Goal: Task Accomplishment & Management: Complete application form

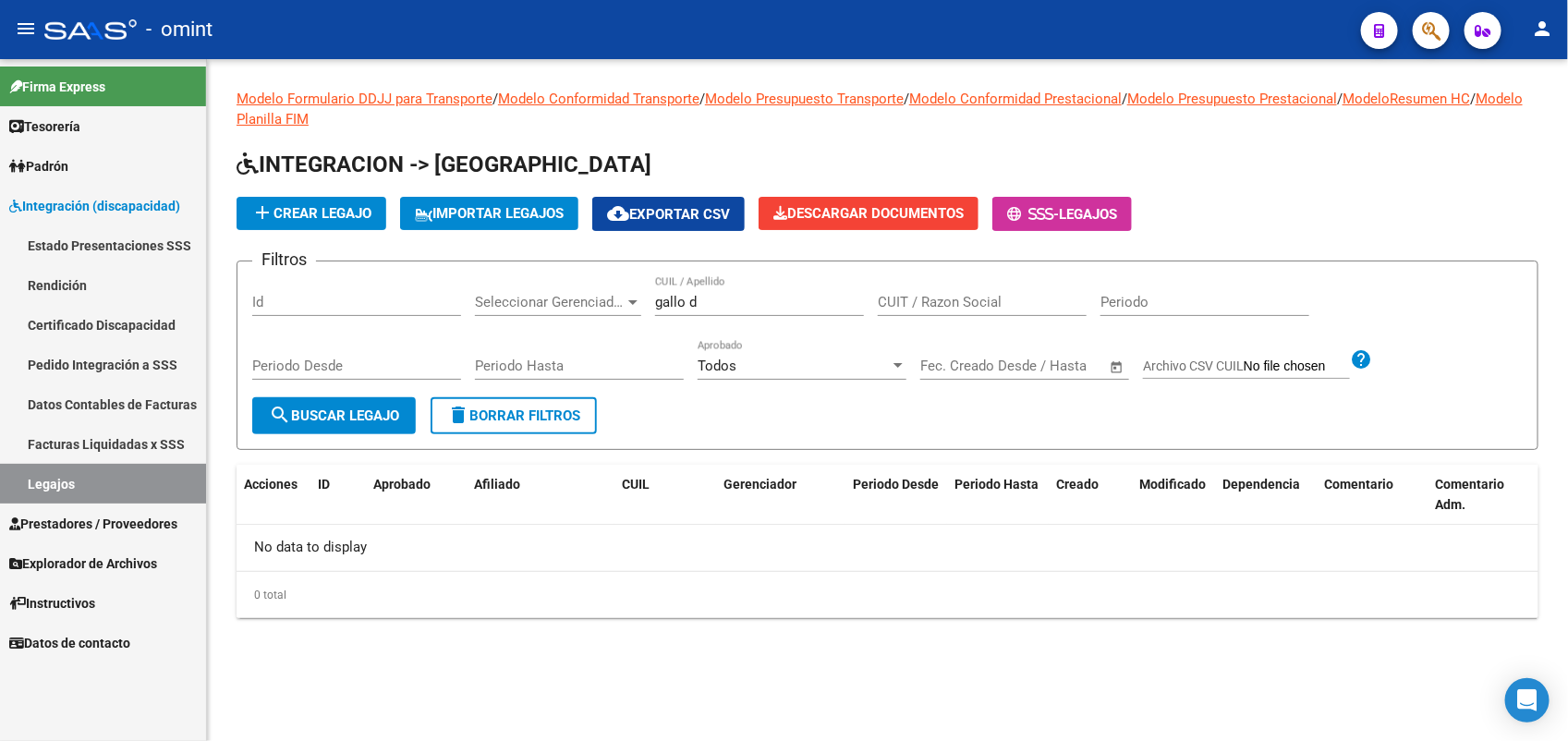
click at [112, 524] on span "Prestadores / Proveedores" at bounding box center [93, 523] width 168 height 20
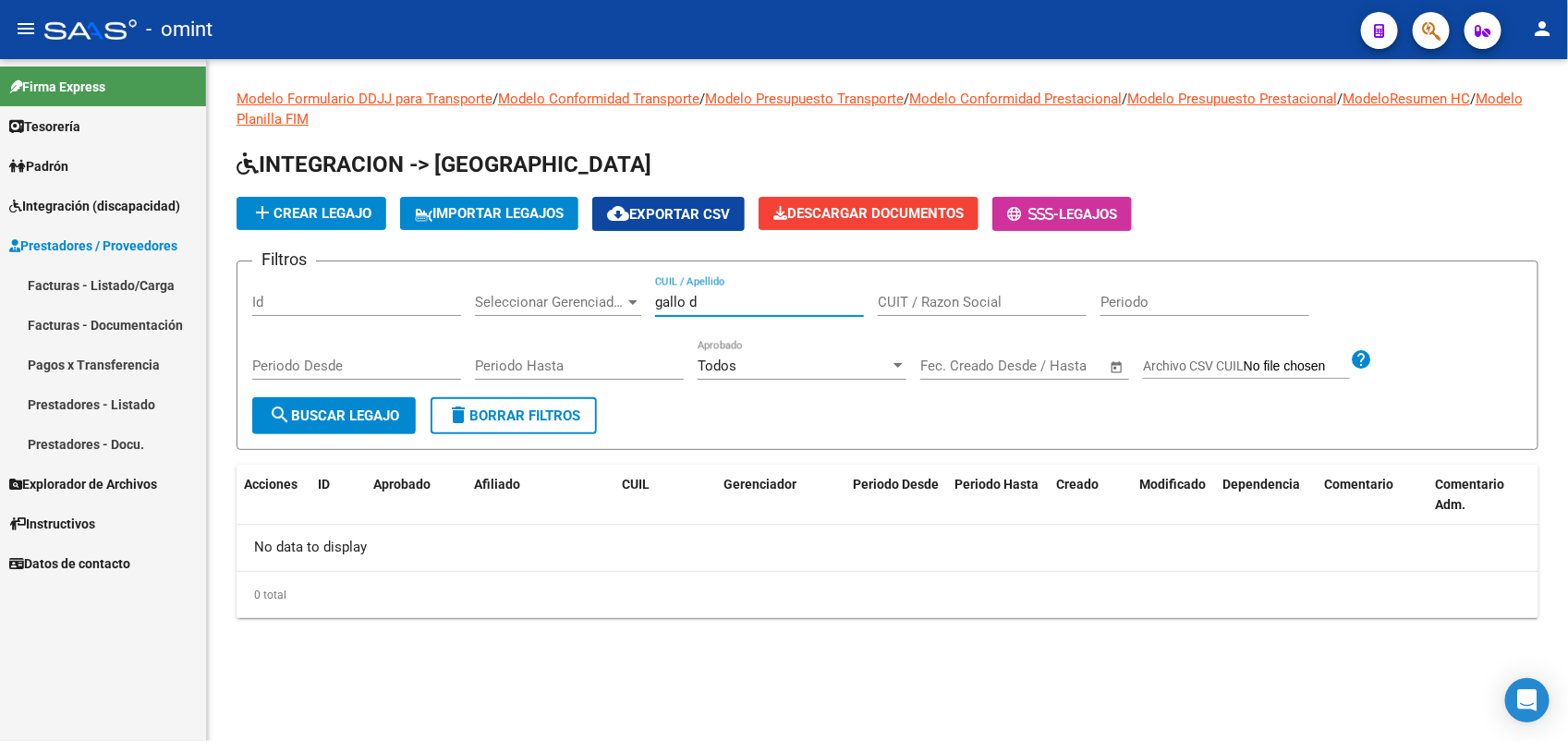
drag, startPoint x: 699, startPoint y: 300, endPoint x: 661, endPoint y: 300, distance: 38.0
click at [661, 300] on input "gallo d" at bounding box center [759, 302] width 209 height 17
type input "g"
click at [688, 294] on input "CUIL / Apellido" at bounding box center [759, 302] width 209 height 17
type input "27501085087"
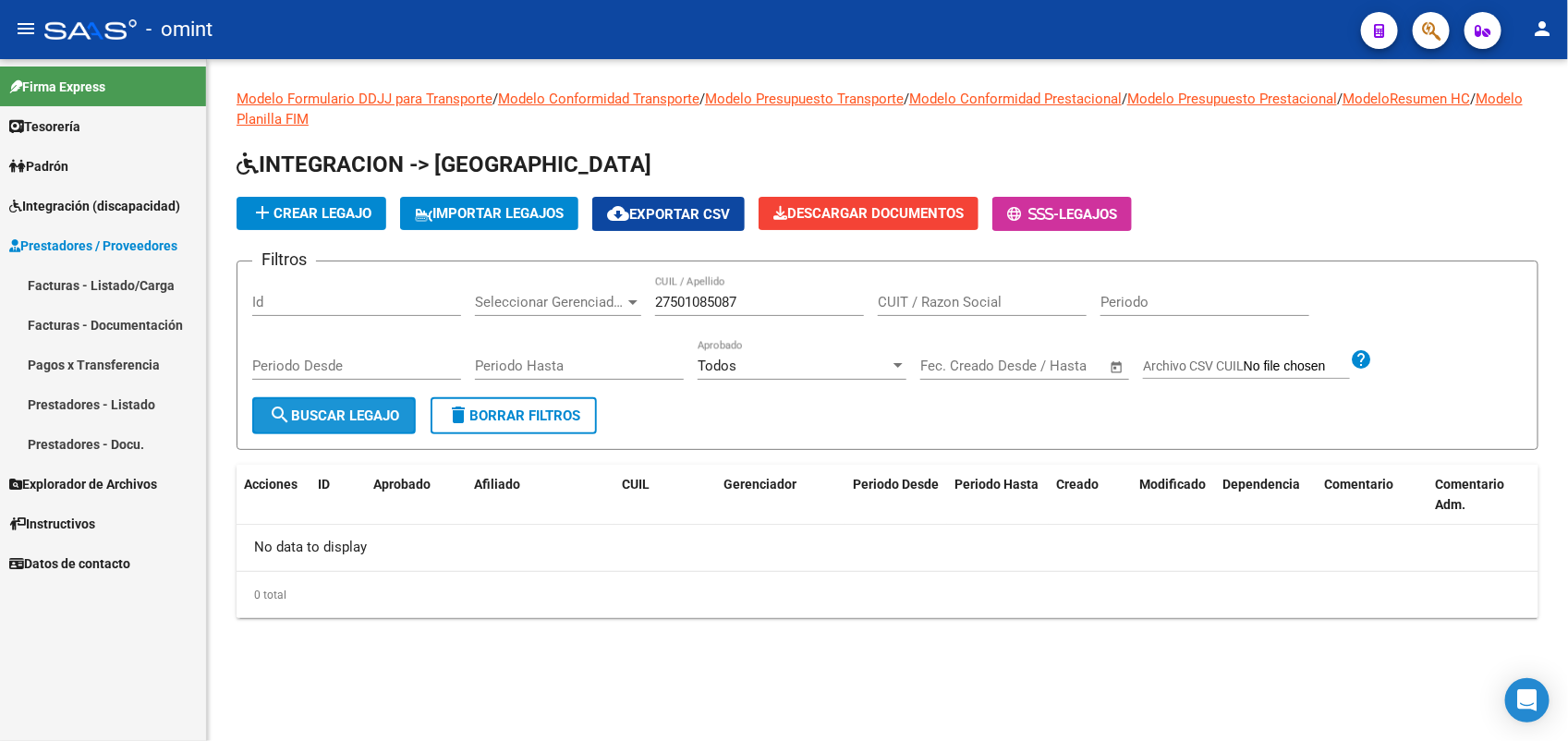
click at [367, 428] on button "search Buscar Legajo" at bounding box center [334, 416] width 164 height 37
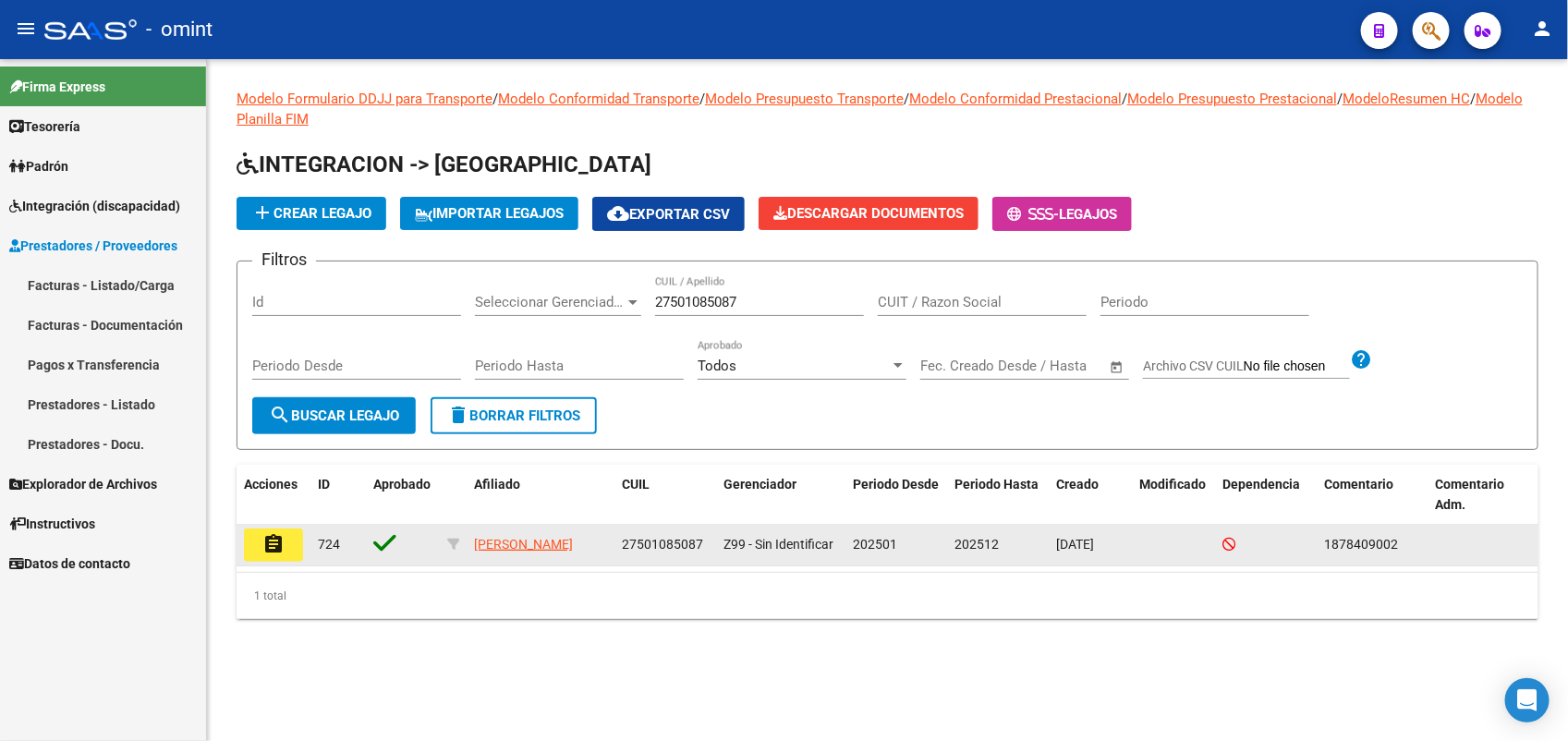
click at [275, 547] on mat-icon "assignment" at bounding box center [273, 544] width 22 height 22
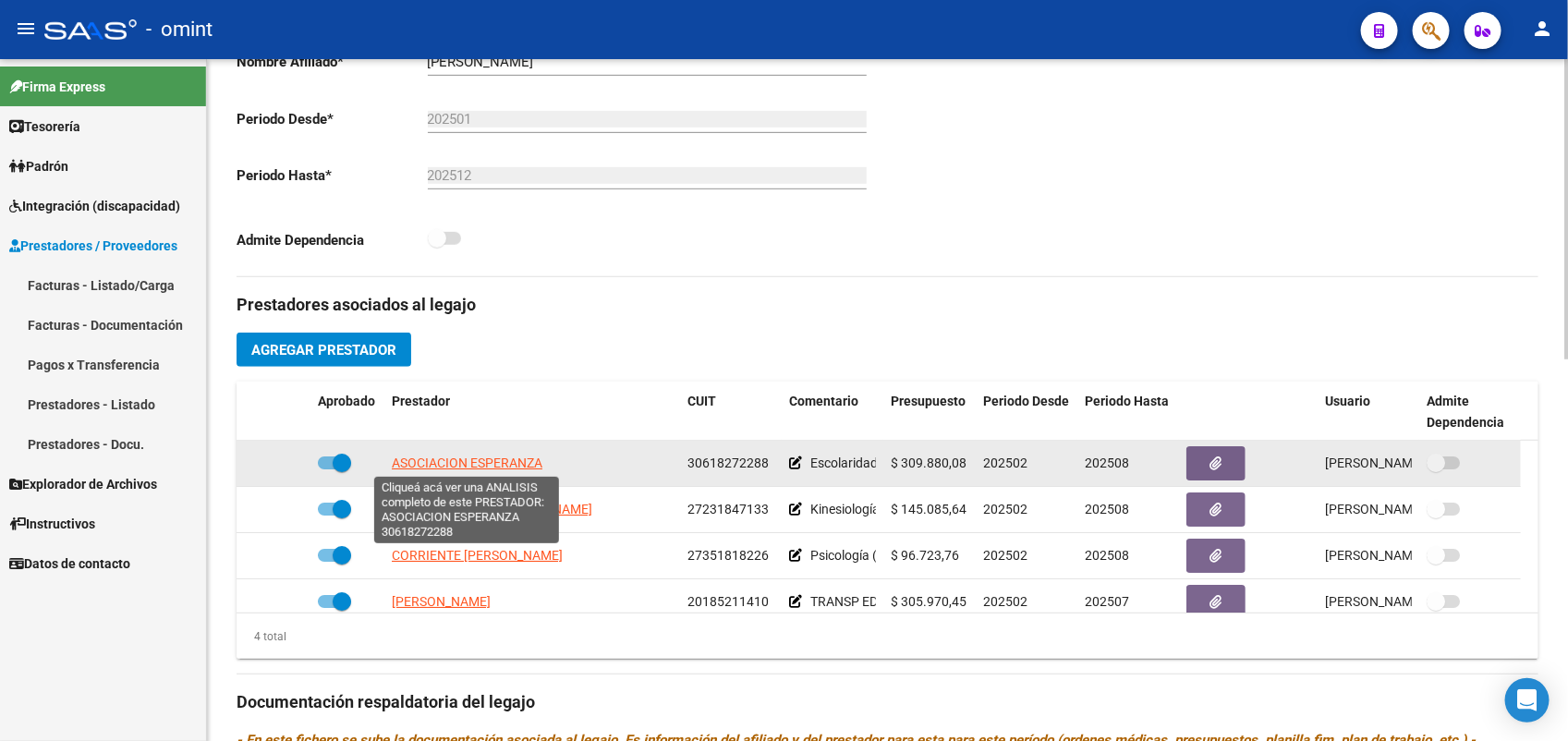
click at [490, 460] on span "ASOCIACION ESPERANZA" at bounding box center [467, 463] width 151 height 15
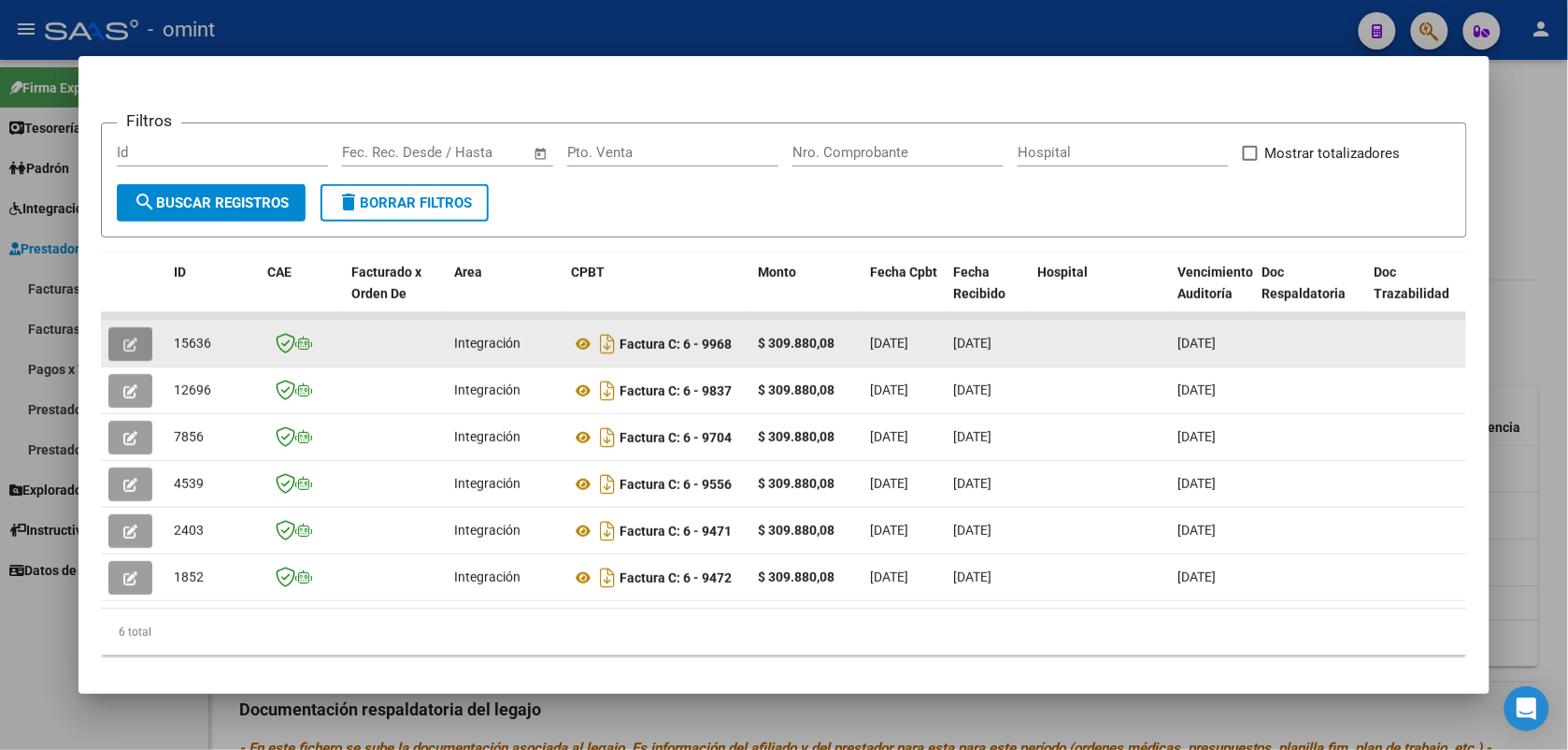
click at [140, 328] on button "button" at bounding box center [130, 344] width 44 height 34
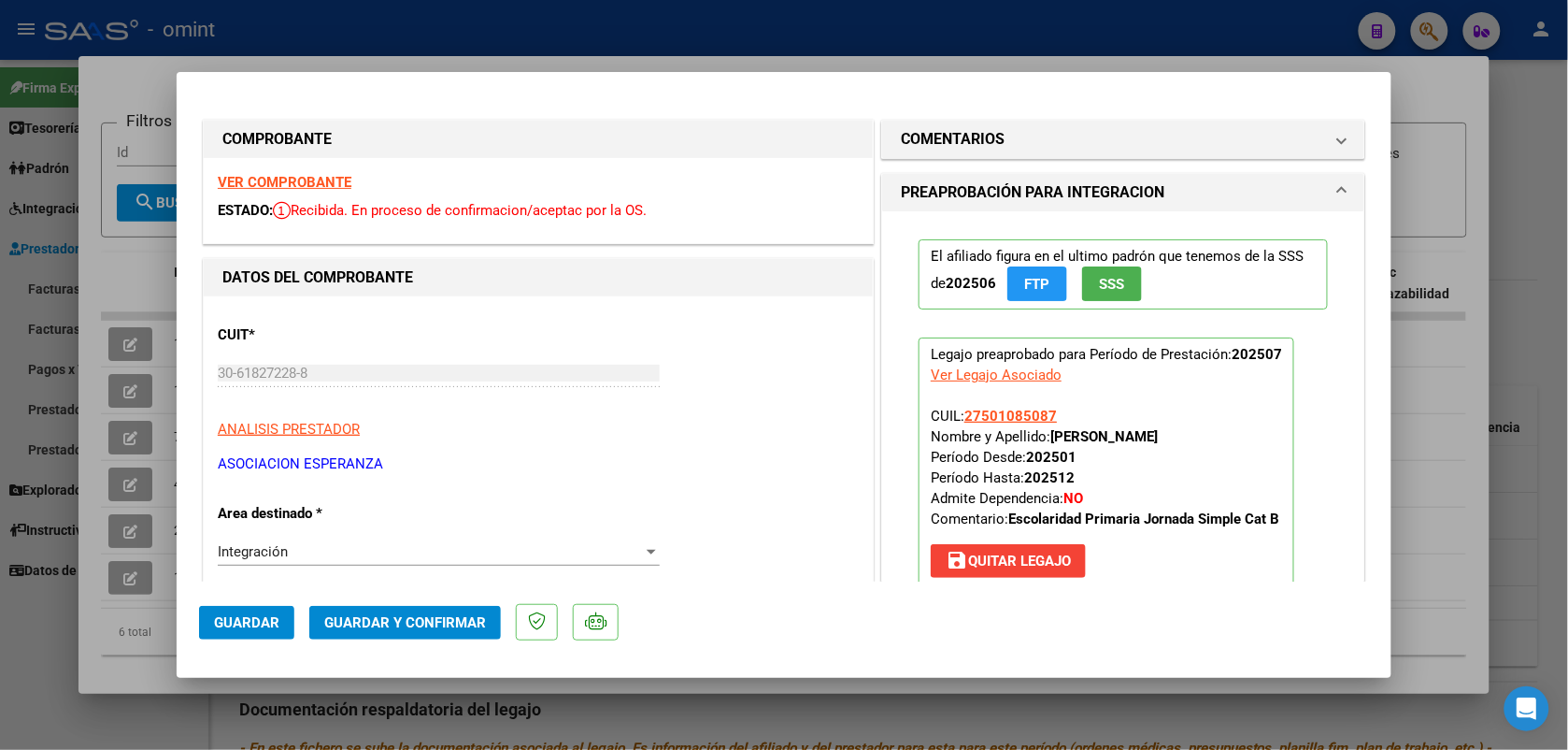
click at [320, 187] on strong "VER COMPROBANTE" at bounding box center [284, 183] width 134 height 17
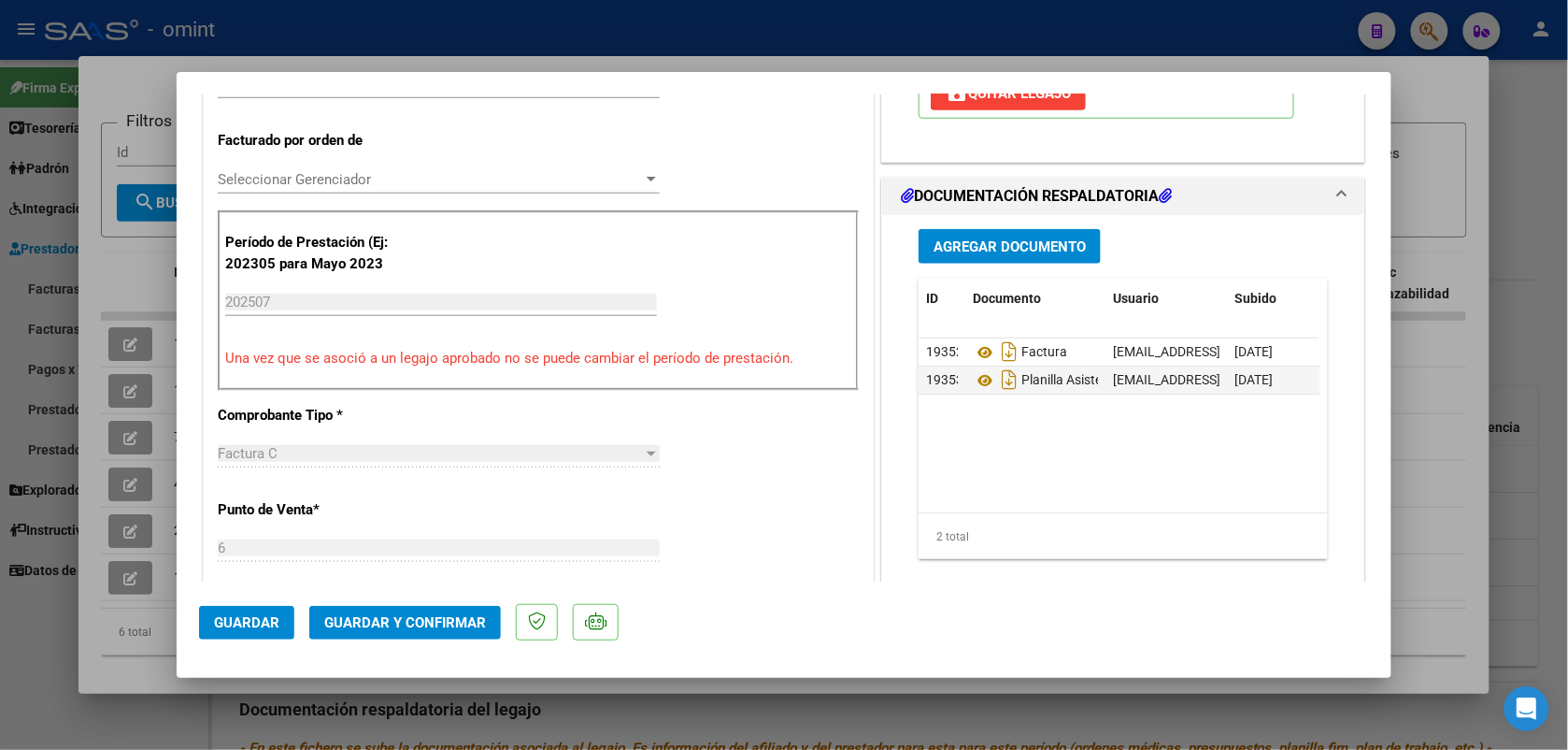
scroll to position [818, 0]
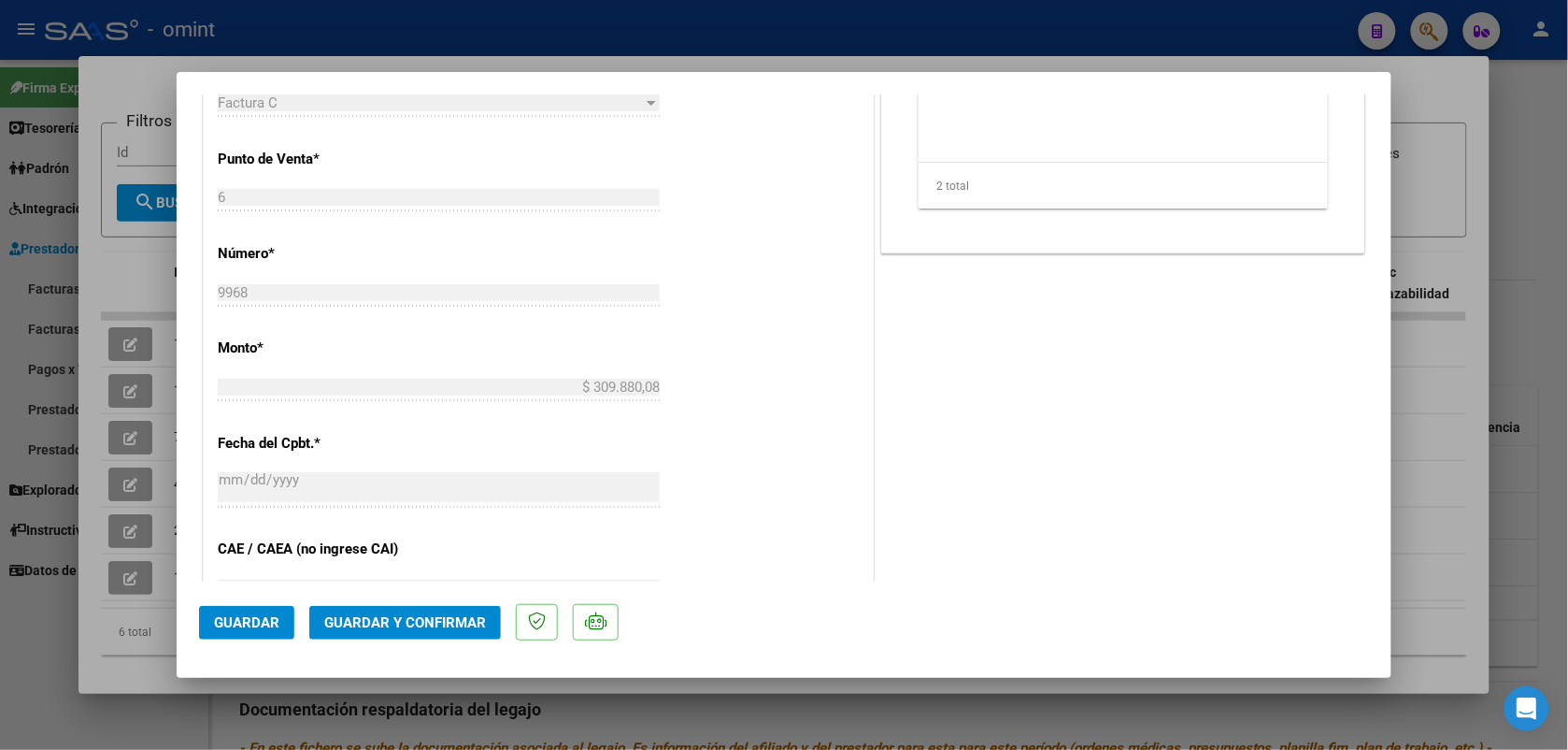
click at [399, 627] on span "Guardar y Confirmar" at bounding box center [405, 623] width 162 height 17
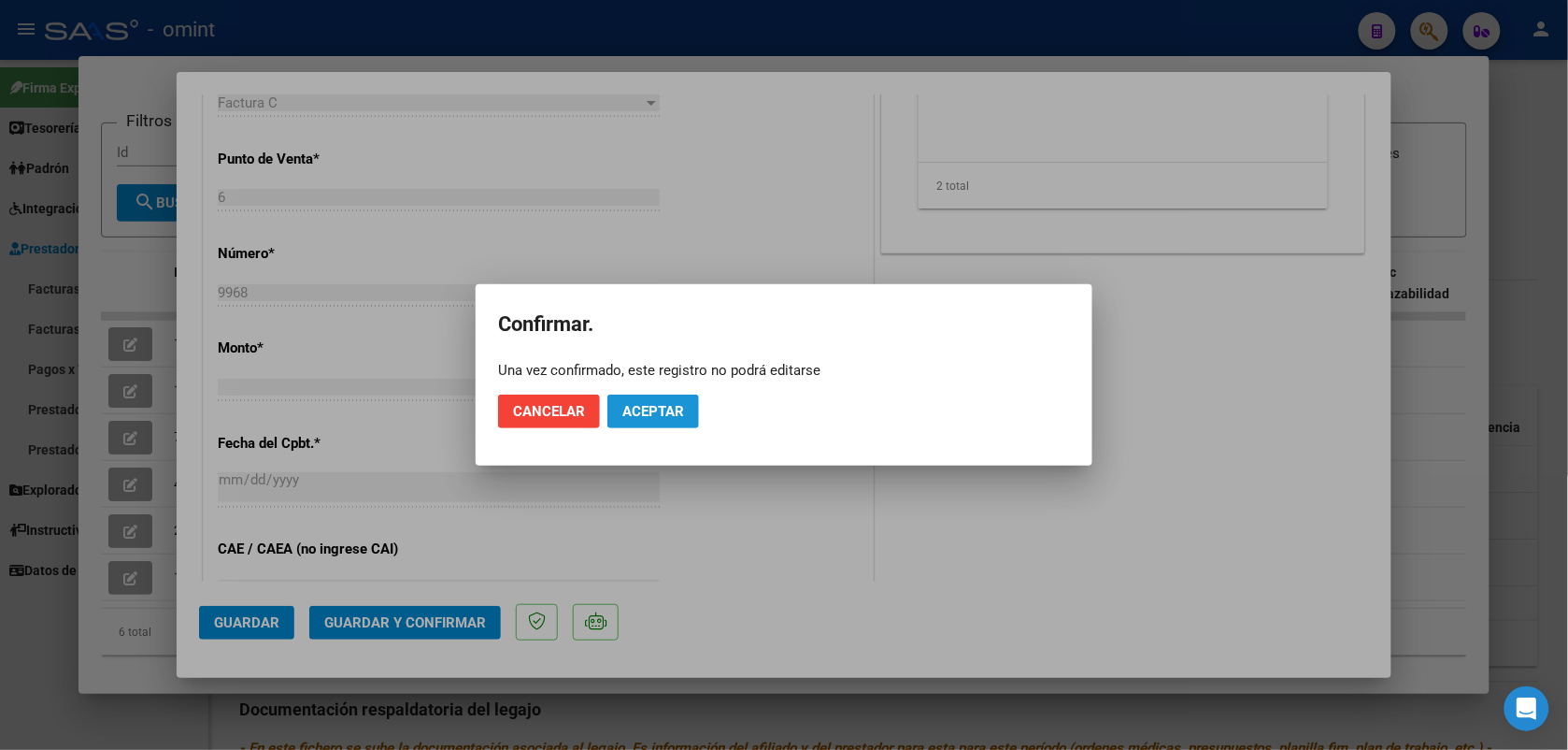
click at [627, 412] on span "Aceptar" at bounding box center [654, 411] width 62 height 17
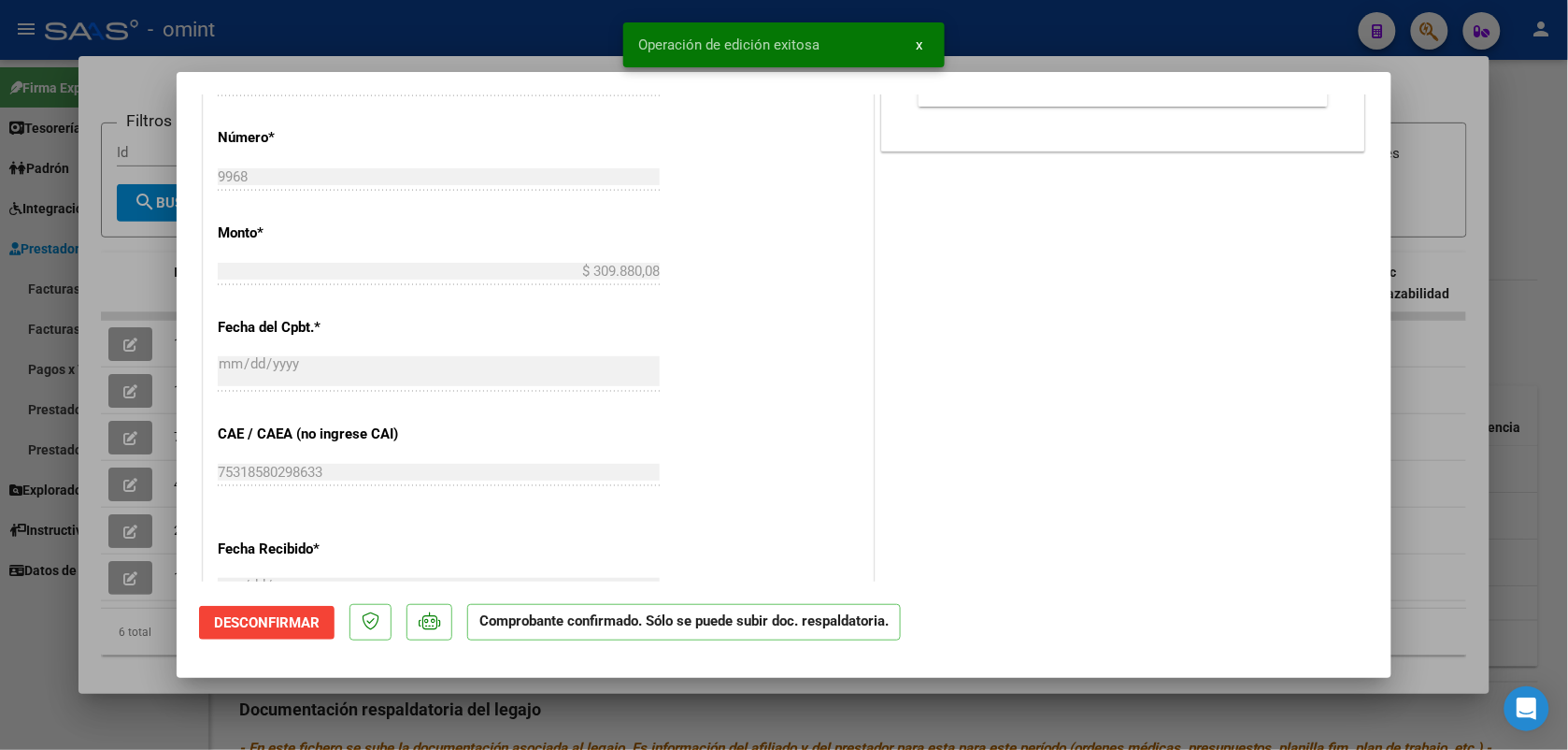
click at [483, 24] on div at bounding box center [784, 375] width 1568 height 750
type input "$ 0,00"
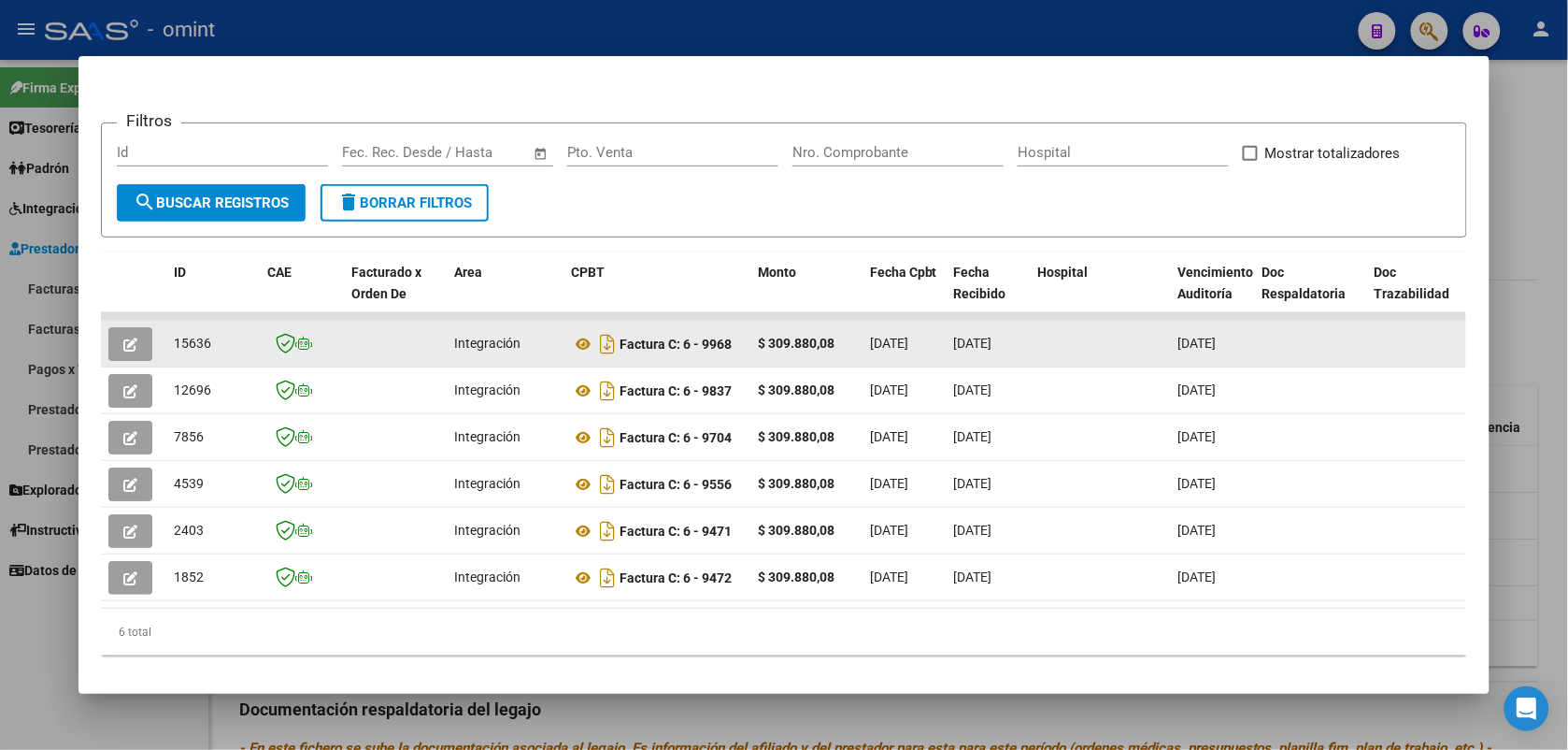
click at [201, 343] on div "15636" at bounding box center [213, 343] width 78 height 22
drag, startPoint x: 207, startPoint y: 338, endPoint x: 166, endPoint y: 337, distance: 41.0
click at [174, 337] on div "15636" at bounding box center [213, 343] width 78 height 22
drag, startPoint x: 166, startPoint y: 337, endPoint x: 178, endPoint y: 343, distance: 13.4
copy span "15636"
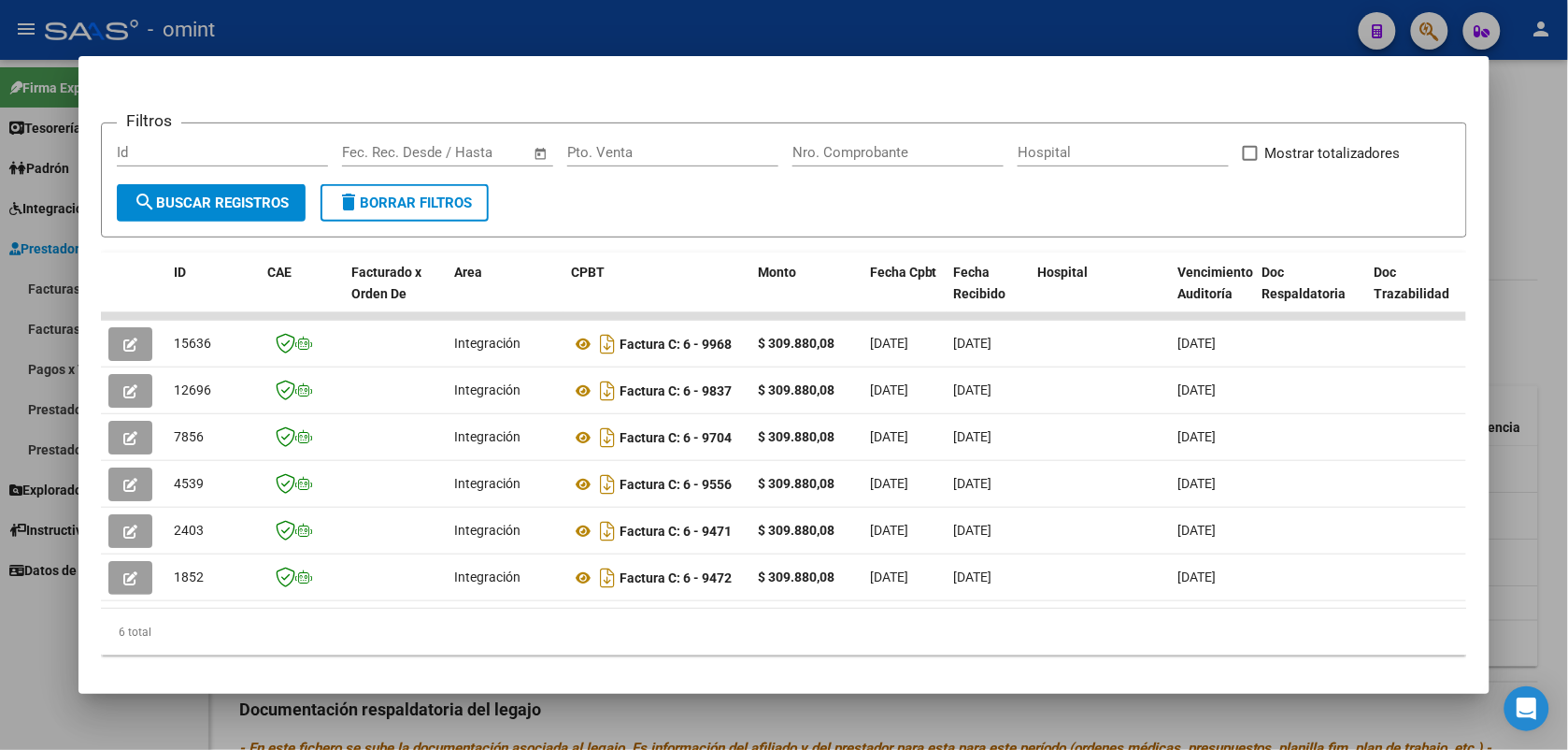
click at [581, 34] on div at bounding box center [784, 375] width 1568 height 750
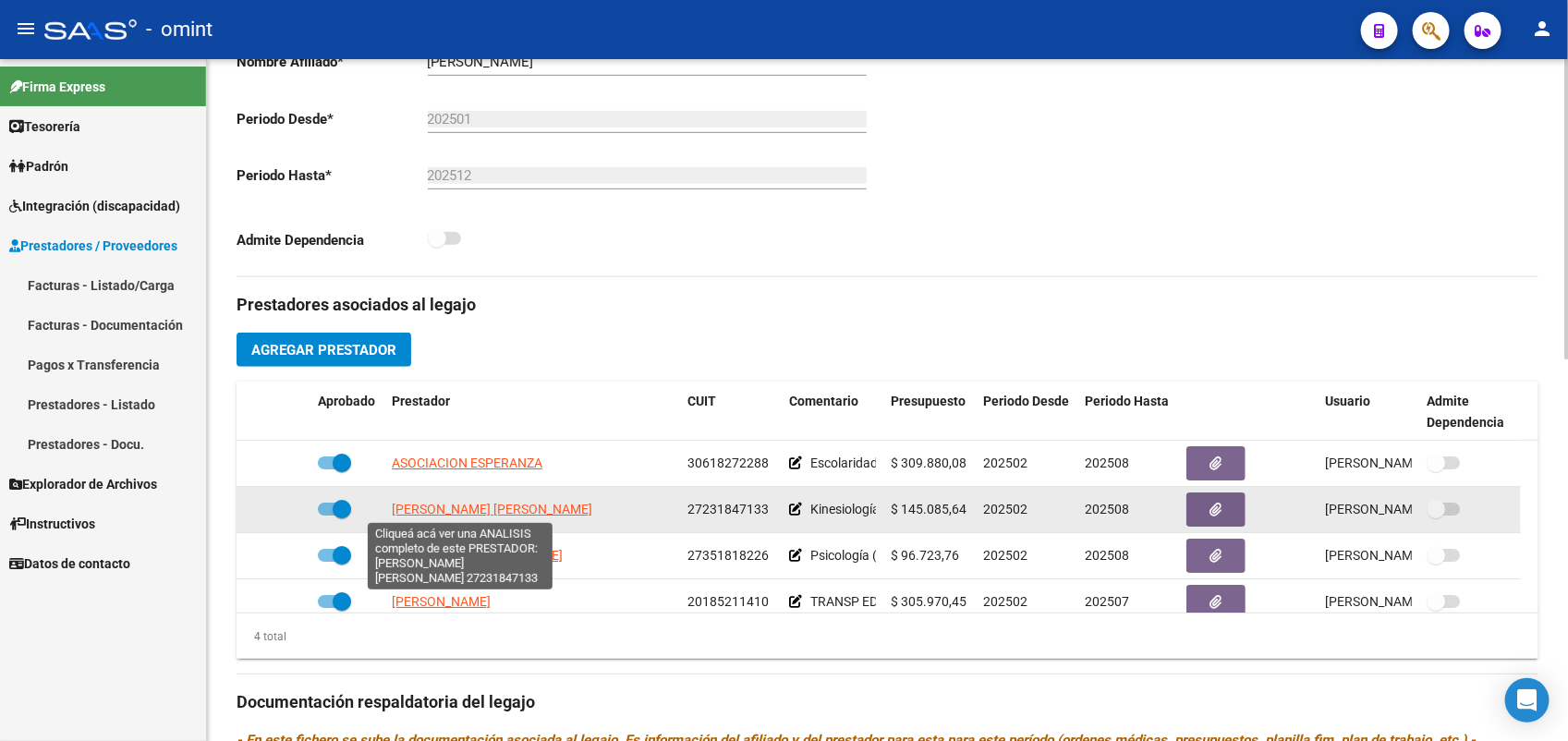
click at [519, 505] on span "[PERSON_NAME] [PERSON_NAME]" at bounding box center [492, 509] width 201 height 15
type textarea "27231847133"
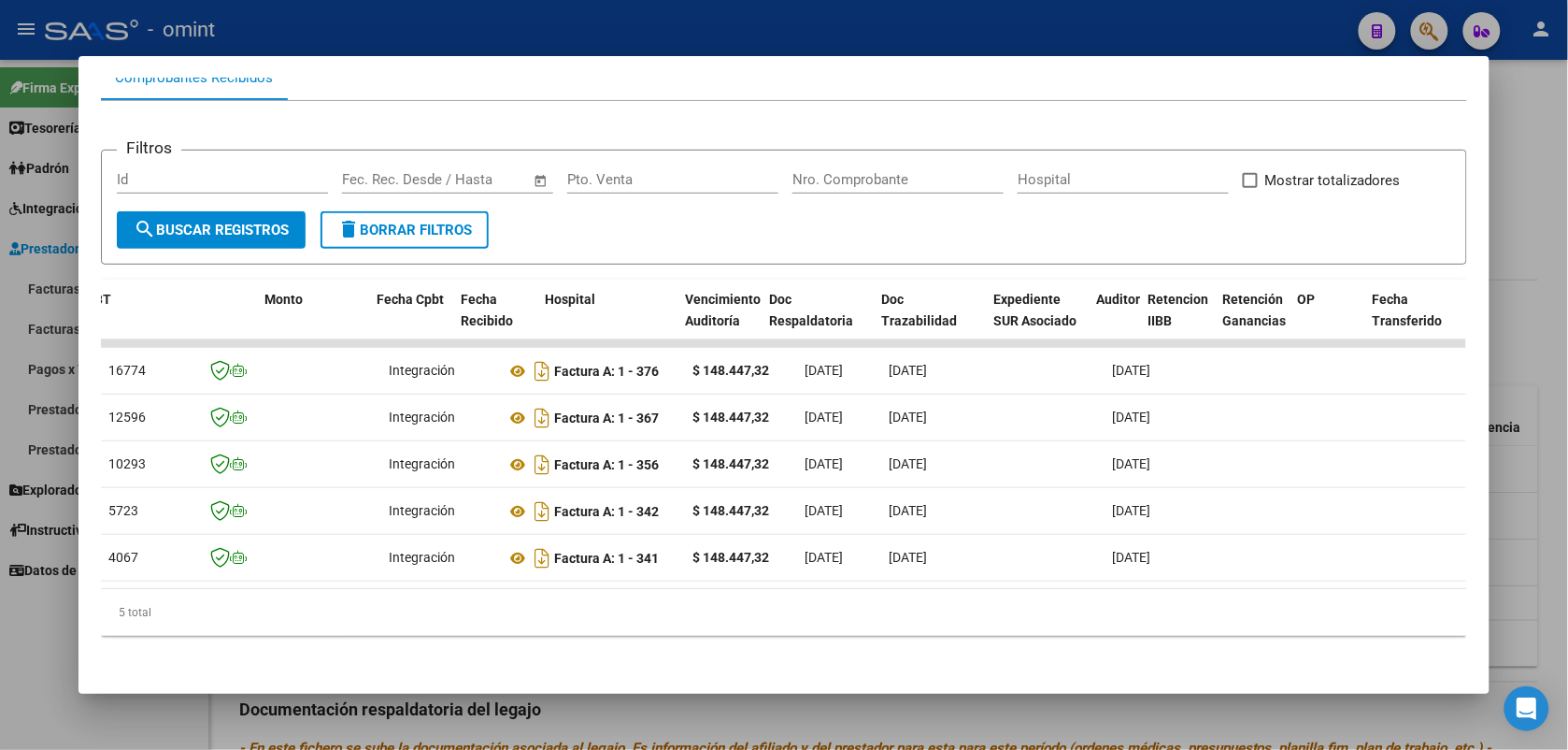
scroll to position [0, 0]
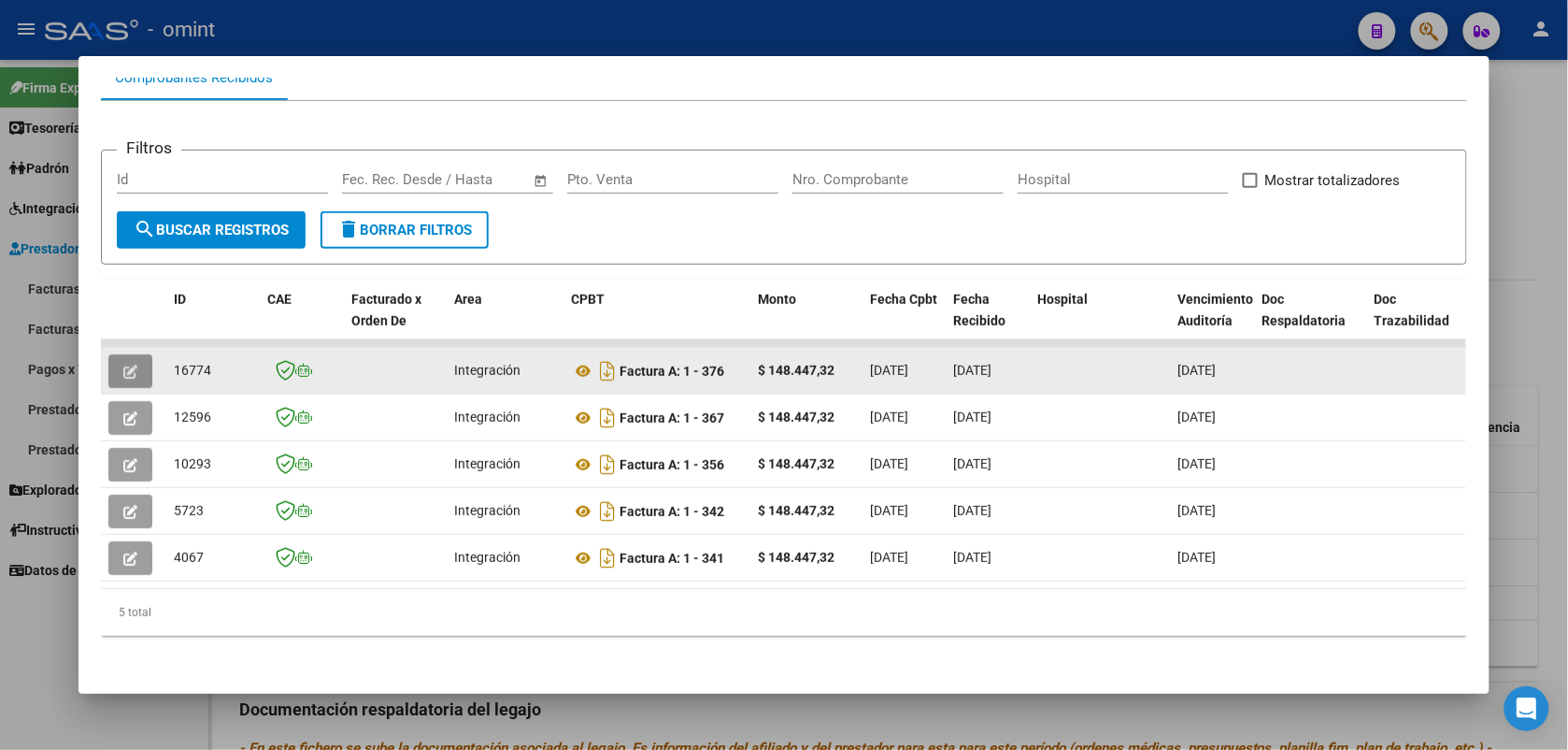
click at [112, 356] on button "button" at bounding box center [130, 372] width 44 height 34
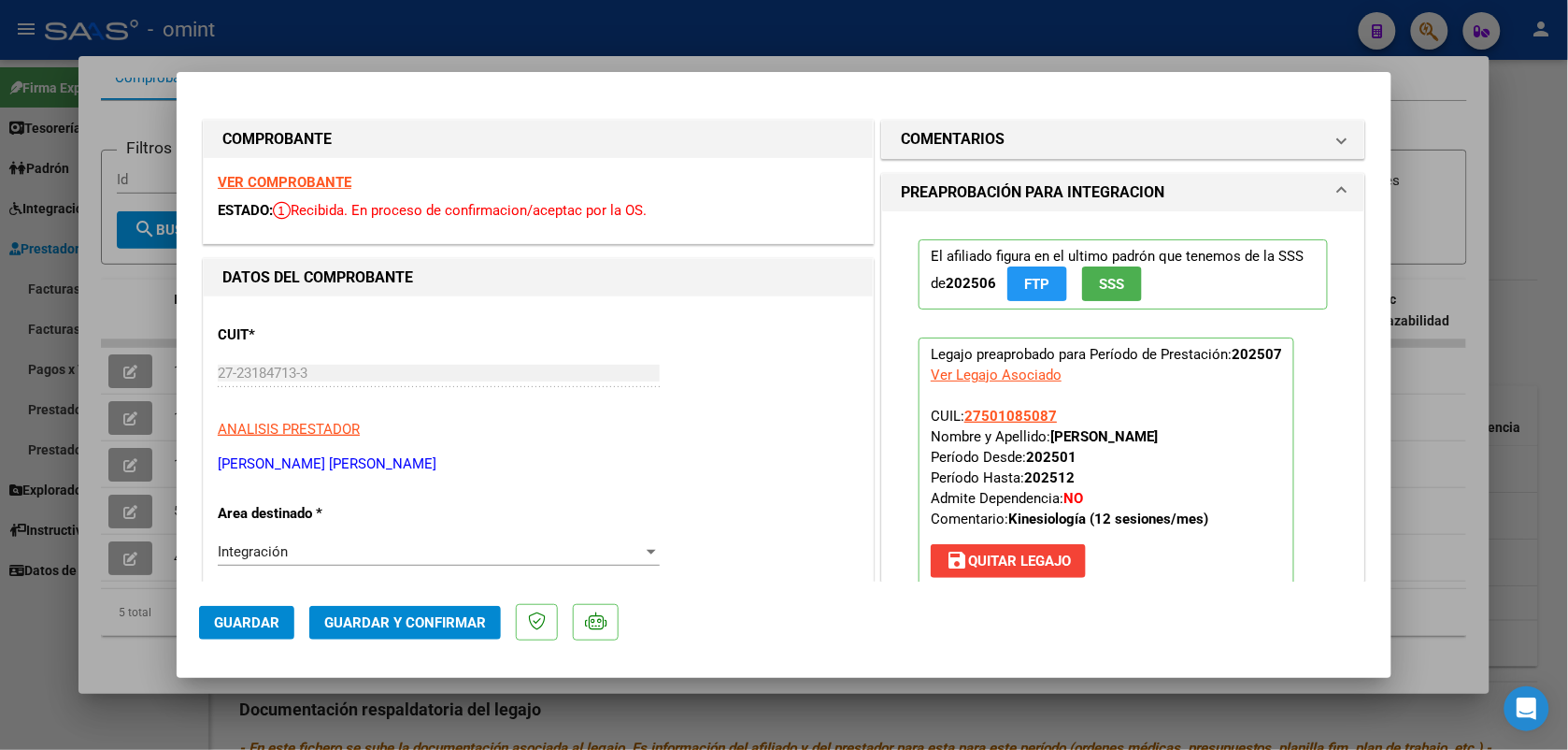
click at [300, 185] on strong "VER COMPROBANTE" at bounding box center [284, 183] width 134 height 17
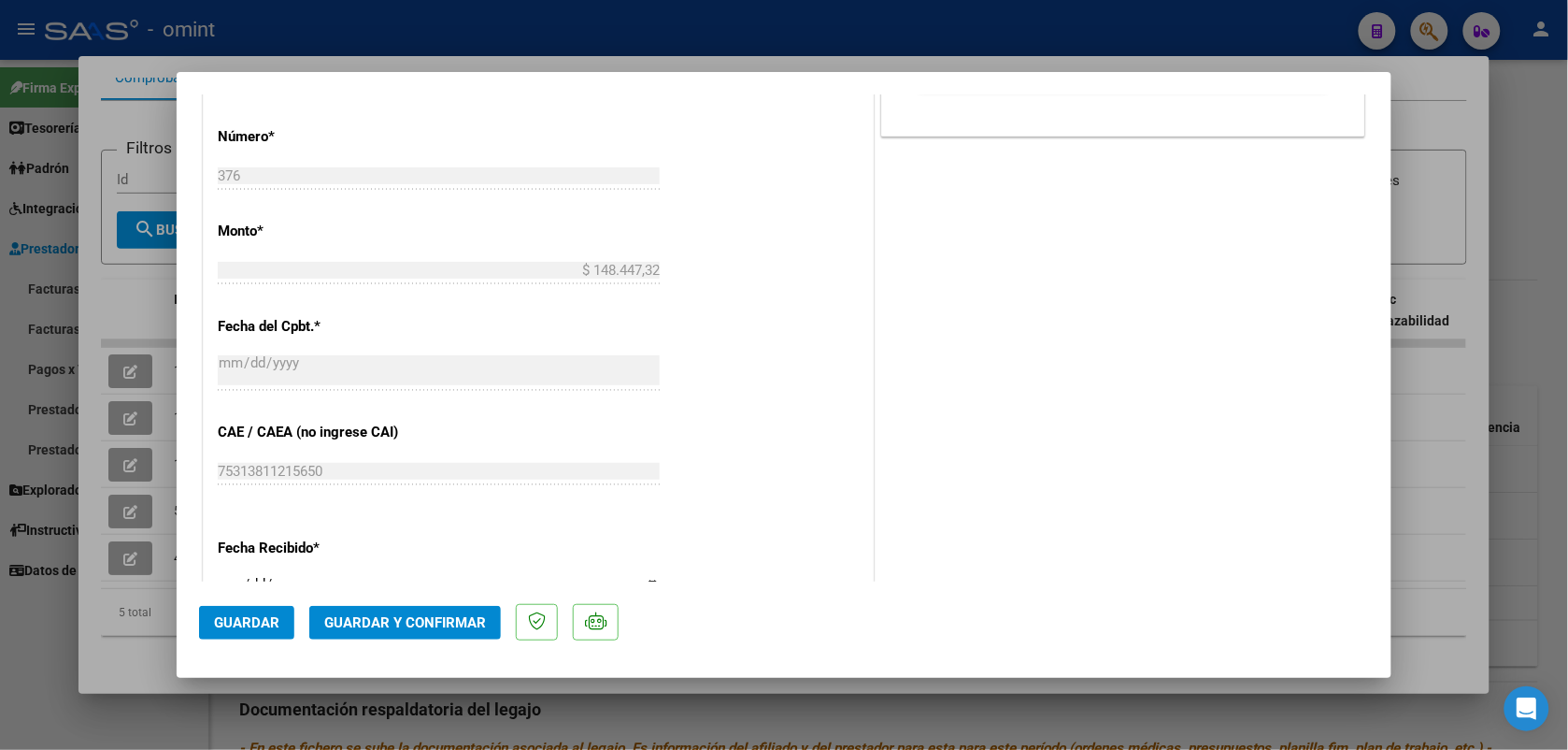
scroll to position [1320, 0]
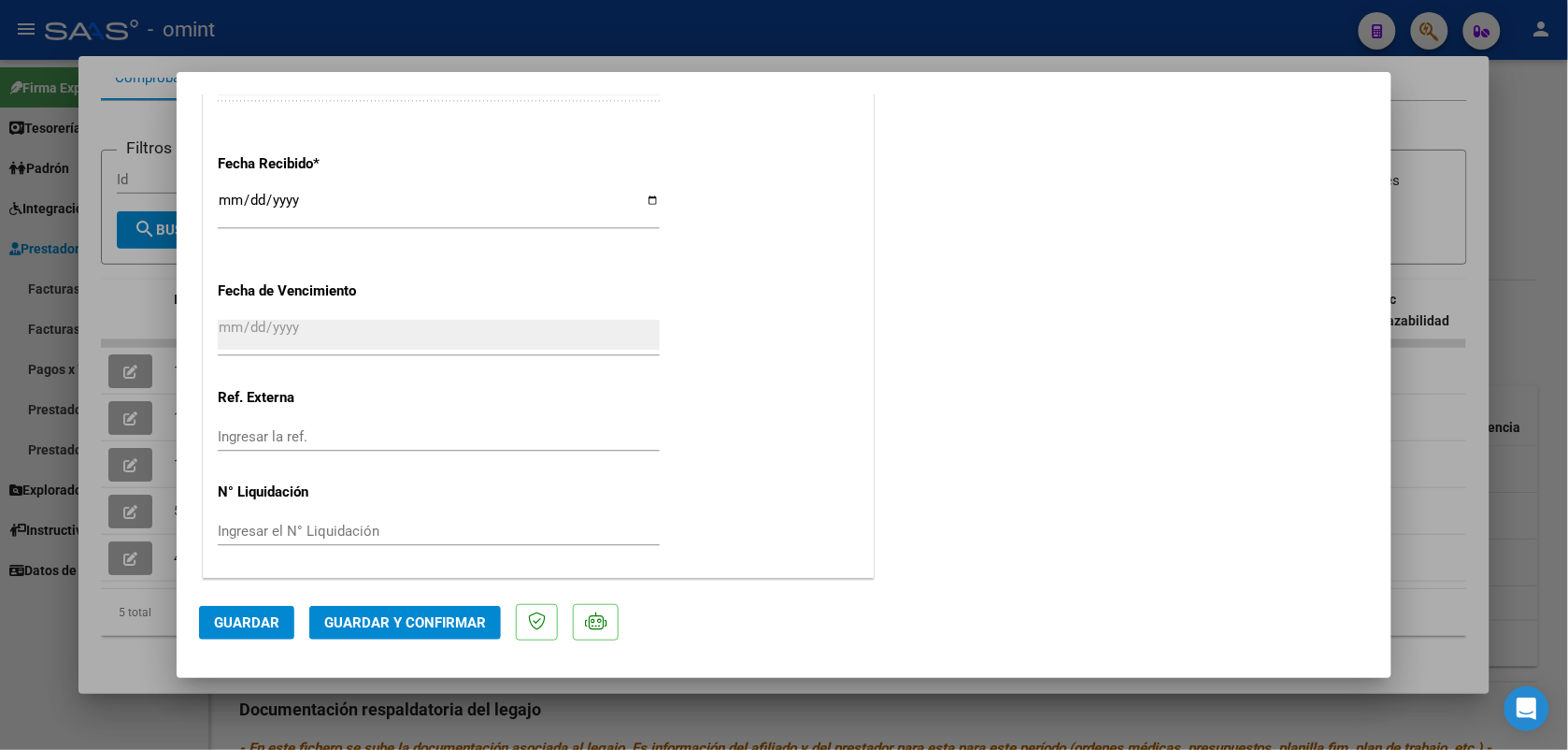
click at [418, 610] on button "Guardar y Confirmar" at bounding box center [405, 623] width 192 height 34
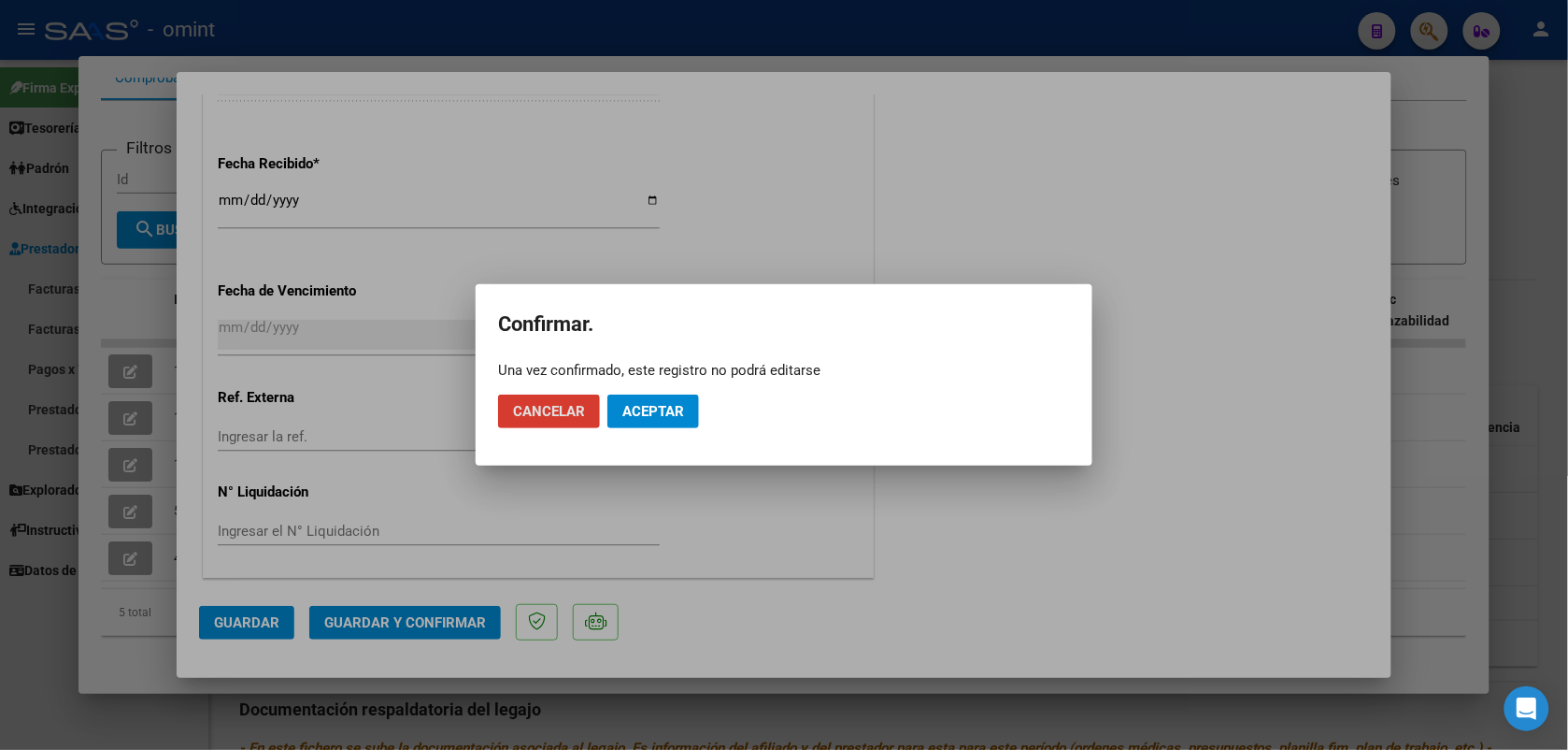
click at [673, 408] on span "Aceptar" at bounding box center [654, 411] width 62 height 17
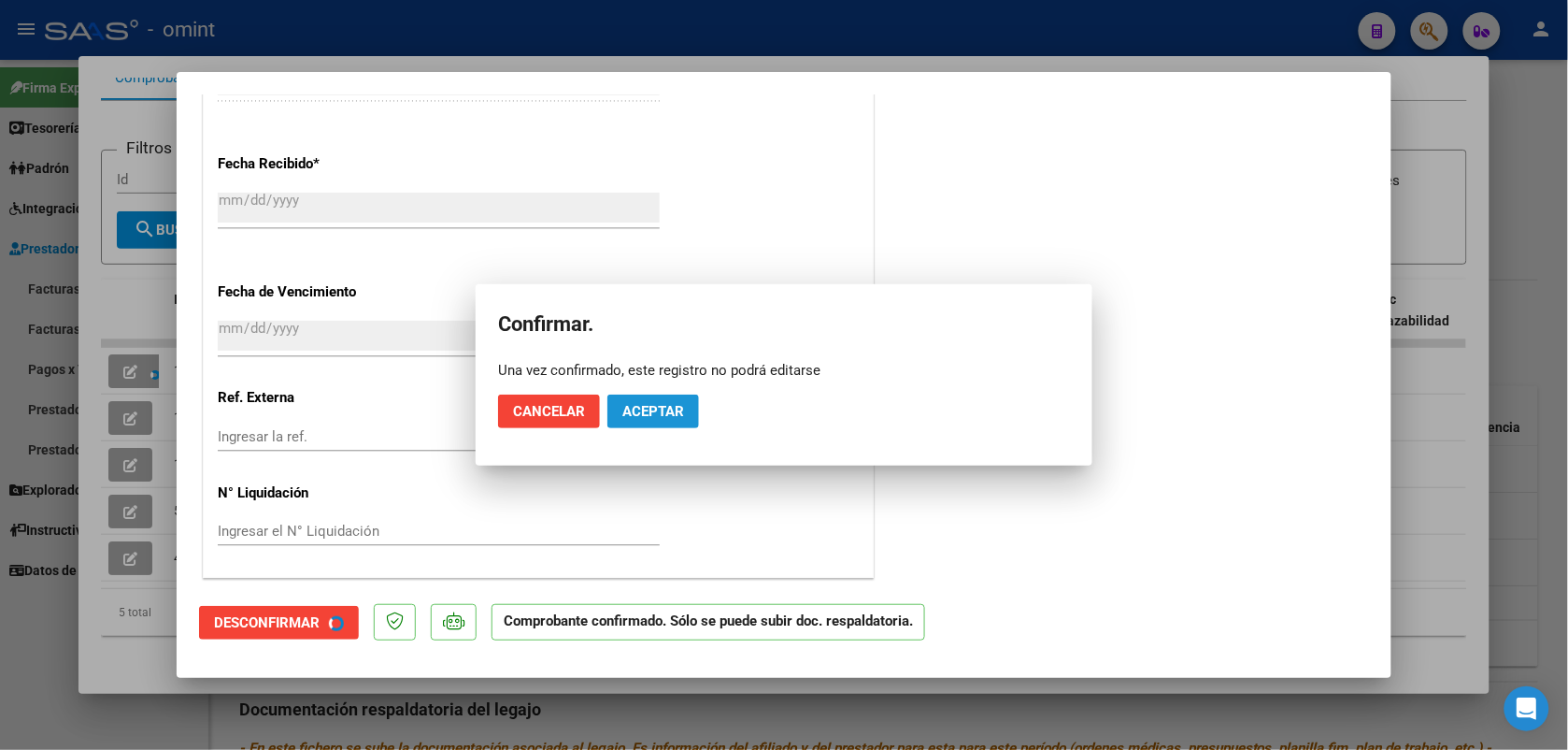
scroll to position [1205, 0]
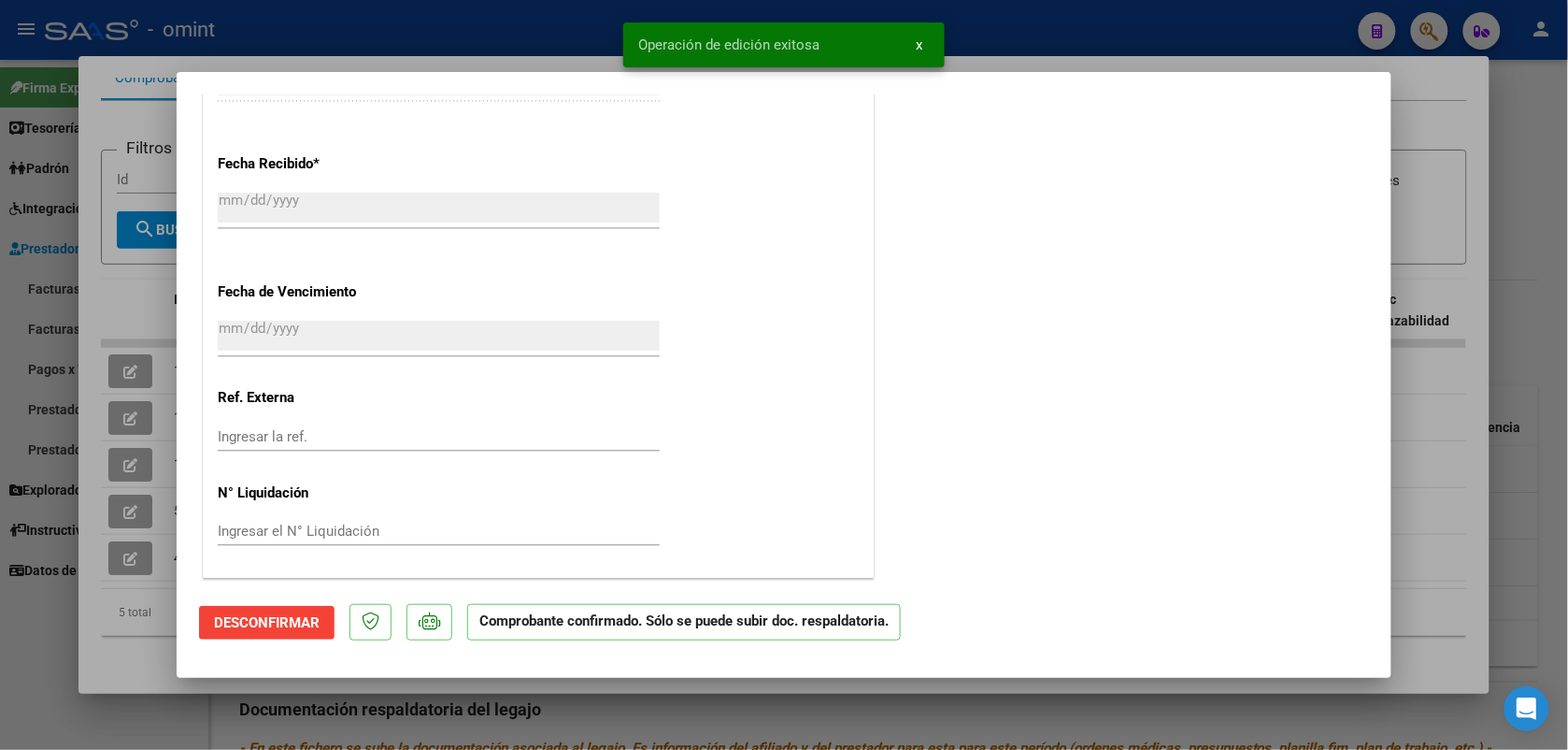
click at [337, 43] on div at bounding box center [784, 375] width 1568 height 750
type input "$ 0,00"
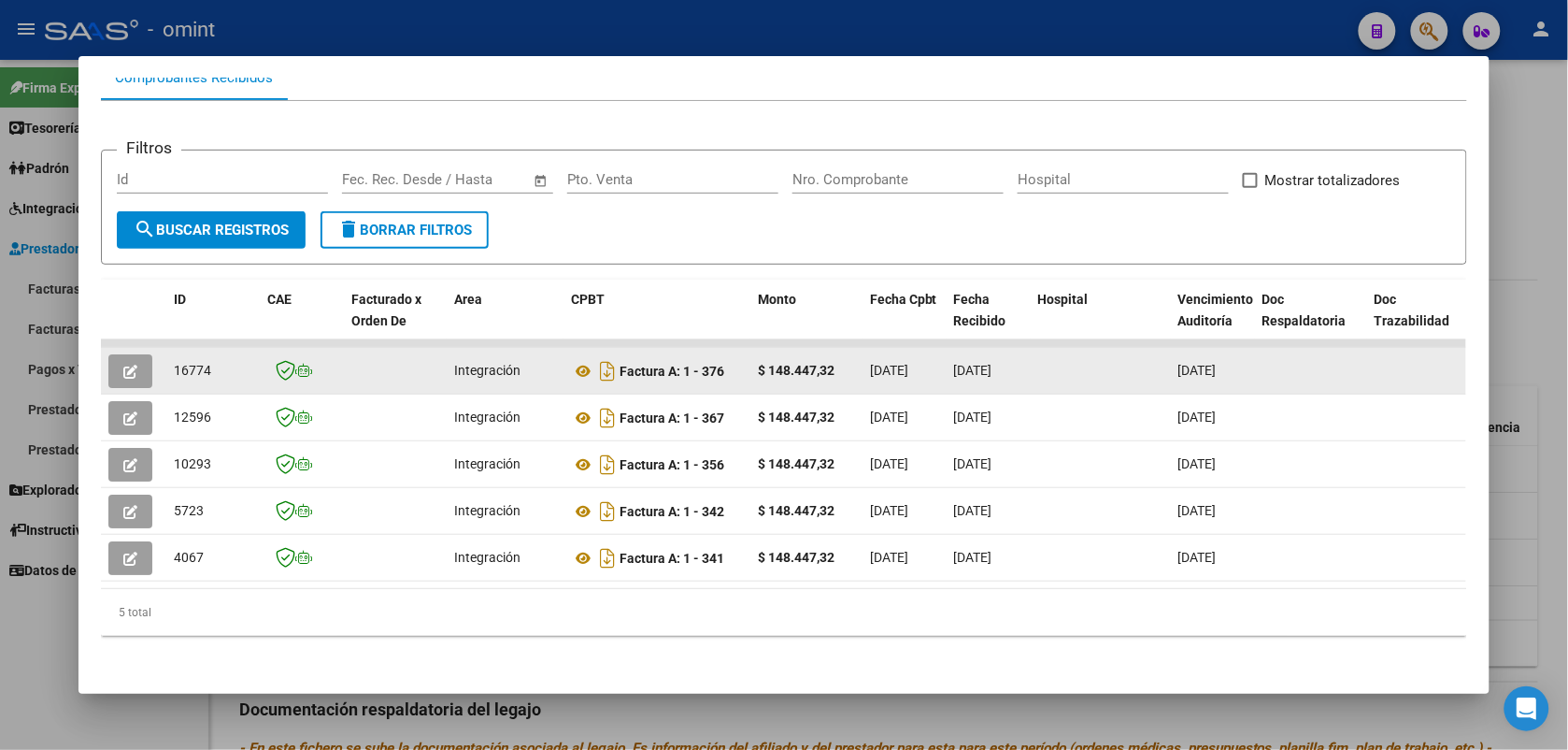
drag, startPoint x: 206, startPoint y: 352, endPoint x: 166, endPoint y: 353, distance: 40.0
click at [174, 359] on div "16774" at bounding box center [213, 370] width 78 height 22
copy span "16774"
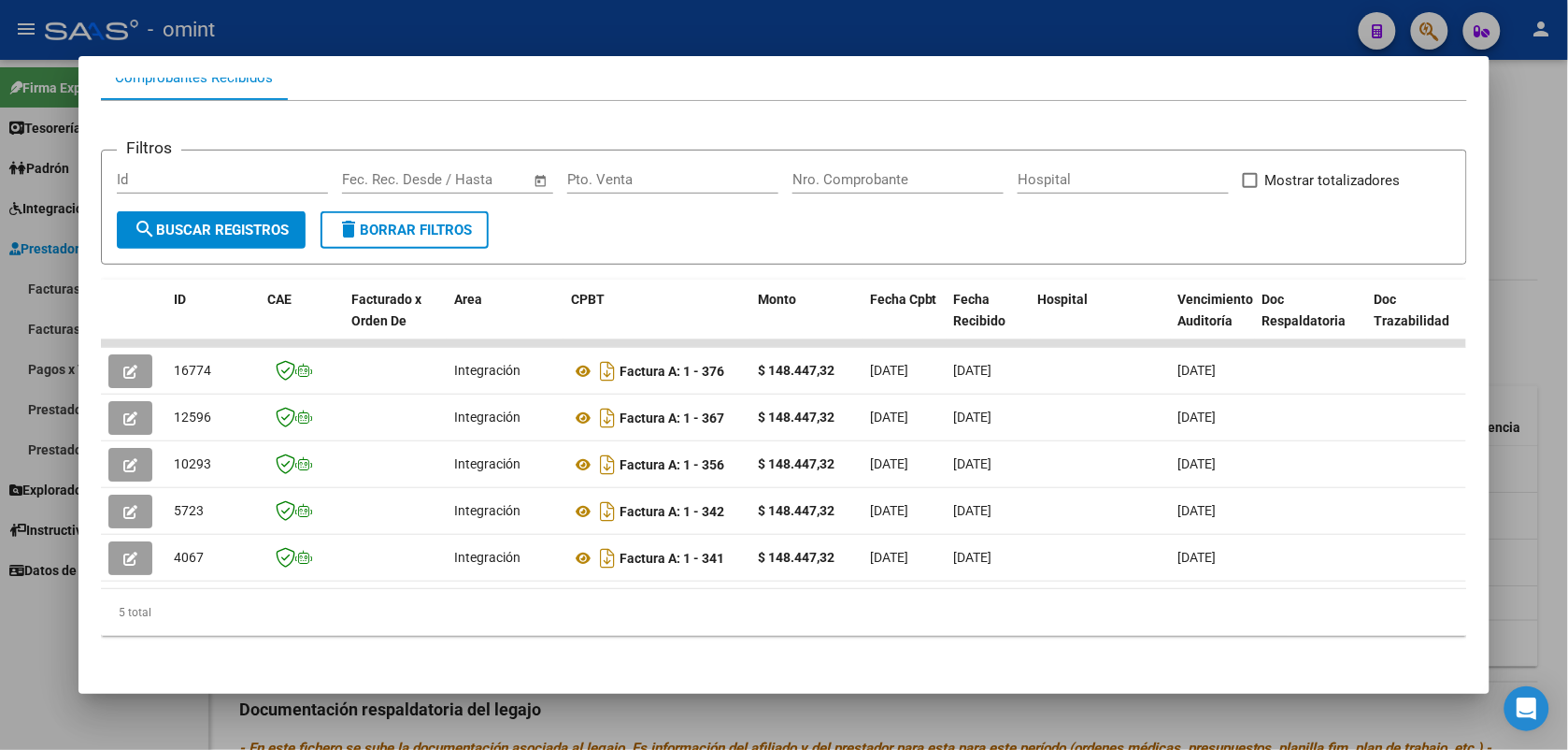
click at [292, 12] on div at bounding box center [784, 375] width 1568 height 750
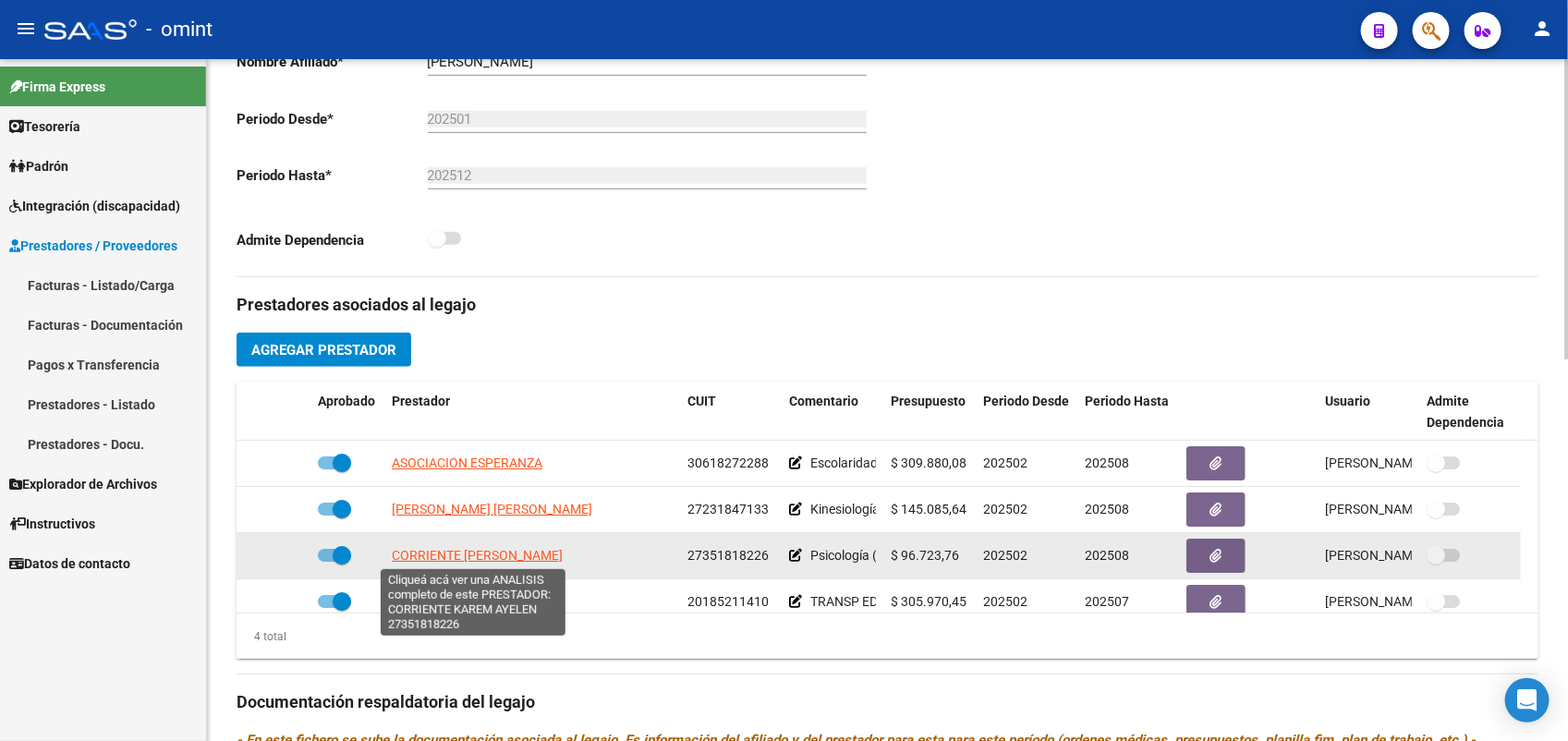
click at [496, 560] on span "CORRIENTE [PERSON_NAME]" at bounding box center [477, 555] width 171 height 15
type textarea "27351818226"
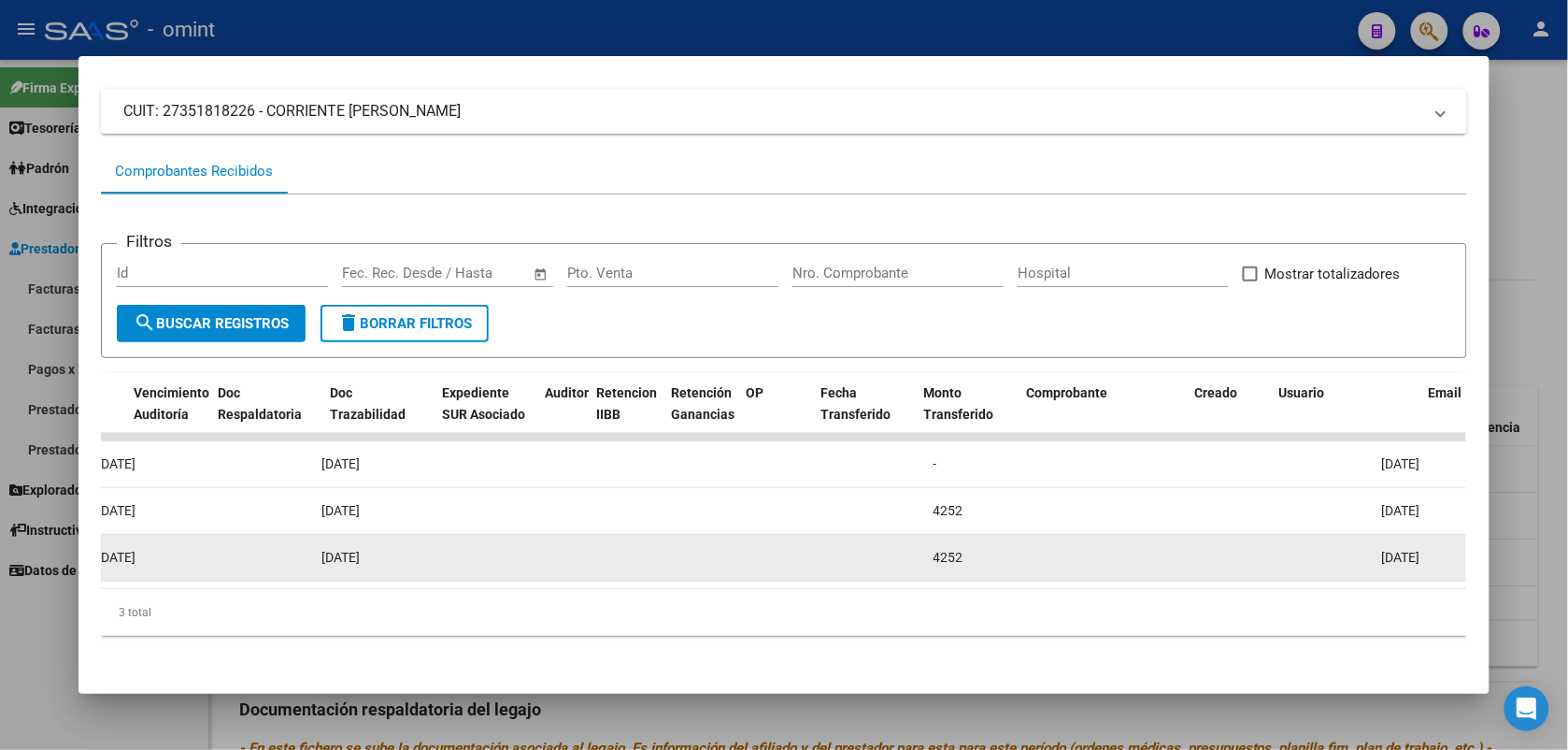
scroll to position [0, 1044]
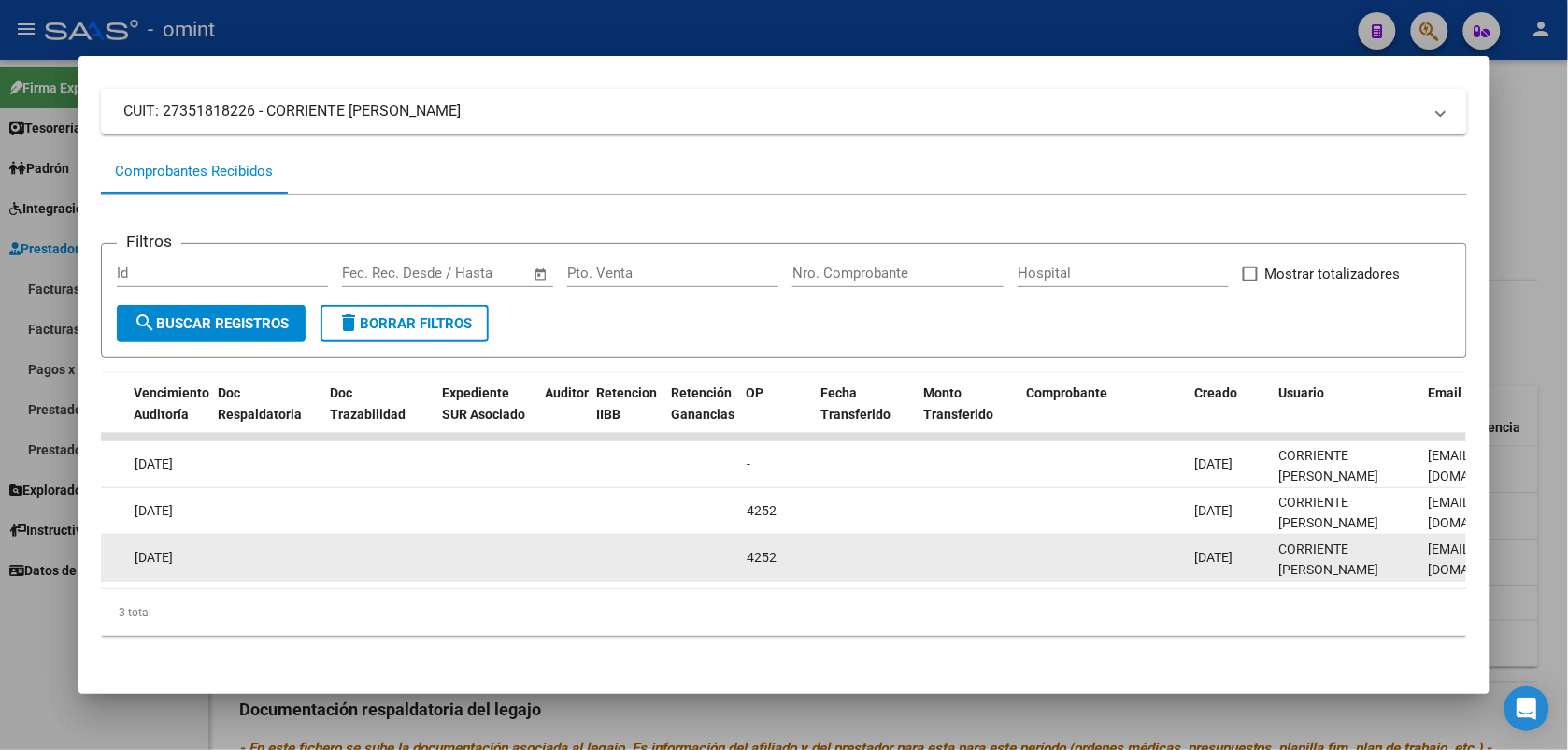
drag, startPoint x: 1019, startPoint y: 562, endPoint x: 1082, endPoint y: 561, distance: 63.0
click at [1082, 561] on datatable-body-cell at bounding box center [1103, 557] width 168 height 46
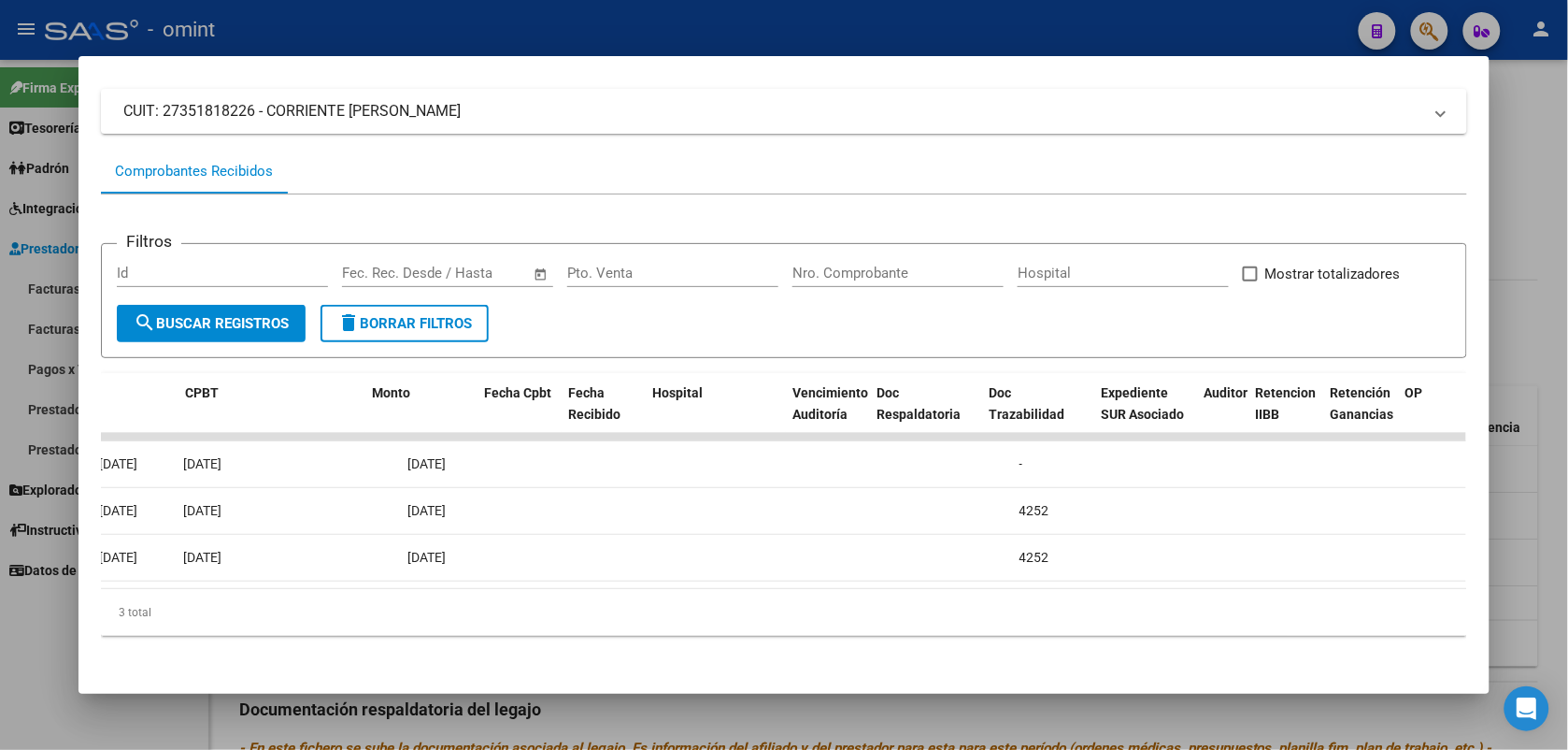
scroll to position [0, 0]
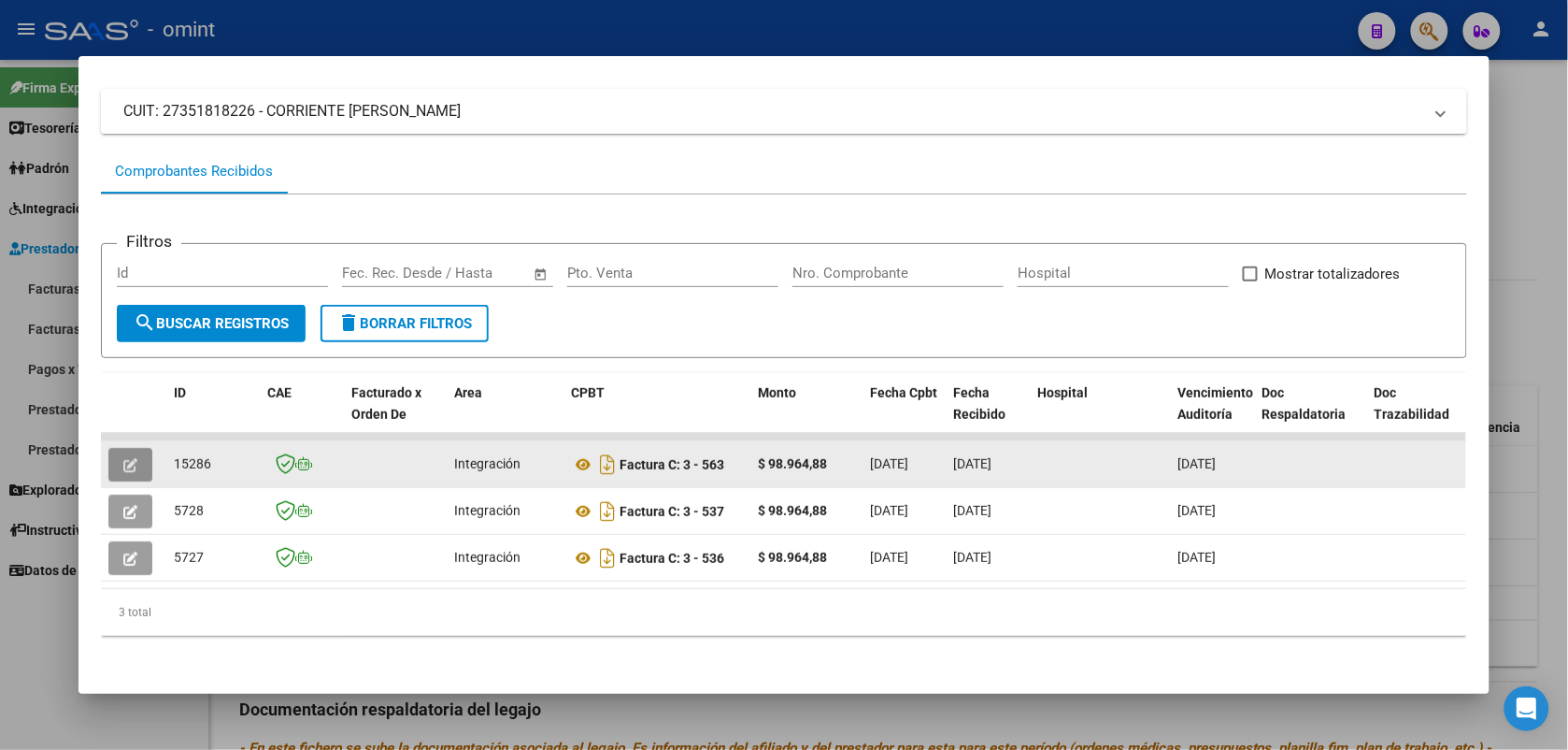
click at [136, 448] on button "button" at bounding box center [130, 465] width 44 height 34
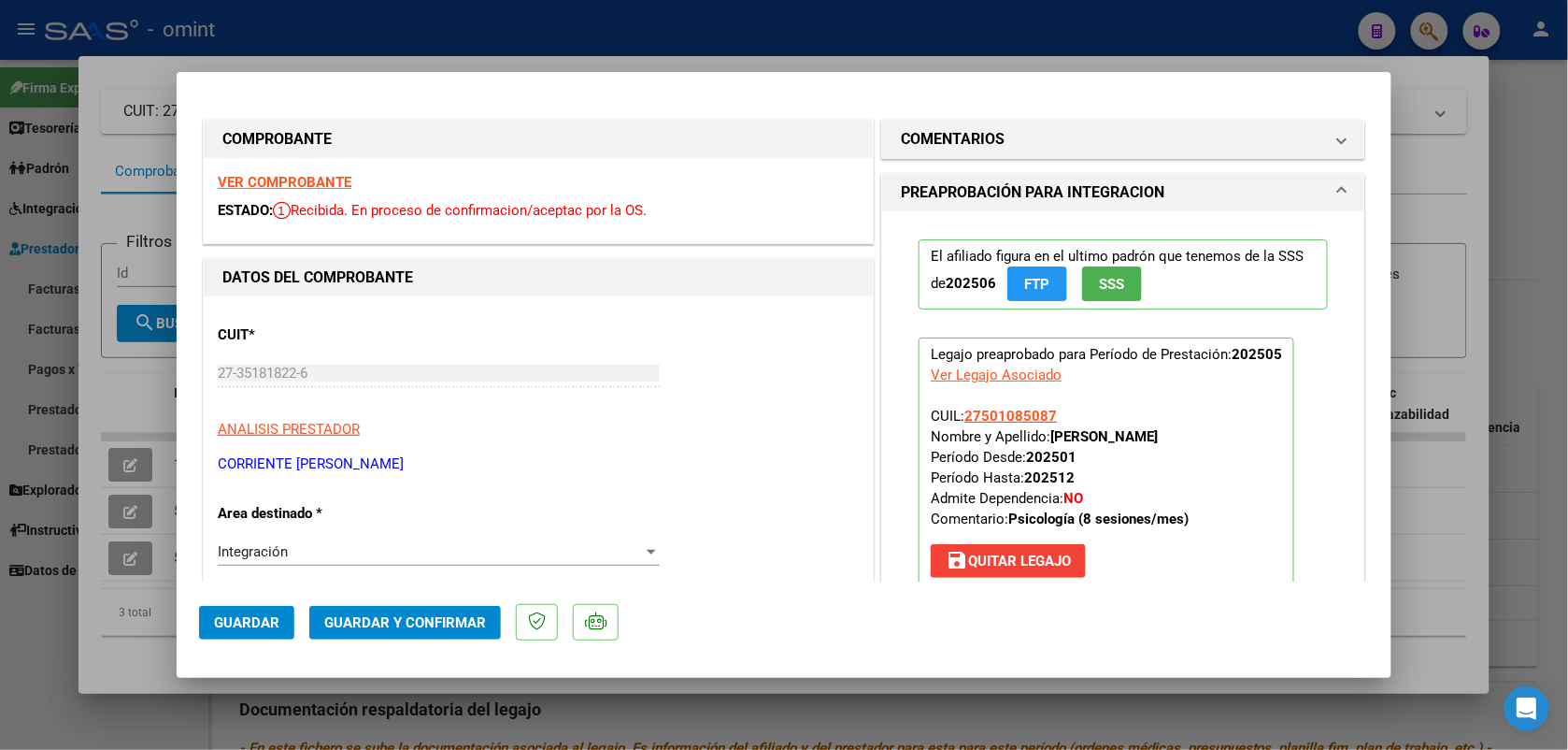
click at [281, 184] on strong "VER COMPROBANTE" at bounding box center [284, 183] width 134 height 17
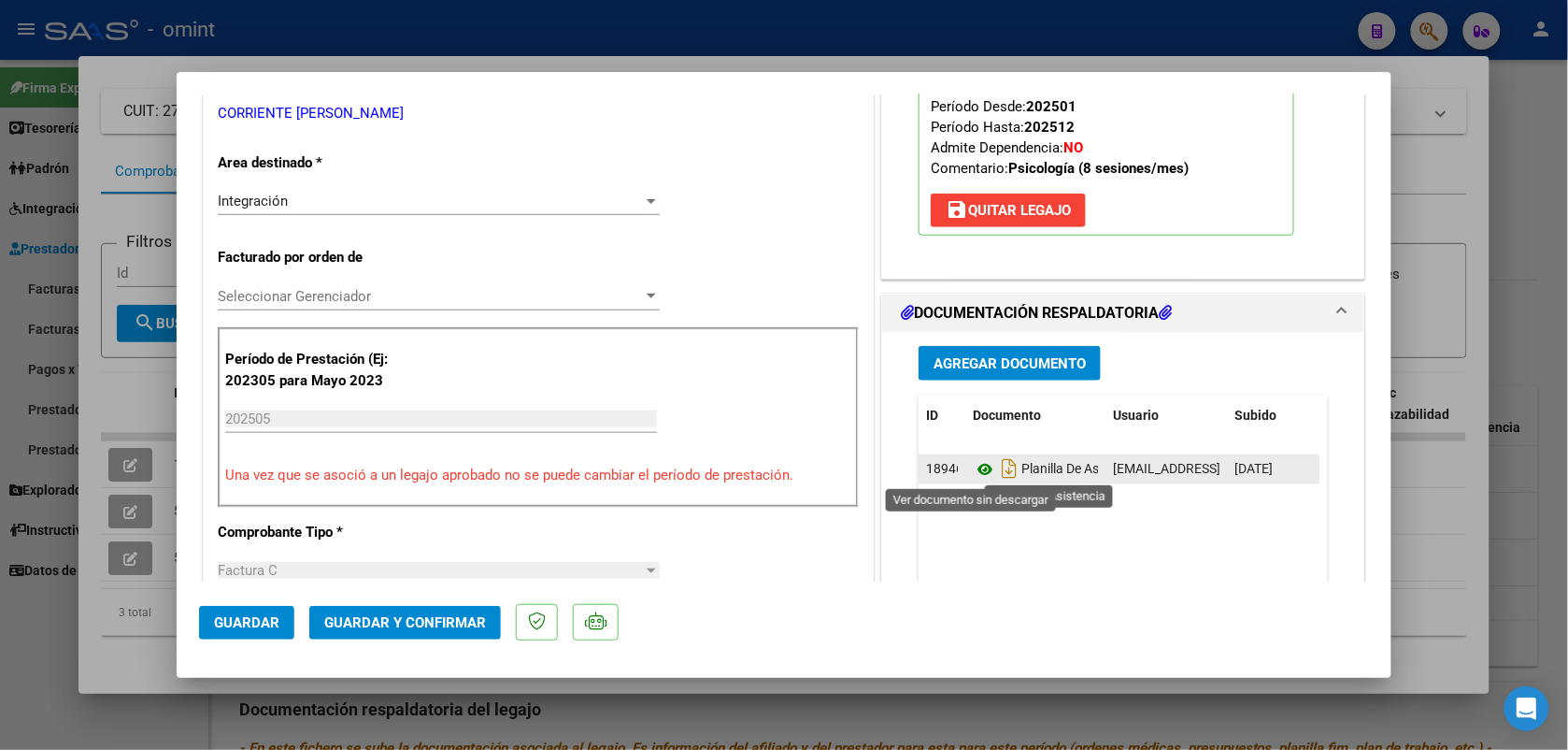
click at [973, 471] on icon at bounding box center [985, 470] width 24 height 23
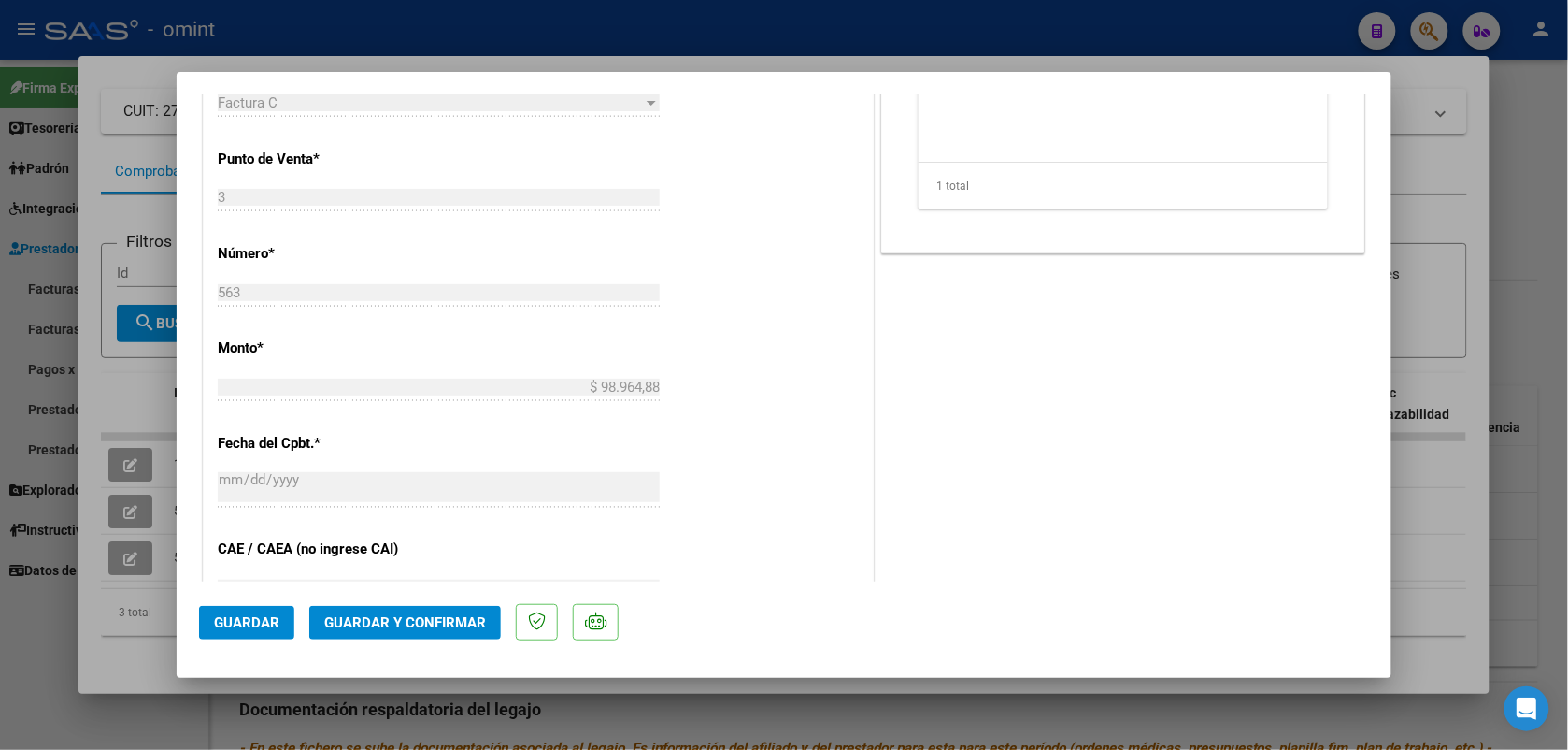
scroll to position [1285, 0]
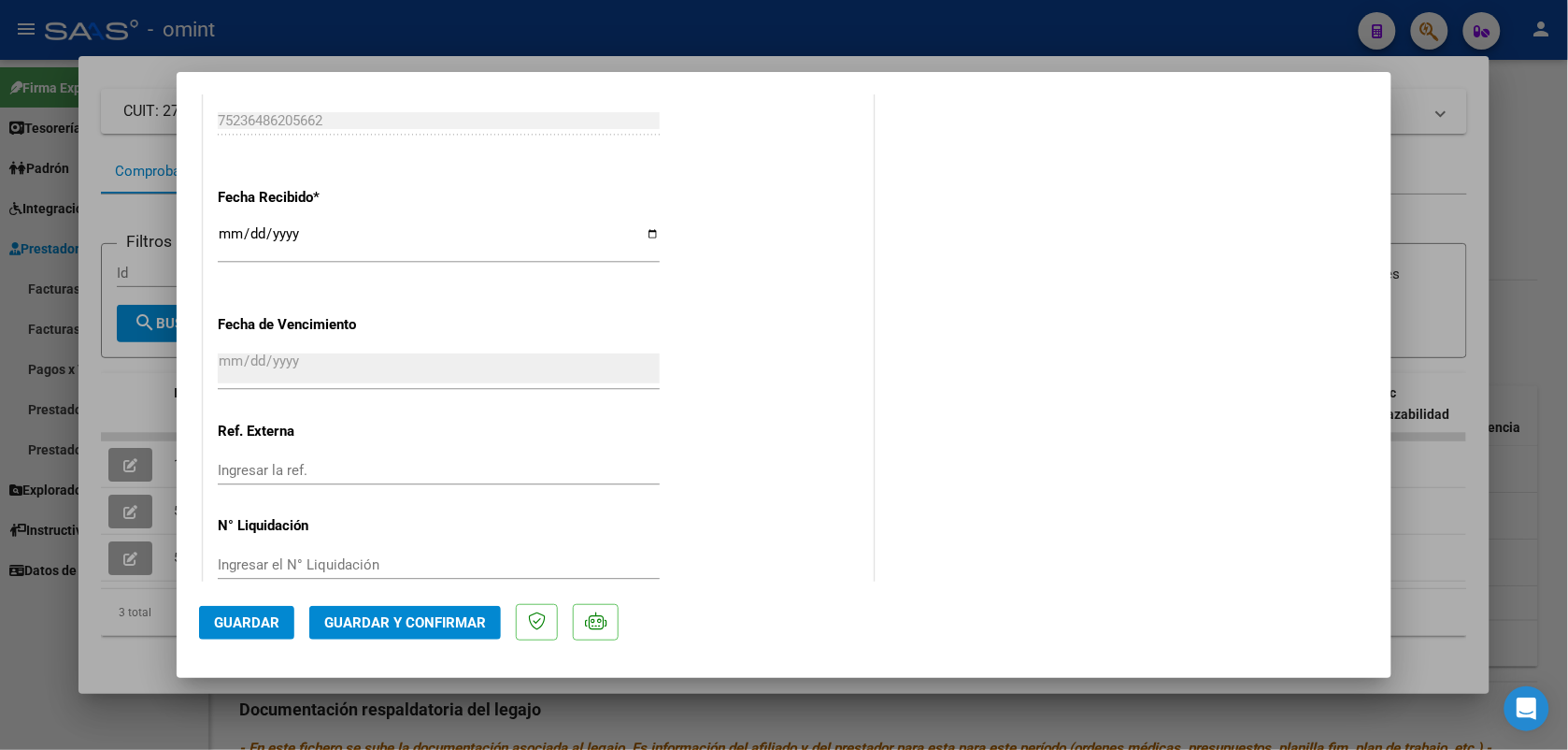
click at [468, 627] on span "Guardar y Confirmar" at bounding box center [405, 623] width 162 height 17
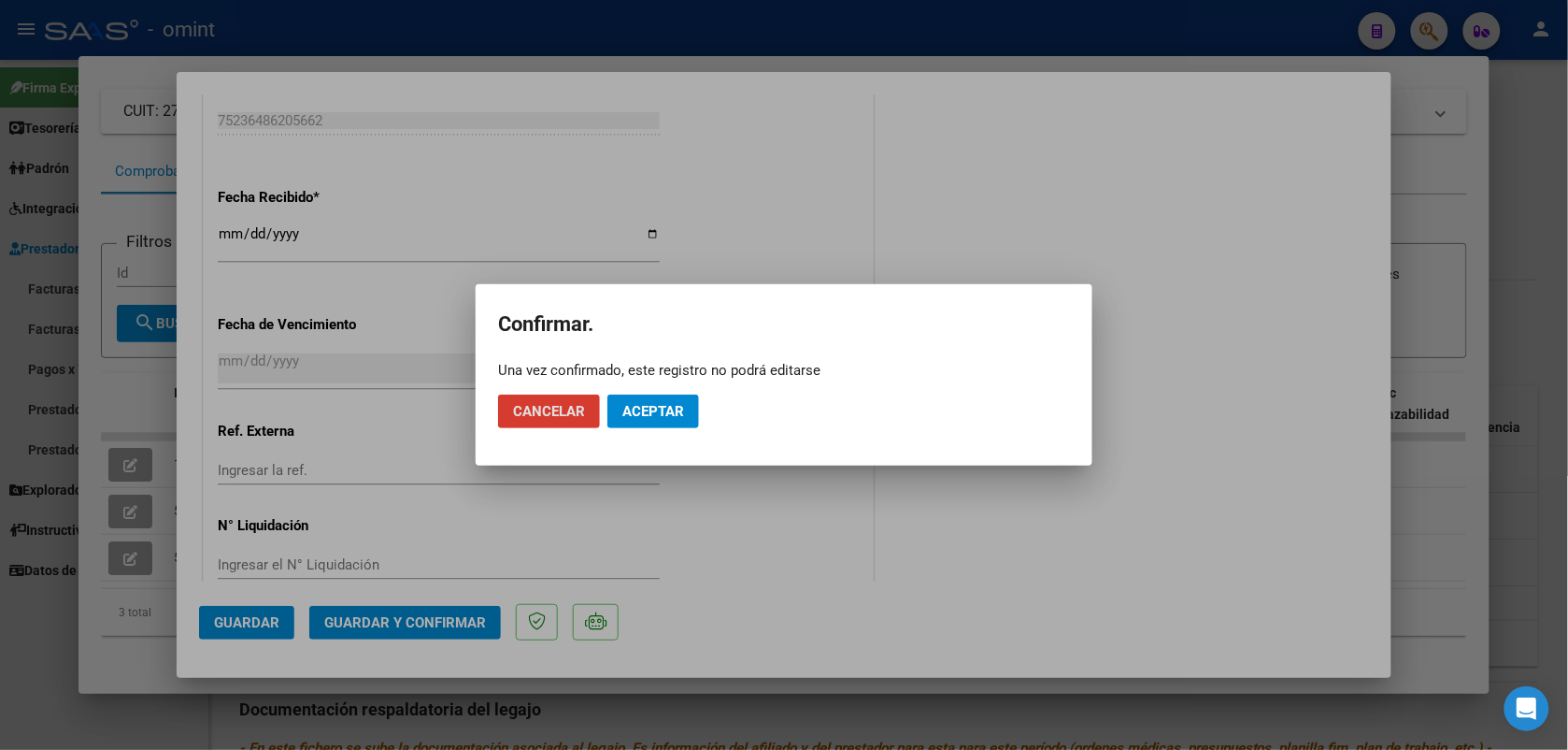
click at [642, 423] on button "Aceptar" at bounding box center [653, 411] width 91 height 34
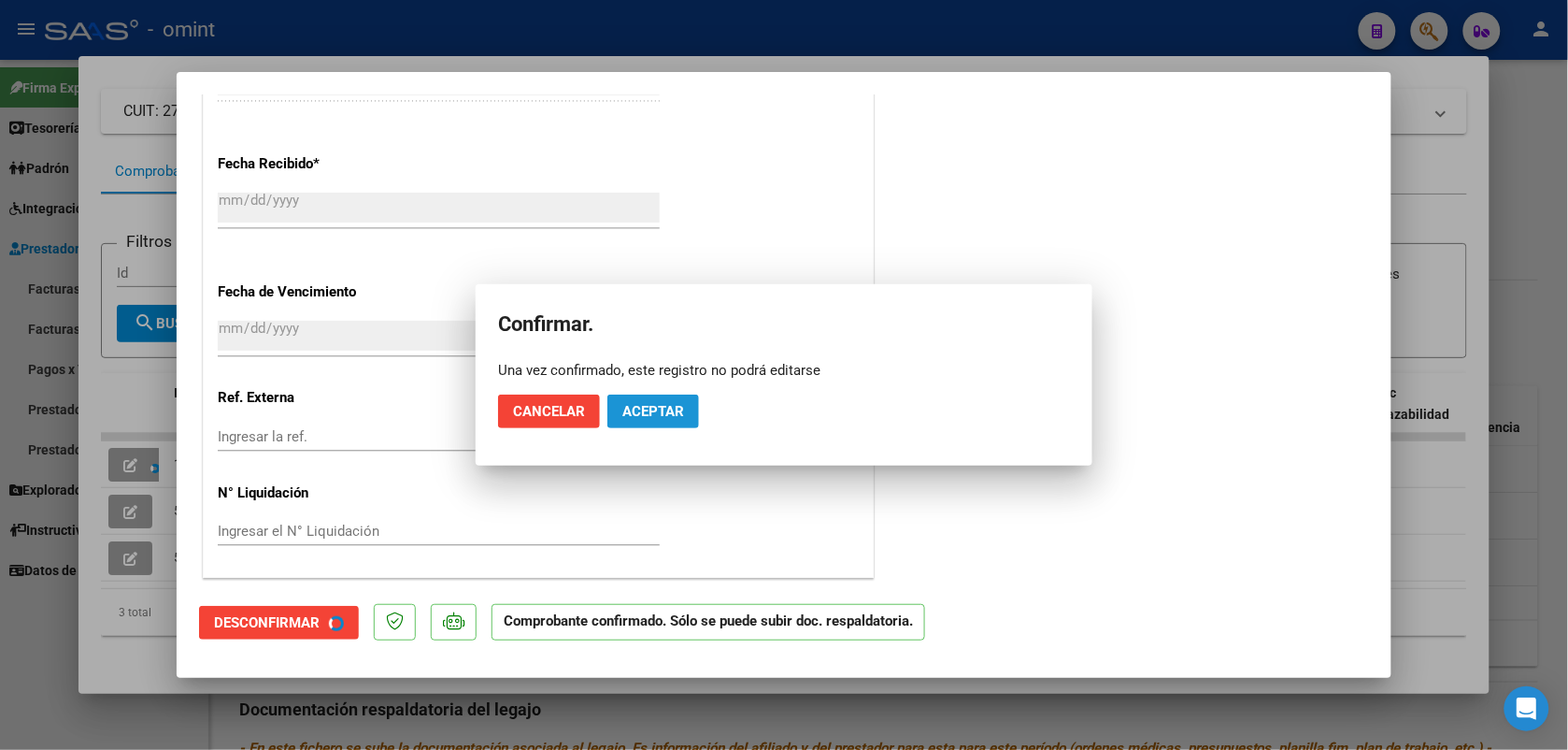
scroll to position [1170, 0]
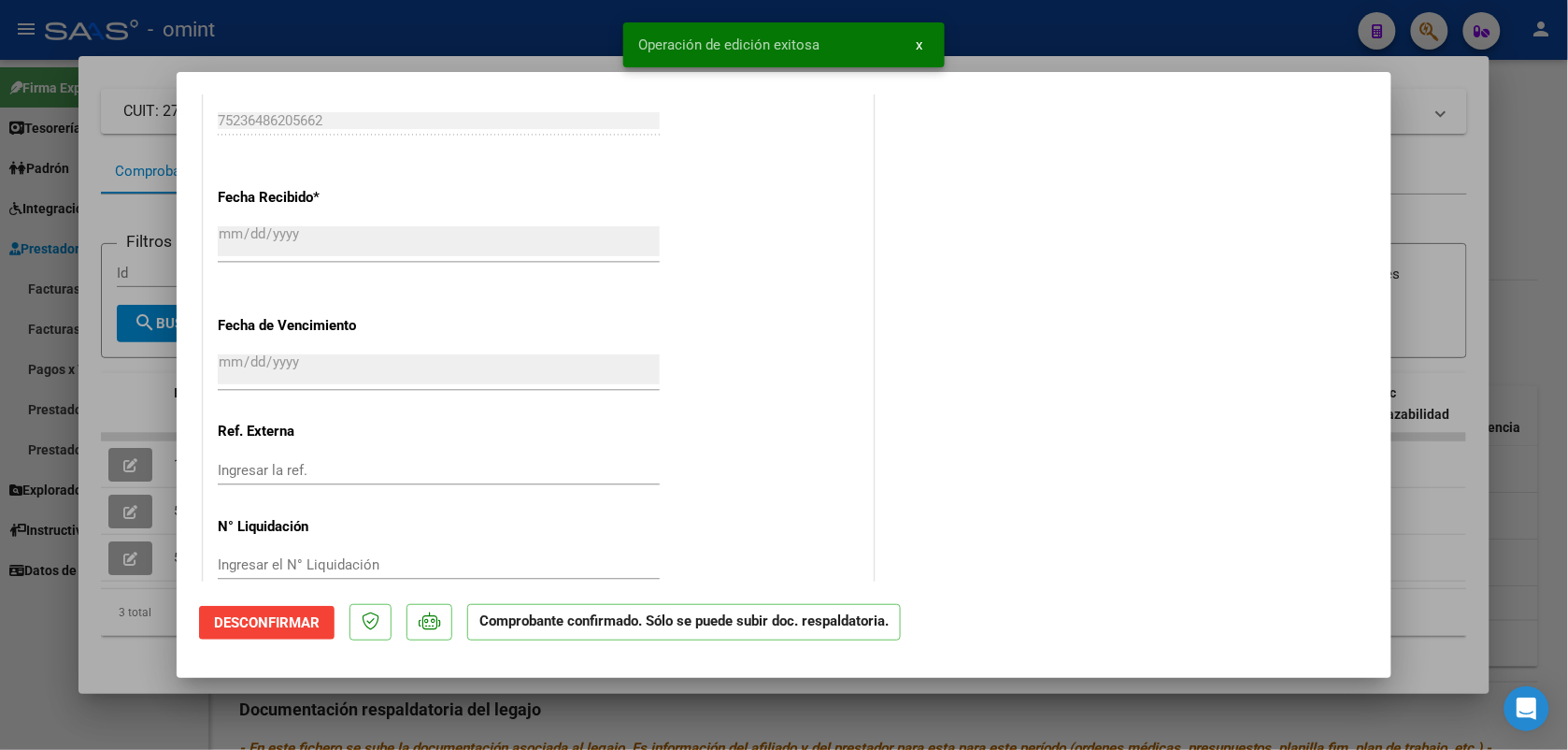
click at [516, 36] on div at bounding box center [784, 375] width 1568 height 750
type input "$ 0,00"
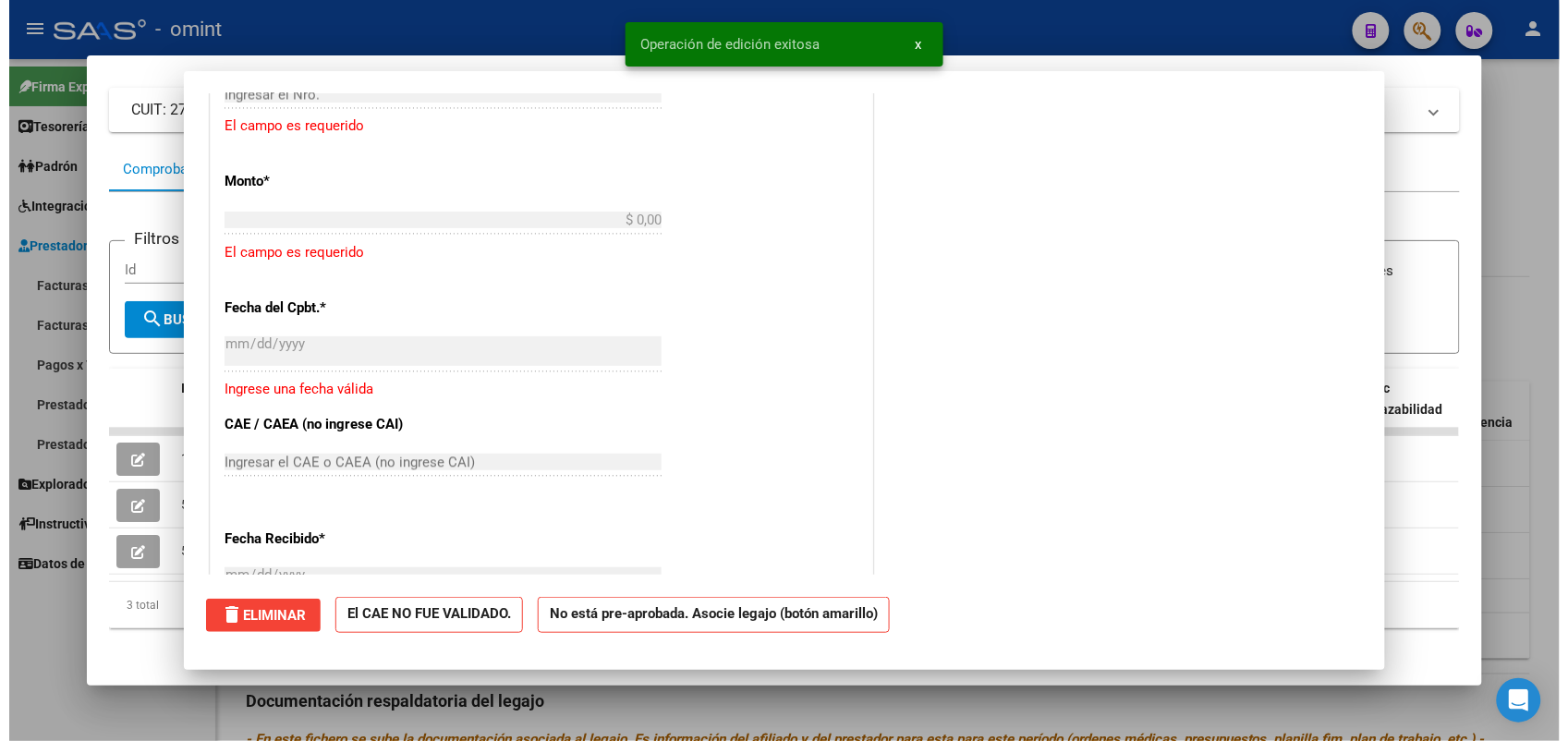
scroll to position [1498, 0]
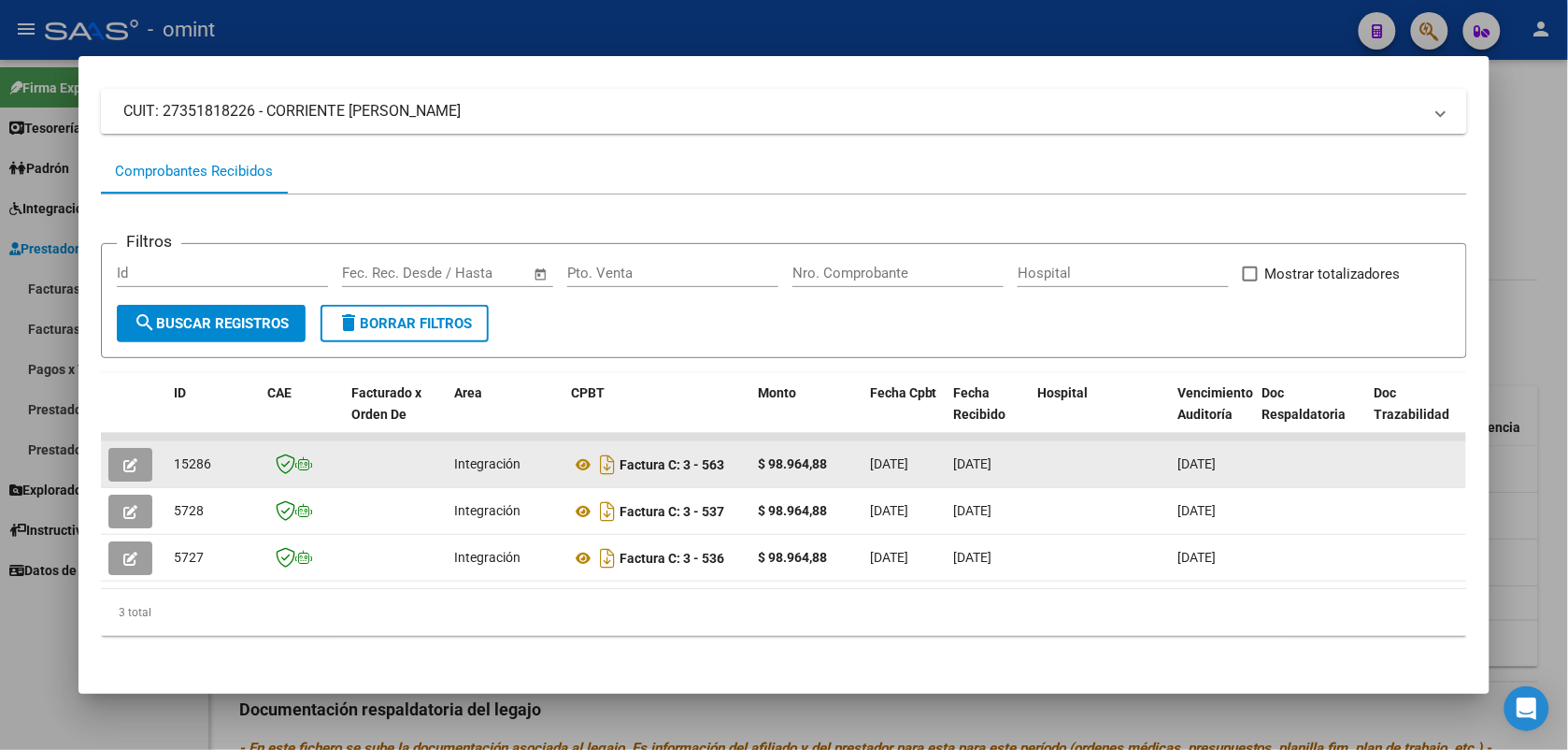
drag, startPoint x: 203, startPoint y: 445, endPoint x: 162, endPoint y: 447, distance: 41.0
click at [166, 447] on datatable-body-cell "15286" at bounding box center [213, 464] width 93 height 46
copy span "15286"
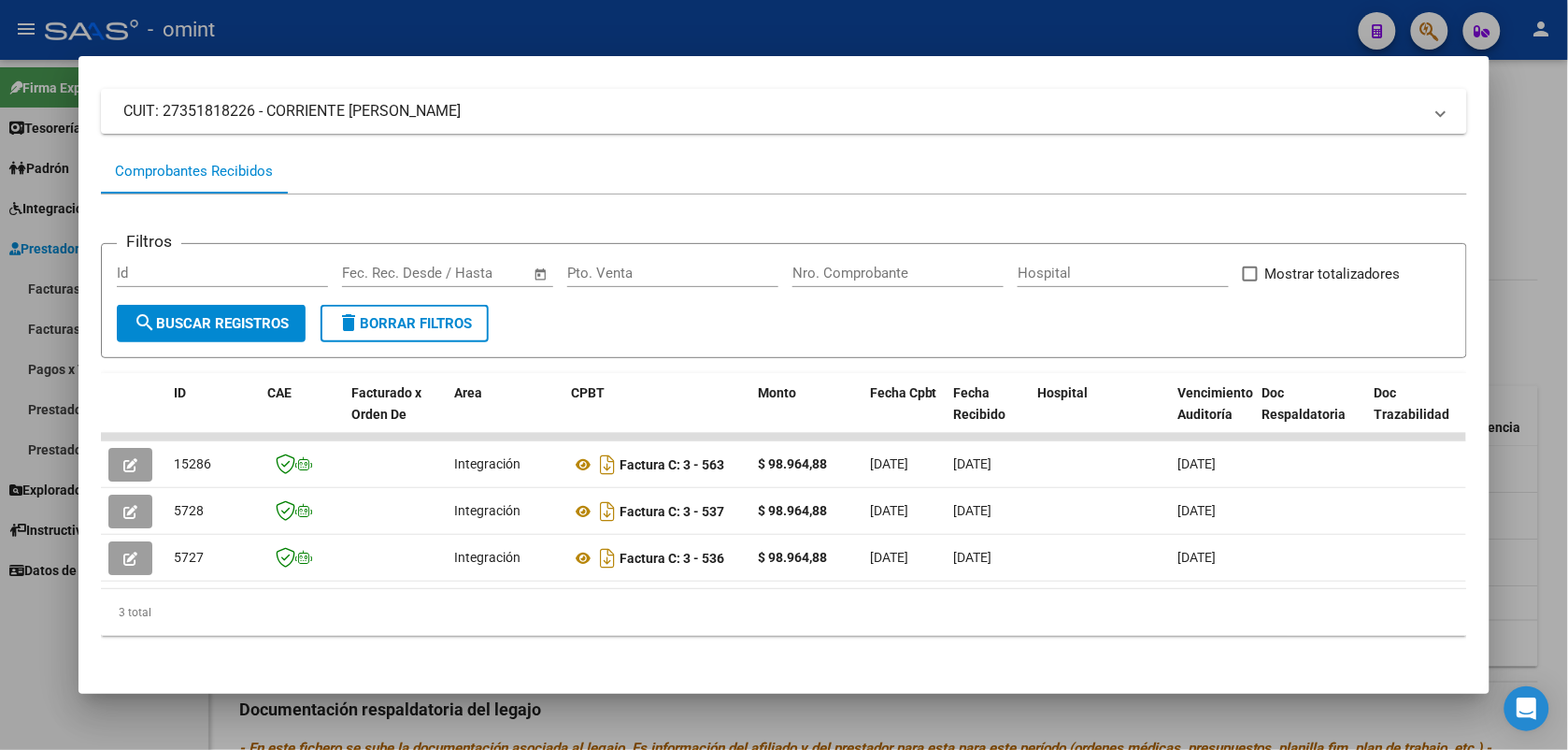
click at [346, 22] on div at bounding box center [784, 375] width 1568 height 750
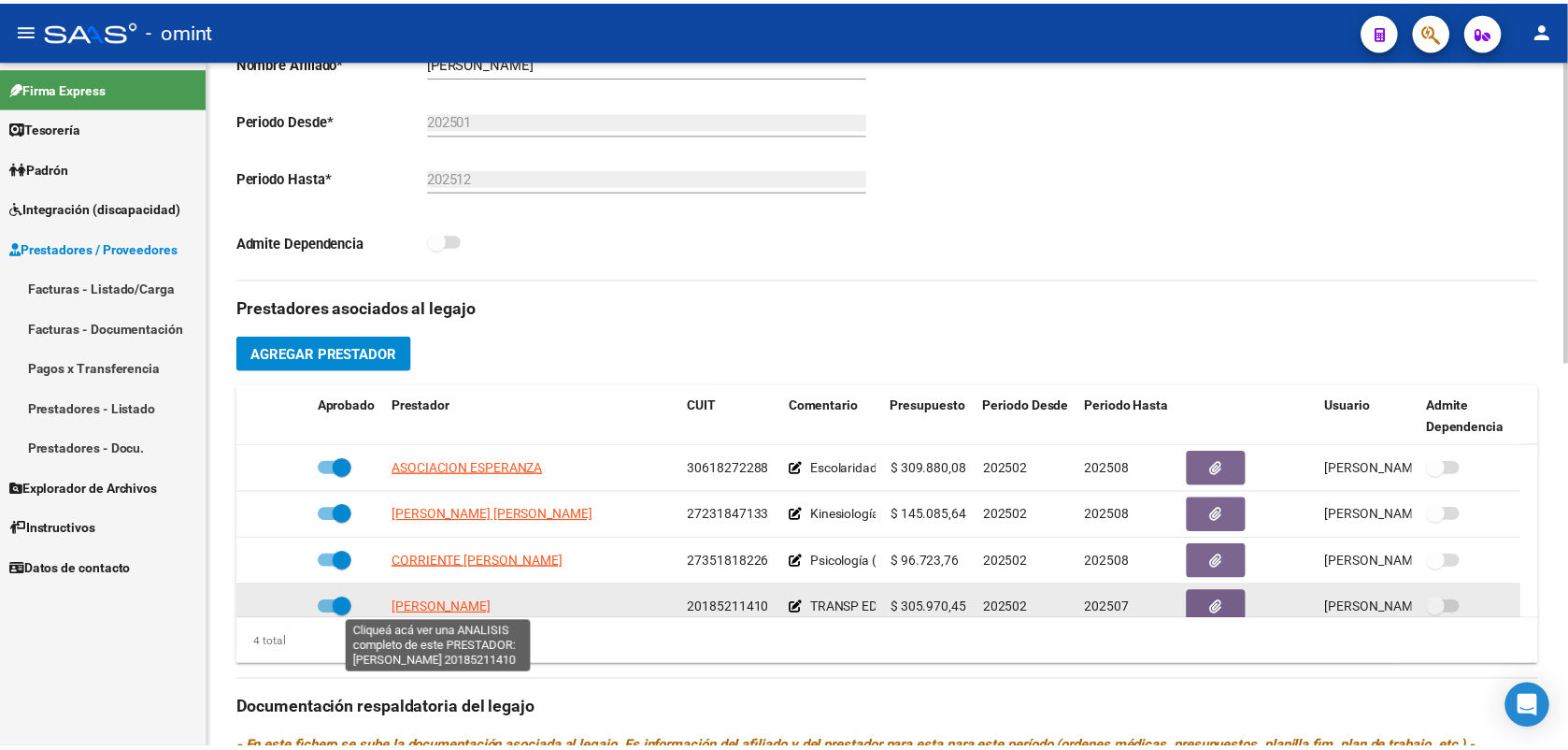
scroll to position [20, 0]
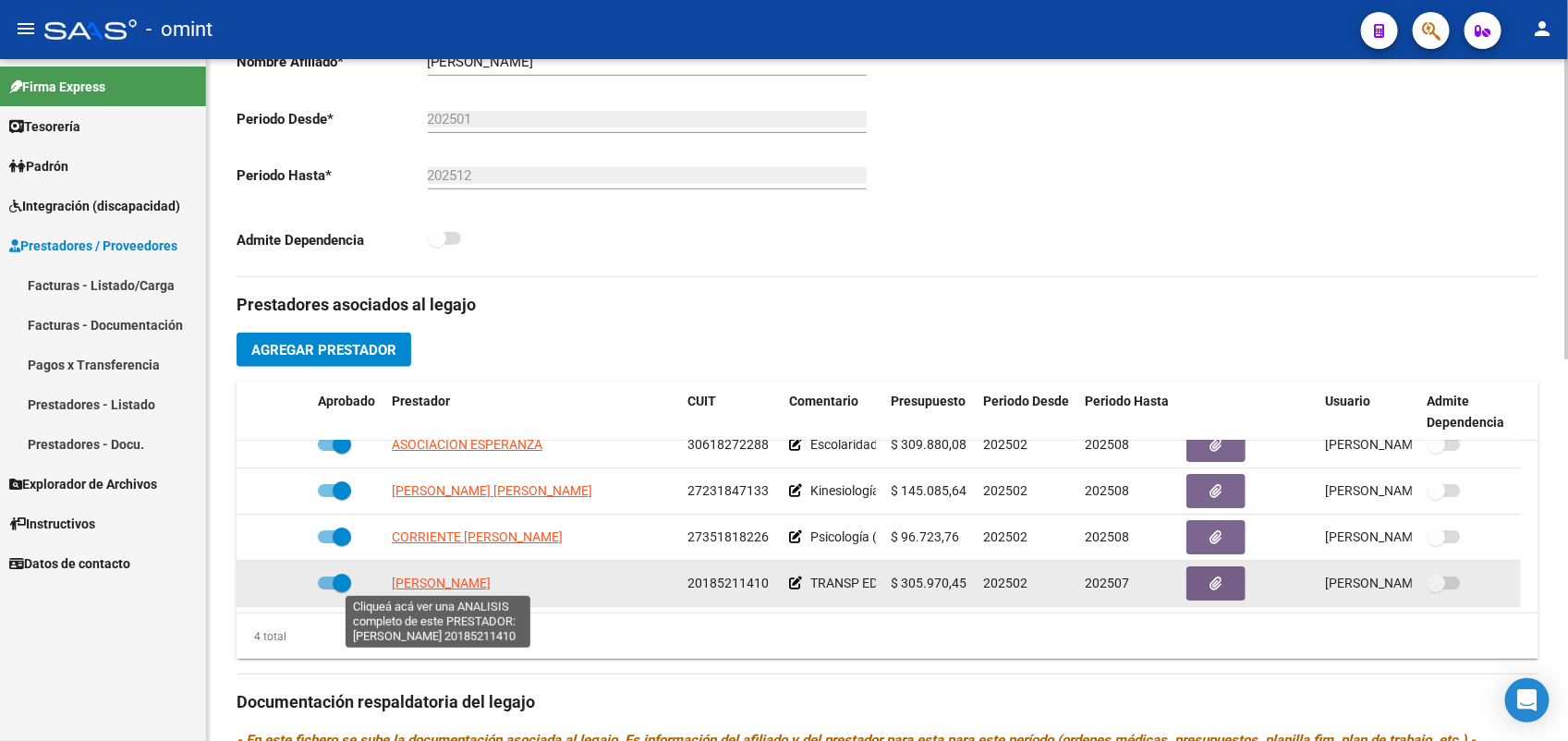
click at [450, 585] on span "[PERSON_NAME]" at bounding box center [441, 583] width 99 height 15
type textarea "20185211410"
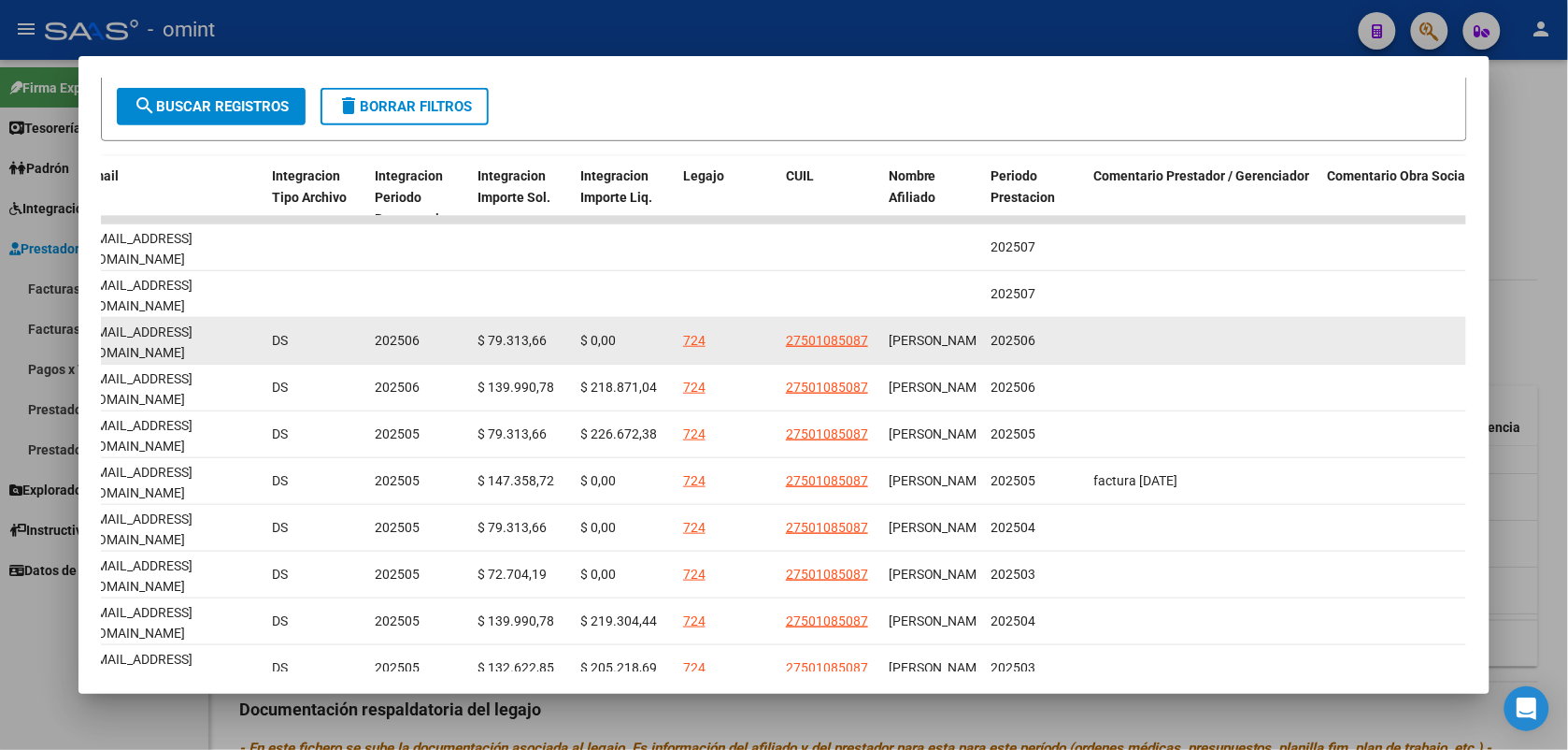
scroll to position [214, 0]
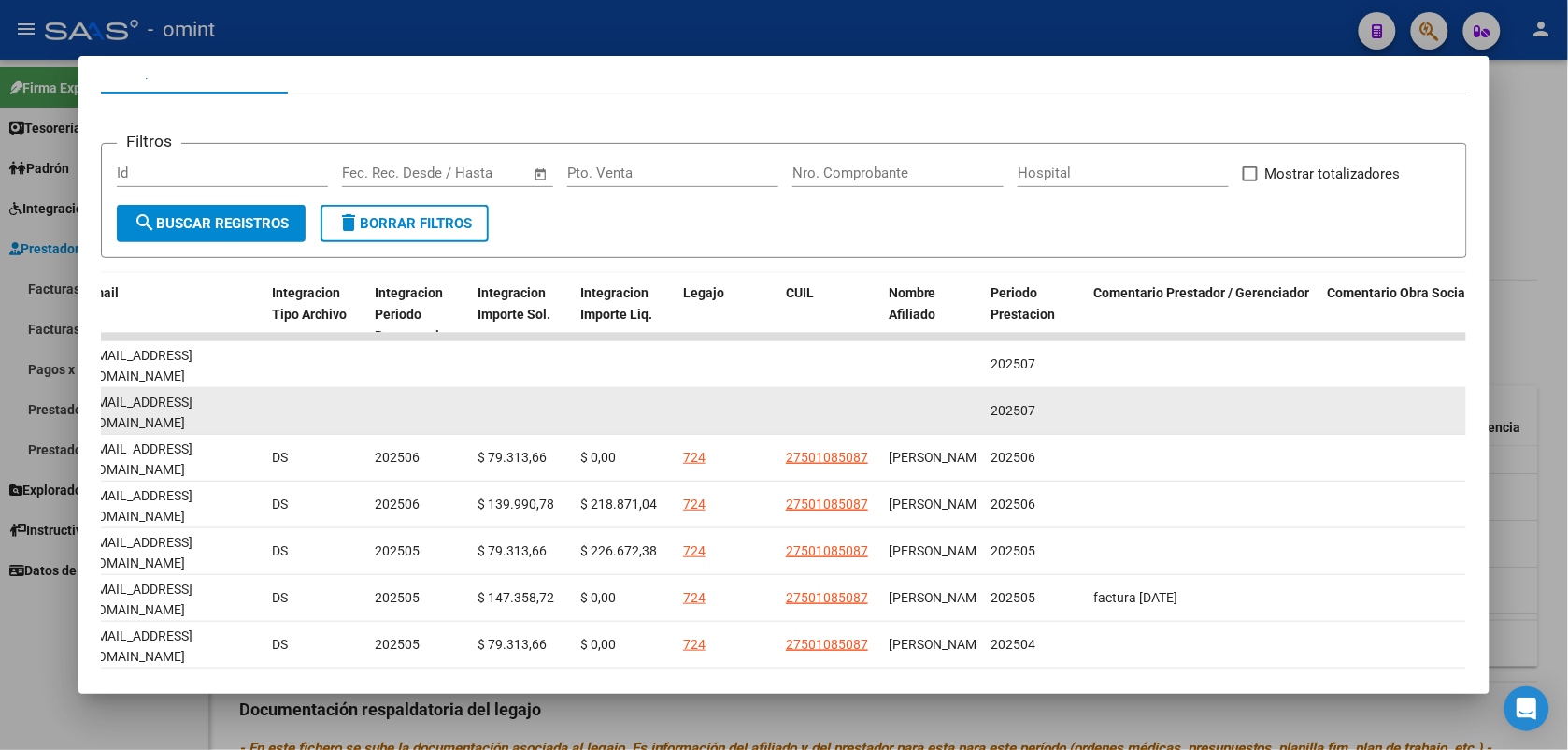
click at [1048, 400] on div "202507" at bounding box center [1035, 410] width 87 height 22
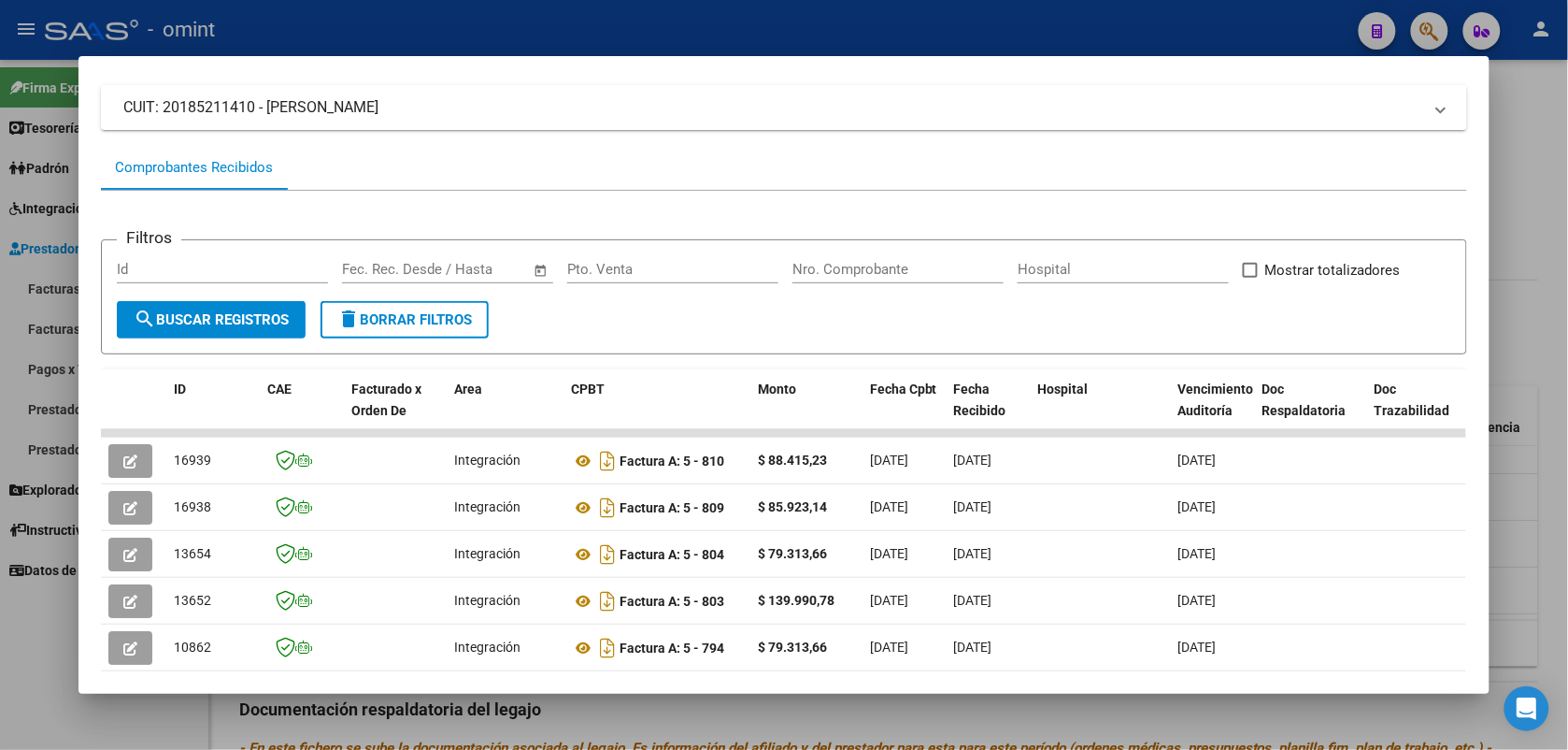
scroll to position [233, 0]
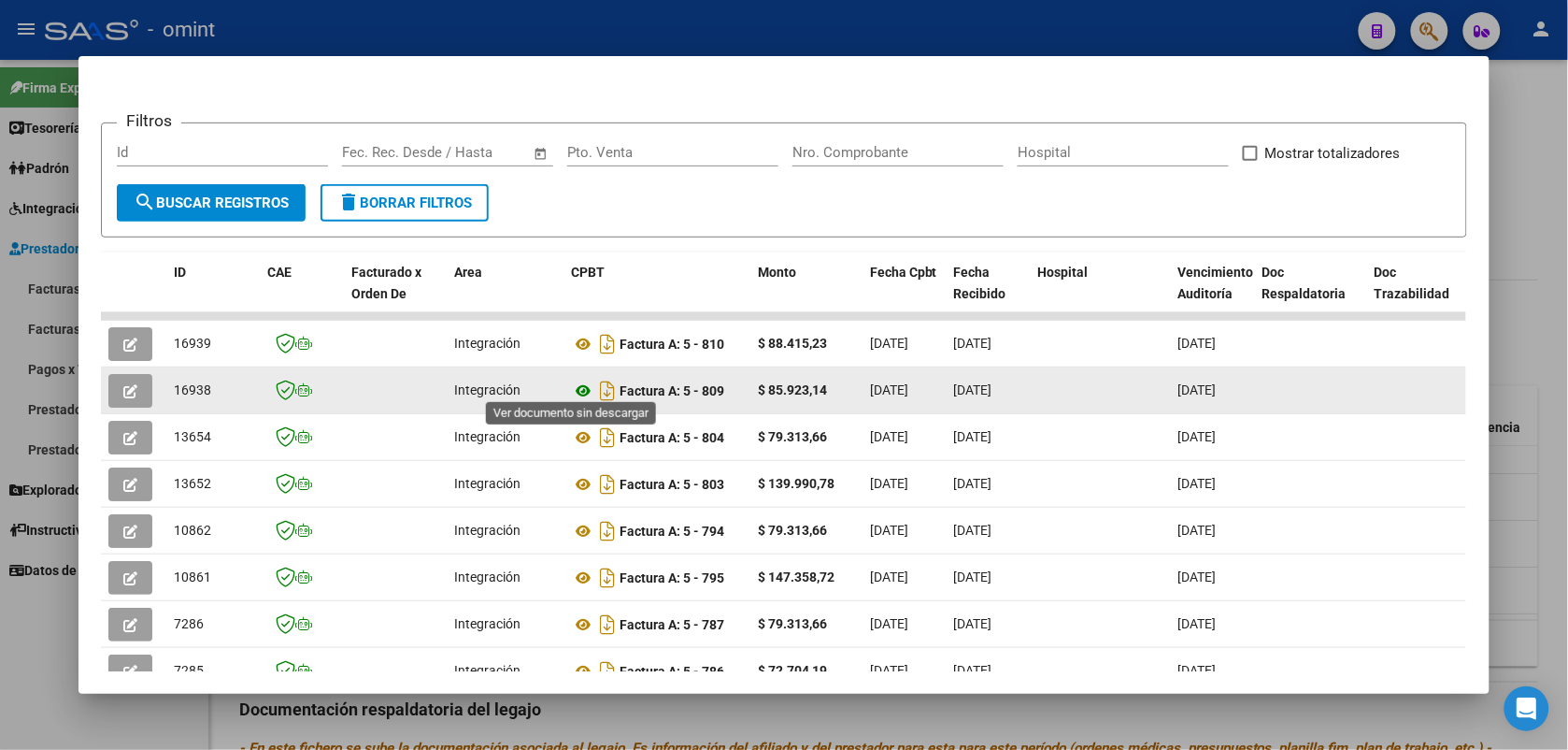
click at [571, 386] on icon at bounding box center [583, 391] width 24 height 23
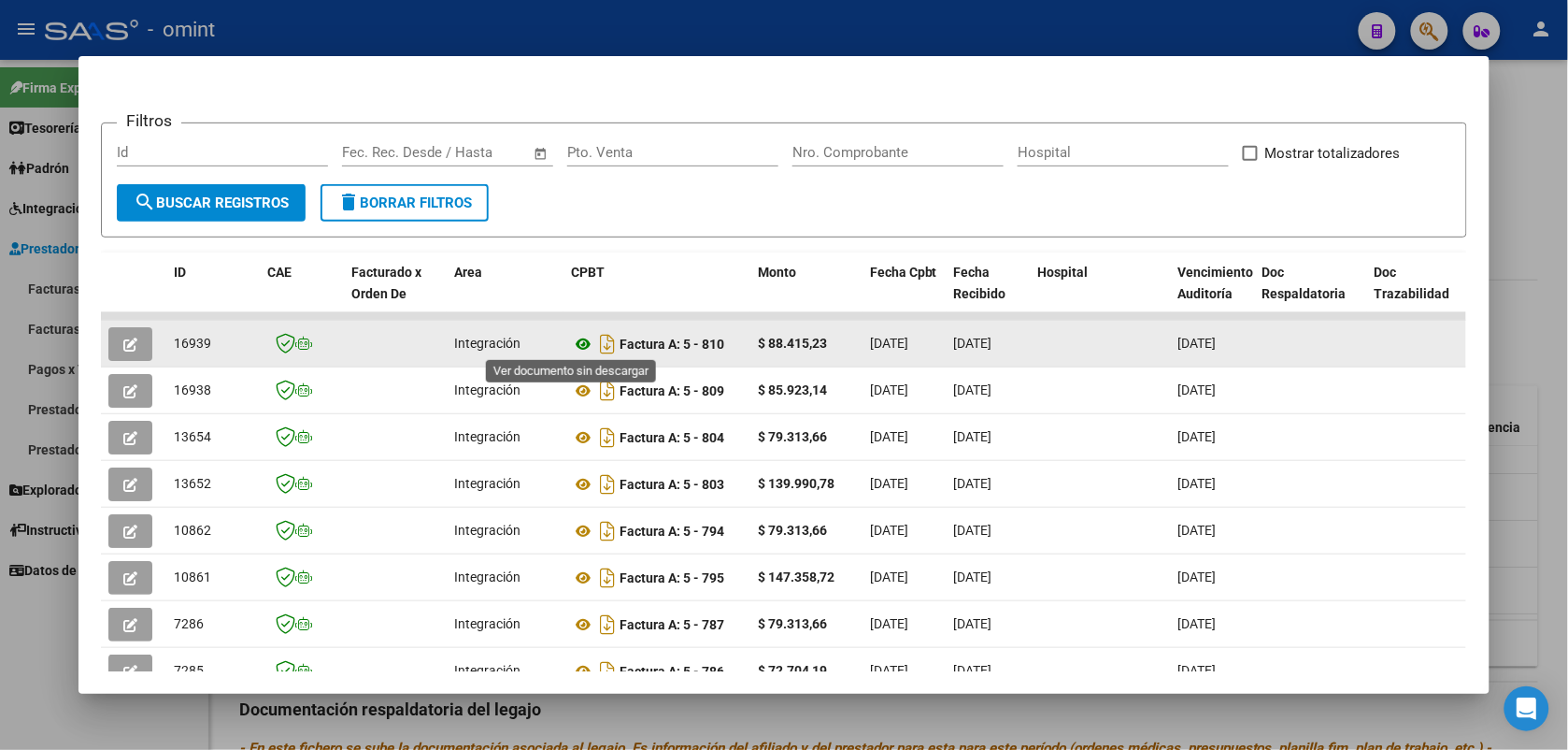
click at [572, 343] on icon at bounding box center [583, 344] width 24 height 23
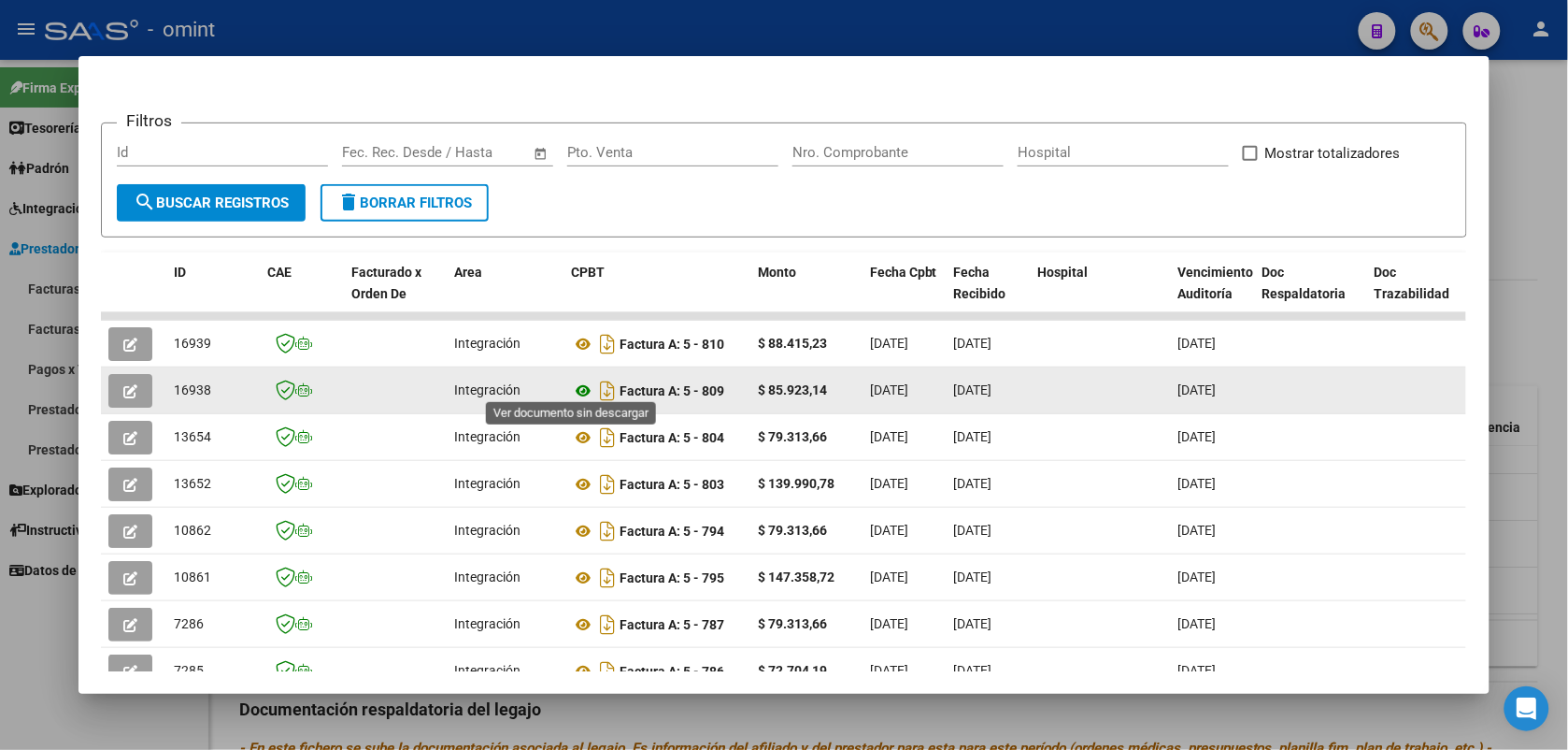
click at [579, 379] on icon at bounding box center [583, 391] width 24 height 23
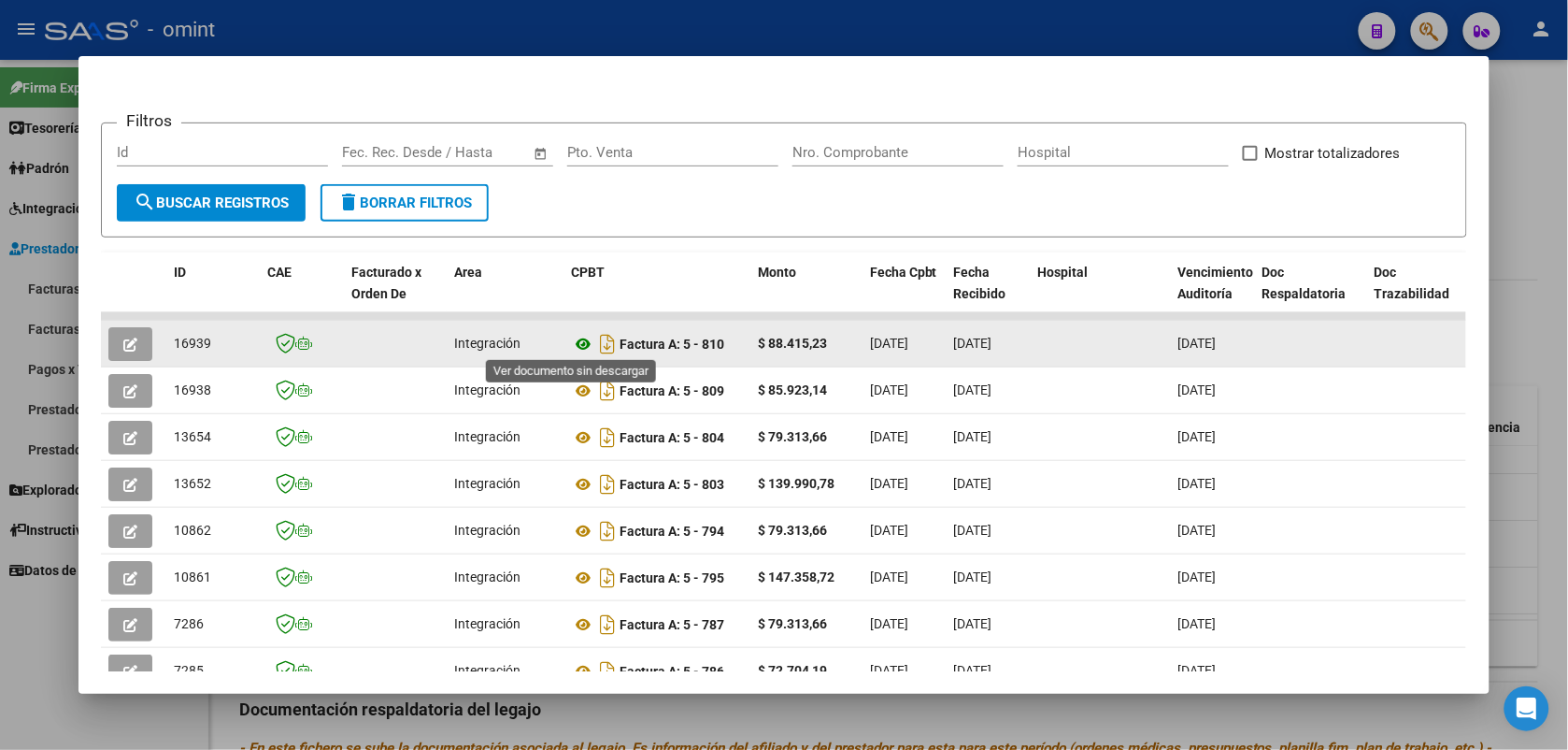
click at [575, 343] on icon at bounding box center [583, 344] width 24 height 23
click at [124, 338] on icon "button" at bounding box center [130, 344] width 14 height 14
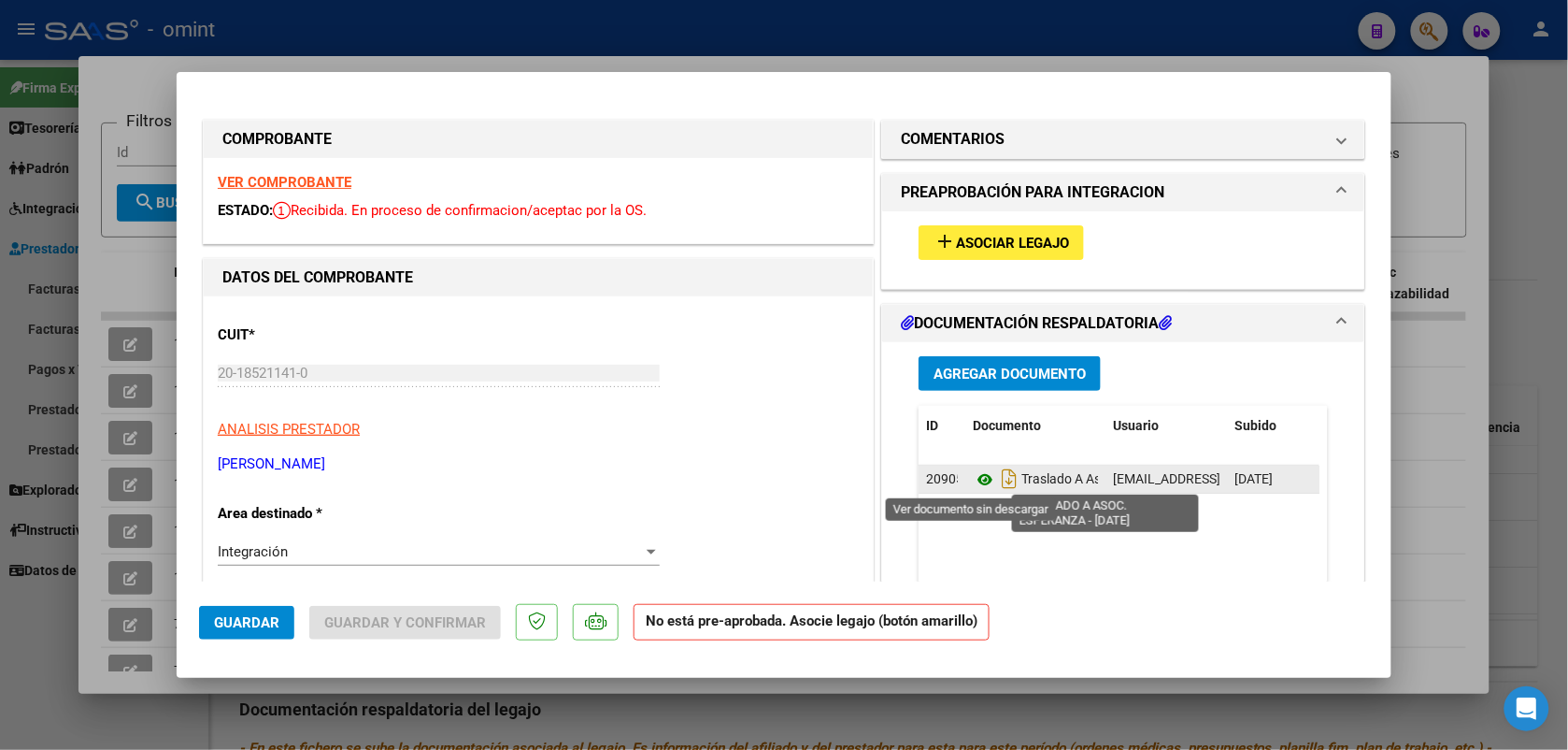
click at [973, 480] on icon at bounding box center [985, 480] width 24 height 23
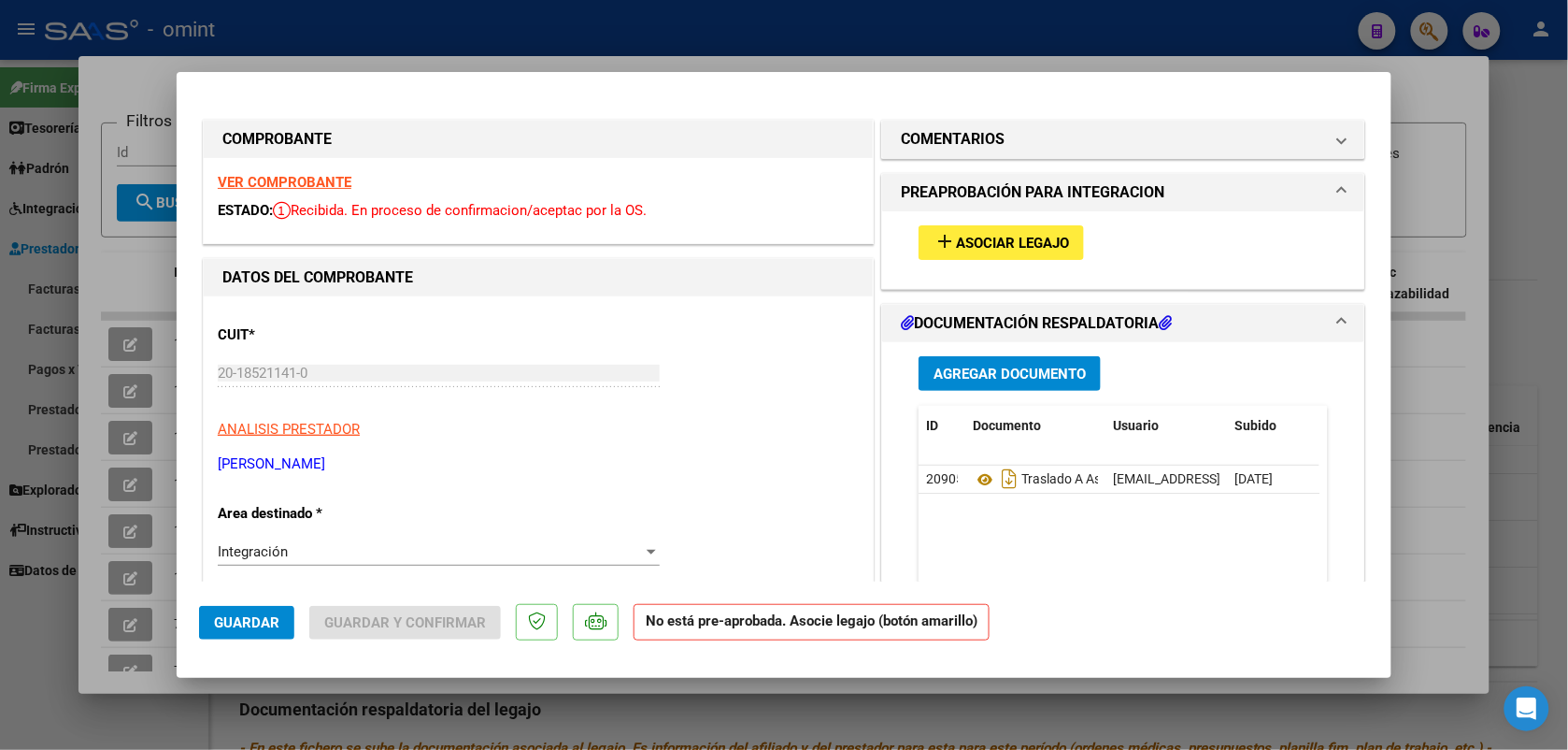
click at [525, 40] on div at bounding box center [784, 375] width 1568 height 750
type input "$ 0,00"
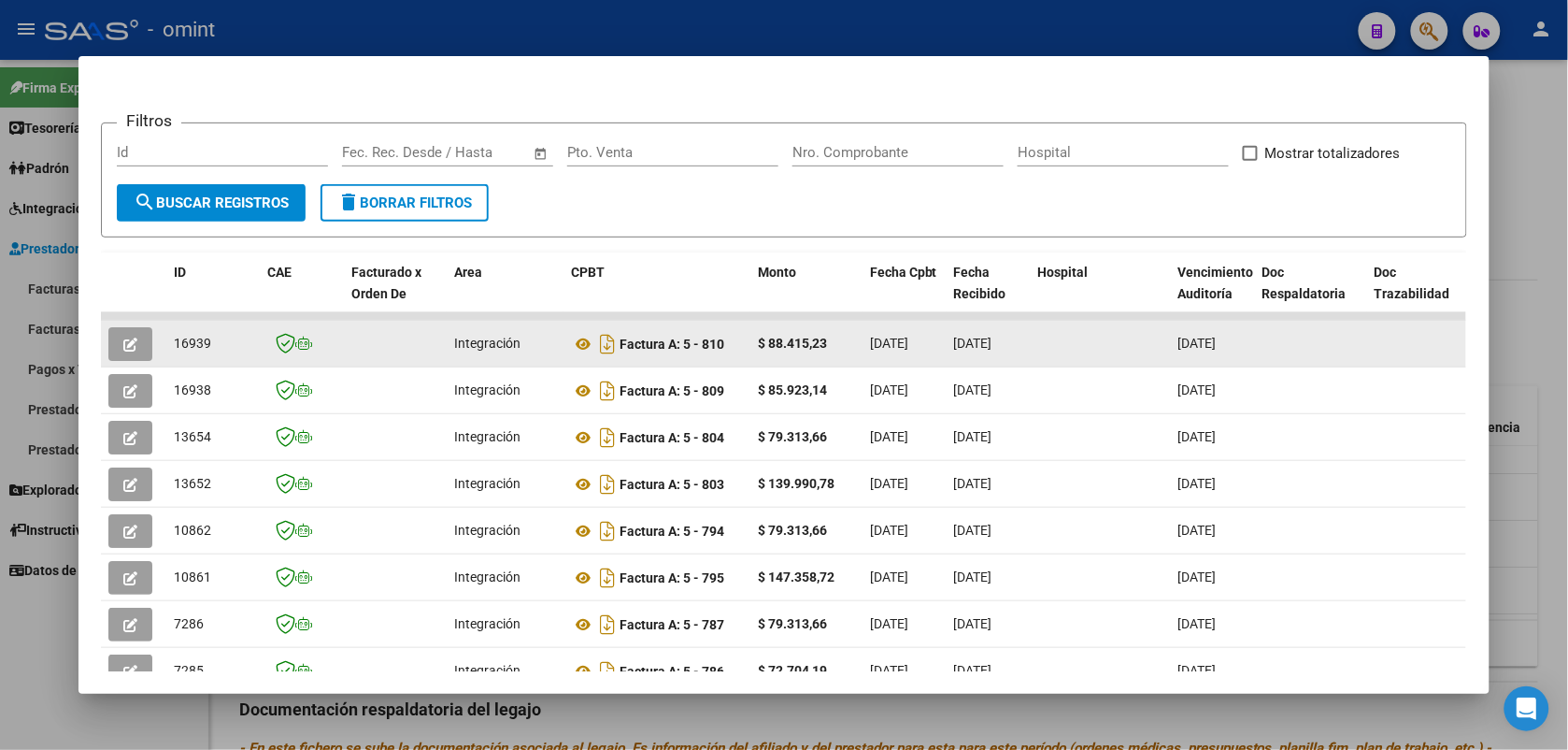
click at [123, 343] on icon "button" at bounding box center [130, 344] width 14 height 14
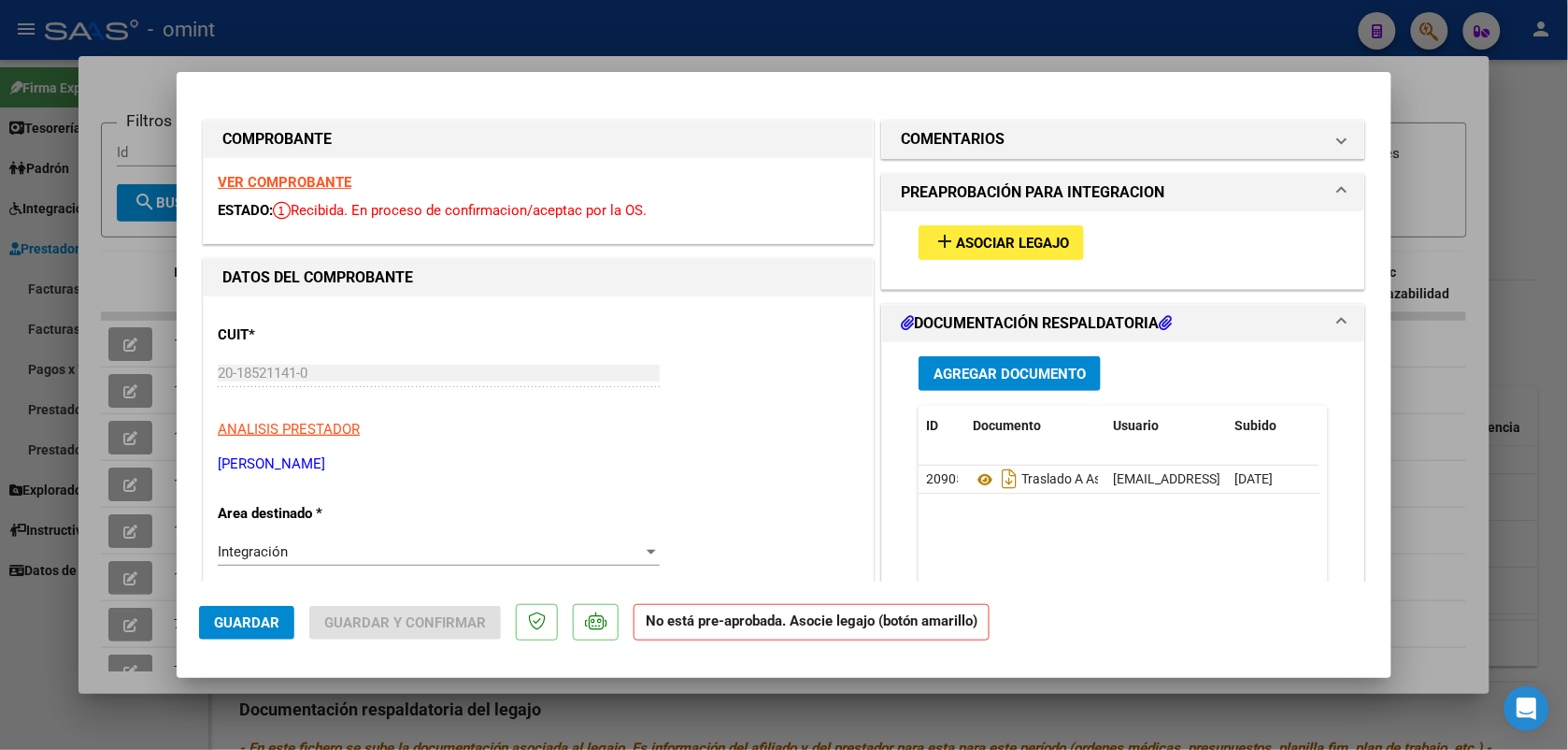
click at [305, 42] on div at bounding box center [784, 375] width 1568 height 750
type input "$ 0,00"
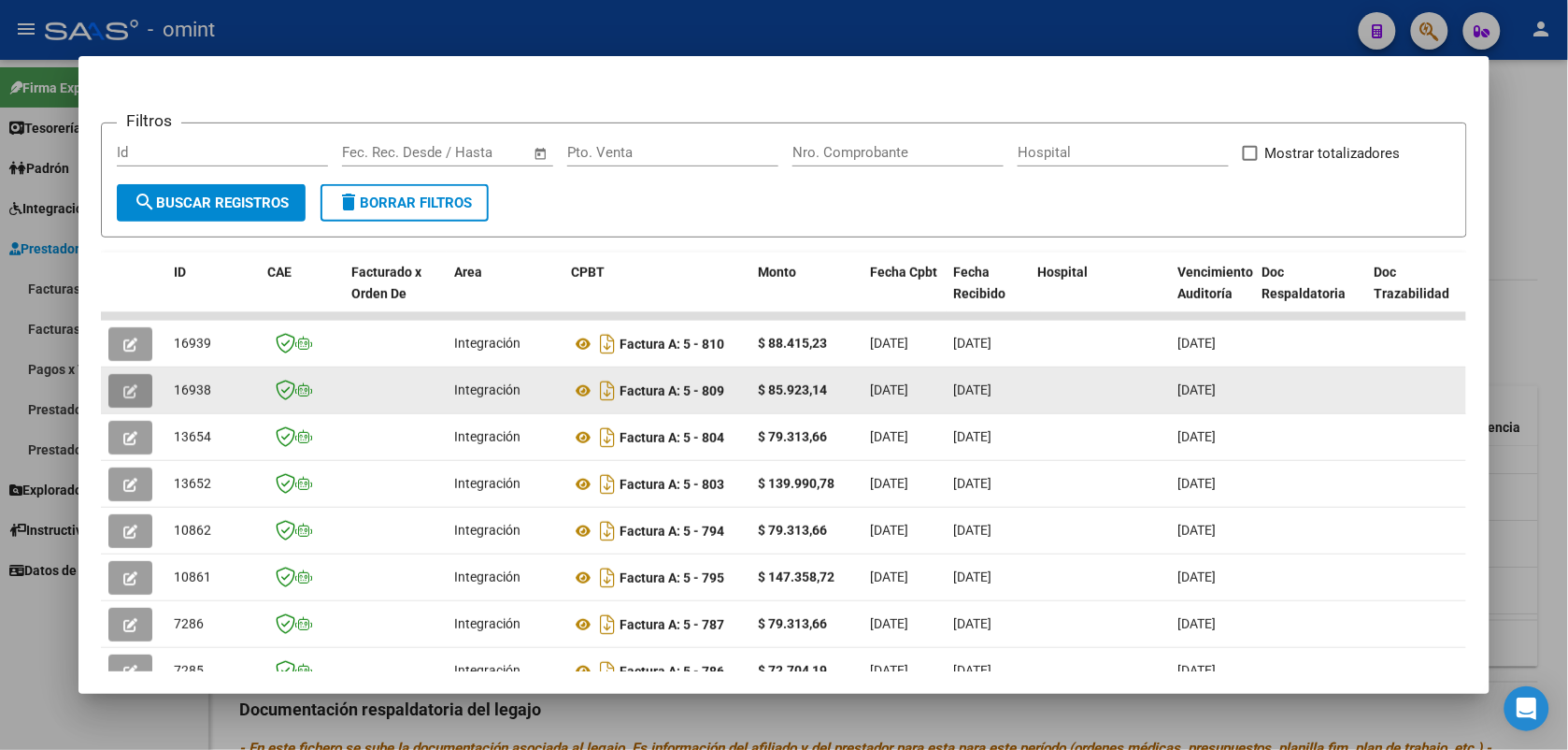
click at [123, 384] on icon "button" at bounding box center [130, 391] width 14 height 14
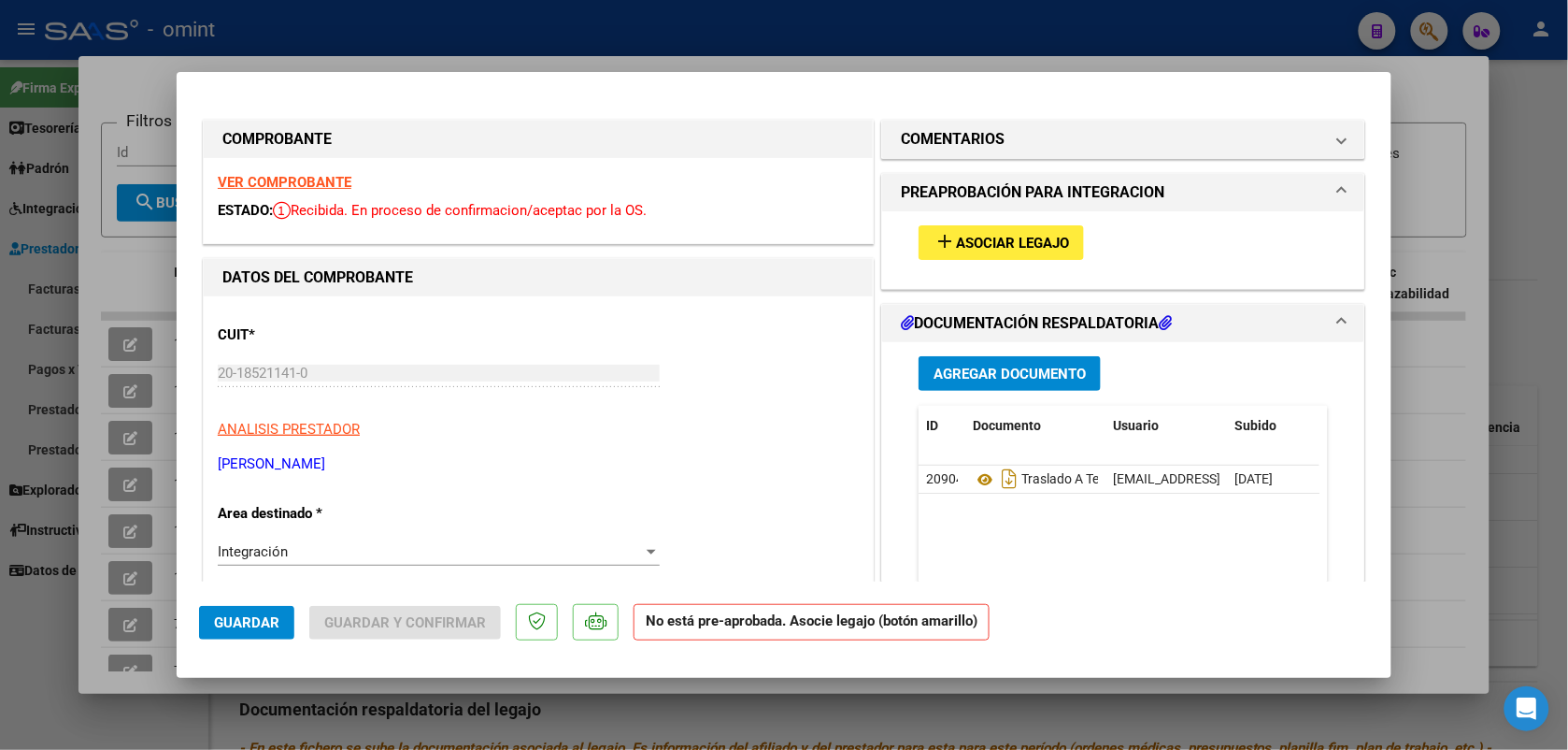
click at [731, 38] on div at bounding box center [784, 375] width 1568 height 750
type input "$ 0,00"
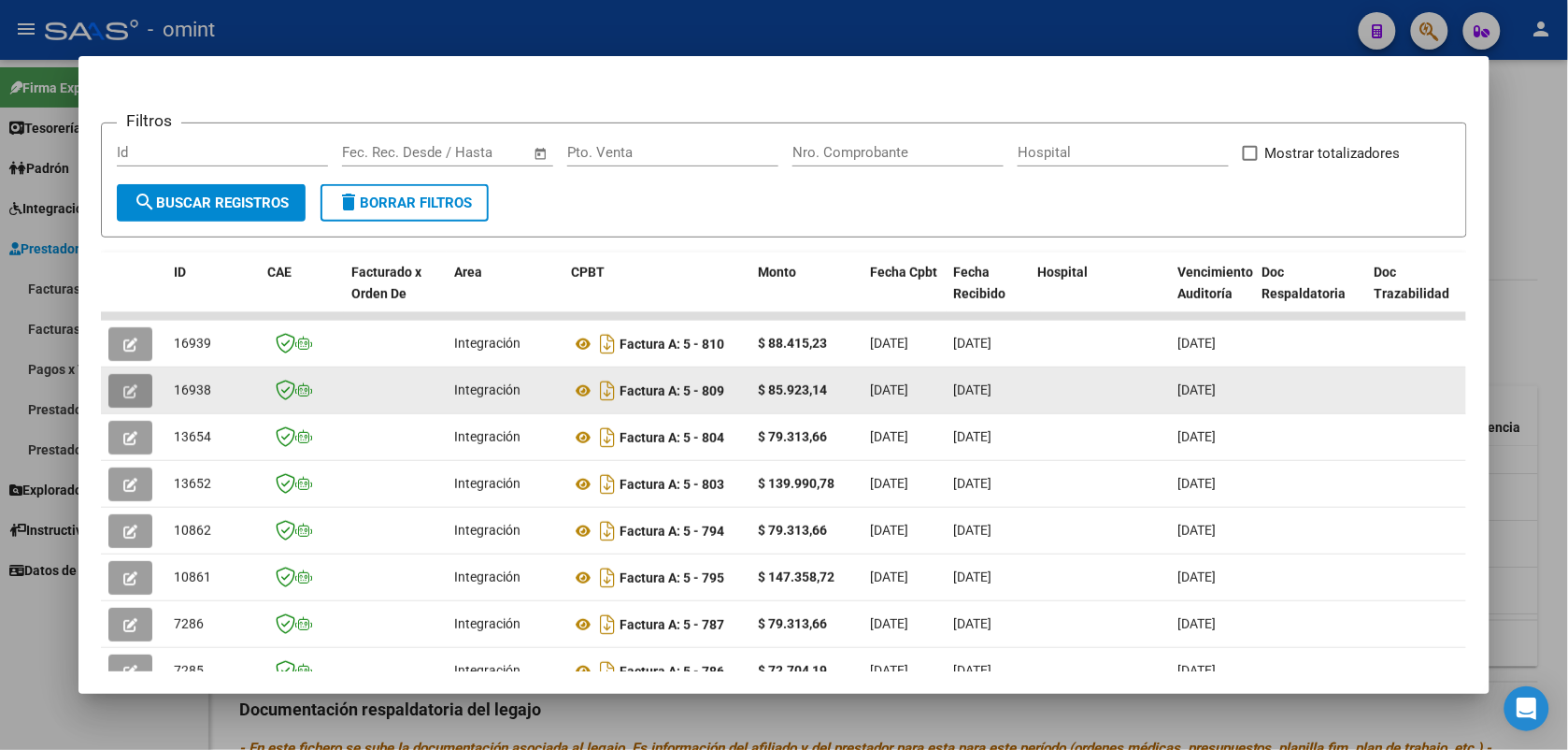
click at [127, 384] on icon "button" at bounding box center [130, 391] width 14 height 14
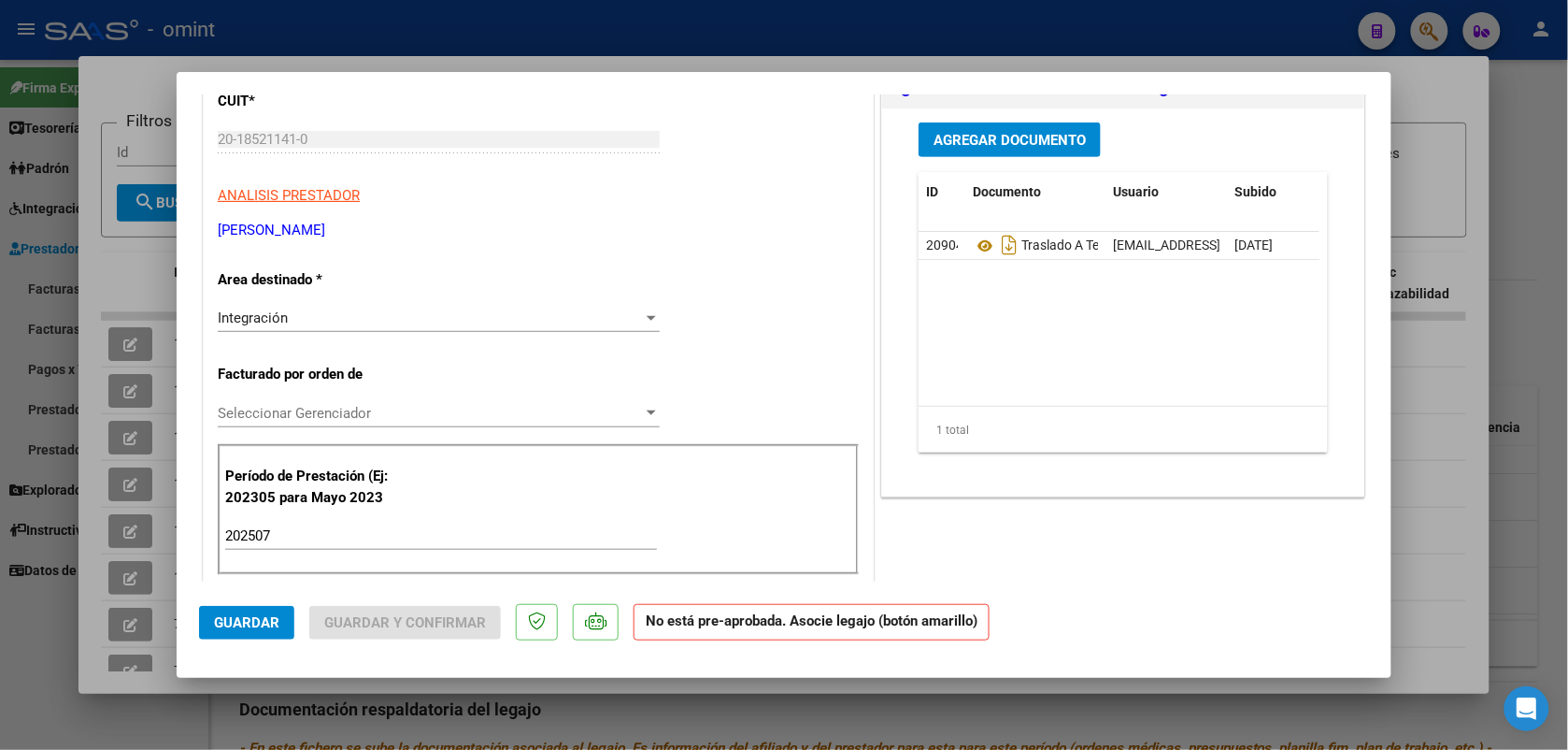
scroll to position [0, 0]
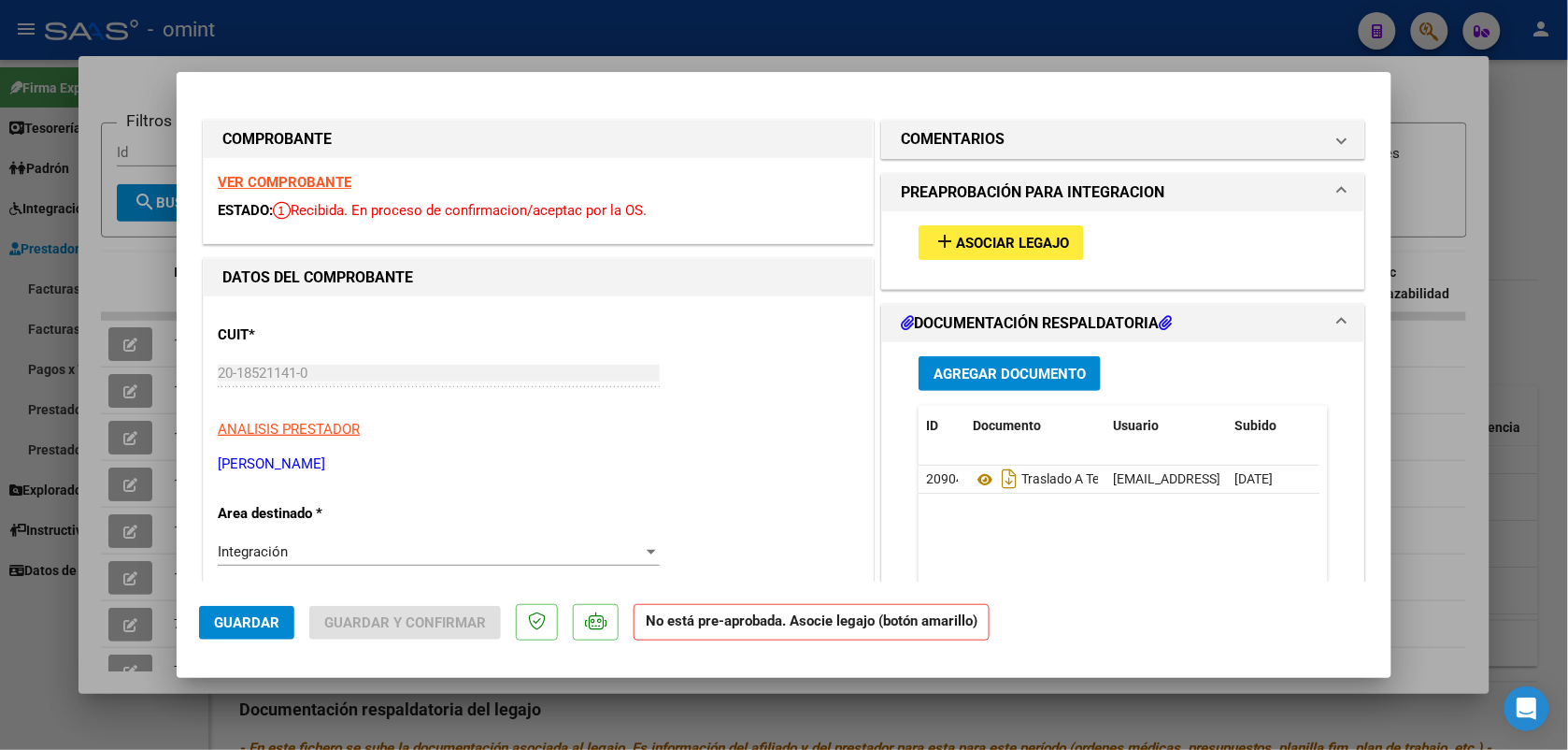
click at [305, 184] on strong "VER COMPROBANTE" at bounding box center [284, 183] width 134 height 17
click at [599, 28] on div at bounding box center [784, 375] width 1568 height 750
type input "$ 0,00"
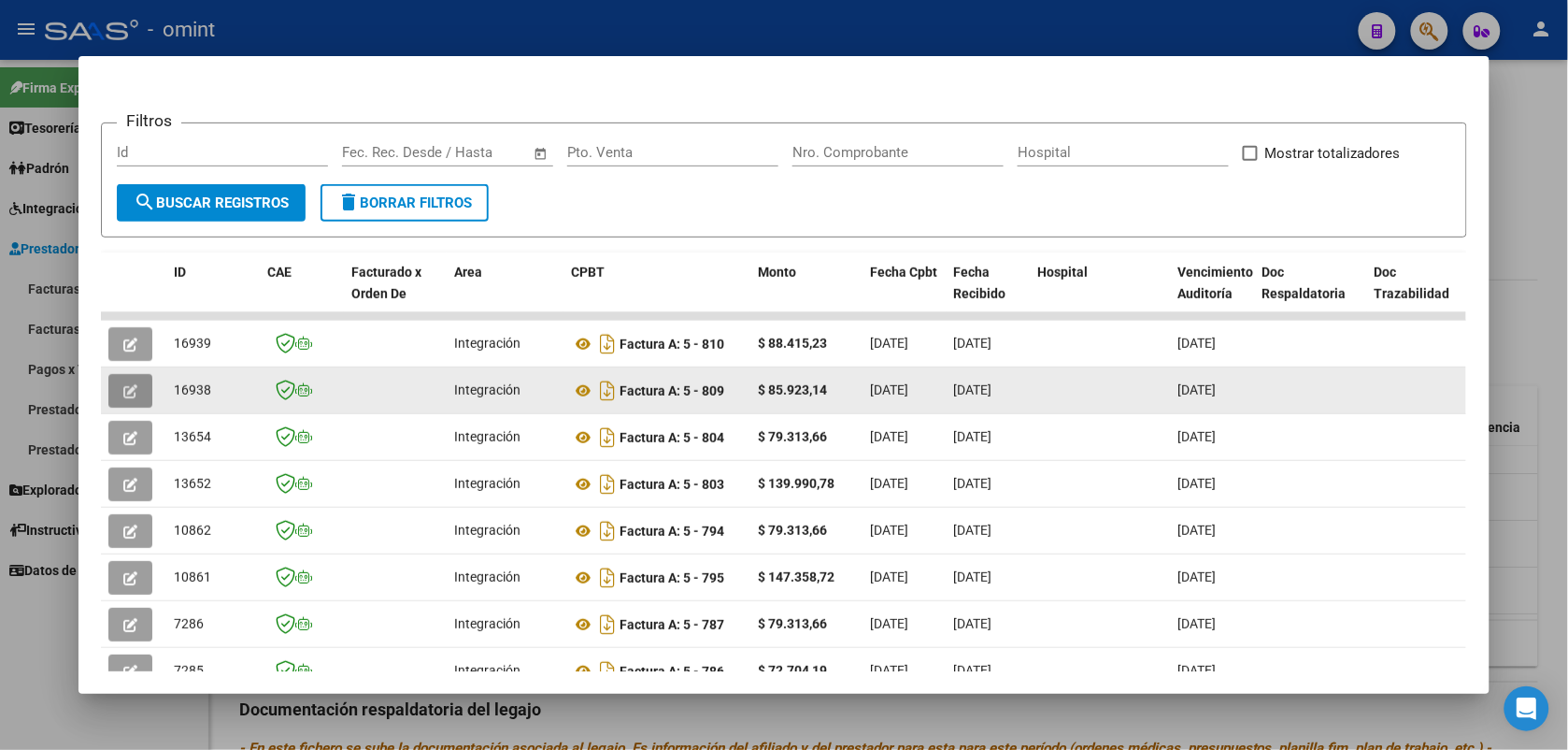
click at [123, 384] on icon "button" at bounding box center [130, 391] width 14 height 14
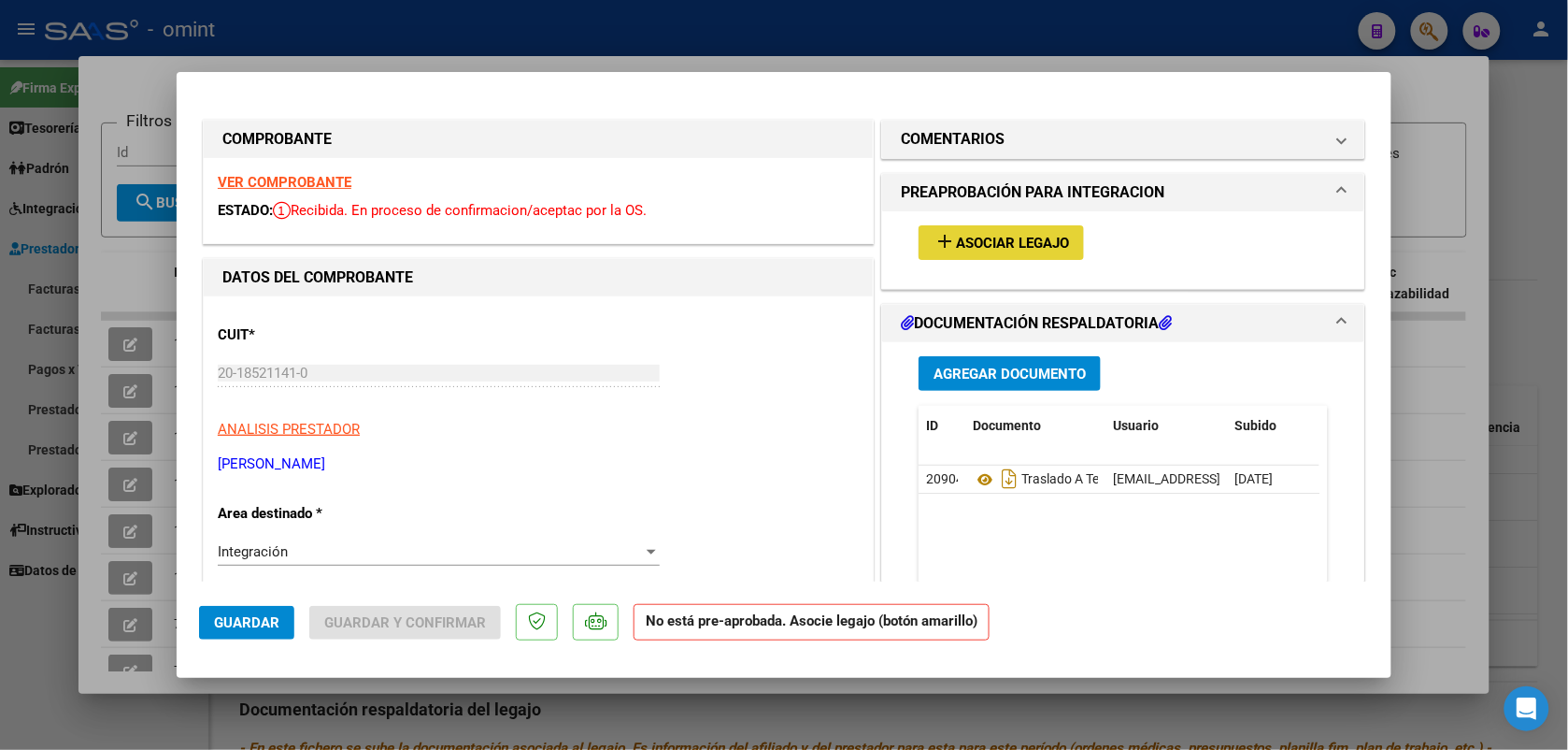
click at [1006, 229] on button "add Asociar Legajo" at bounding box center [1002, 242] width 166 height 35
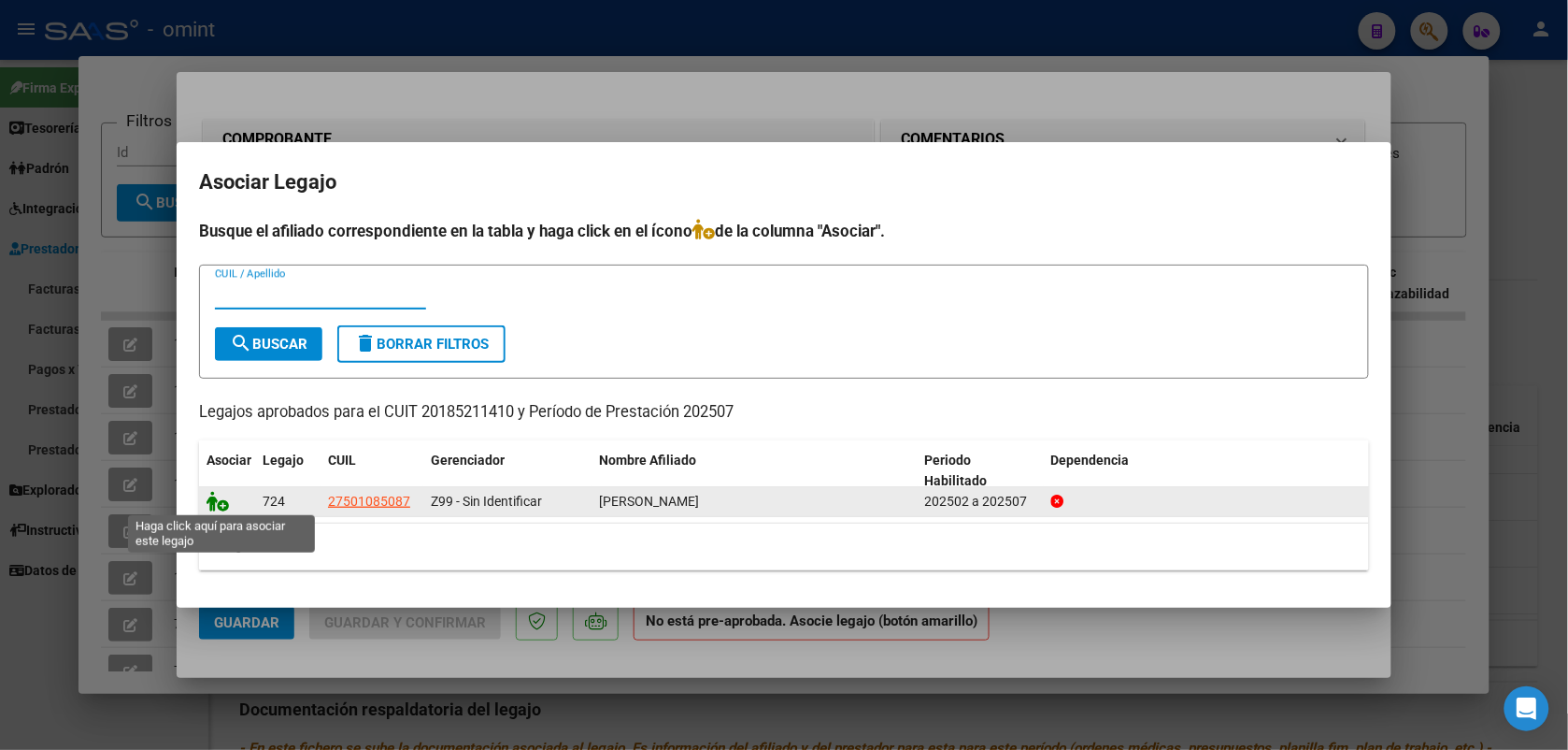
click at [214, 498] on icon at bounding box center [218, 502] width 23 height 21
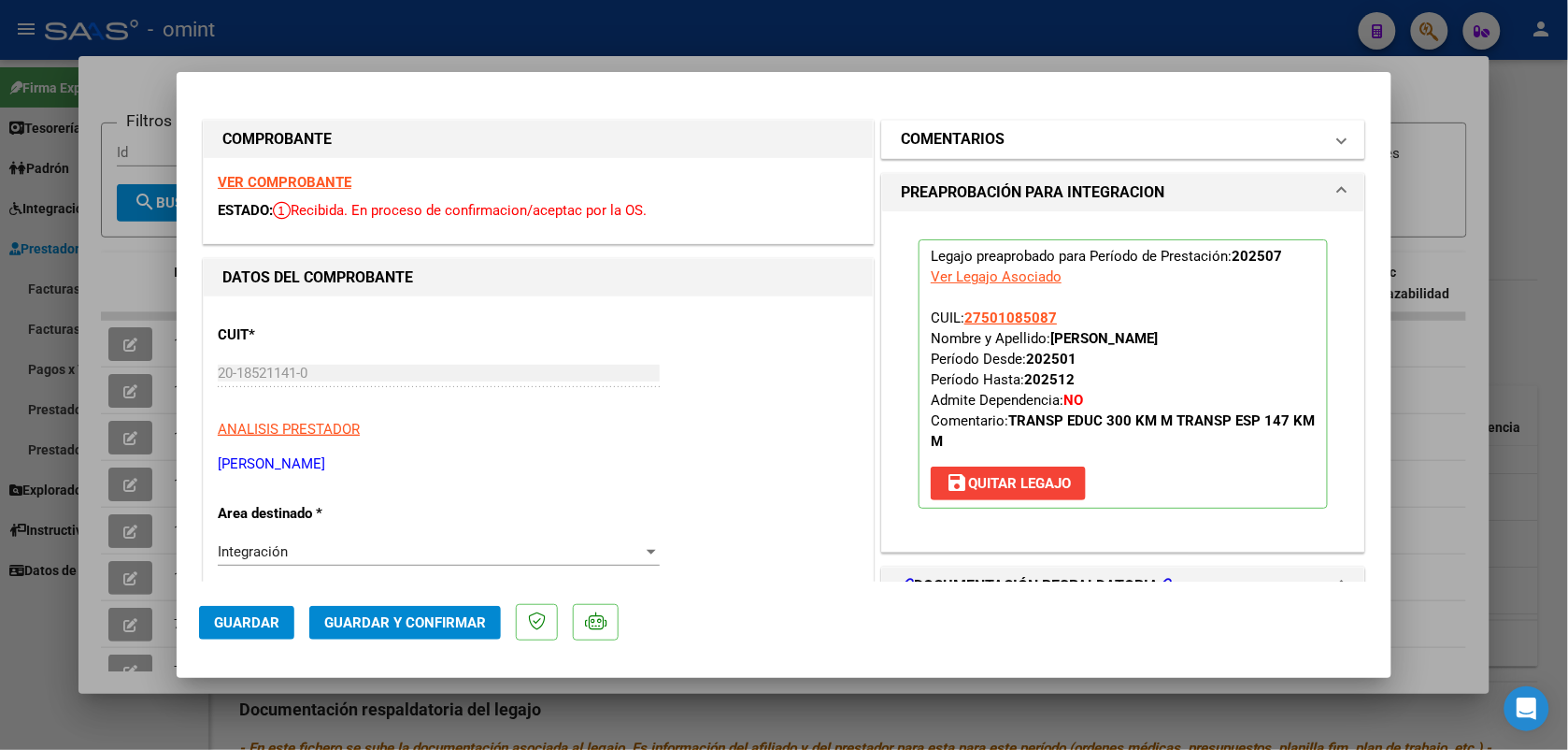
click at [1066, 133] on mat-panel-title "COMENTARIOS" at bounding box center [1112, 139] width 422 height 23
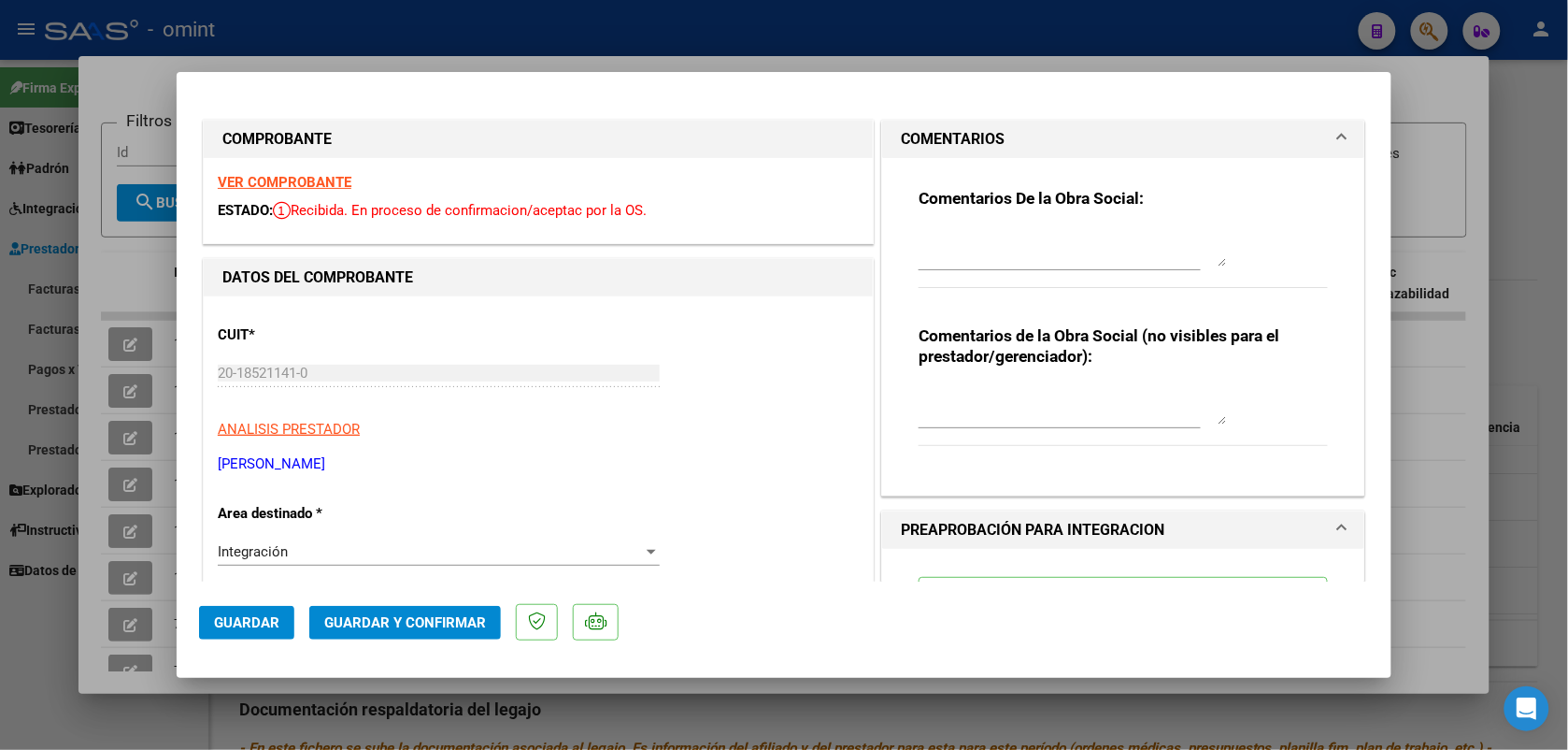
click at [1067, 134] on mat-panel-title "COMENTARIOS" at bounding box center [1112, 139] width 422 height 23
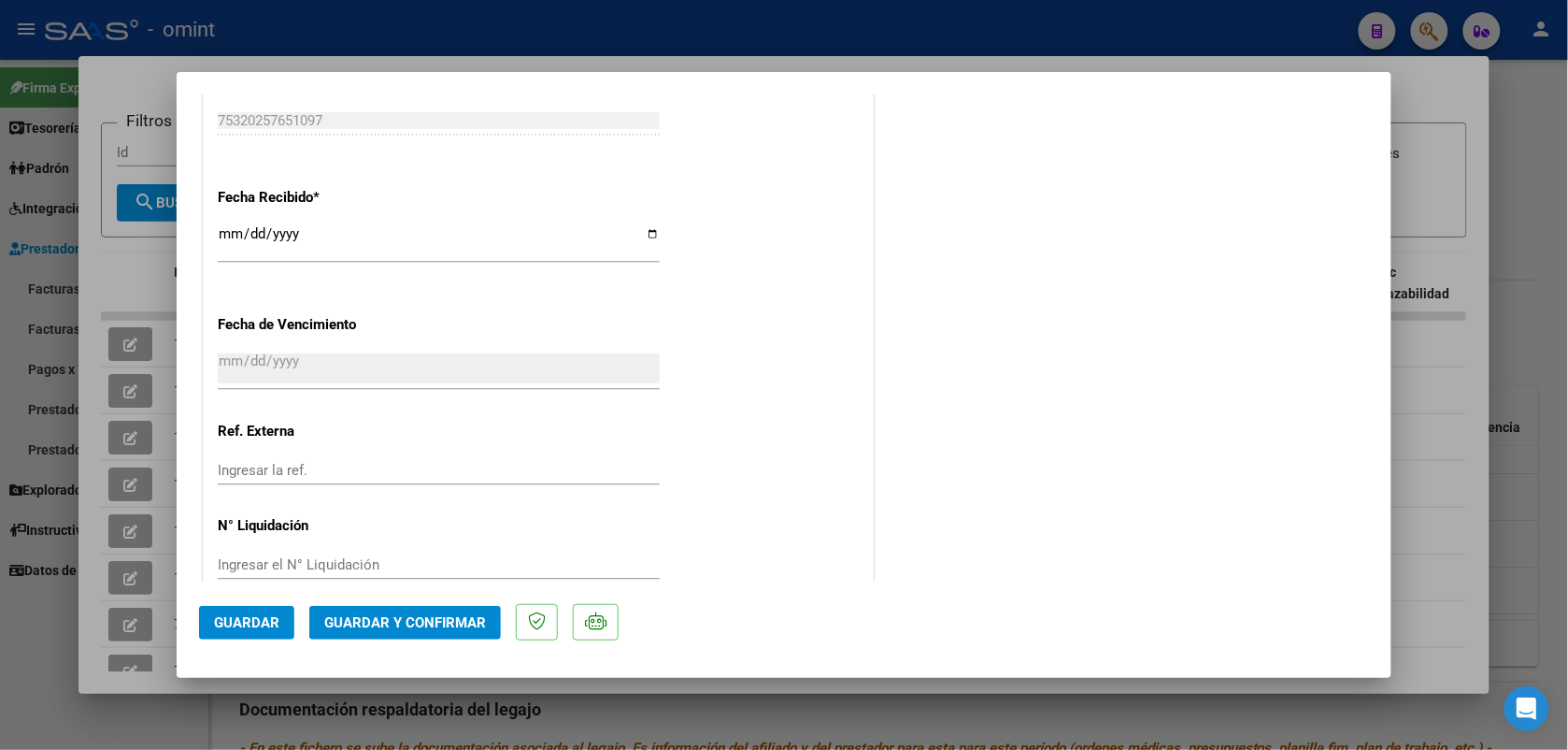
scroll to position [1320, 0]
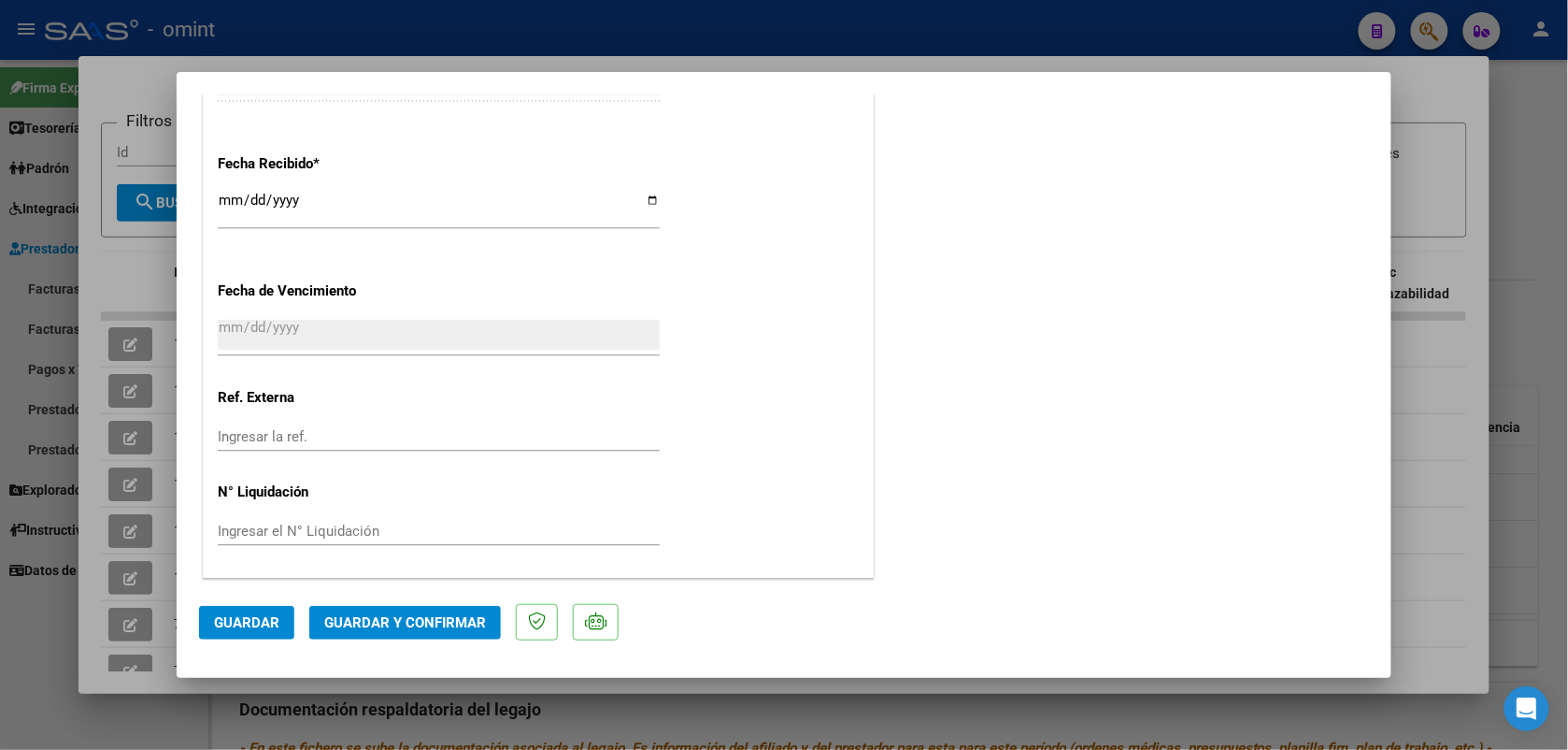
click at [142, 64] on div at bounding box center [784, 375] width 1568 height 750
type input "$ 0,00"
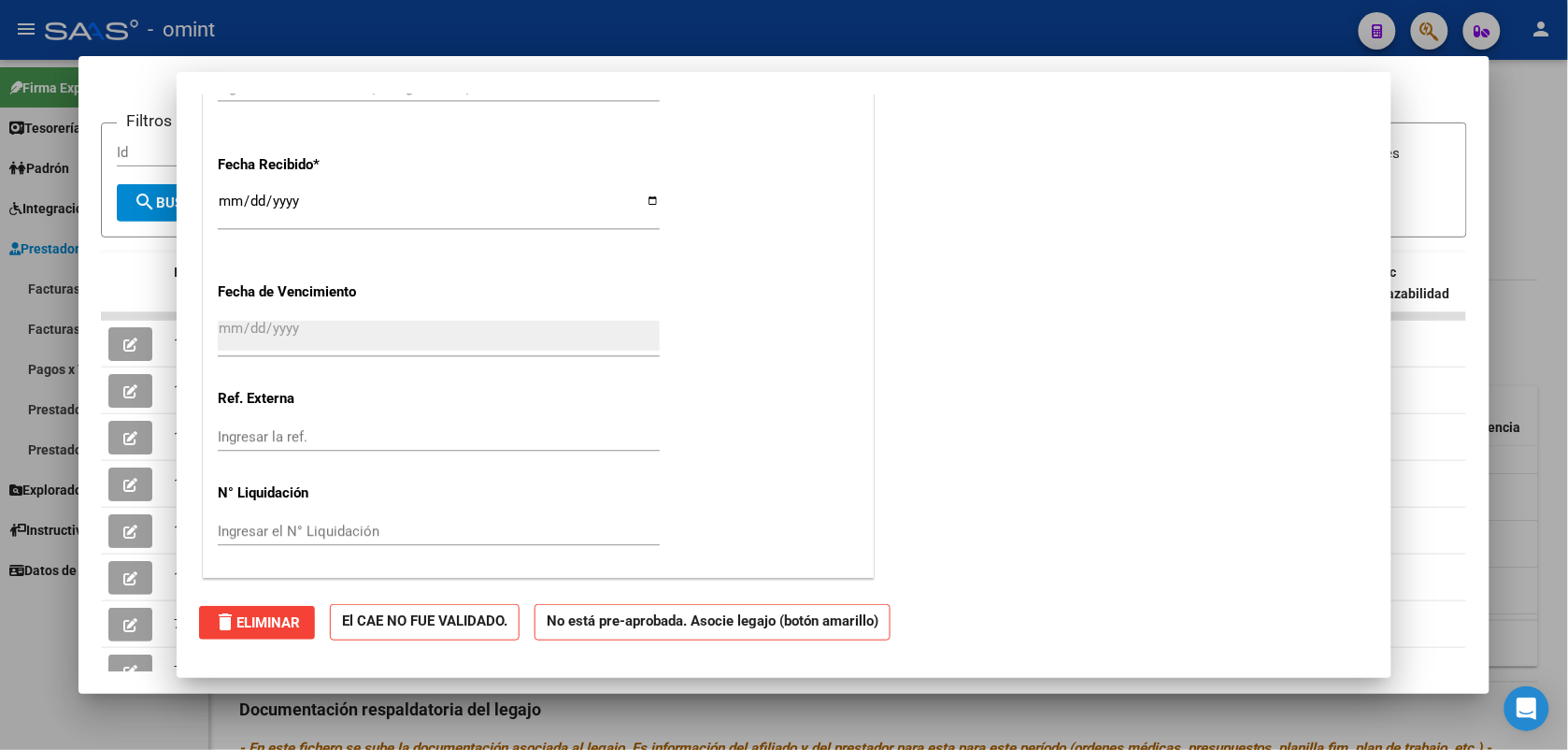
scroll to position [1257, 0]
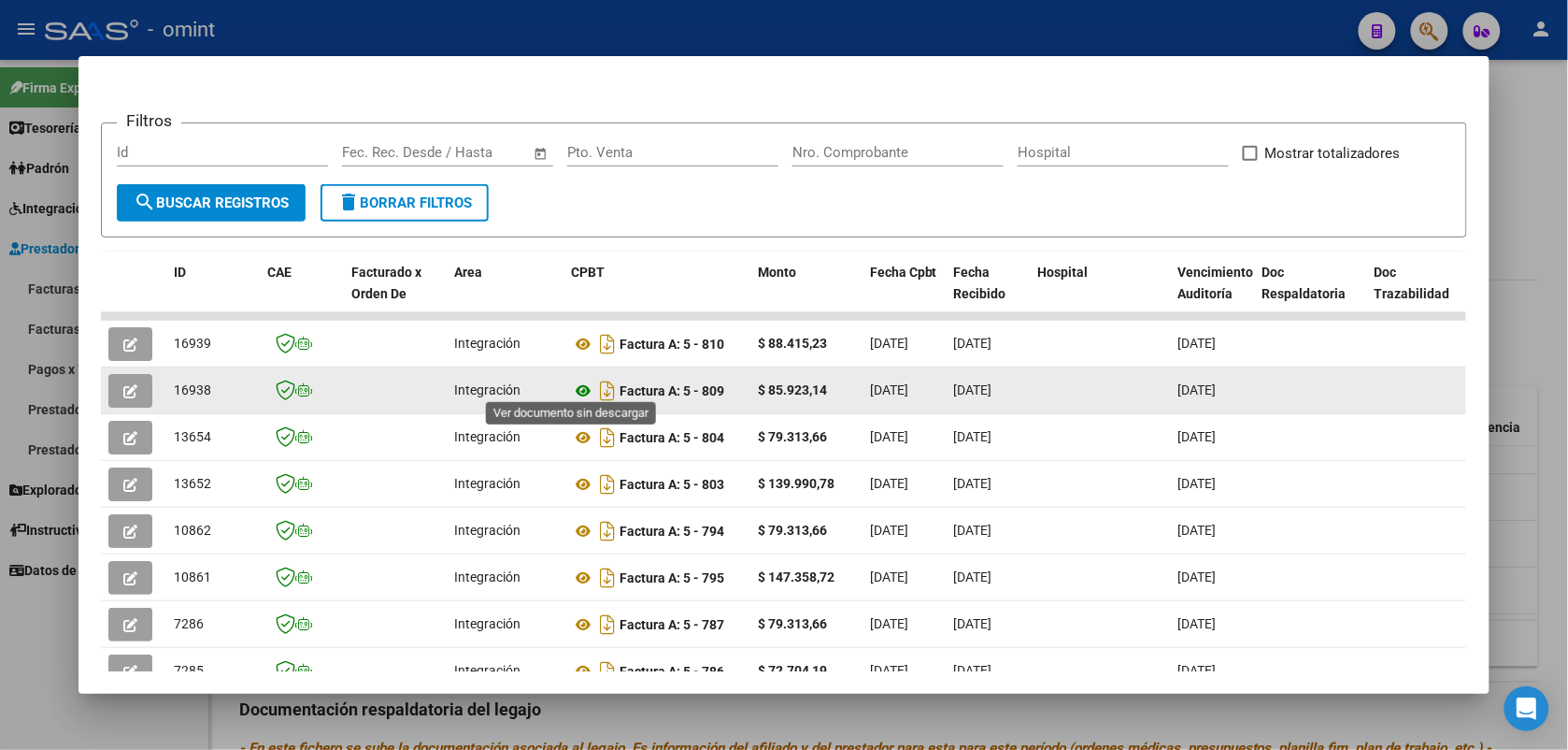
click at [576, 385] on icon at bounding box center [583, 391] width 24 height 23
click at [123, 385] on icon "button" at bounding box center [130, 391] width 14 height 14
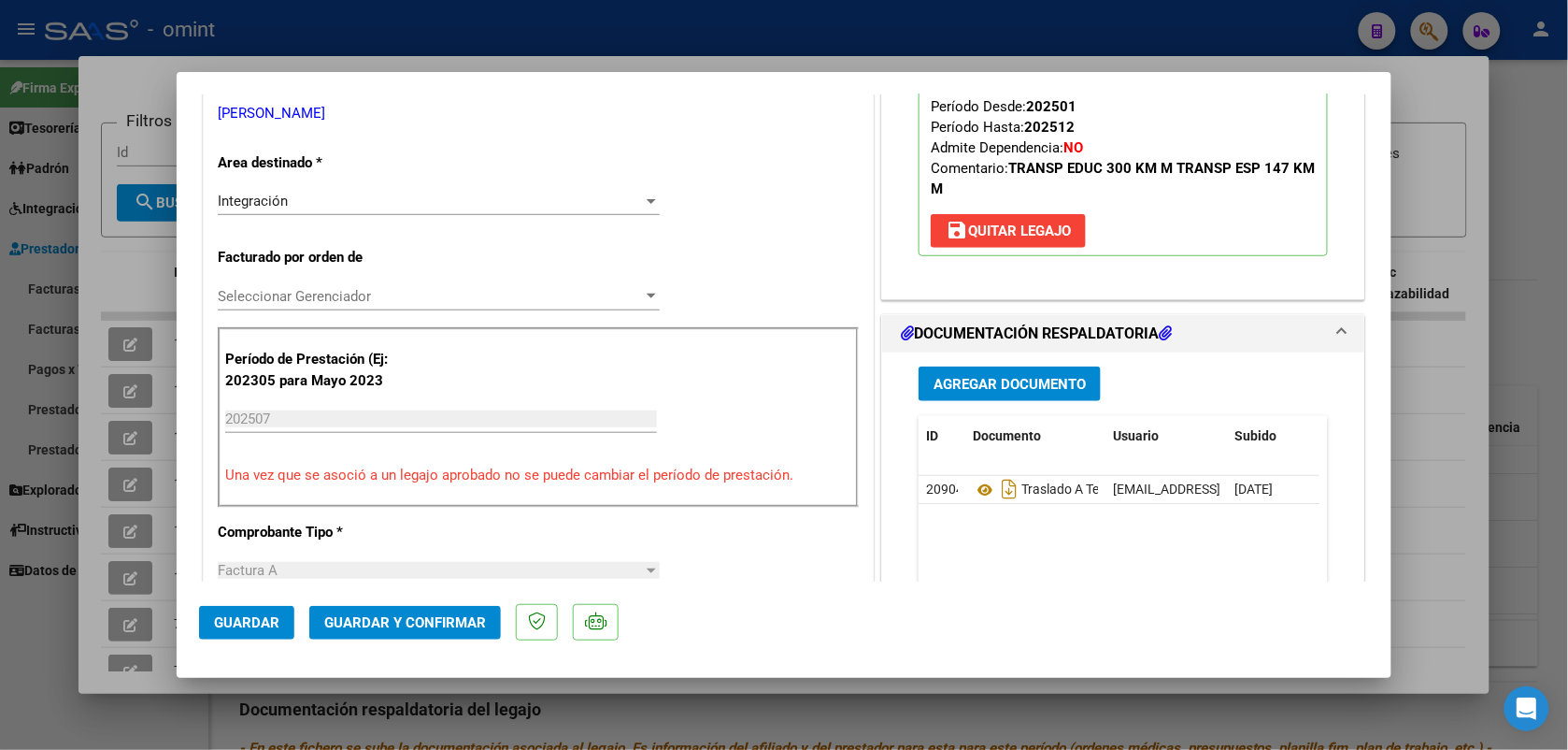
scroll to position [584, 0]
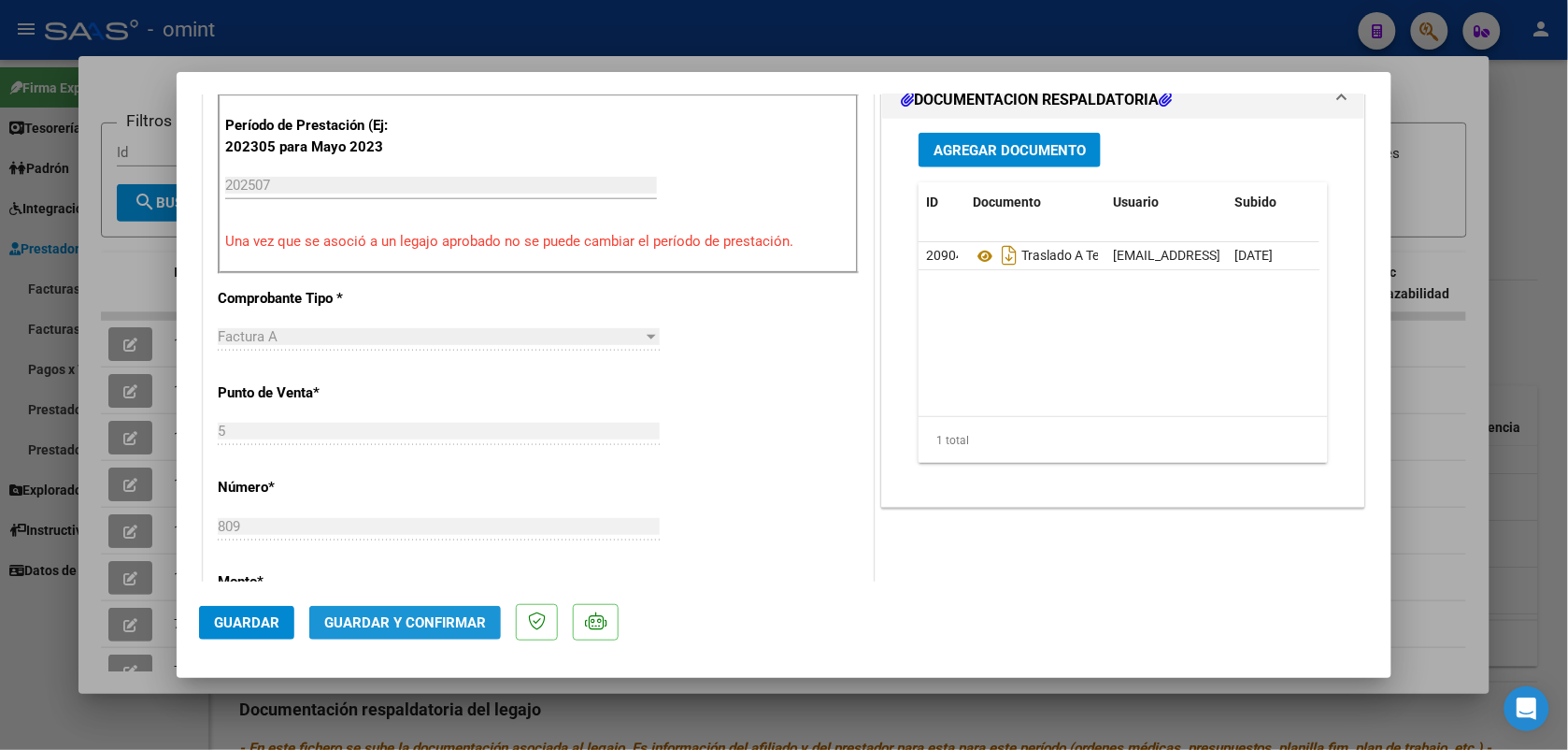
click at [436, 623] on span "Guardar y Confirmar" at bounding box center [405, 623] width 162 height 17
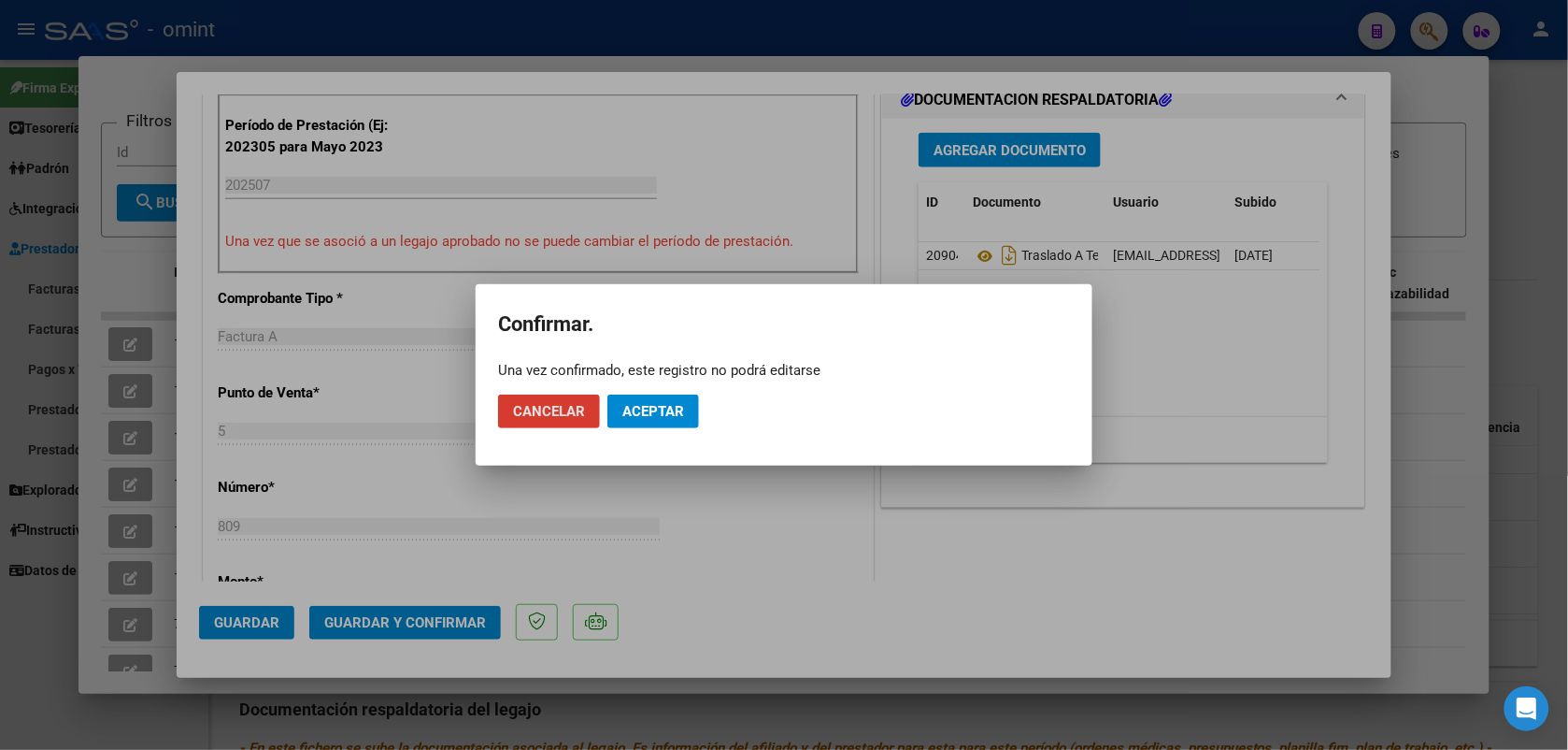
click at [666, 409] on span "Aceptar" at bounding box center [654, 411] width 62 height 17
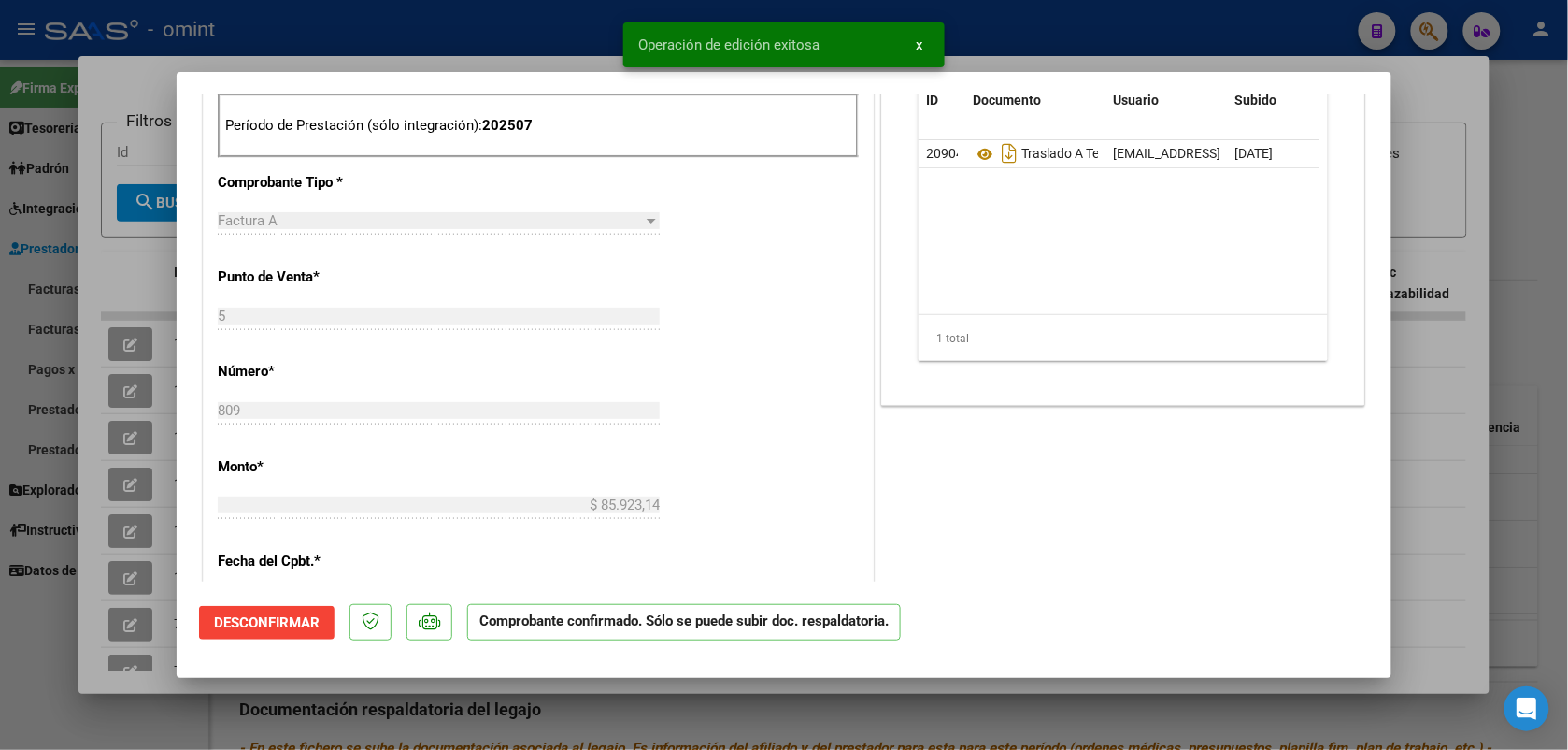
click at [468, 25] on div at bounding box center [784, 375] width 1568 height 750
type input "$ 0,00"
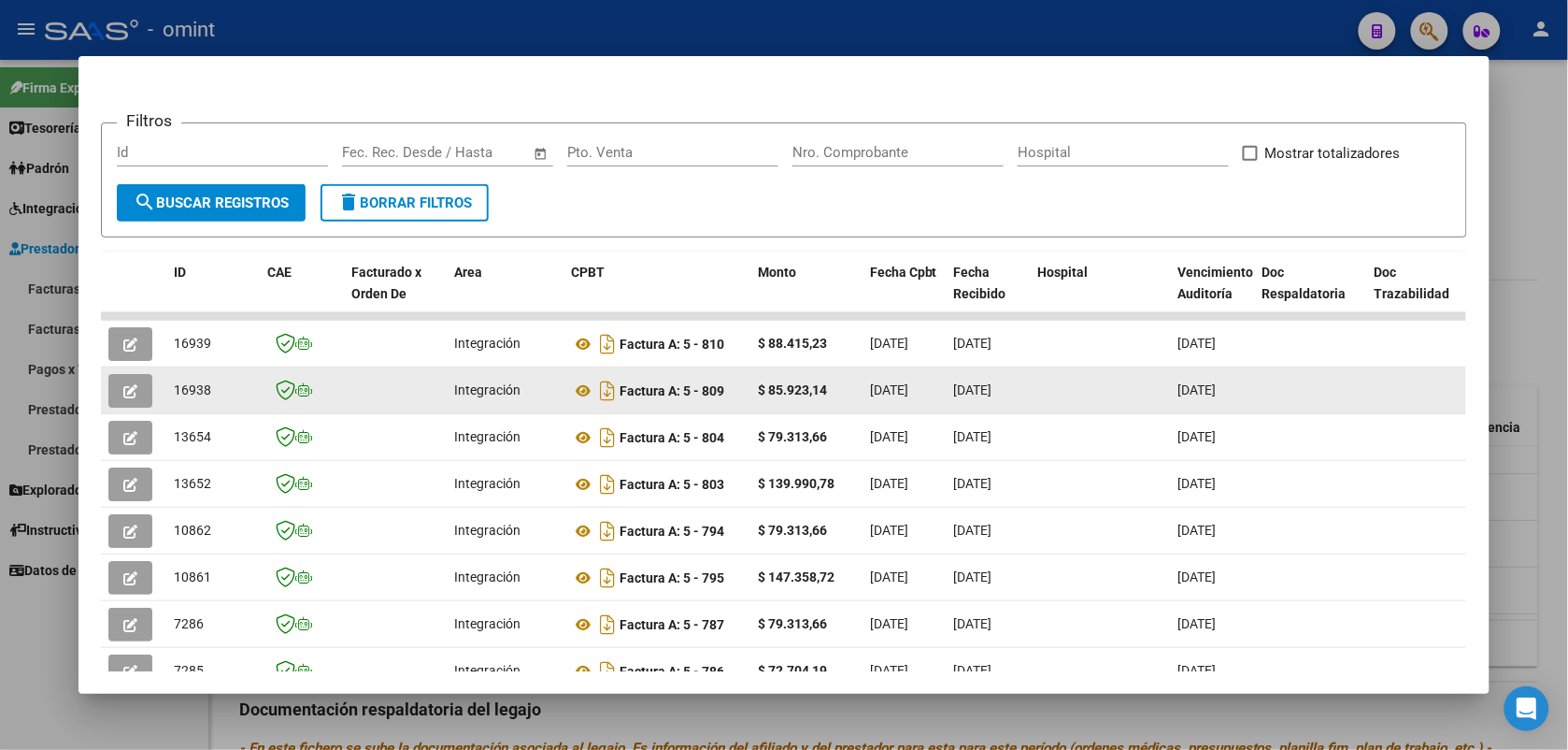
drag, startPoint x: 211, startPoint y: 383, endPoint x: 164, endPoint y: 384, distance: 47.0
click at [166, 384] on datatable-body-cell "16938" at bounding box center [213, 390] width 93 height 46
drag, startPoint x: 164, startPoint y: 384, endPoint x: 190, endPoint y: 379, distance: 26.5
copy span "16938"
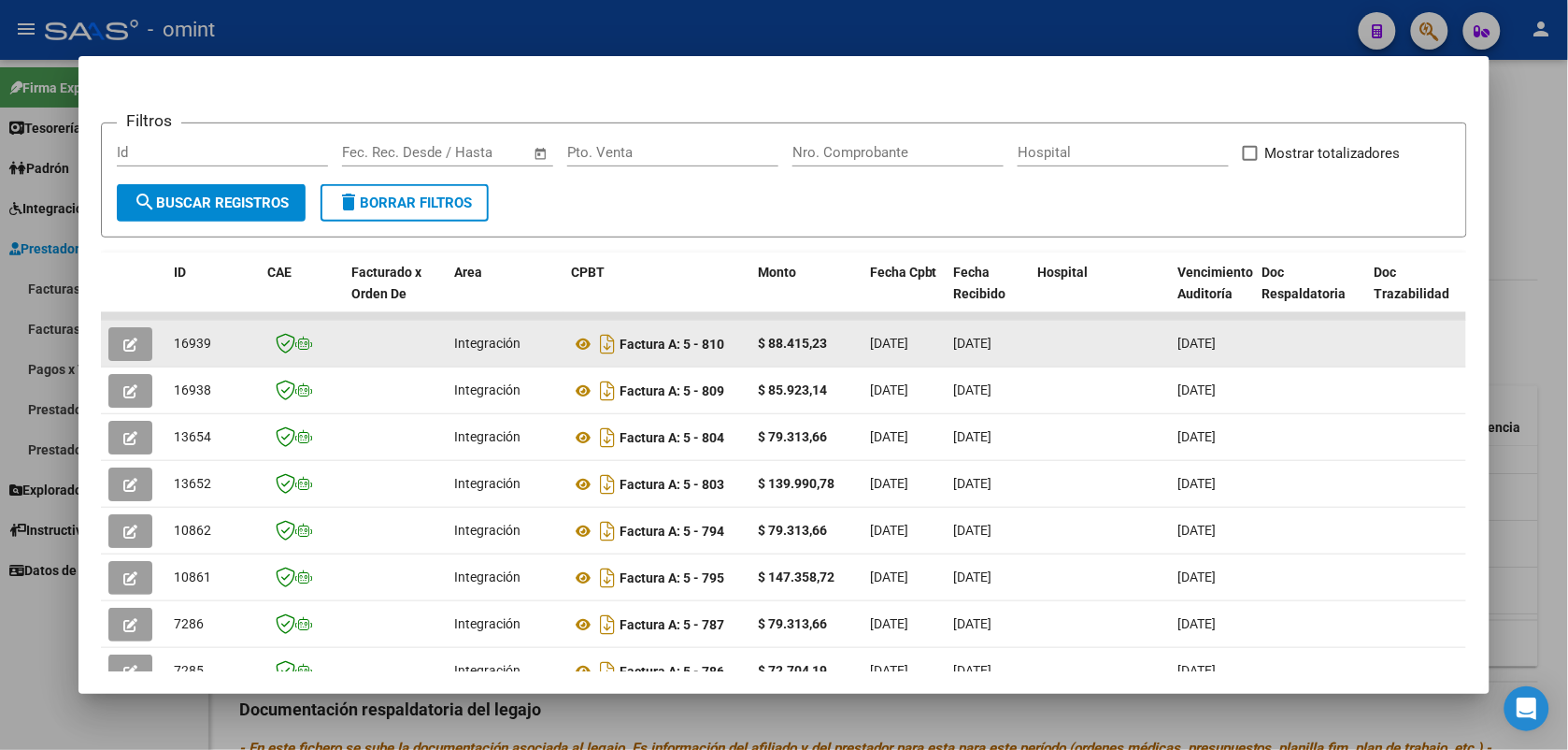
click at [109, 339] on button "button" at bounding box center [130, 344] width 44 height 34
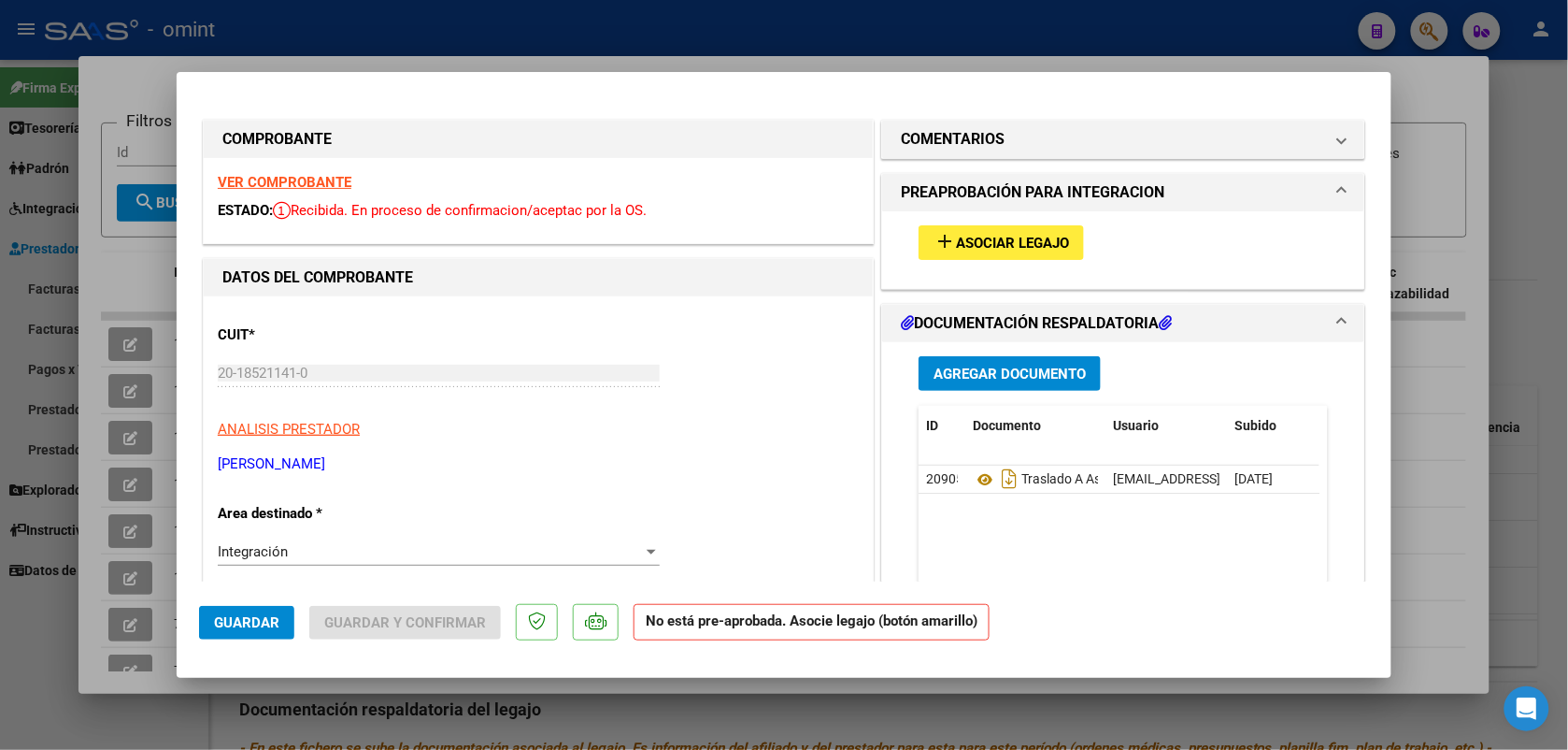
click at [327, 175] on strong "VER COMPROBANTE" at bounding box center [284, 183] width 134 height 17
click at [1014, 240] on span "Asociar Legajo" at bounding box center [1012, 243] width 113 height 17
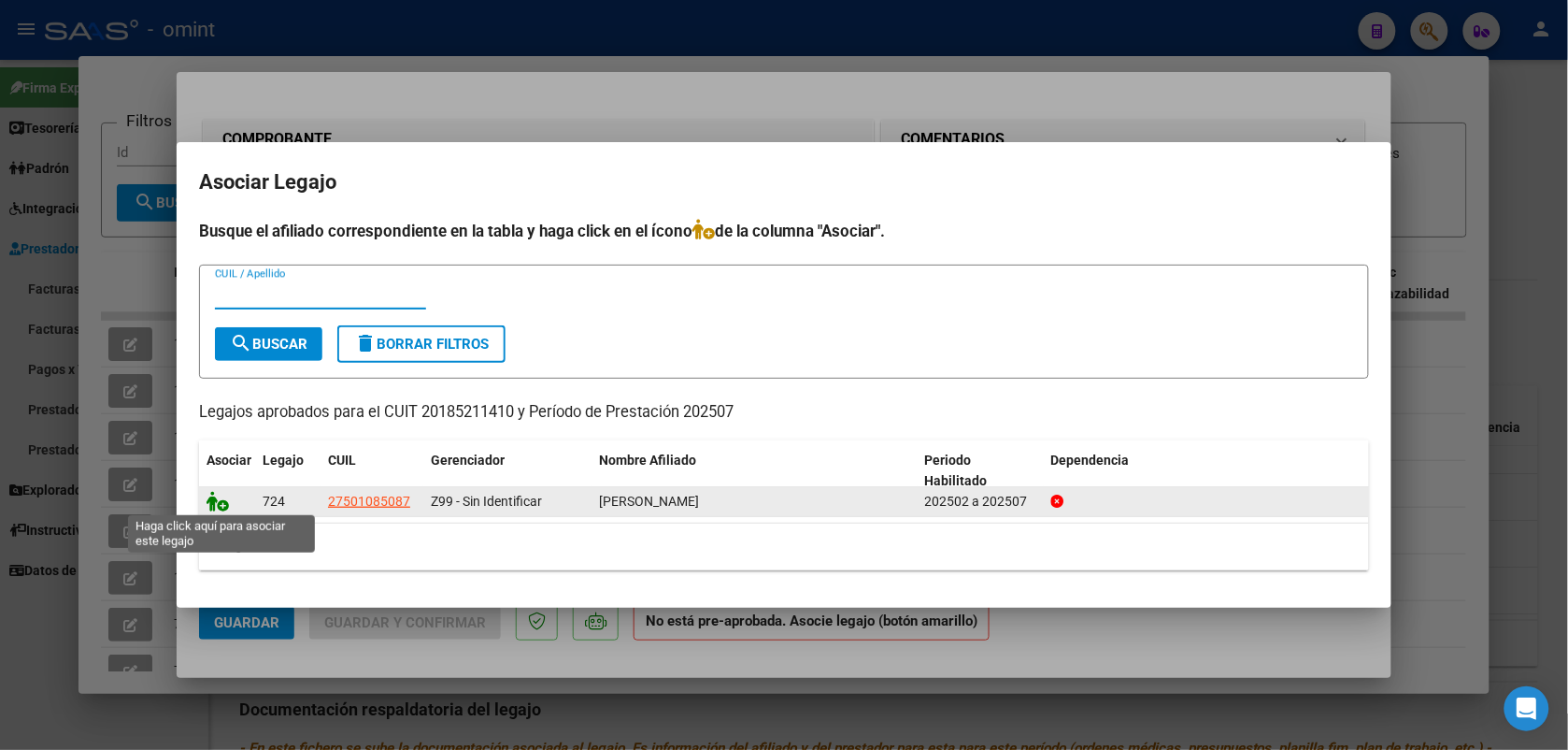
click at [214, 502] on icon at bounding box center [218, 502] width 23 height 21
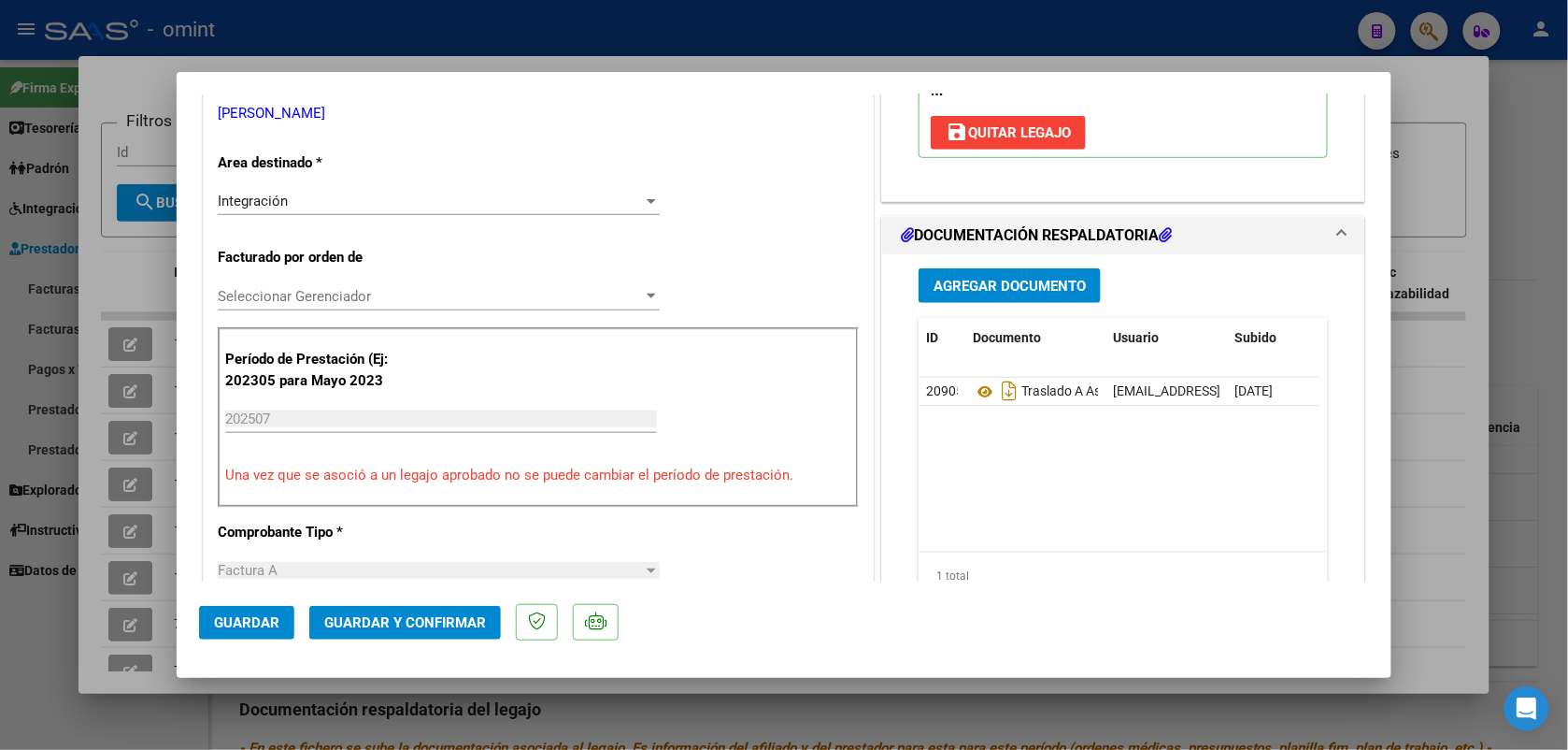
scroll to position [468, 0]
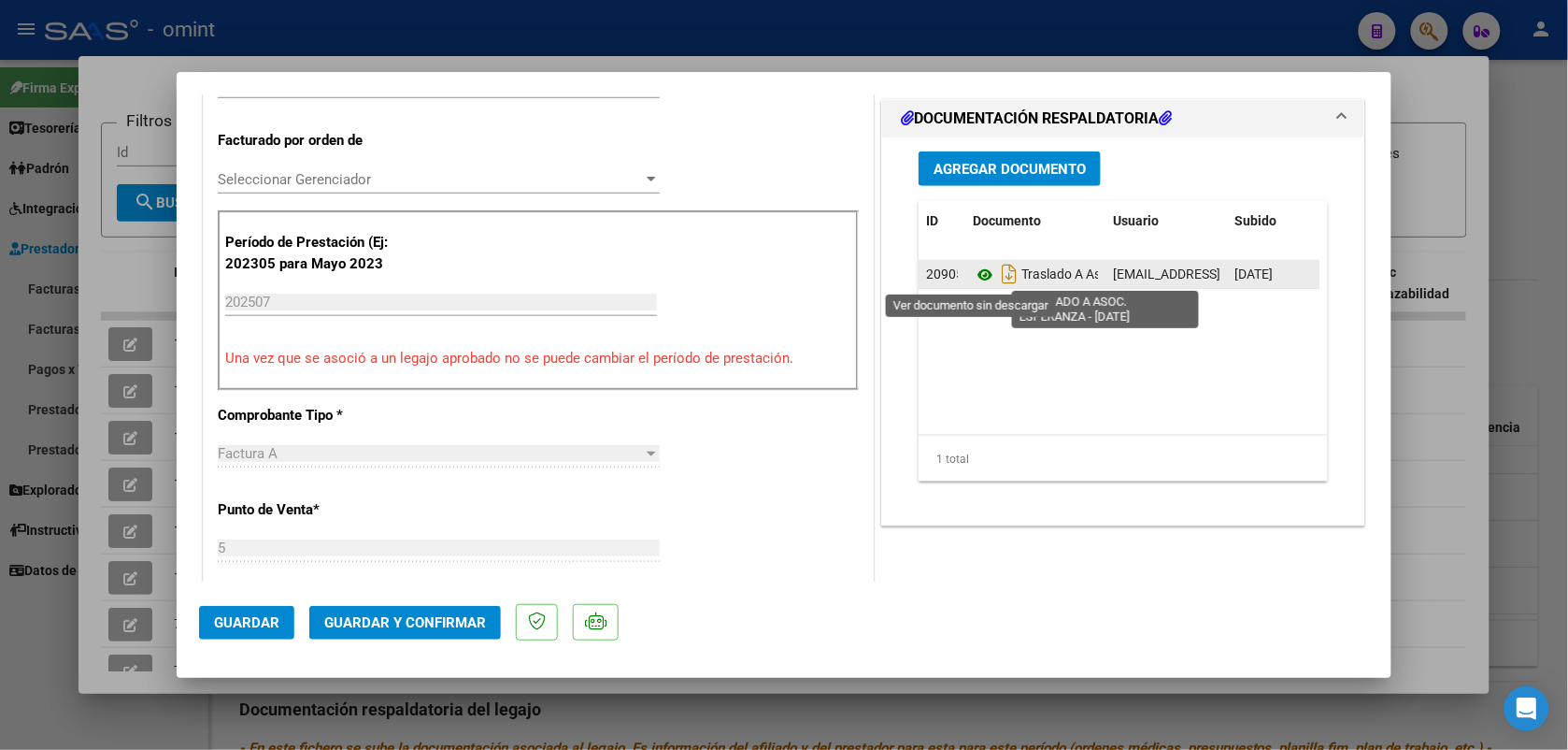
click at [973, 276] on icon at bounding box center [985, 275] width 24 height 23
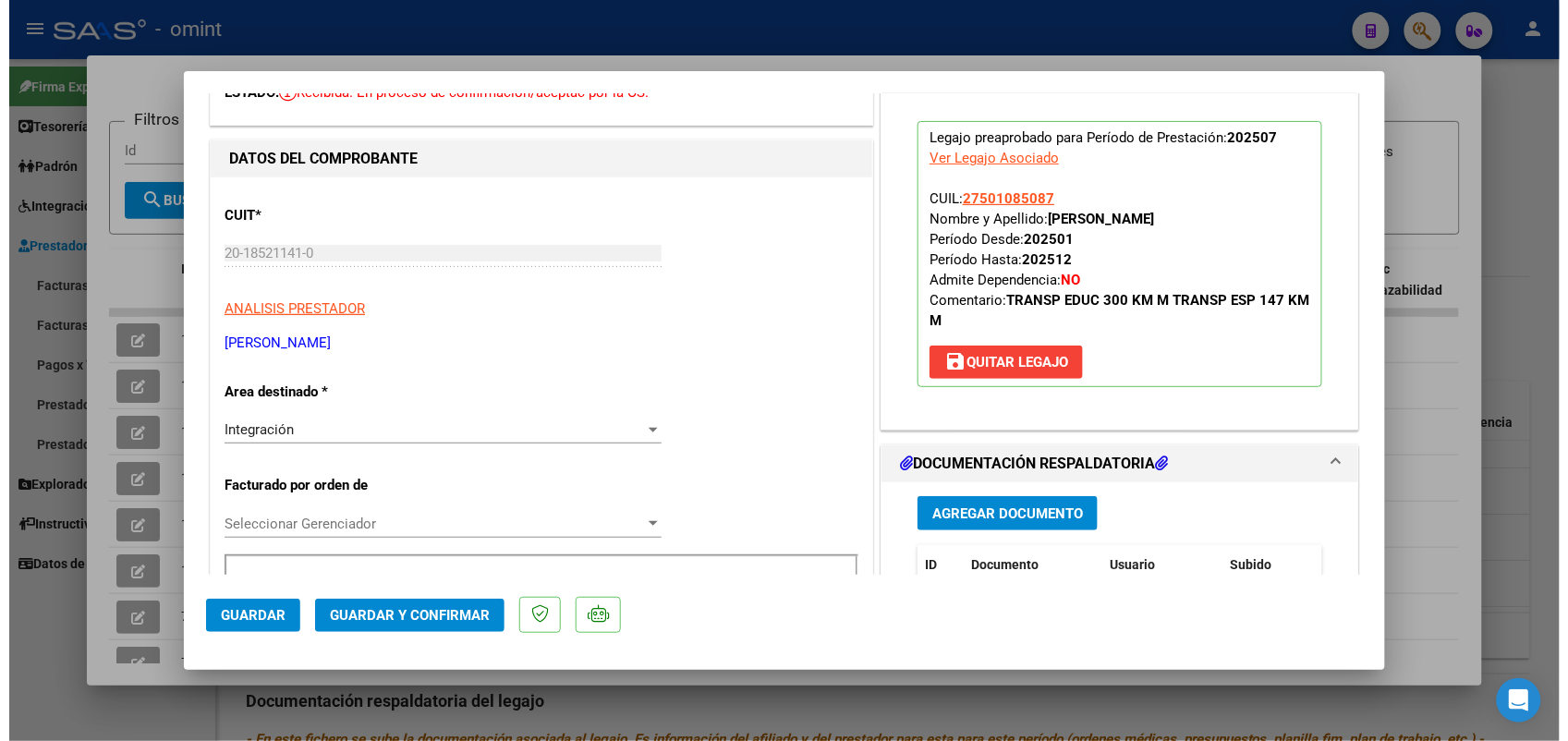
scroll to position [0, 0]
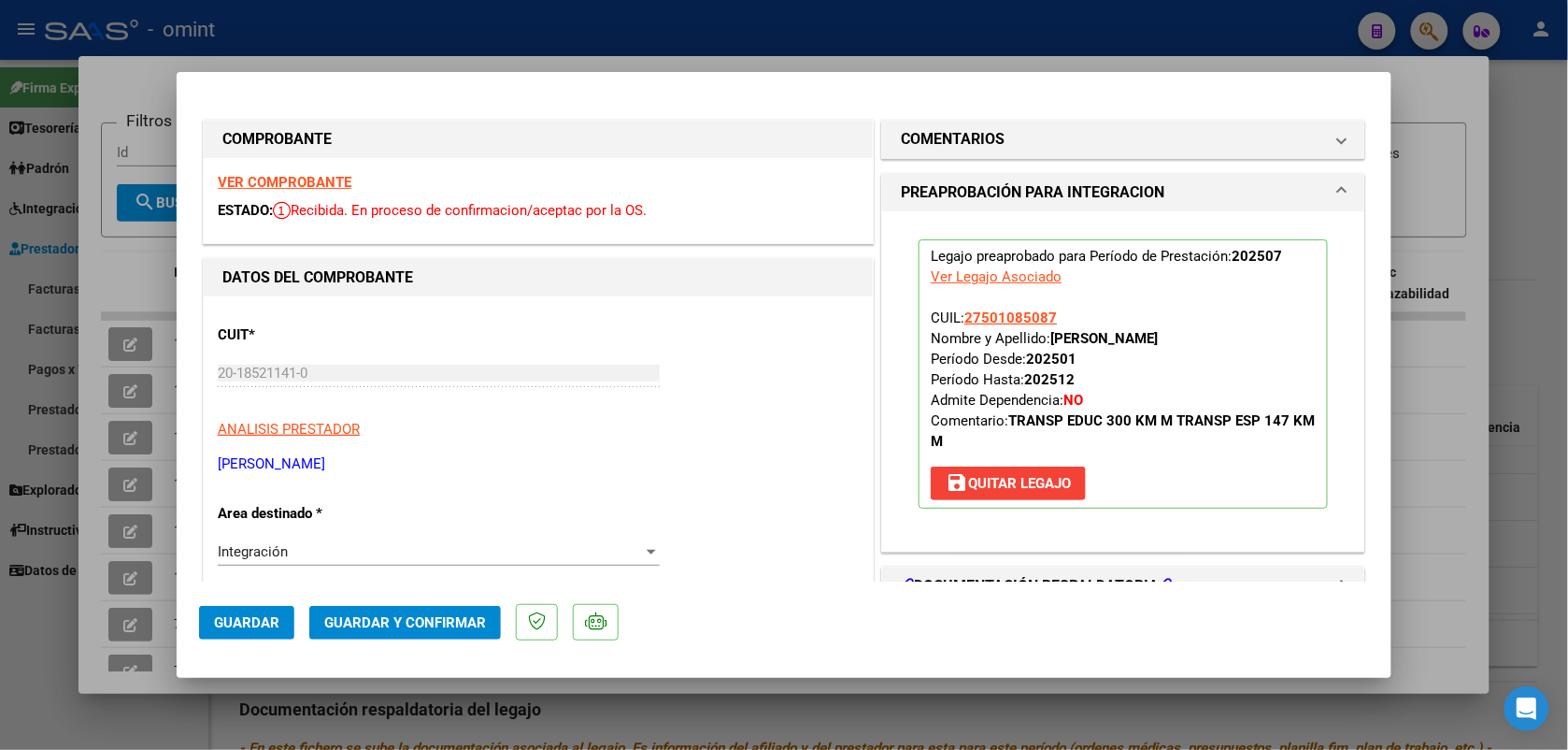
click at [138, 25] on div at bounding box center [784, 375] width 1568 height 750
type input "$ 0,00"
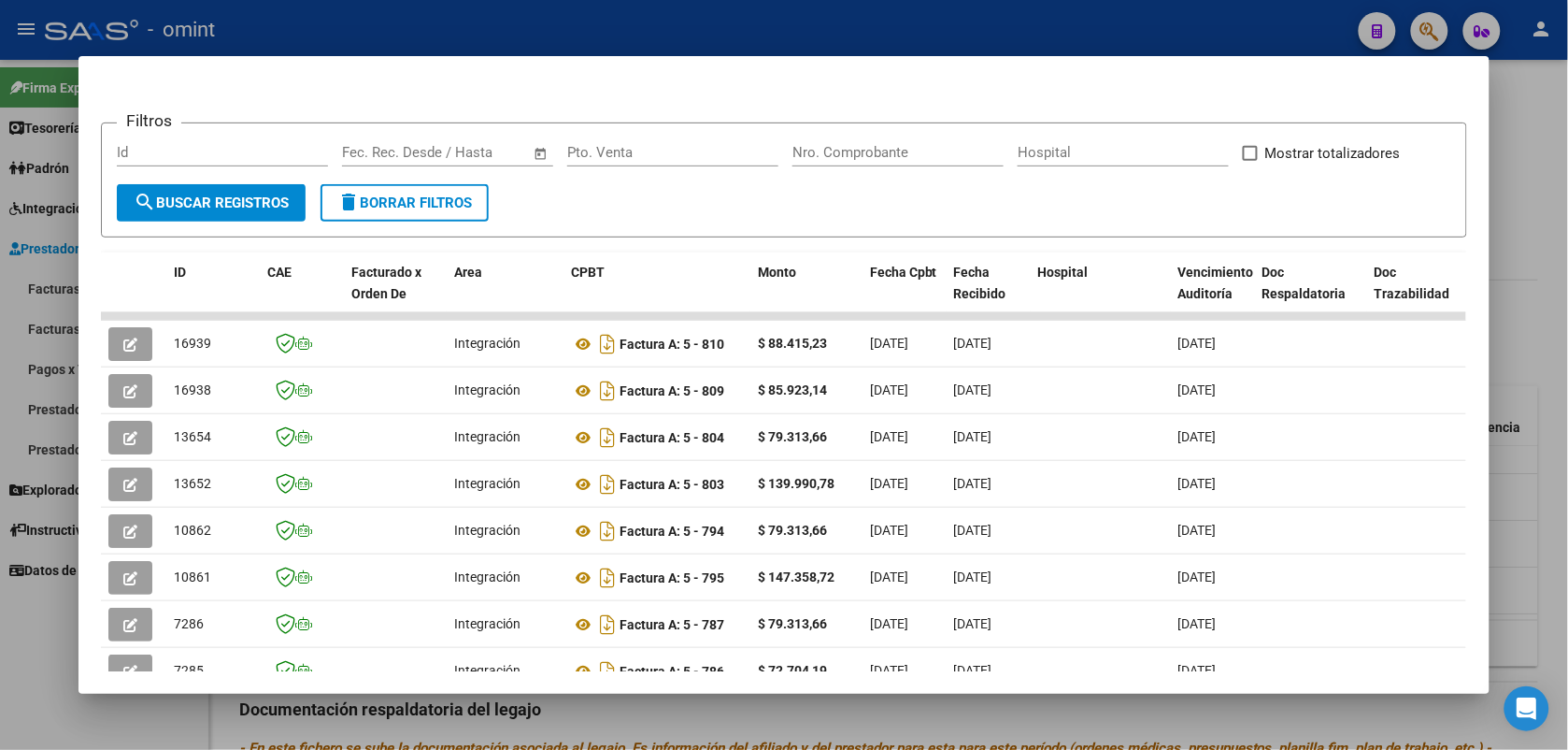
click at [138, 25] on div at bounding box center [784, 375] width 1568 height 750
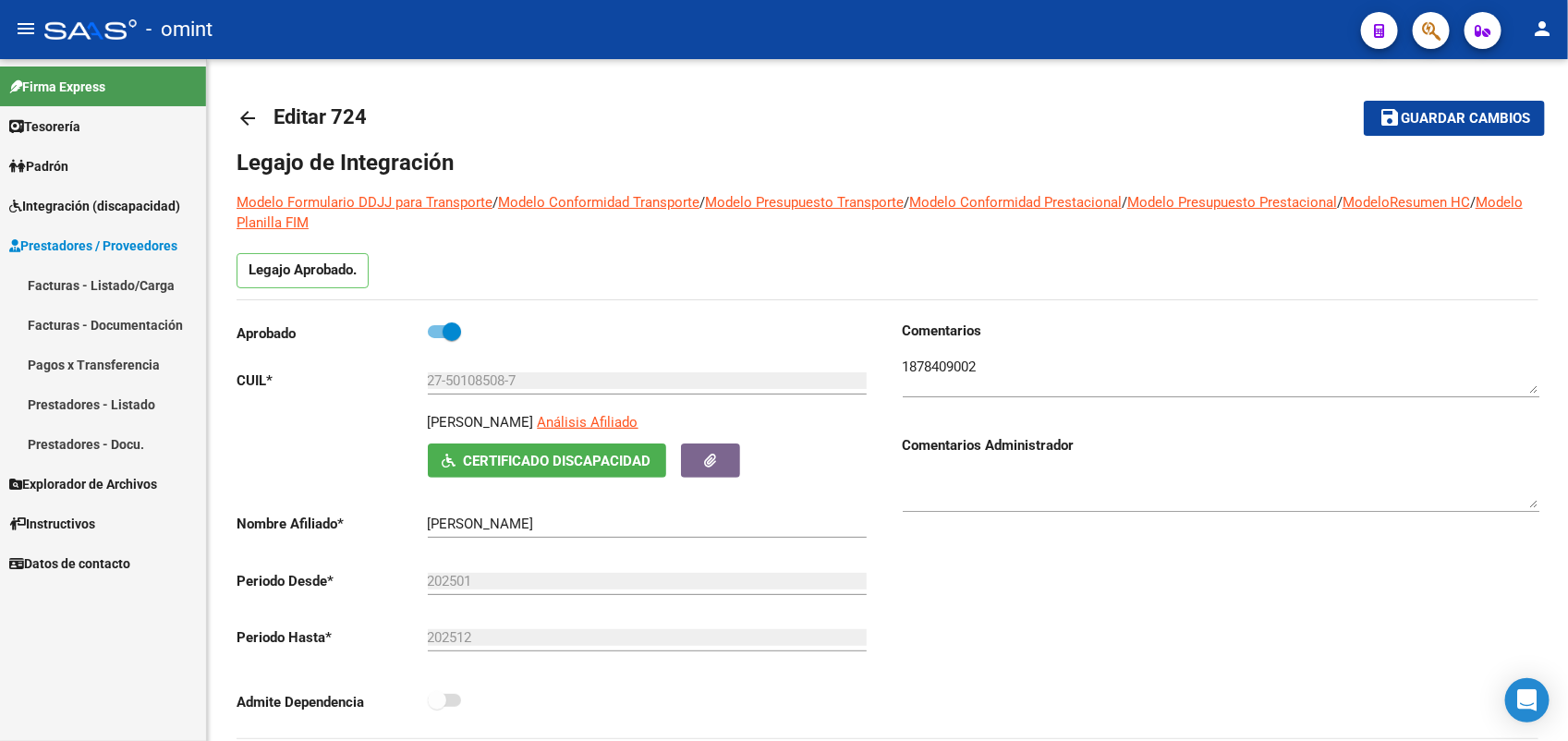
click at [90, 200] on span "Integración (discapacidad)" at bounding box center [95, 206] width 171 height 20
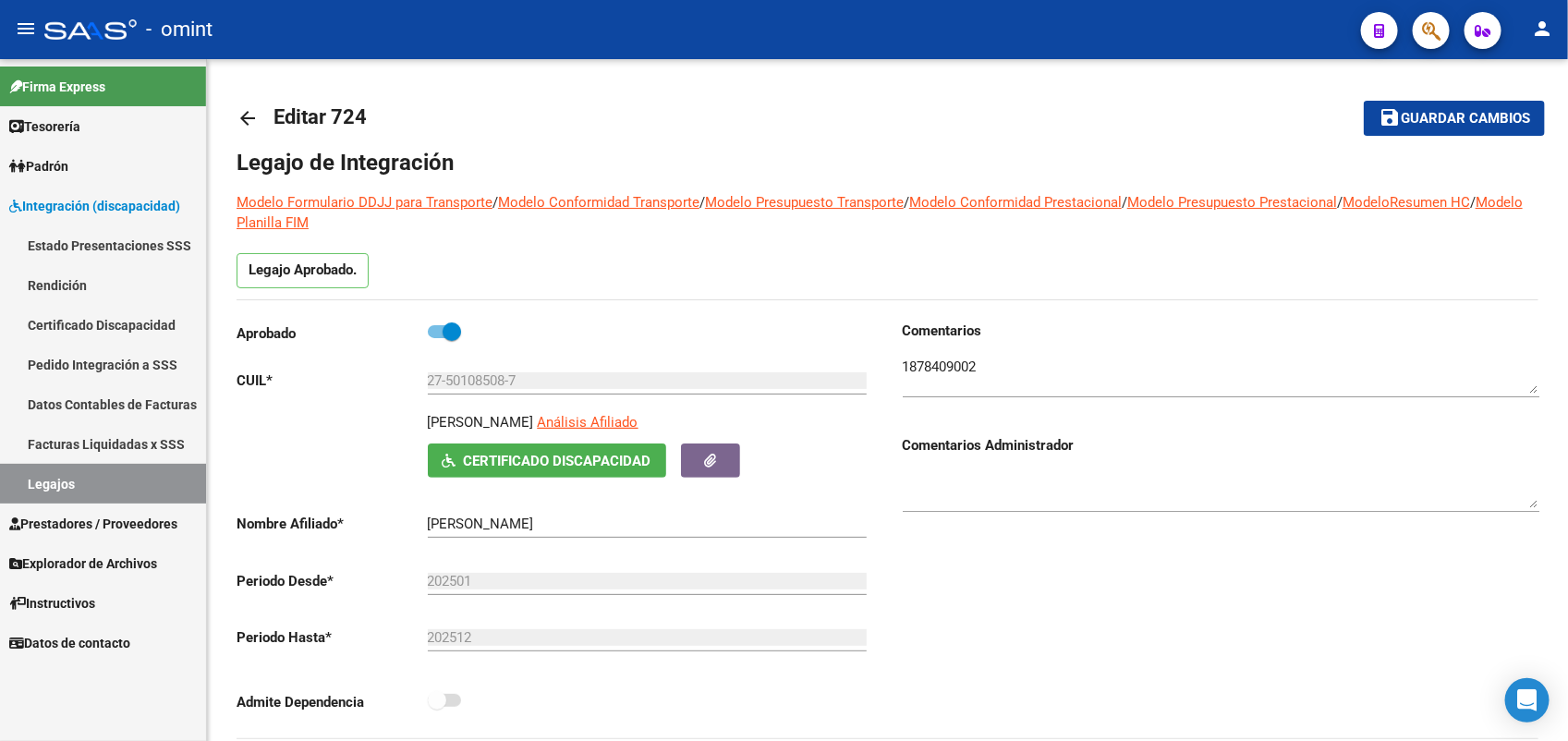
click at [74, 478] on link "Legajos" at bounding box center [103, 483] width 206 height 40
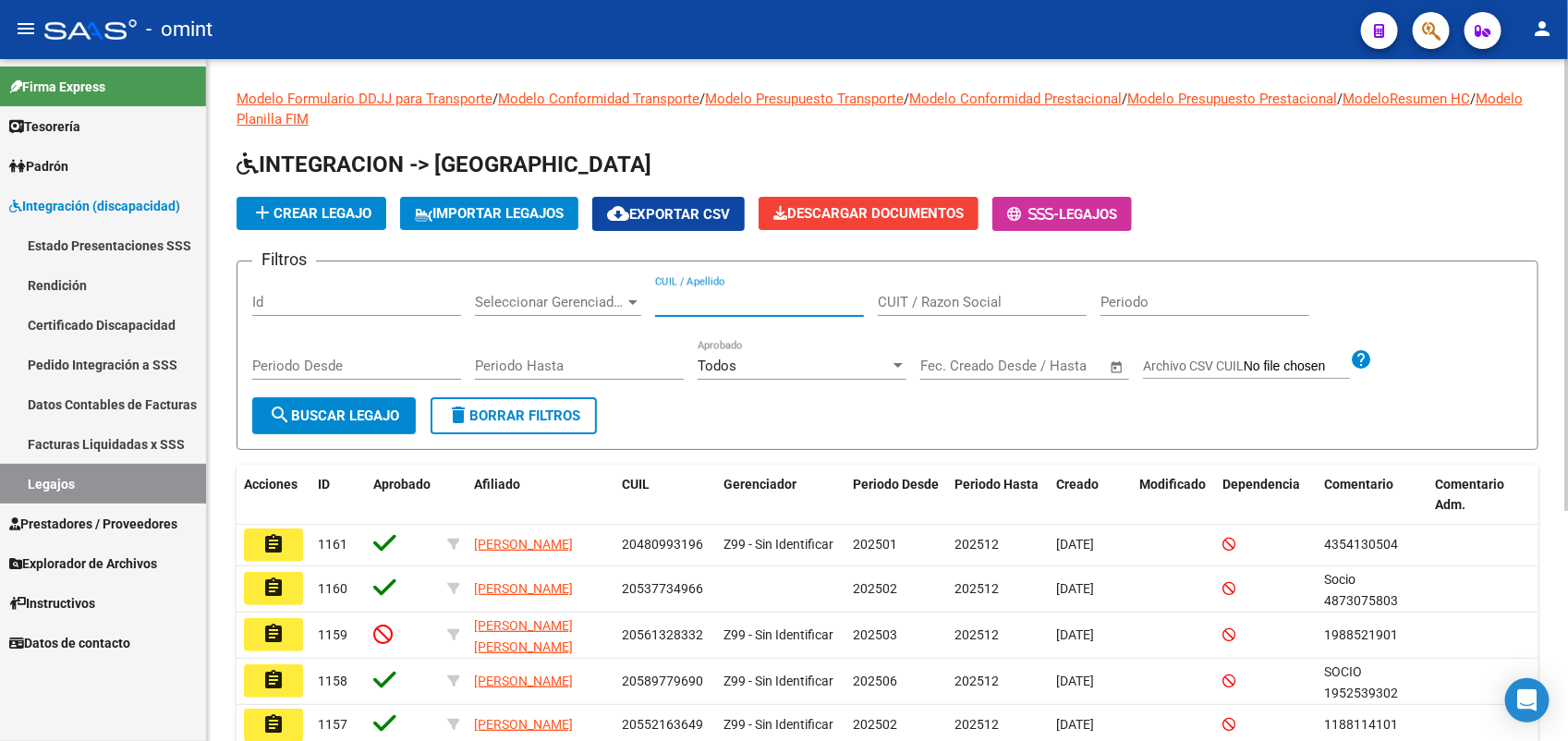
click at [753, 296] on input "CUIL / Apellido" at bounding box center [759, 302] width 209 height 17
type input "20505914296"
click at [357, 421] on button "search Buscar Legajo" at bounding box center [334, 416] width 164 height 37
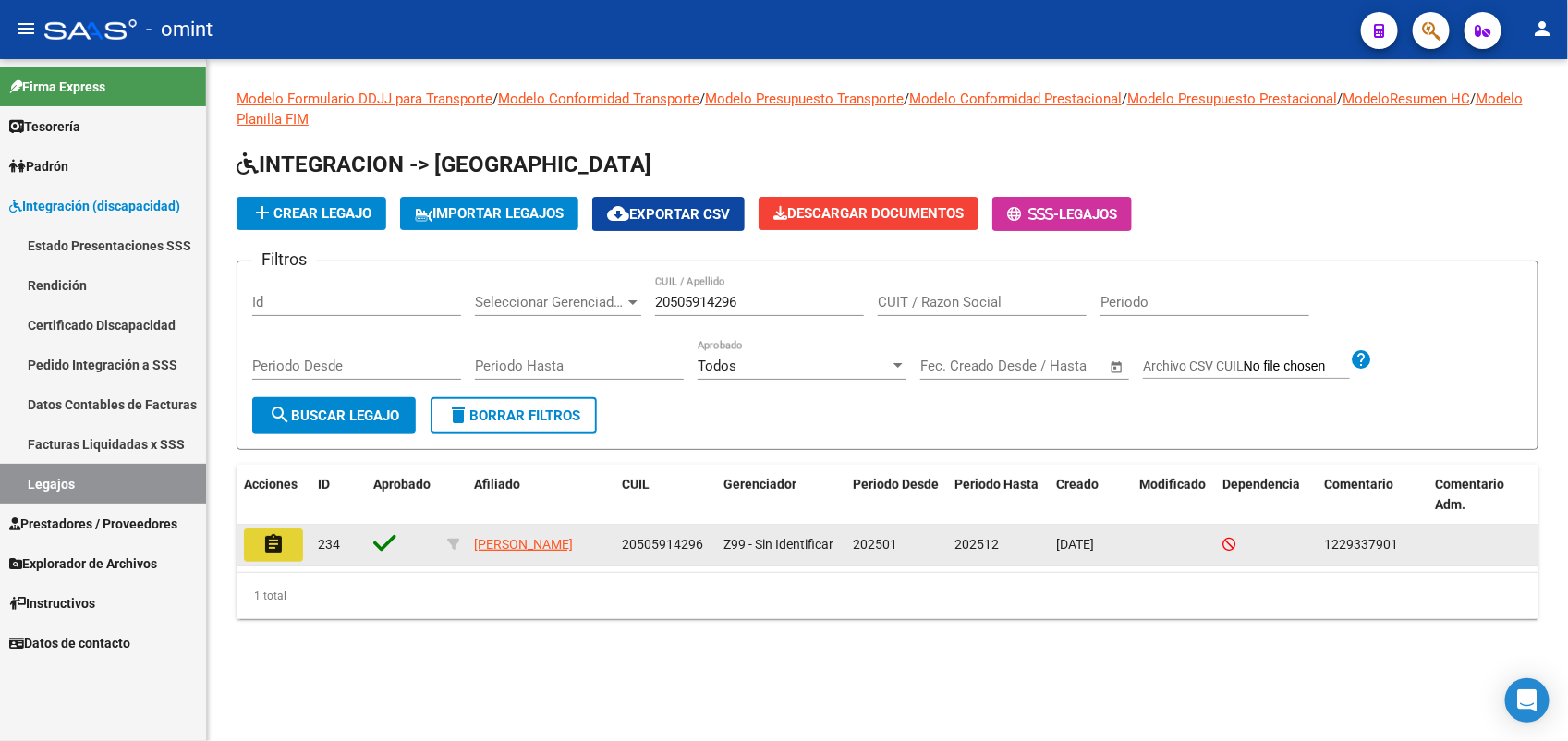
click at [296, 536] on button "assignment" at bounding box center [273, 545] width 60 height 33
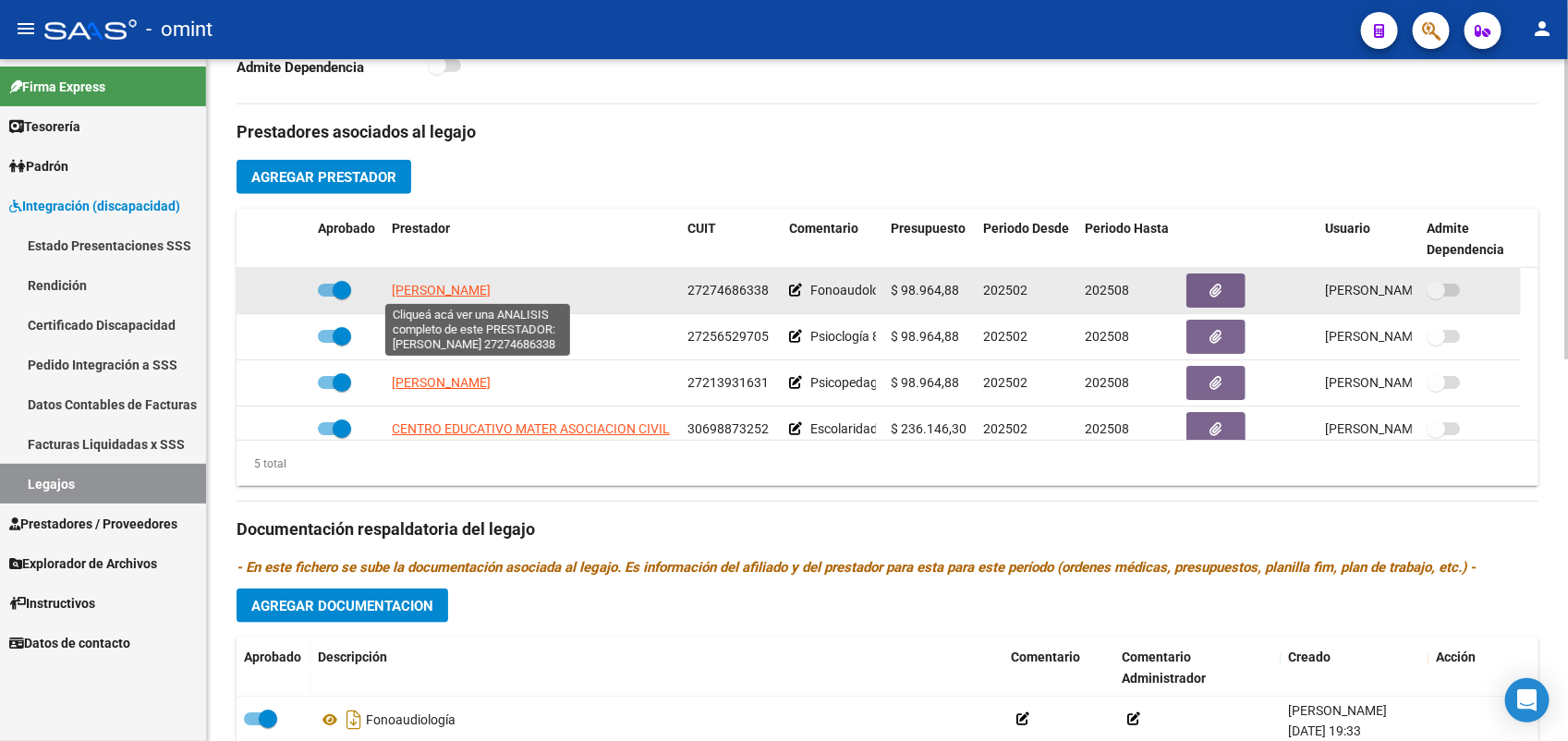
click at [422, 284] on span "[PERSON_NAME]" at bounding box center [441, 290] width 99 height 15
type textarea "27274686338"
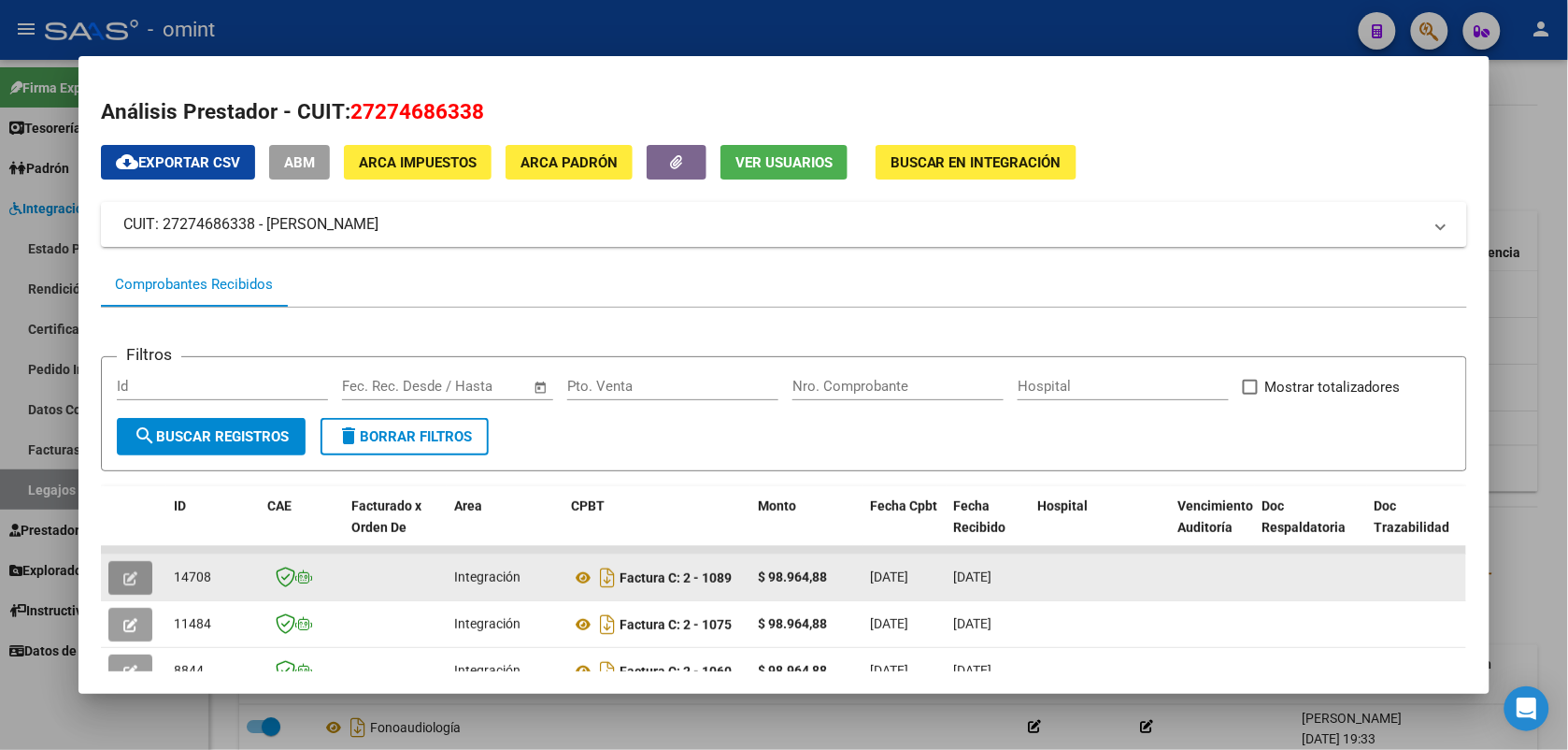
click at [136, 578] on button "button" at bounding box center [130, 578] width 44 height 34
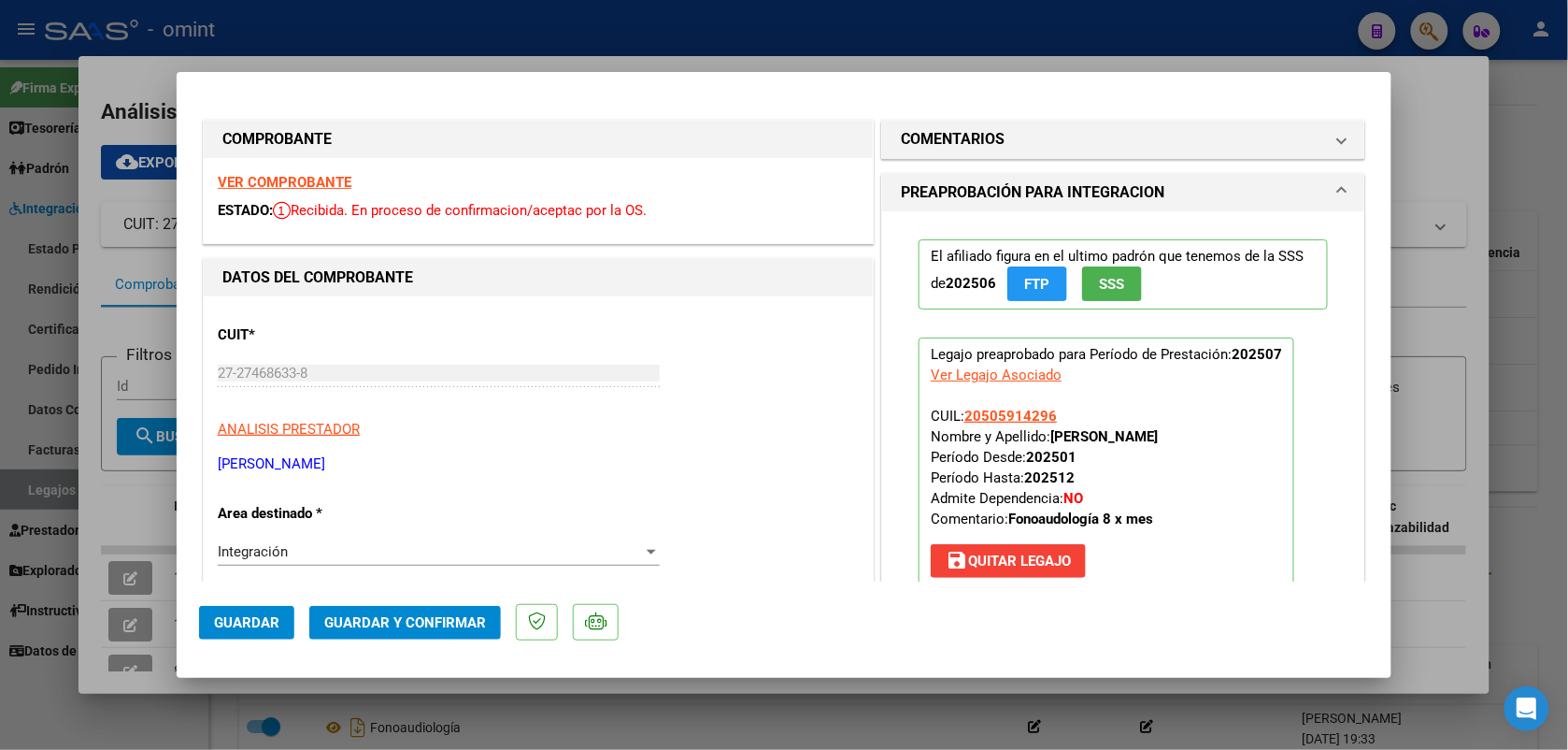
click at [294, 178] on strong "VER COMPROBANTE" at bounding box center [284, 183] width 134 height 17
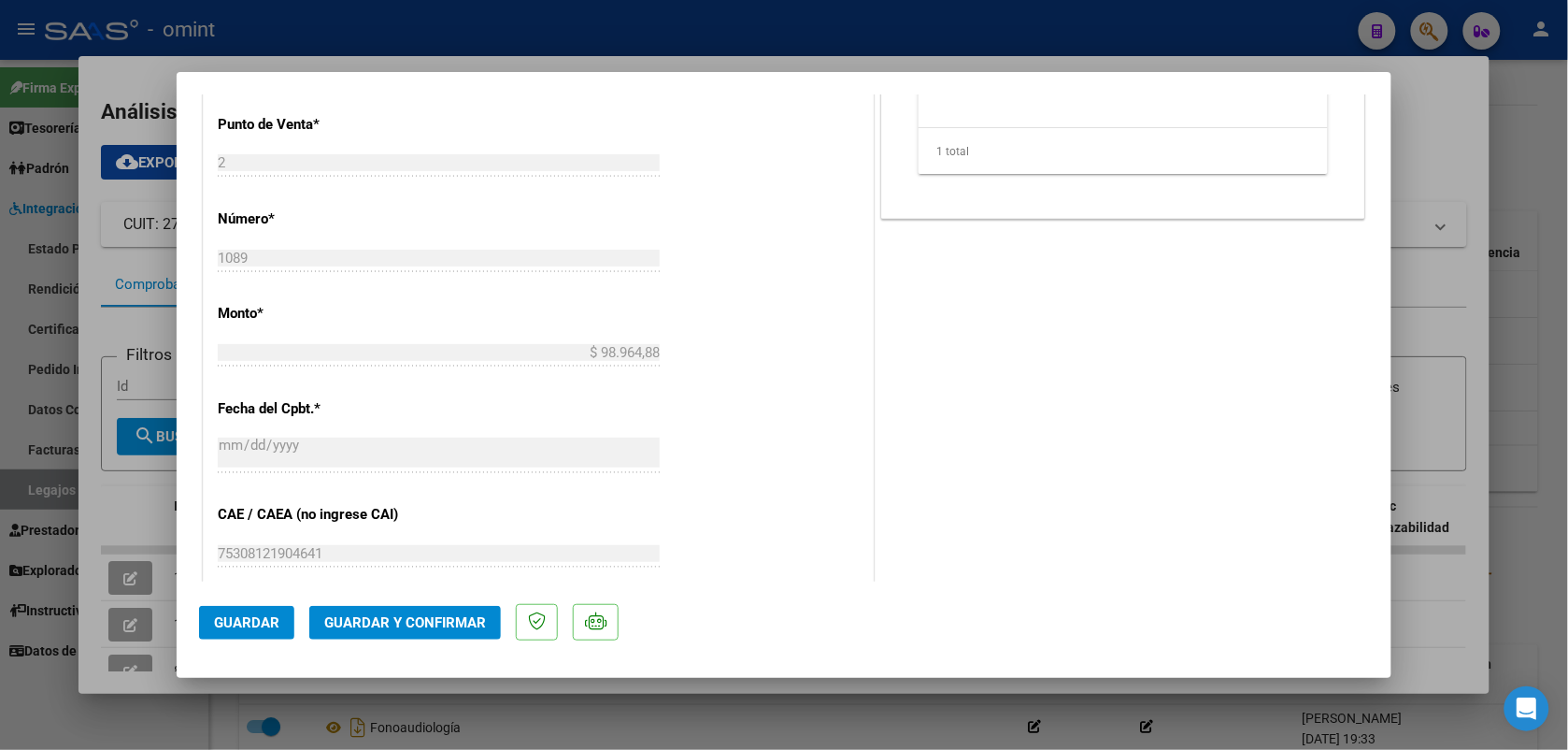
scroll to position [1320, 0]
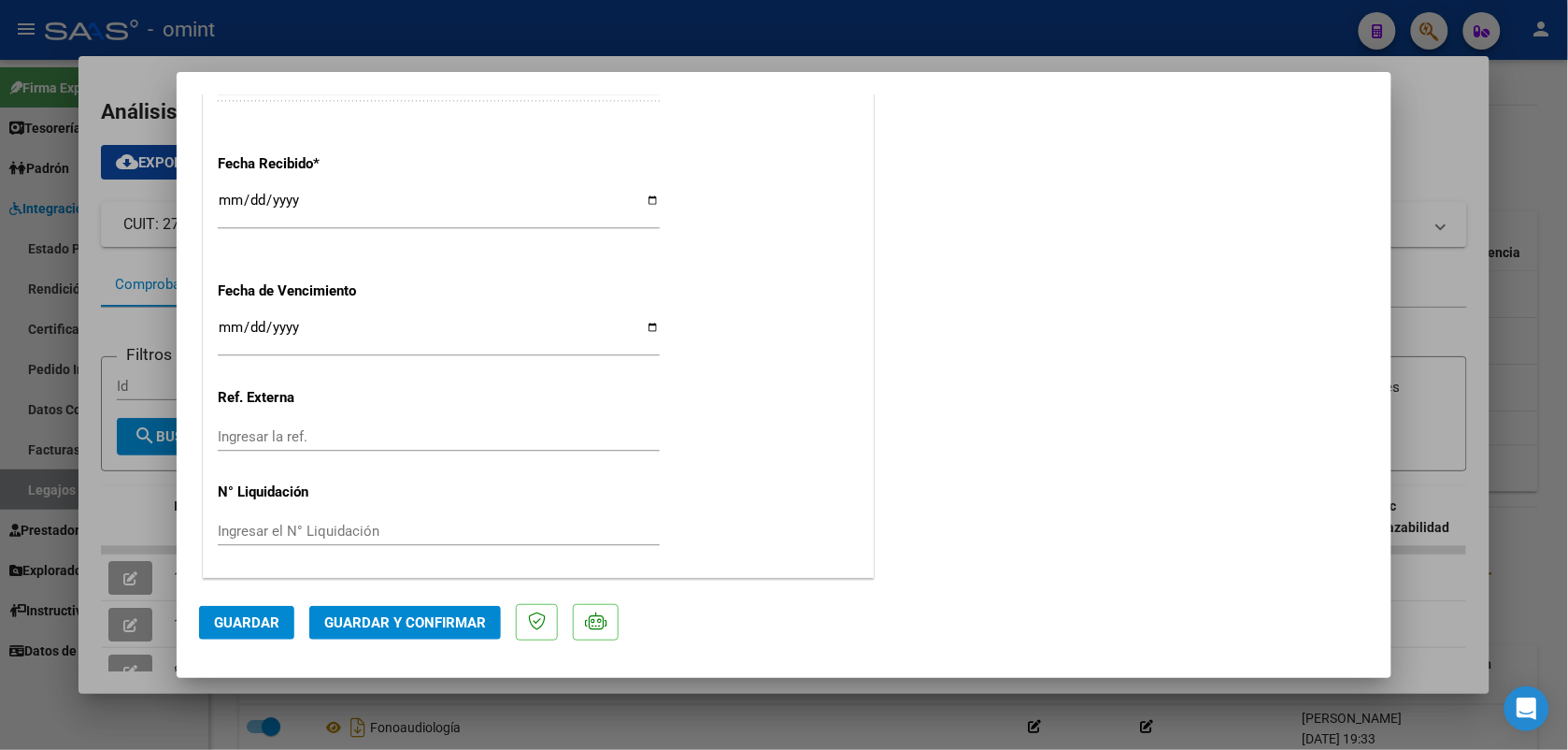
click at [388, 618] on span "Guardar y Confirmar" at bounding box center [405, 623] width 162 height 17
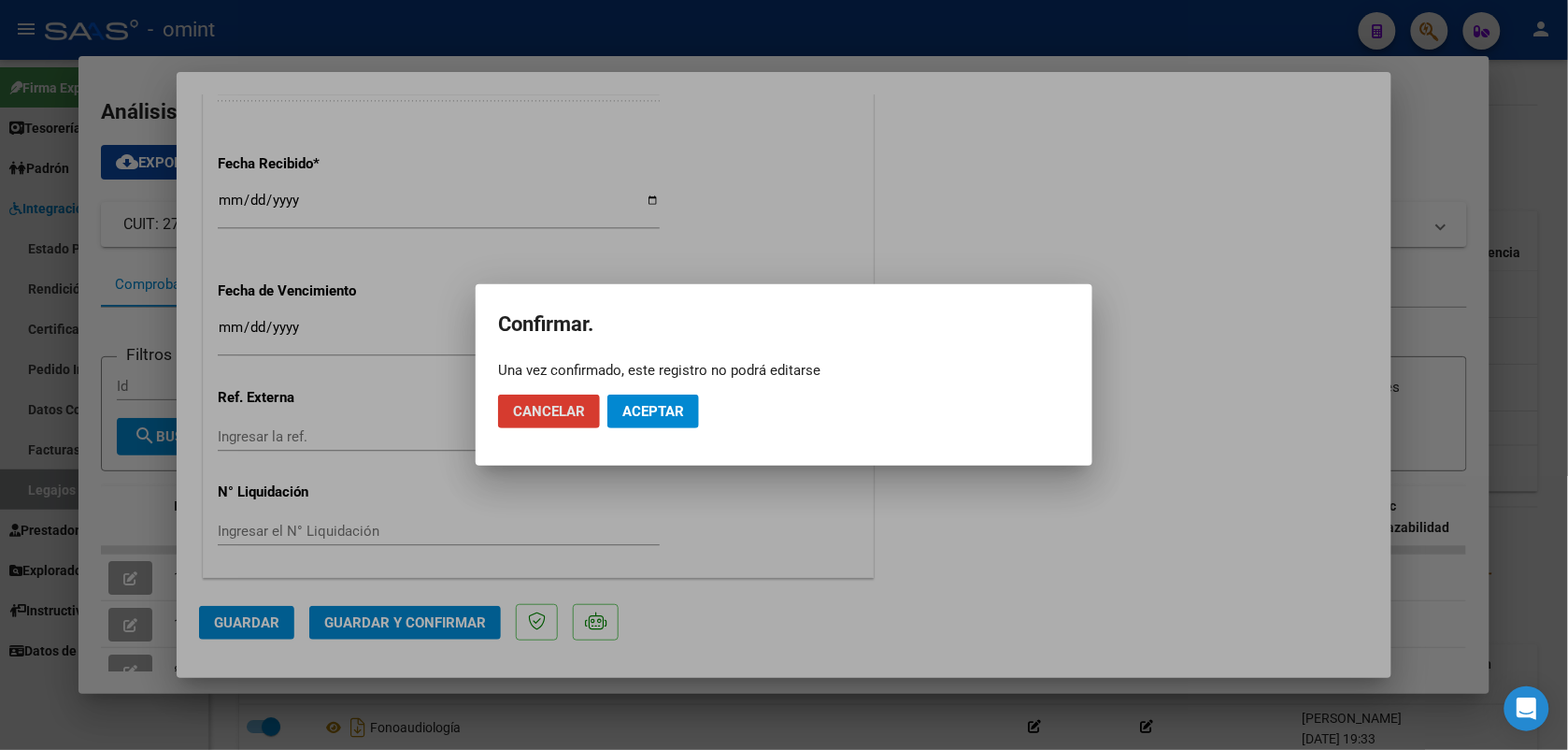
click at [646, 414] on span "Aceptar" at bounding box center [654, 411] width 62 height 17
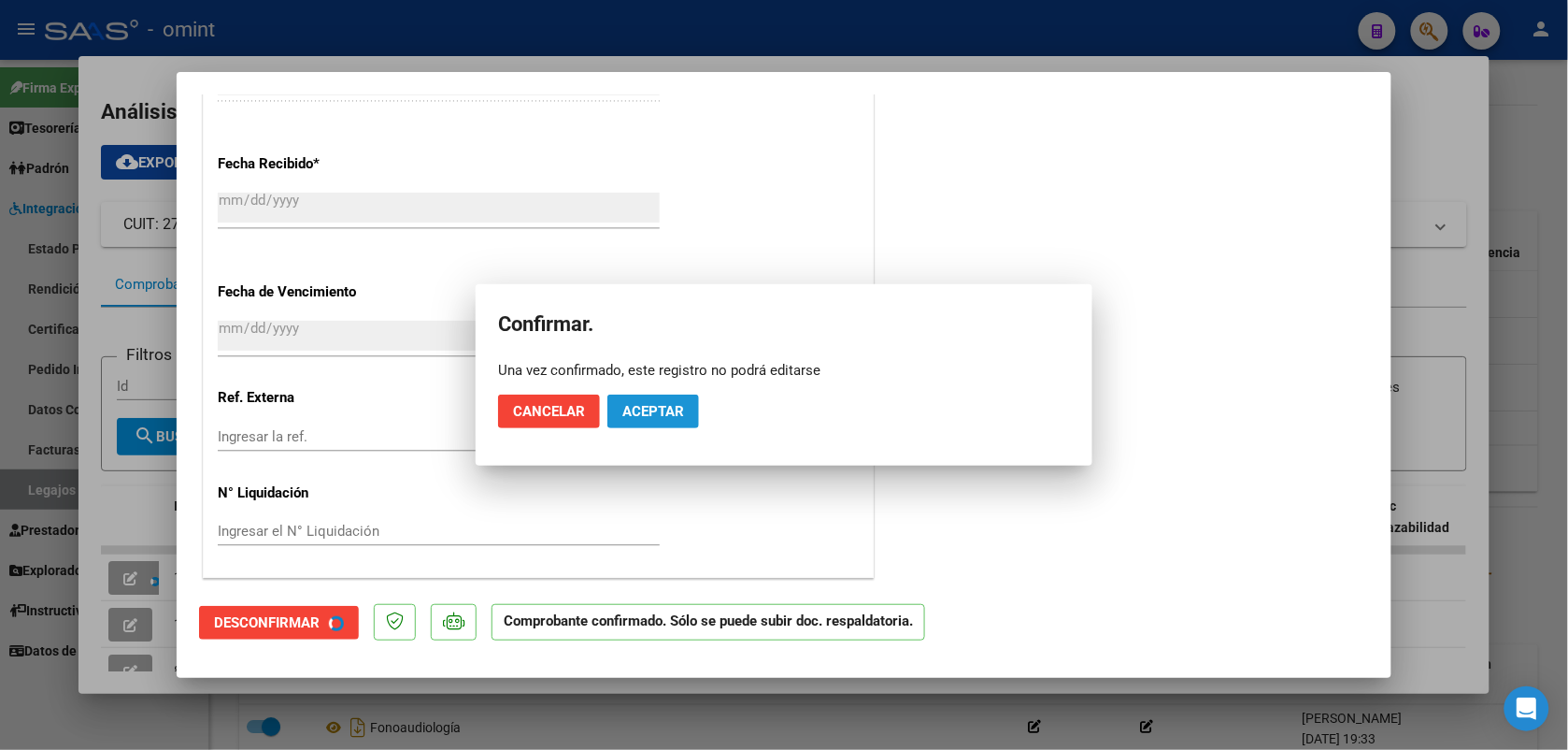
scroll to position [1205, 0]
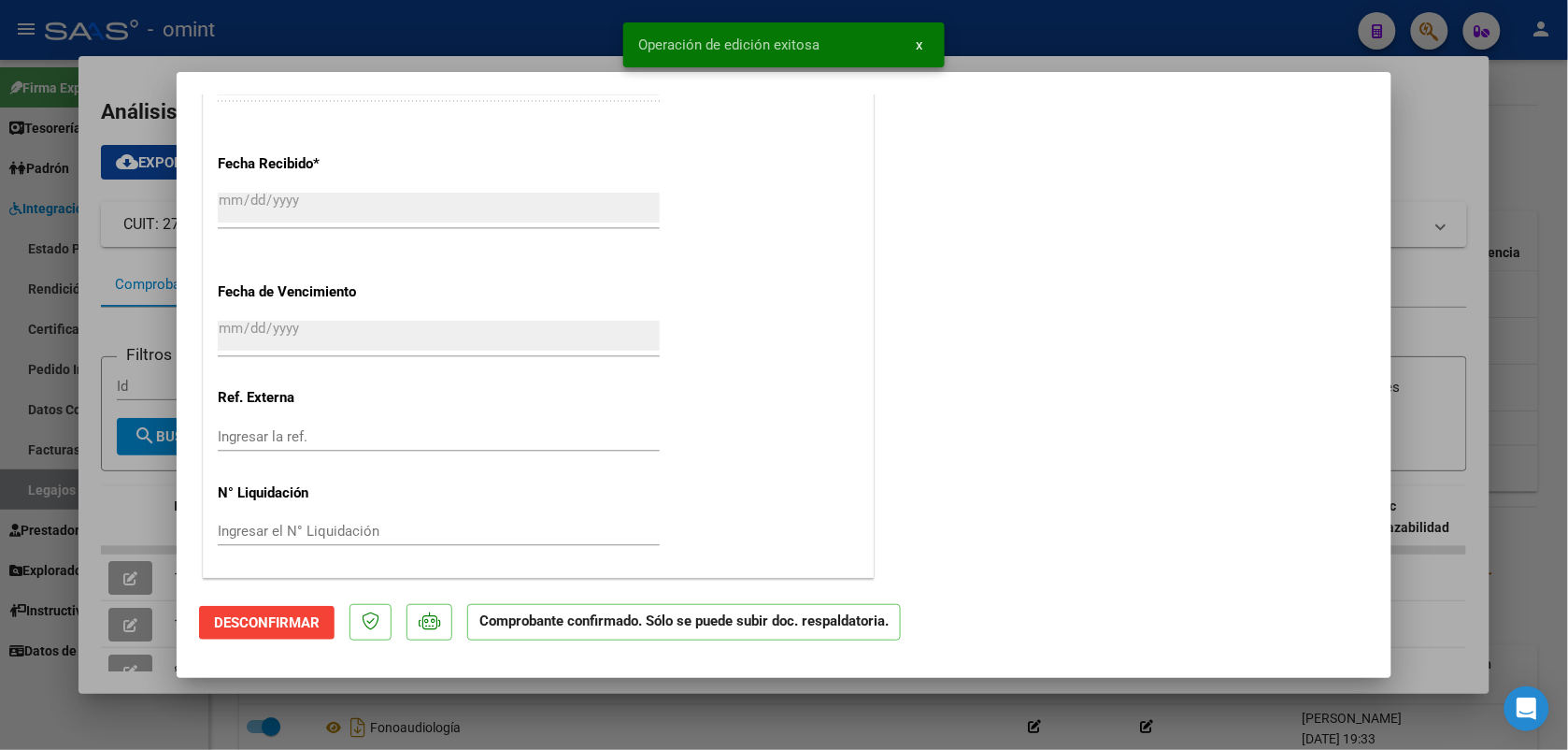
click at [537, 43] on div at bounding box center [784, 375] width 1568 height 750
type input "$ 0,00"
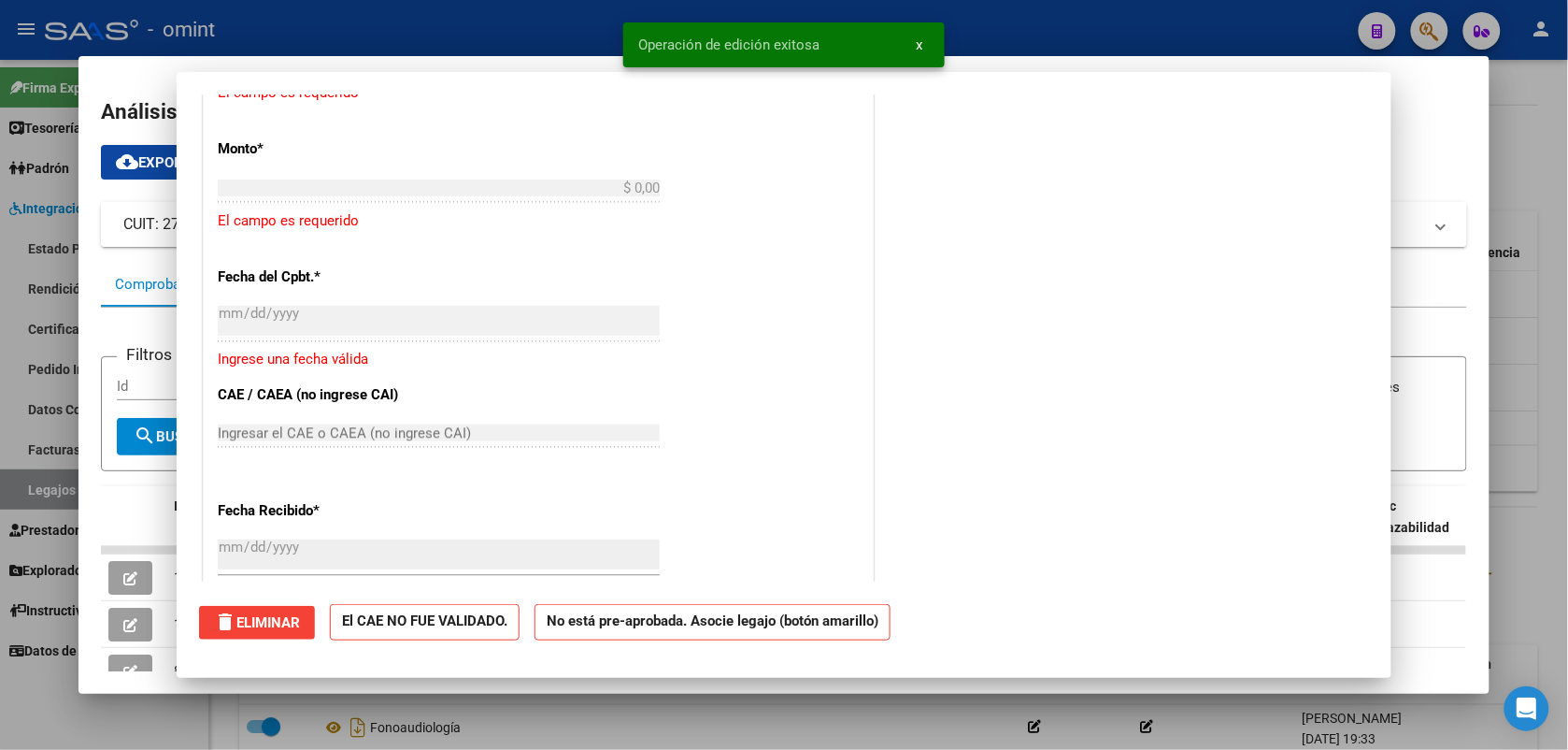
scroll to position [0, 0]
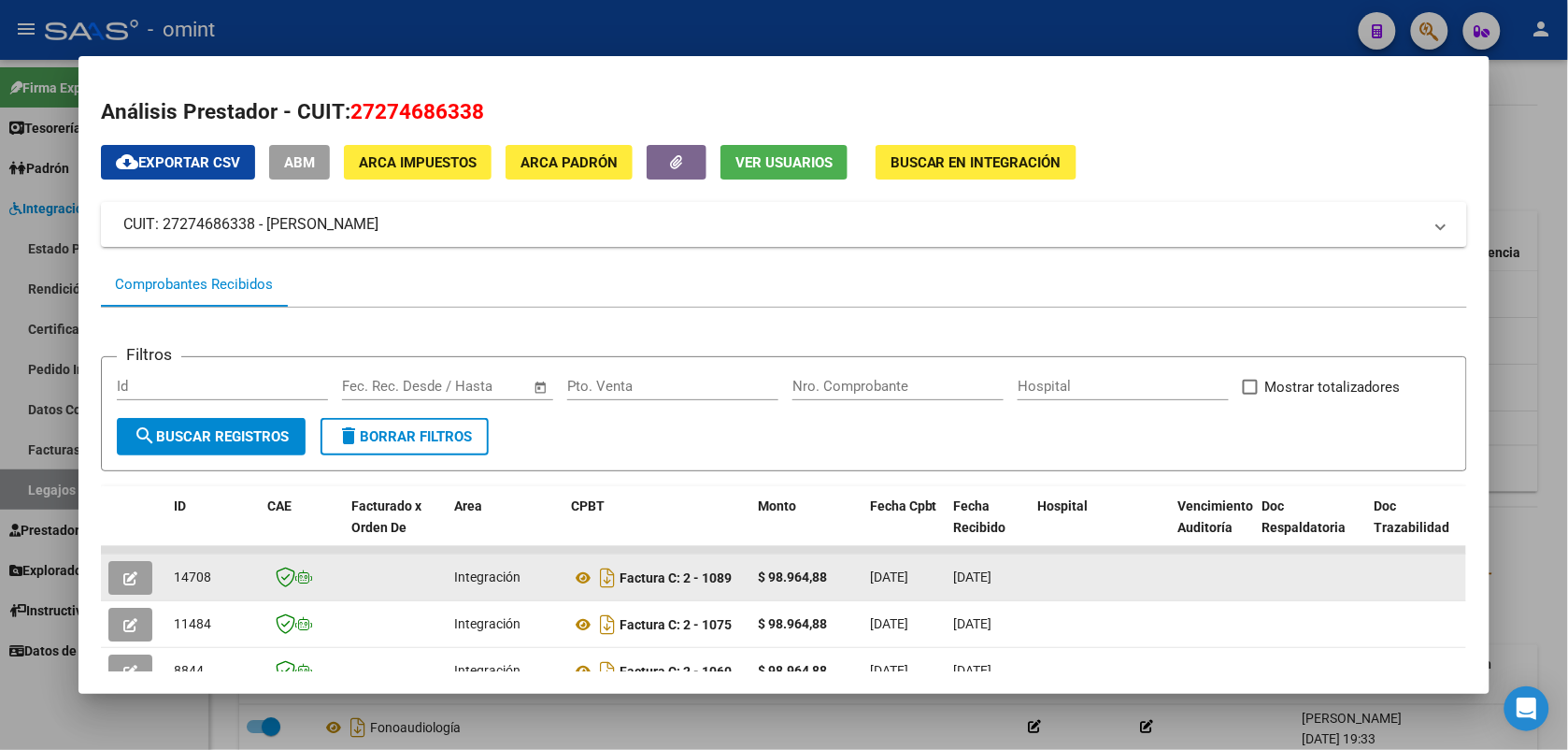
drag, startPoint x: 204, startPoint y: 571, endPoint x: 166, endPoint y: 576, distance: 38.3
click at [174, 576] on div "14708" at bounding box center [213, 577] width 78 height 22
drag, startPoint x: 166, startPoint y: 576, endPoint x: 182, endPoint y: 567, distance: 18.4
copy span "14708"
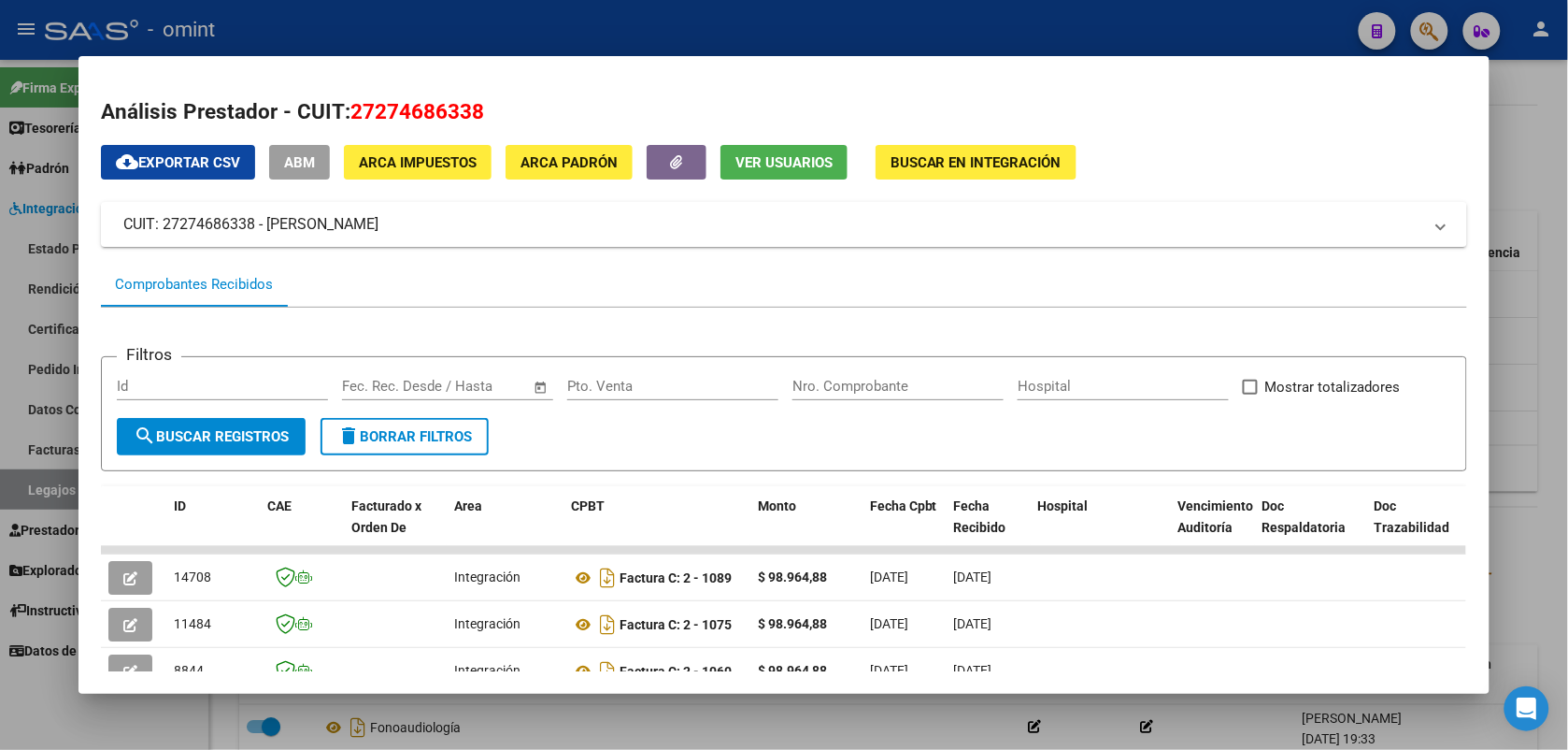
click at [459, 17] on div at bounding box center [784, 375] width 1568 height 750
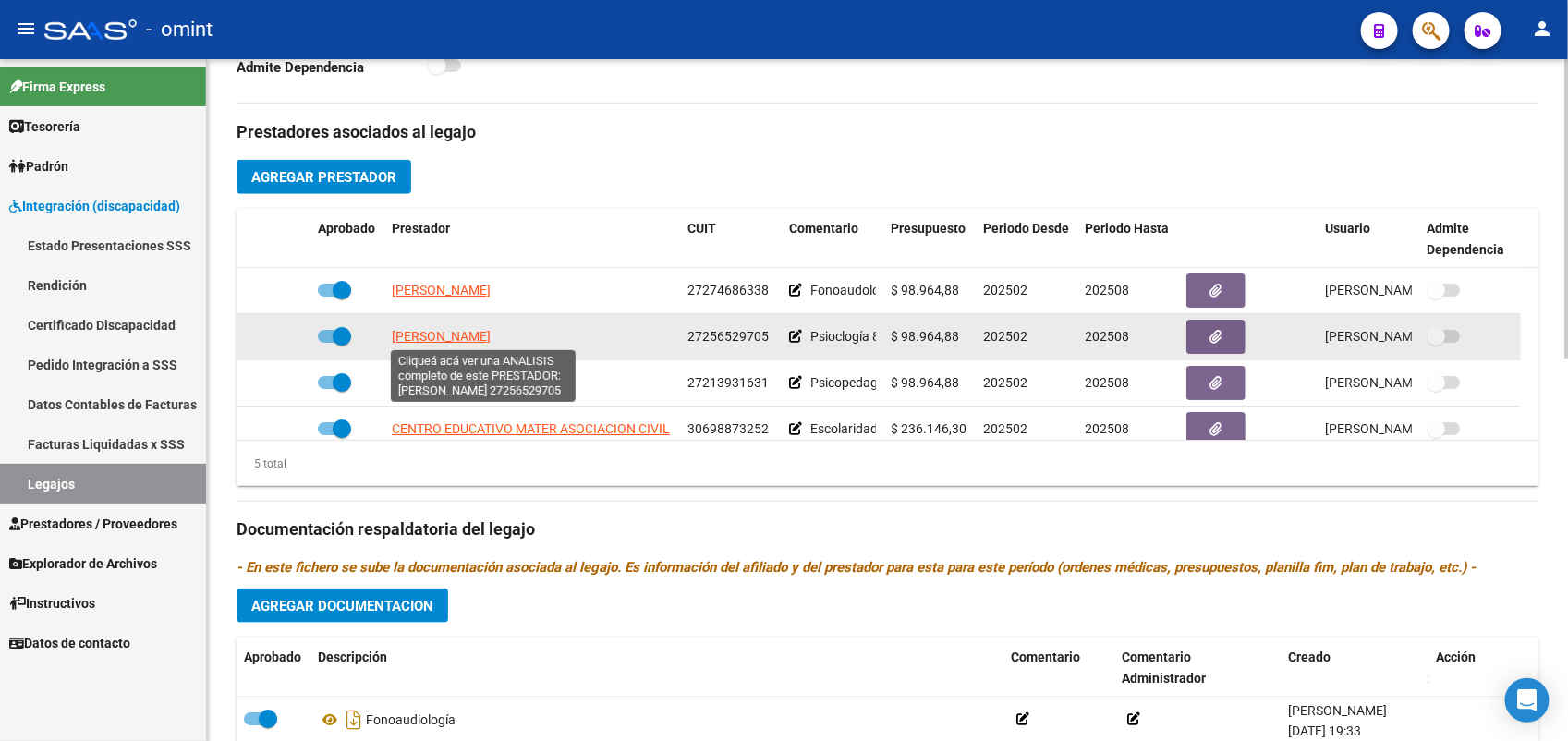
click at [491, 336] on span "[PERSON_NAME]" at bounding box center [441, 337] width 99 height 15
type textarea "27256529705"
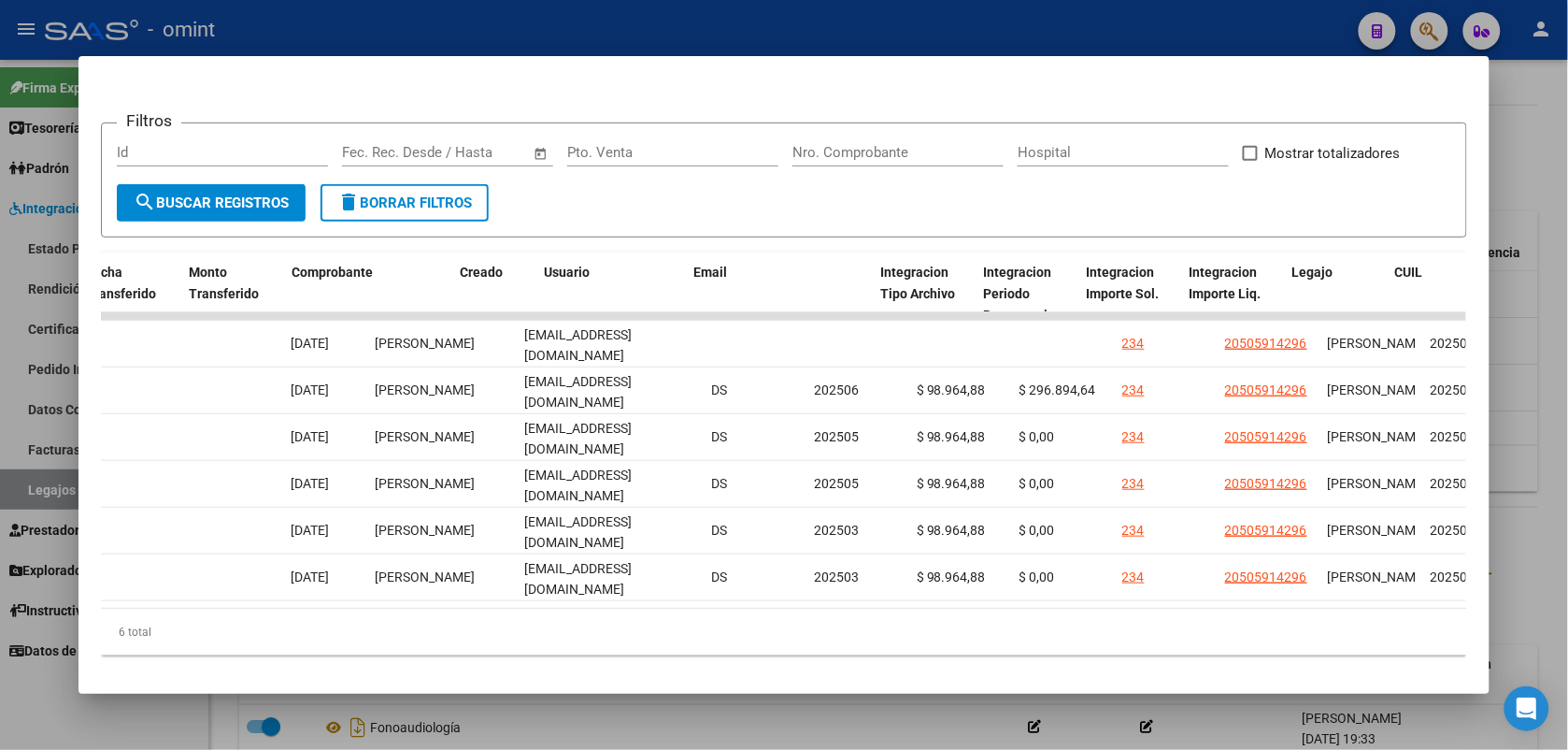
scroll to position [0, 2042]
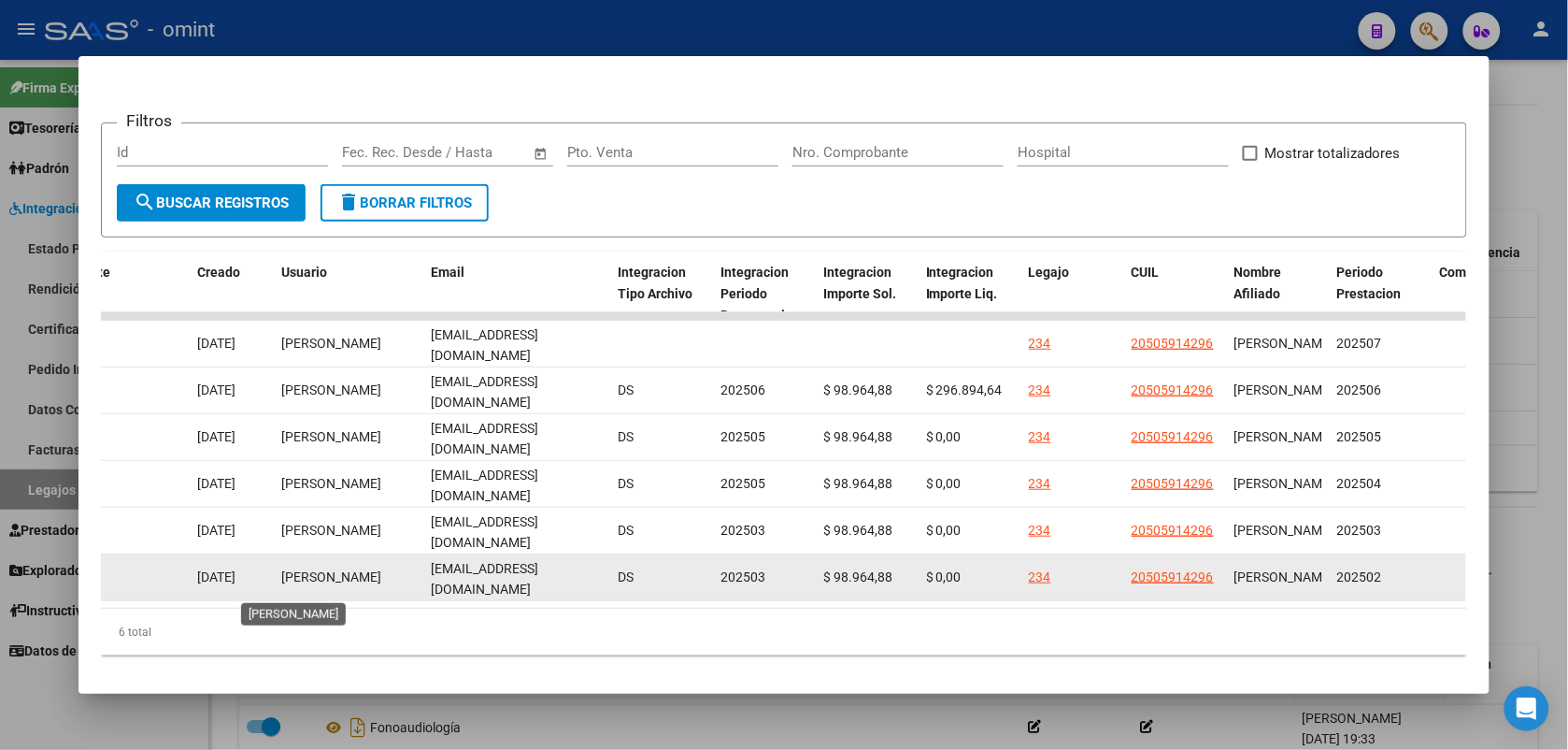
drag, startPoint x: 907, startPoint y: 632, endPoint x: 282, endPoint y: 582, distance: 627.0
click at [282, 582] on div "ID CAE Facturado x Orden De Area CPBT Monto Fecha Cpbt Fecha Recibido Hospital …" at bounding box center [784, 454] width 1366 height 403
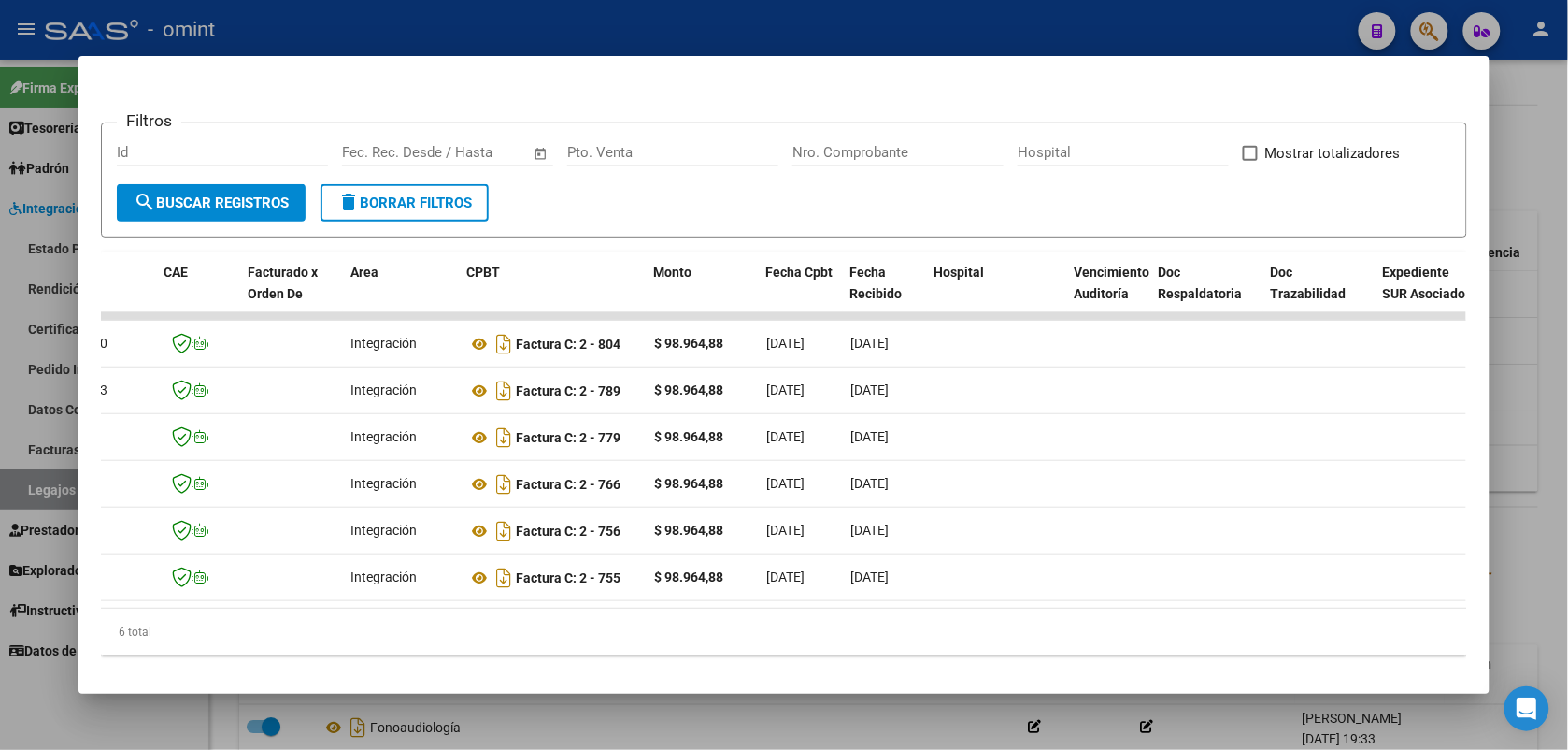
scroll to position [0, 0]
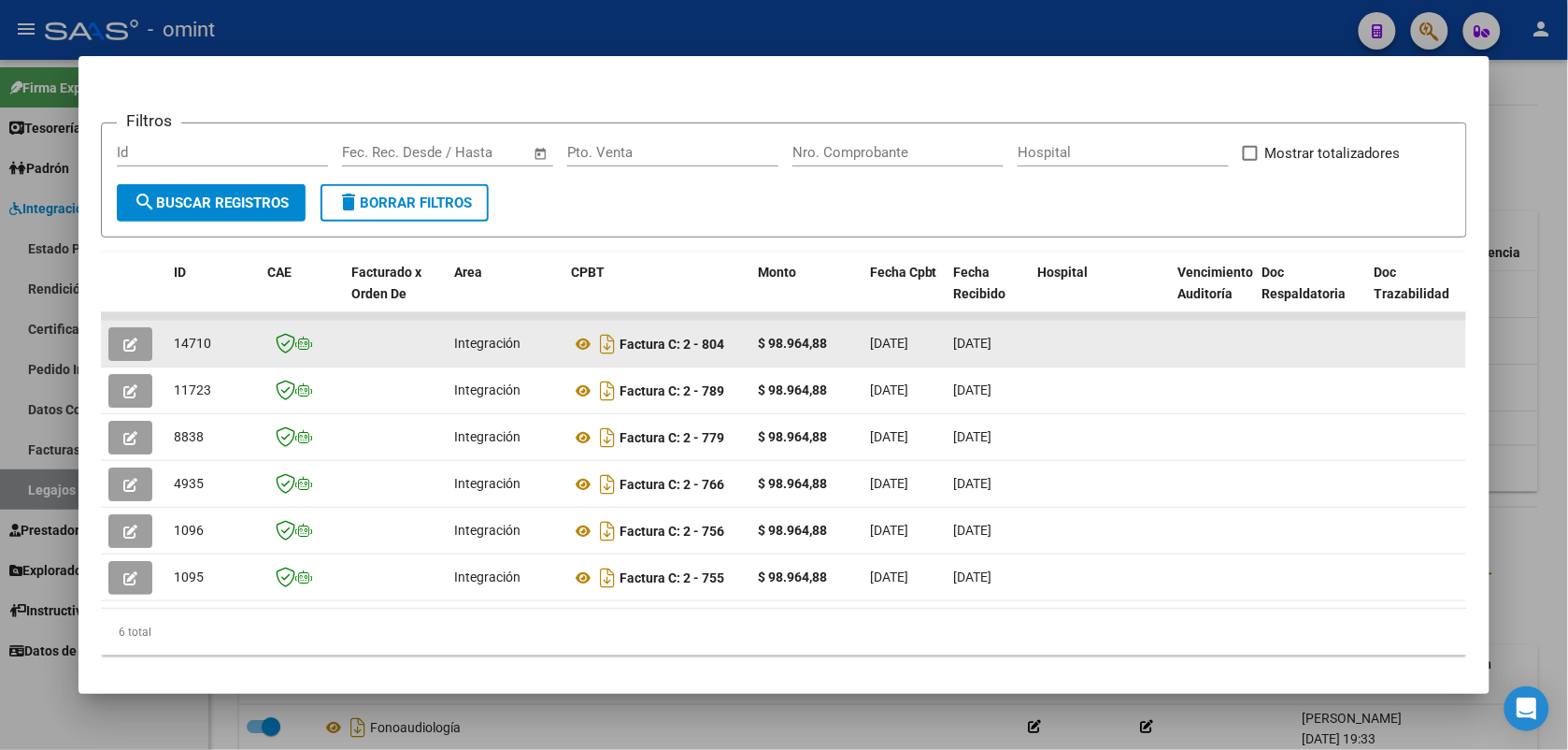
click at [123, 340] on icon "button" at bounding box center [130, 344] width 14 height 14
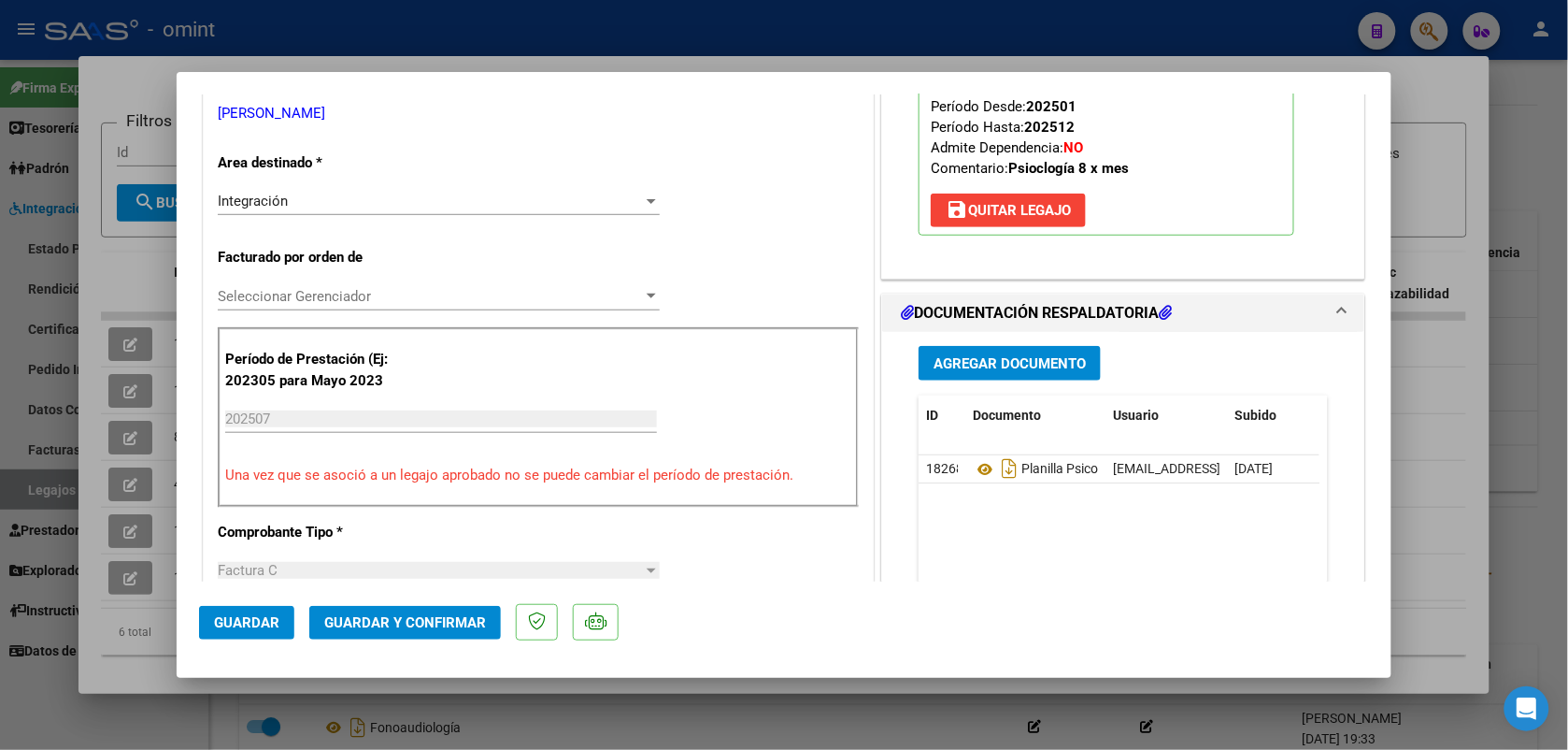
scroll to position [468, 0]
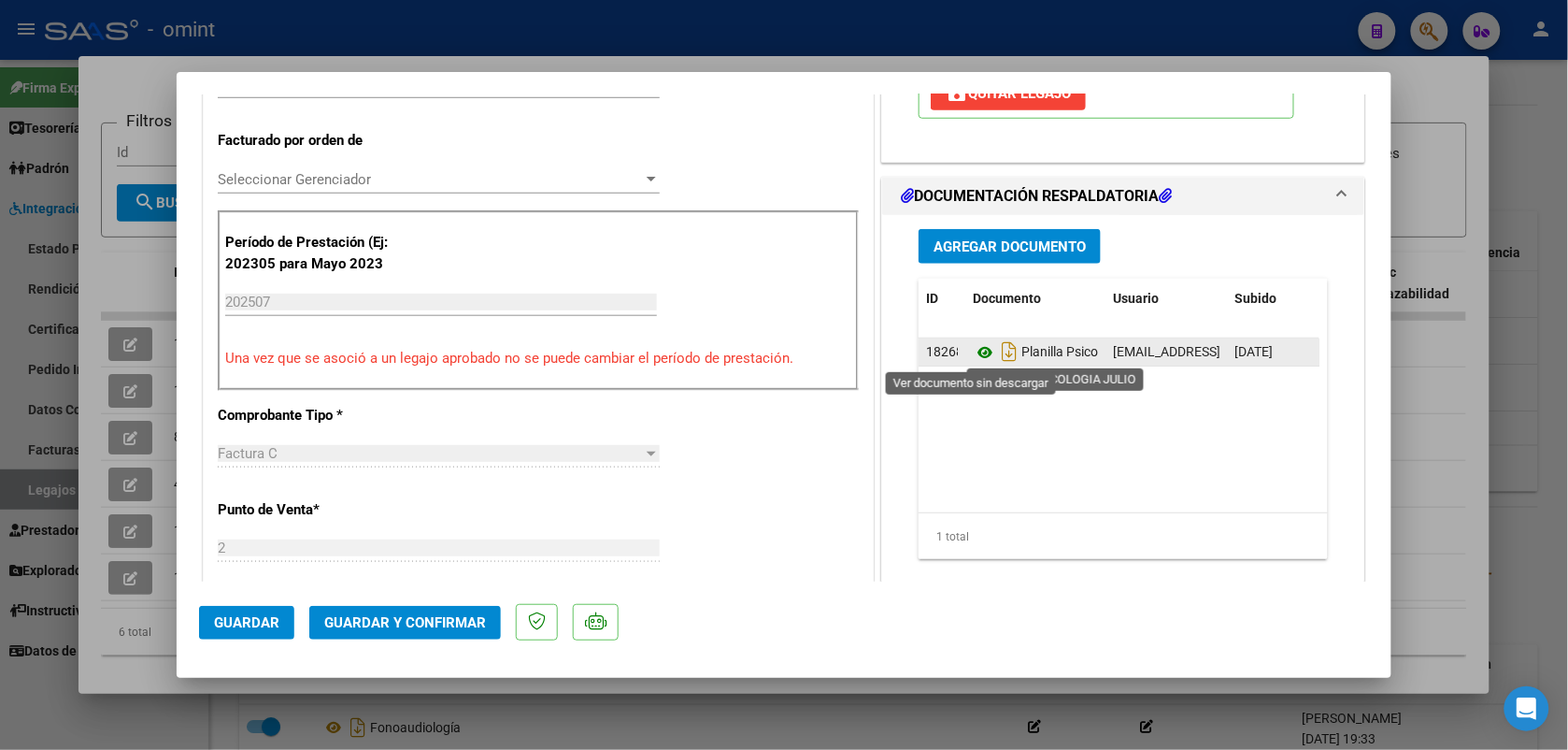
click at [977, 359] on icon at bounding box center [985, 353] width 24 height 23
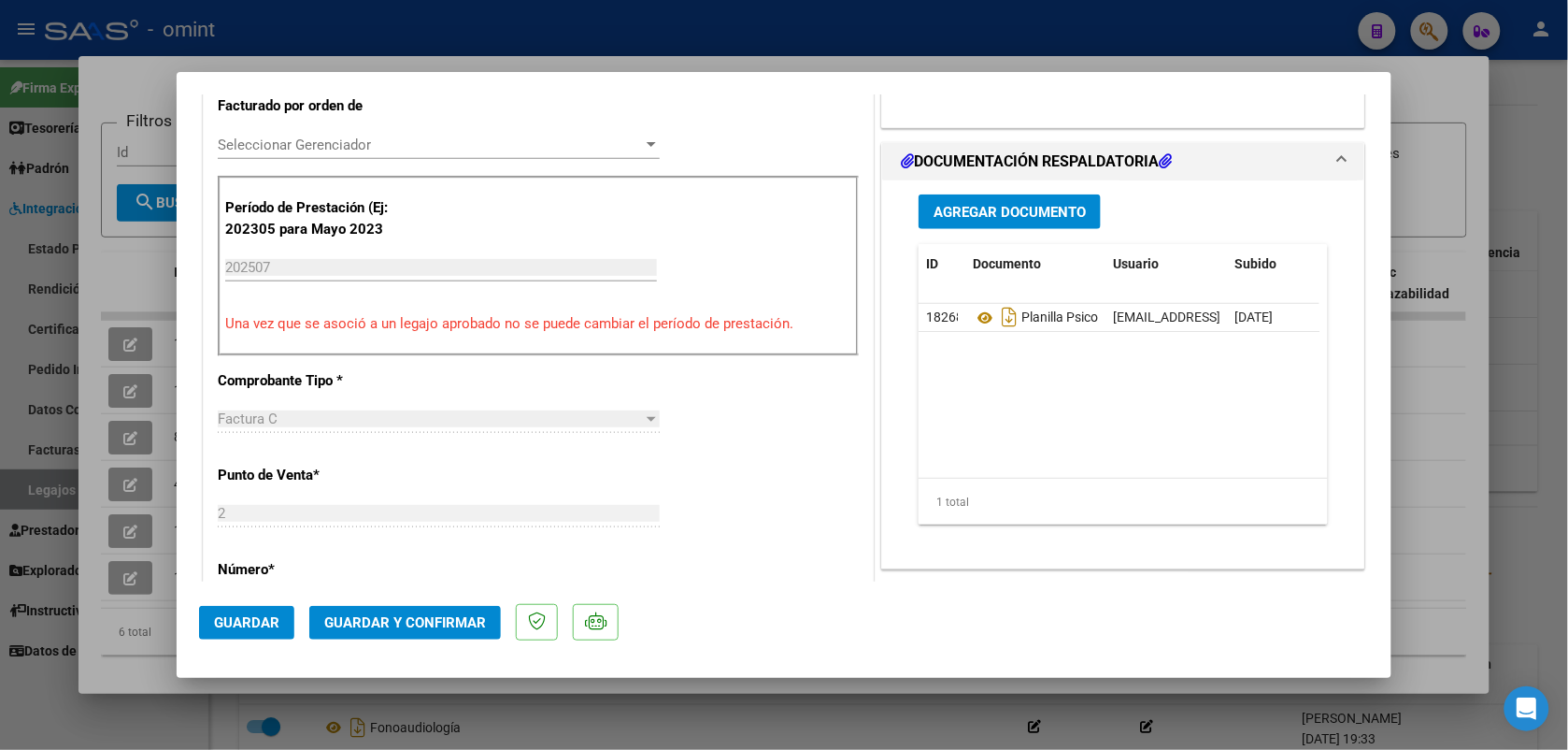
scroll to position [0, 0]
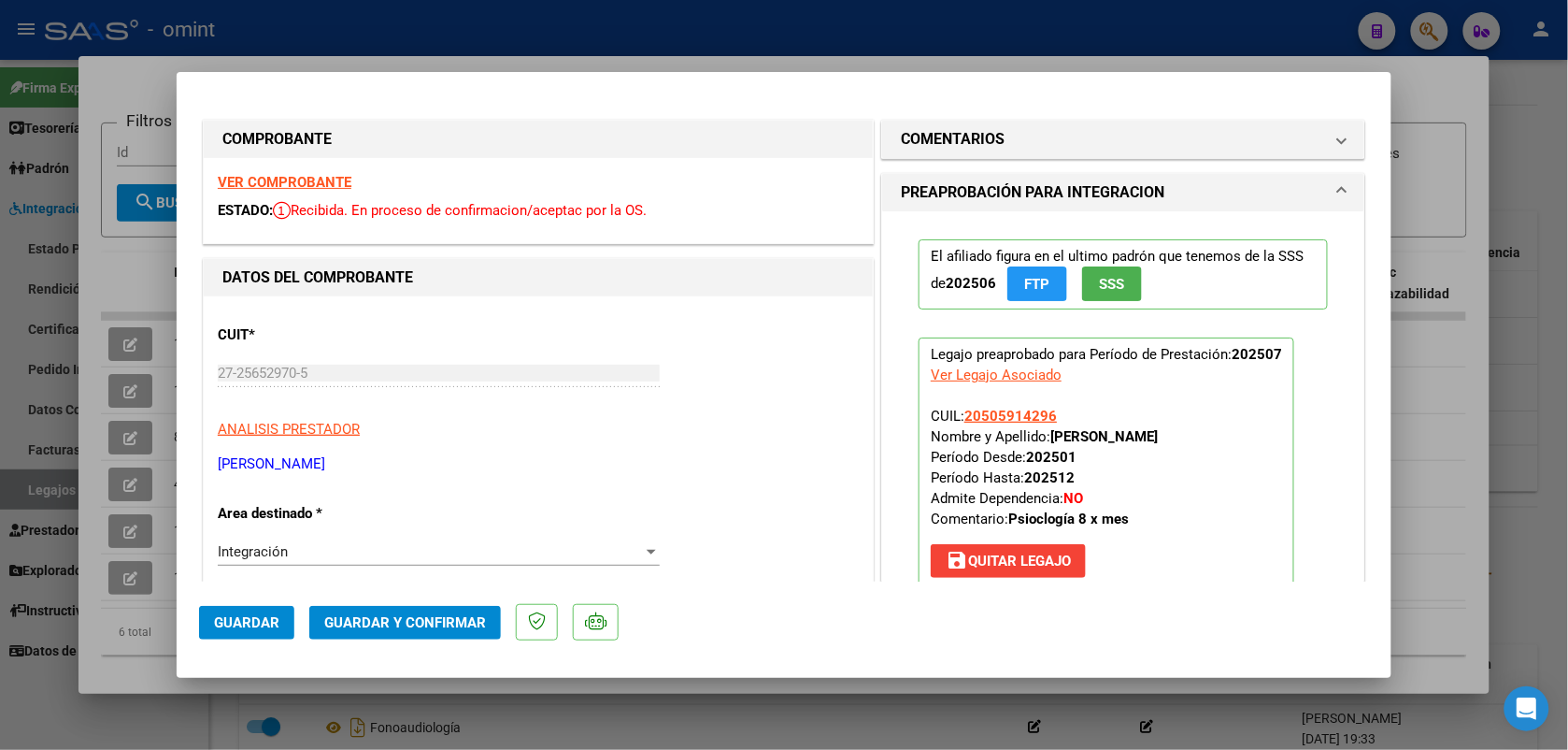
click at [320, 192] on div "VER COMPROBANTE ESTADO: Recibida. En proceso de confirmacion/aceptac por la OS." at bounding box center [538, 200] width 669 height 85
click at [318, 183] on strong "VER COMPROBANTE" at bounding box center [284, 183] width 134 height 17
click at [865, 33] on div at bounding box center [784, 375] width 1568 height 750
type input "$ 0,00"
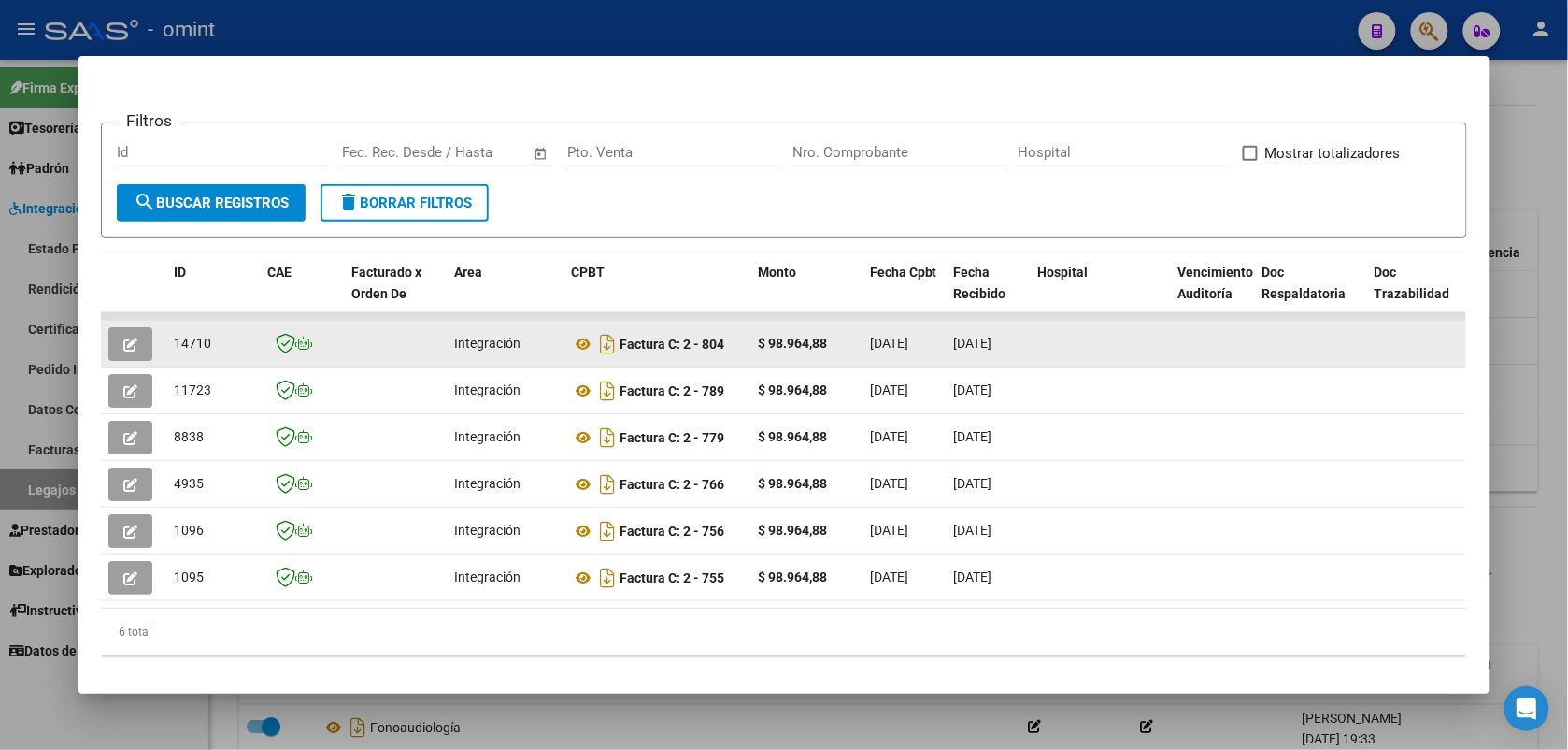
click at [123, 338] on icon "button" at bounding box center [130, 344] width 14 height 14
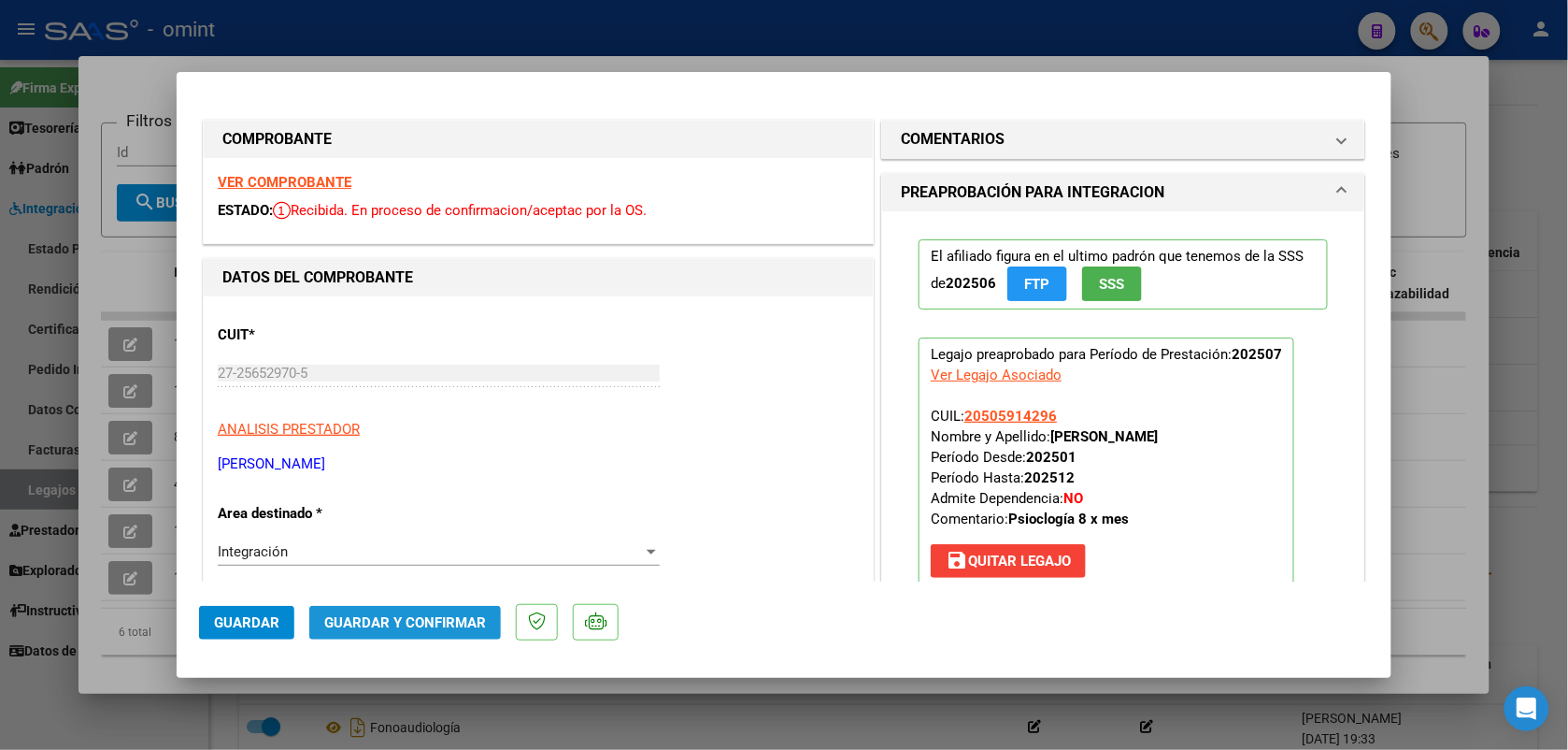
click at [357, 615] on span "Guardar y Confirmar" at bounding box center [405, 623] width 162 height 17
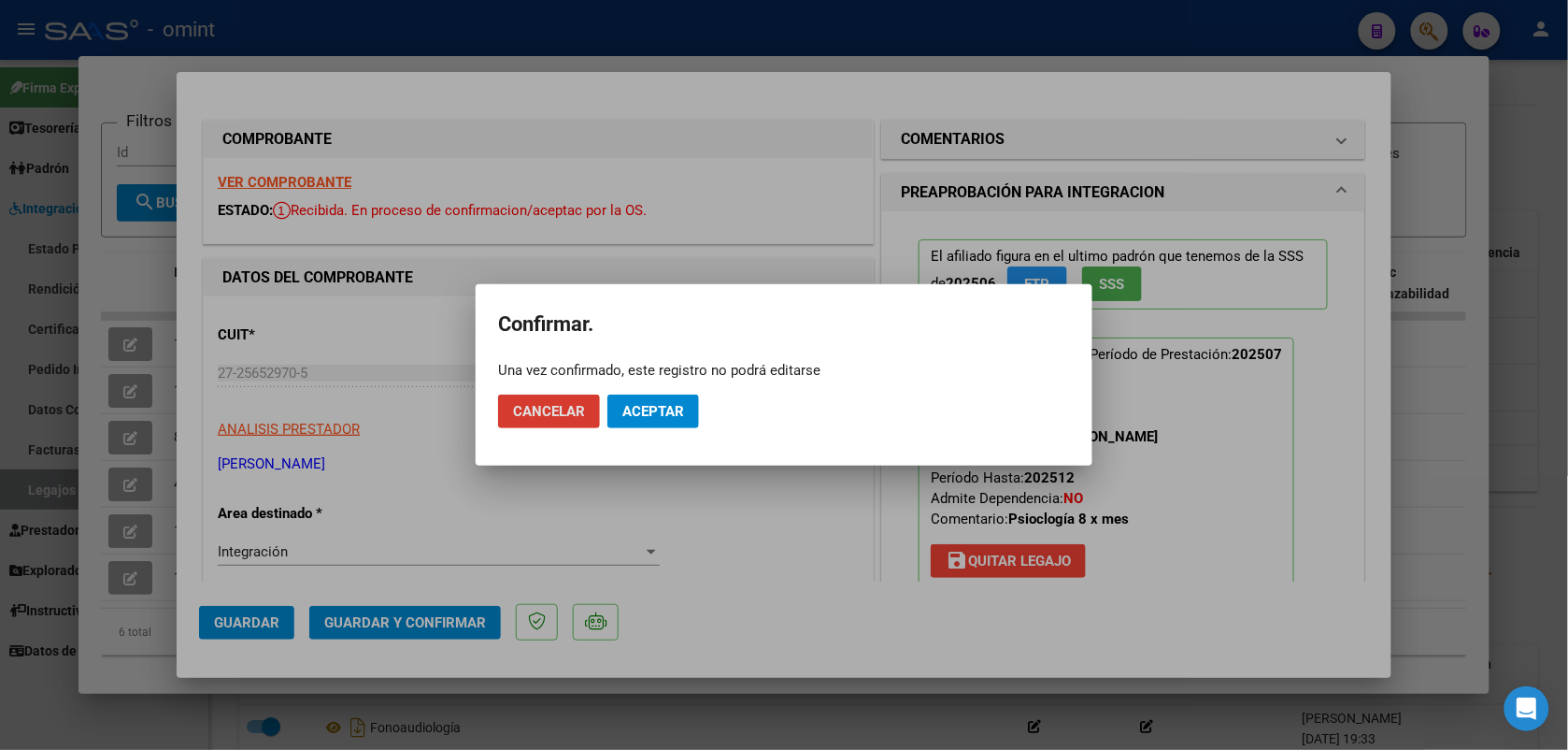
click at [677, 404] on span "Aceptar" at bounding box center [654, 411] width 62 height 17
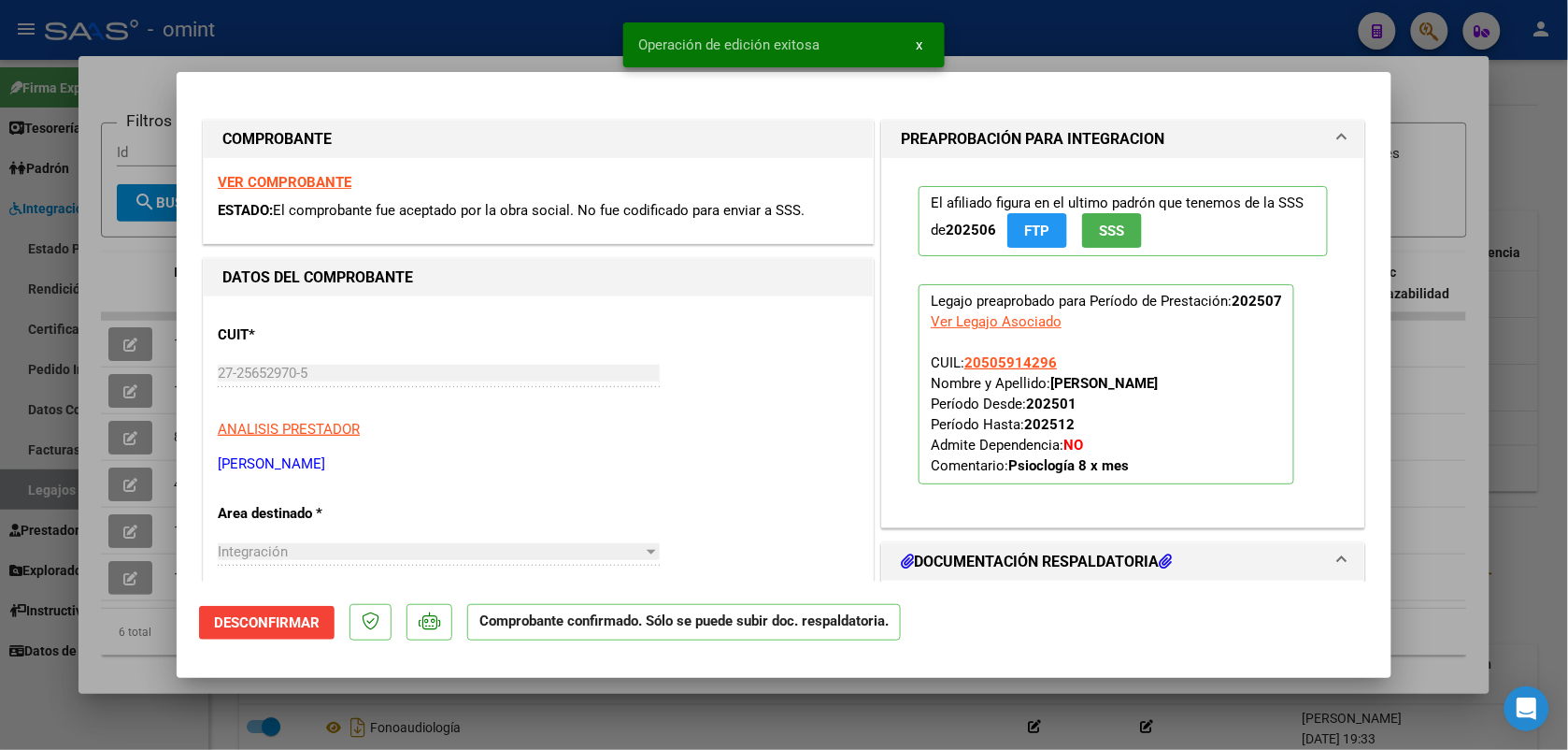
click at [472, 44] on div at bounding box center [784, 375] width 1568 height 750
type input "$ 0,00"
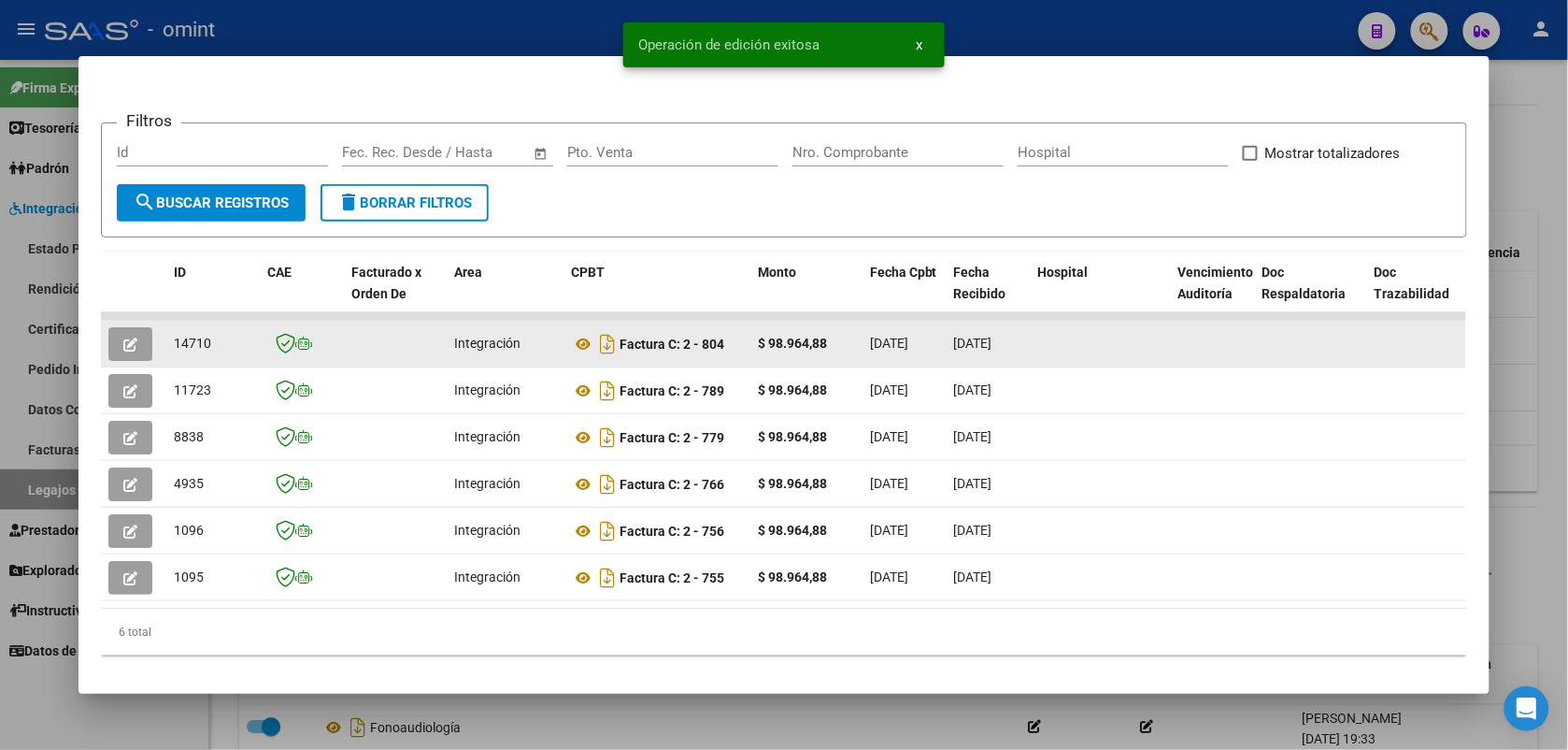
drag, startPoint x: 212, startPoint y: 339, endPoint x: 162, endPoint y: 344, distance: 50.2
click at [166, 344] on datatable-body-cell "14710" at bounding box center [213, 343] width 93 height 46
drag, startPoint x: 162, startPoint y: 344, endPoint x: 176, endPoint y: 346, distance: 14.1
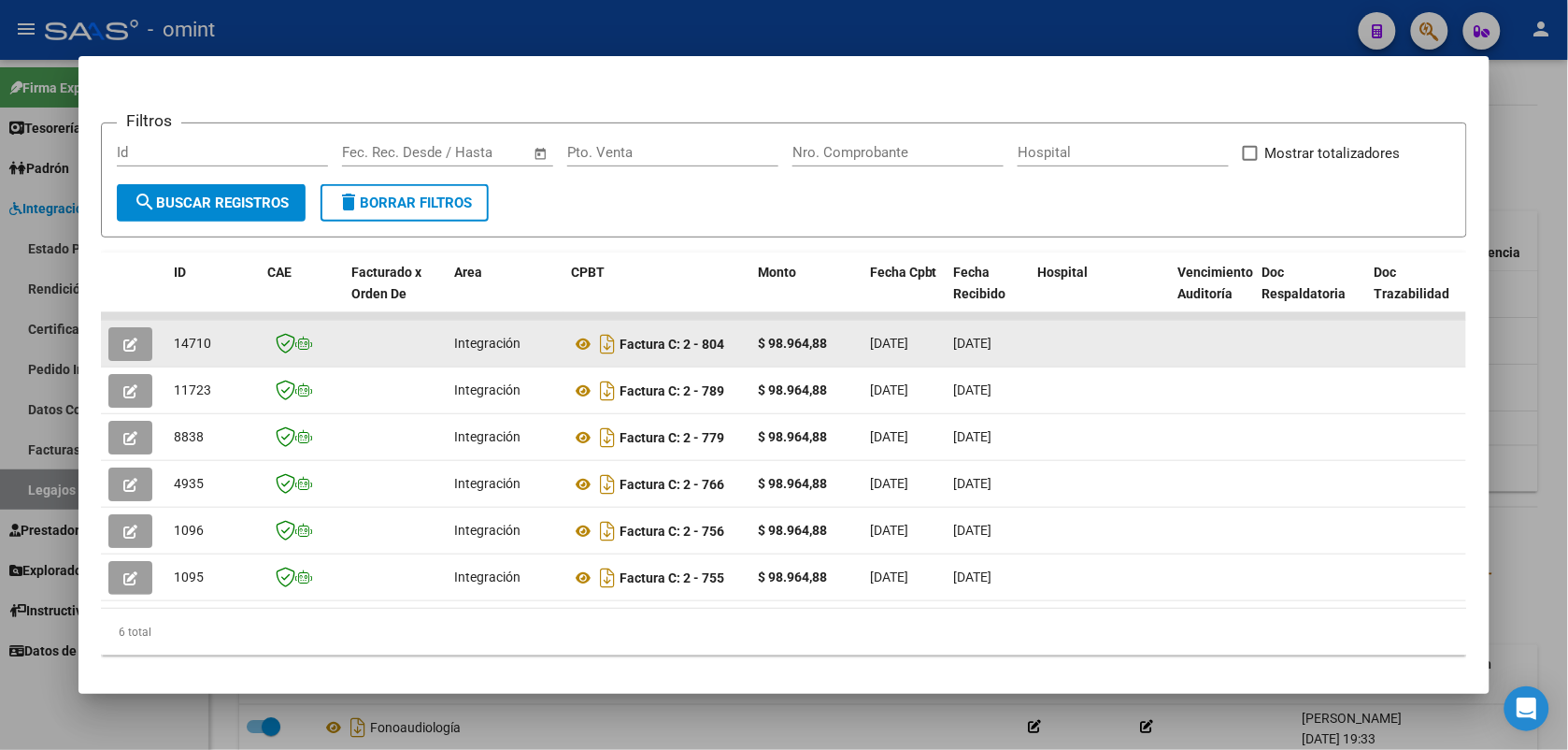
copy span "14710"
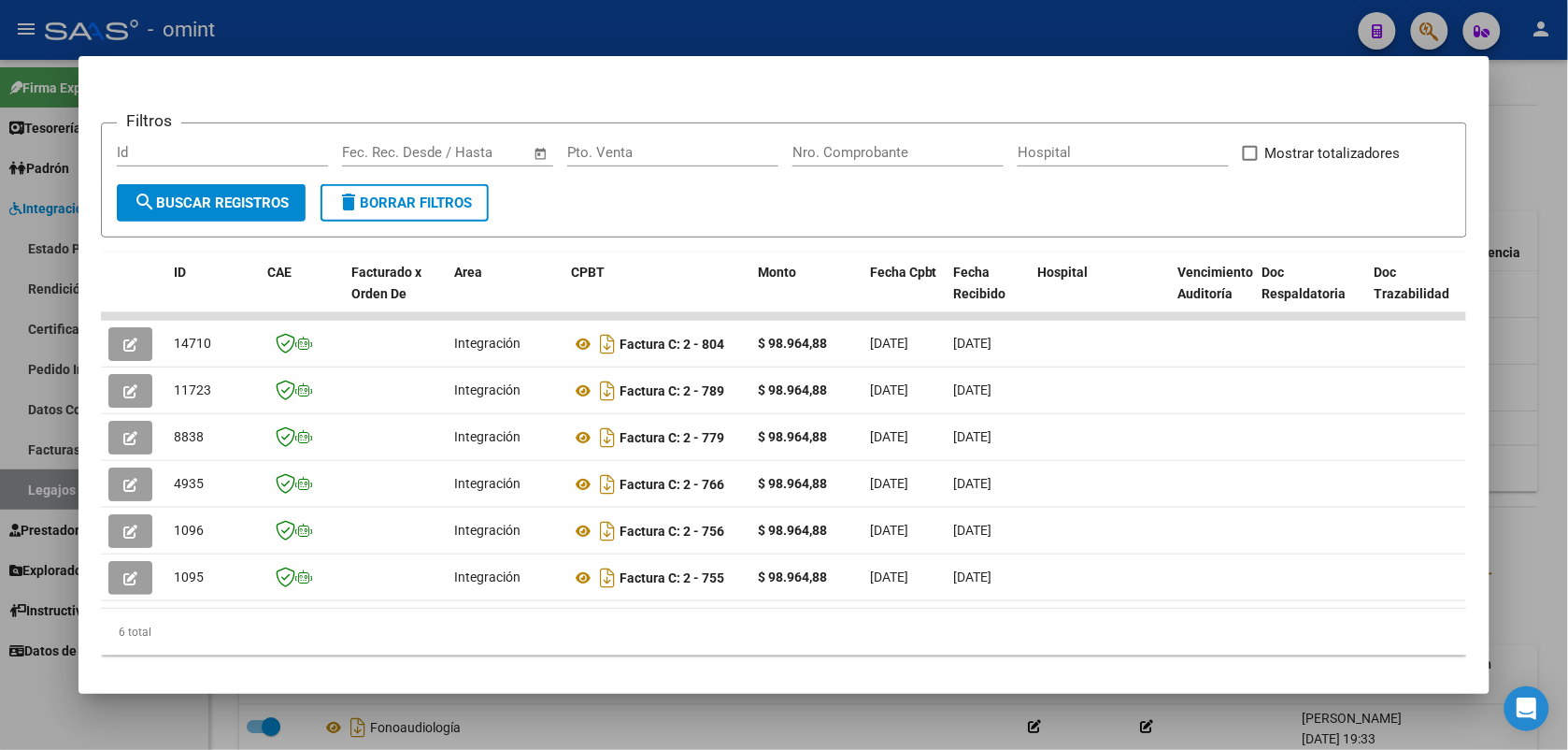
click at [325, 33] on div at bounding box center [784, 375] width 1568 height 750
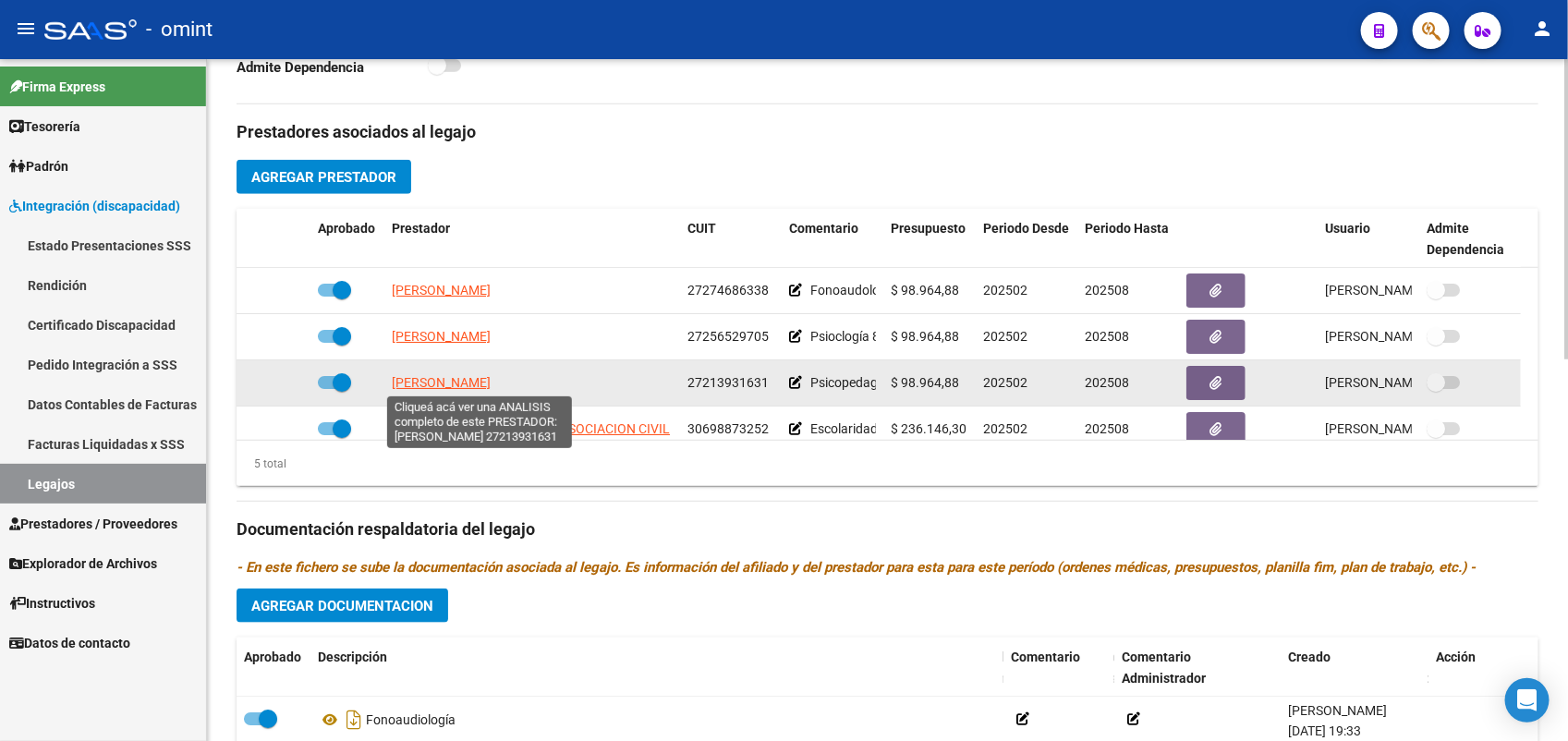
click at [437, 388] on span "[PERSON_NAME]" at bounding box center [441, 382] width 99 height 15
type textarea "27213931631"
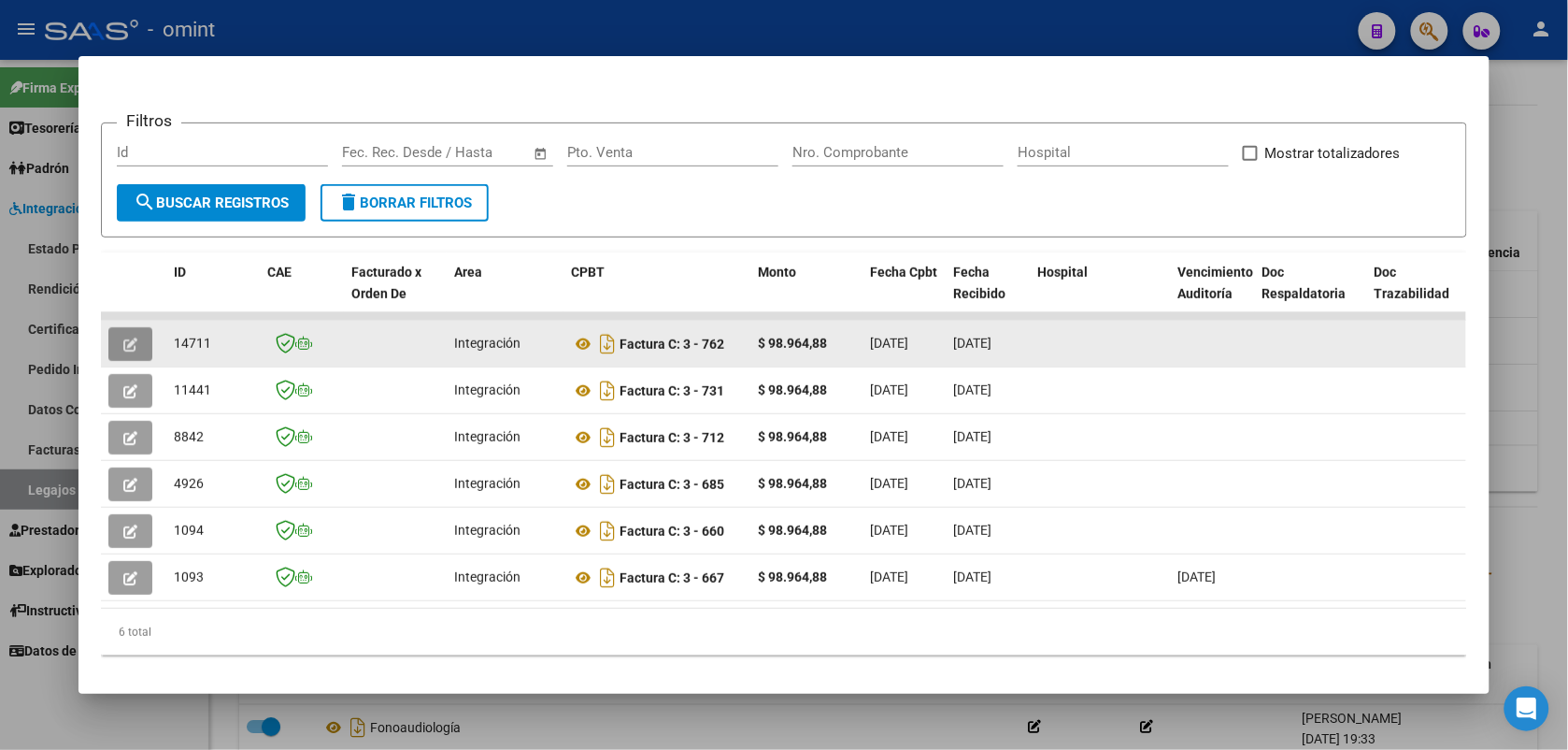
click at [124, 340] on icon "button" at bounding box center [130, 344] width 14 height 14
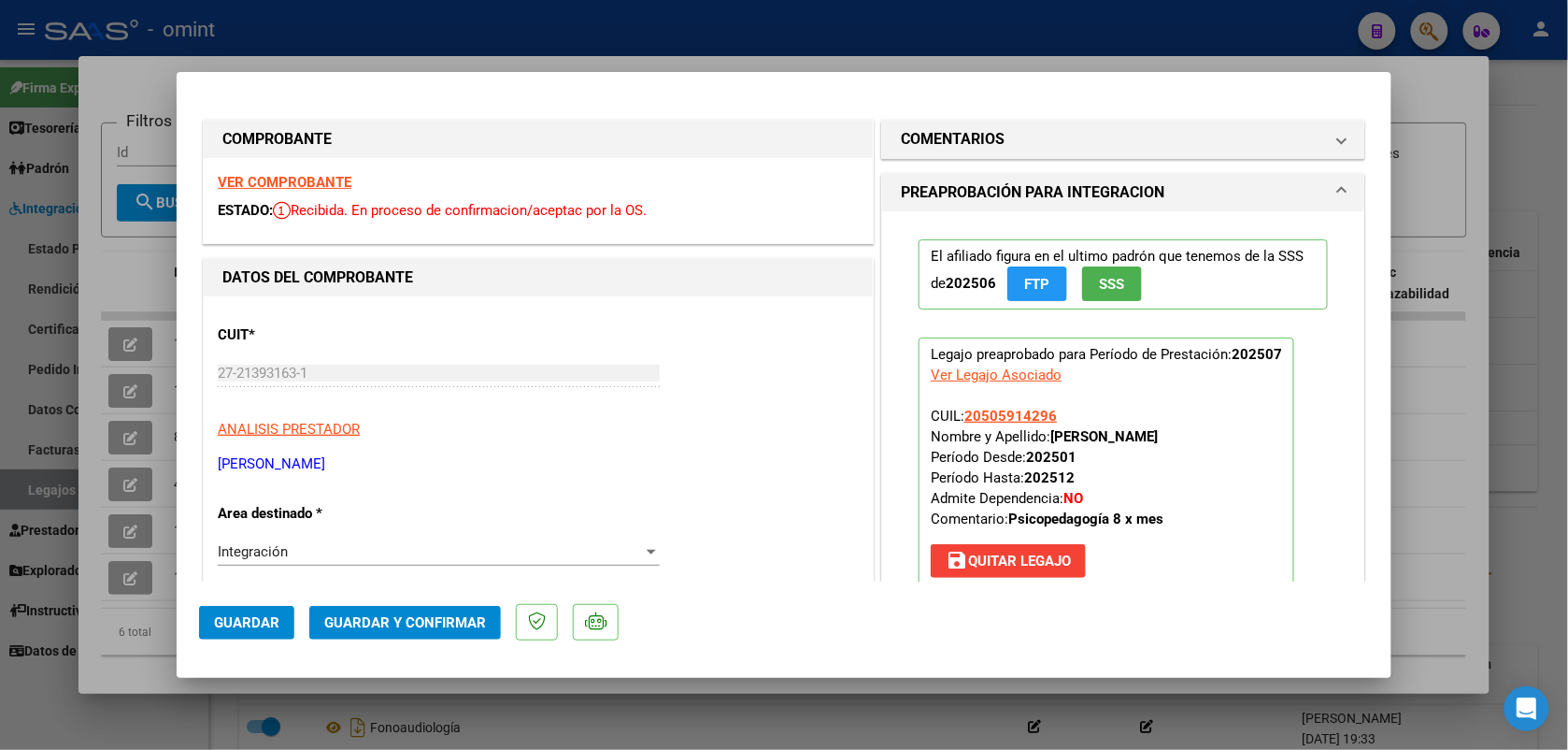
click at [327, 185] on strong "VER COMPROBANTE" at bounding box center [284, 183] width 134 height 17
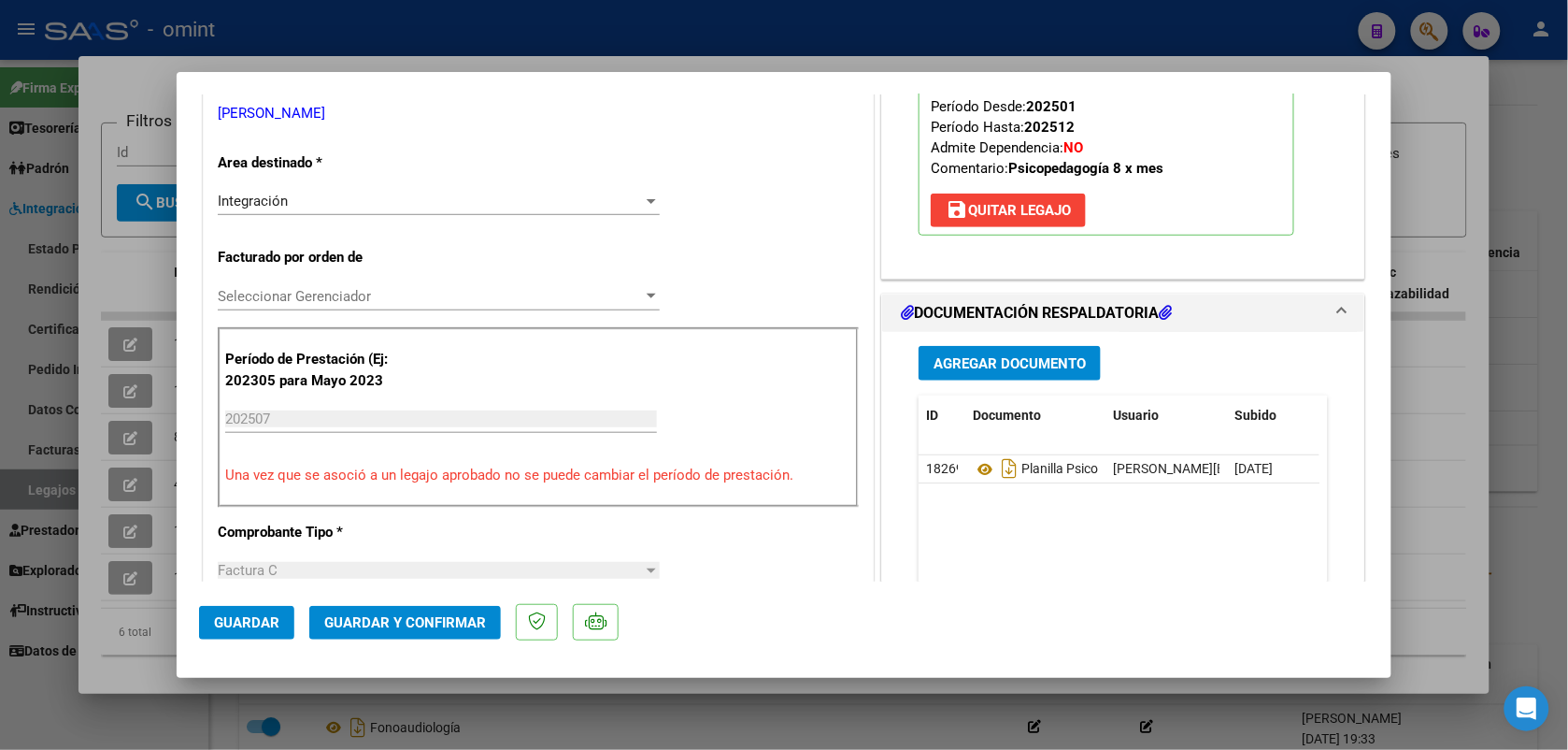
scroll to position [1052, 0]
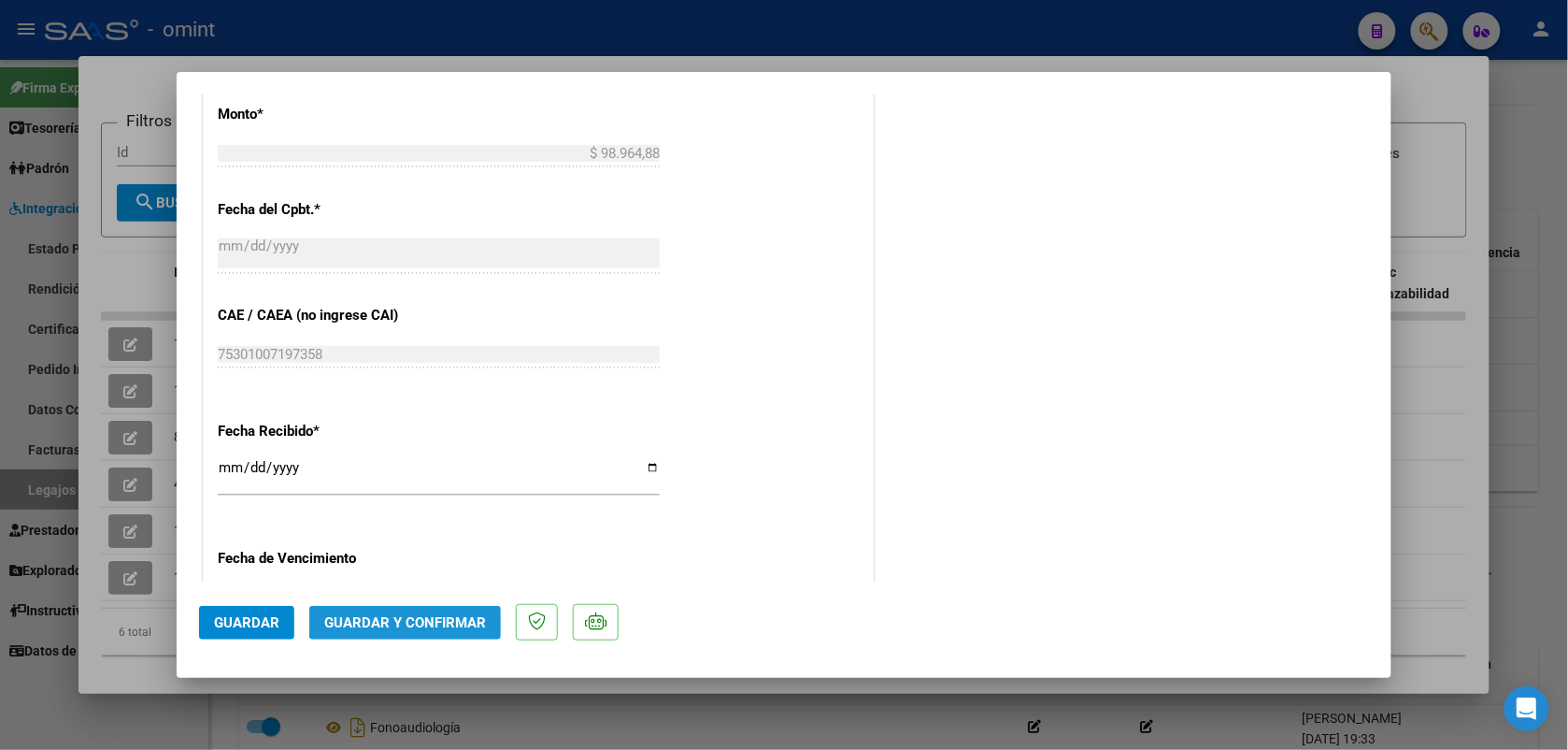
click at [430, 622] on span "Guardar y Confirmar" at bounding box center [405, 623] width 162 height 17
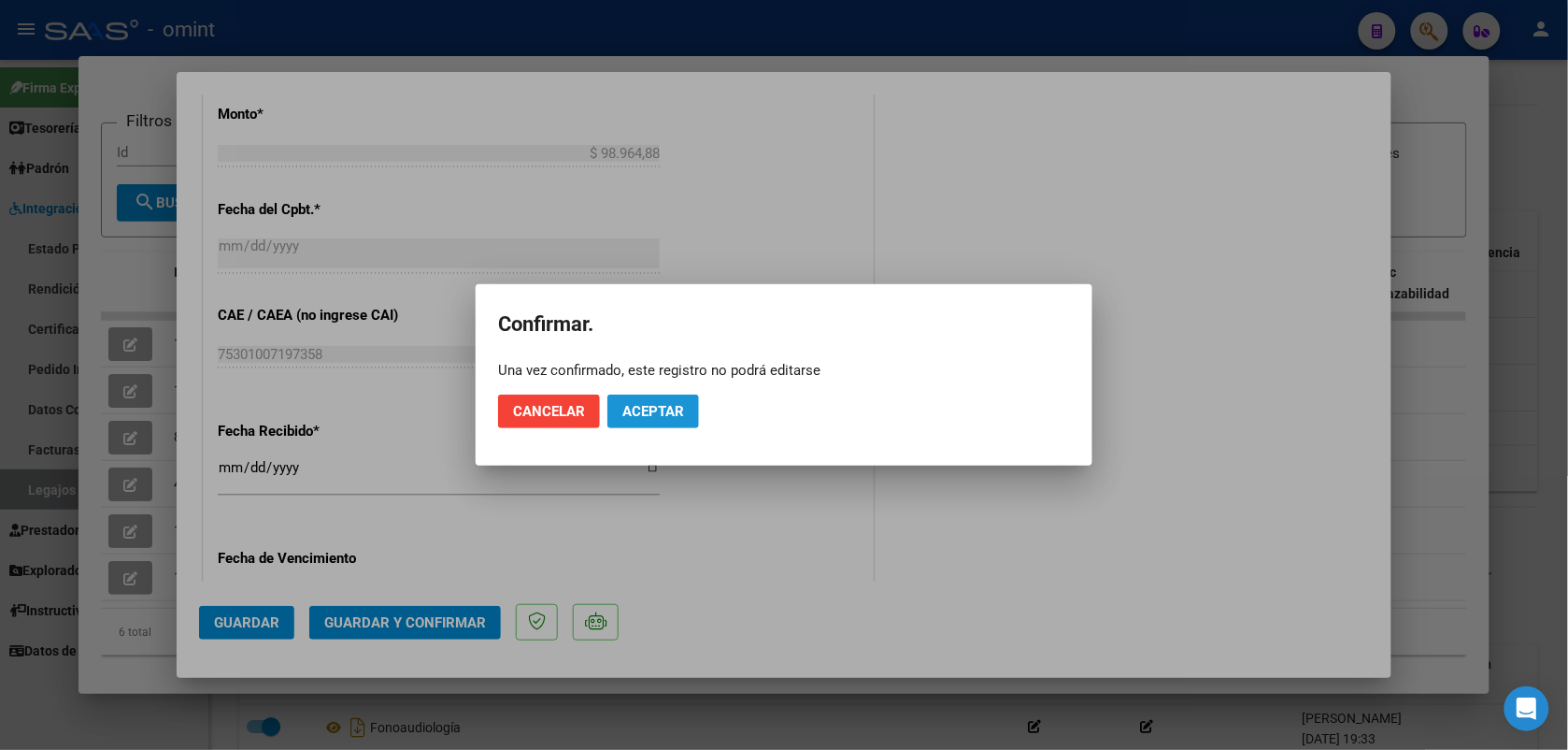
click at [637, 404] on span "Aceptar" at bounding box center [654, 411] width 62 height 17
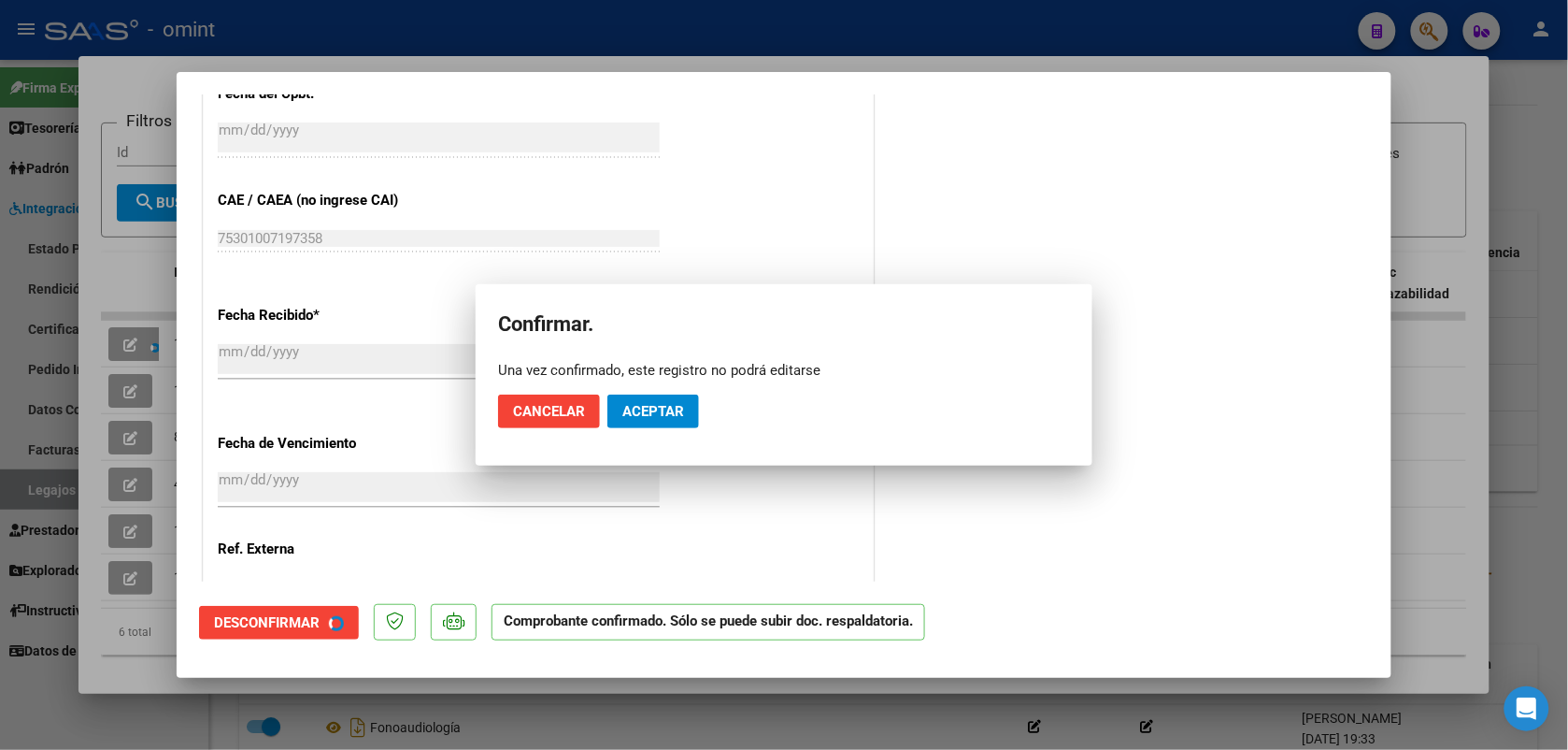
scroll to position [935, 0]
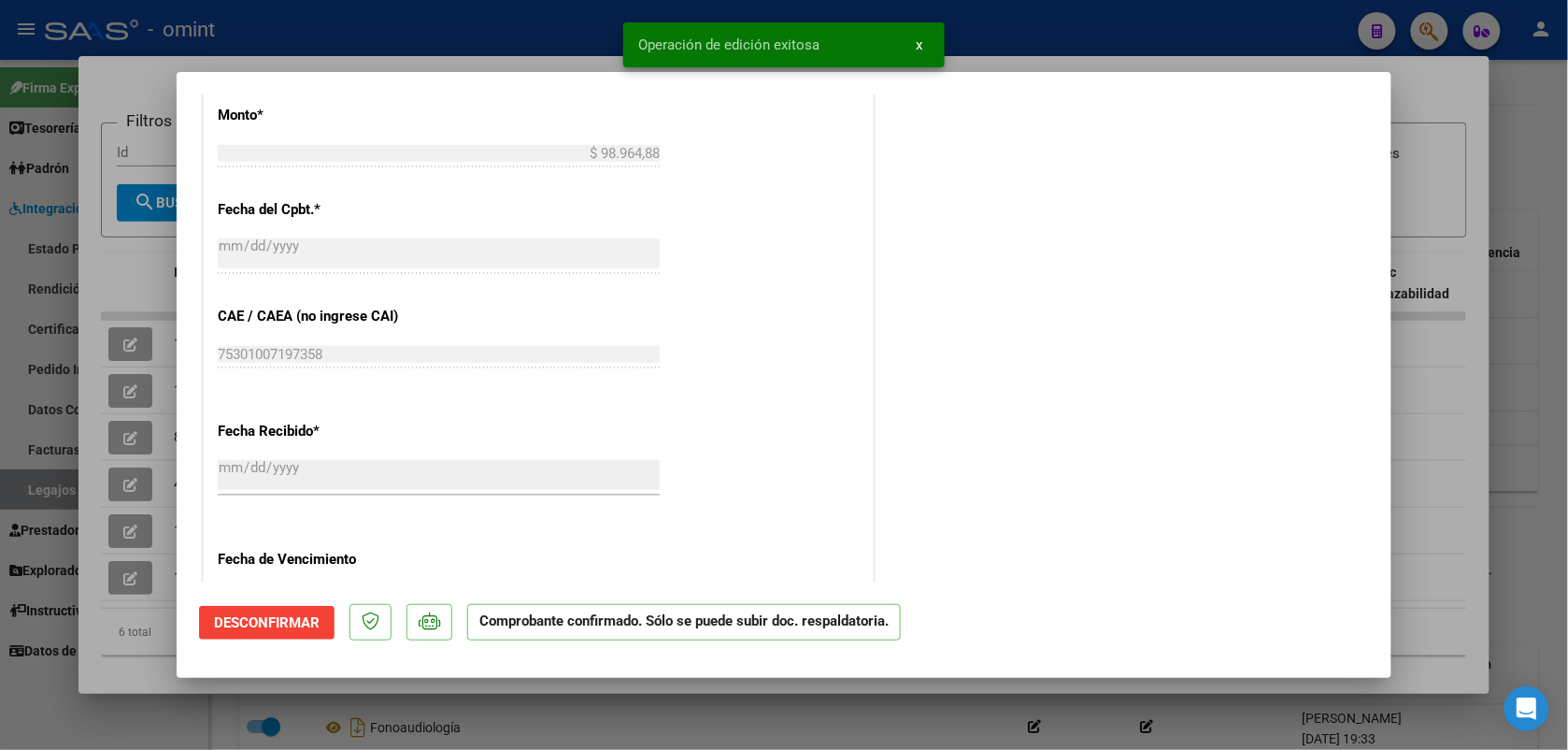
click at [533, 58] on div at bounding box center [784, 375] width 1568 height 750
type input "$ 0,00"
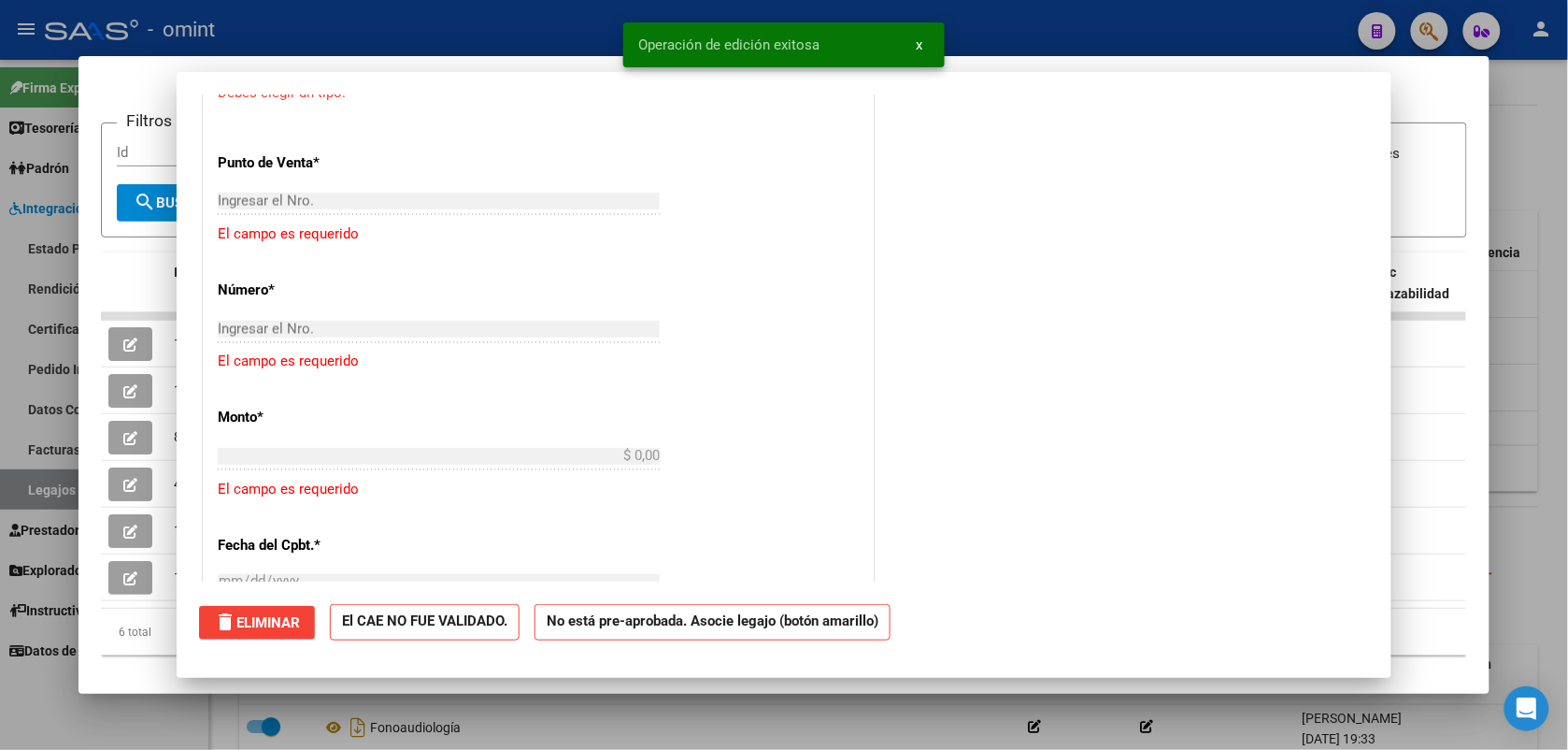
scroll to position [1283, 0]
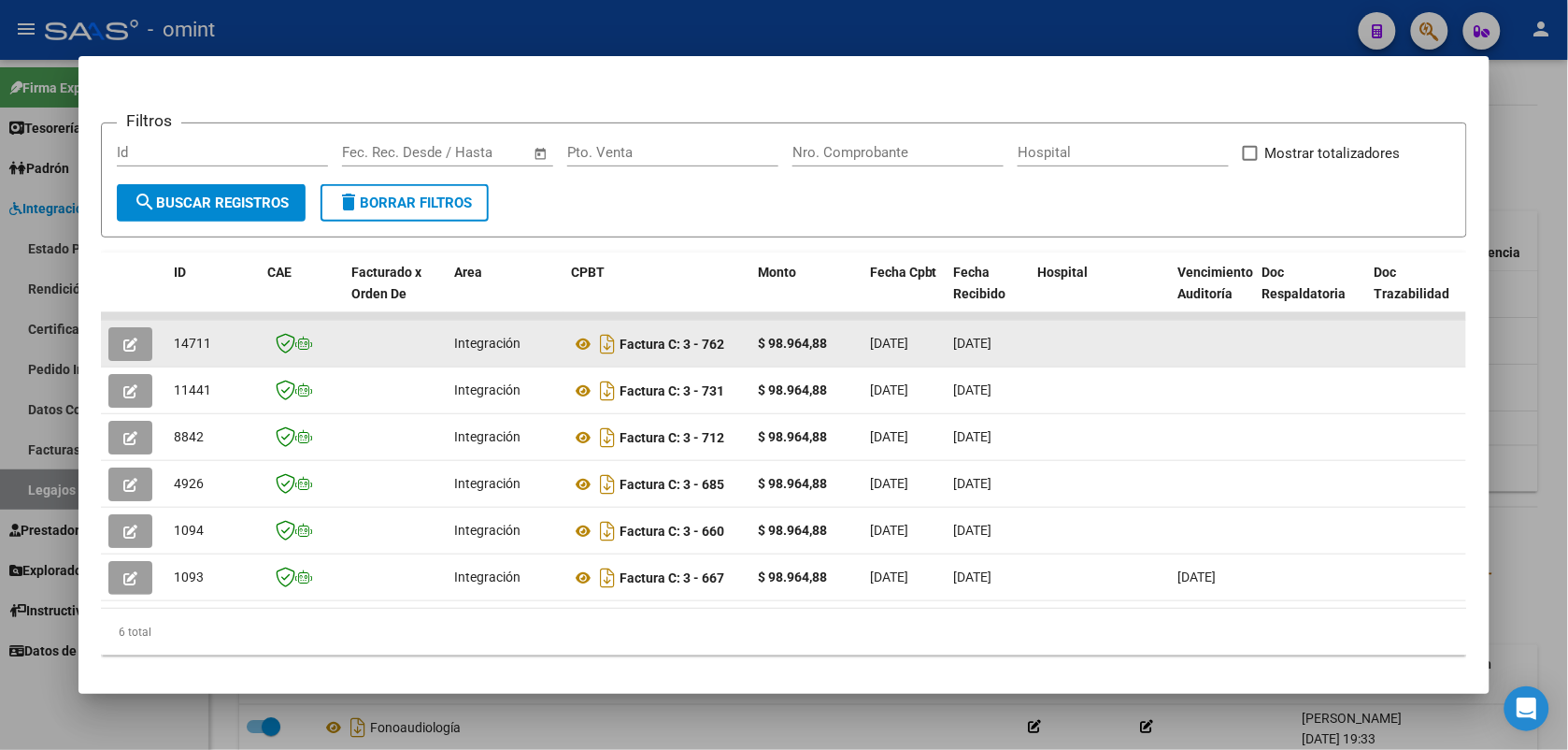
drag, startPoint x: 214, startPoint y: 339, endPoint x: 166, endPoint y: 343, distance: 48.2
click at [174, 343] on div "14711" at bounding box center [213, 343] width 78 height 22
copy span "14711"
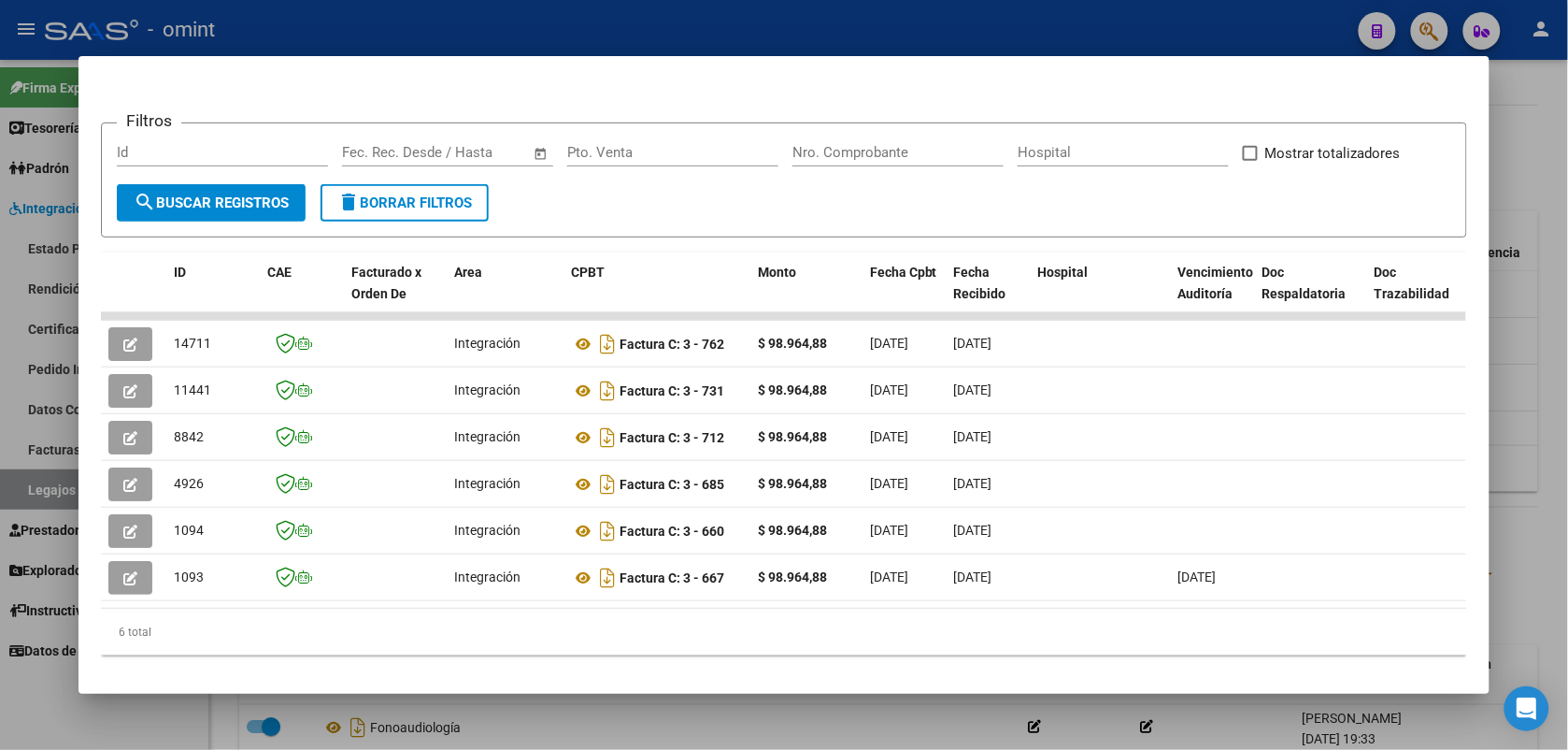
click at [378, 20] on div at bounding box center [784, 375] width 1568 height 750
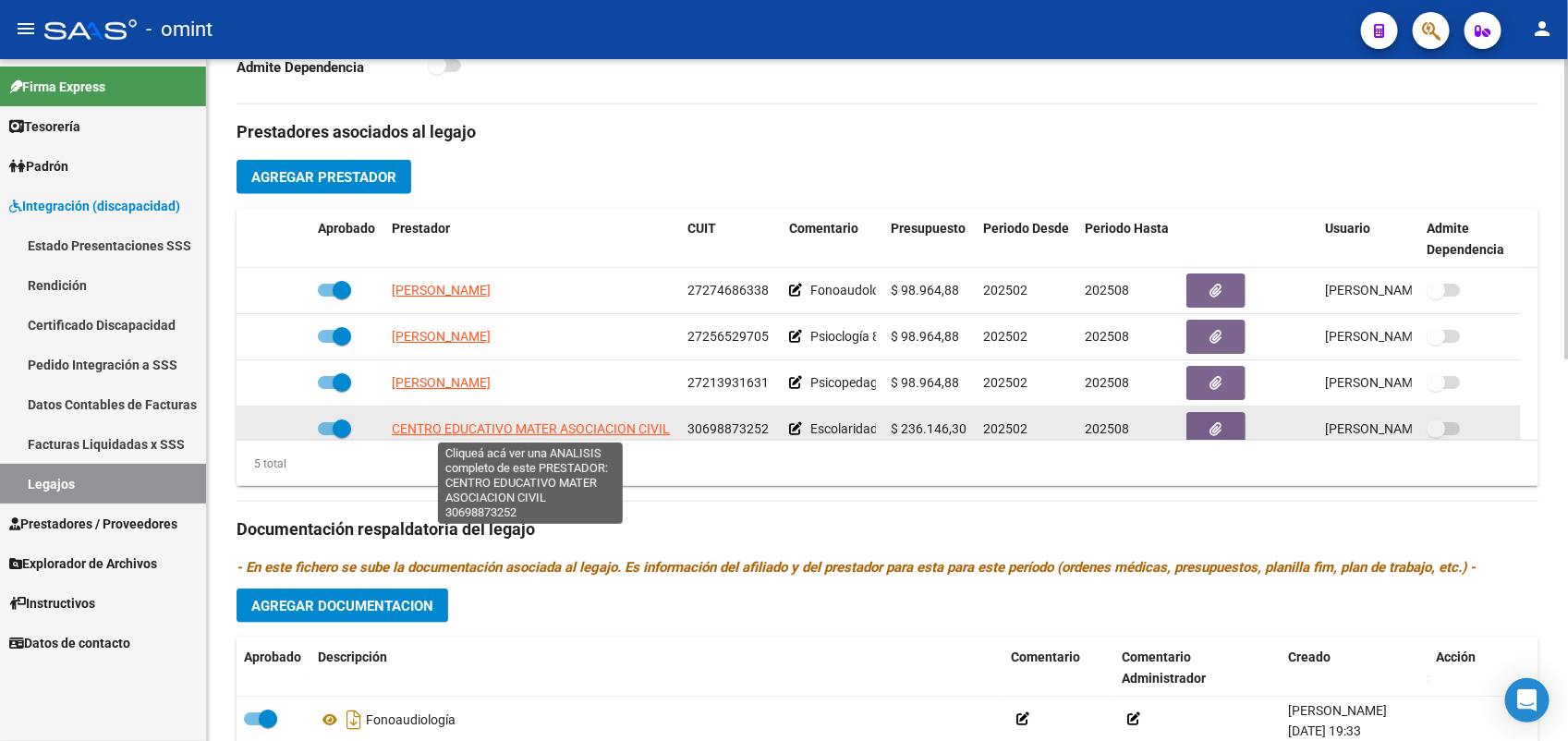
click at [518, 421] on span "CENTRO EDUCATIVO MATER ASOCIACION CIVIL" at bounding box center [530, 429] width 278 height 15
type textarea "30698873252"
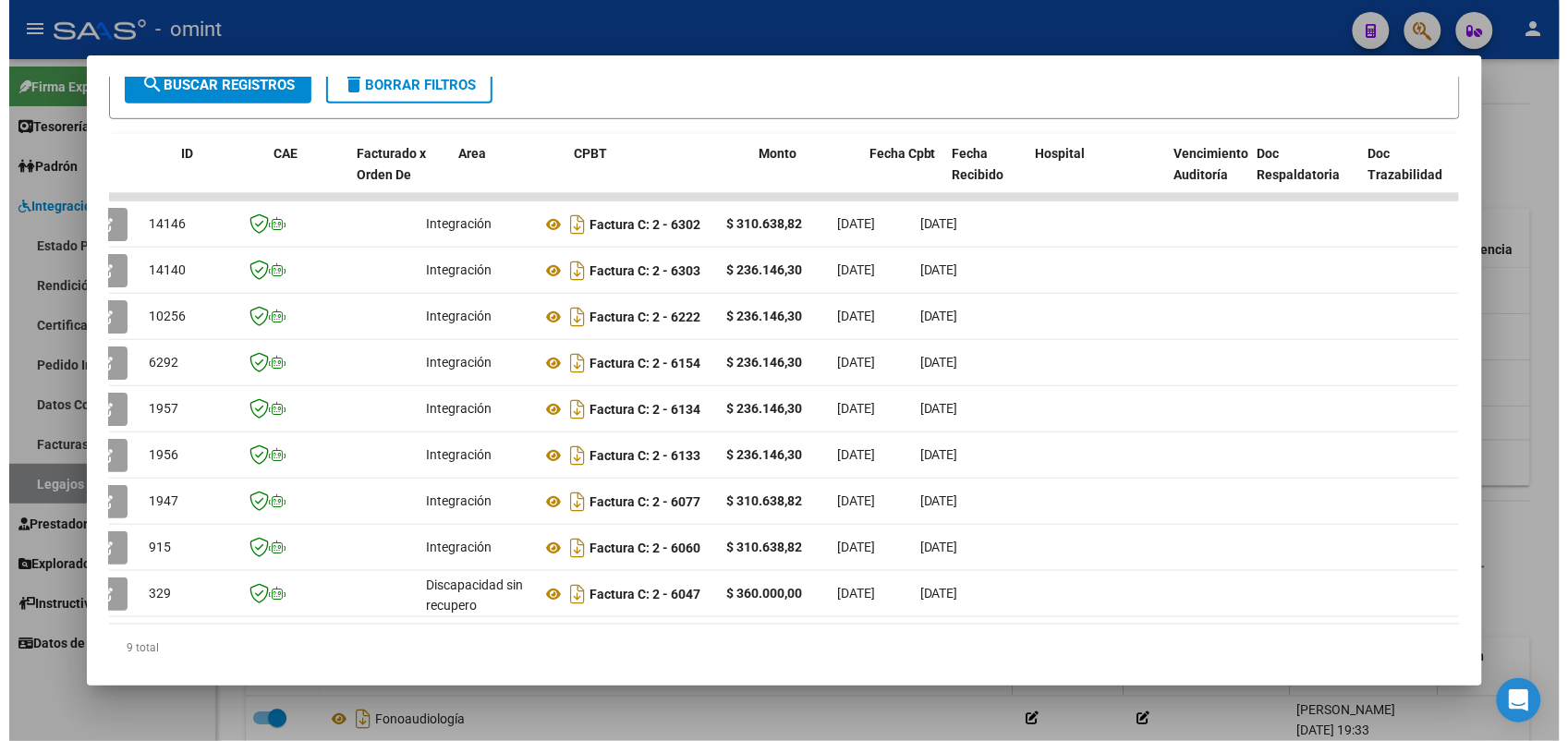
scroll to position [0, 0]
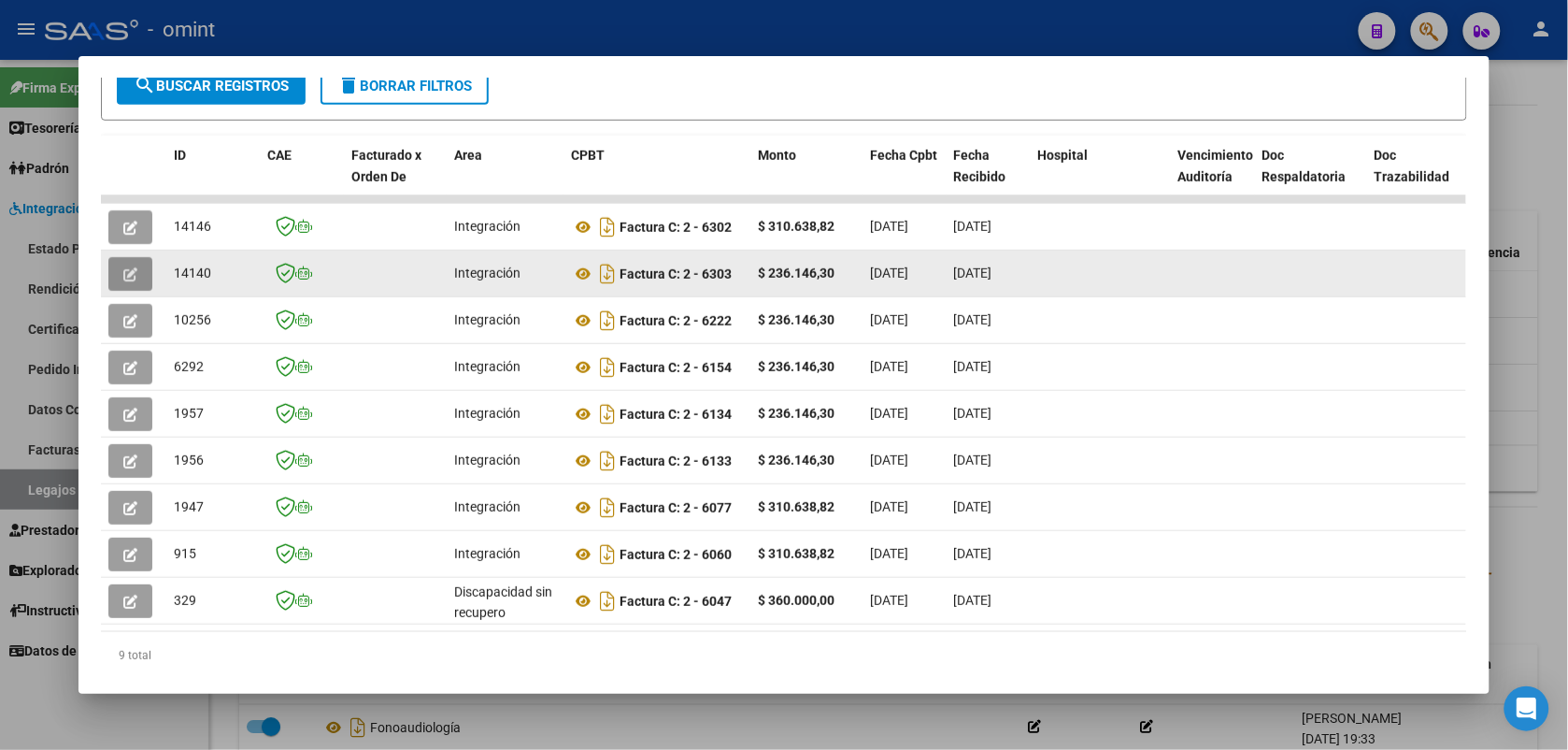
click at [124, 268] on icon "button" at bounding box center [130, 274] width 14 height 14
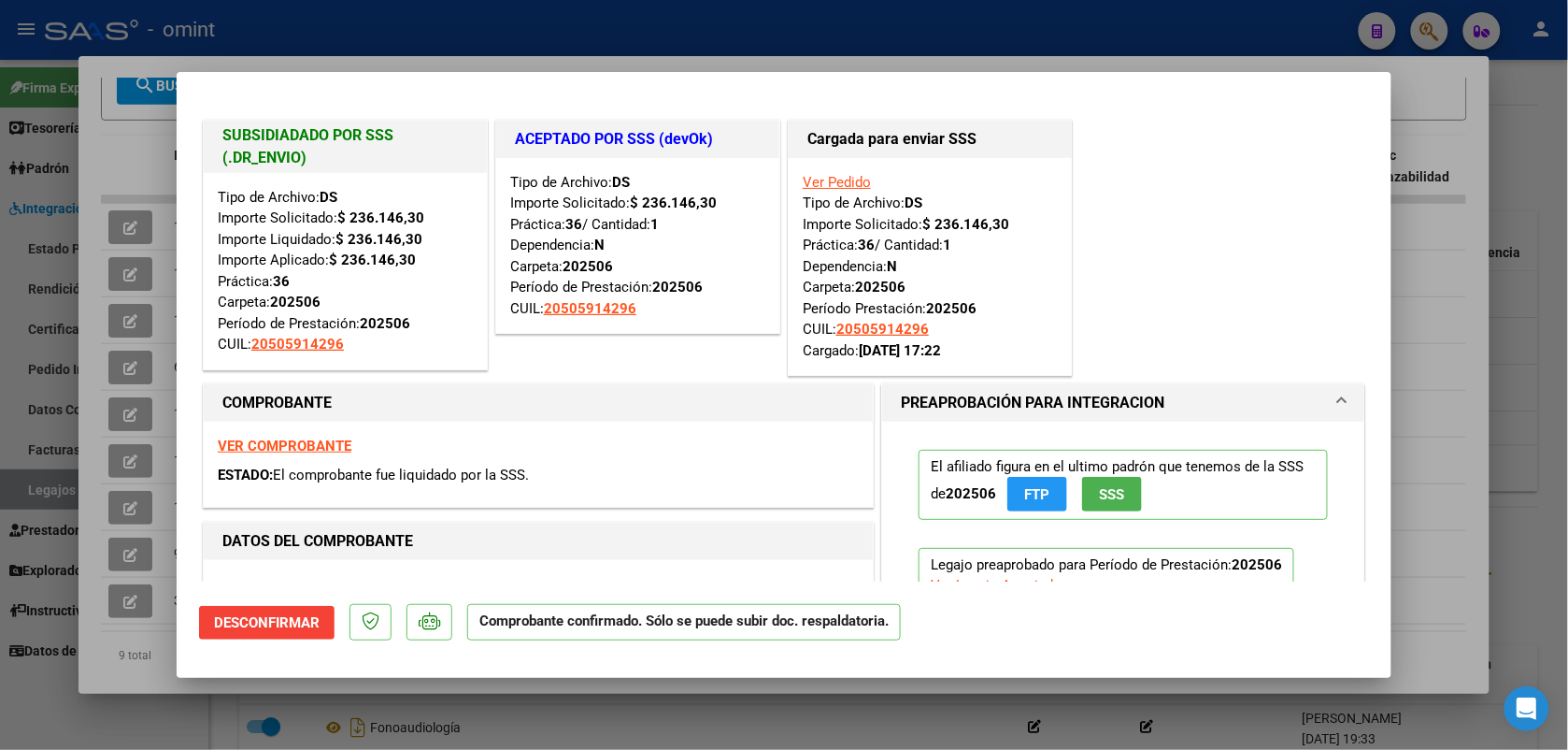
click at [285, 26] on div at bounding box center [784, 375] width 1568 height 750
type input "$ 0,00"
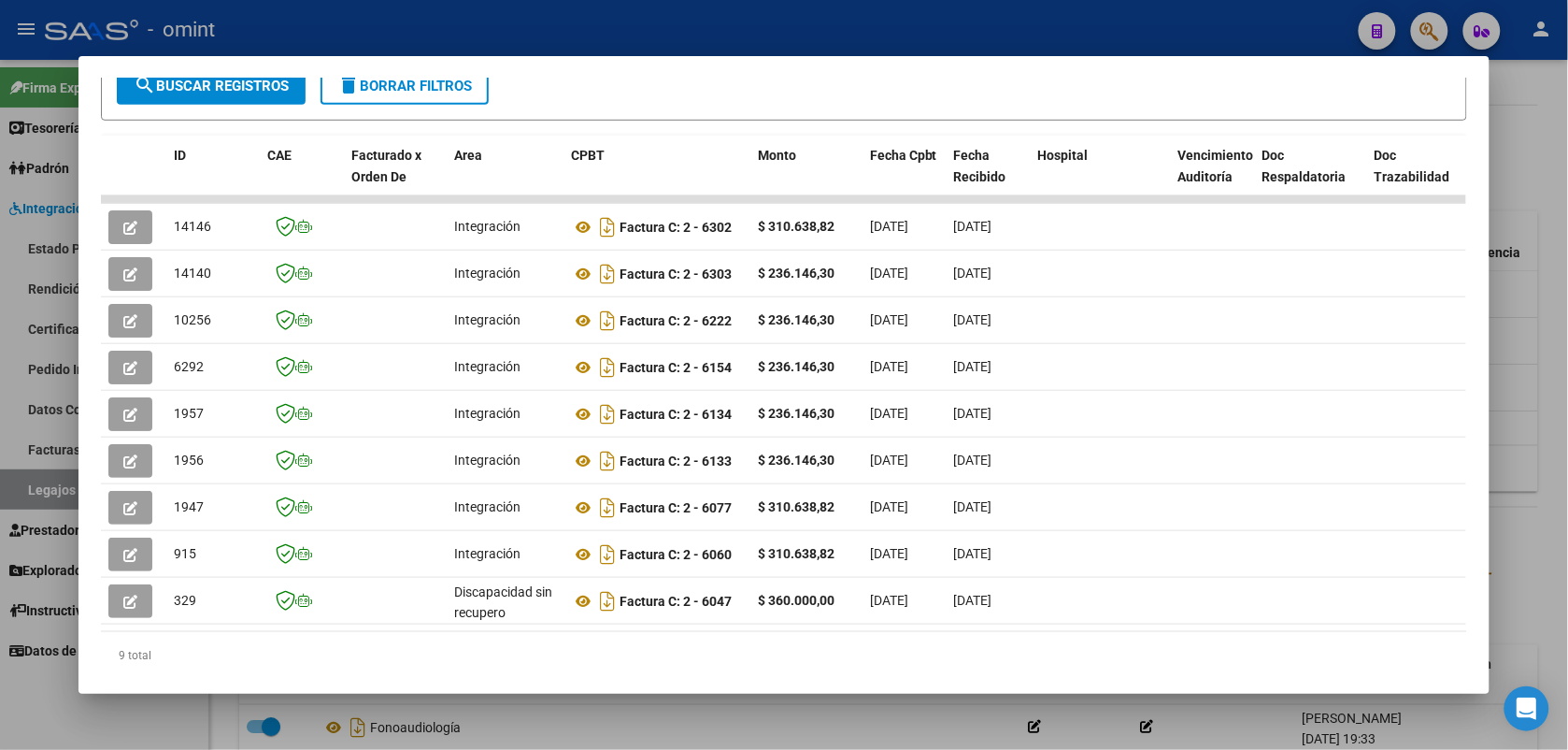
click at [525, 22] on div at bounding box center [784, 375] width 1568 height 750
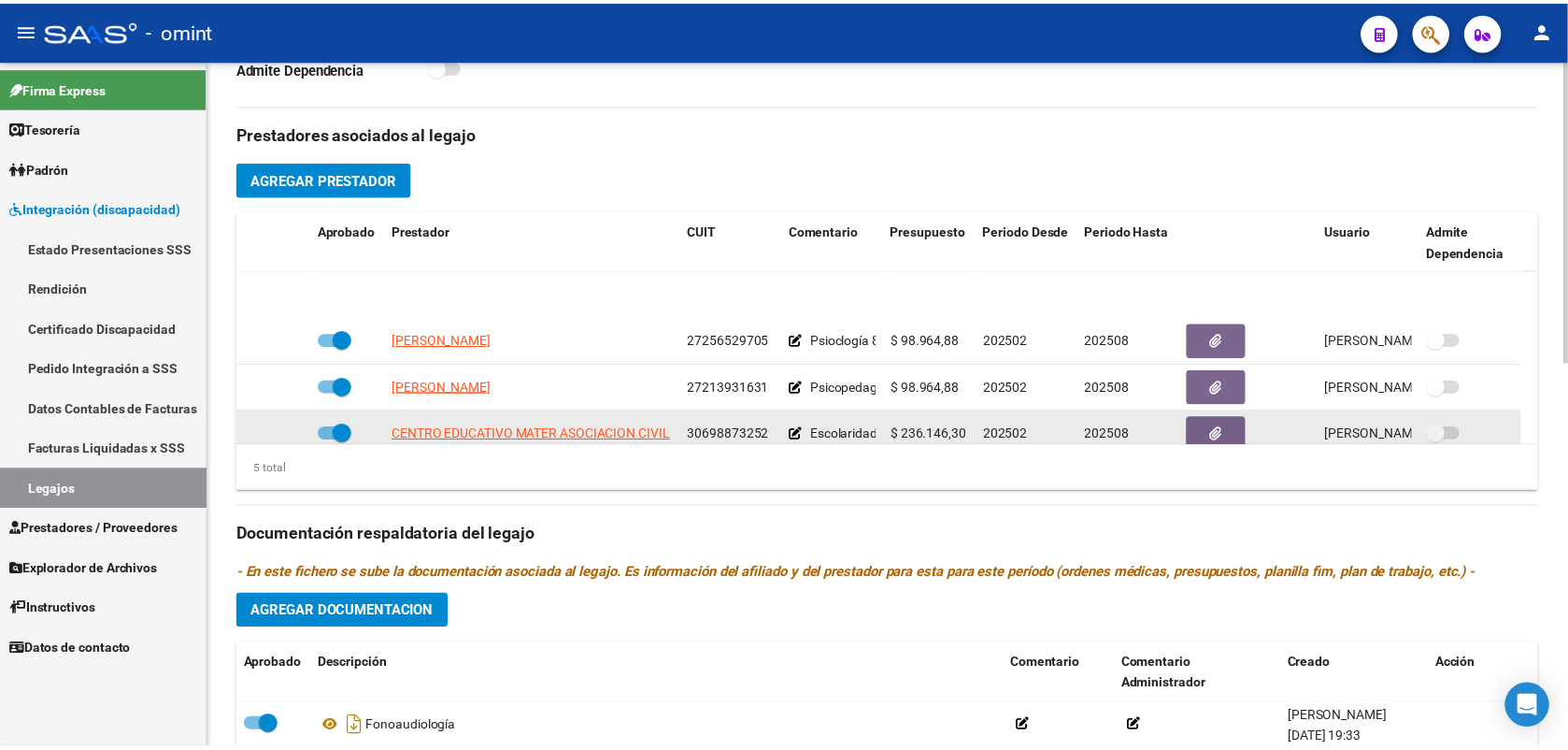
scroll to position [67, 0]
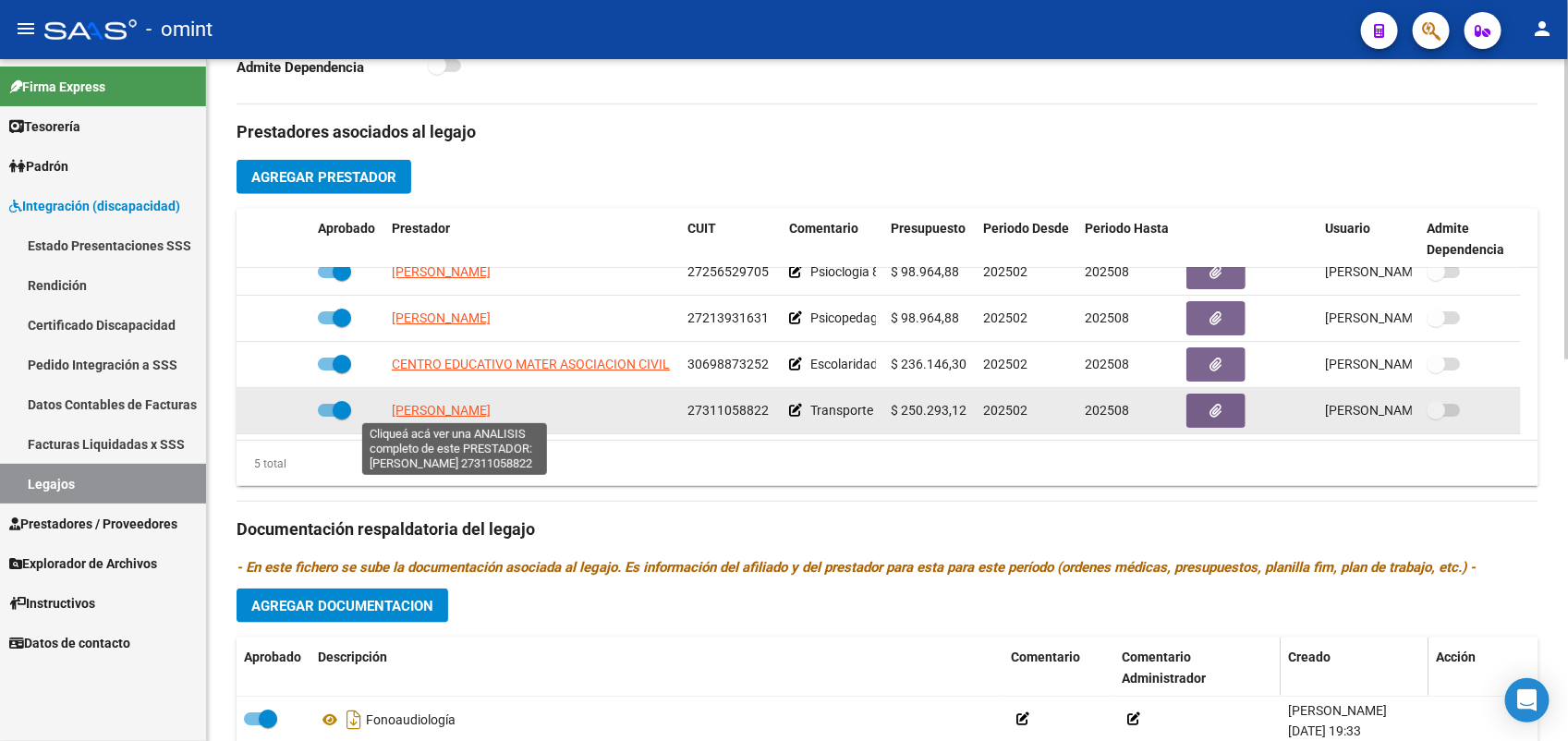
click at [472, 408] on span "[PERSON_NAME]" at bounding box center [441, 410] width 99 height 15
type textarea "27311058822"
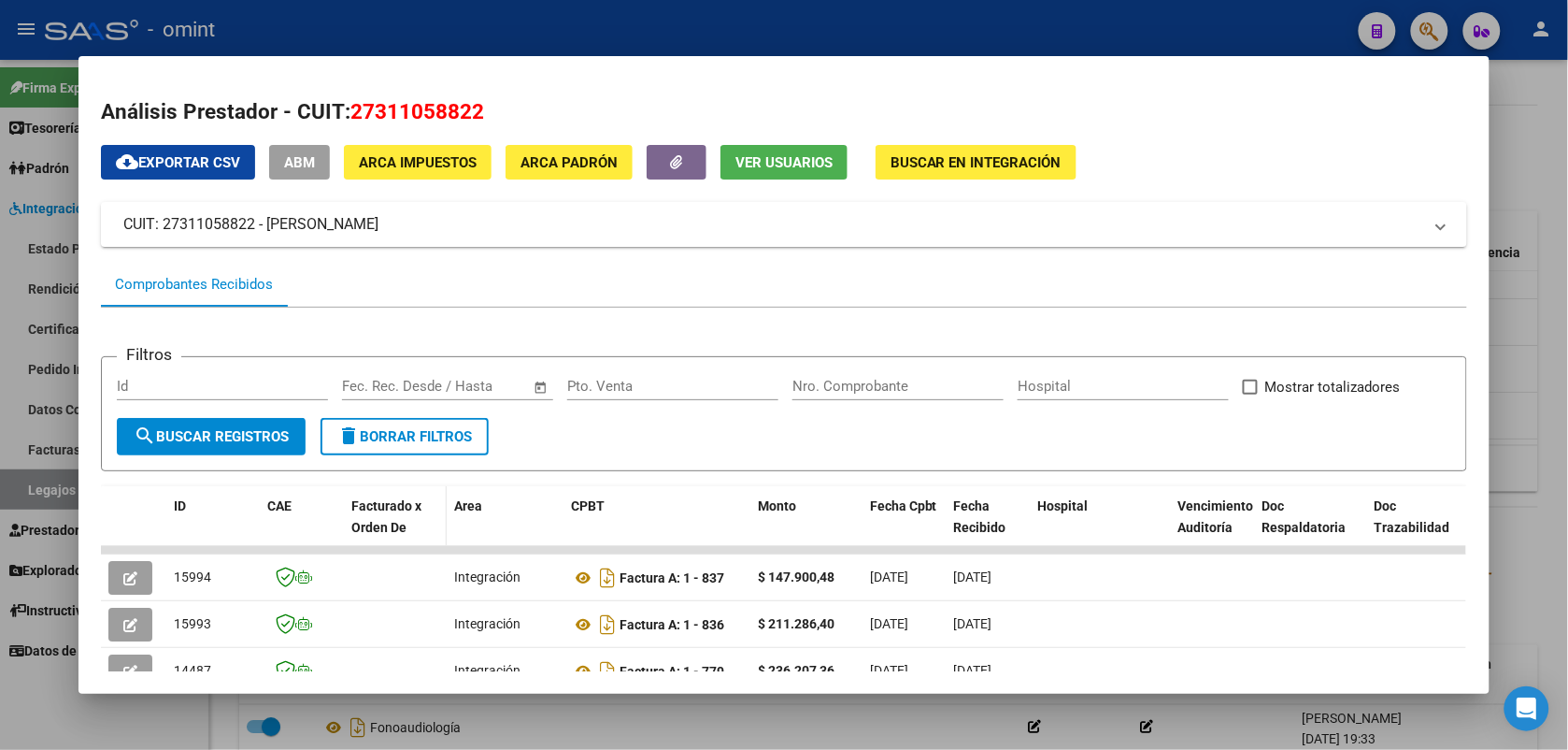
scroll to position [117, 0]
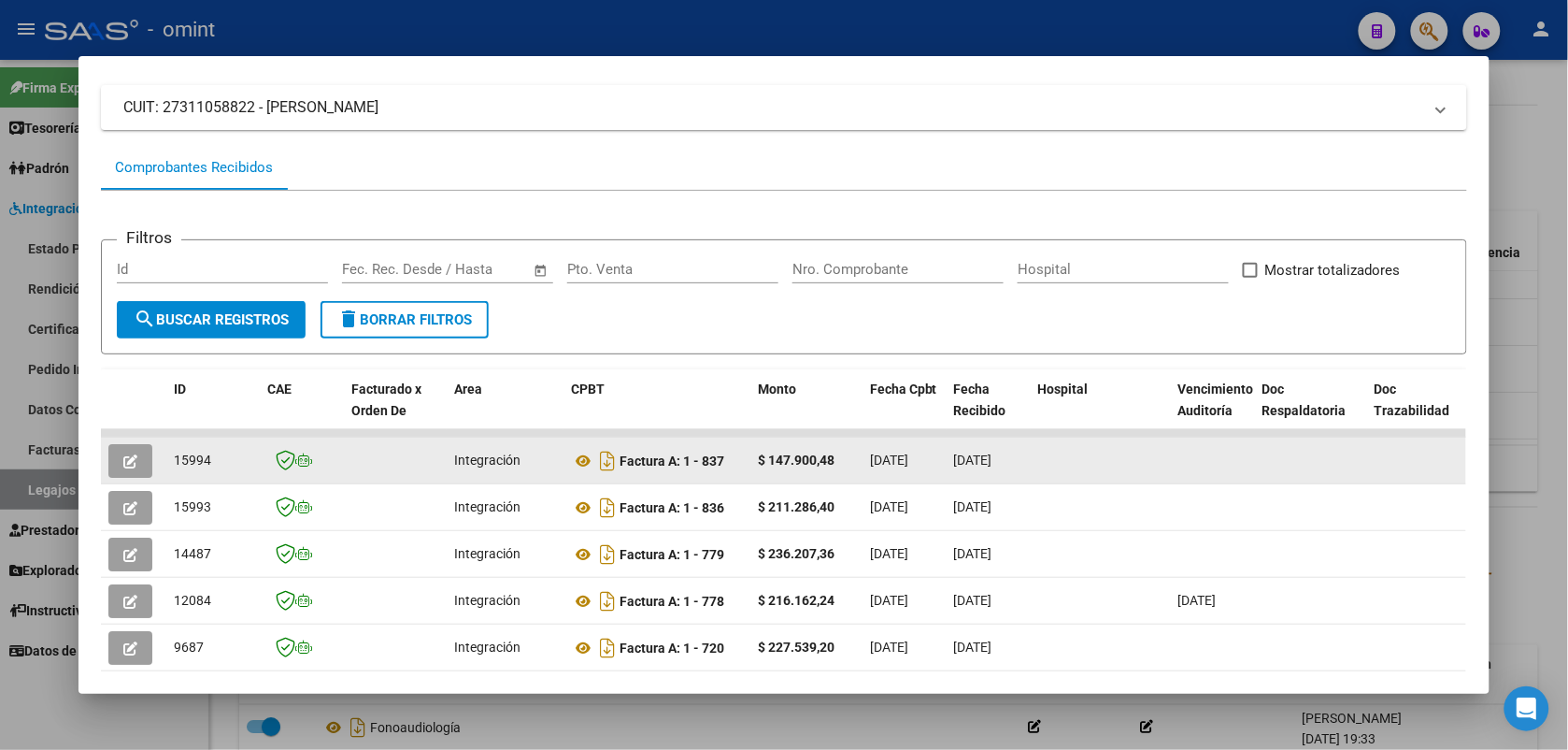
click at [126, 458] on icon "button" at bounding box center [130, 461] width 14 height 14
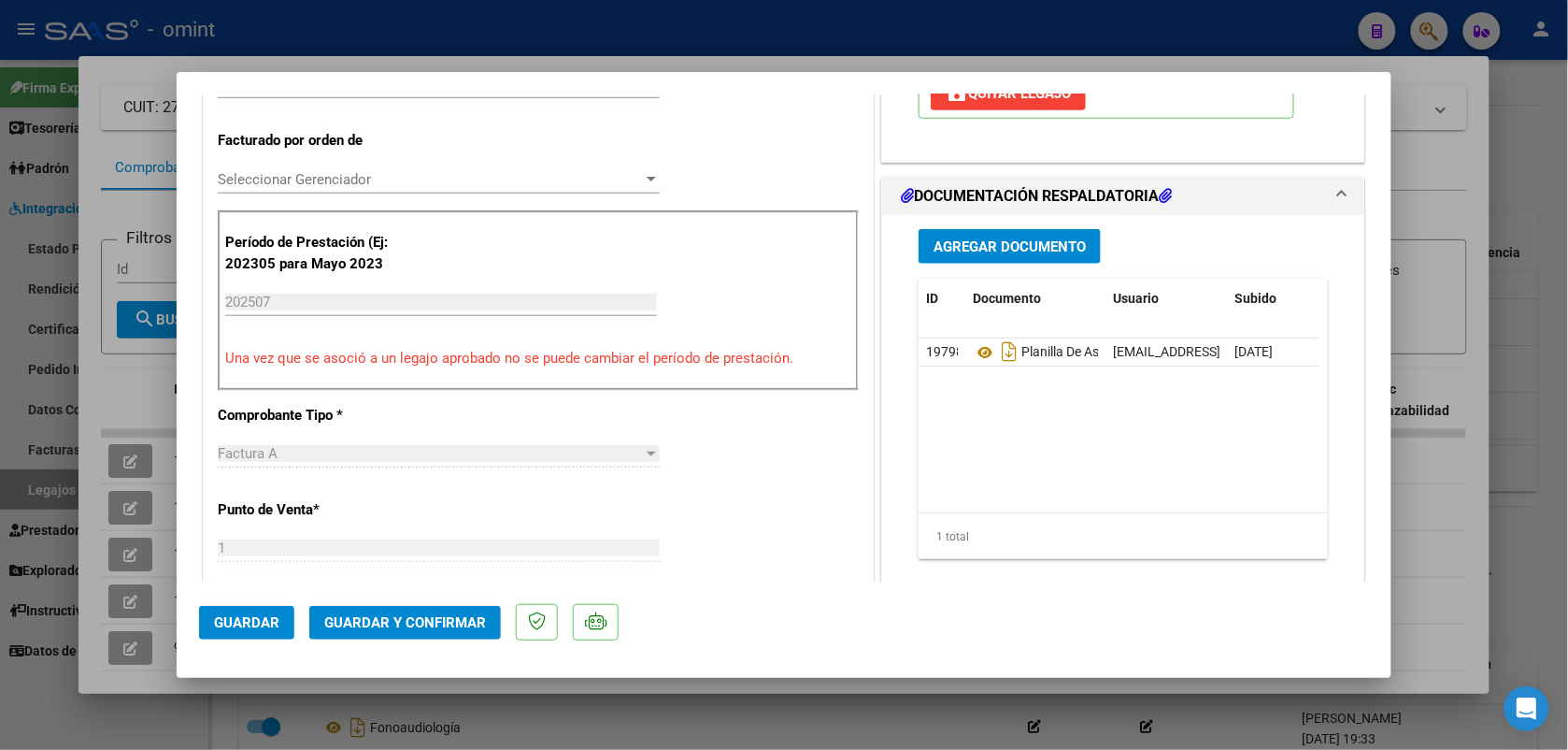
scroll to position [0, 0]
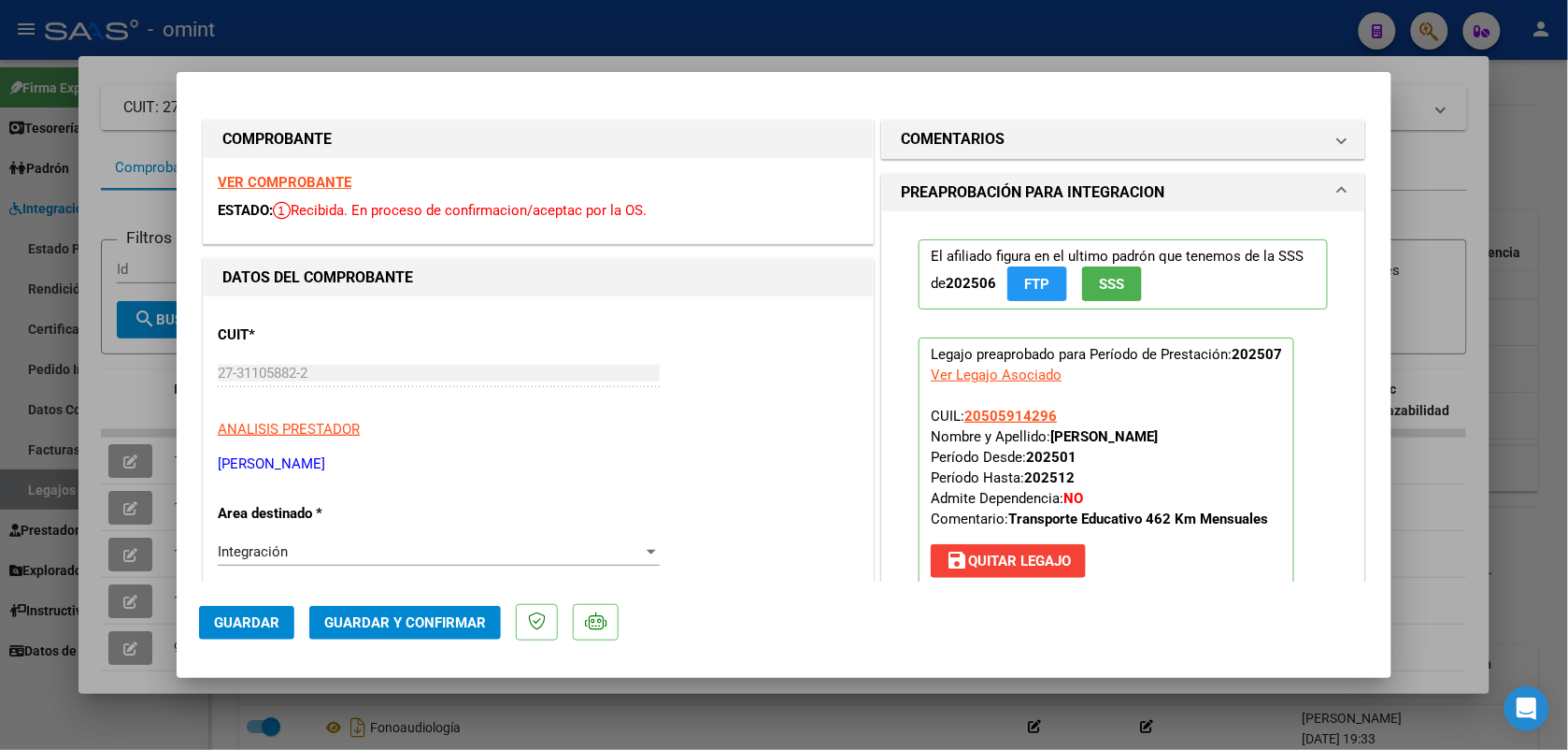
click at [291, 184] on strong "VER COMPROBANTE" at bounding box center [284, 183] width 134 height 17
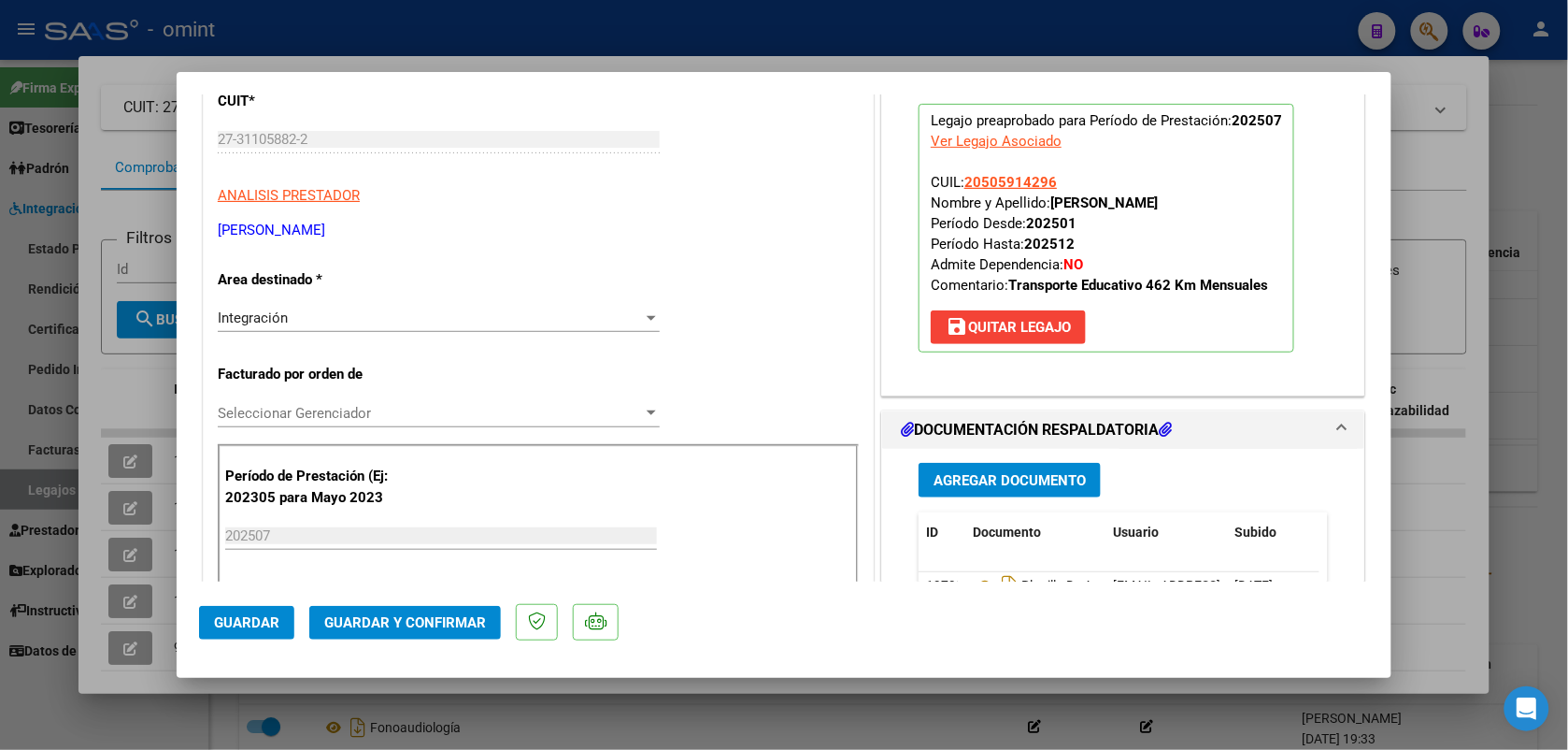
scroll to position [468, 0]
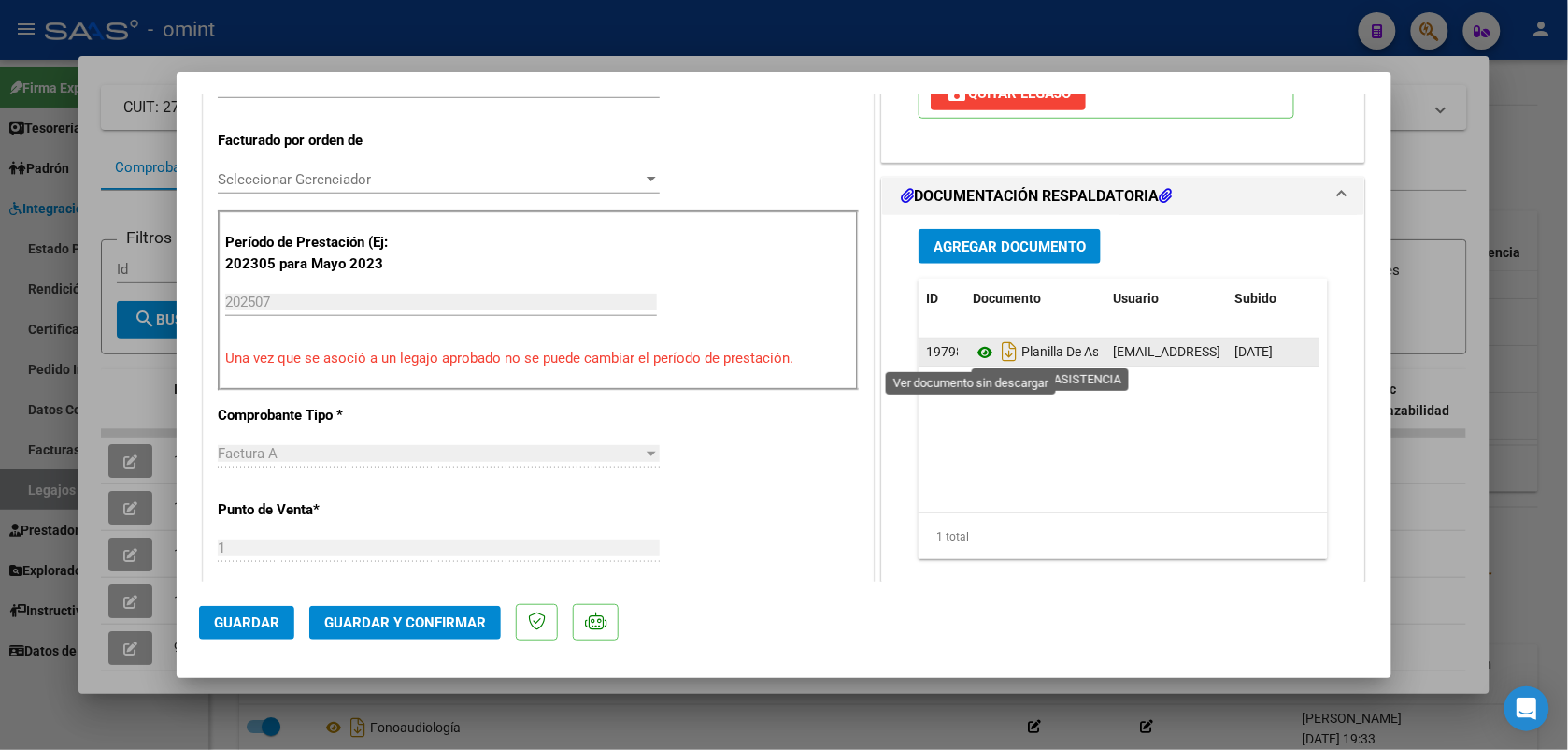
click at [977, 357] on icon at bounding box center [985, 353] width 24 height 23
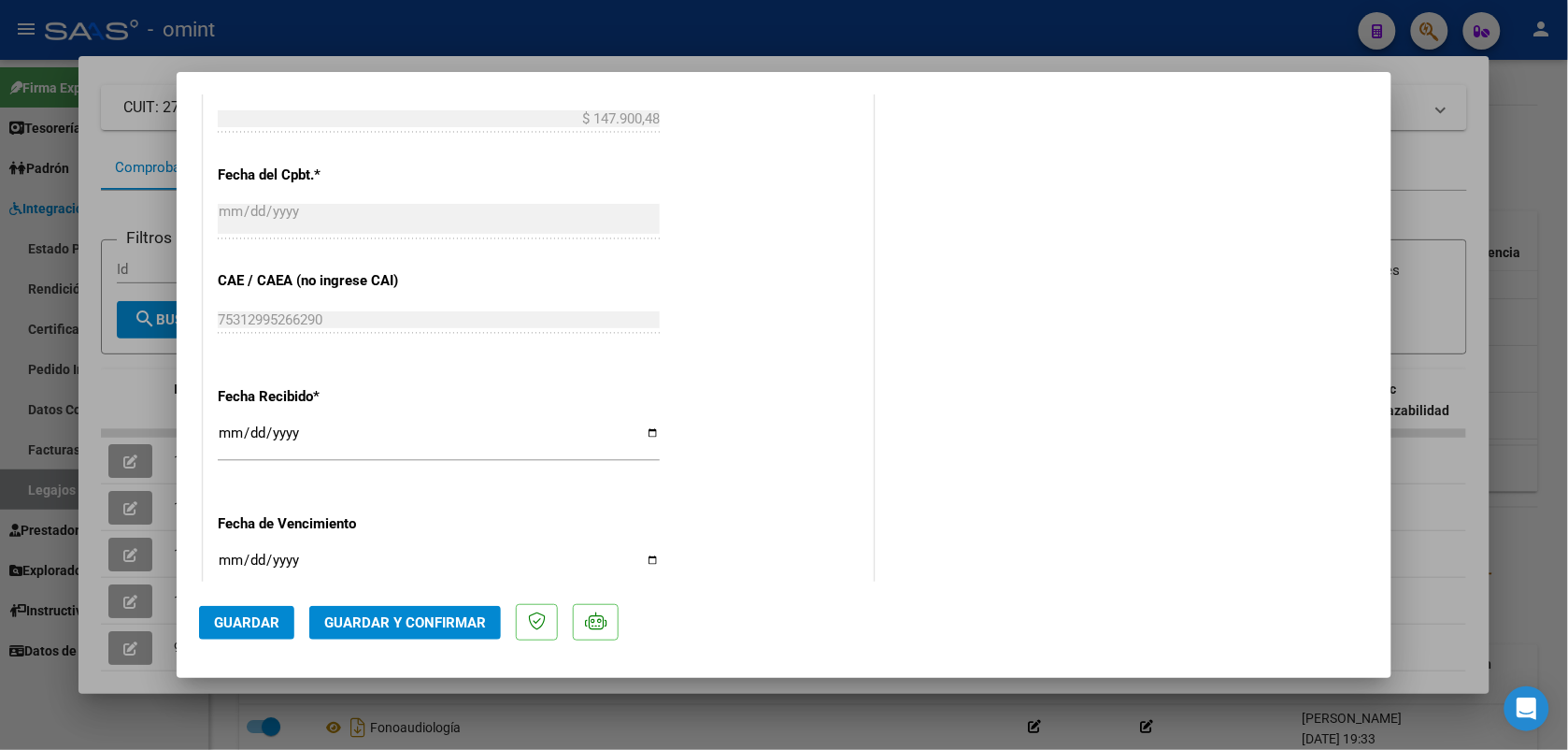
scroll to position [736, 0]
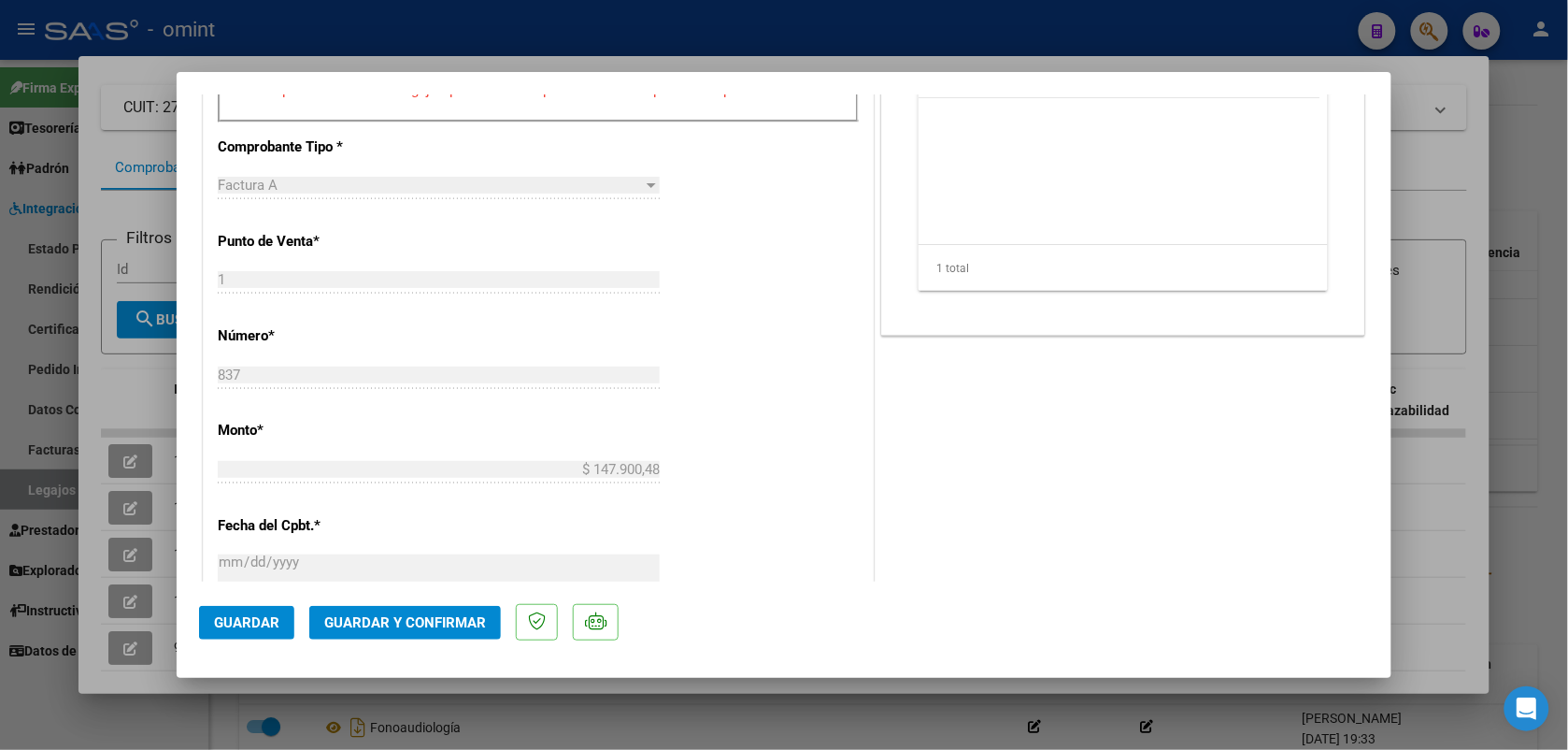
click at [418, 622] on span "Guardar y Confirmar" at bounding box center [405, 623] width 162 height 17
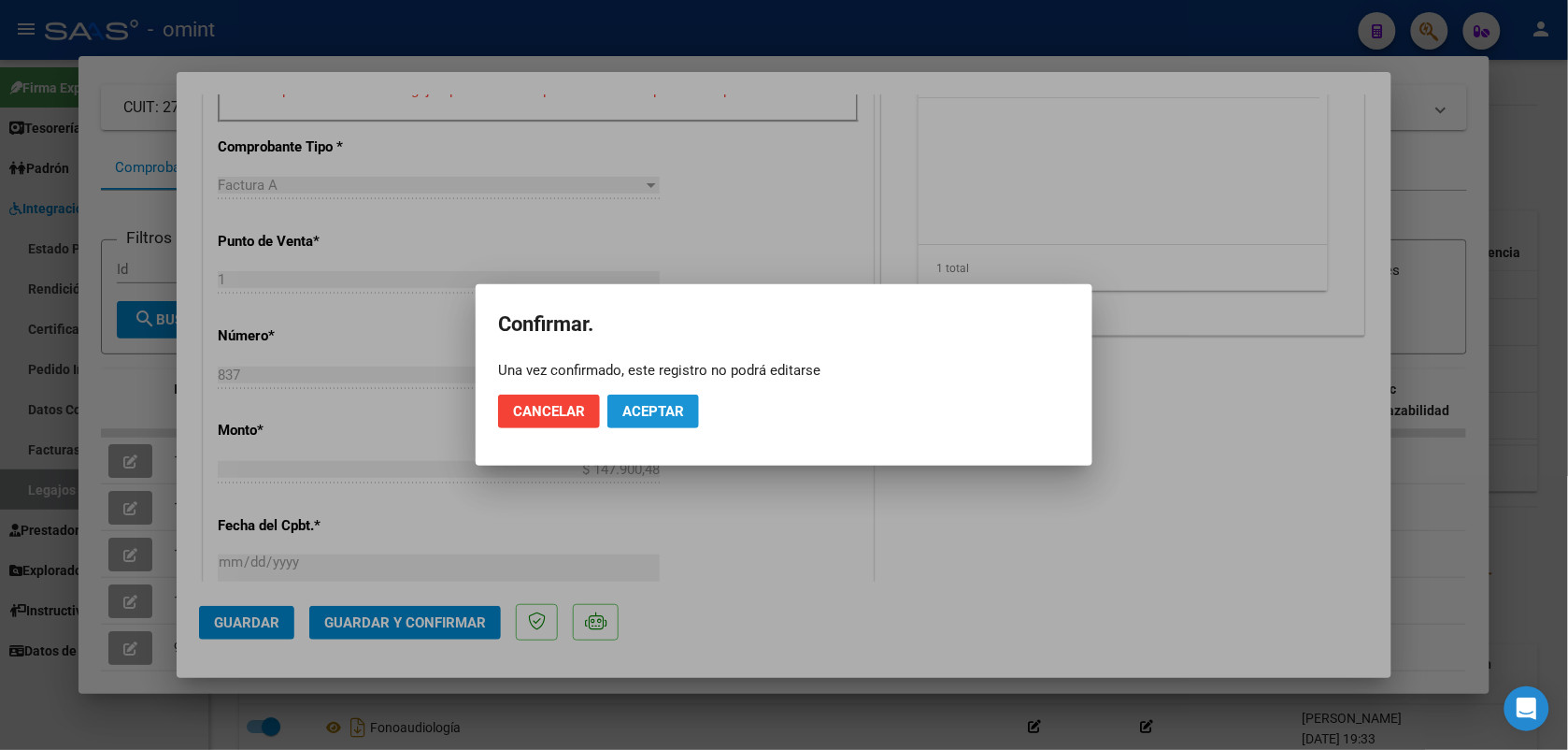
click at [660, 405] on span "Aceptar" at bounding box center [654, 411] width 62 height 17
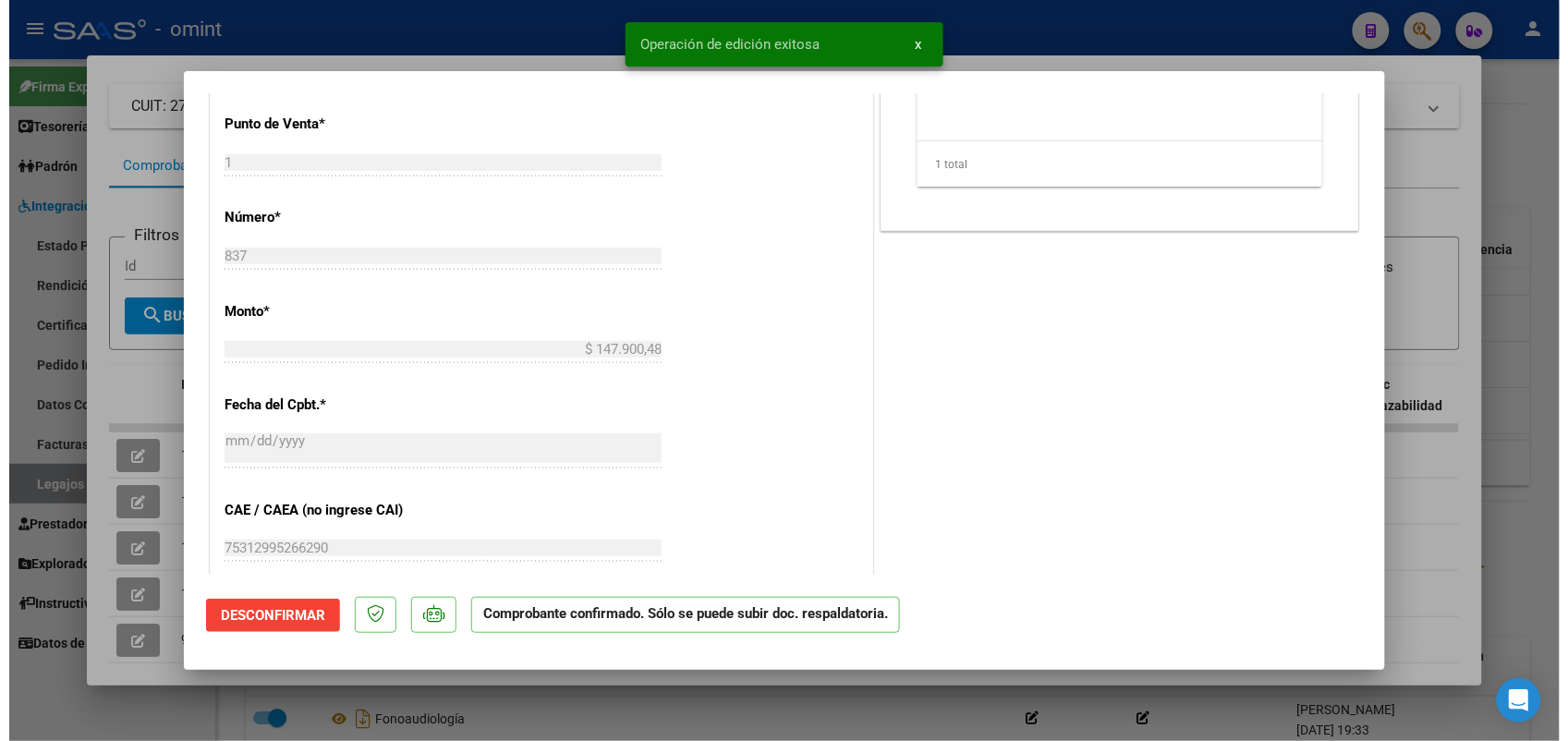
scroll to position [150, 0]
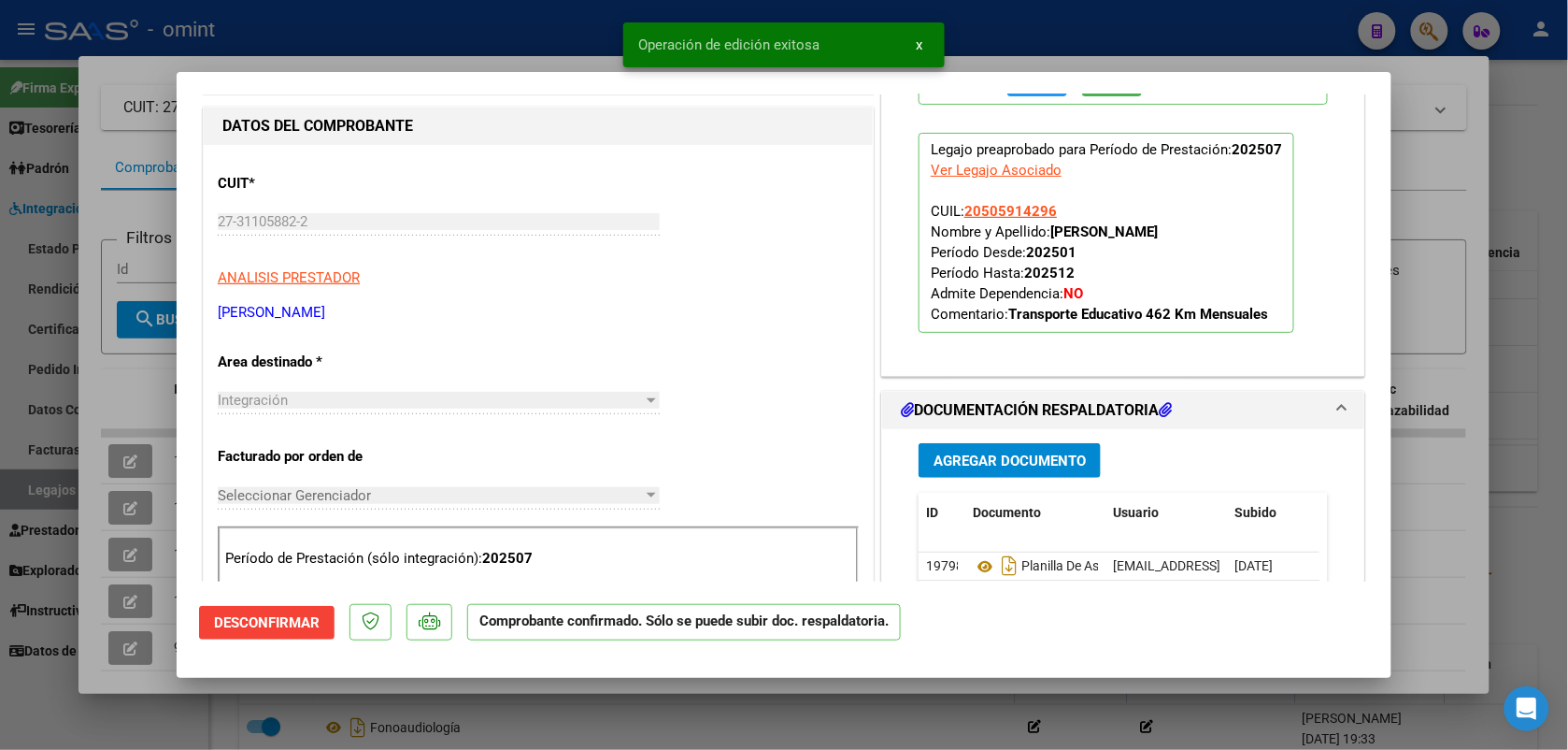
click at [519, 35] on div at bounding box center [784, 375] width 1568 height 750
type input "$ 0,00"
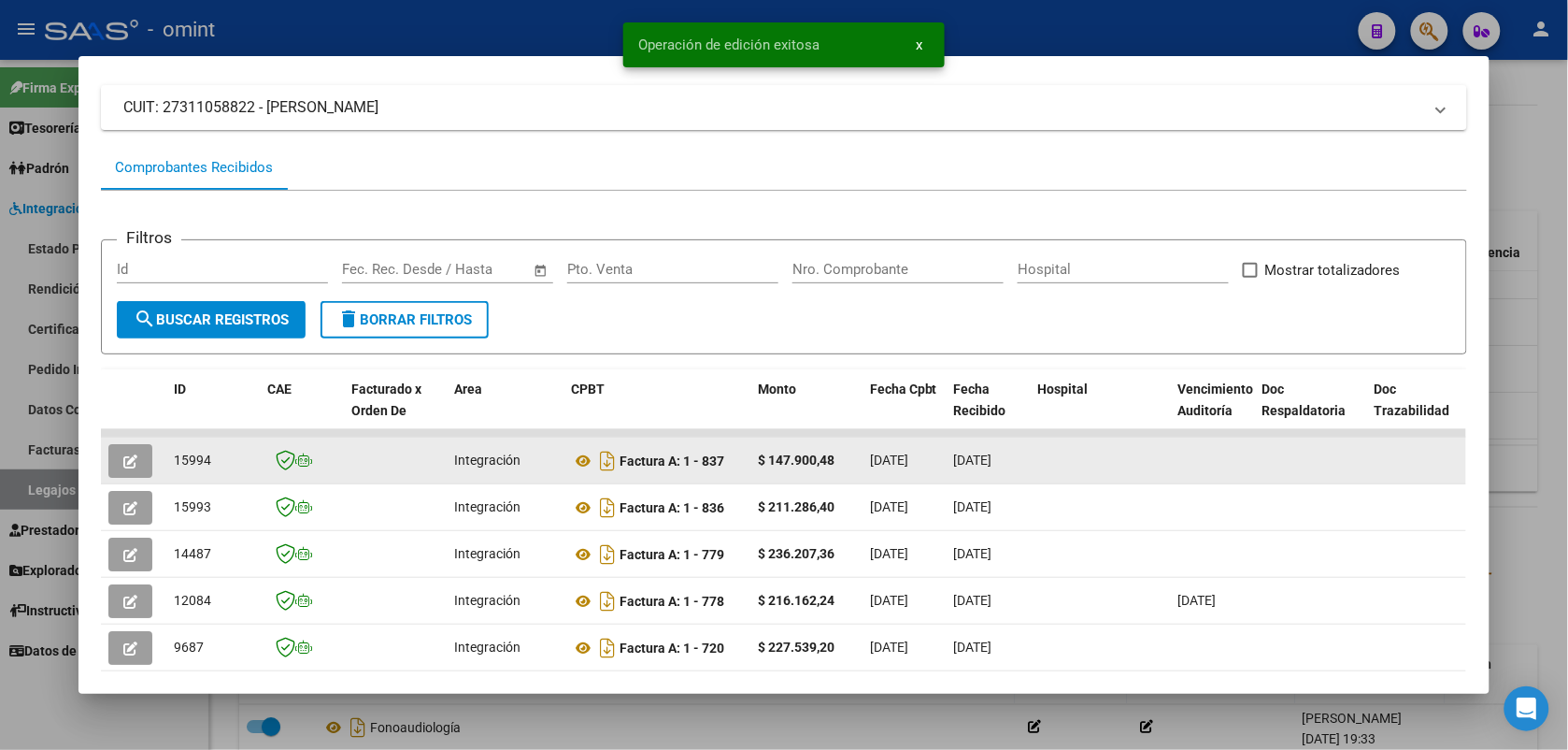
drag, startPoint x: 211, startPoint y: 454, endPoint x: 166, endPoint y: 463, distance: 45.9
click at [174, 463] on div "15994" at bounding box center [213, 460] width 78 height 22
drag, startPoint x: 166, startPoint y: 463, endPoint x: 175, endPoint y: 458, distance: 10.3
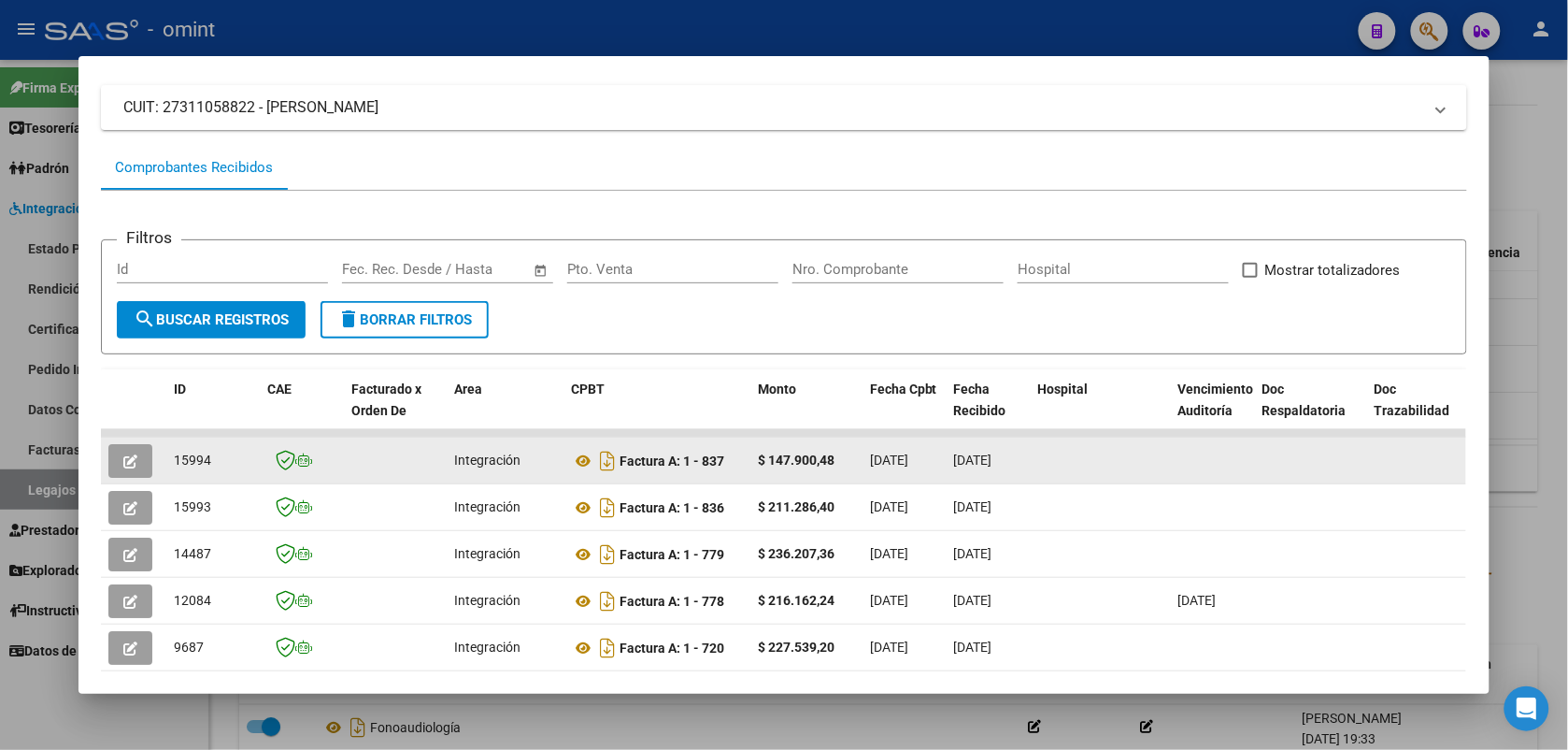
copy span "15994"
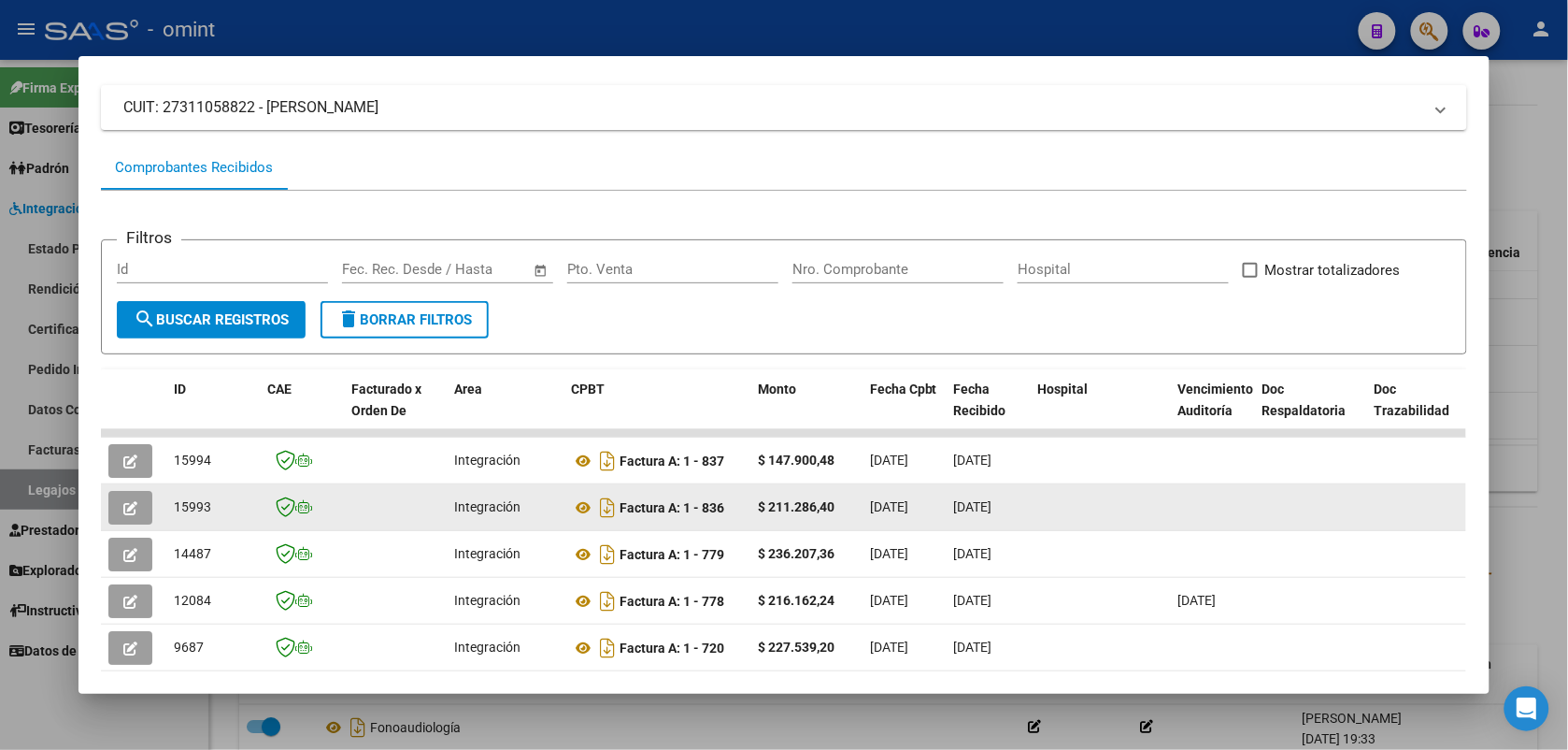
click at [208, 507] on div "15993" at bounding box center [213, 507] width 78 height 22
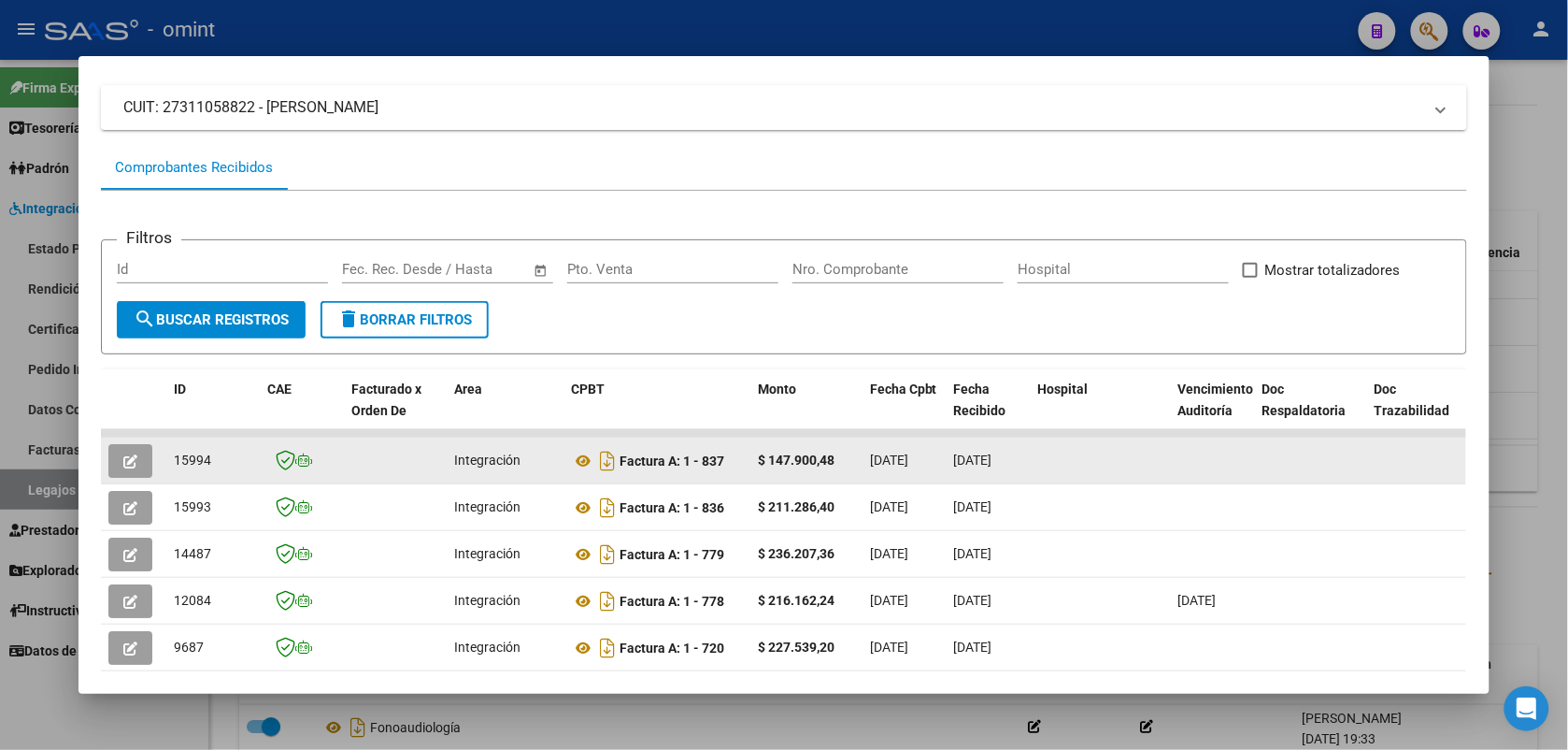
drag, startPoint x: 209, startPoint y: 454, endPoint x: 168, endPoint y: 452, distance: 41.0
click at [174, 452] on div "15994" at bounding box center [213, 460] width 78 height 22
copy span "15994"
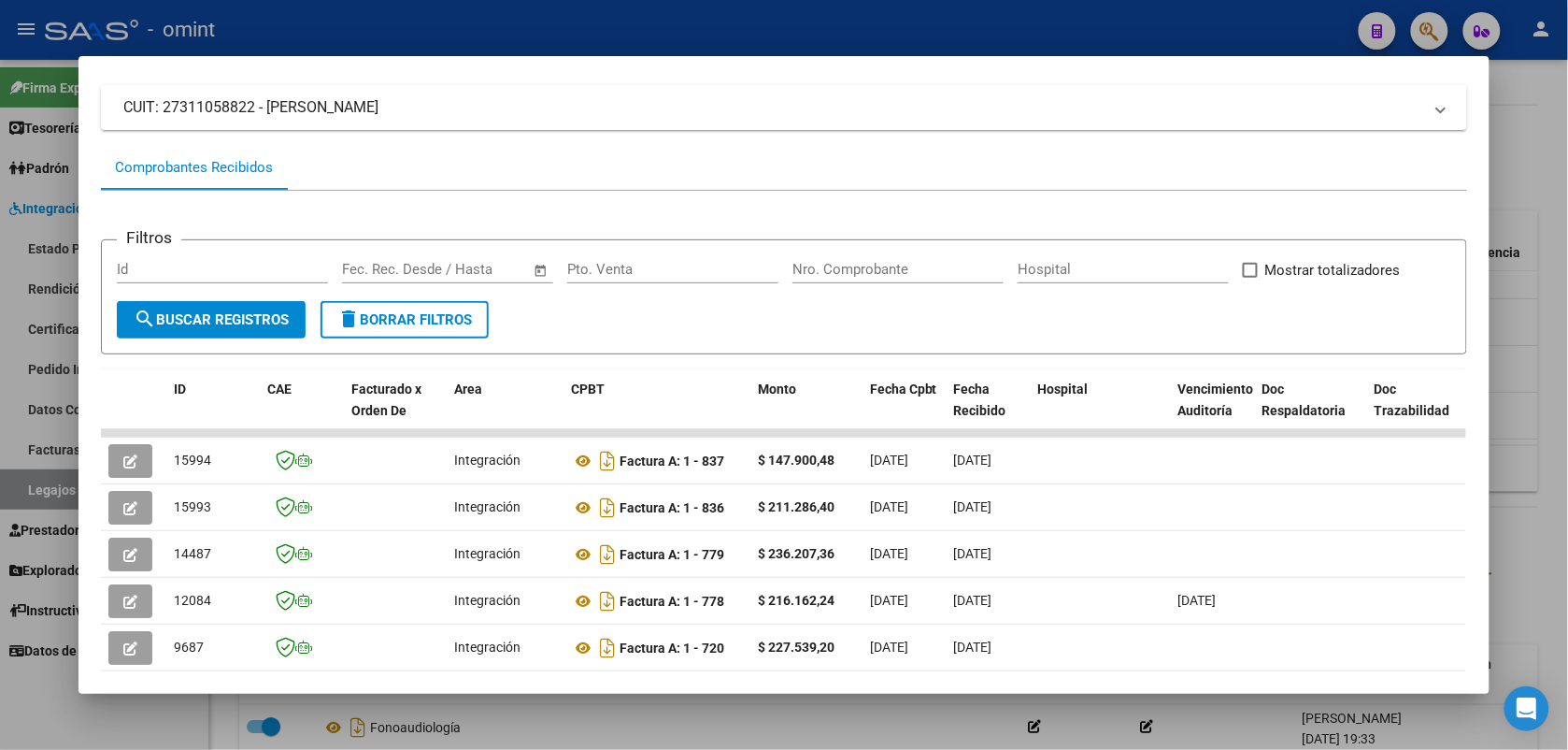
click at [473, 29] on div at bounding box center [784, 375] width 1568 height 750
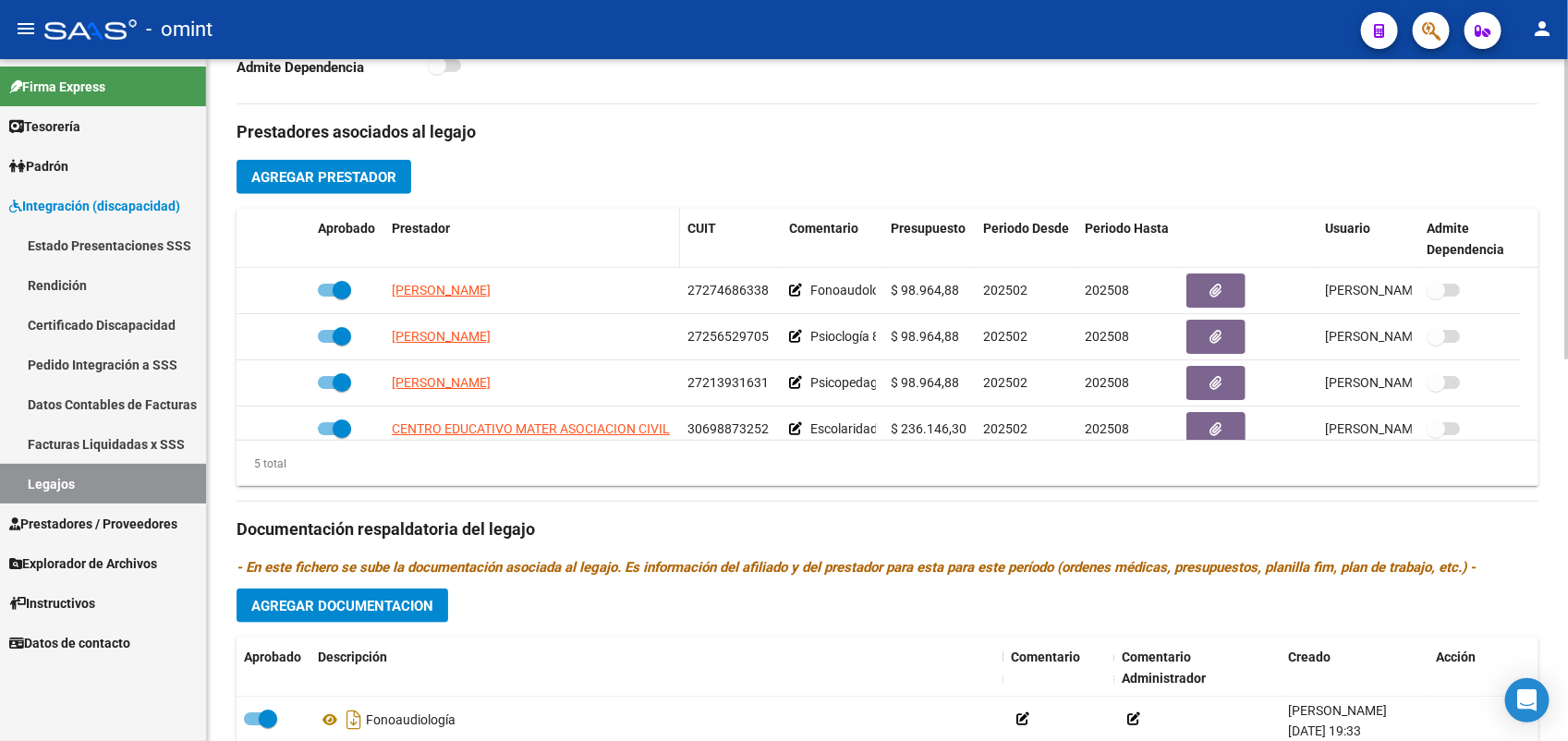
scroll to position [0, 0]
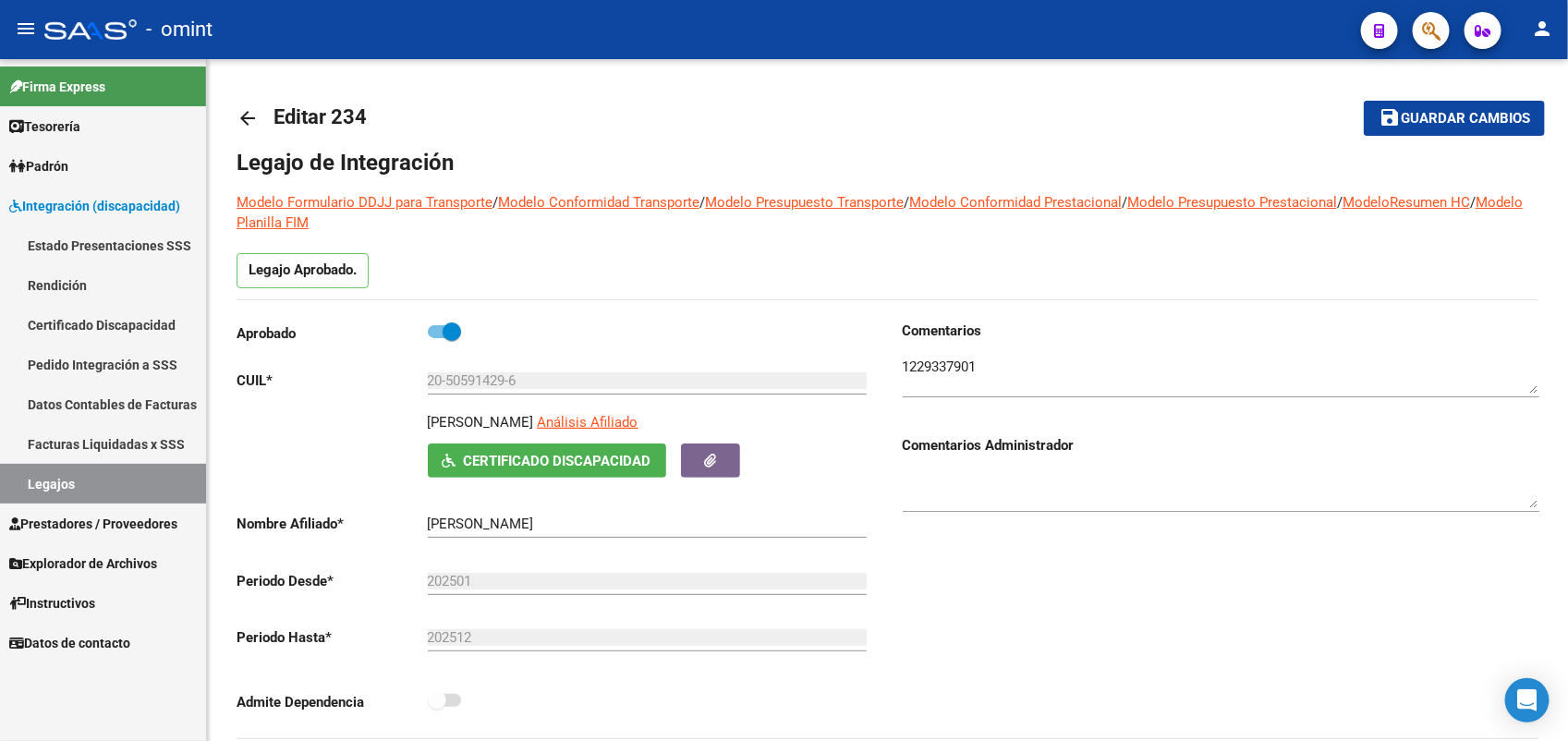
click at [49, 473] on link "Legajos" at bounding box center [103, 483] width 206 height 40
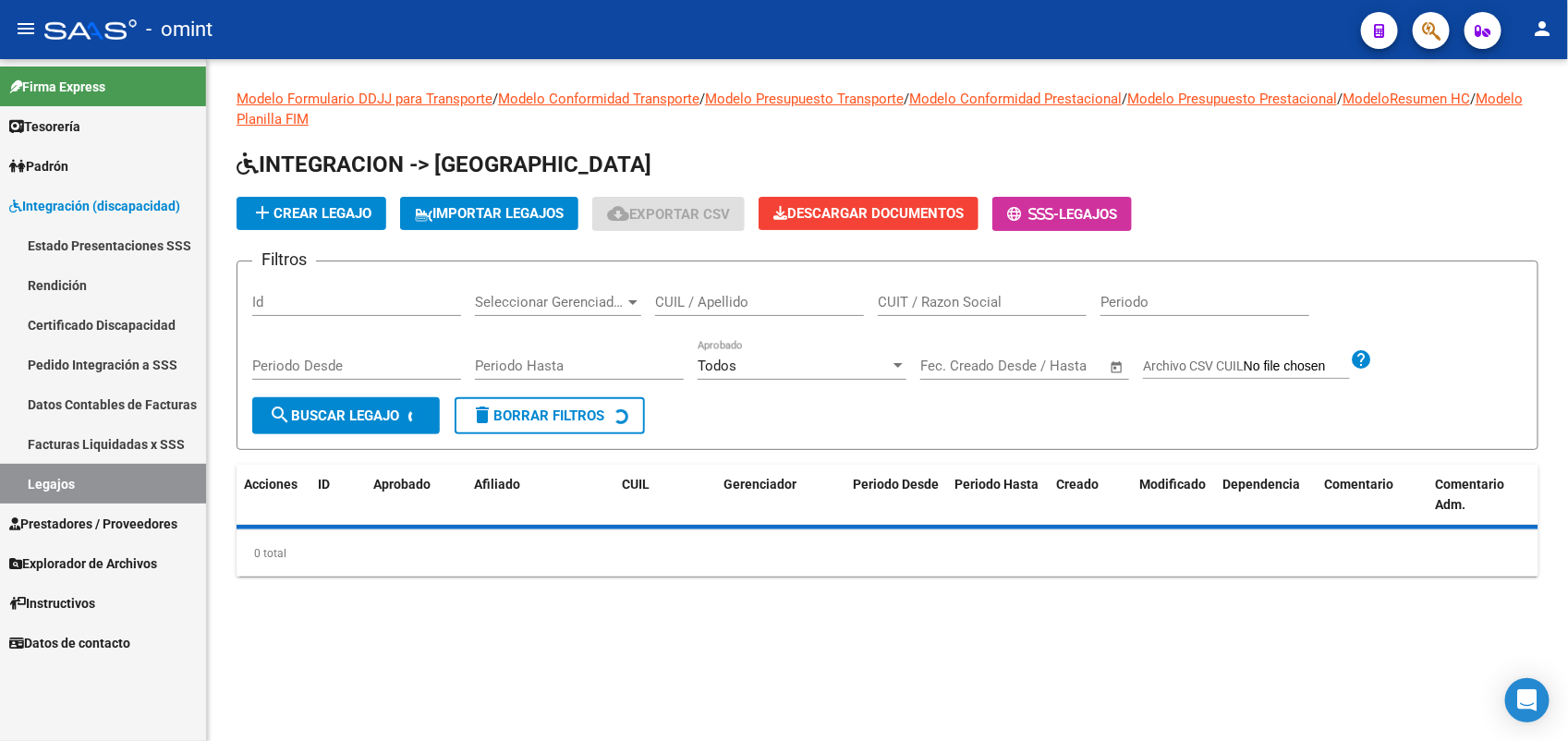
click at [713, 298] on input "CUIL / Apellido" at bounding box center [759, 302] width 209 height 17
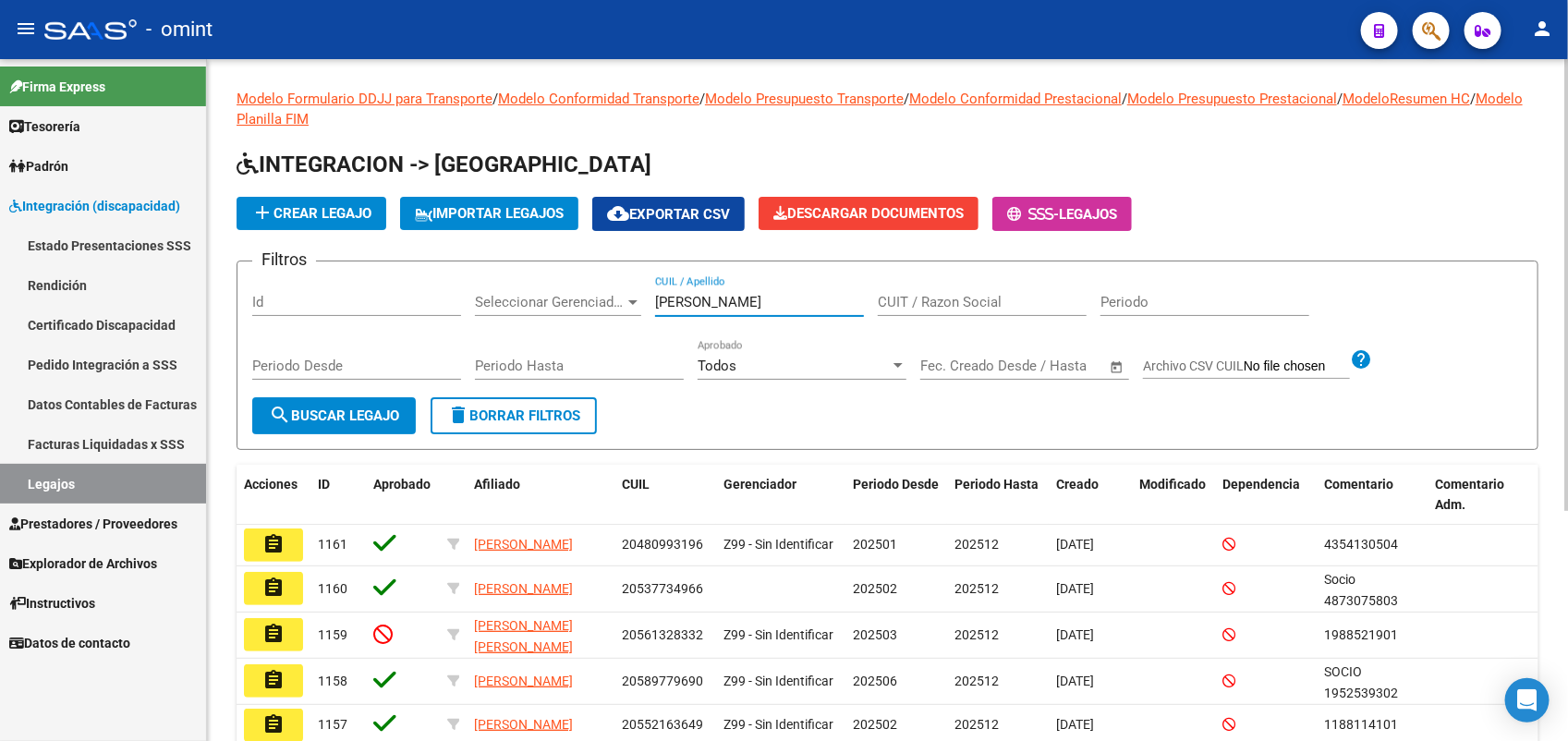
type input "krug"
click at [381, 400] on button "search Buscar Legajo" at bounding box center [334, 416] width 164 height 37
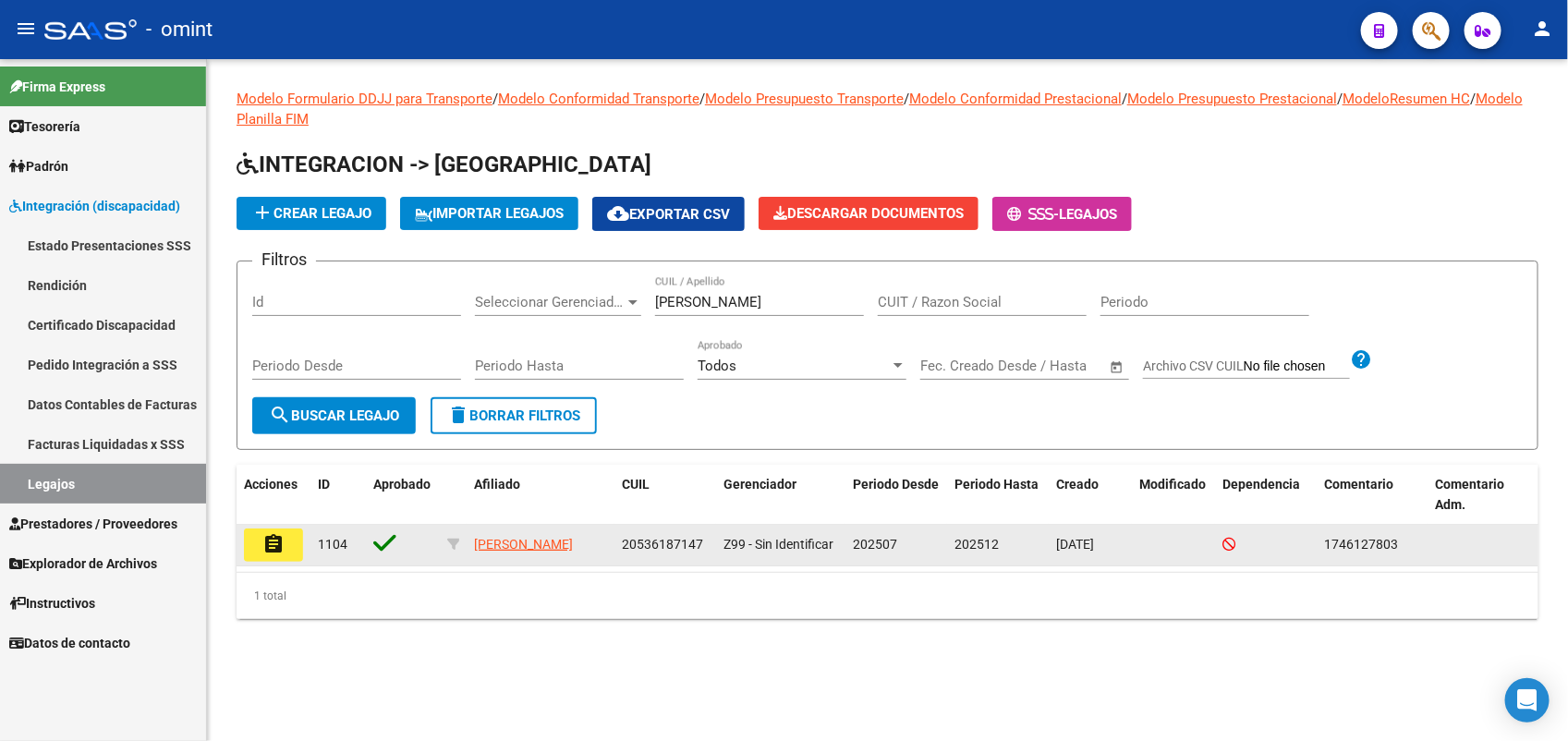
click at [282, 549] on mat-icon "assignment" at bounding box center [273, 544] width 22 height 22
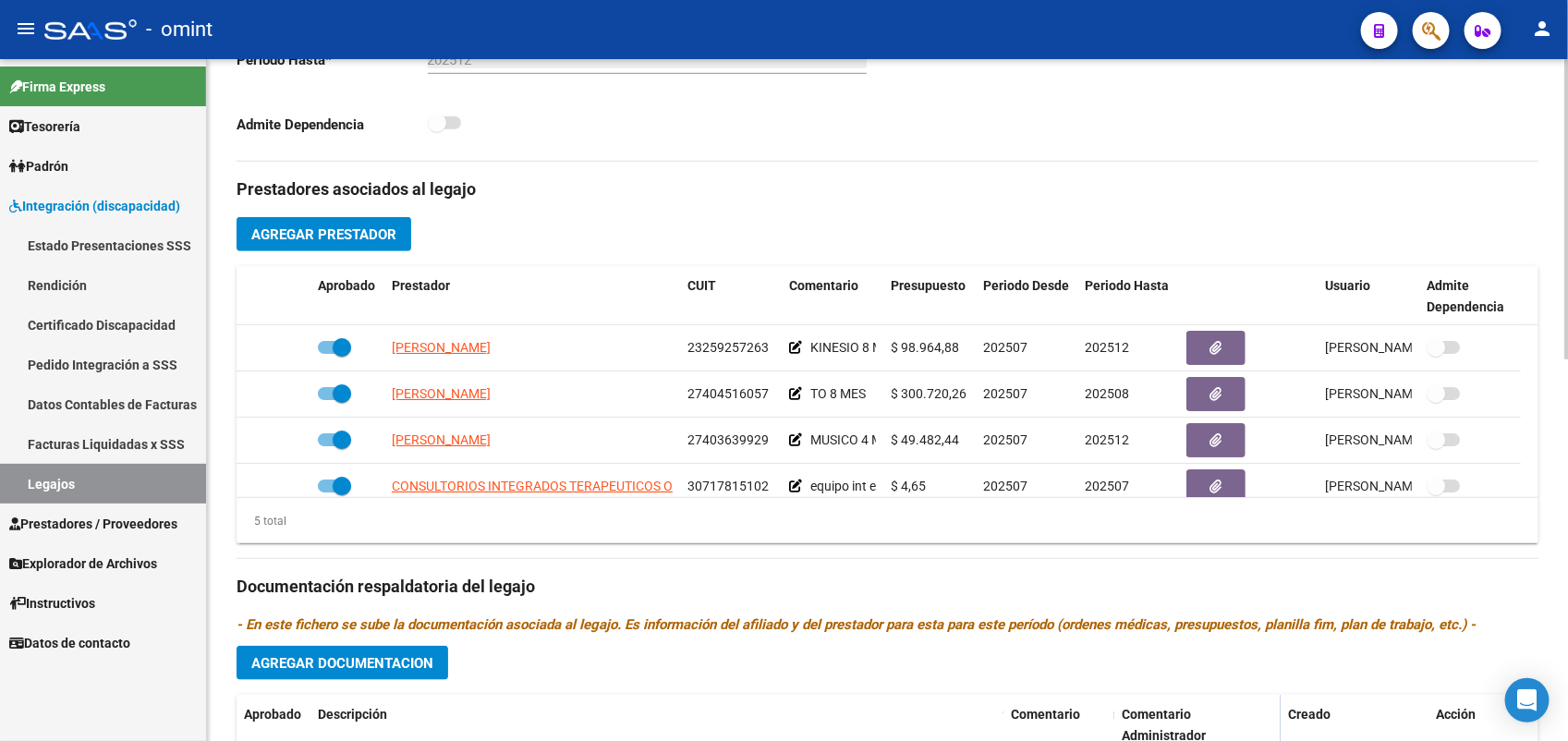
scroll to position [66, 0]
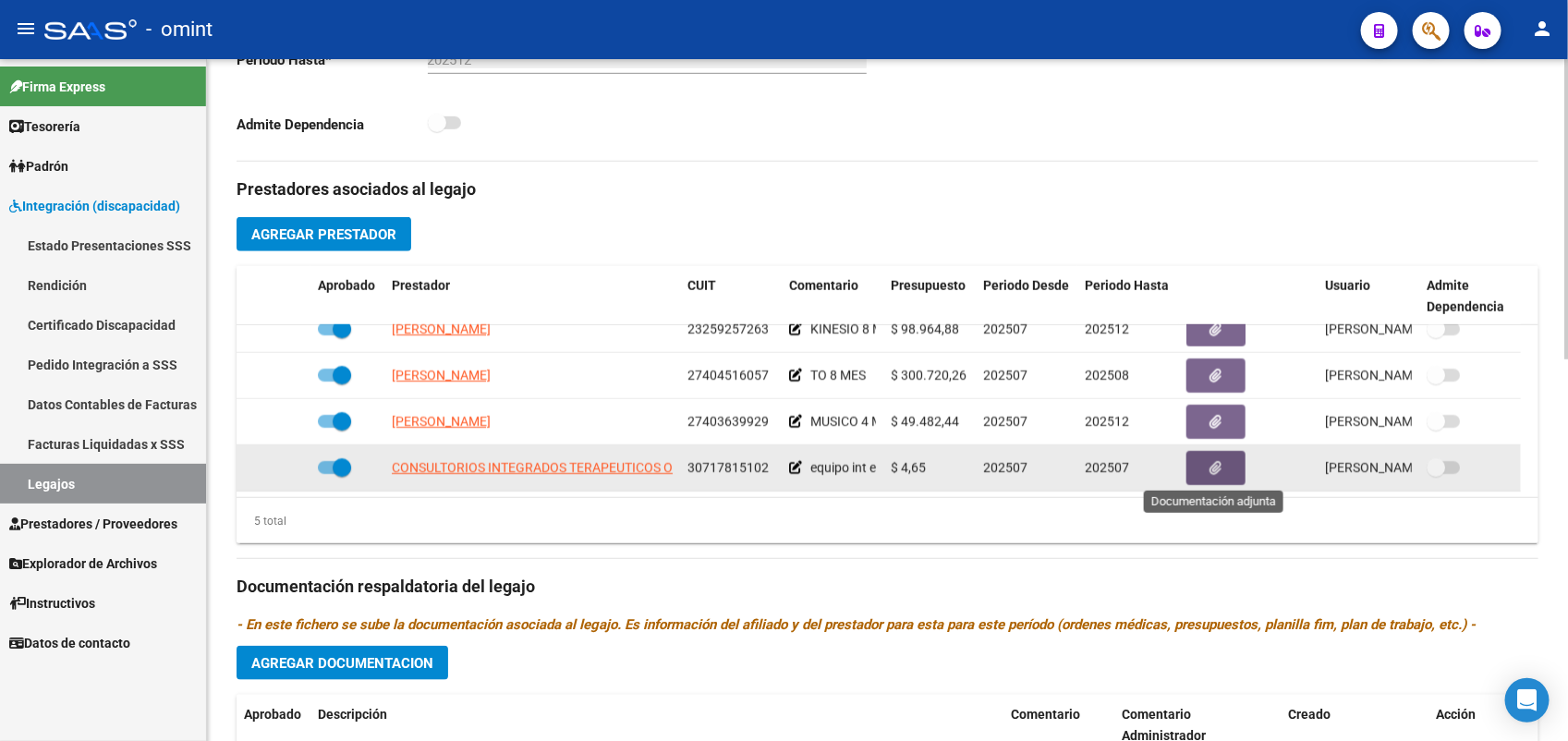
click at [1203, 469] on button "button" at bounding box center [1216, 468] width 60 height 34
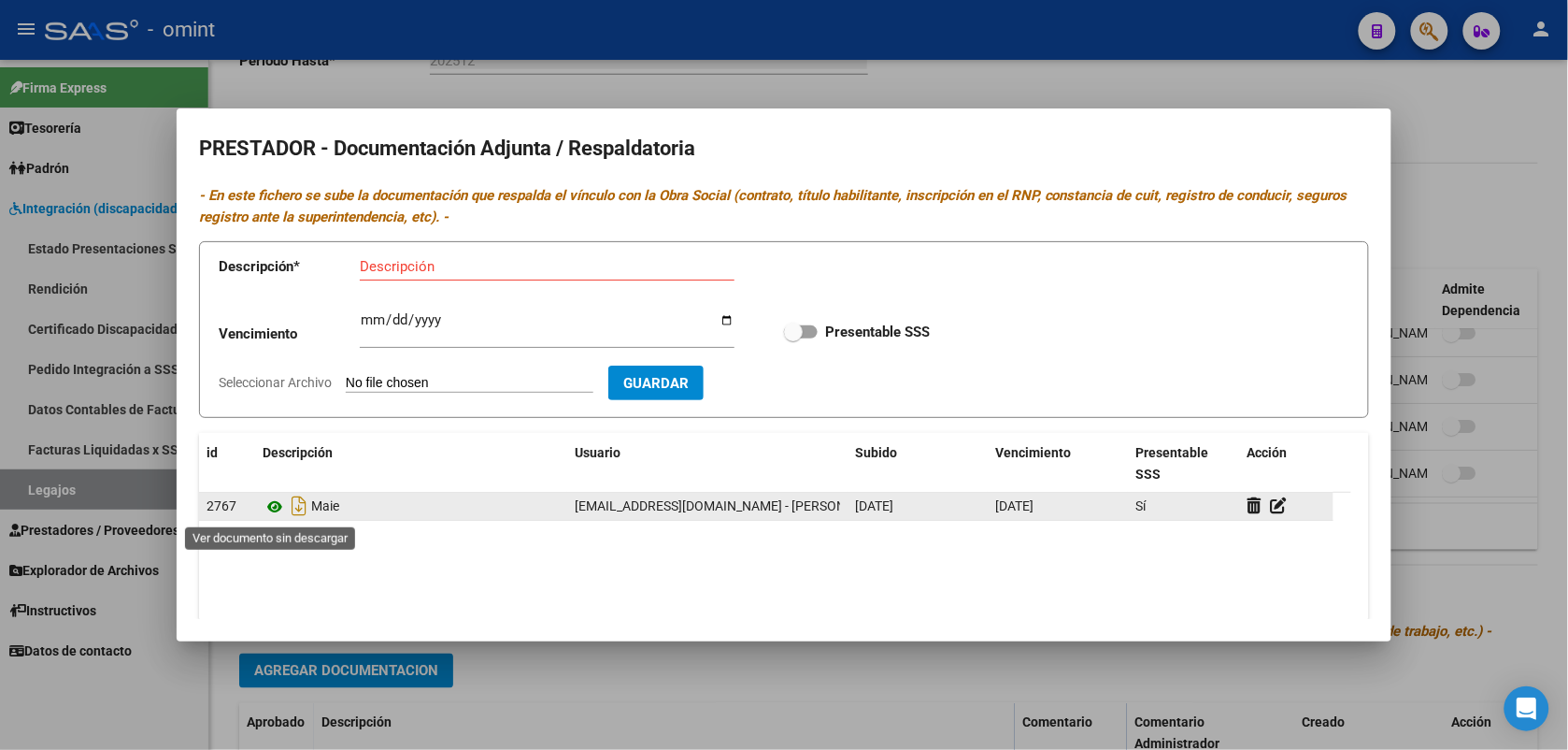
click at [269, 501] on icon at bounding box center [275, 507] width 24 height 23
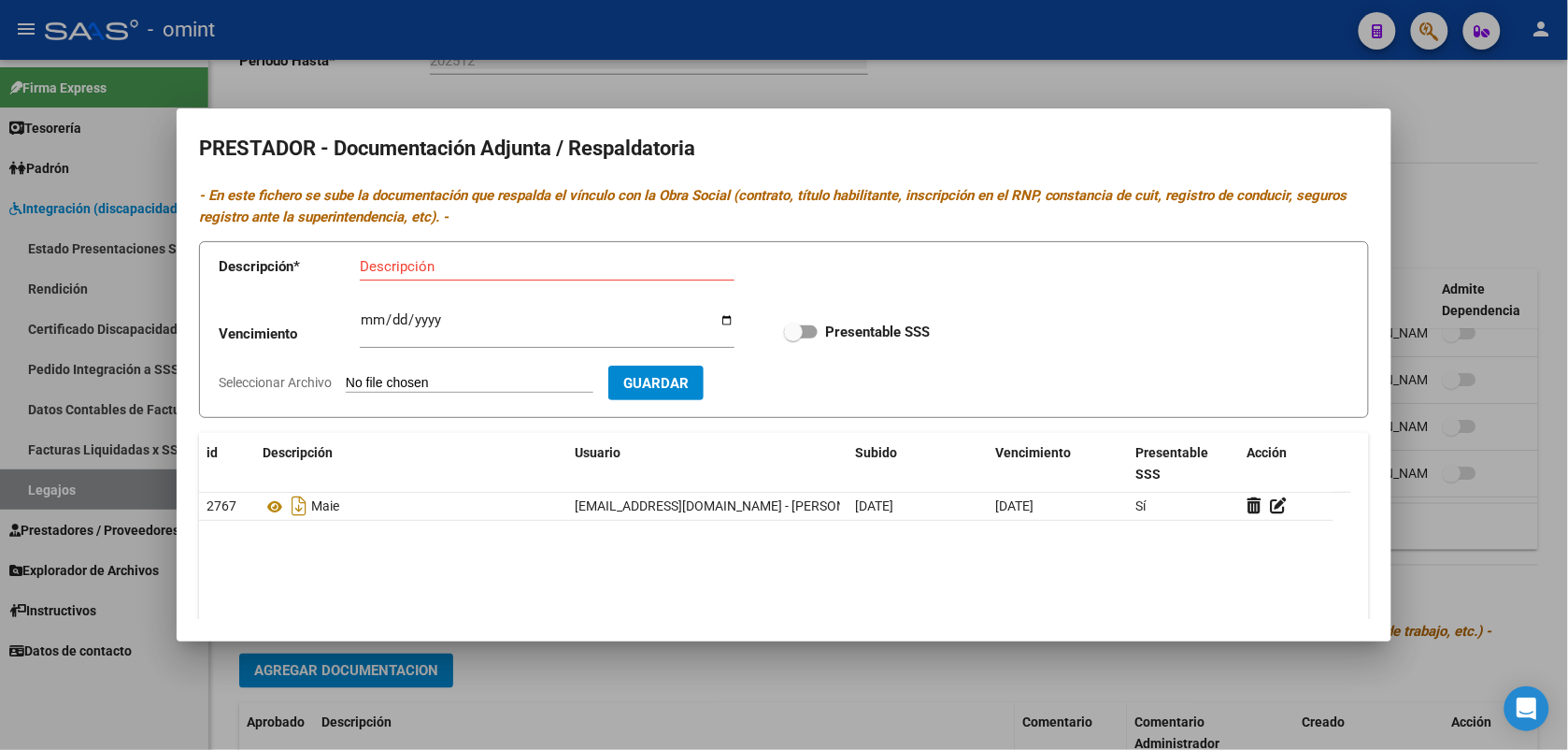
click at [1088, 54] on div at bounding box center [784, 375] width 1568 height 750
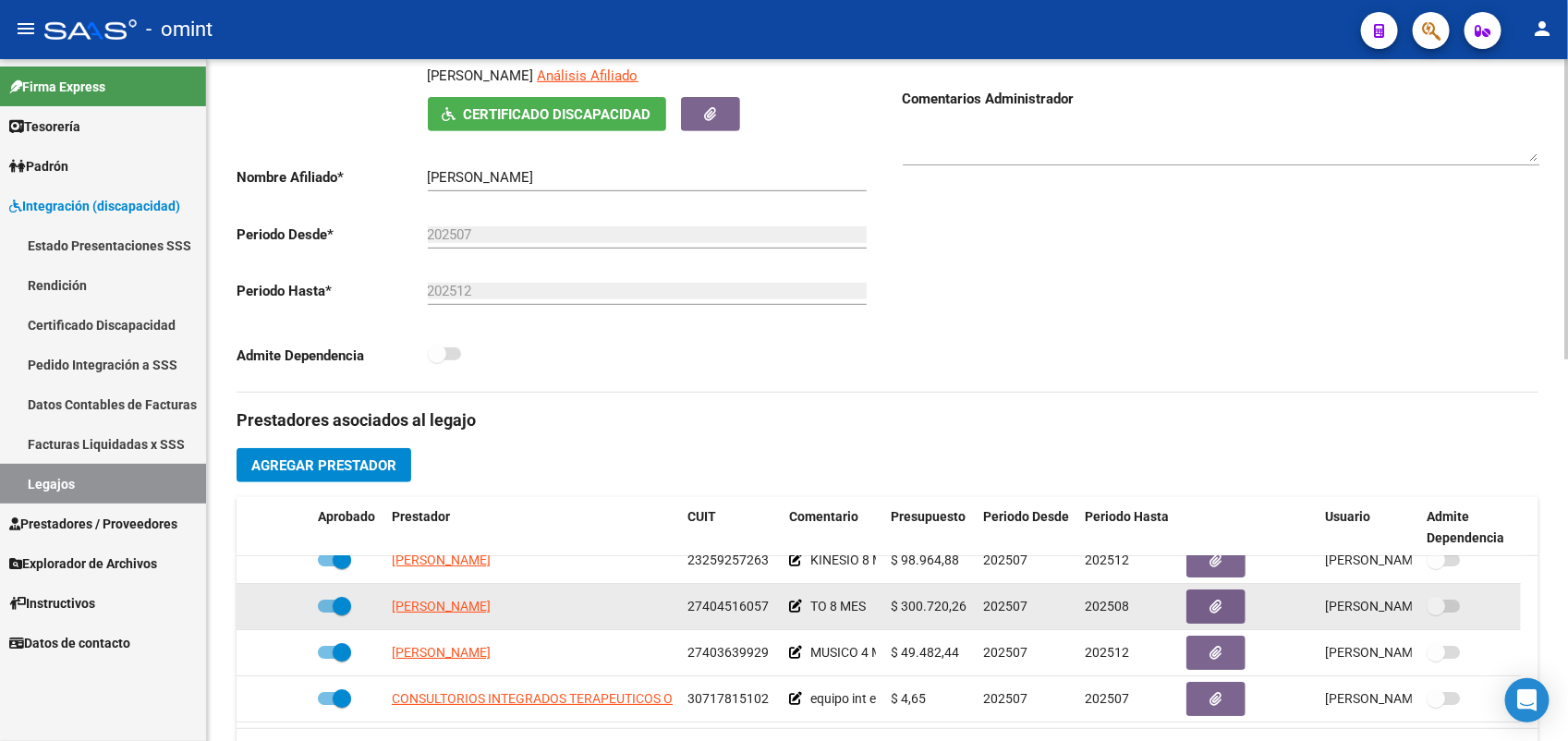
scroll to position [462, 0]
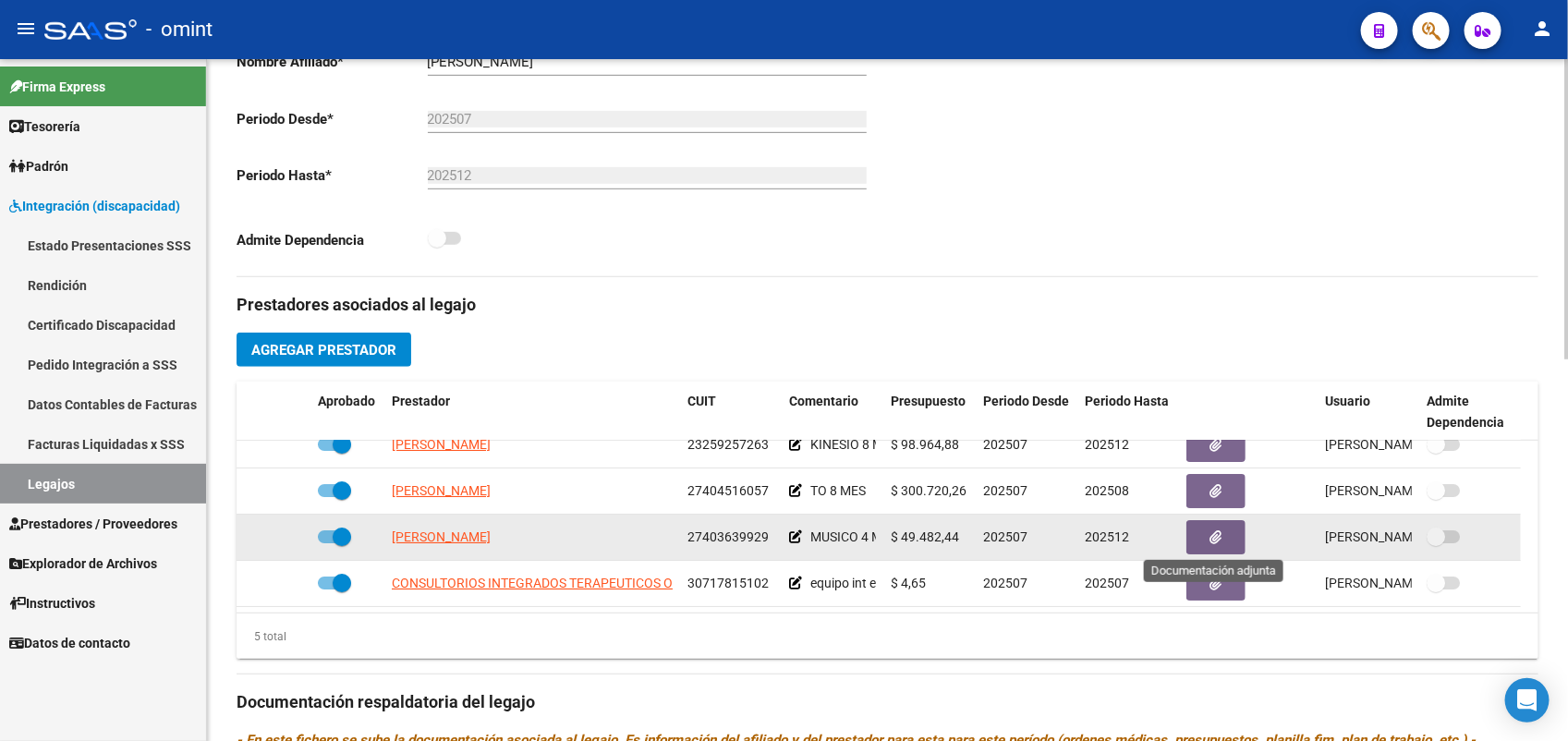
click at [1210, 538] on icon "button" at bounding box center [1216, 536] width 12 height 14
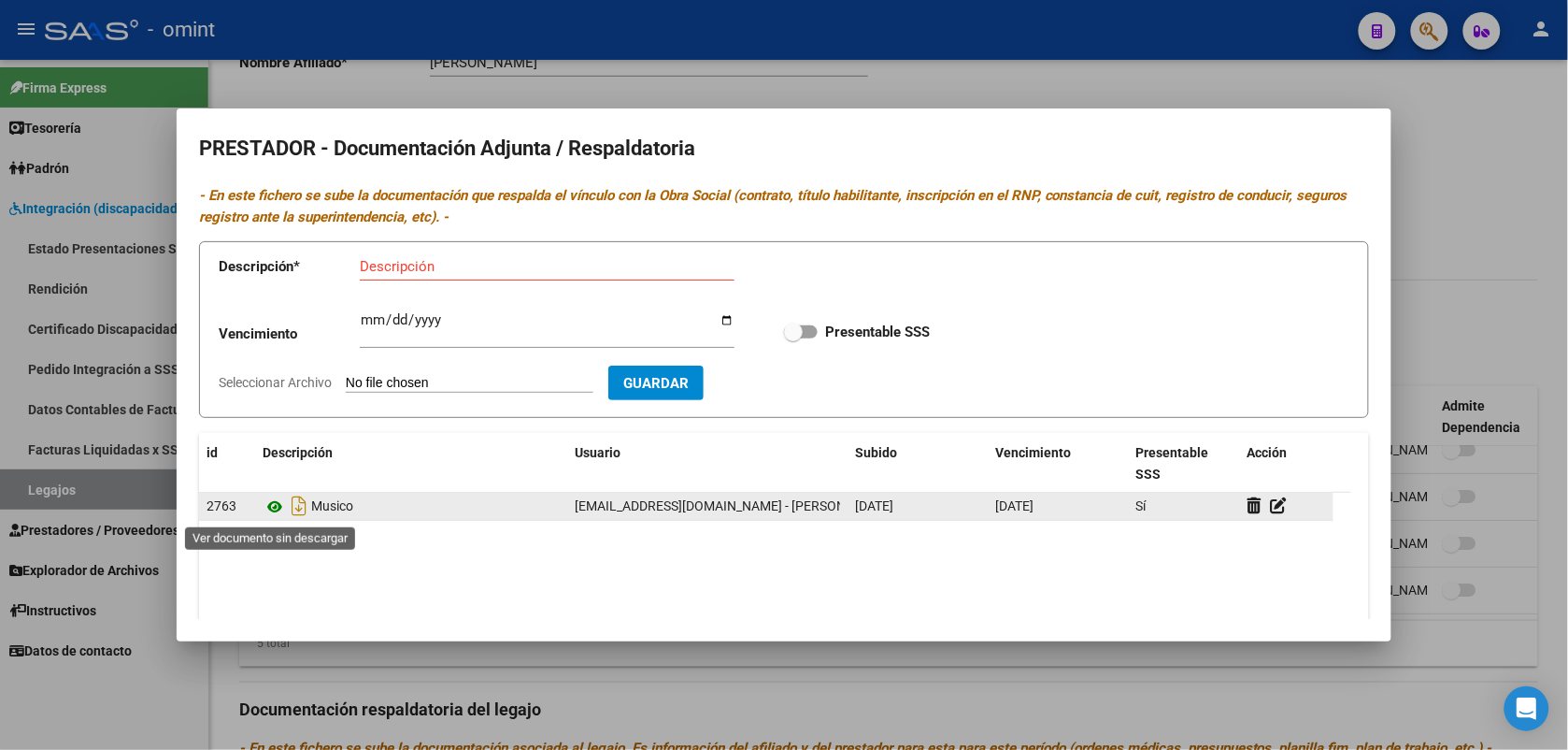
click at [280, 502] on icon at bounding box center [275, 507] width 24 height 23
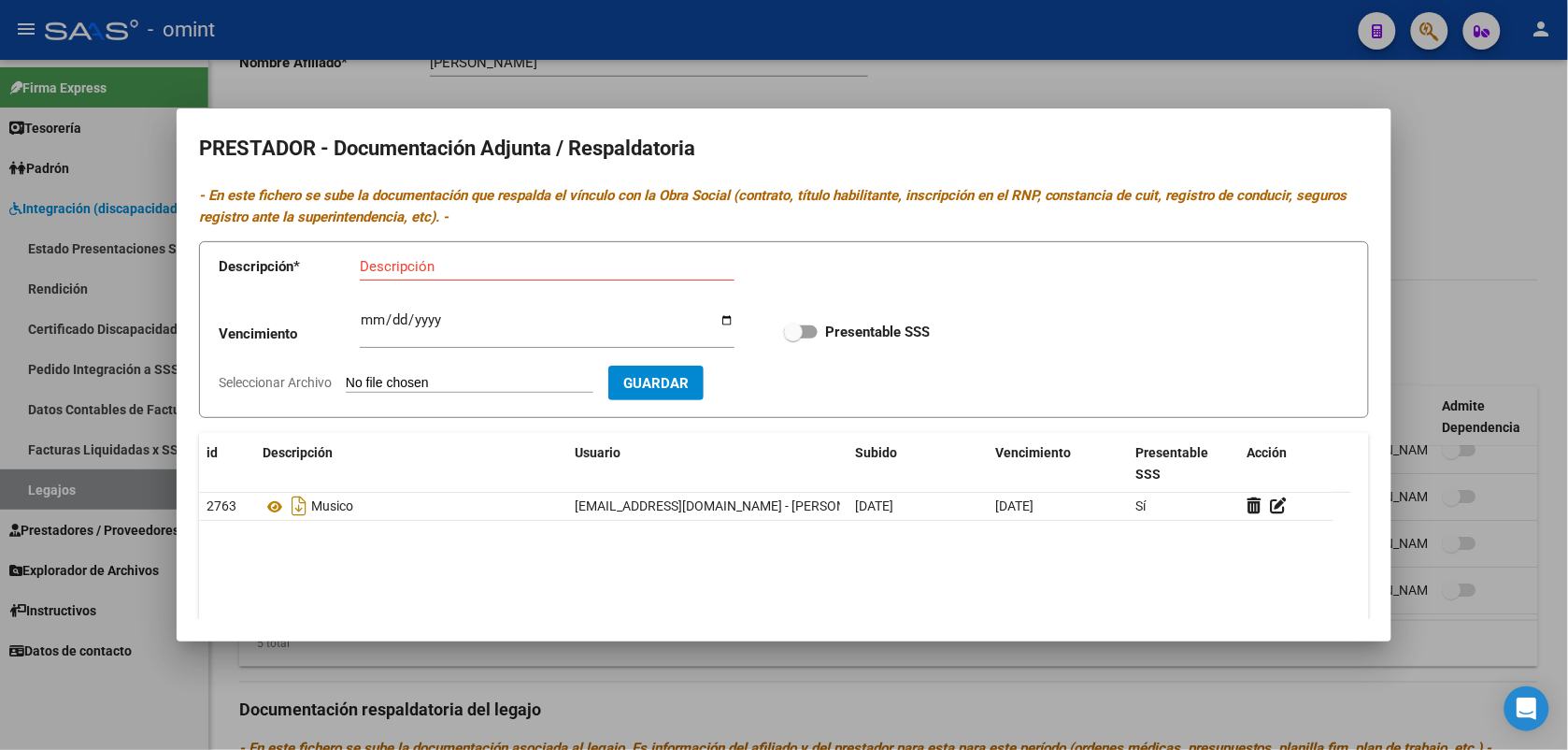
click at [1435, 138] on div at bounding box center [784, 375] width 1568 height 750
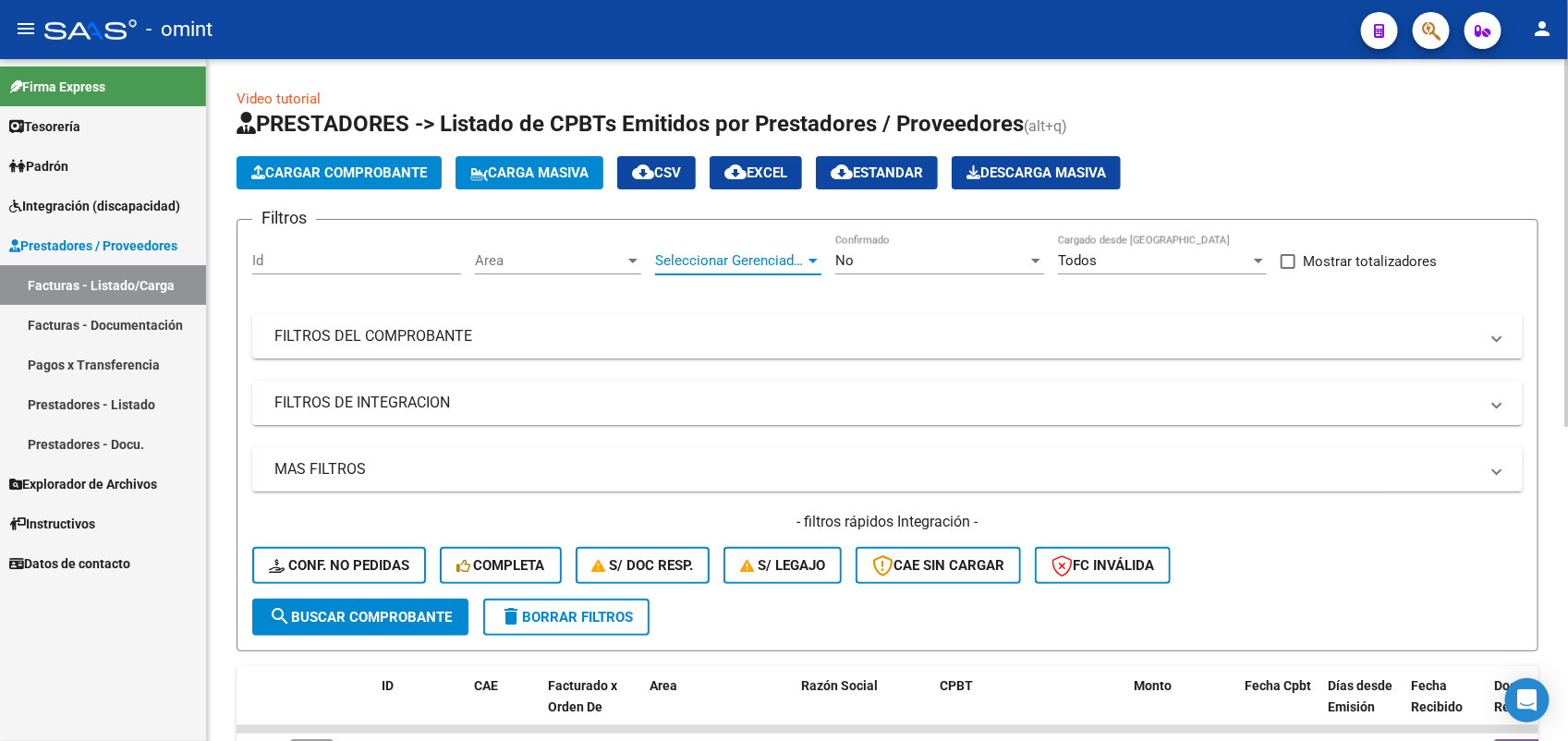
click at [735, 255] on span "Seleccionar Gerenciador" at bounding box center [729, 260] width 150 height 17
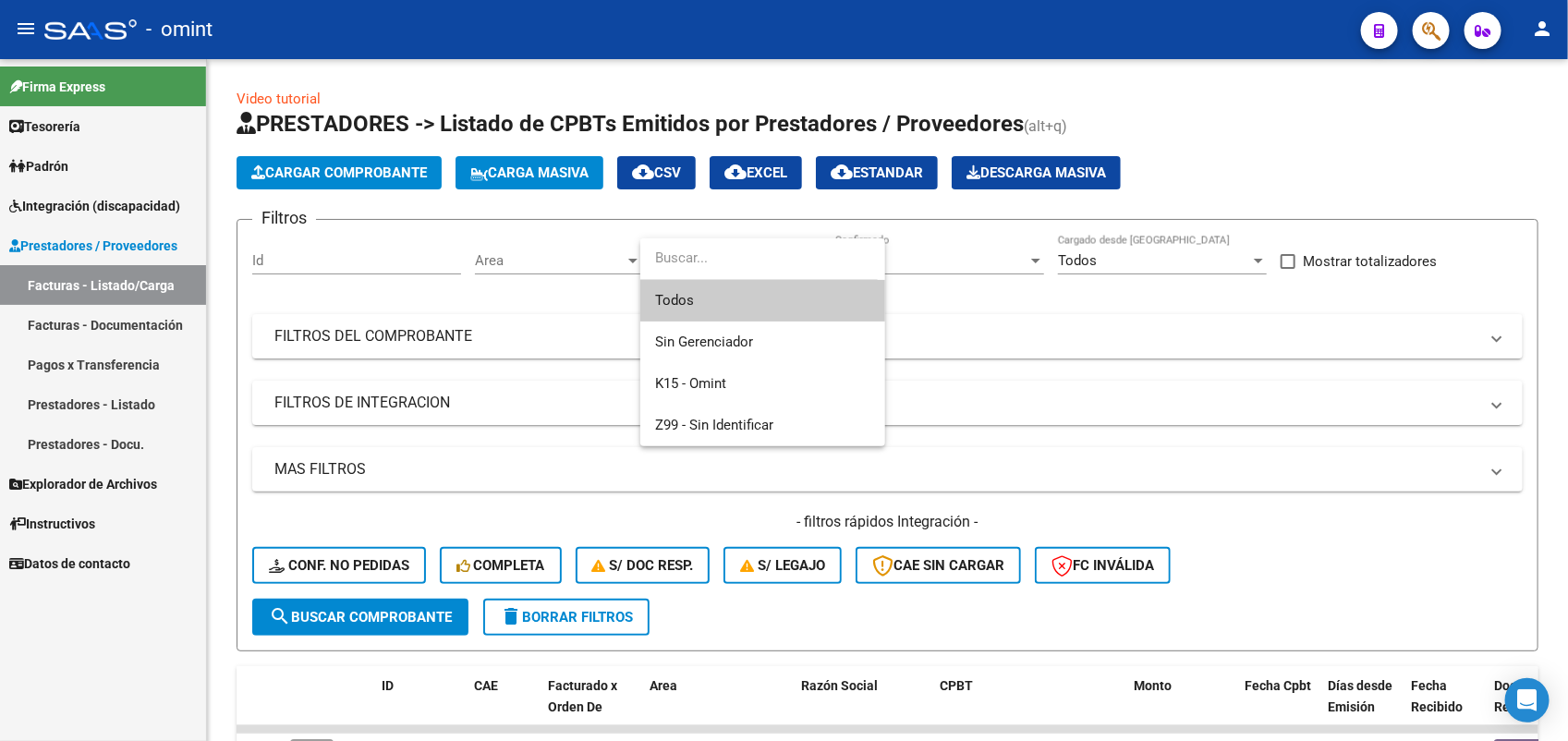
click at [740, 293] on span "Todos" at bounding box center [762, 300] width 215 height 42
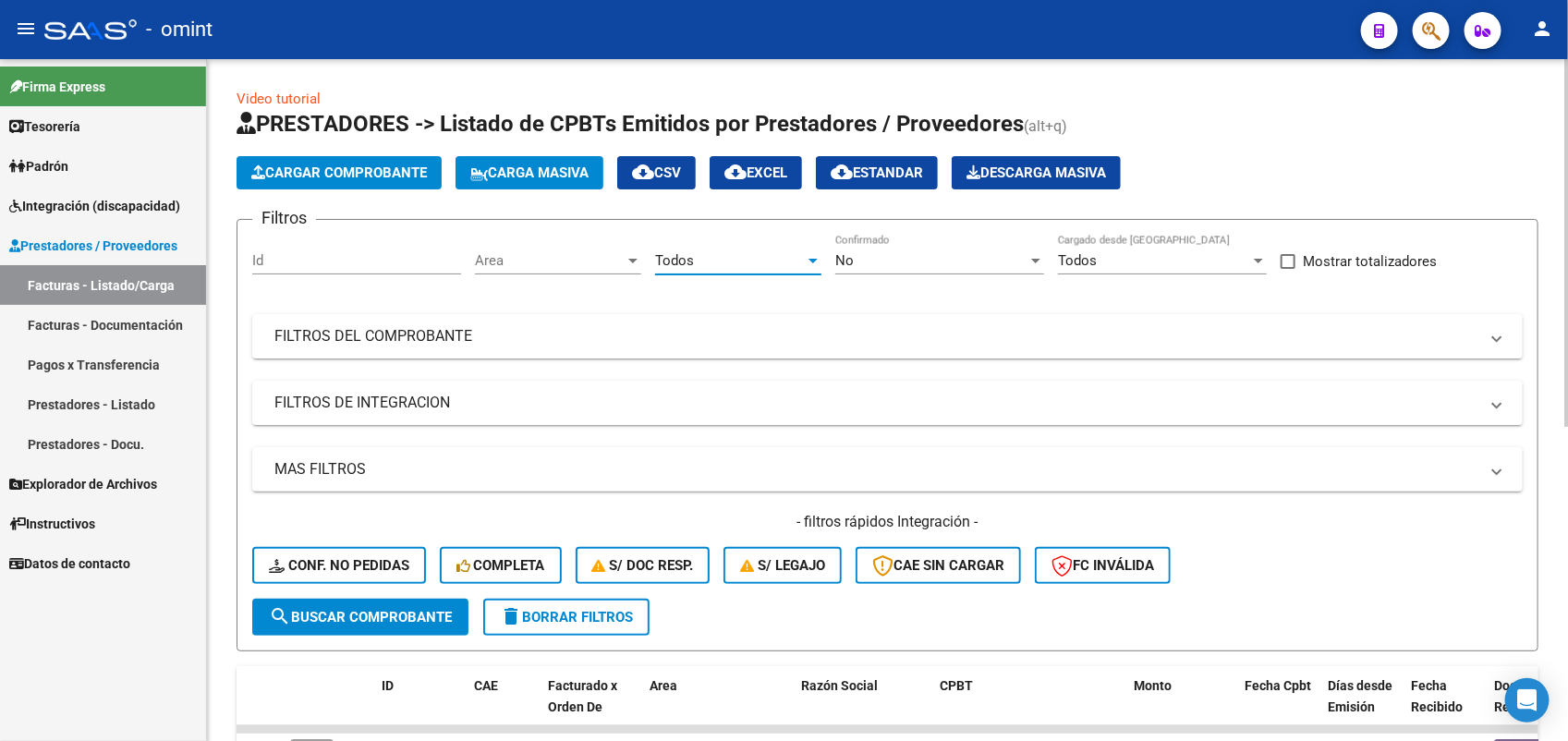
click at [345, 257] on input "Id" at bounding box center [356, 260] width 209 height 17
paste input "15636"
type input "15636"
click at [336, 611] on span "search Buscar Comprobante" at bounding box center [360, 617] width 183 height 17
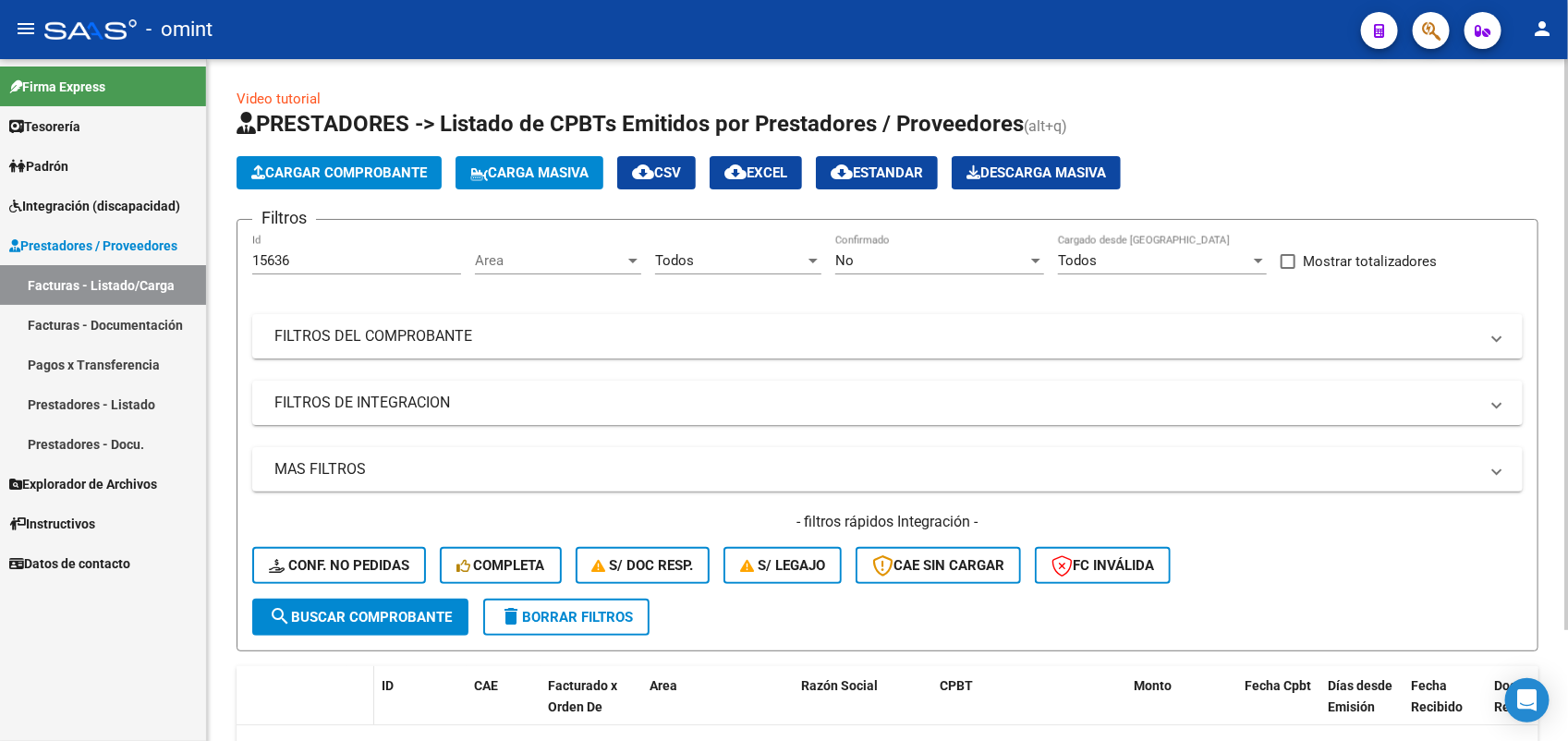
scroll to position [115, 0]
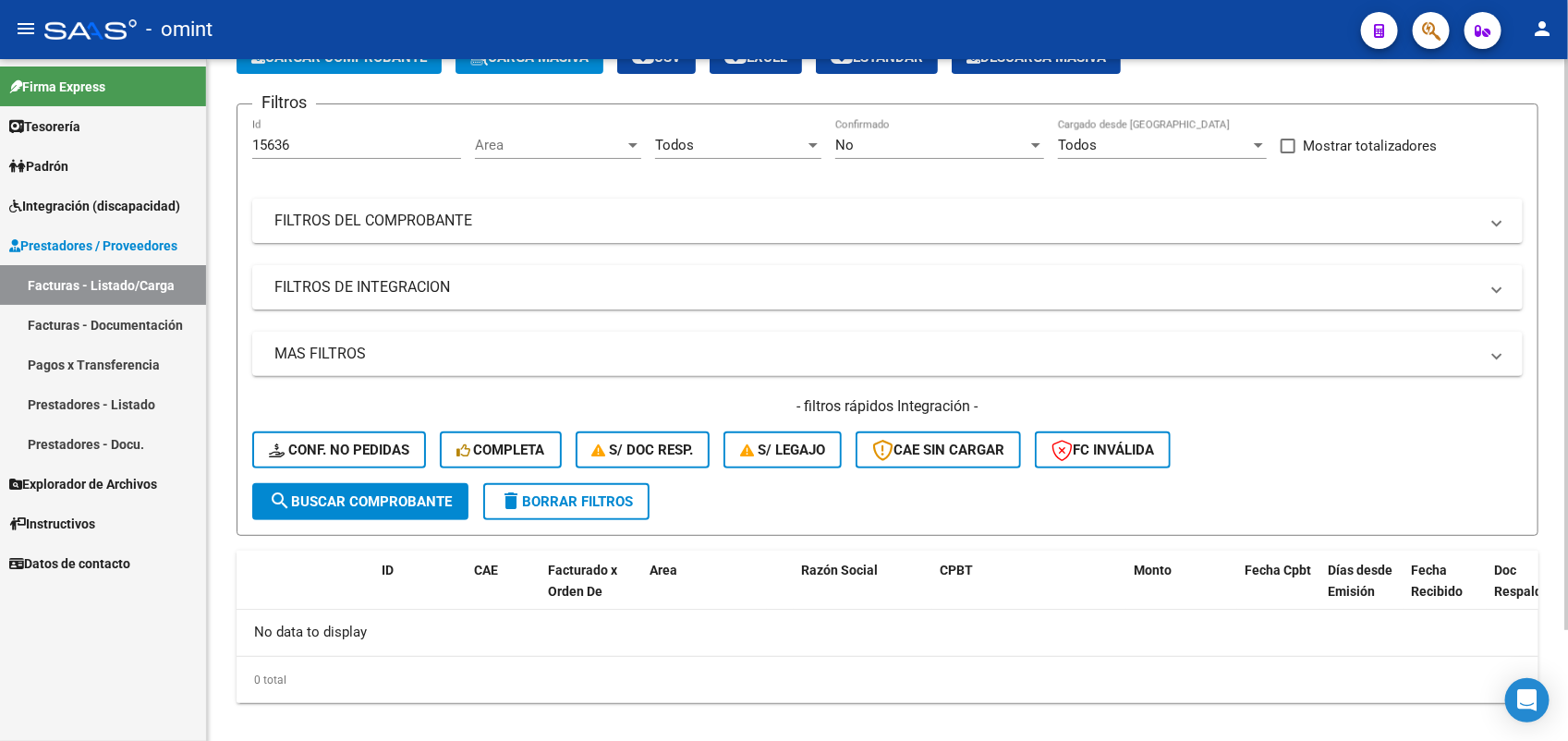
click at [409, 509] on button "search Buscar Comprobante" at bounding box center [360, 502] width 216 height 37
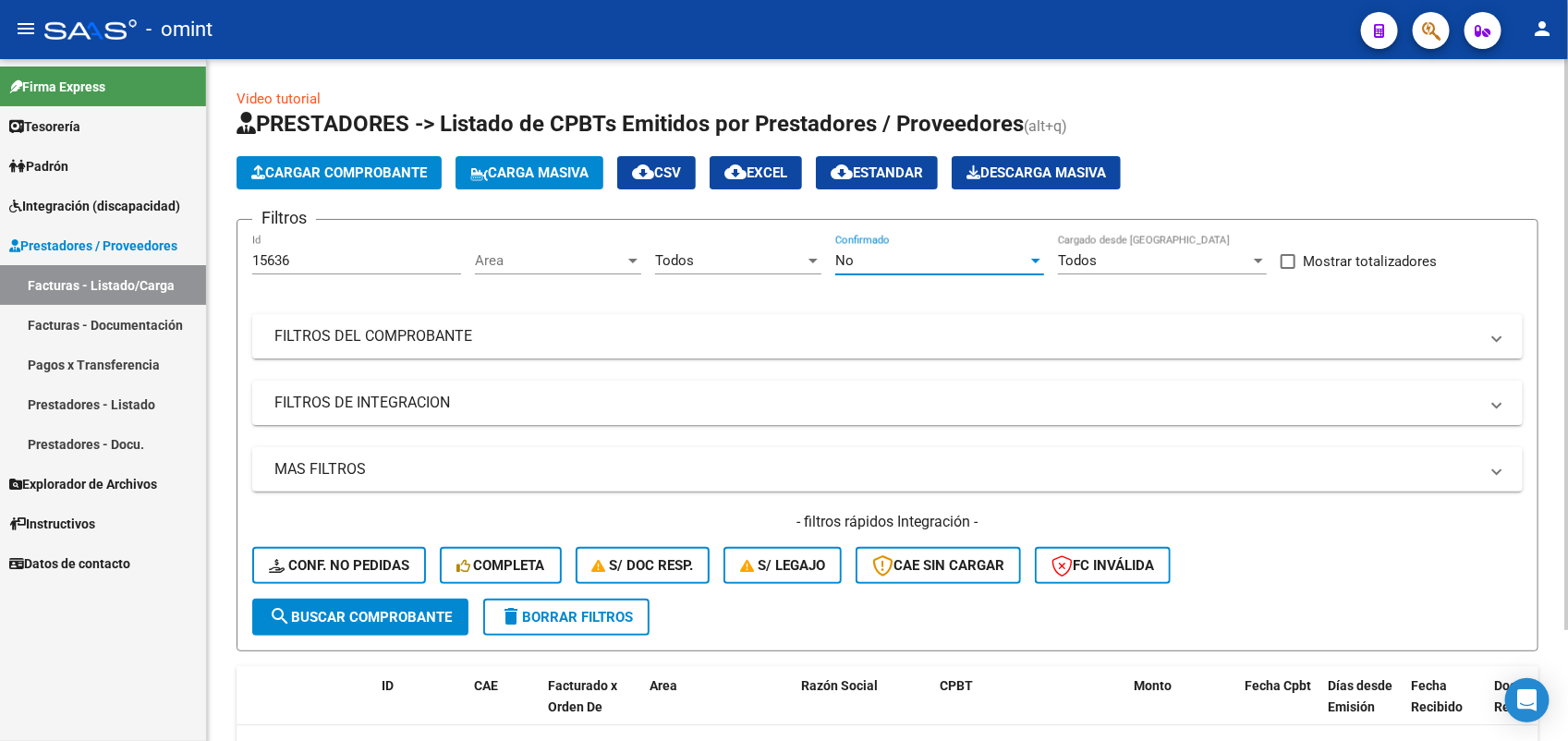
click at [1028, 256] on div at bounding box center [1036, 260] width 17 height 15
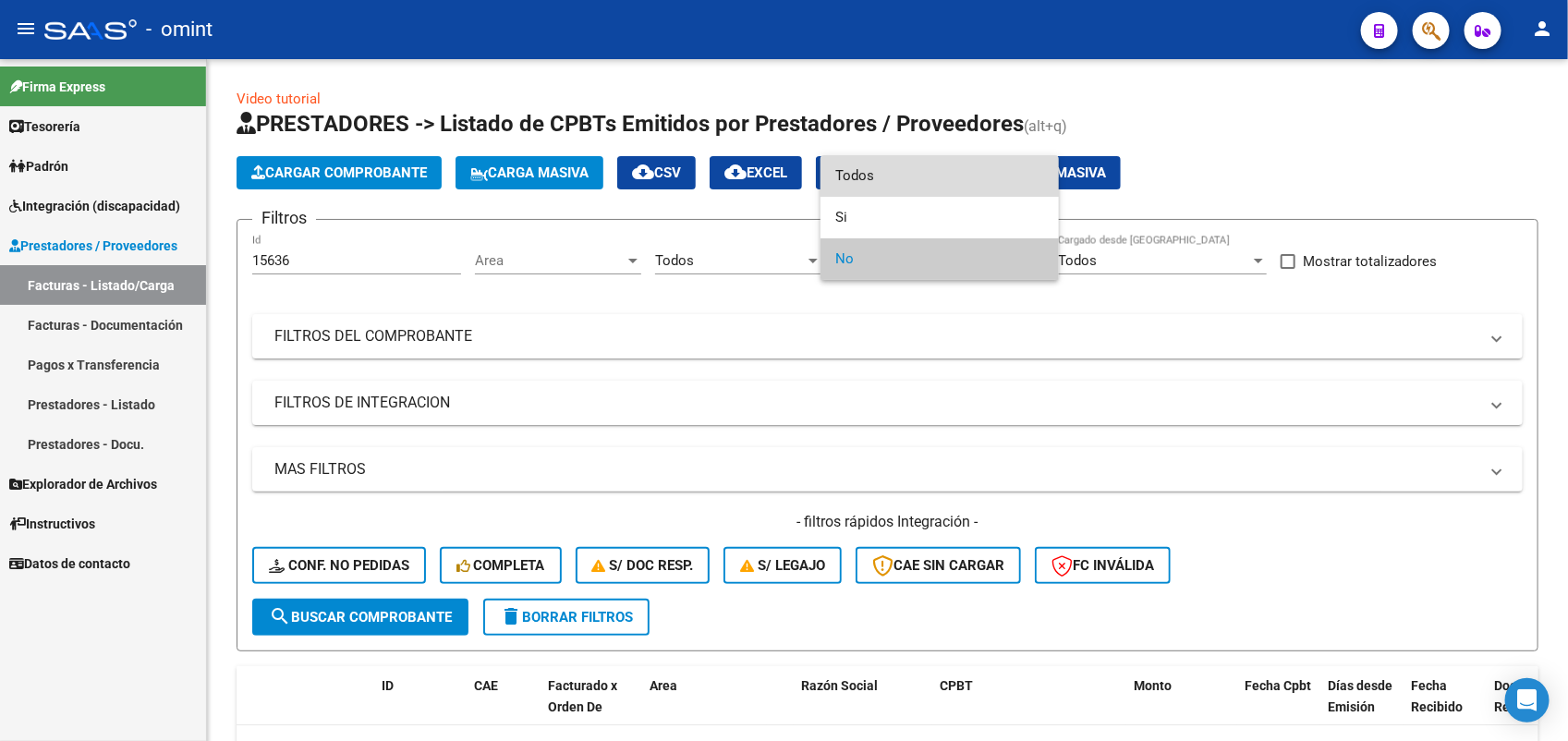
click at [871, 174] on span "Todos" at bounding box center [939, 176] width 209 height 42
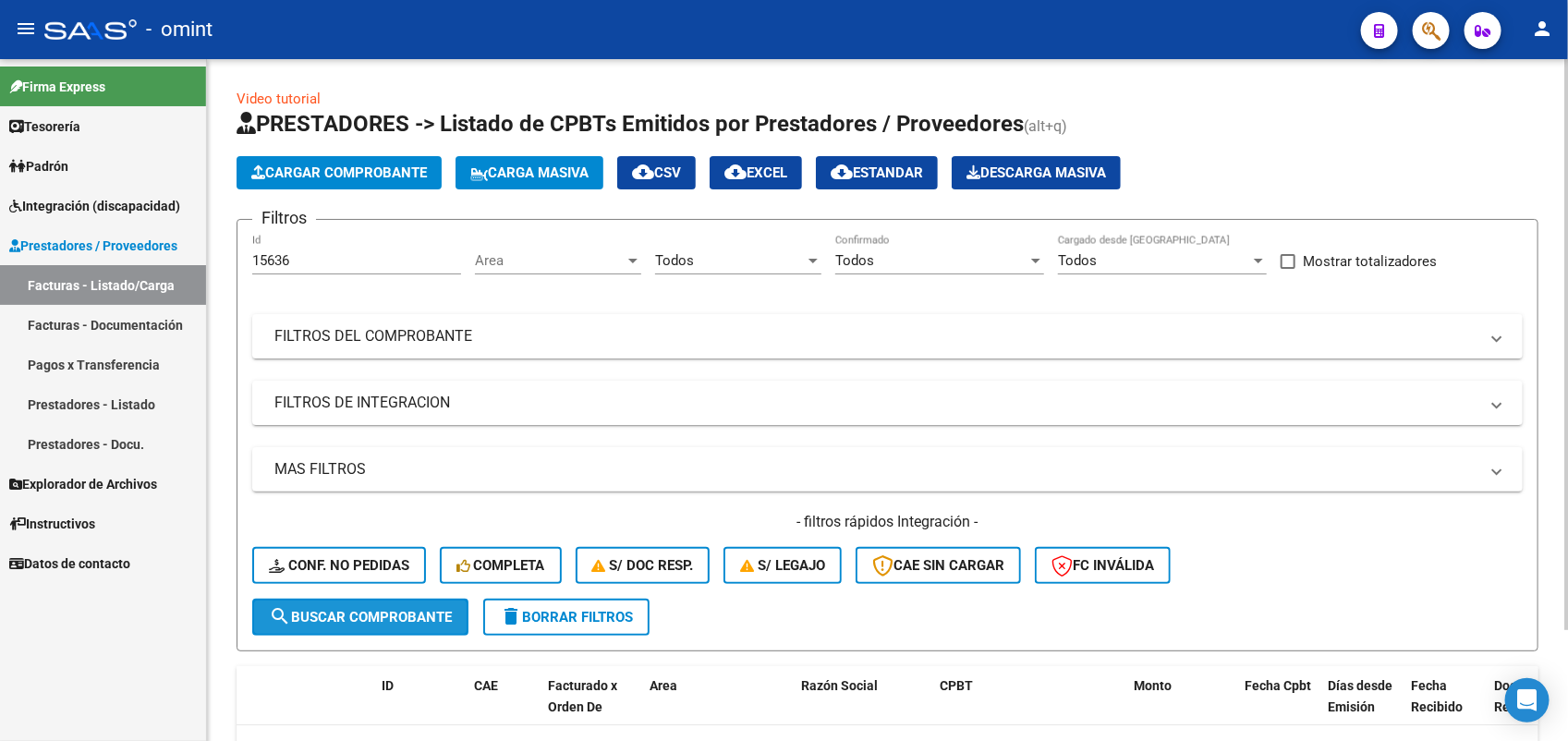
click at [393, 599] on button "search Buscar Comprobante" at bounding box center [360, 617] width 216 height 37
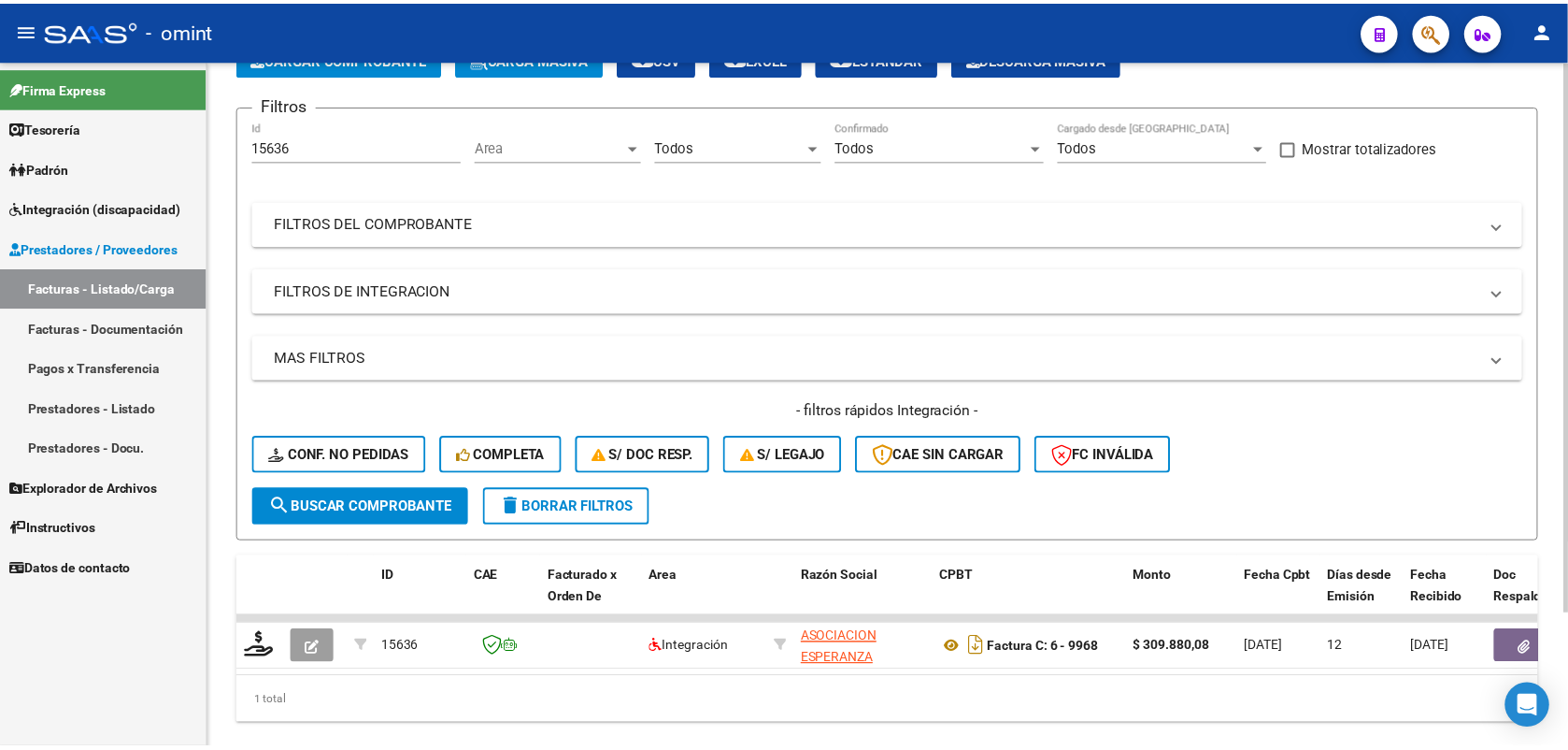
scroll to position [167, 0]
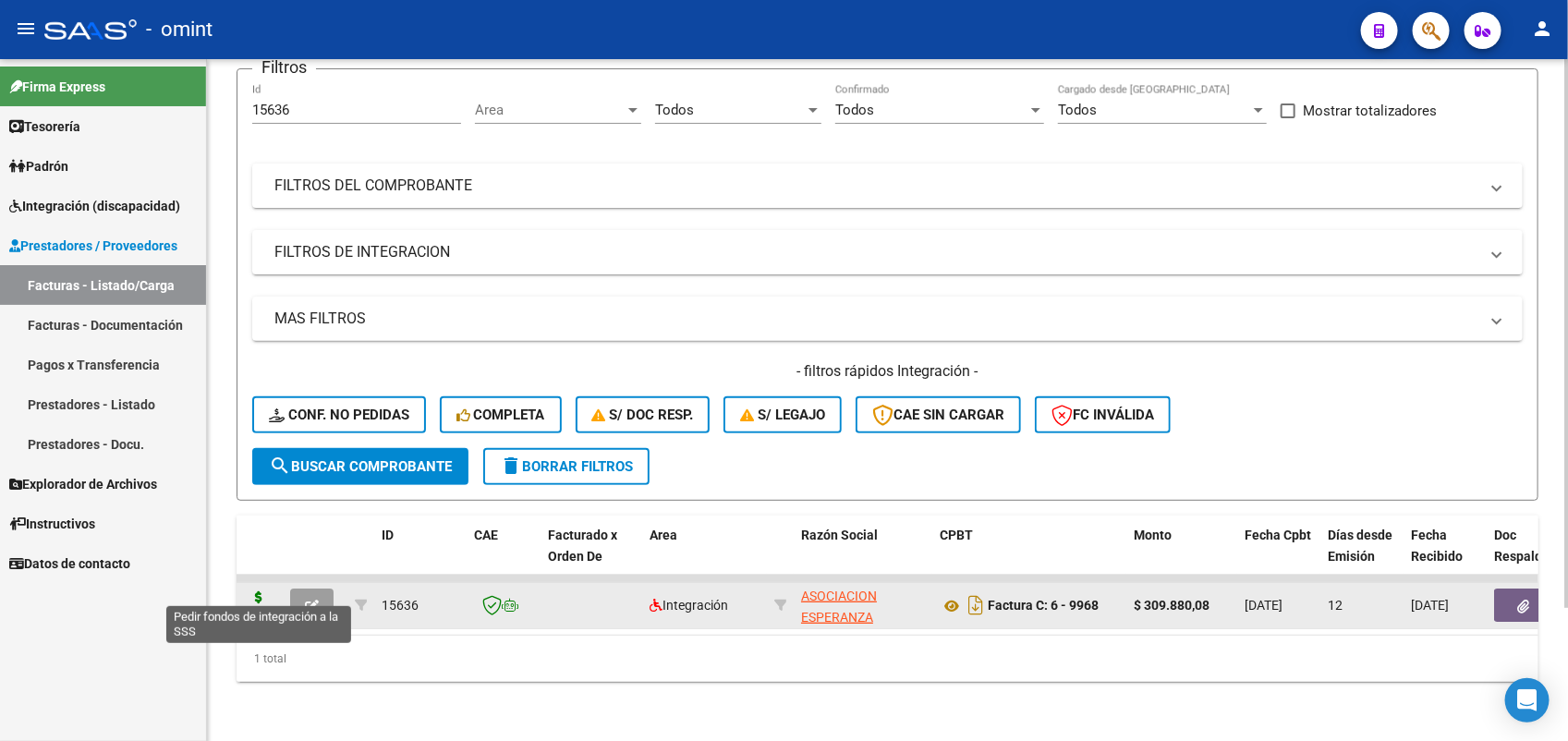
click at [247, 591] on icon at bounding box center [259, 604] width 30 height 26
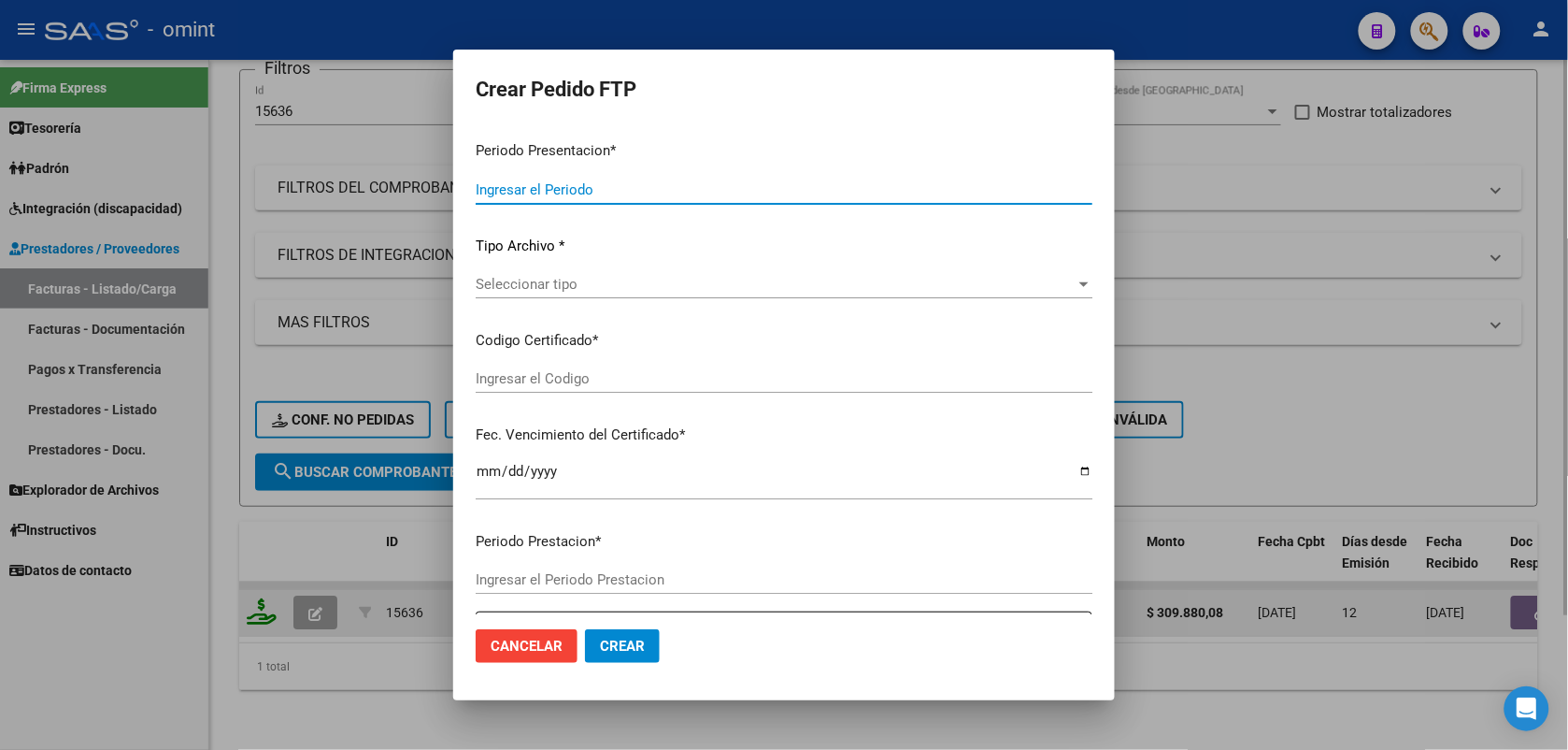
type input "202507"
type input "$ 309.880,08"
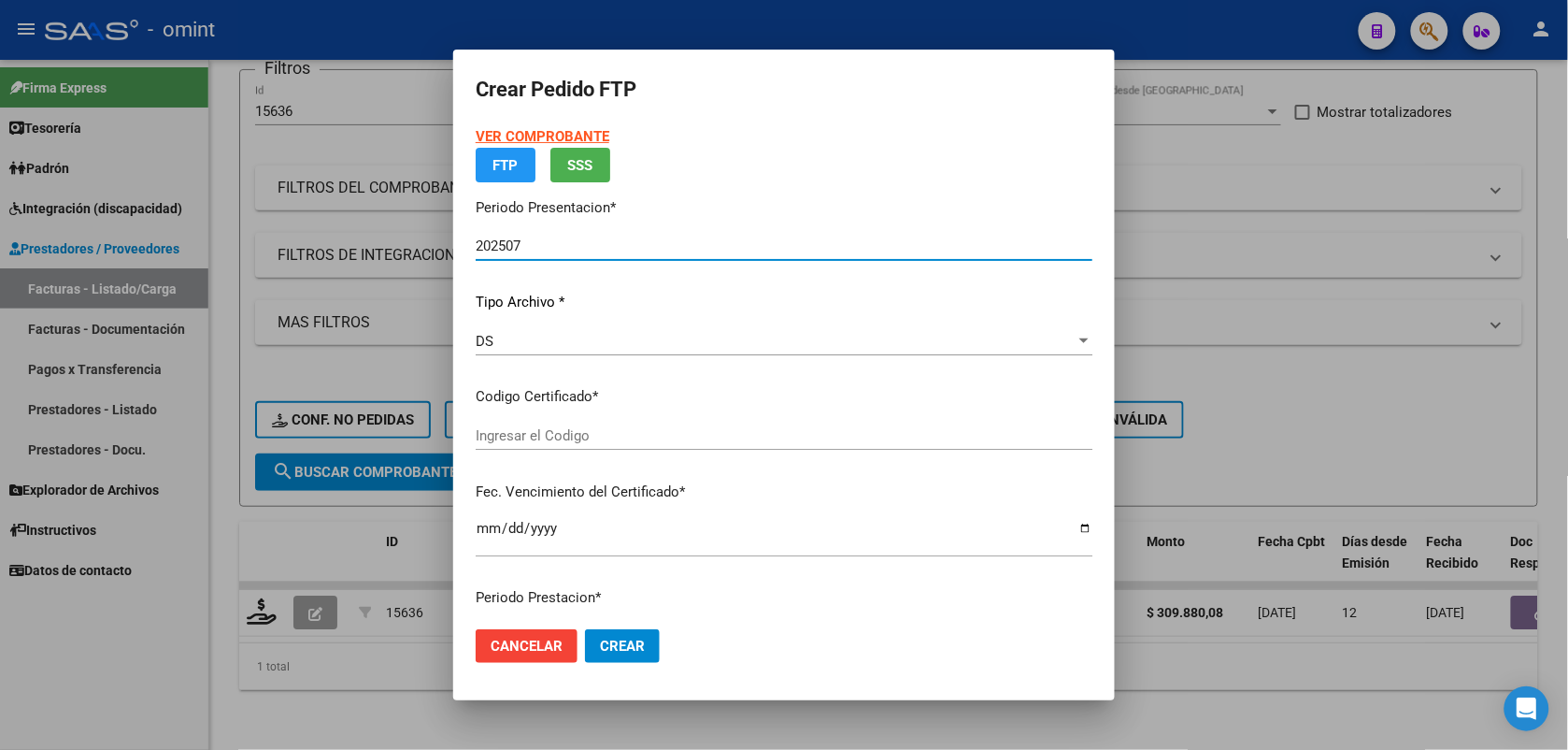
type input "2781117502"
type input "[DATE]"
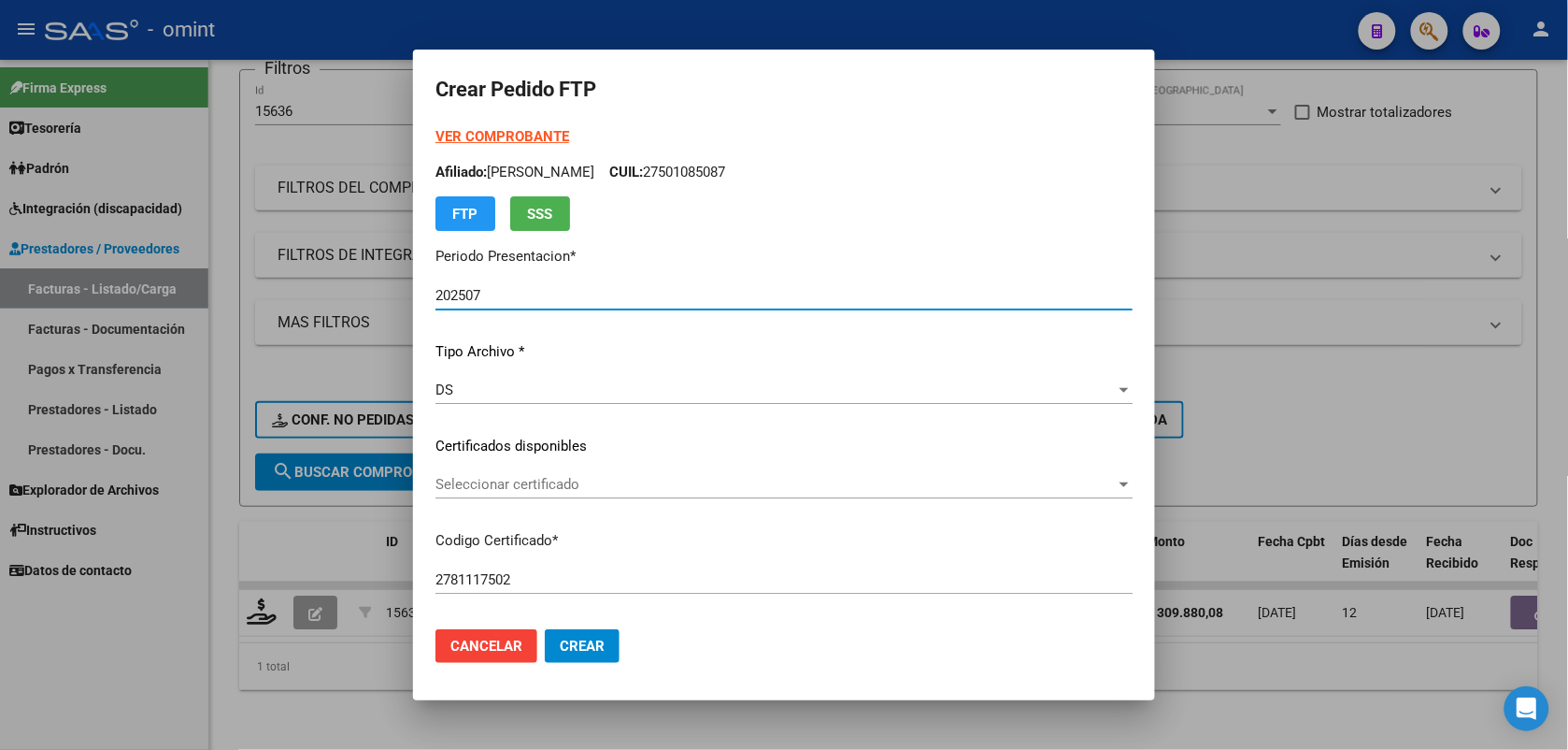
click at [540, 136] on strong "VER COMPROBANTE" at bounding box center [502, 136] width 134 height 17
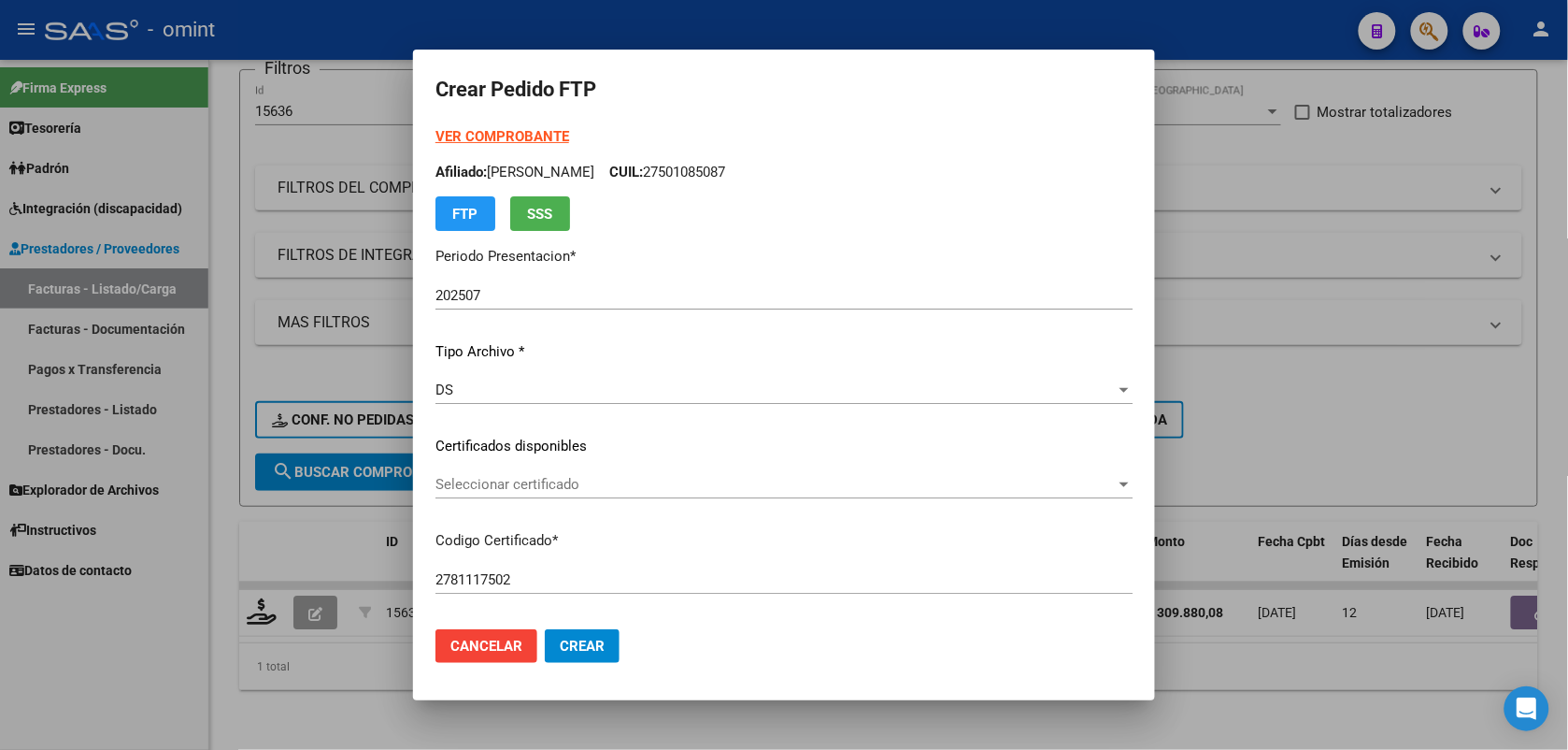
click at [625, 491] on span "Seleccionar certificado" at bounding box center [775, 485] width 680 height 17
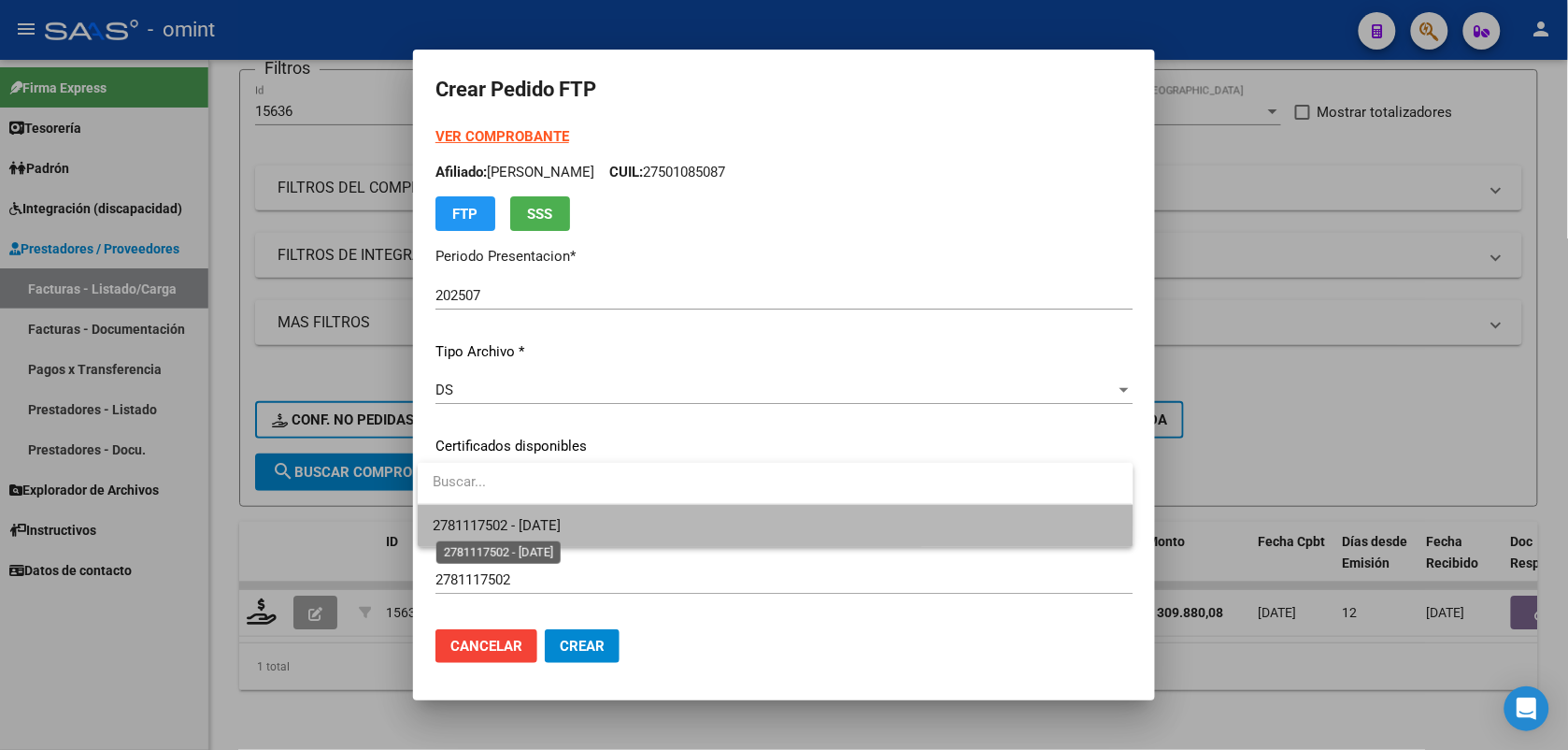
click at [552, 519] on span "2781117502 - [DATE]" at bounding box center [497, 525] width 128 height 17
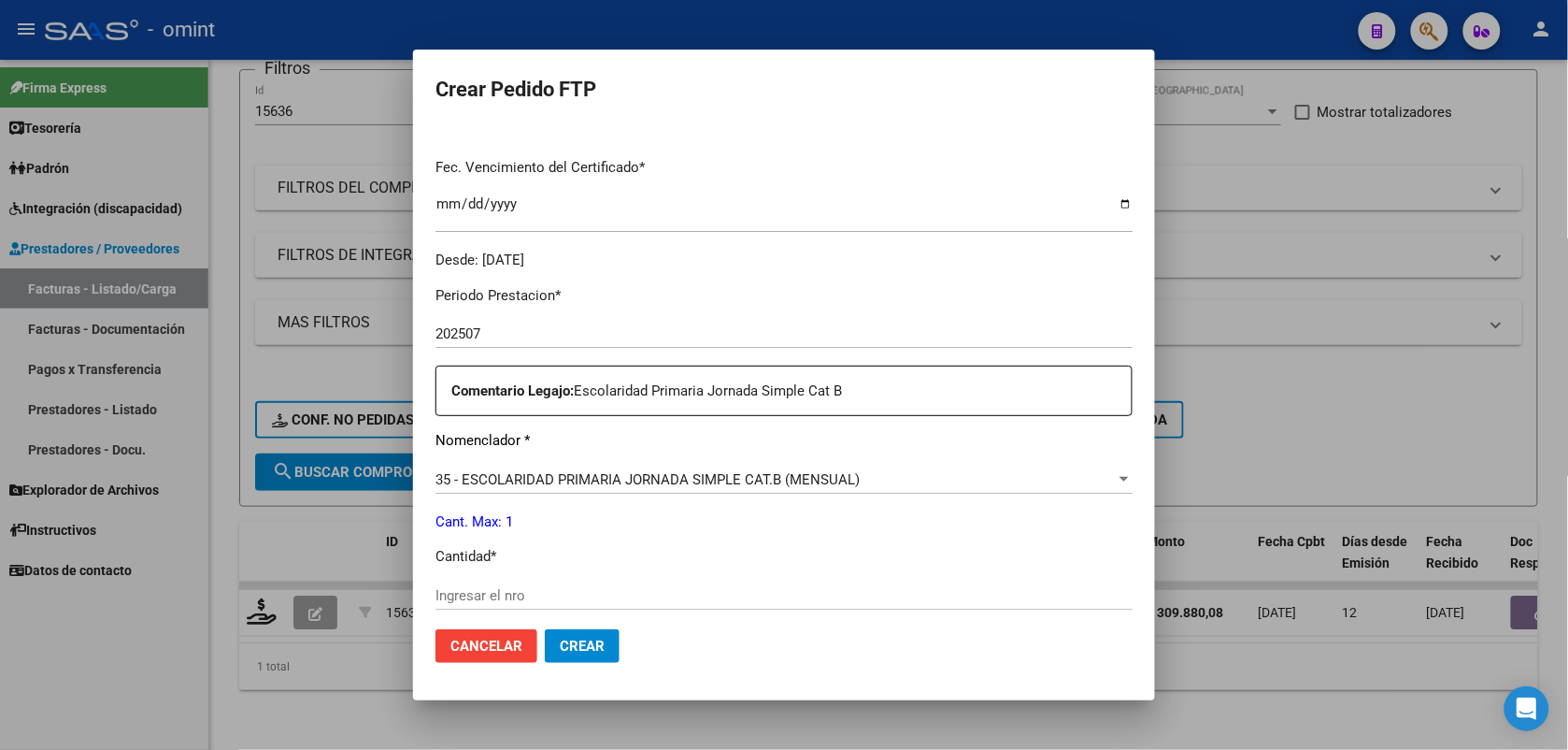
scroll to position [584, 0]
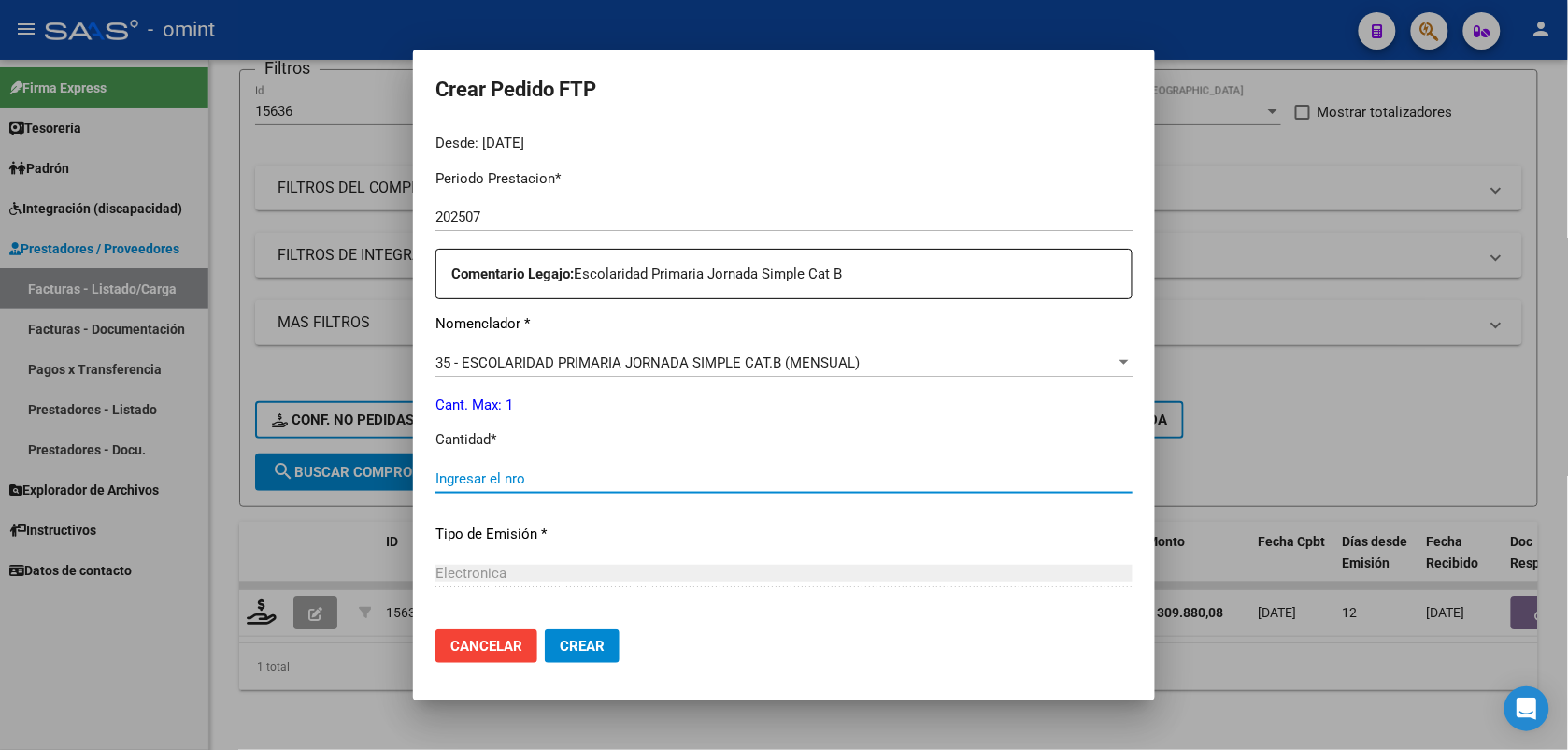
click at [470, 477] on input "Ingresar el nro" at bounding box center [784, 479] width 697 height 17
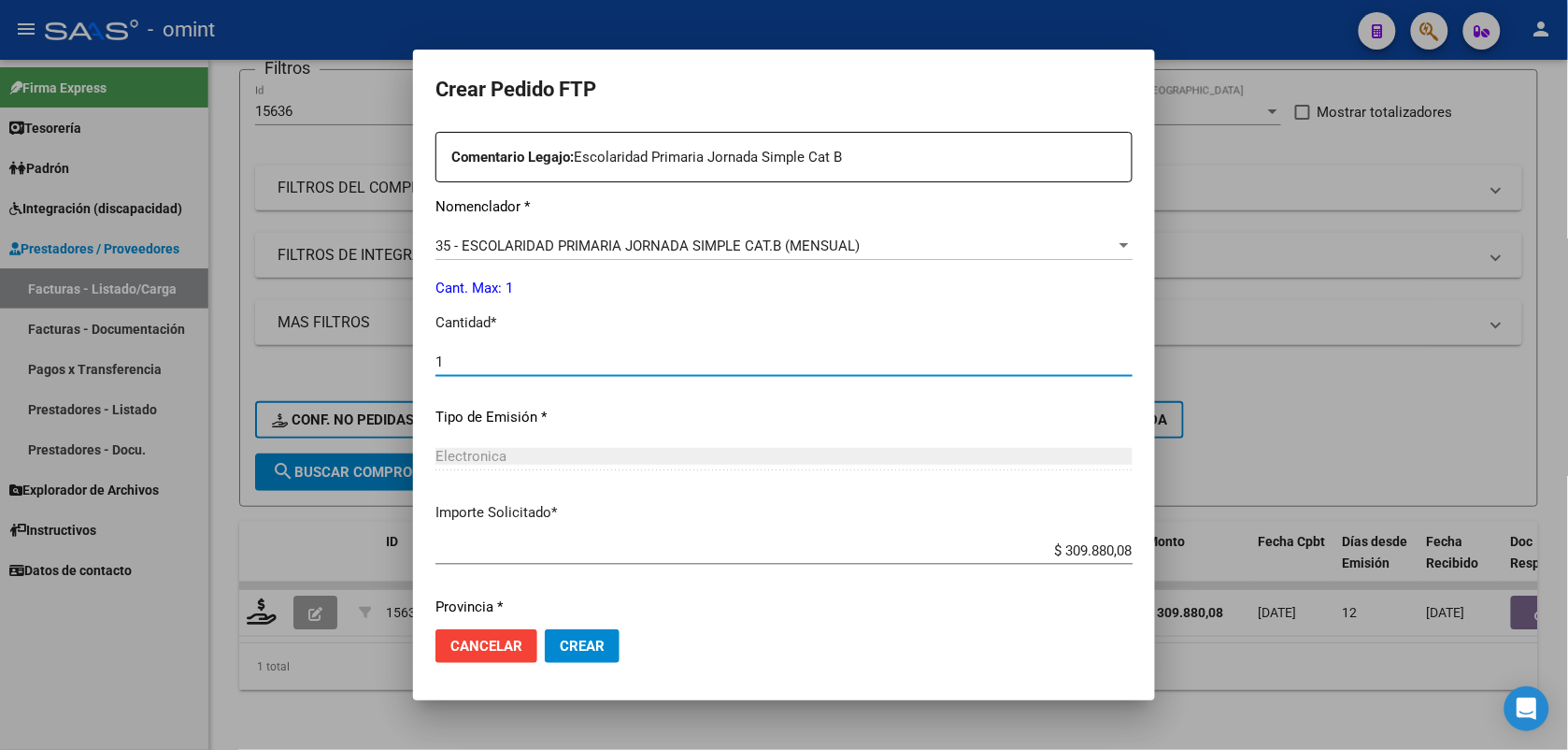
scroll to position [763, 0]
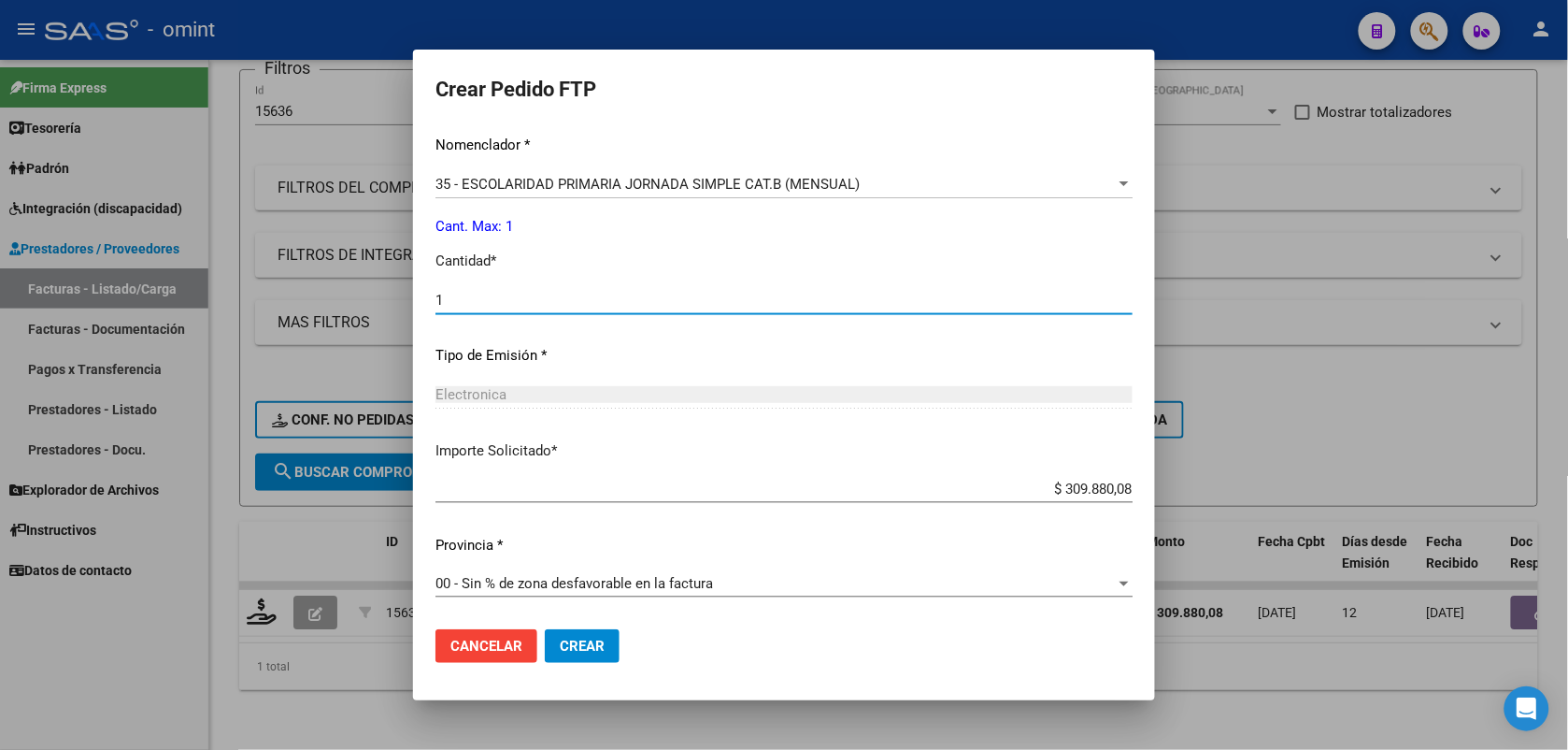
type input "1"
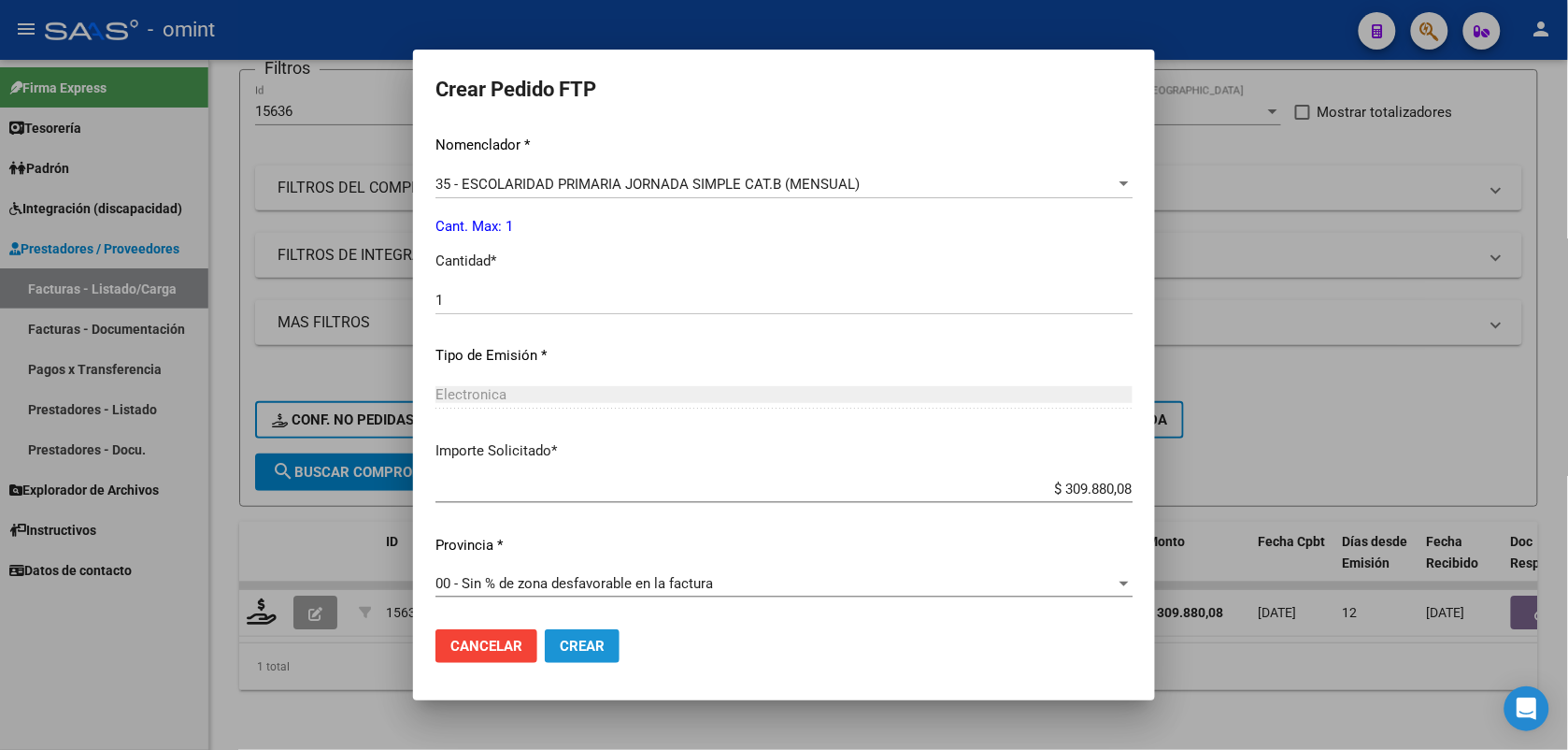
click at [587, 650] on span "Crear" at bounding box center [582, 646] width 45 height 17
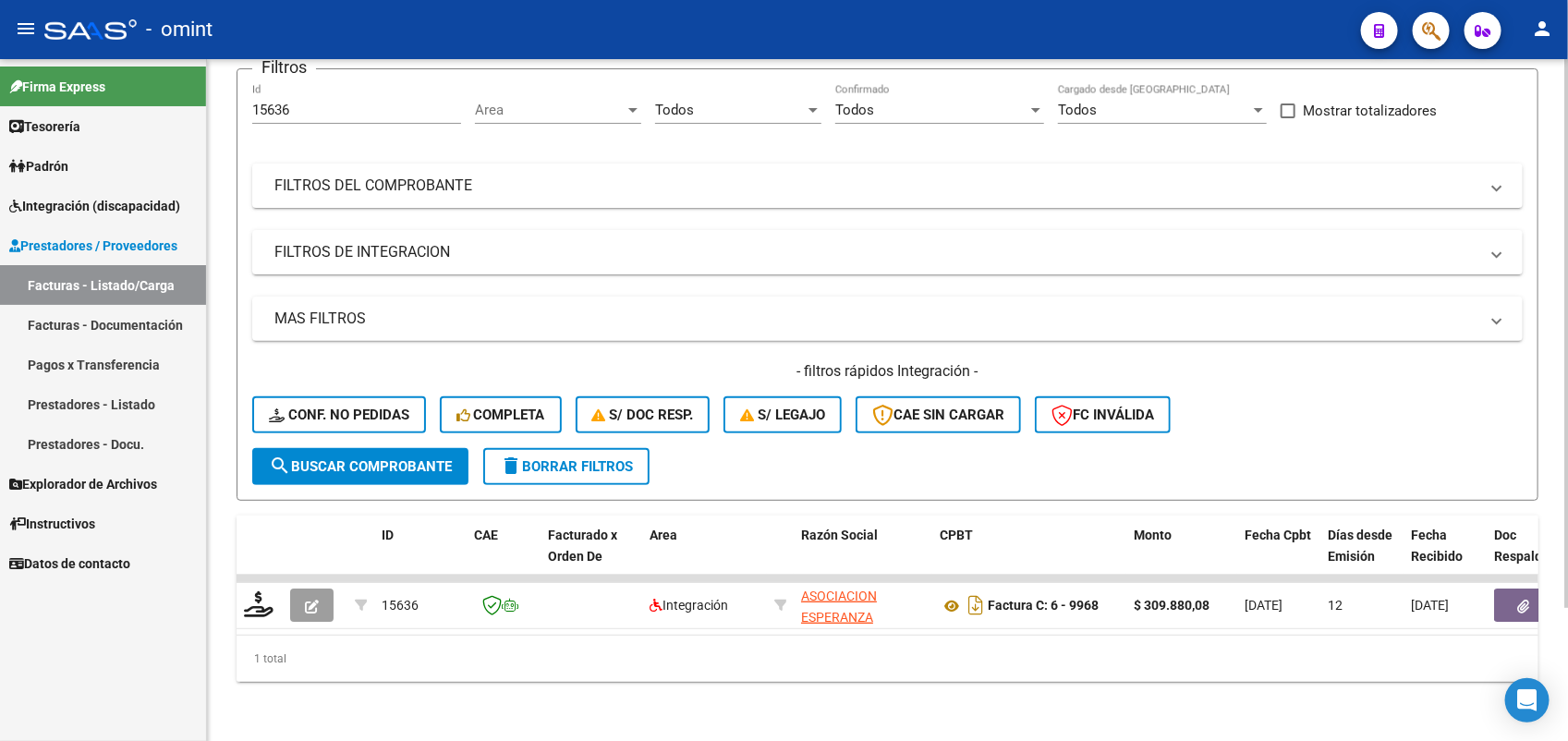
scroll to position [0, 0]
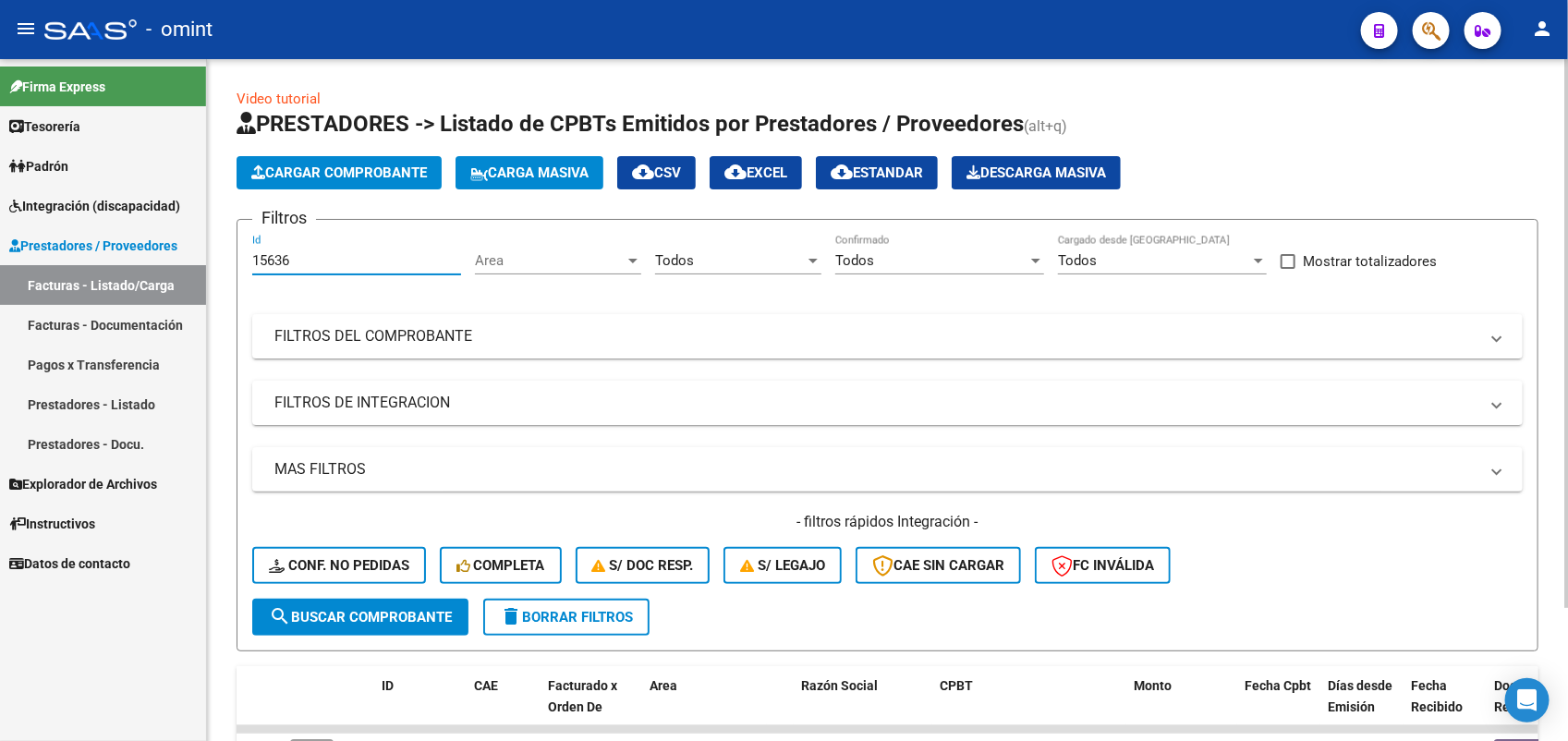
drag, startPoint x: 299, startPoint y: 258, endPoint x: 246, endPoint y: 252, distance: 53.3
click at [246, 252] on form "Filtros 15636 Id Area Area Todos Seleccionar Gerenciador Todos Confirmado Todos…" at bounding box center [887, 434] width 1302 height 432
paste input "6774"
type input "16774"
click at [348, 620] on span "search Buscar Comprobante" at bounding box center [360, 617] width 183 height 17
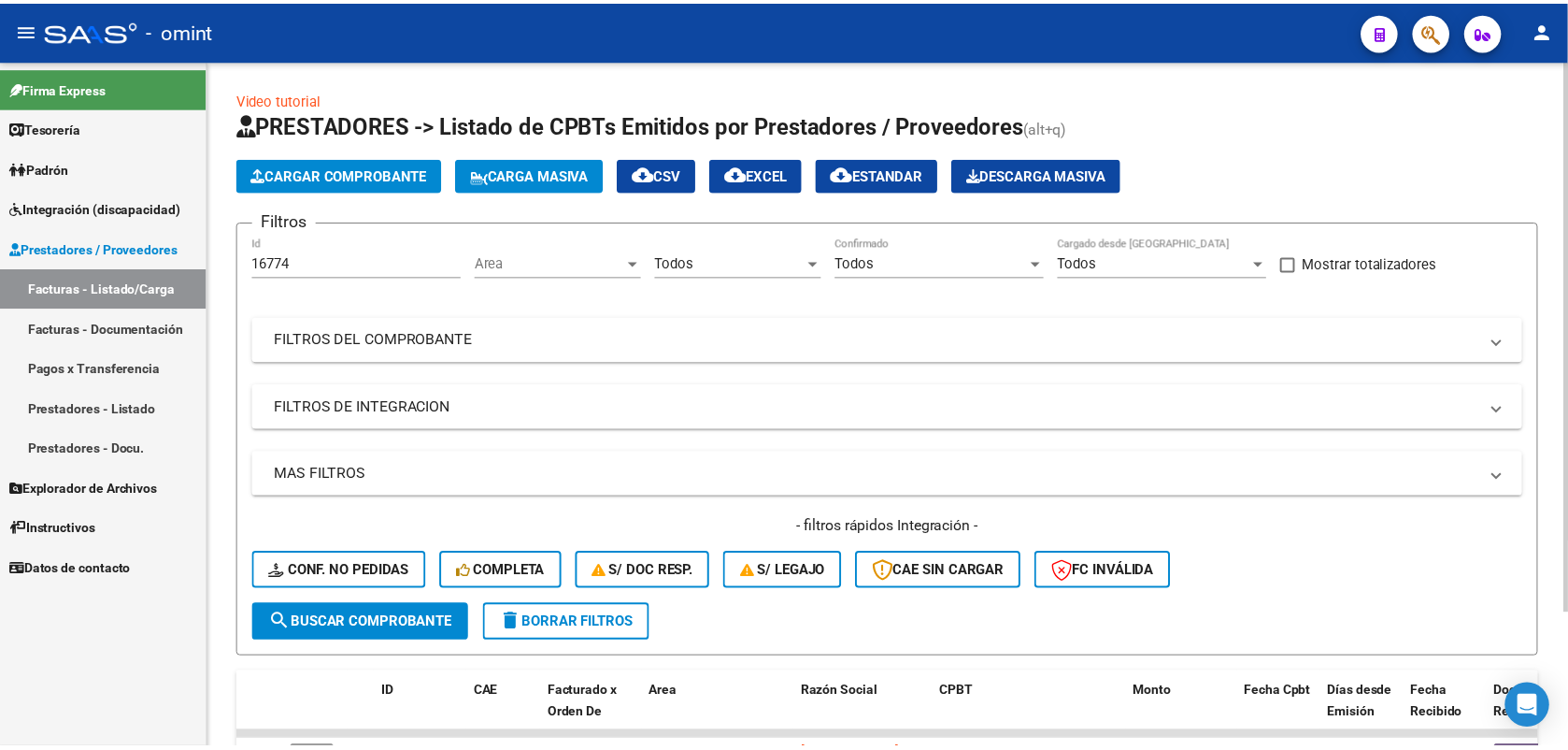
scroll to position [167, 0]
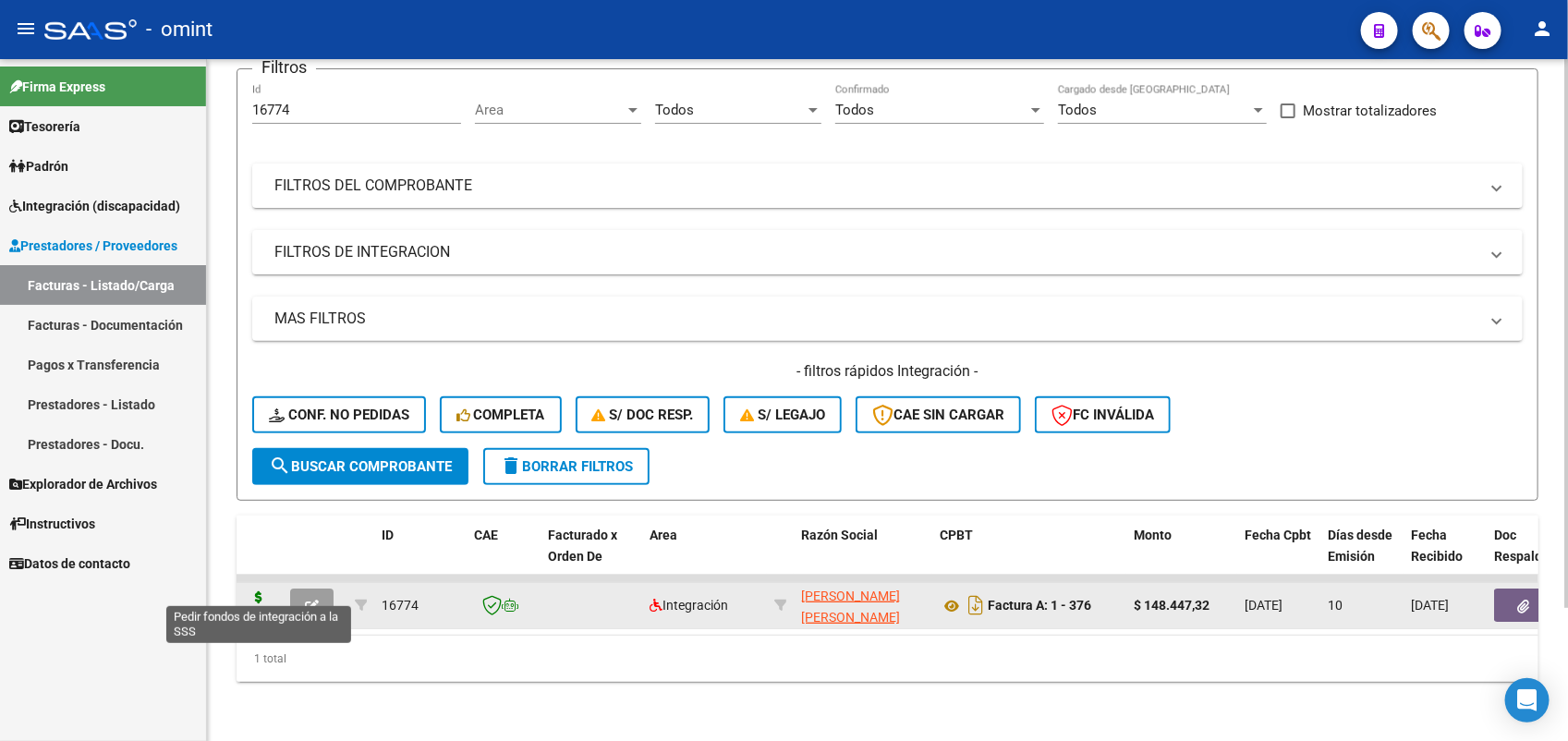
click at [259, 591] on icon at bounding box center [259, 604] width 30 height 26
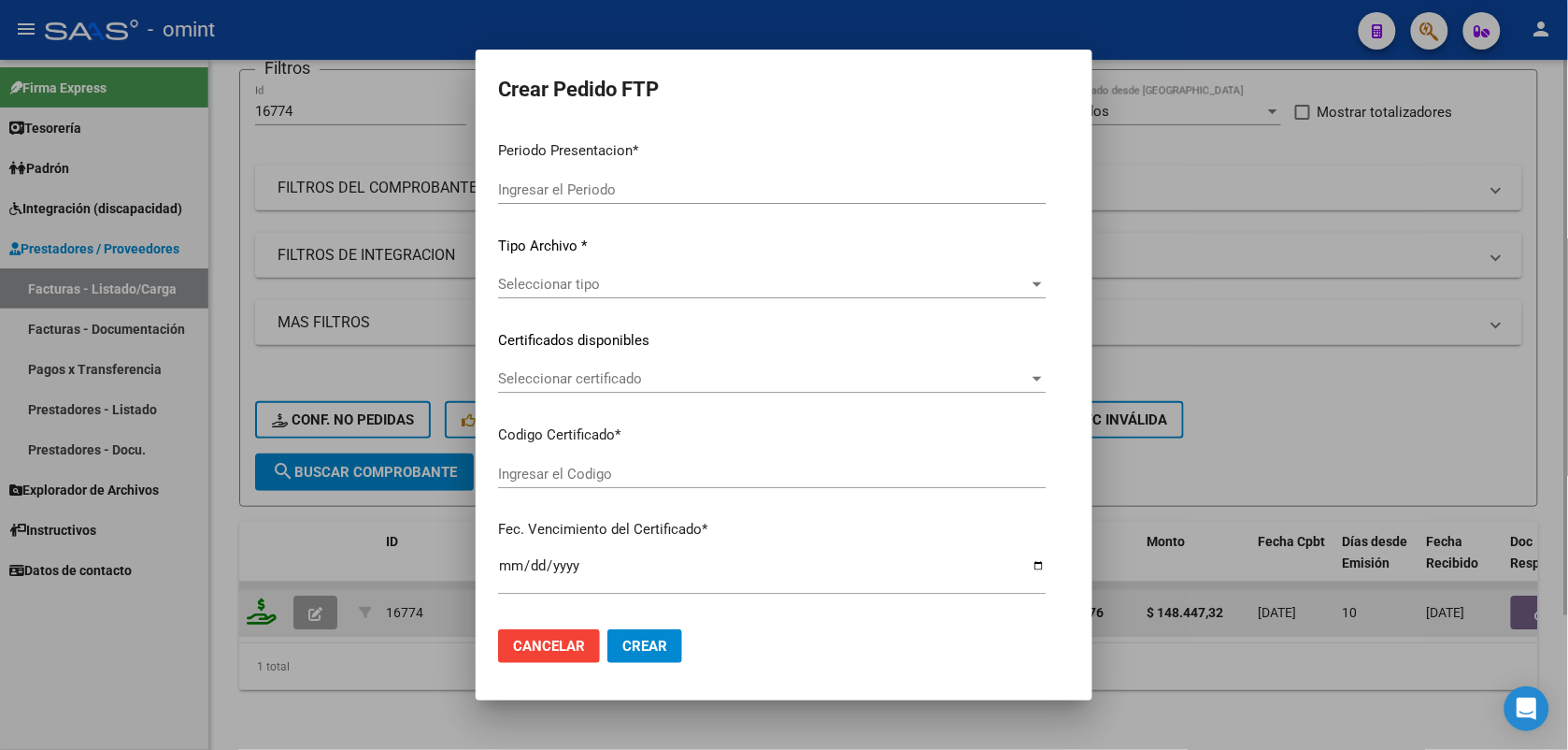
type input "202507"
type input "$ 148.447,32"
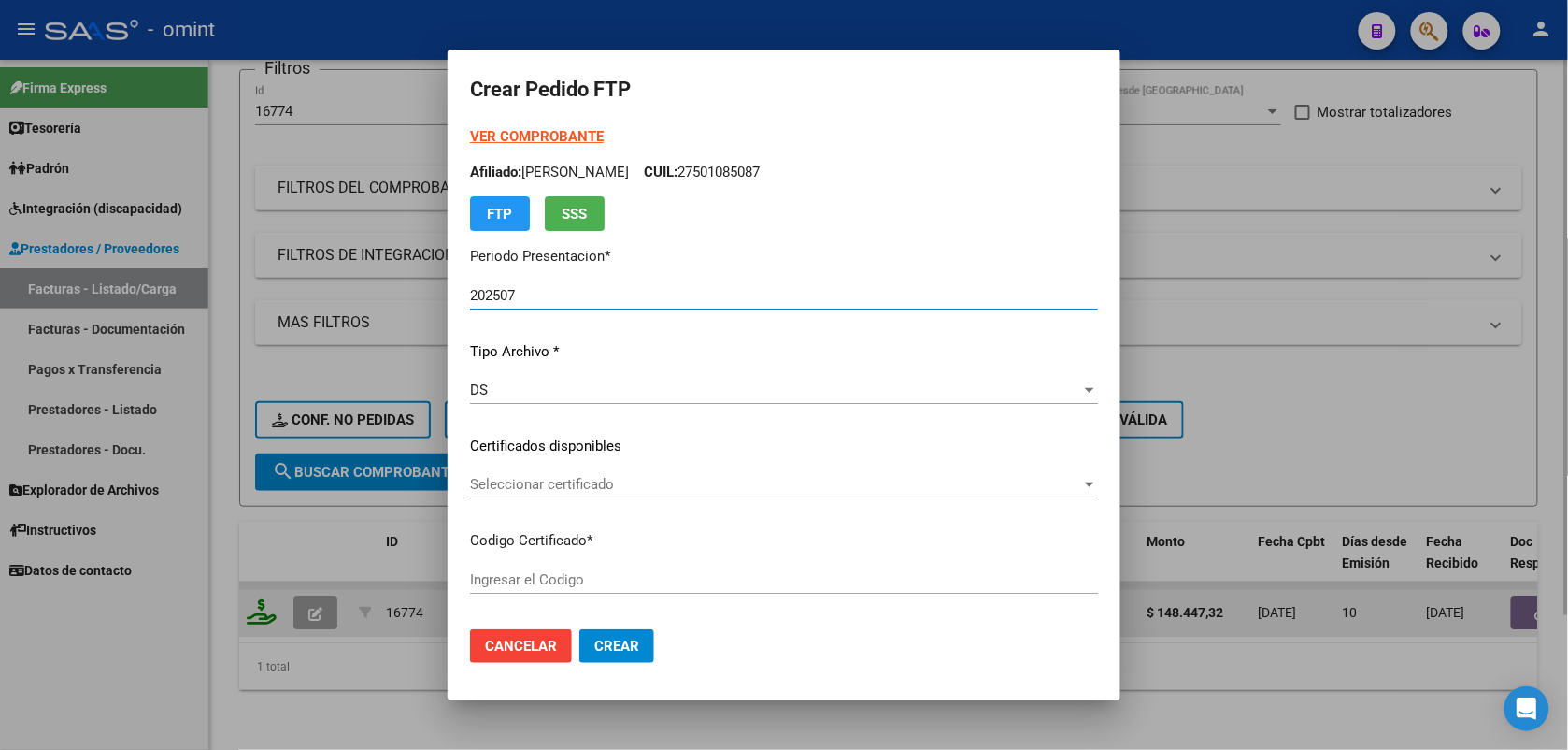
type input "2781117502"
type input "[DATE]"
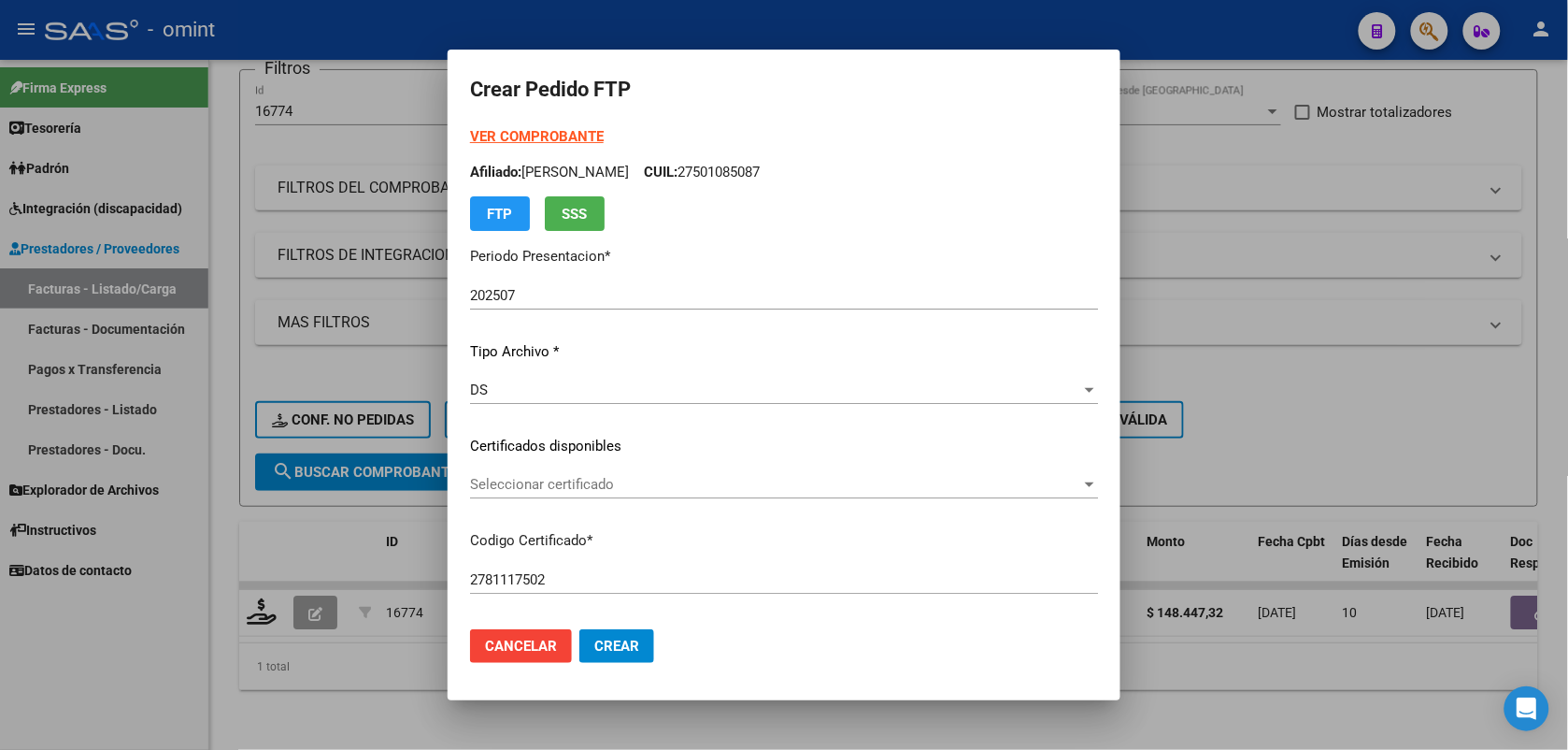
click at [580, 469] on div "VER COMPROBANTE ARCA Padrón Afiliado: [PERSON_NAME] MIA CUIL: 27501085087 FTP S…" at bounding box center [784, 432] width 628 height 612
click at [585, 477] on span "Seleccionar certificado" at bounding box center [776, 485] width 611 height 17
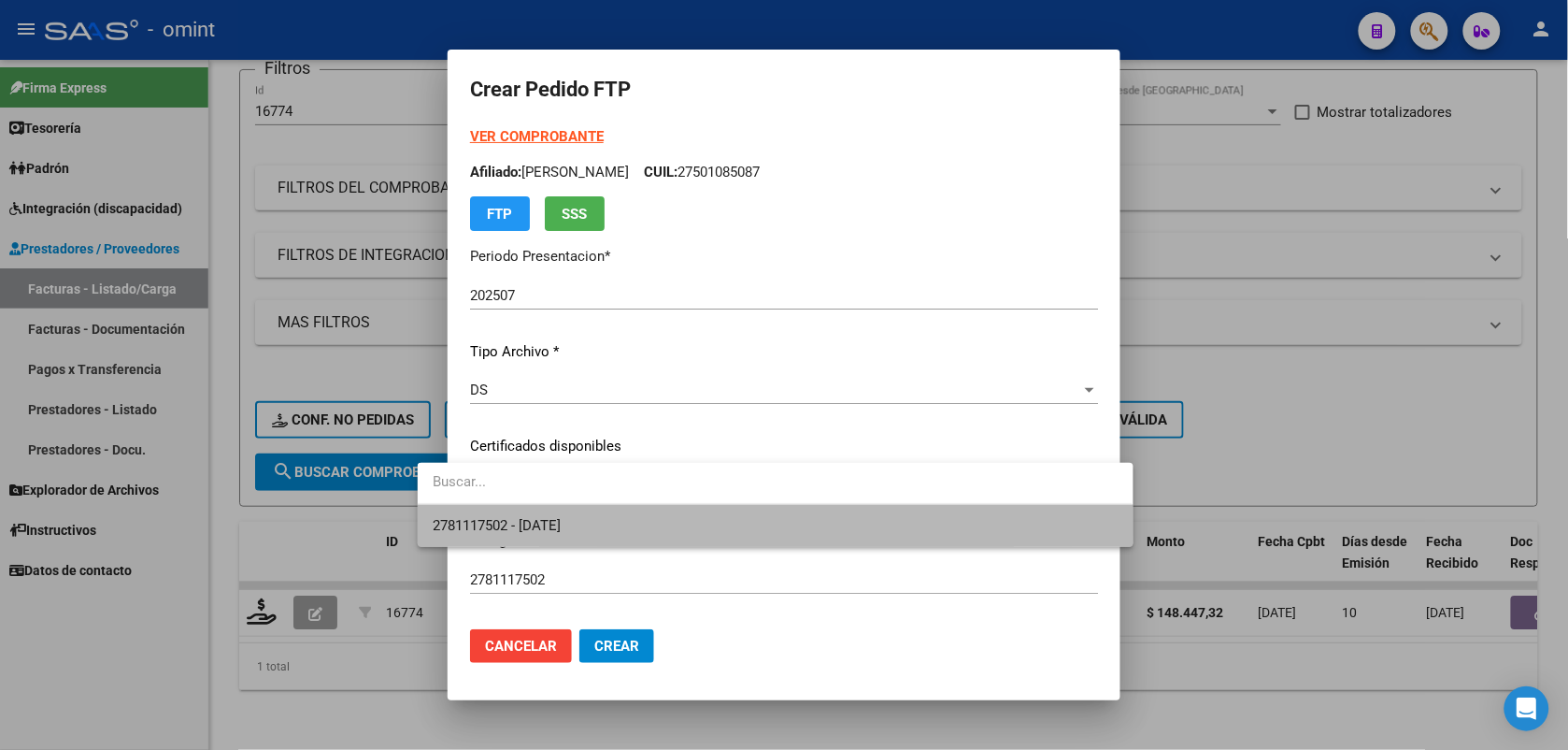
click at [599, 517] on span "2781117502 - [DATE]" at bounding box center [775, 525] width 685 height 42
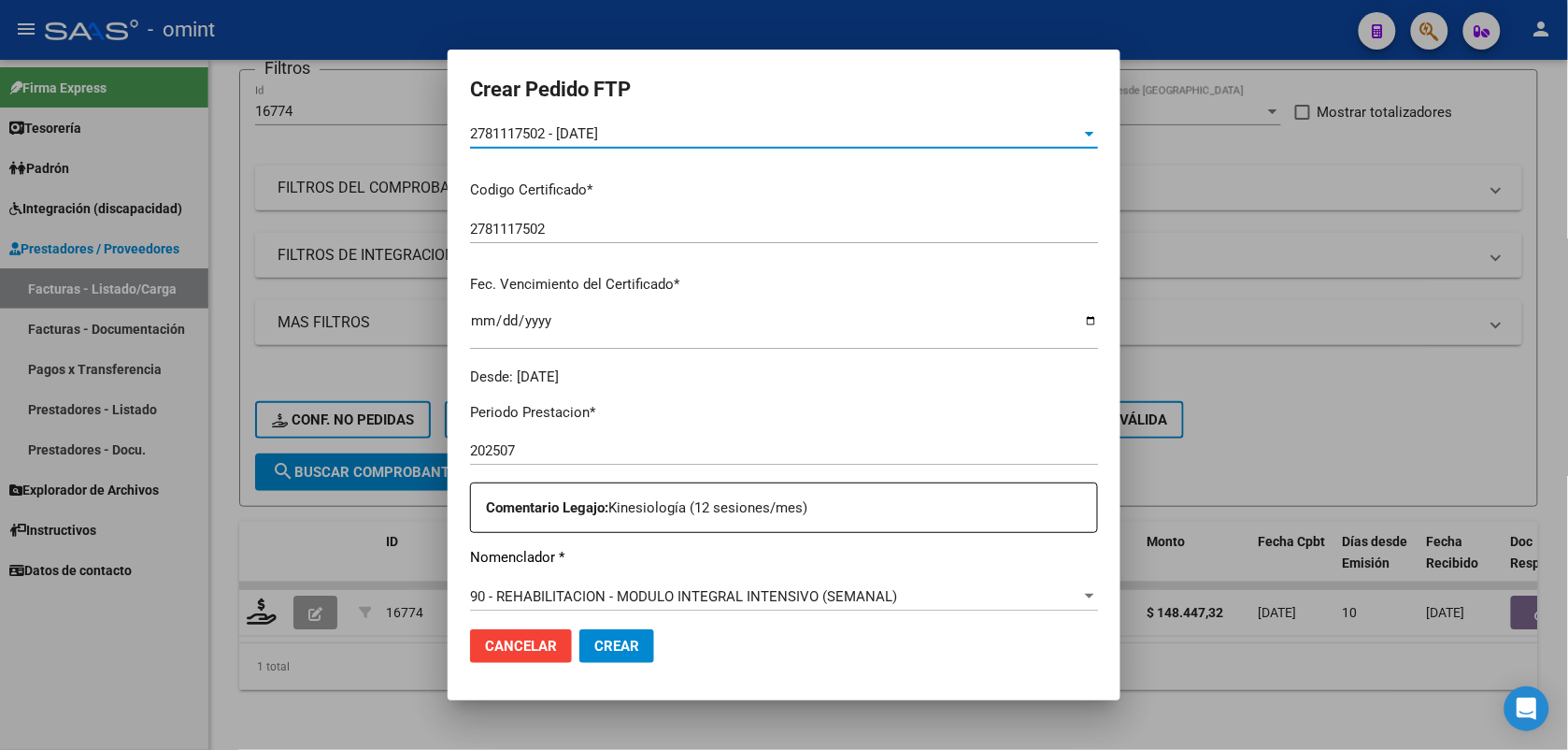
scroll to position [468, 0]
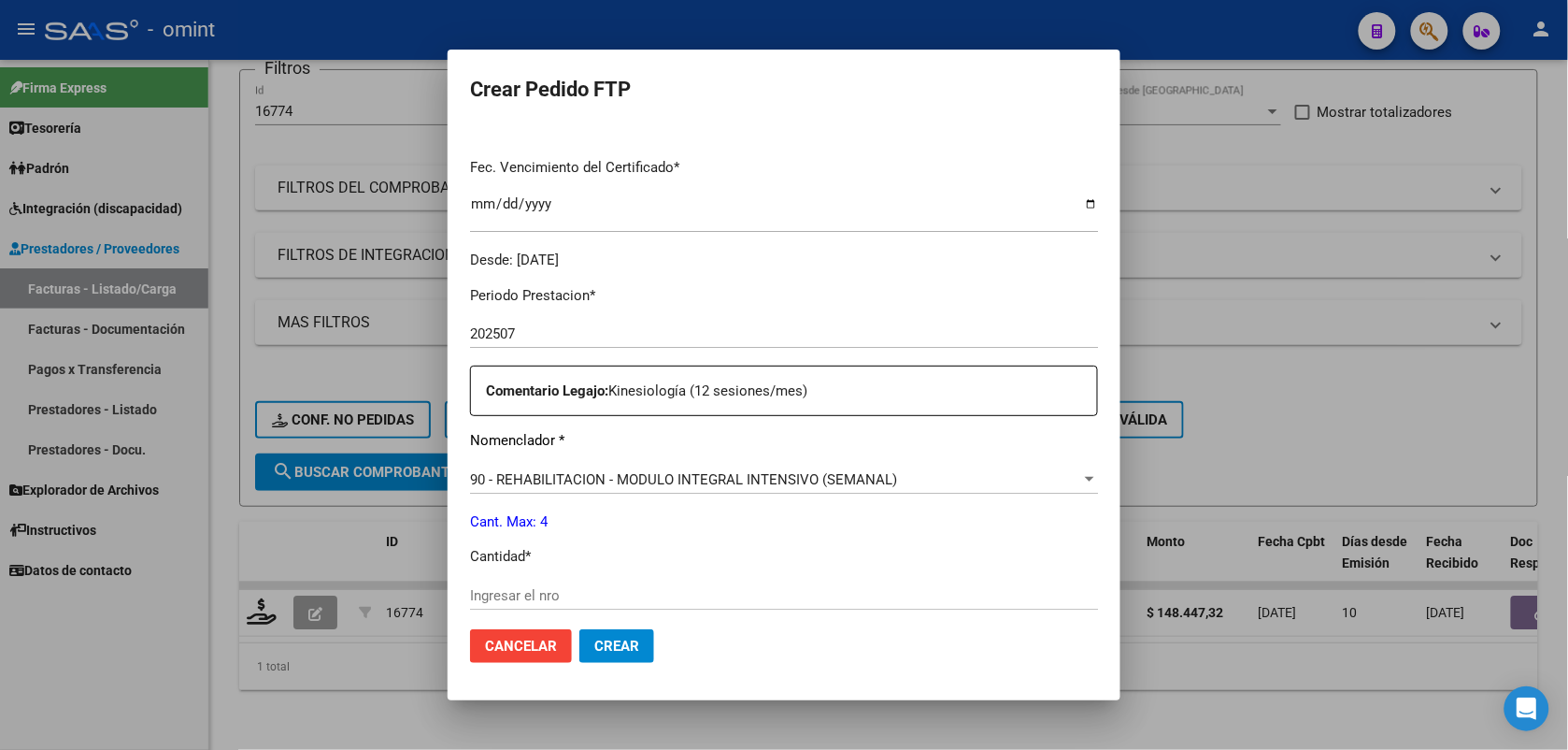
click at [514, 591] on input "Ingresar el nro" at bounding box center [784, 596] width 628 height 17
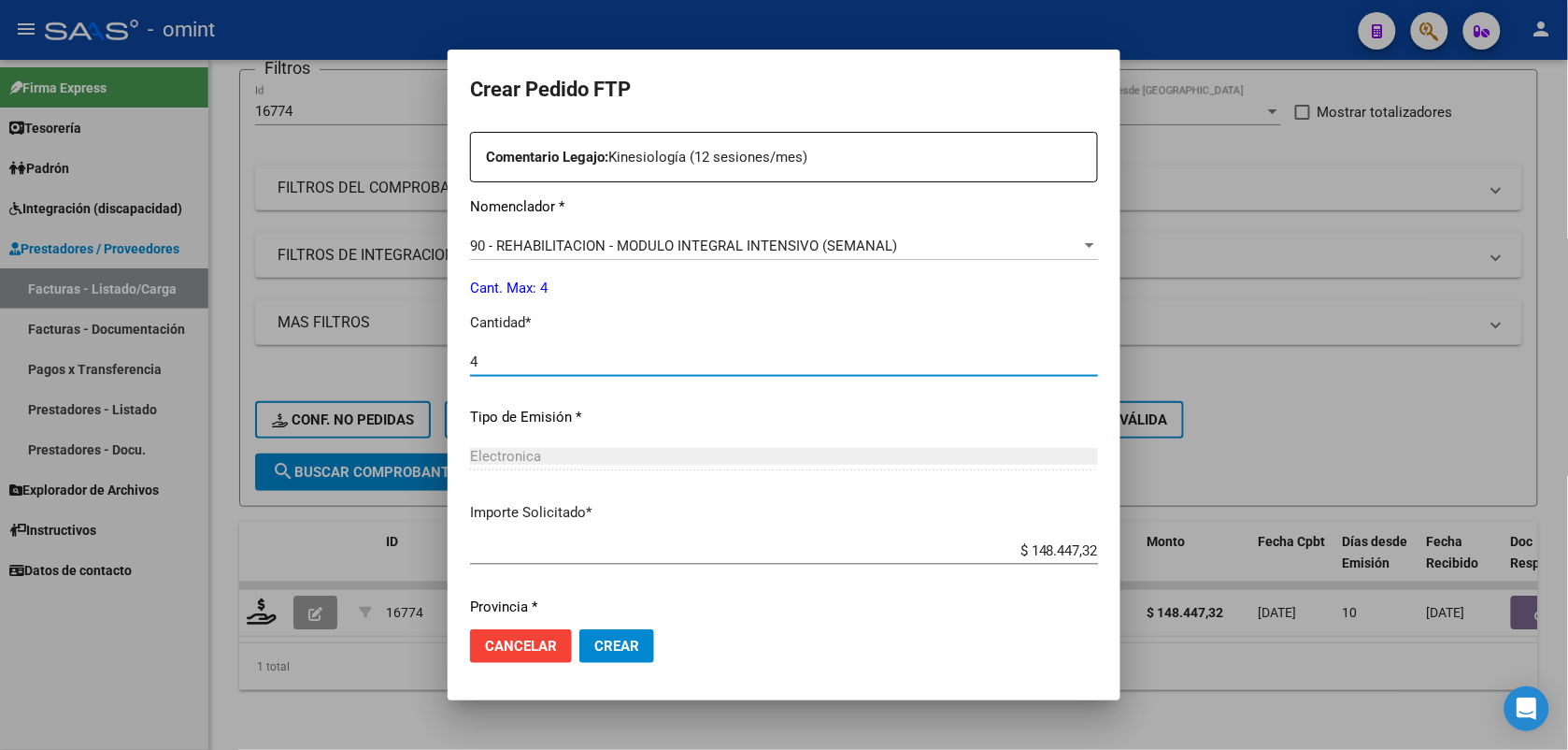
scroll to position [763, 0]
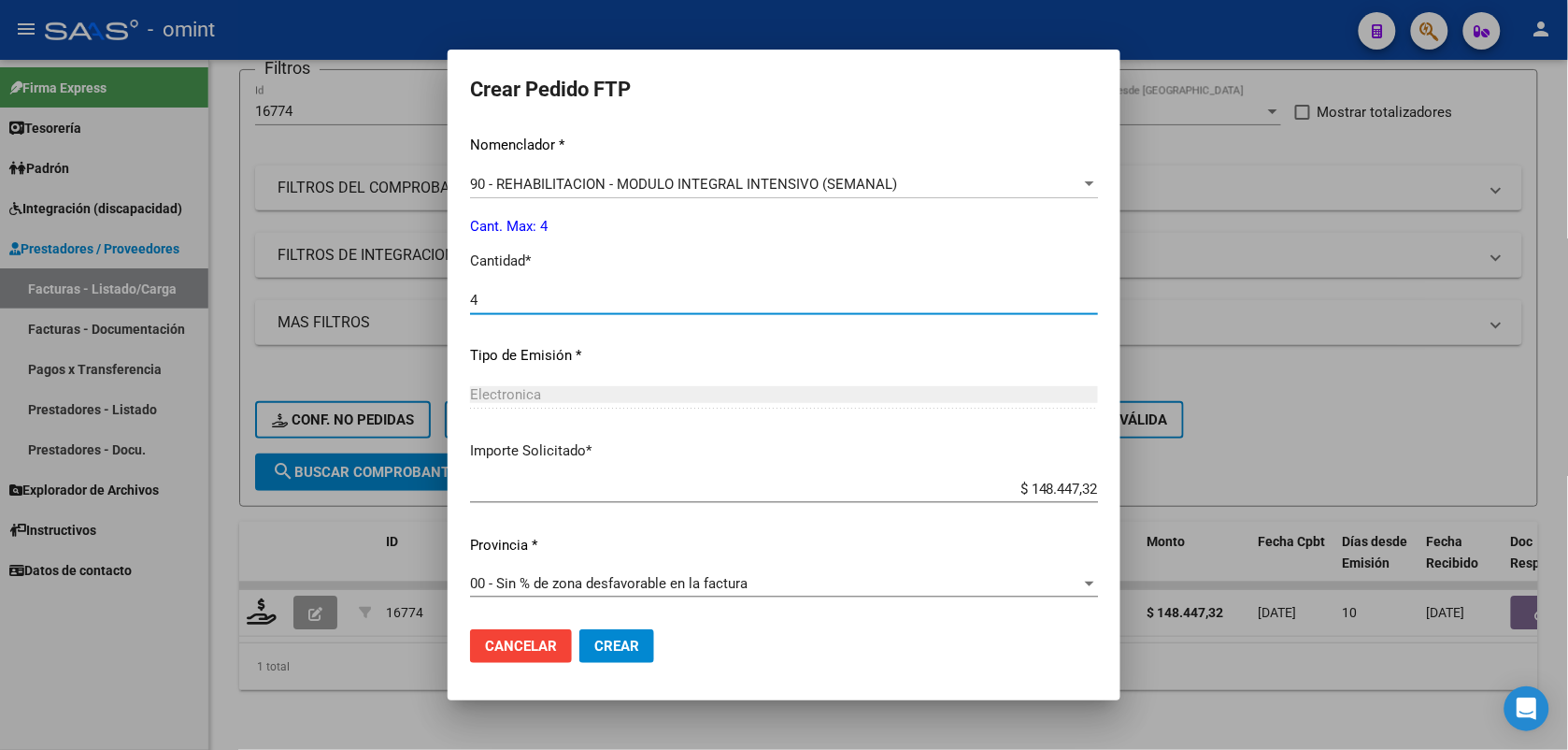
type input "4"
click at [594, 638] on span "Crear" at bounding box center [617, 646] width 45 height 17
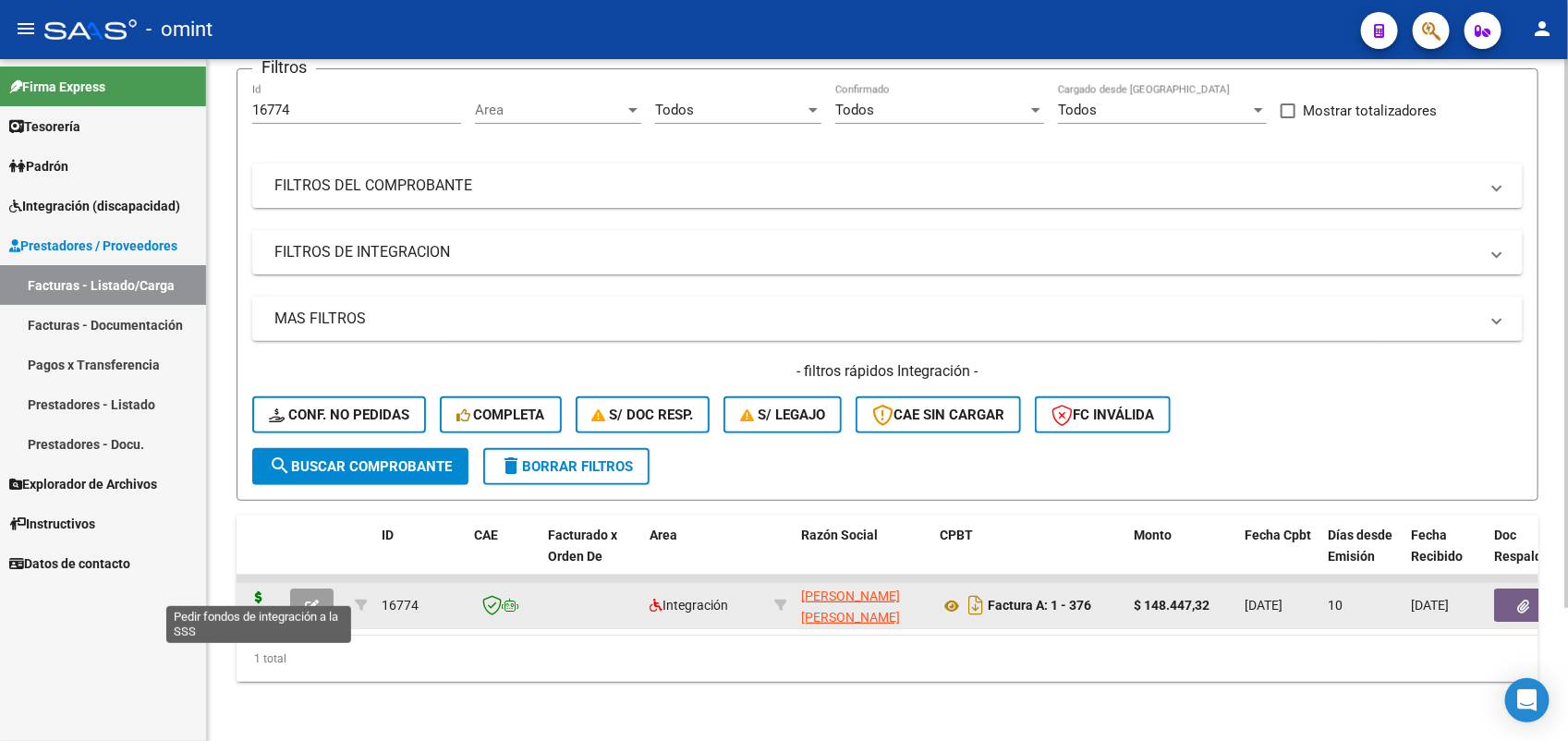
click at [254, 591] on icon at bounding box center [259, 604] width 30 height 26
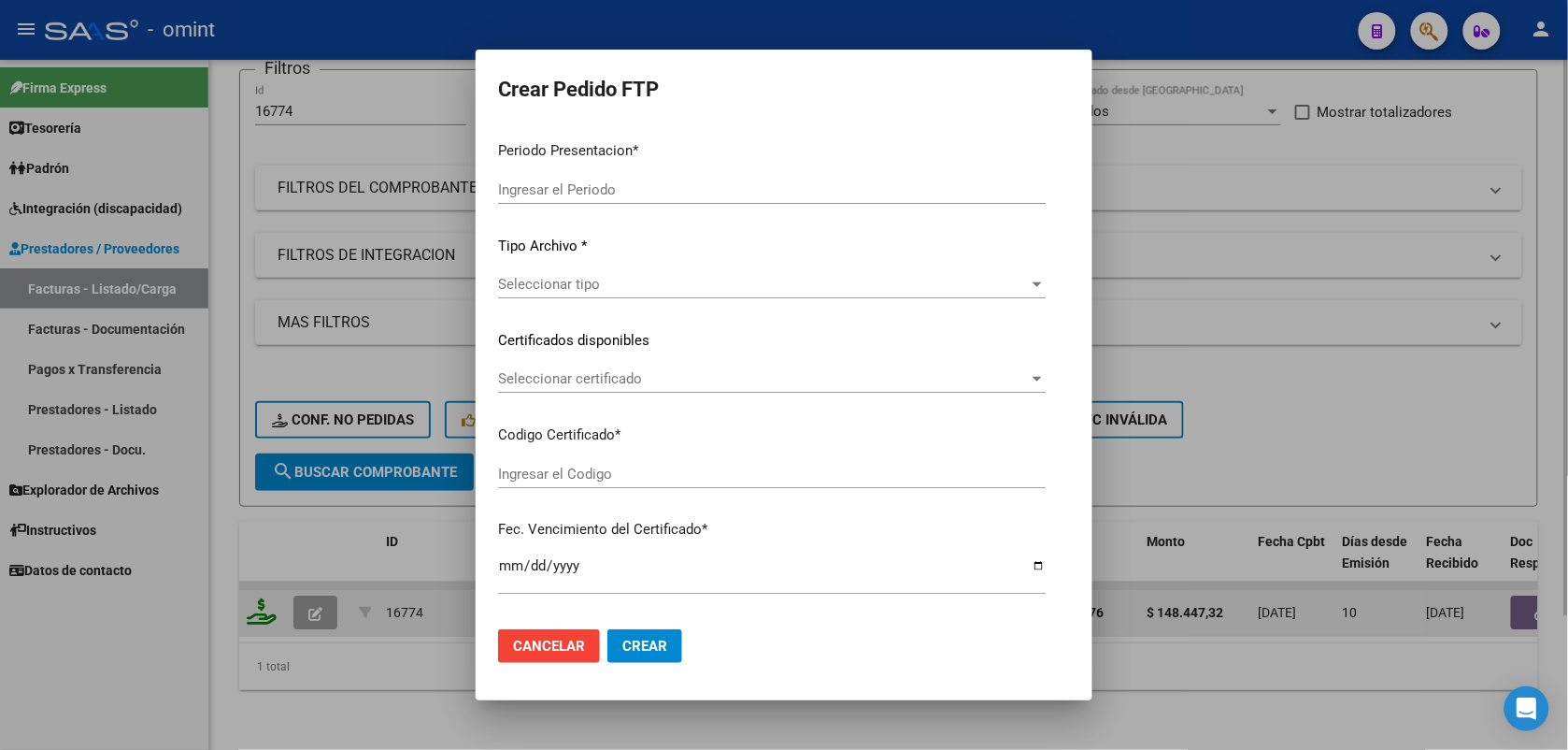
type input "202507"
type input "$ 148.447,32"
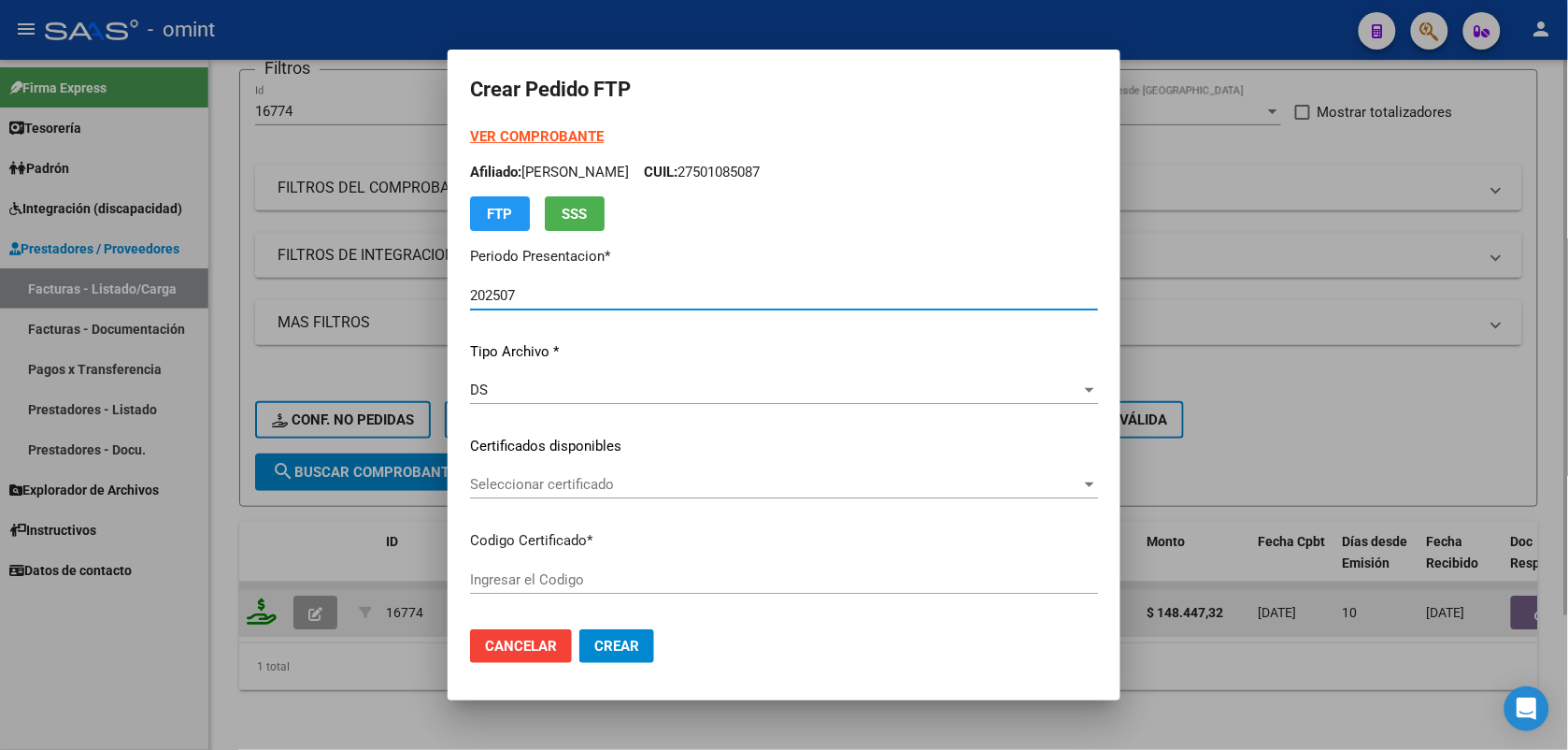
type input "2781117502"
type input "[DATE]"
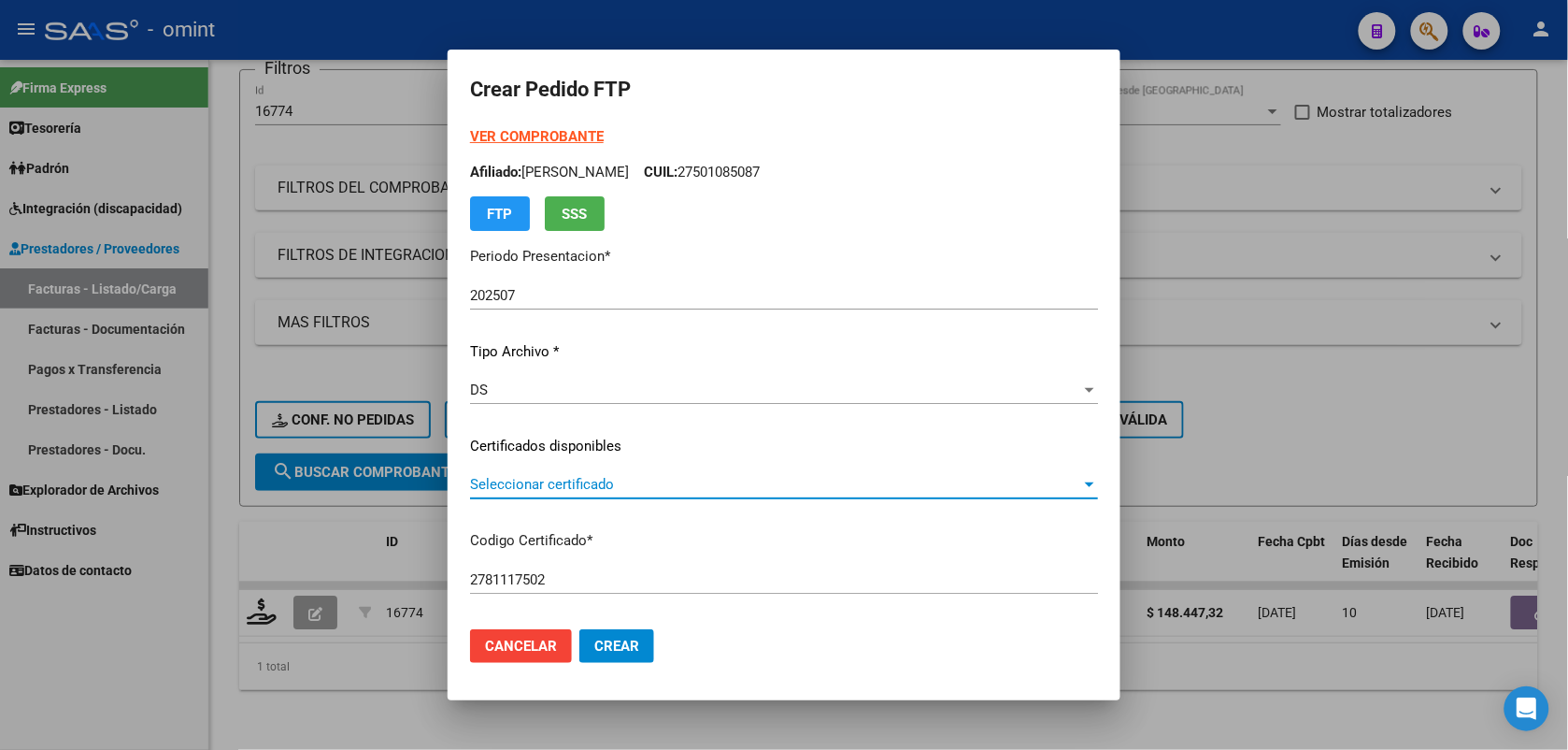
click at [675, 483] on span "Seleccionar certificado" at bounding box center [776, 485] width 611 height 17
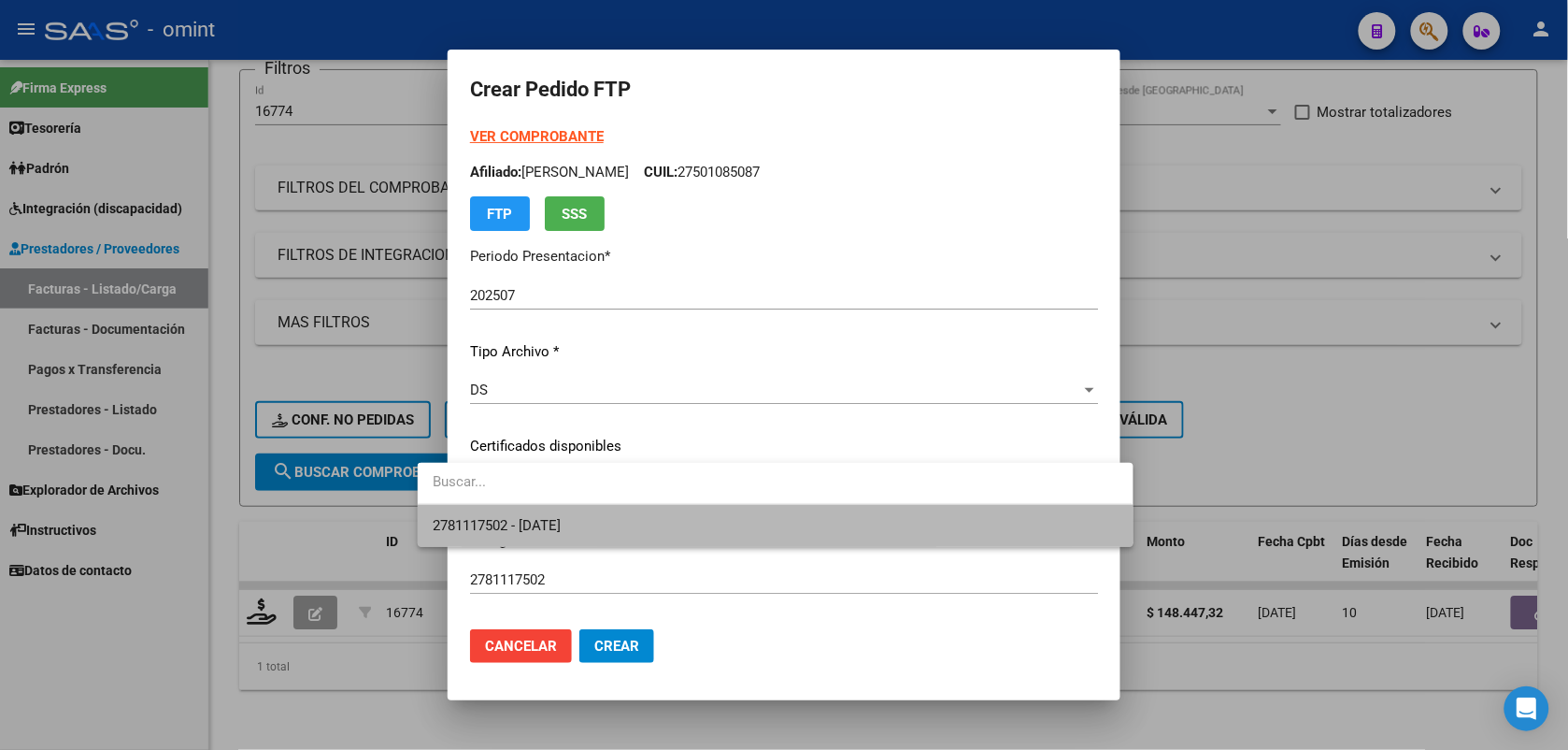
click at [678, 526] on span "2781117502 - [DATE]" at bounding box center [775, 525] width 685 height 42
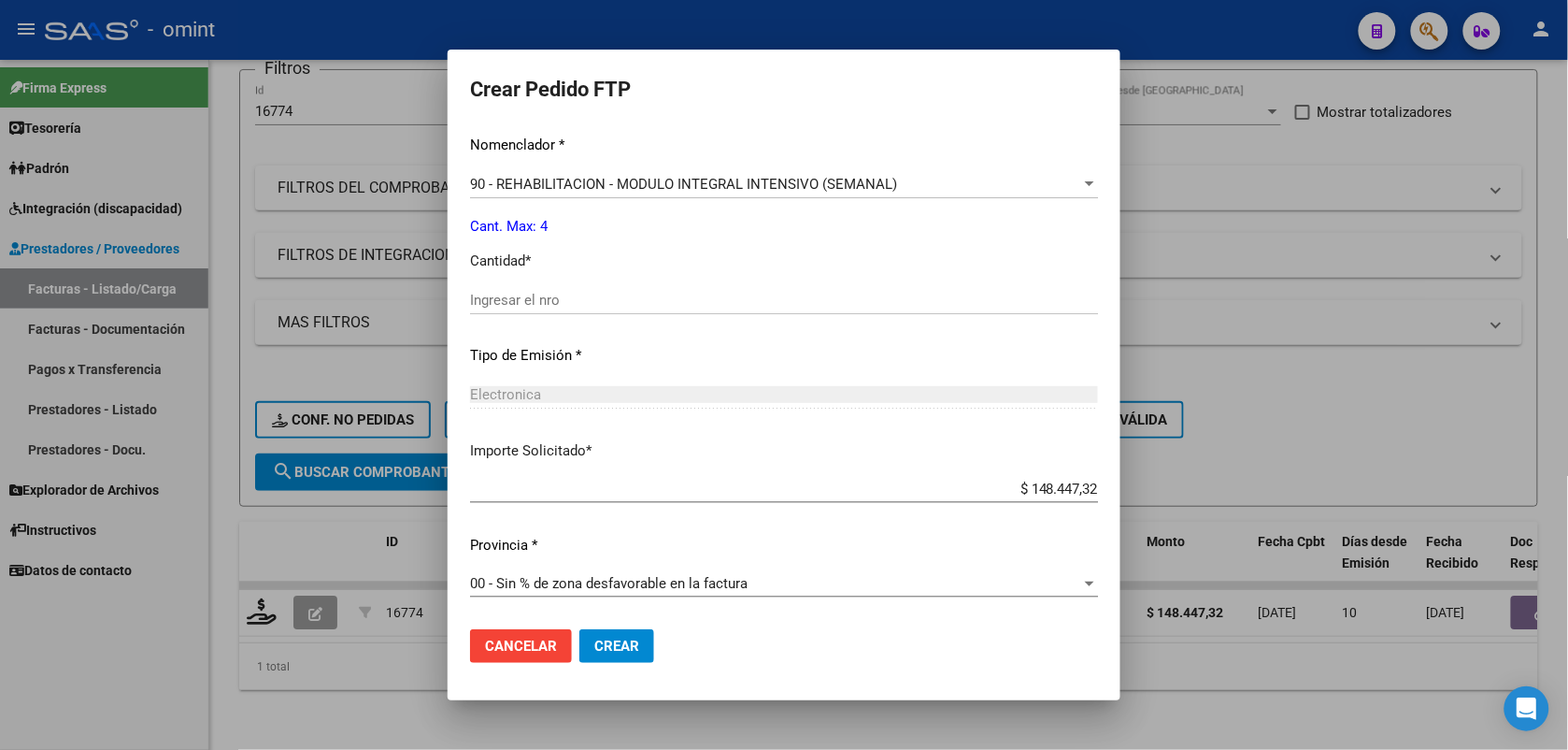
click at [596, 640] on span "Crear" at bounding box center [617, 646] width 45 height 17
click at [483, 292] on input "Ingresar el nro" at bounding box center [784, 300] width 628 height 17
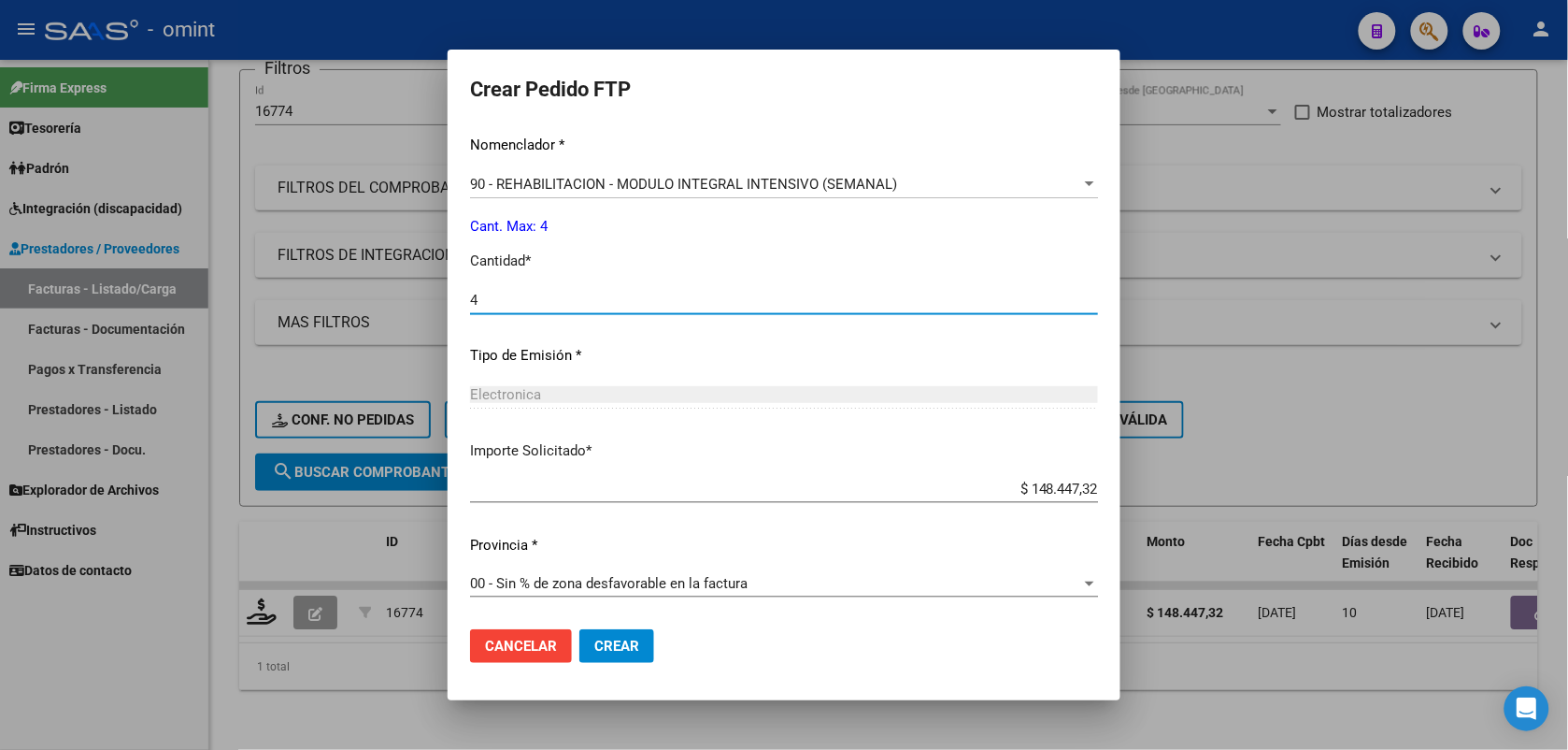
type input "4"
click at [594, 638] on span "Crear" at bounding box center [617, 646] width 45 height 17
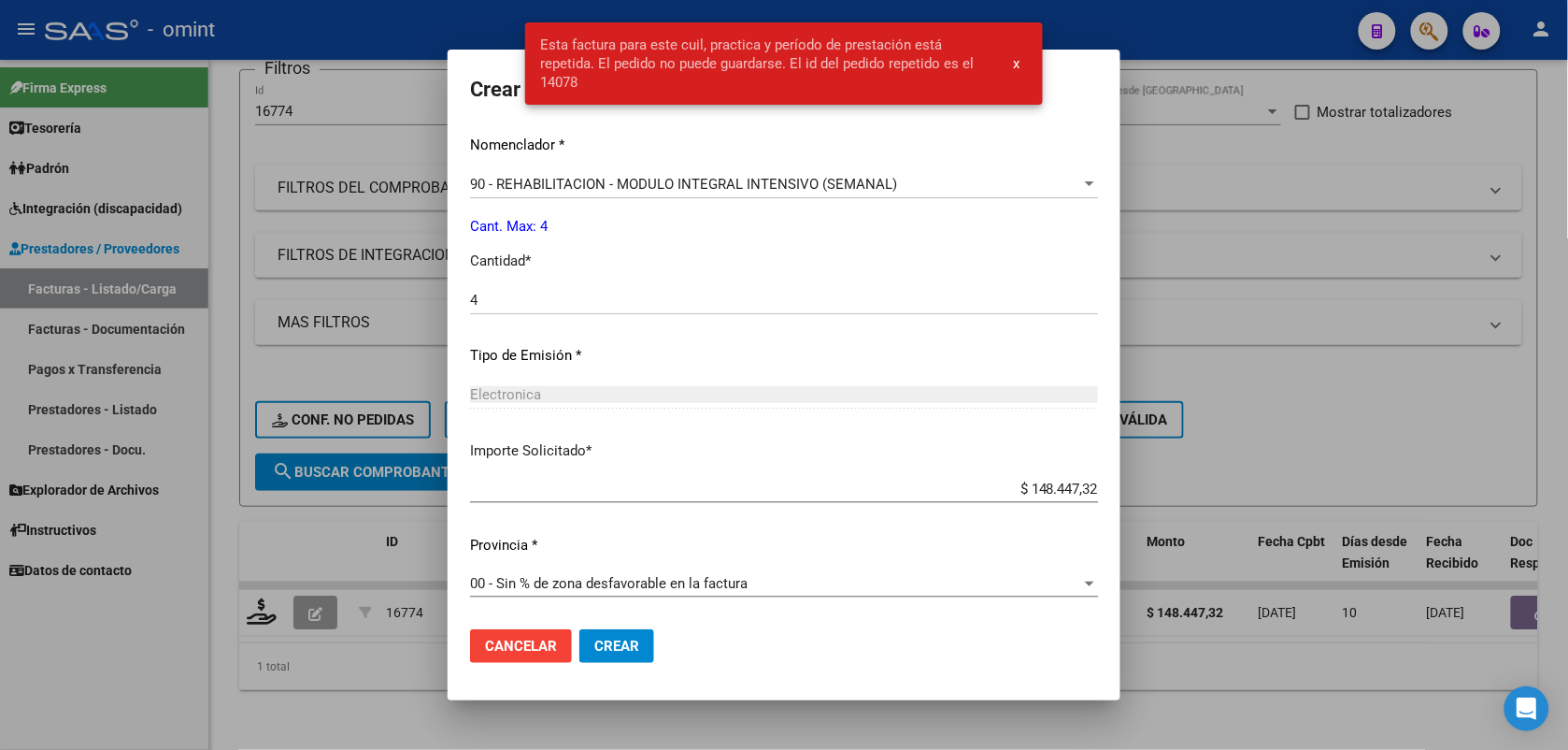
click at [324, 33] on div at bounding box center [784, 375] width 1568 height 750
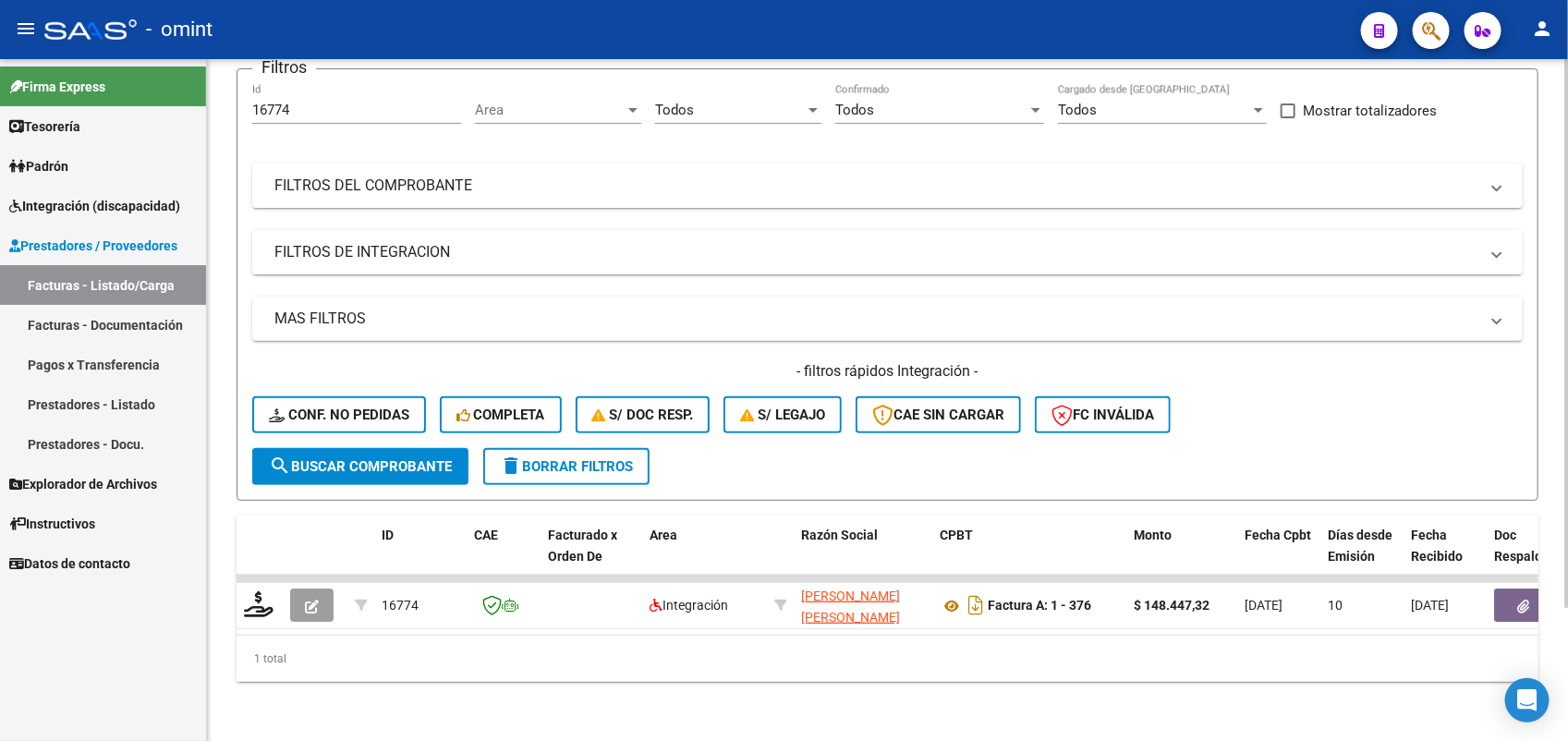
scroll to position [0, 0]
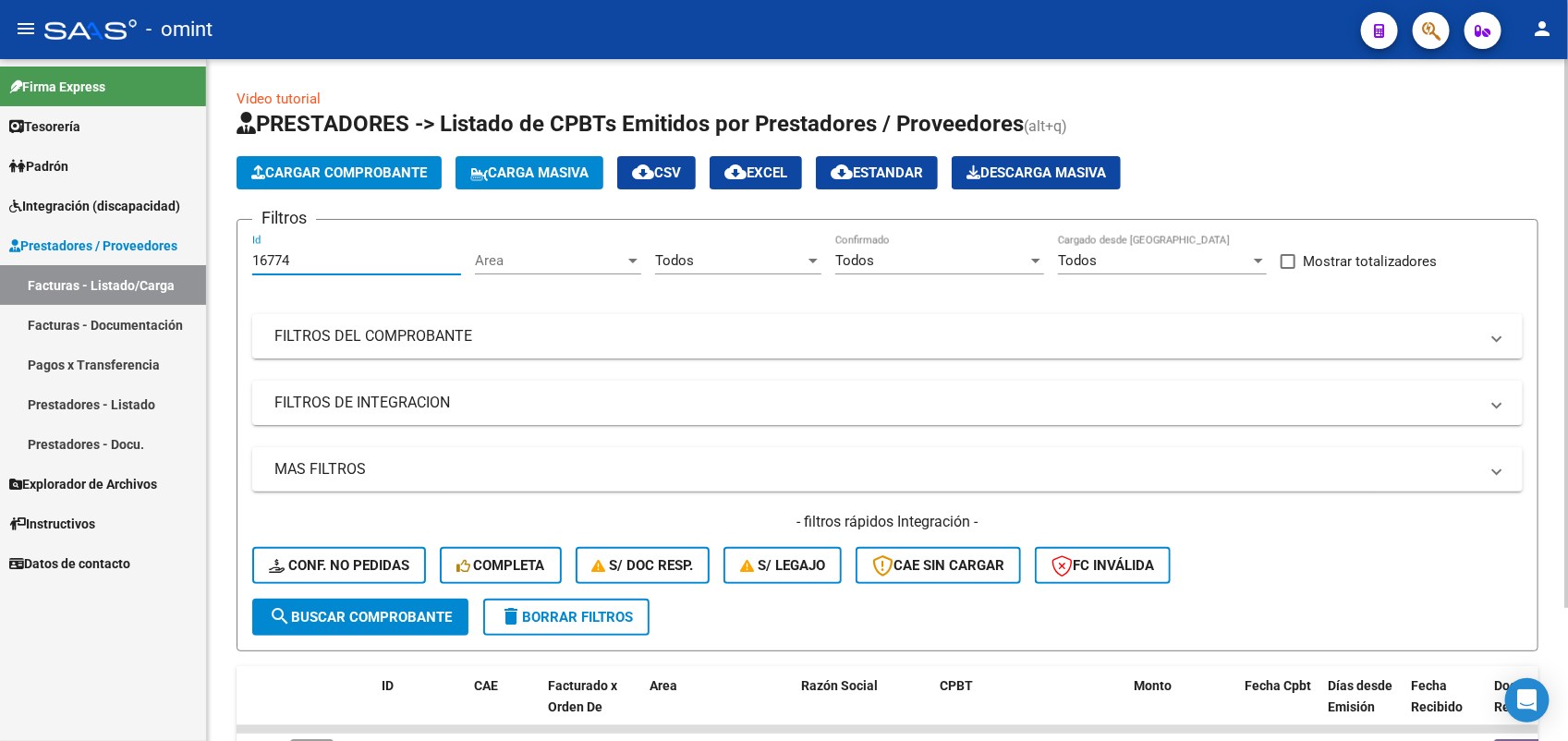
drag, startPoint x: 317, startPoint y: 257, endPoint x: 241, endPoint y: 263, distance: 76.2
click at [241, 263] on form "Filtros 16774 Id Area Area Todos Seleccionar Gerenciador Todos Confirmado Todos…" at bounding box center [887, 434] width 1302 height 432
paste input "5286"
type input "15286"
click at [427, 621] on span "search Buscar Comprobante" at bounding box center [360, 617] width 183 height 17
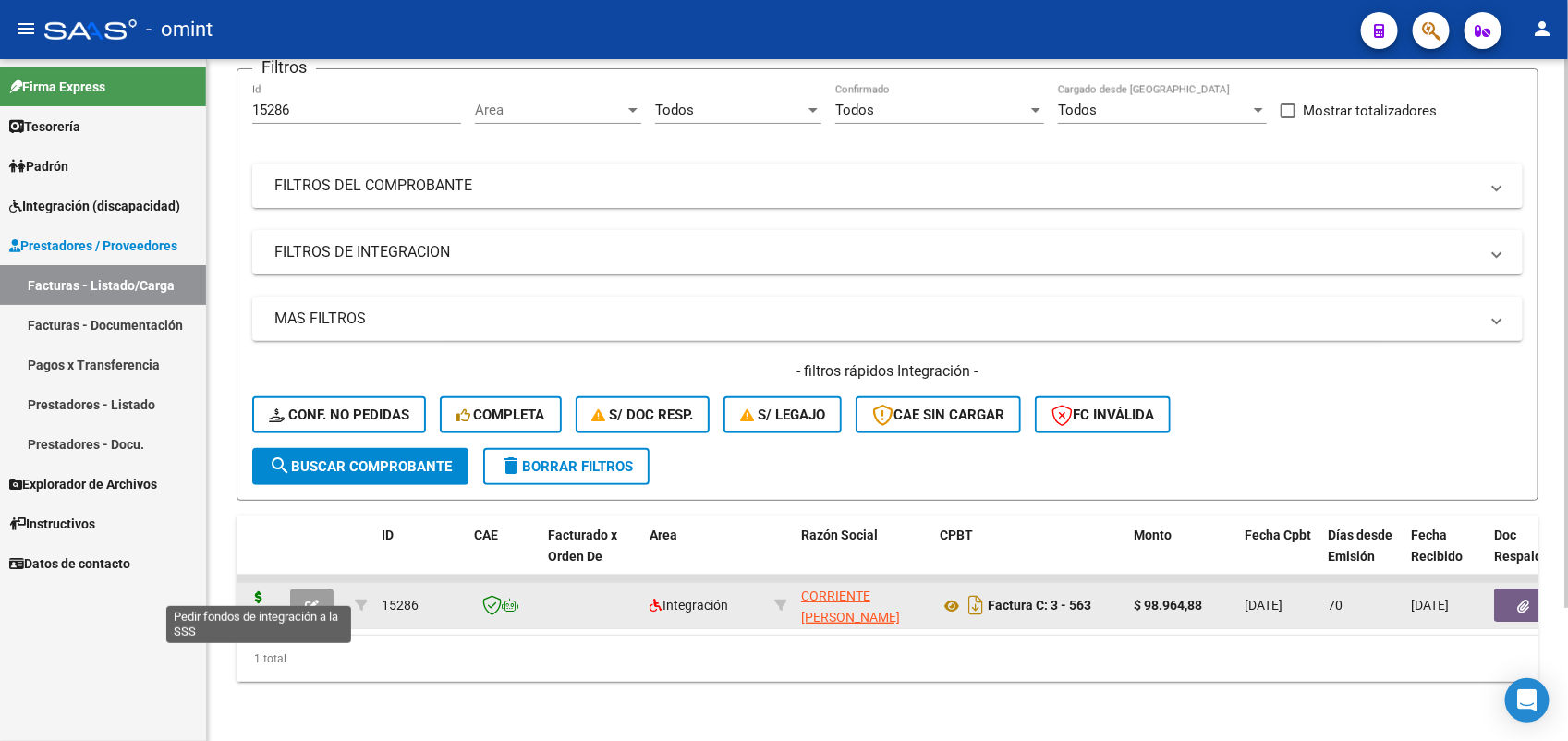
click at [257, 591] on icon at bounding box center [259, 604] width 30 height 26
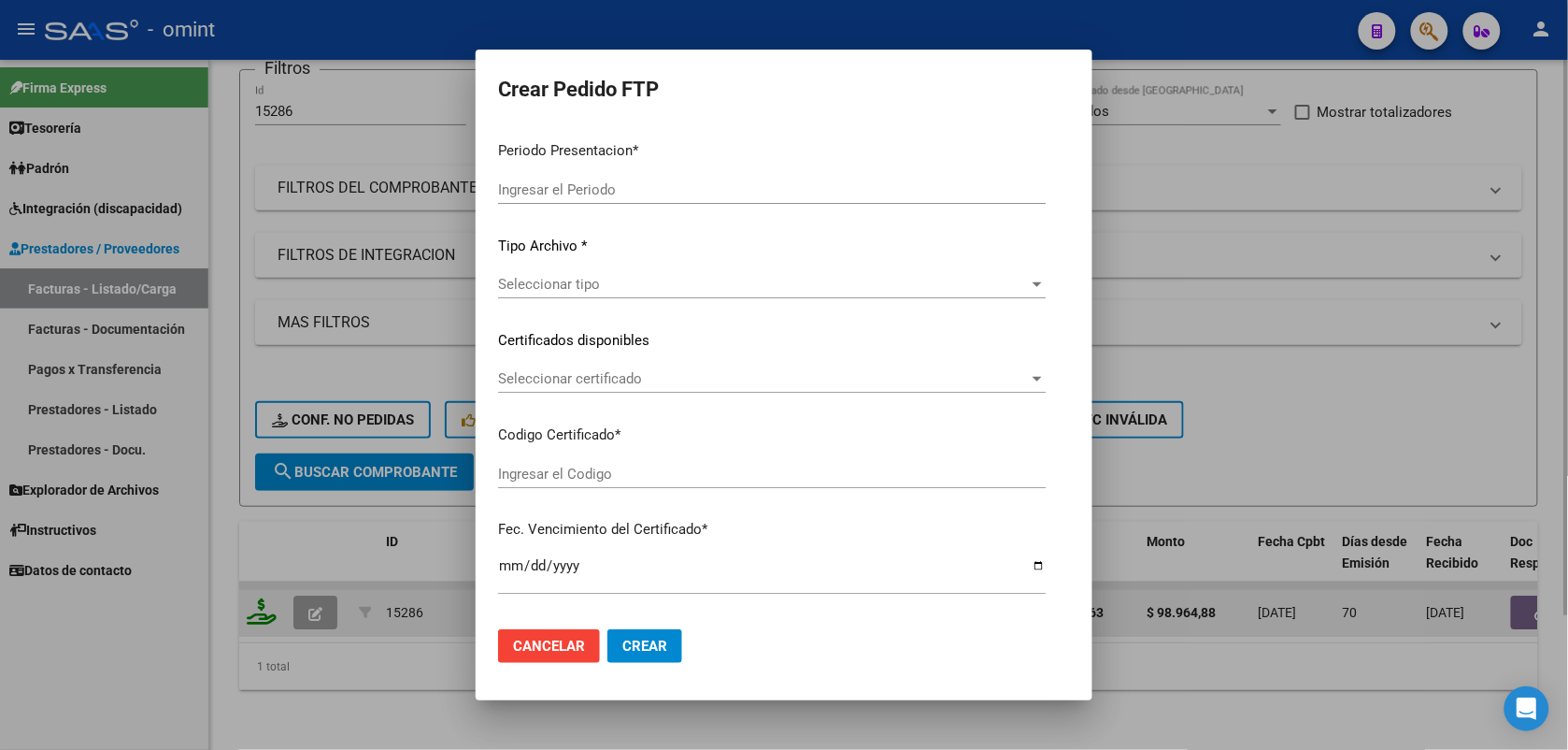
type input "202507"
type input "202505"
type input "$ 98.964,88"
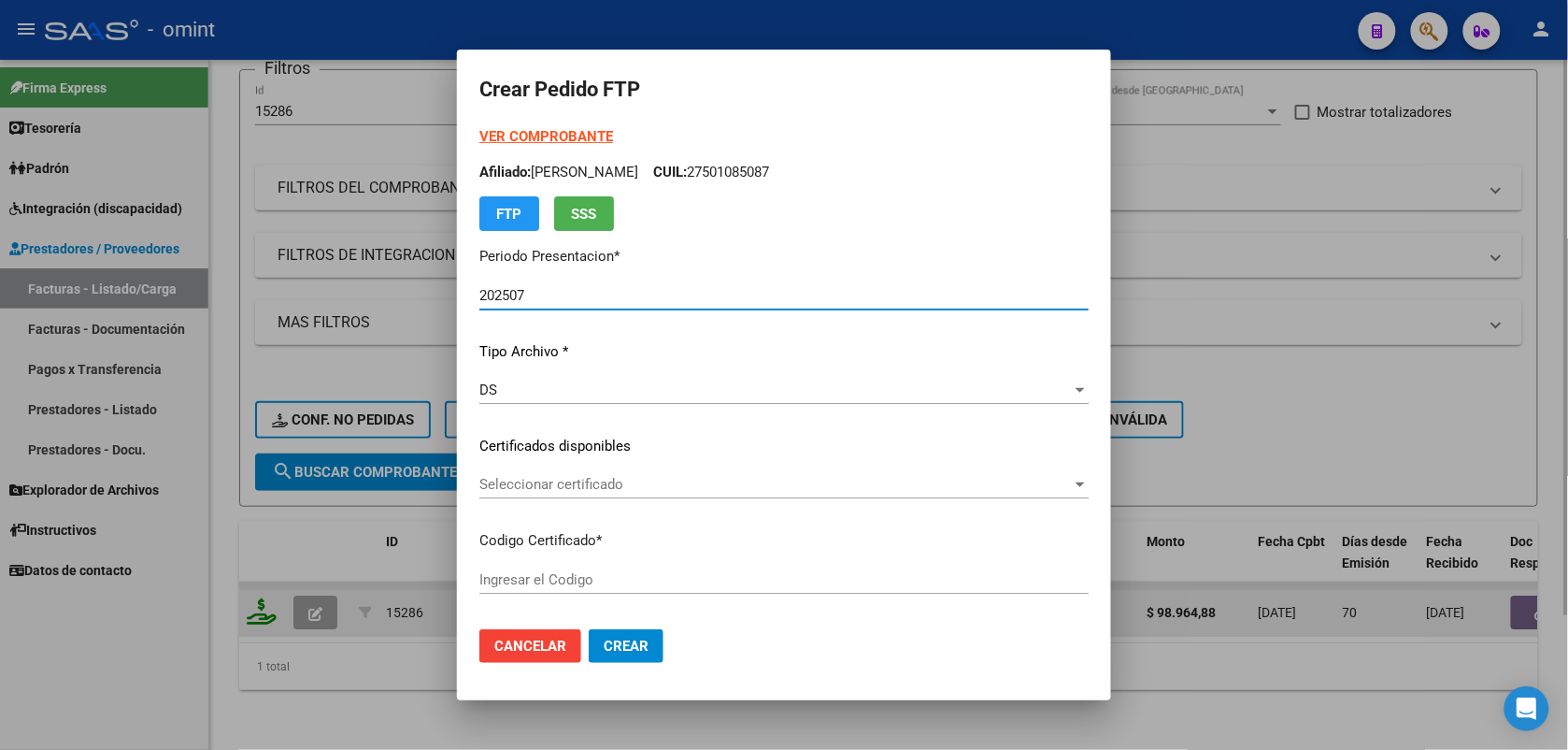
type input "2781117502"
type input "[DATE]"
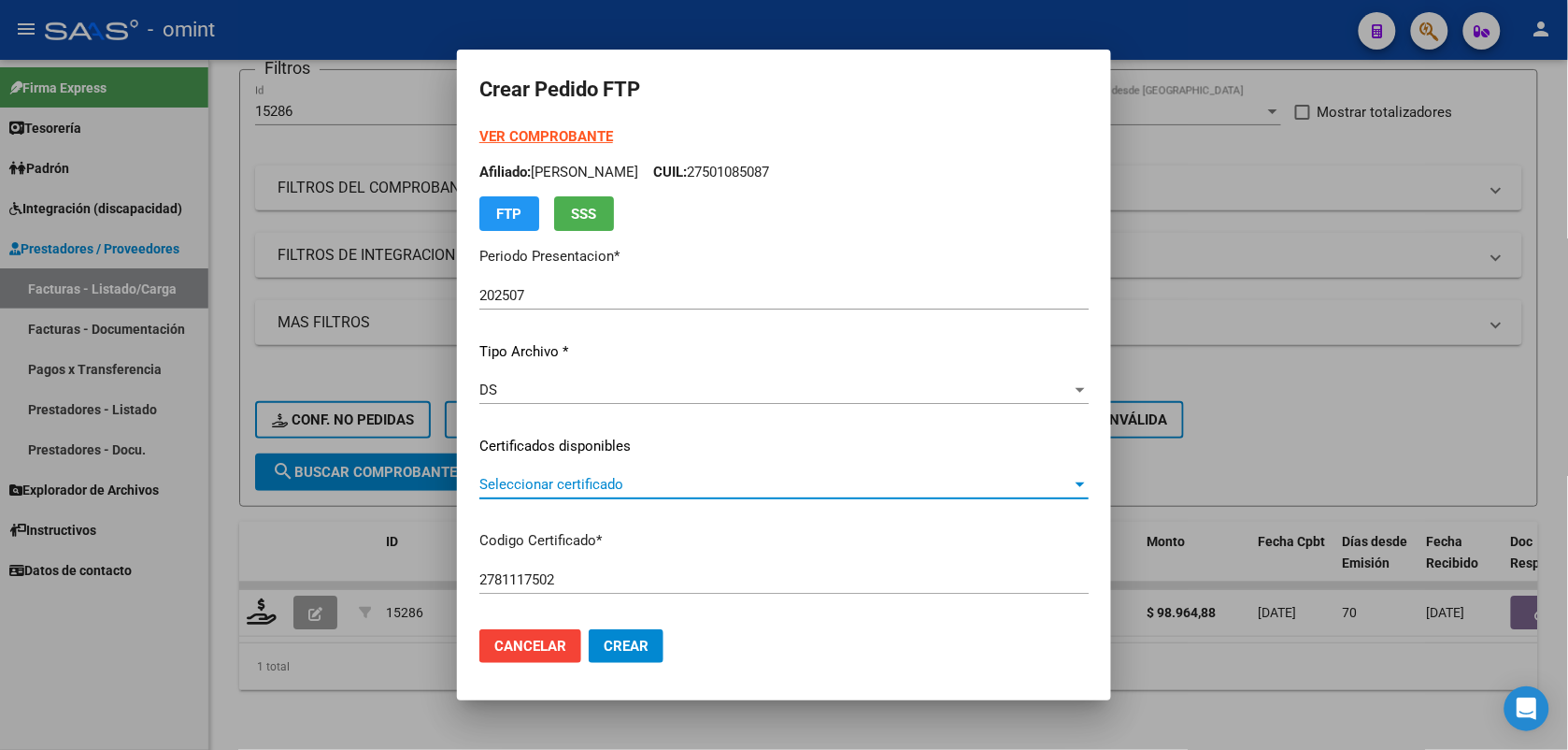
click at [491, 482] on span "Seleccionar certificado" at bounding box center [776, 485] width 593 height 17
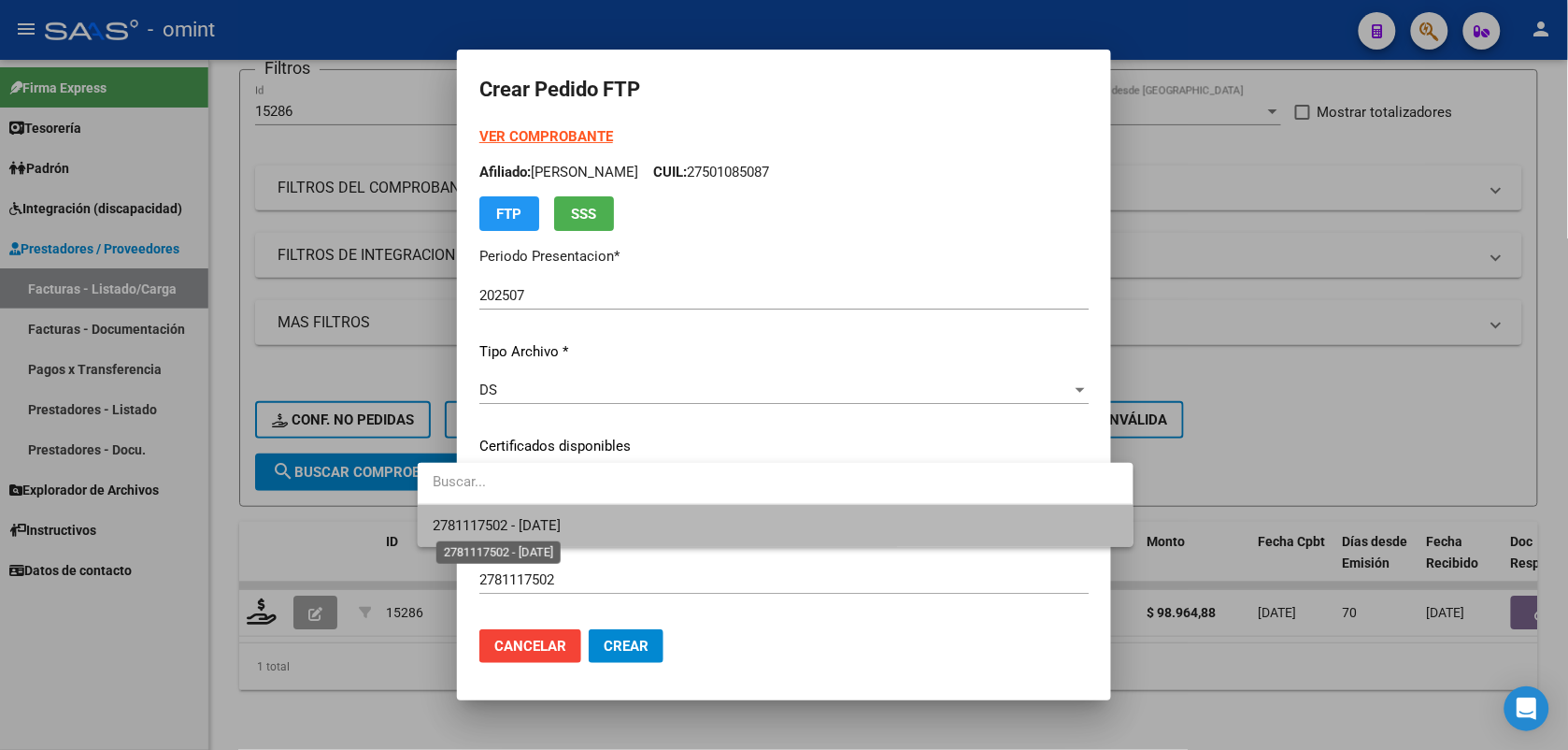
drag, startPoint x: 491, startPoint y: 482, endPoint x: 540, endPoint y: 519, distance: 61.4
click at [540, 519] on span "2781117502 - [DATE]" at bounding box center [497, 525] width 128 height 17
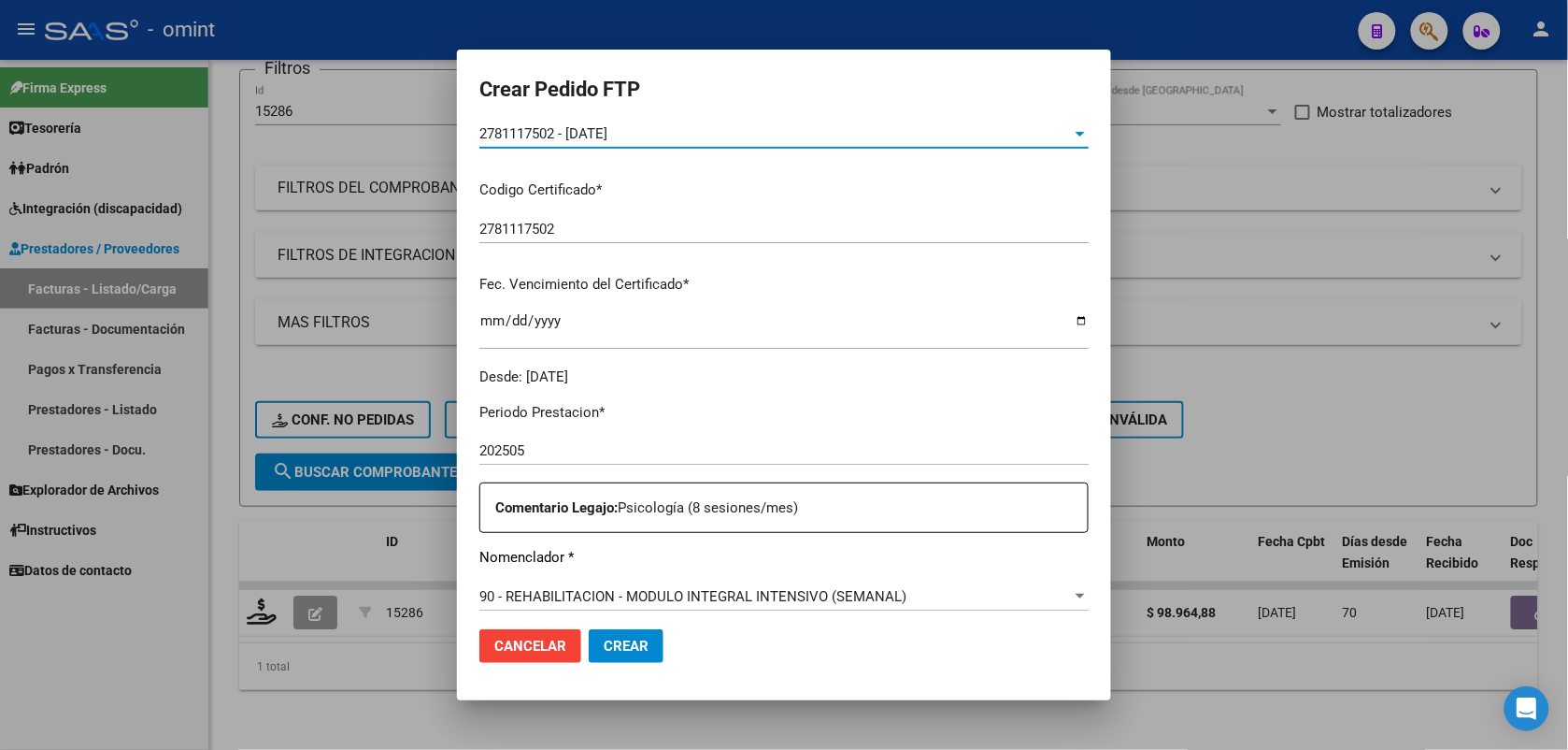
scroll to position [468, 0]
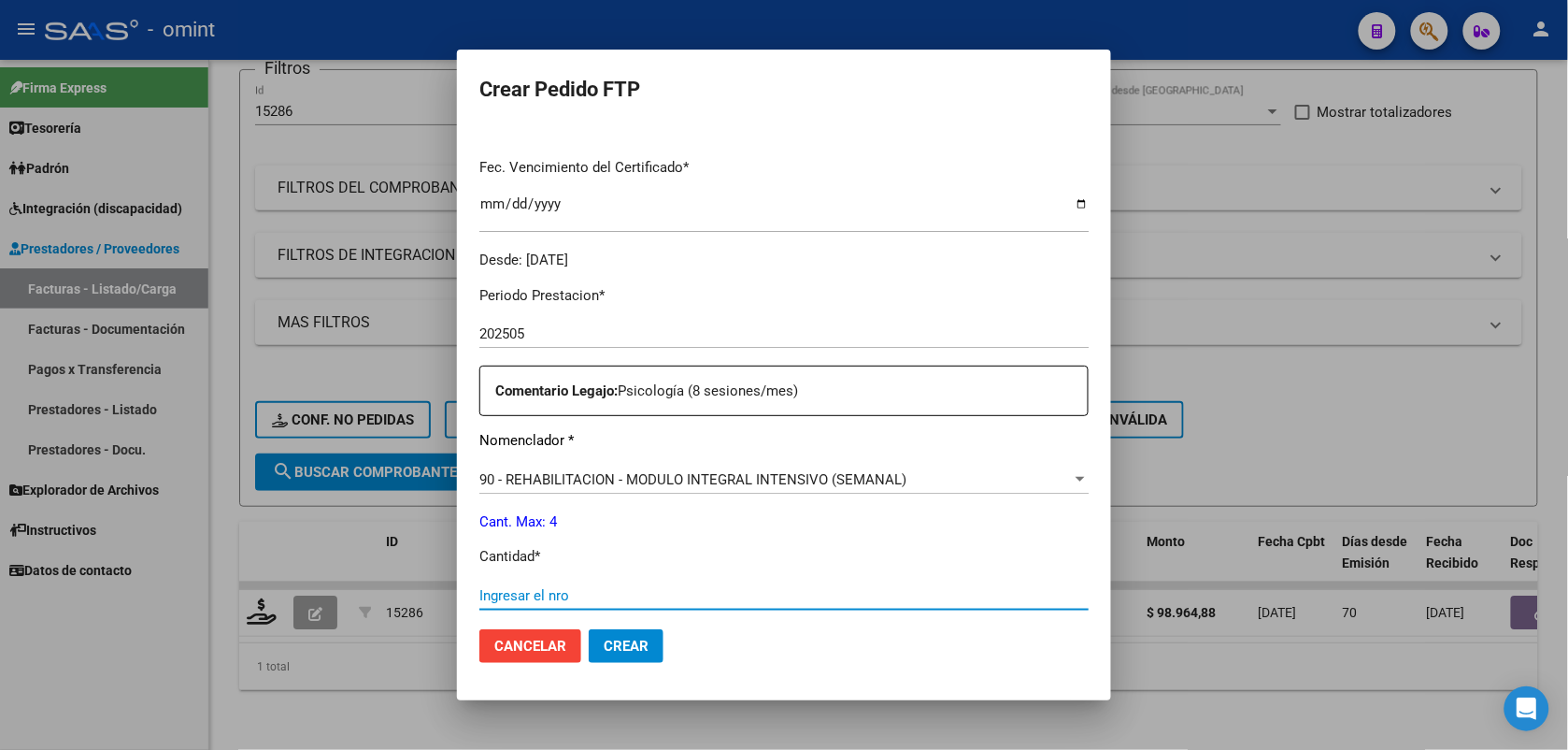
click at [483, 587] on input "Ingresar el nro" at bounding box center [784, 596] width 610 height 17
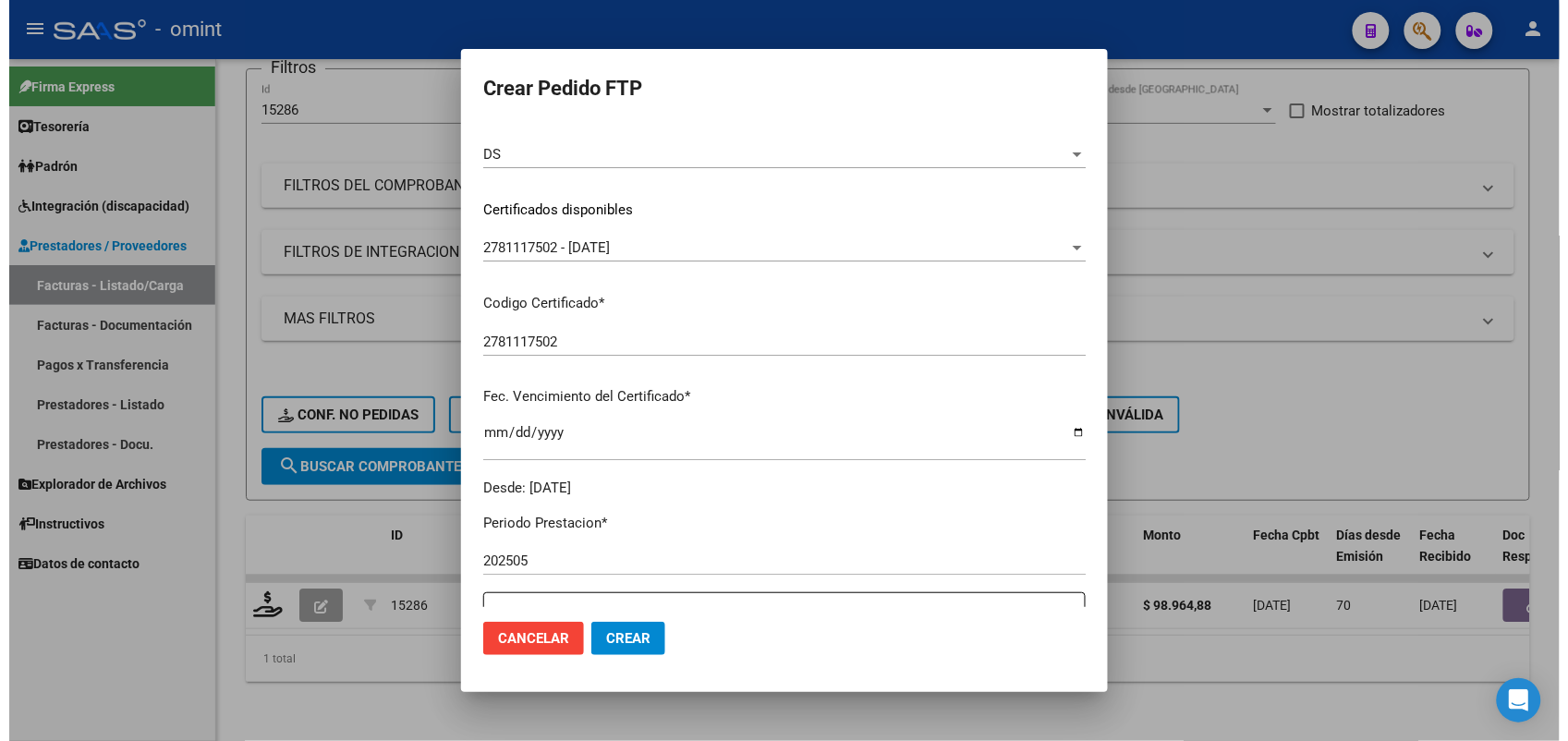
scroll to position [0, 0]
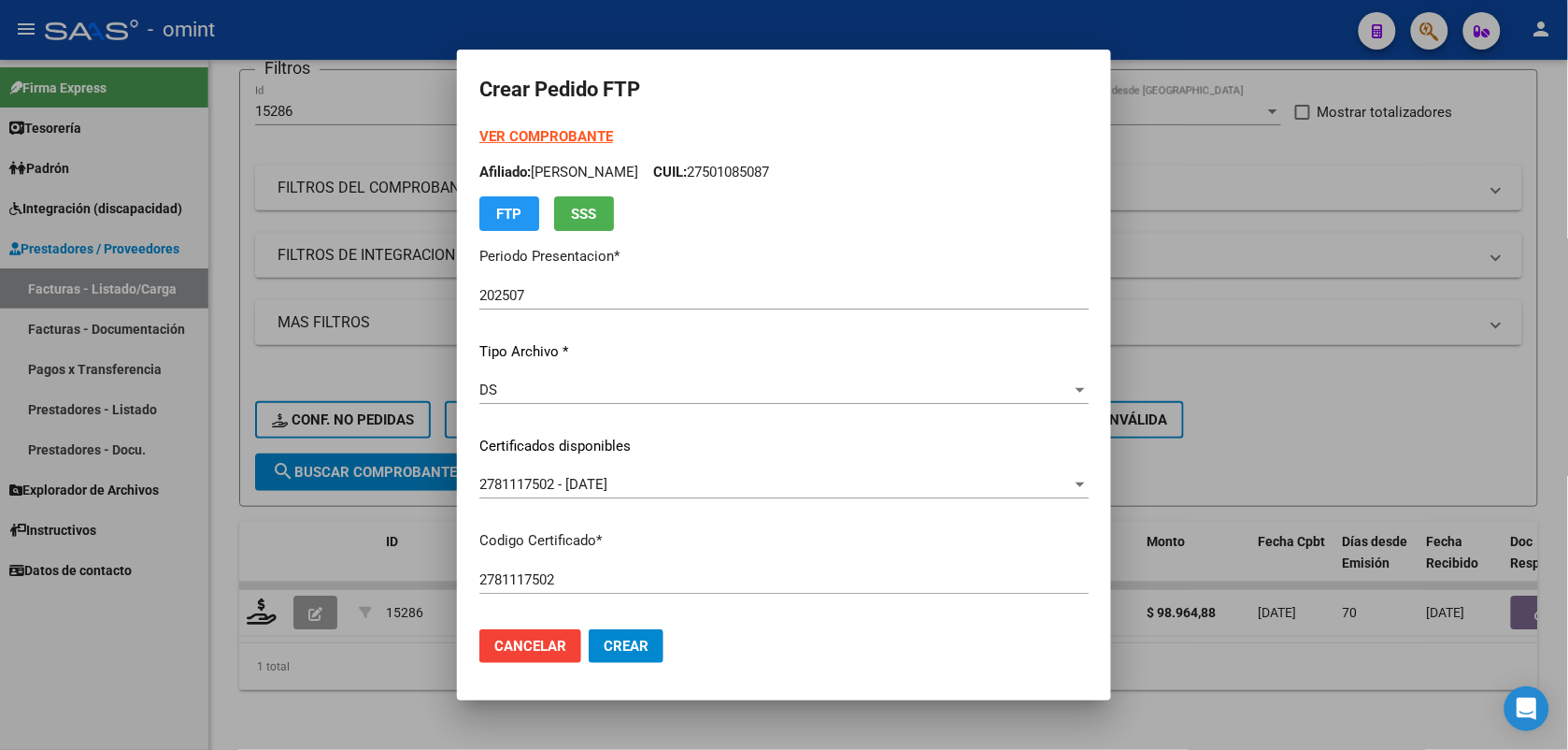
type input "4"
click at [539, 136] on strong "VER COMPROBANTE" at bounding box center [546, 136] width 134 height 17
click at [604, 641] on span "Crear" at bounding box center [626, 646] width 45 height 17
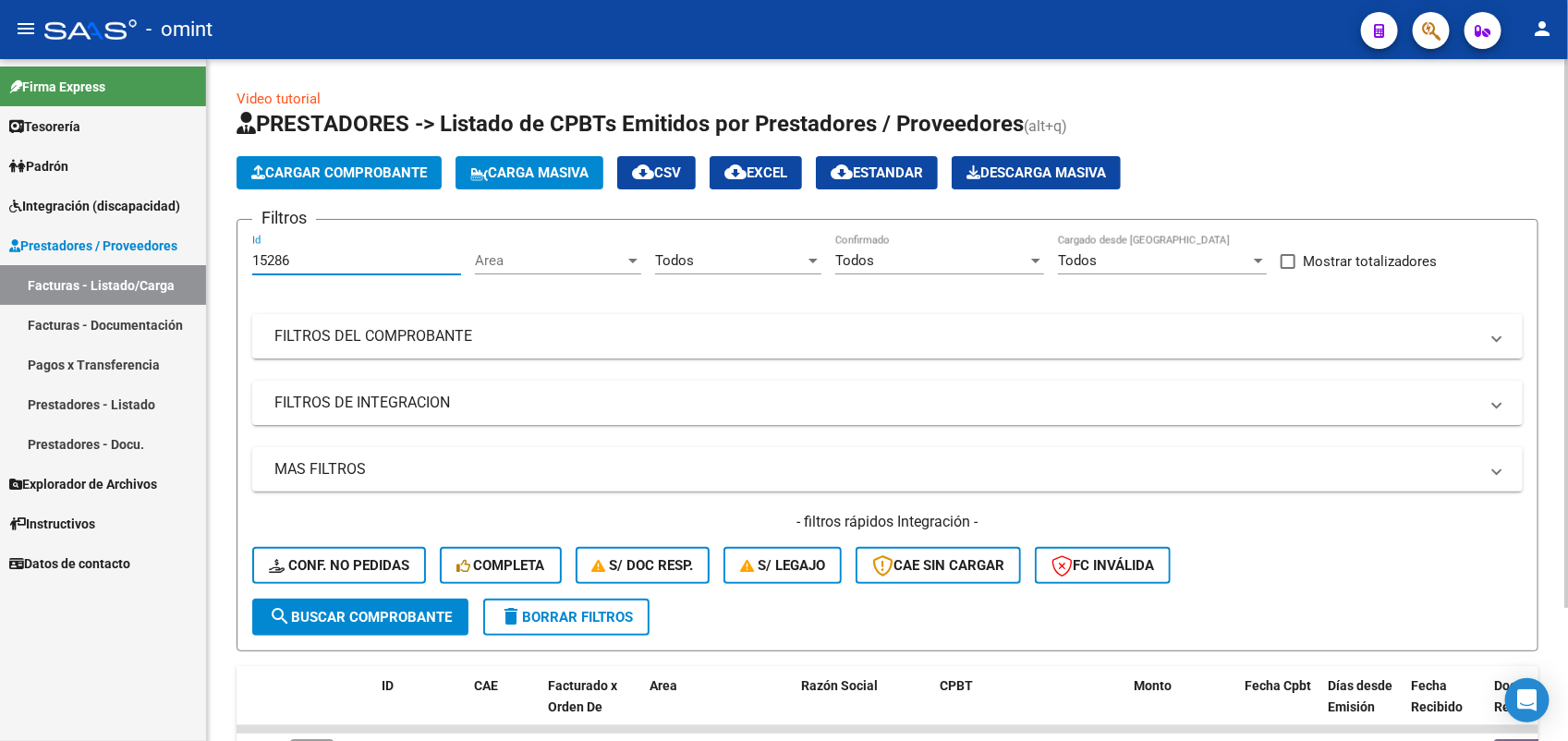
drag, startPoint x: 296, startPoint y: 264, endPoint x: 245, endPoint y: 263, distance: 51.0
click at [245, 263] on form "Filtros 15286 Id Area Area Todos Seleccionar Gerenciador Todos Confirmado Todos…" at bounding box center [887, 434] width 1302 height 432
paste input "6938"
type input "16938"
click at [360, 617] on span "search Buscar Comprobante" at bounding box center [360, 617] width 183 height 17
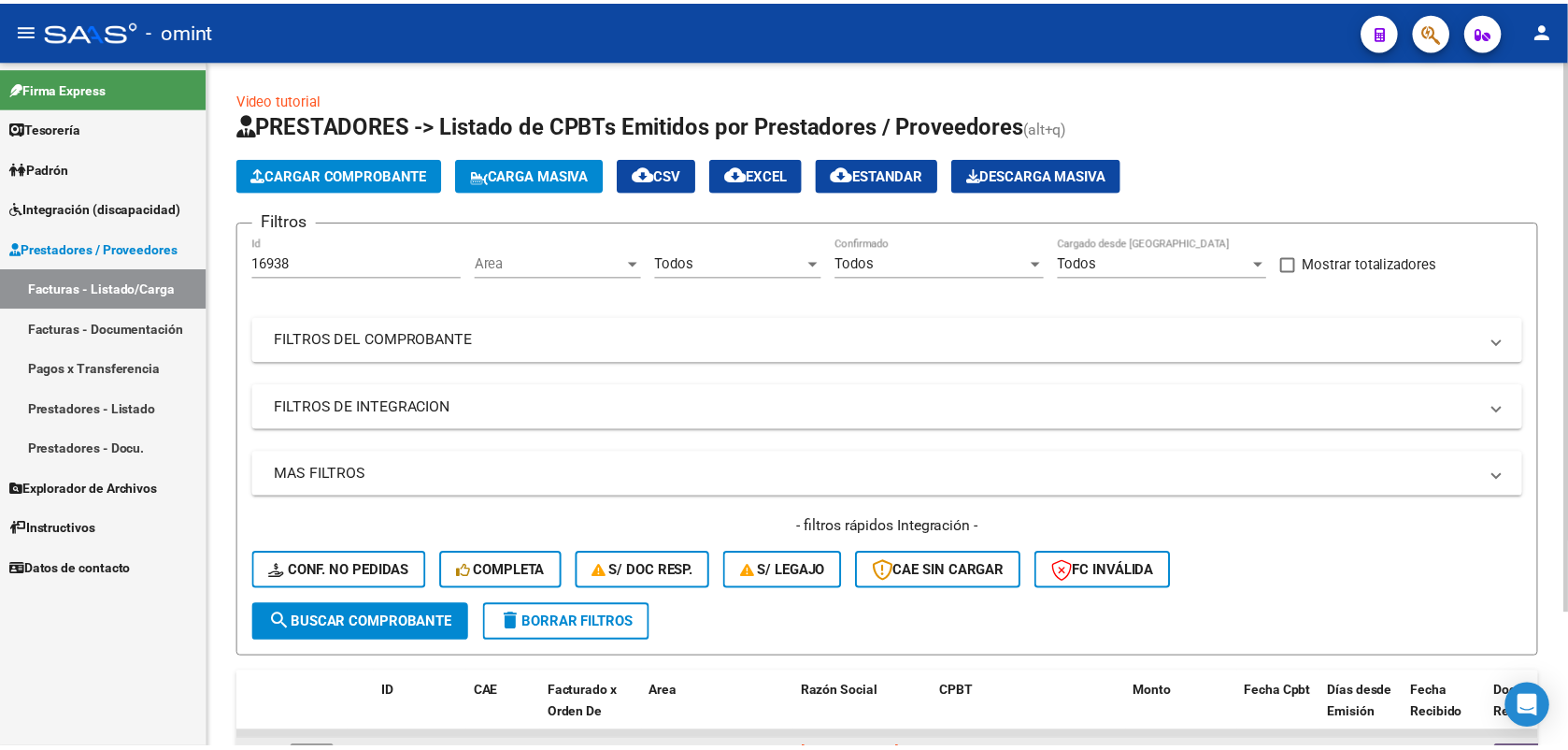
scroll to position [167, 0]
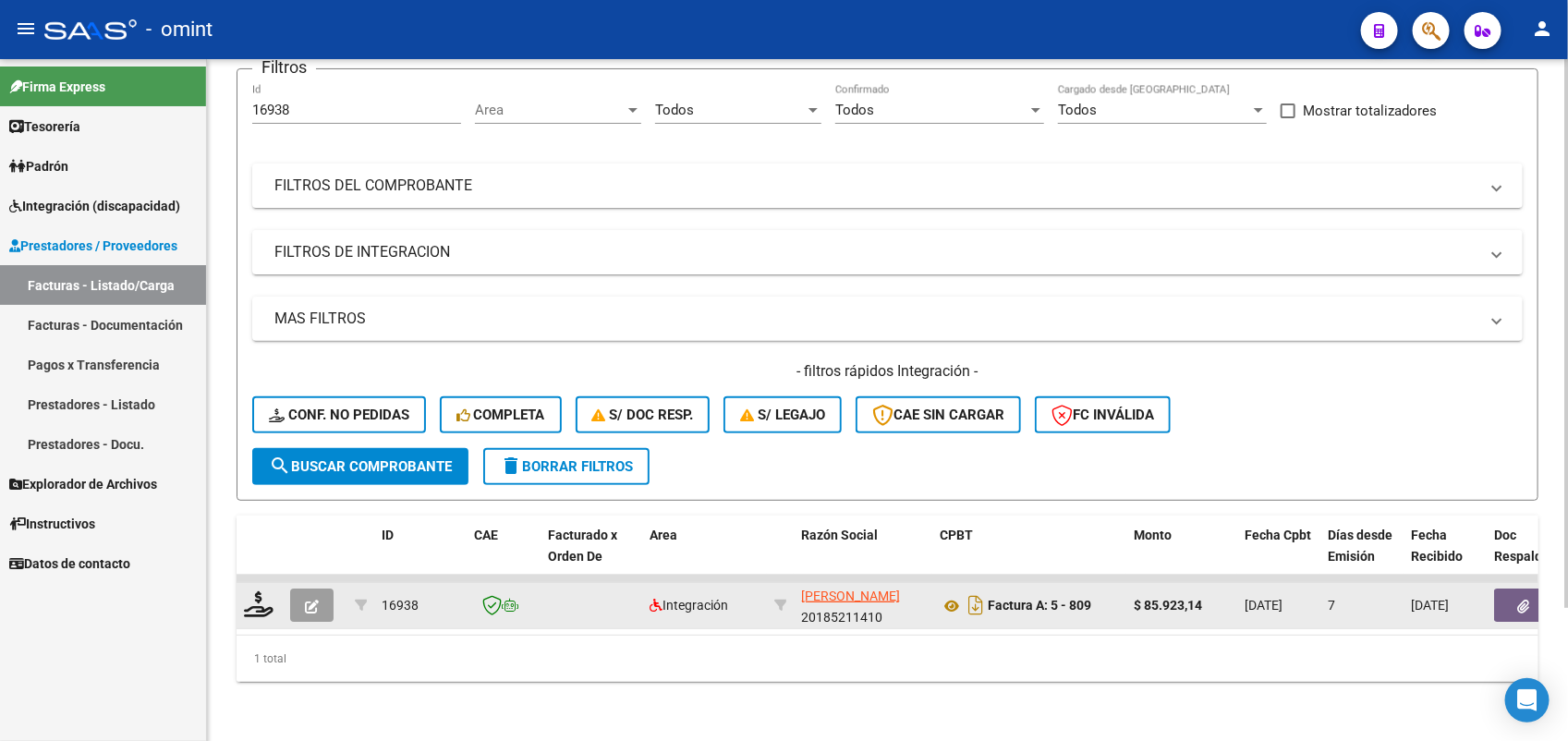
click at [255, 603] on datatable-body-cell at bounding box center [259, 605] width 47 height 46
click at [257, 591] on icon at bounding box center [259, 604] width 30 height 26
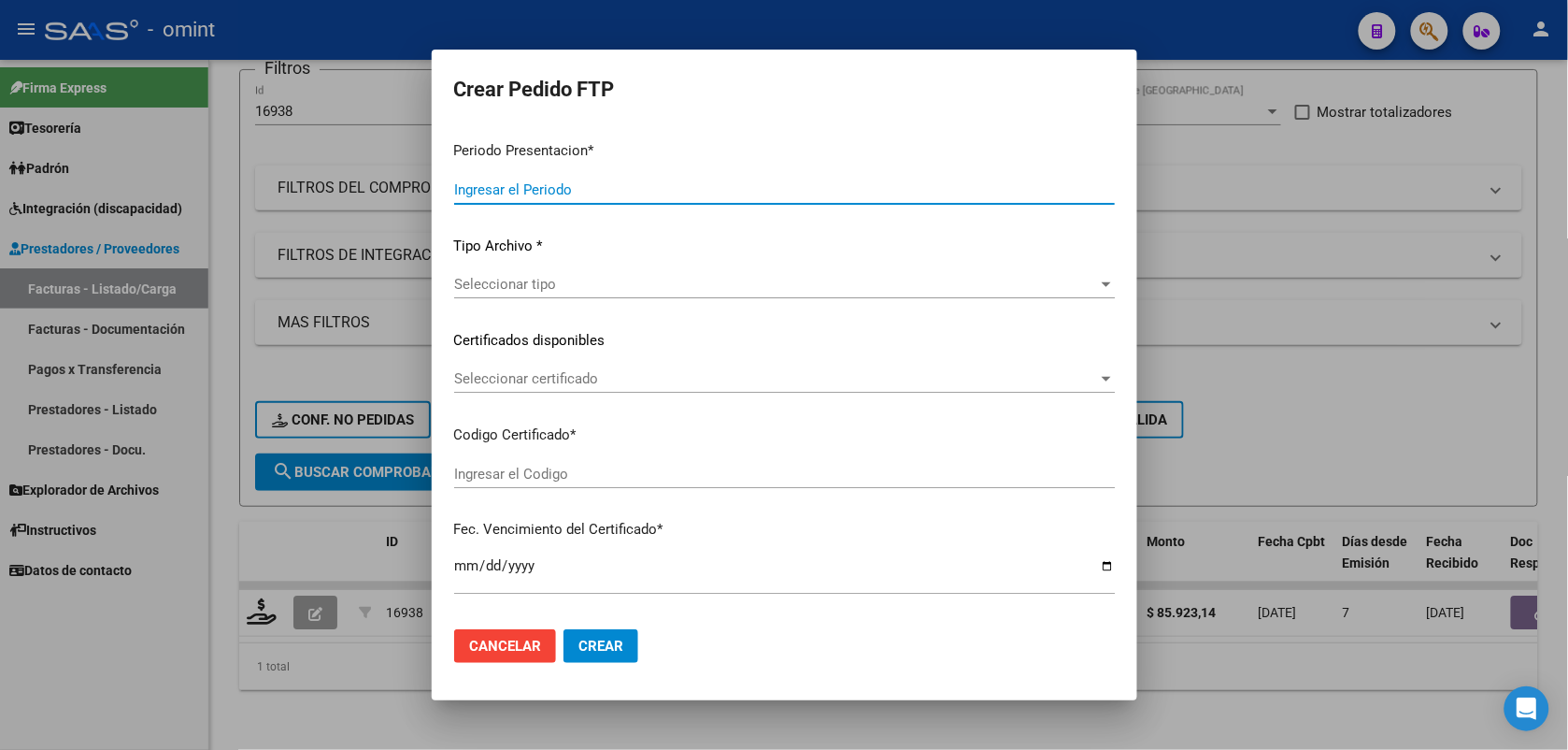
type input "202507"
type input "$ 85.923,14"
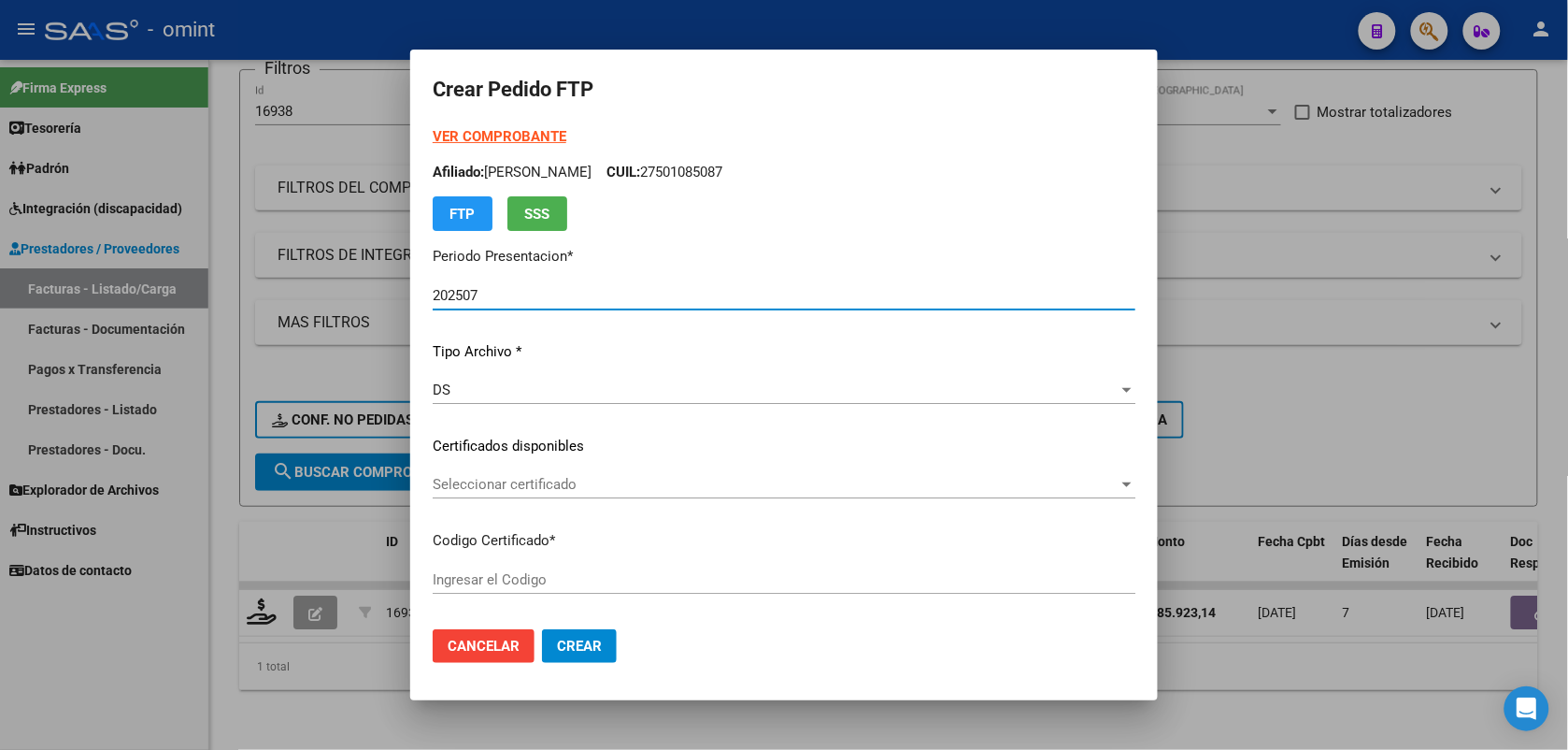
type input "2781117502"
type input "[DATE]"
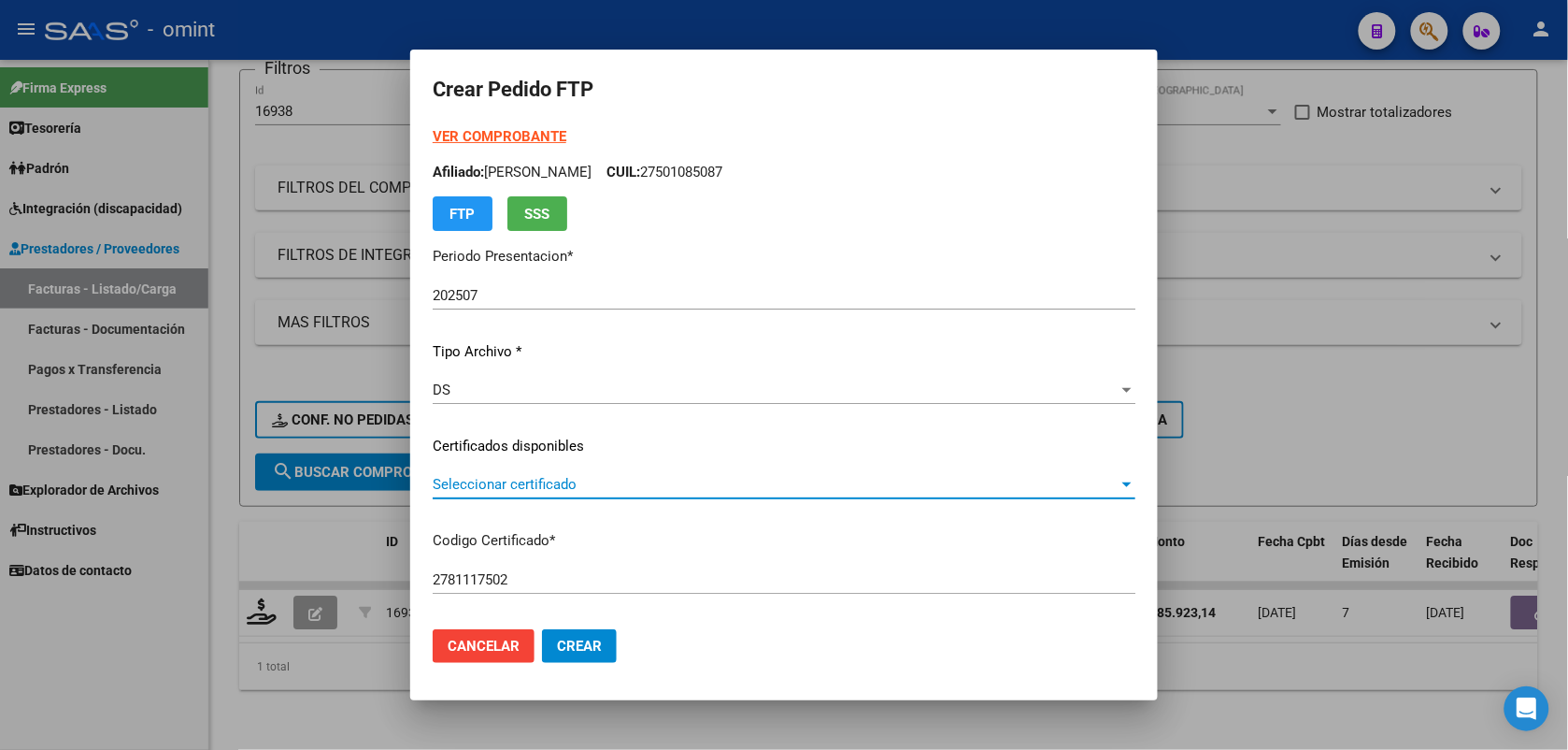
click at [491, 484] on span "Seleccionar certificado" at bounding box center [775, 485] width 686 height 17
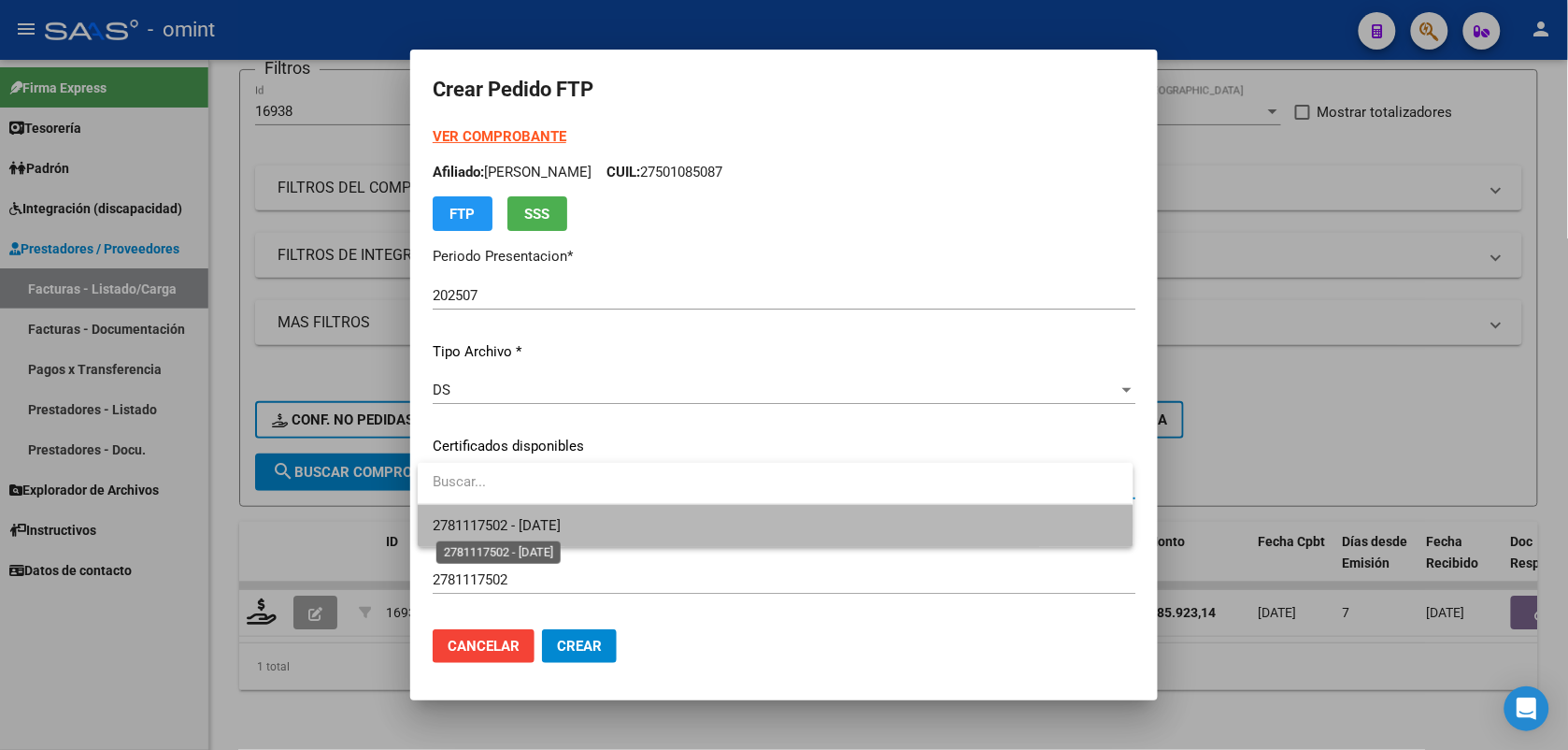
click at [493, 523] on span "2781117502 - [DATE]" at bounding box center [497, 525] width 128 height 17
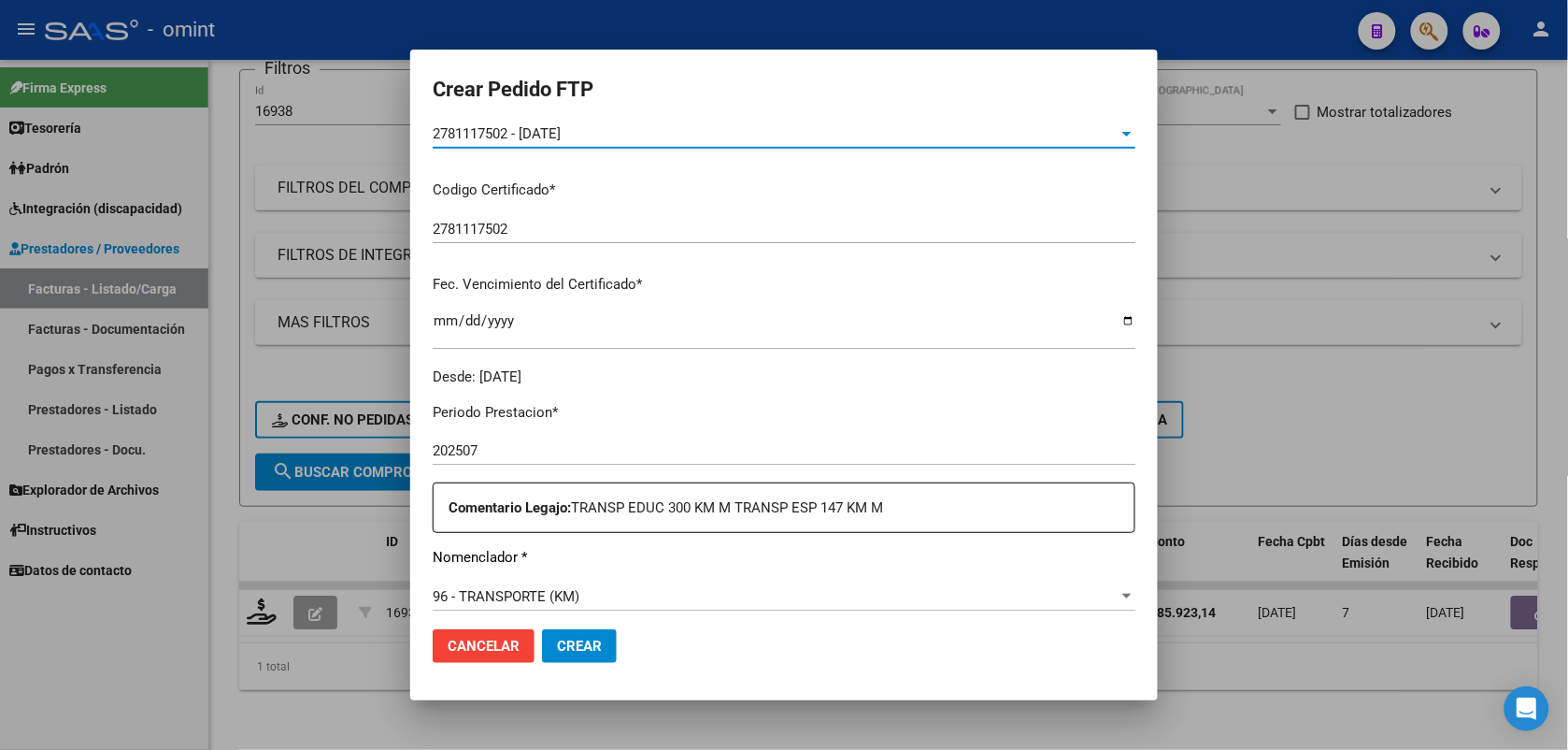
scroll to position [468, 0]
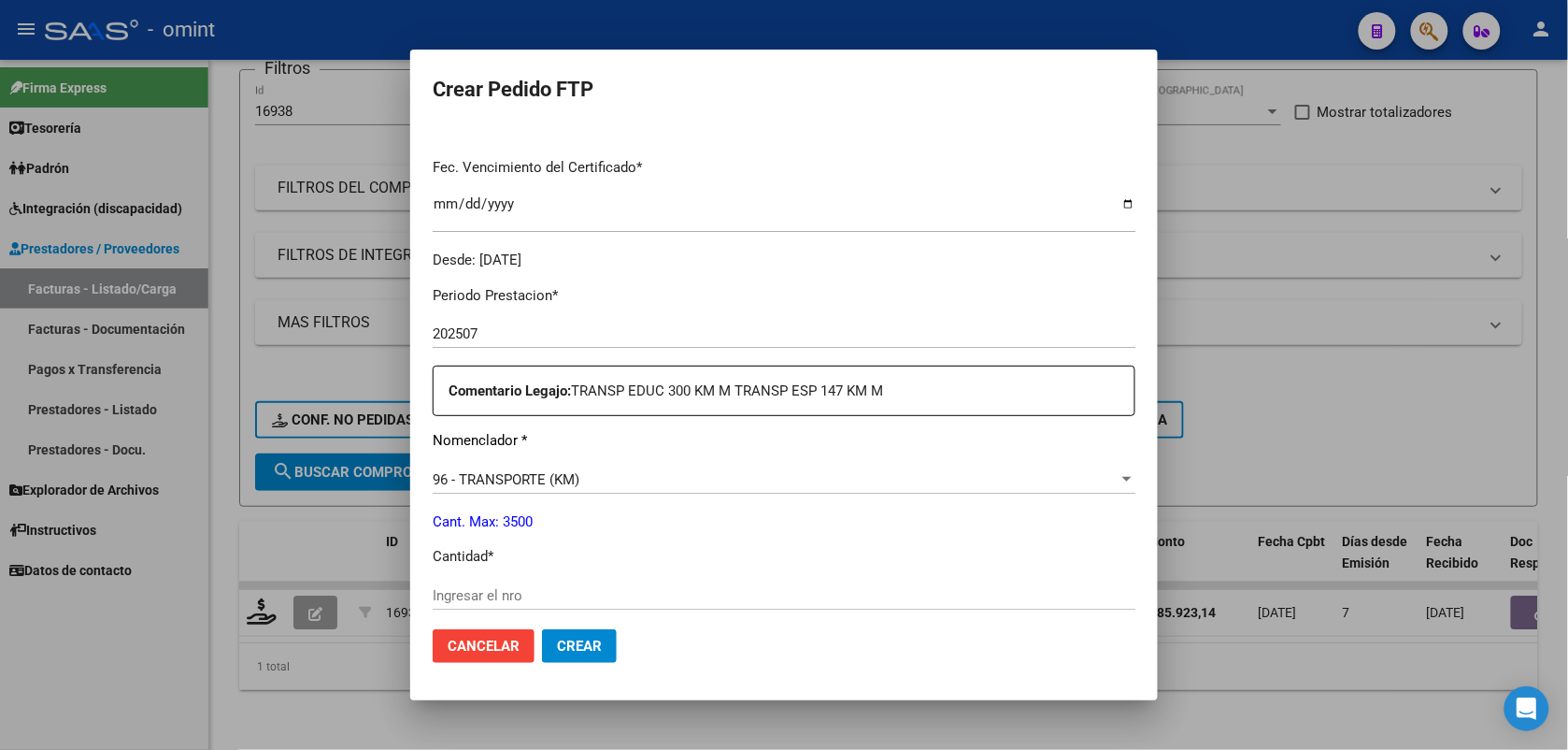
click at [484, 587] on input "Ingresar el nro" at bounding box center [784, 596] width 703 height 17
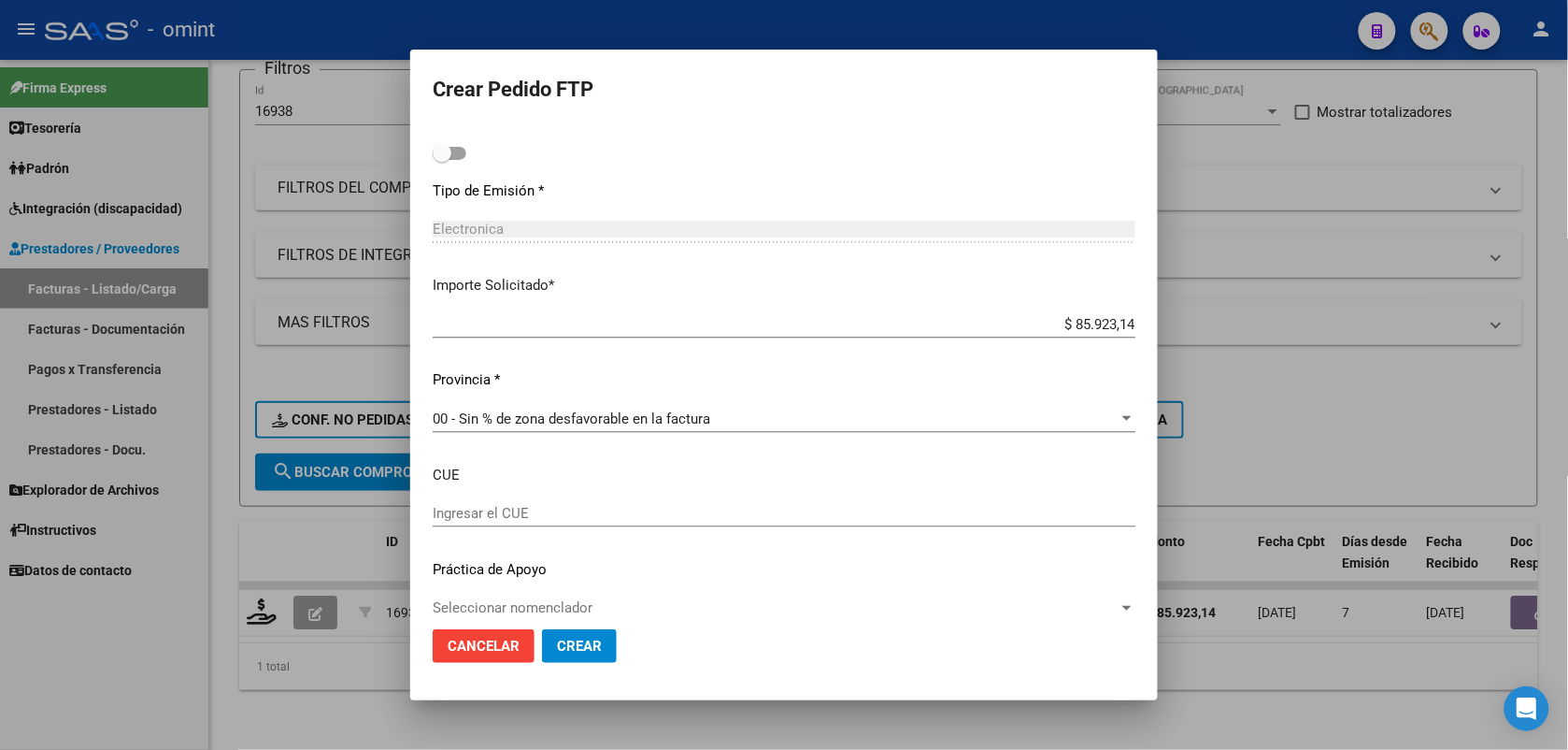
scroll to position [1076, 0]
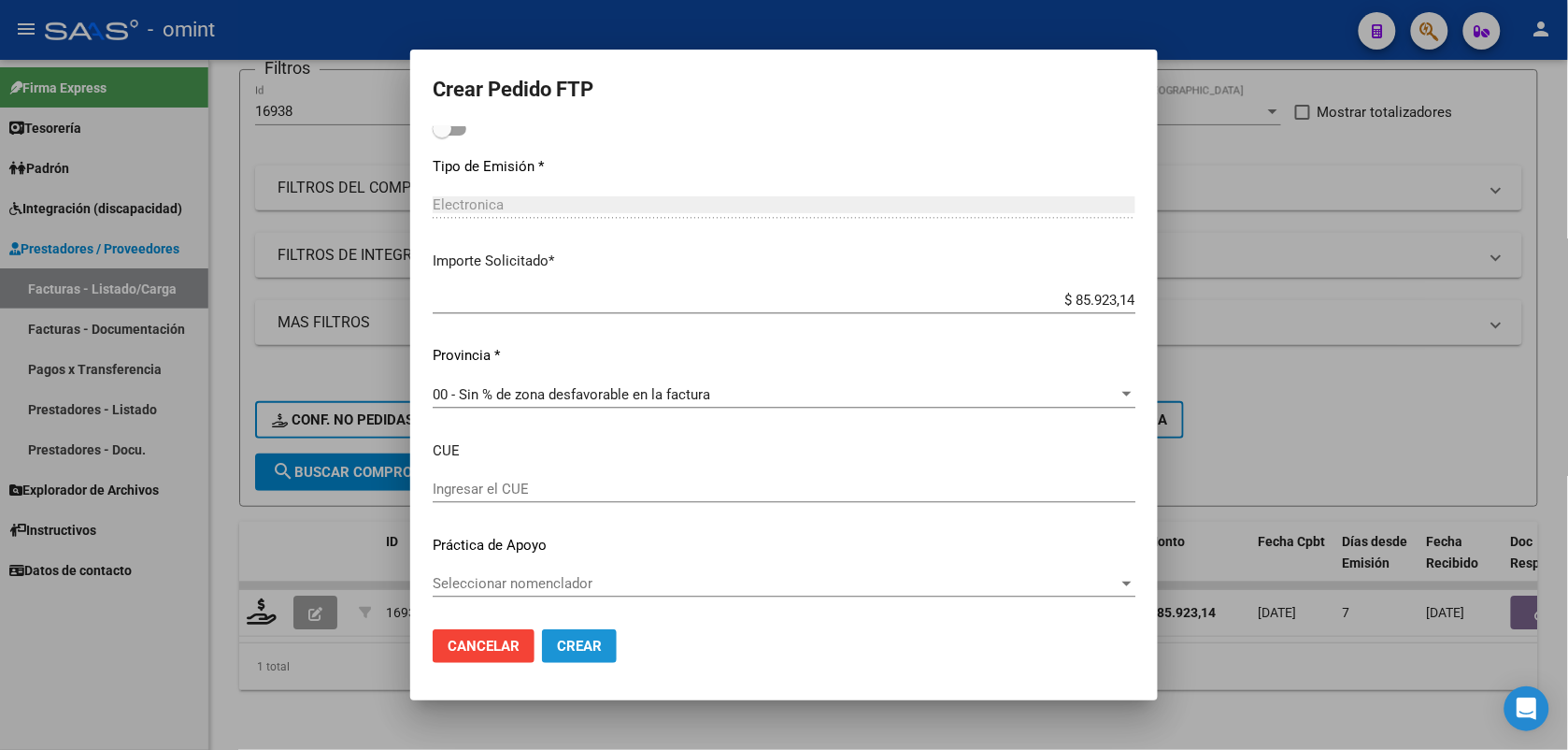
click at [584, 646] on span "Crear" at bounding box center [579, 646] width 45 height 17
click at [568, 645] on span "Crear" at bounding box center [579, 646] width 45 height 17
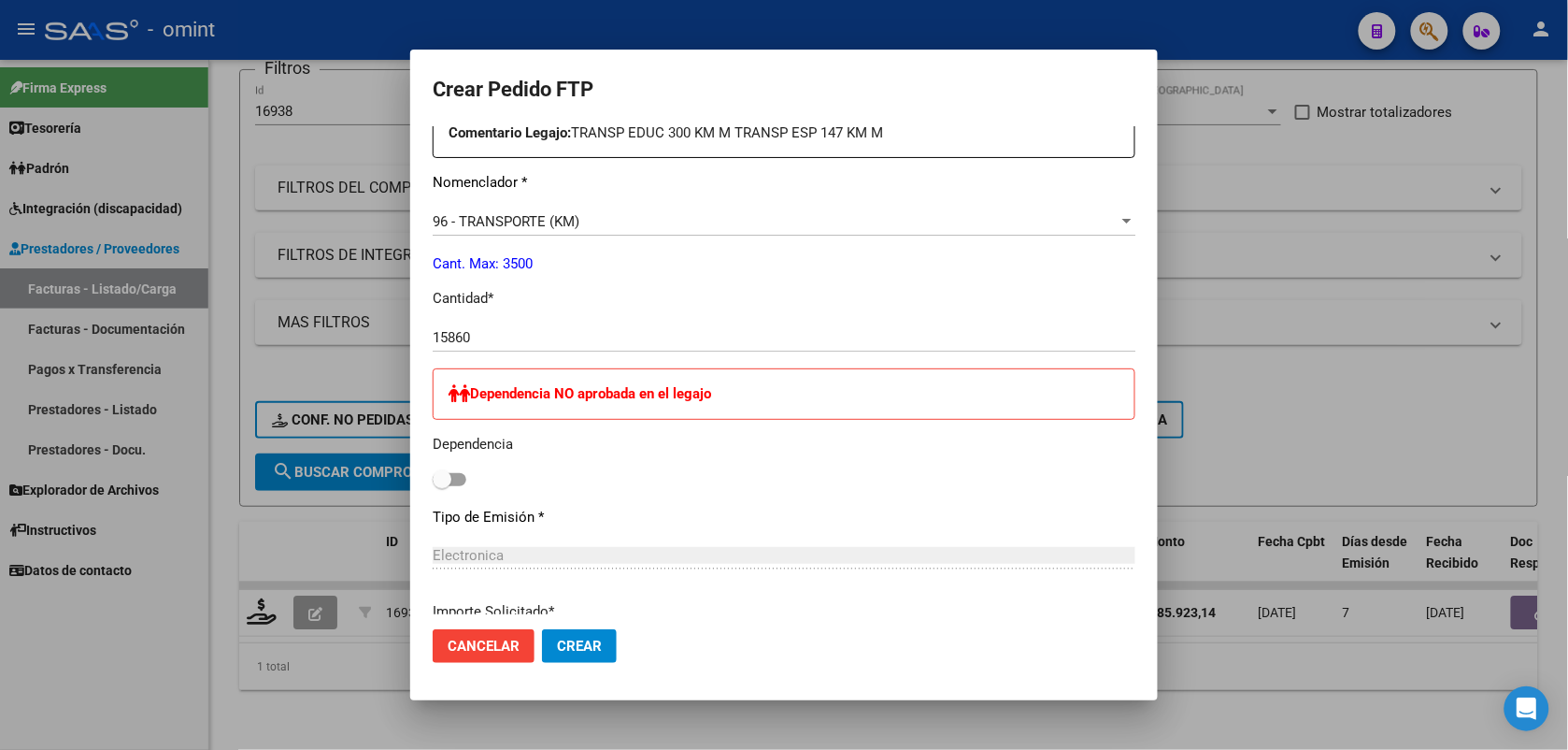
scroll to position [609, 0]
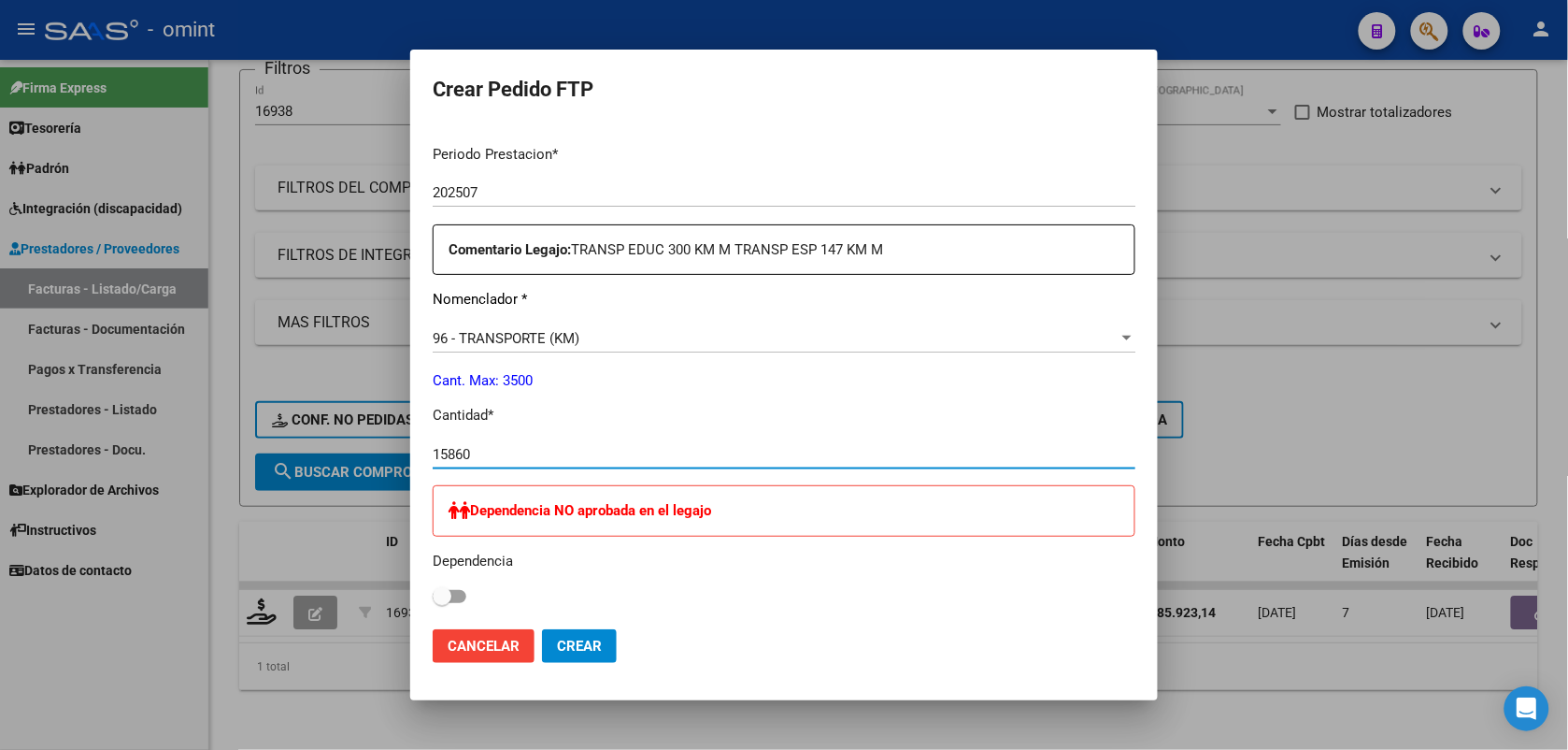
click at [474, 455] on input "15860" at bounding box center [784, 455] width 703 height 17
type input "158"
click at [573, 639] on span "Crear" at bounding box center [579, 646] width 45 height 17
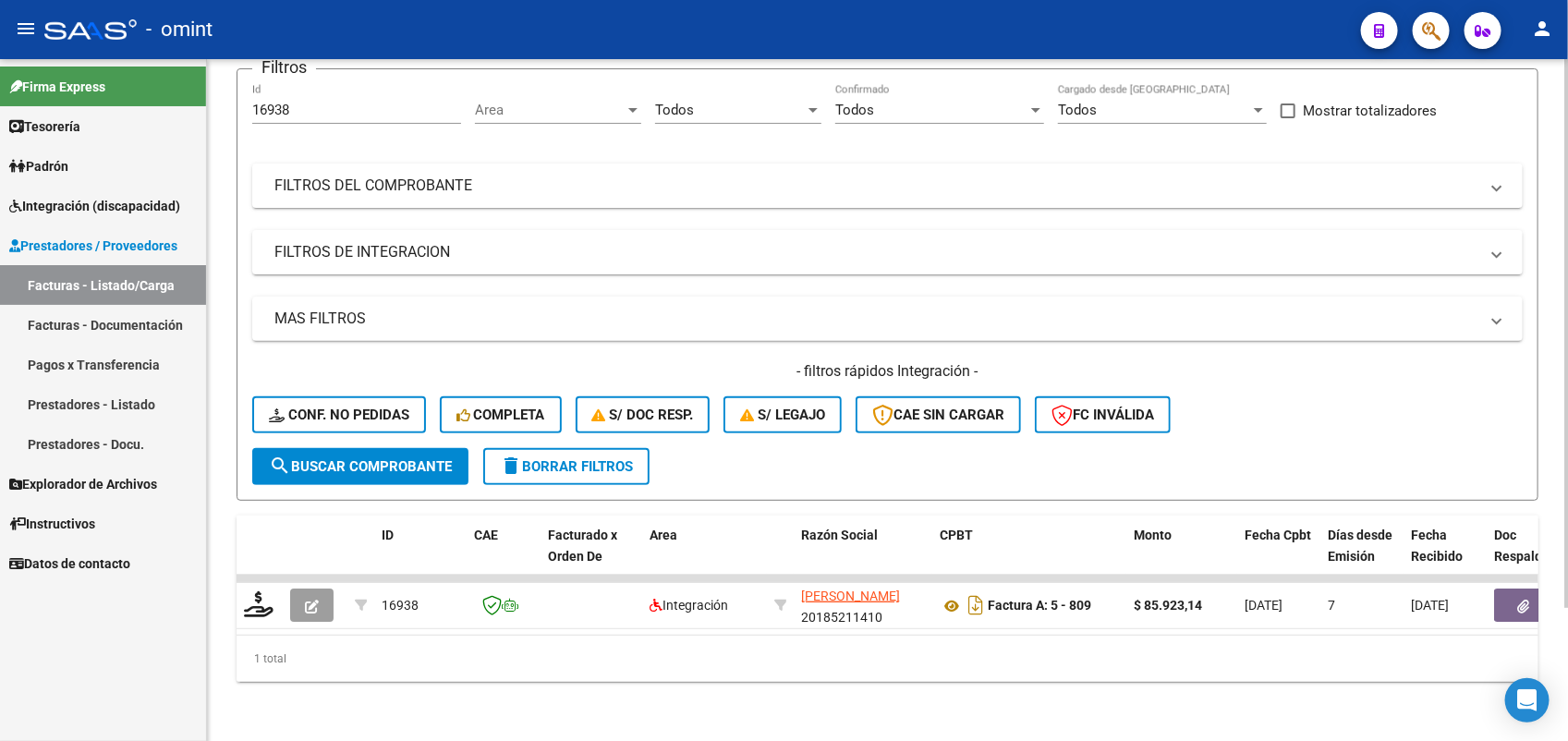
scroll to position [0, 0]
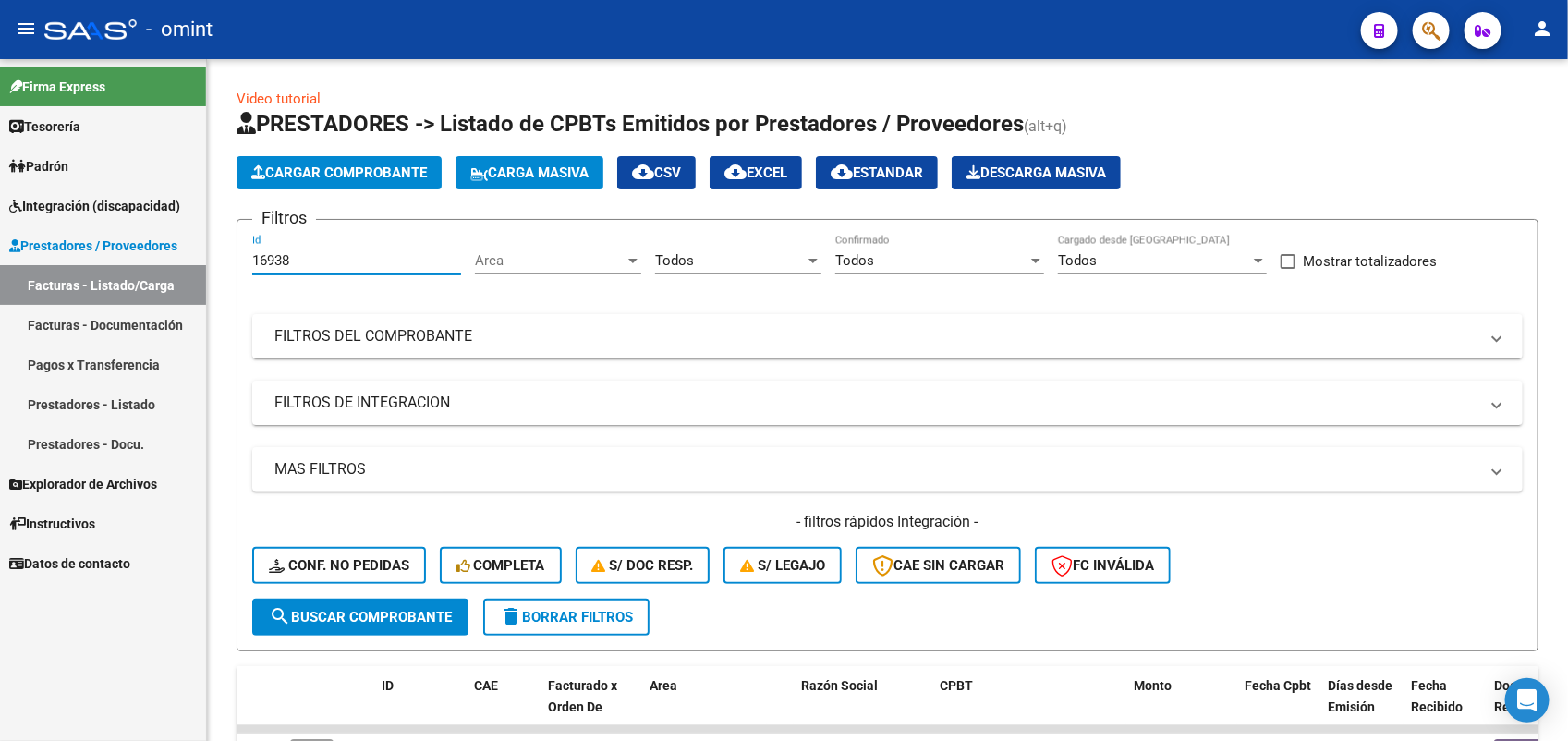
drag, startPoint x: 308, startPoint y: 258, endPoint x: 206, endPoint y: 265, distance: 102.2
click at [206, 265] on mat-sidenav-container "Firma Express Tesorería Extractos Procesados (csv) Extractos Originales (pdf) P…" at bounding box center [784, 400] width 1568 height 681
paste input "470"
type input "14708"
click at [362, 610] on span "search Buscar Comprobante" at bounding box center [360, 617] width 183 height 17
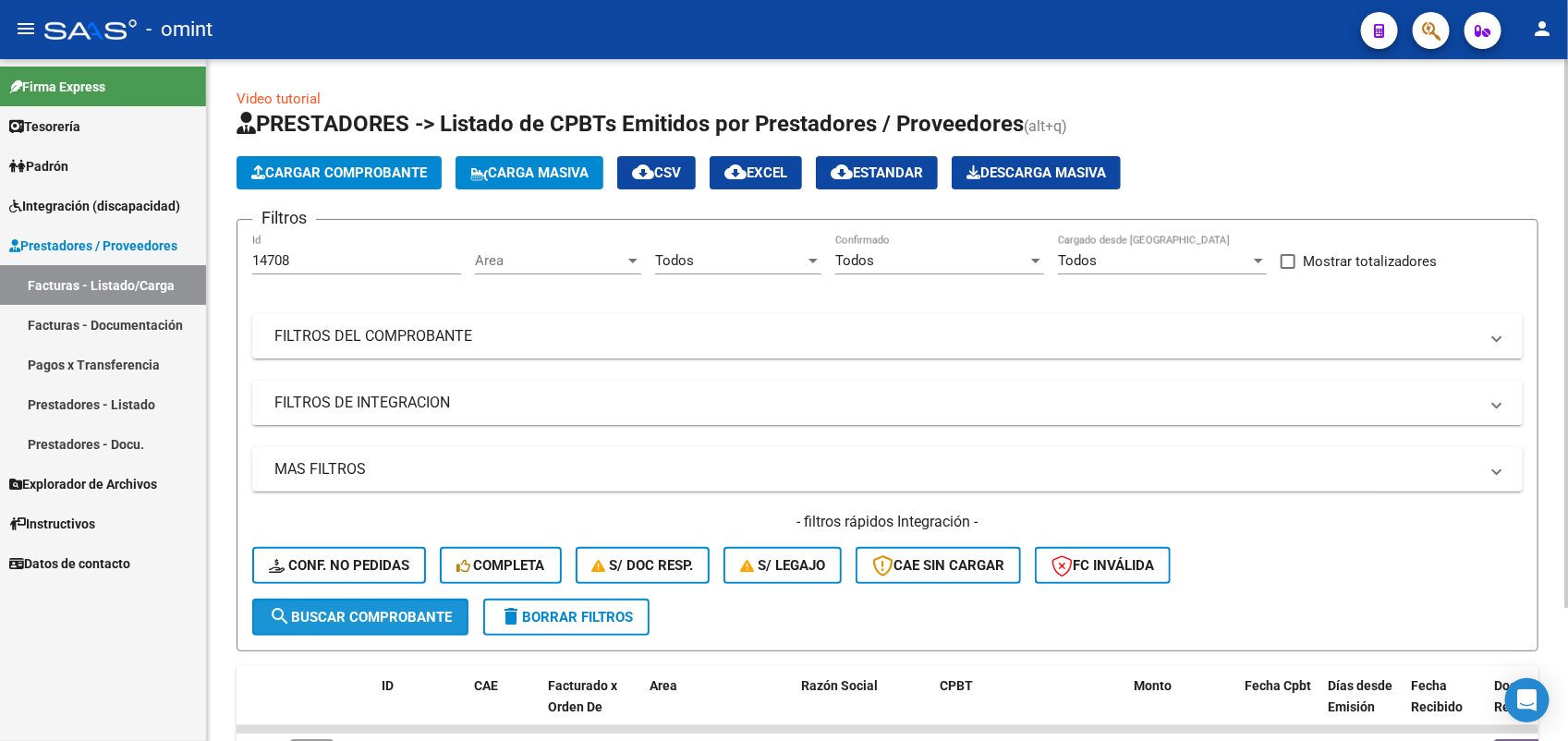
click at [430, 611] on span "search Buscar Comprobante" at bounding box center [360, 617] width 183 height 17
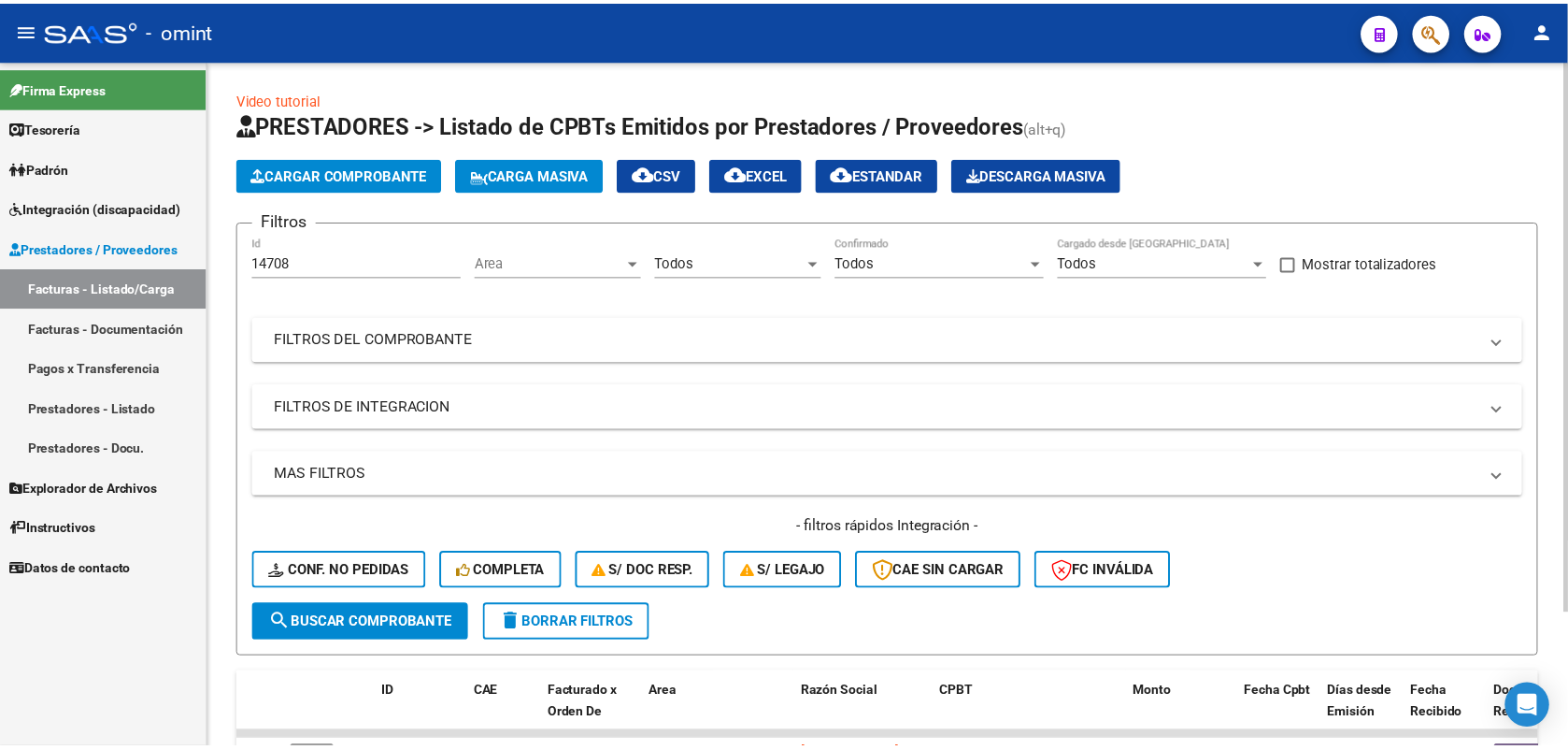
scroll to position [167, 0]
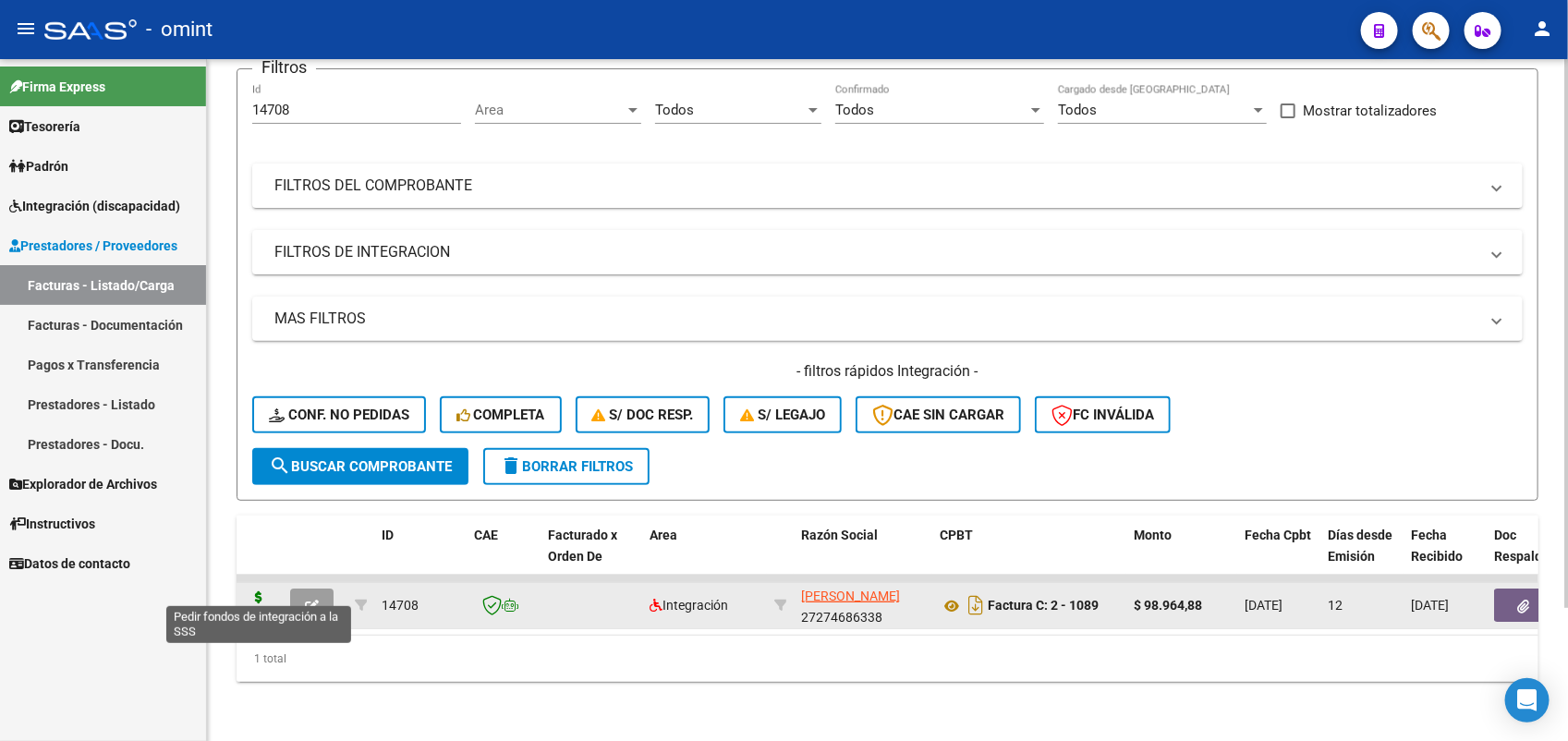
click at [255, 591] on icon at bounding box center [259, 604] width 30 height 26
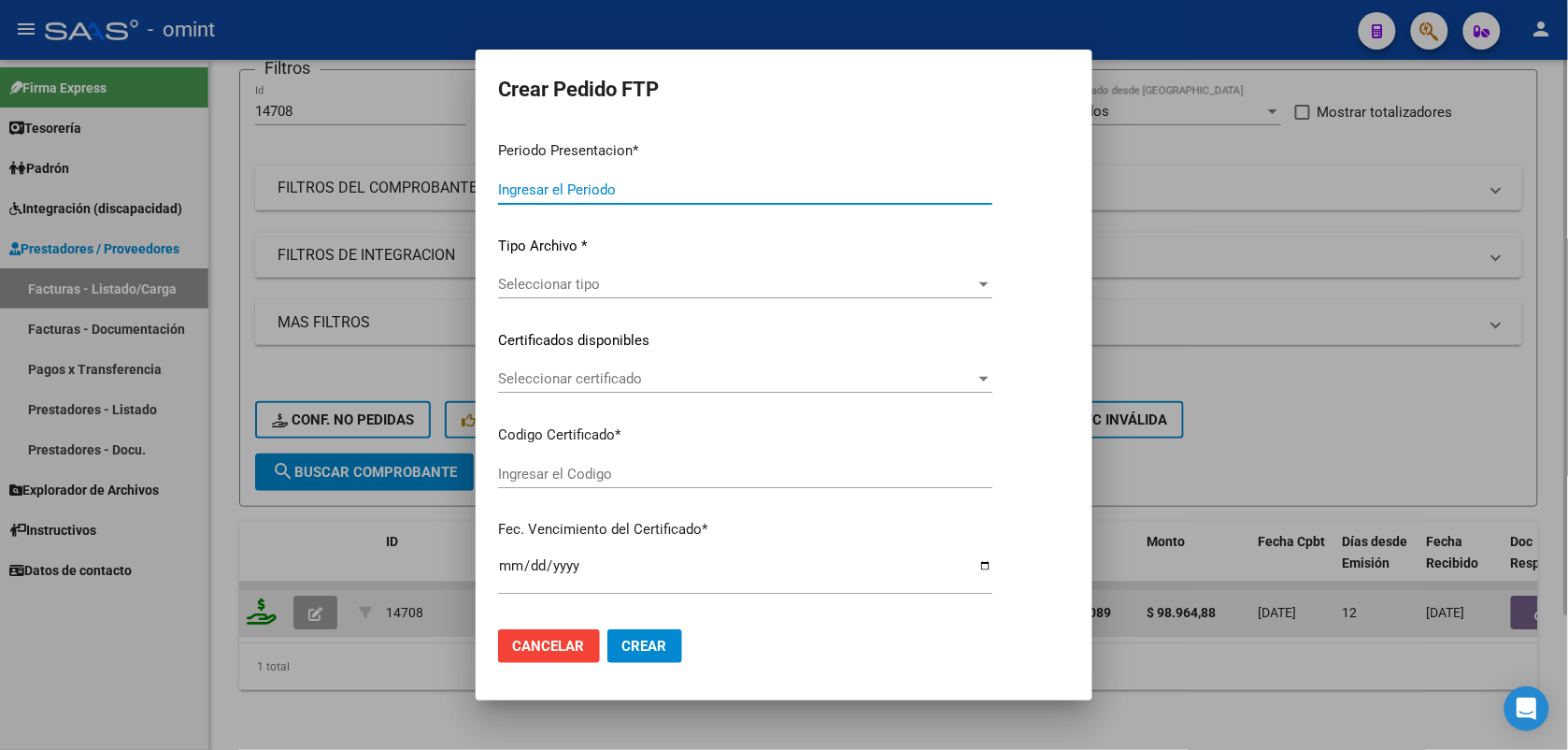
type input "202507"
type input "$ 98.964,88"
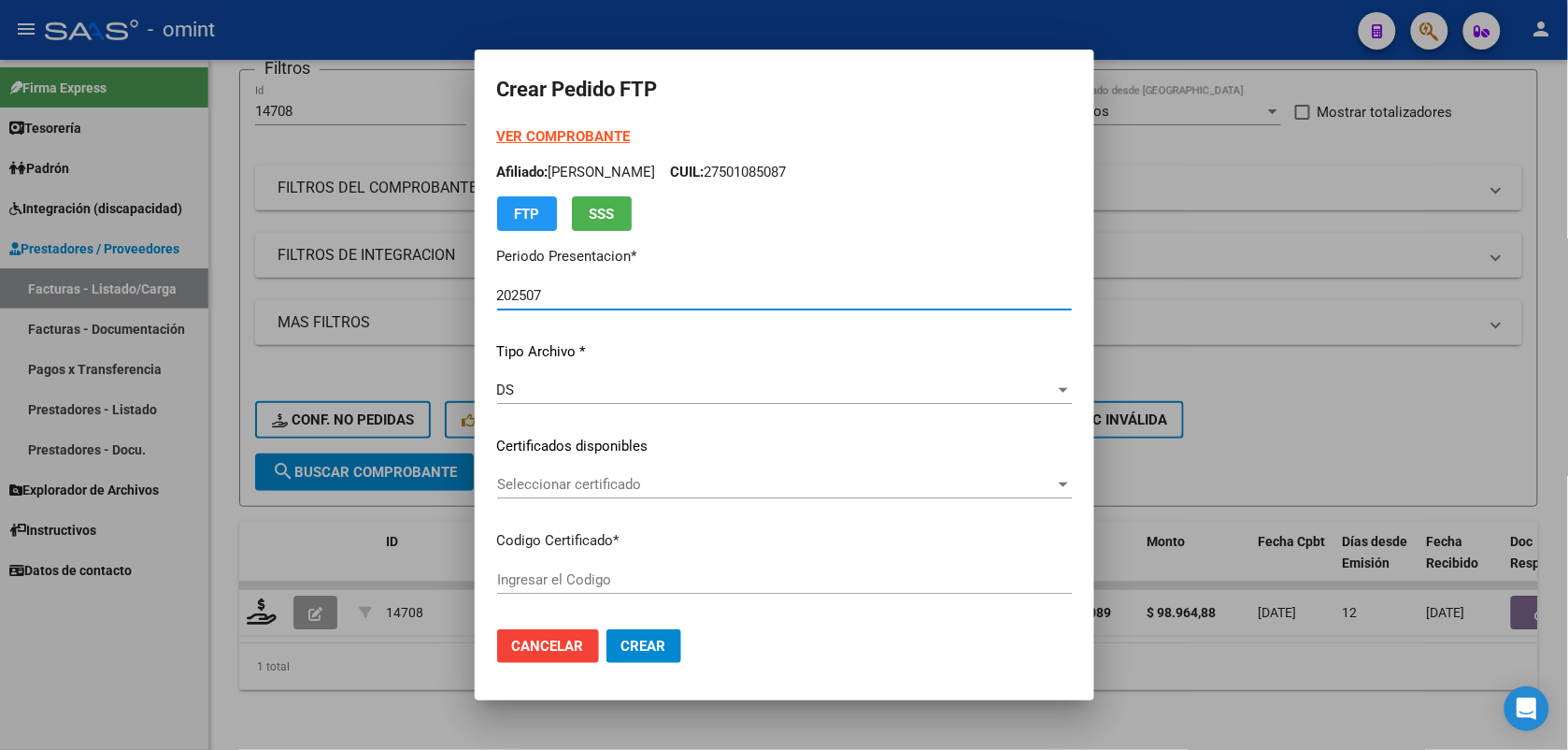
type input "661325552"
type input "[DATE]"
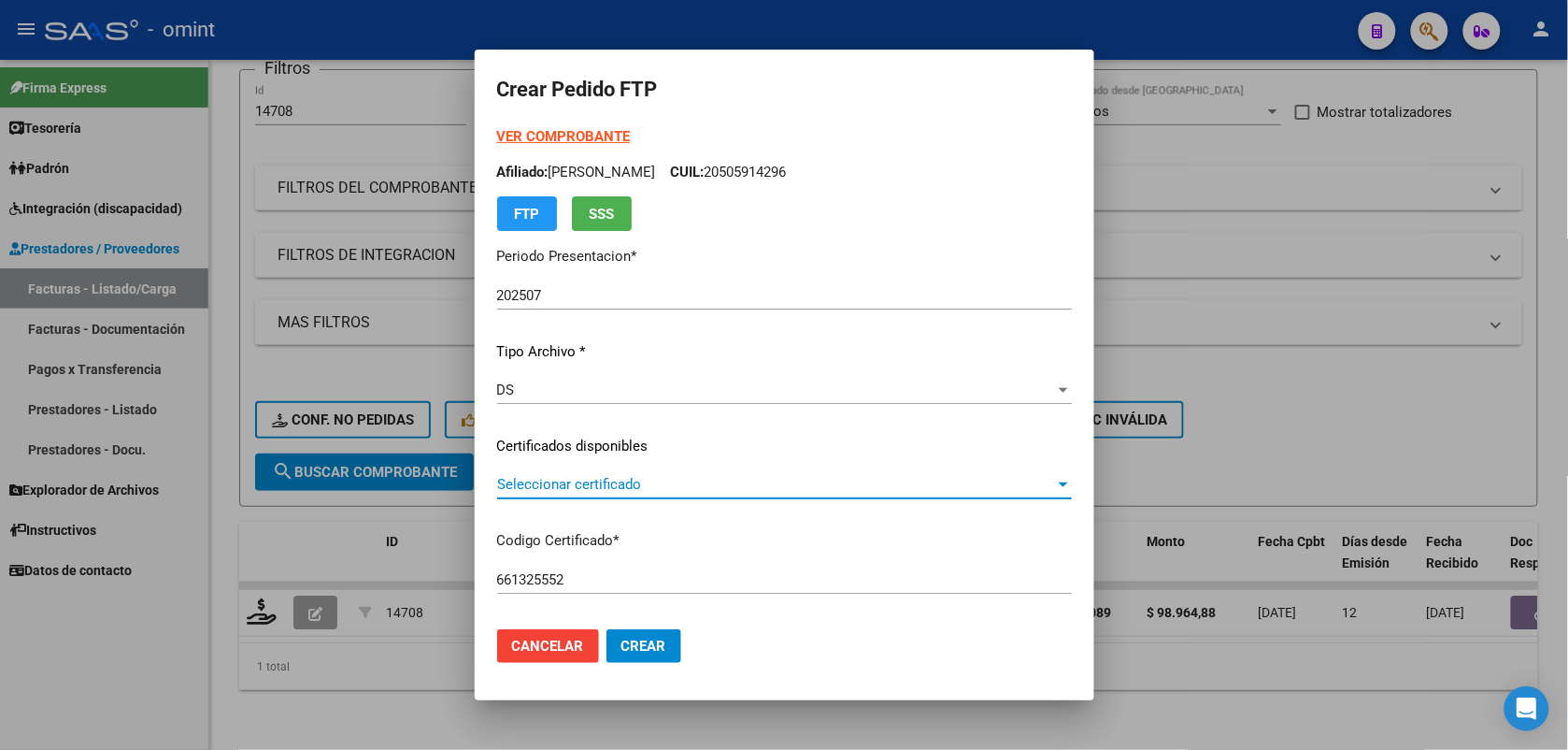
click at [521, 480] on span "Seleccionar certificado" at bounding box center [776, 485] width 558 height 17
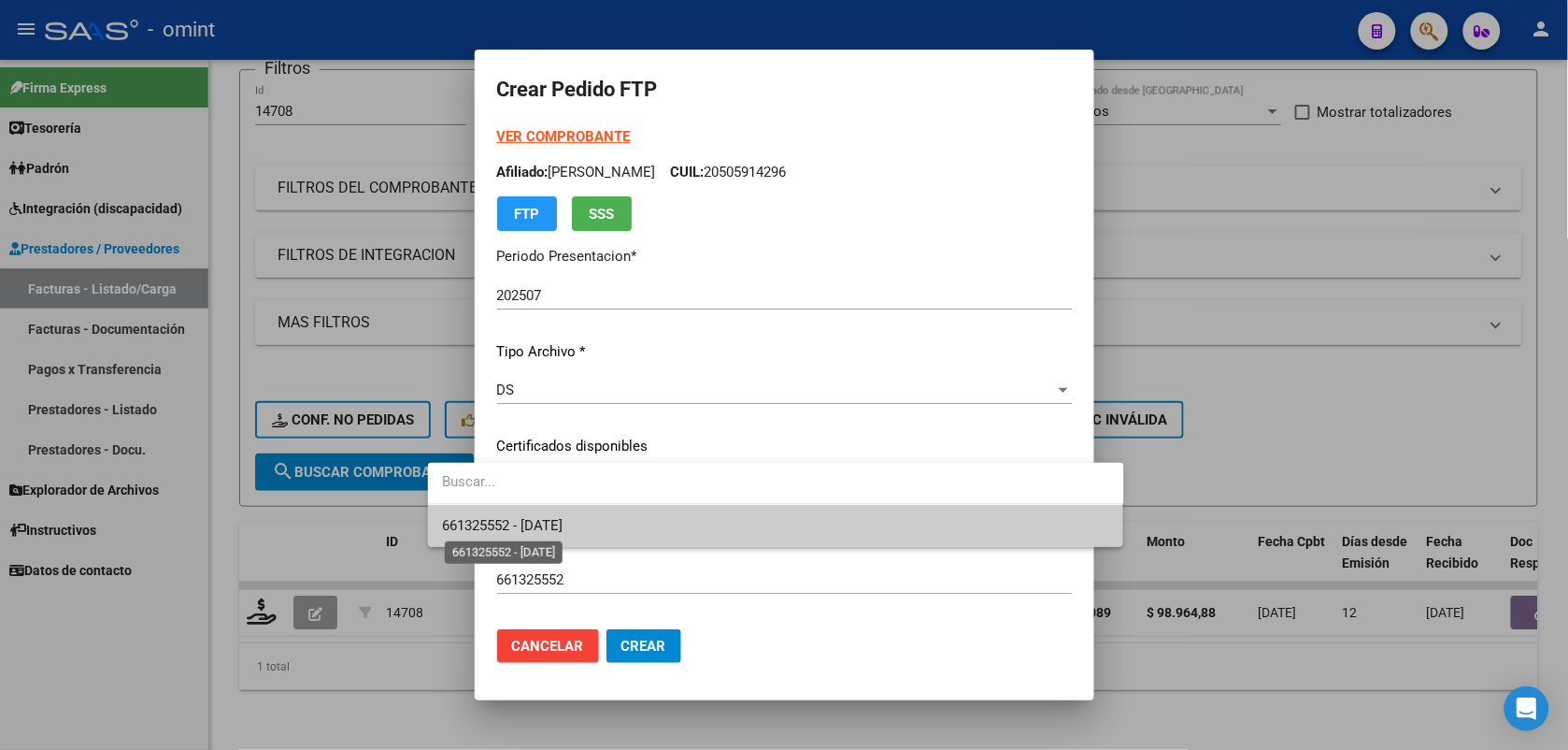
click at [521, 530] on span "661325552 - [DATE]" at bounding box center [503, 525] width 120 height 17
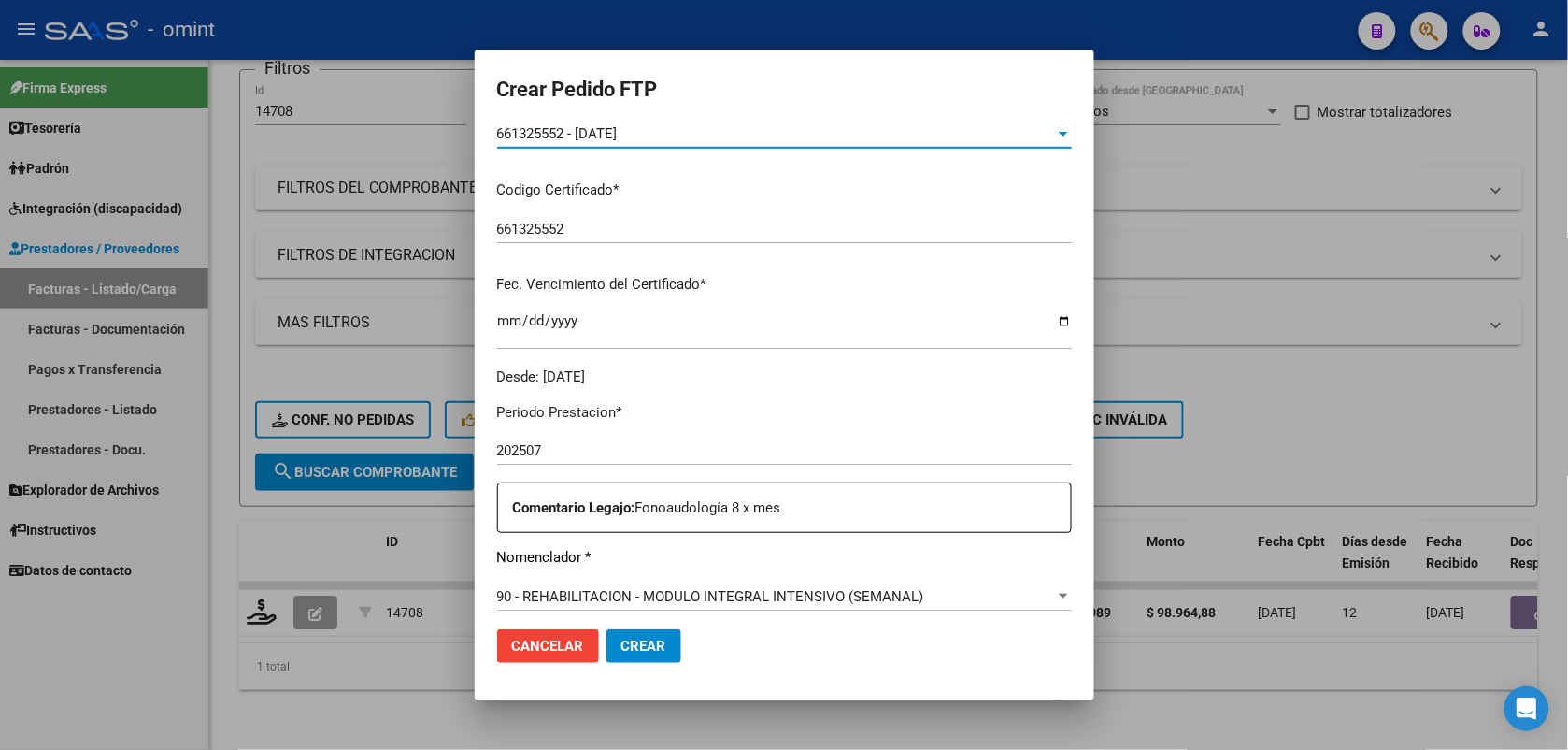
scroll to position [468, 0]
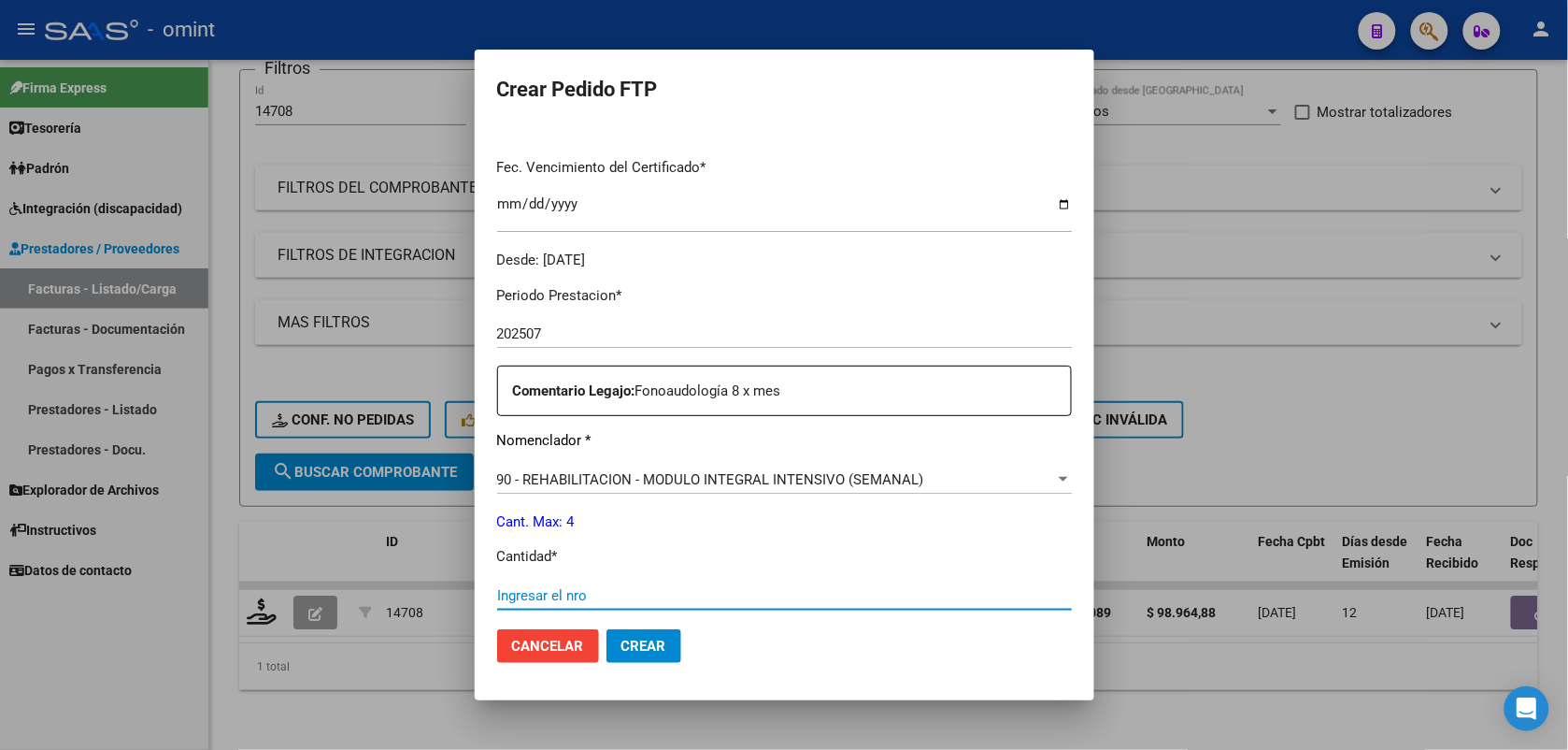
click at [519, 590] on input "Ingresar el nro" at bounding box center [784, 596] width 575 height 17
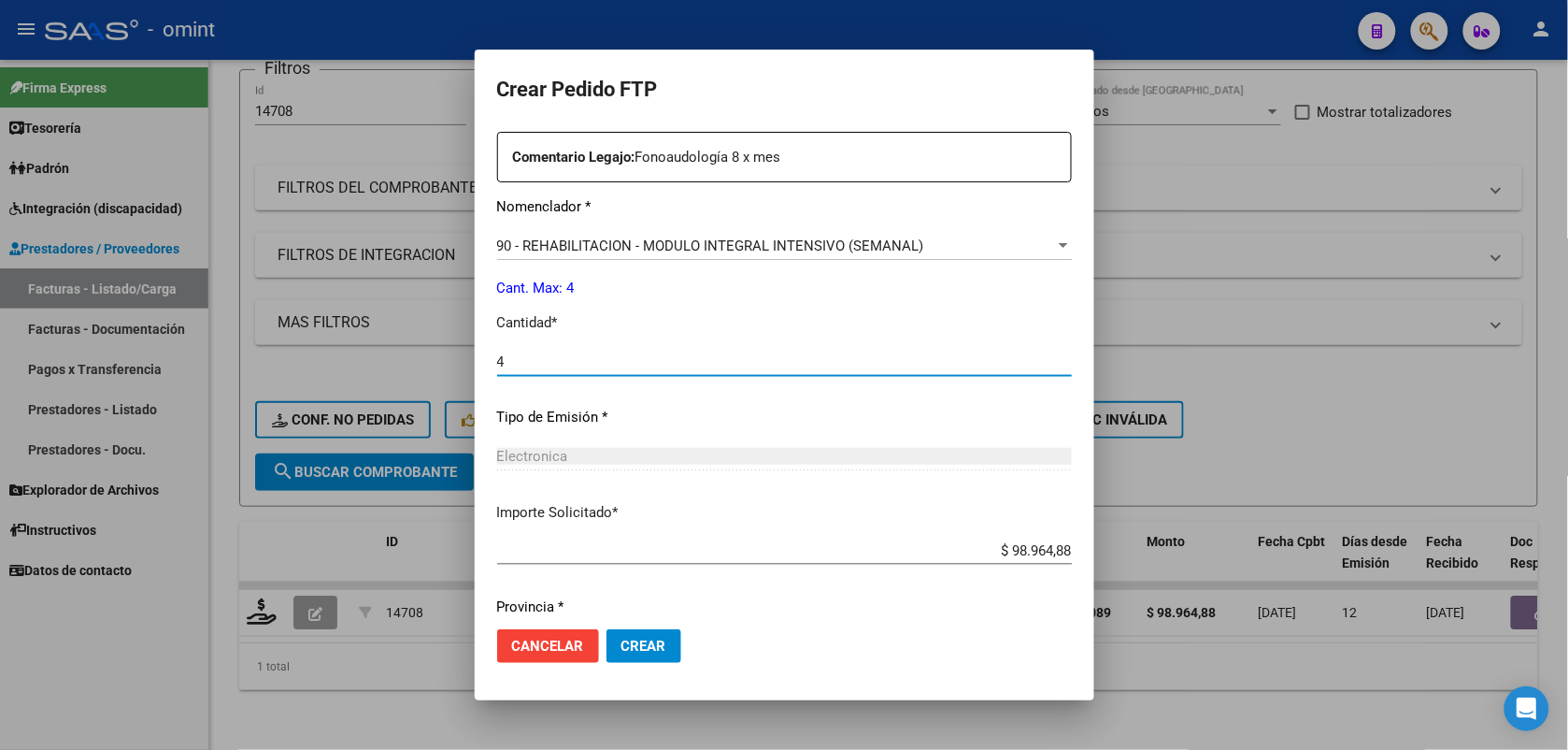
scroll to position [763, 0]
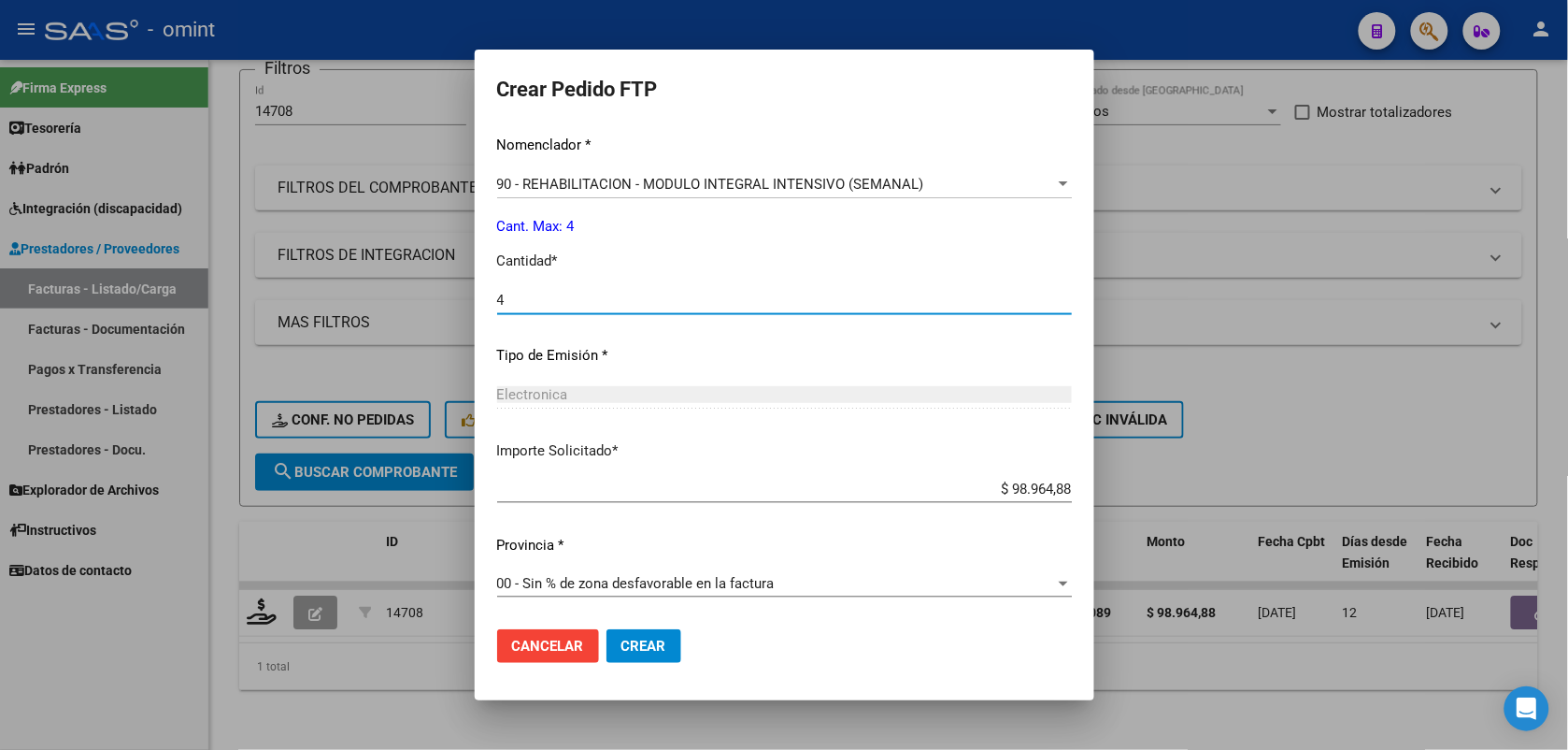
type input "4"
click at [622, 641] on span "Crear" at bounding box center [644, 646] width 45 height 17
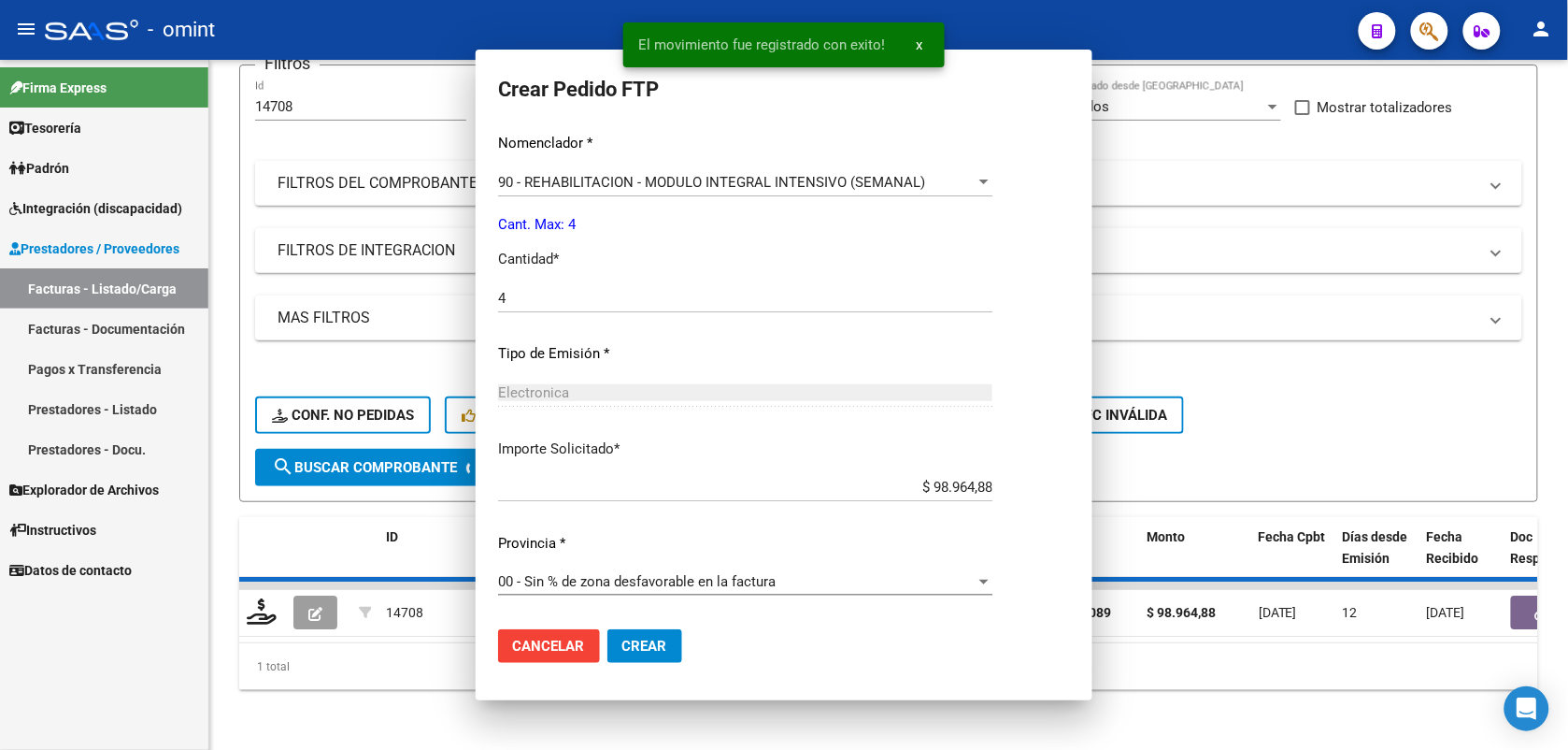
scroll to position [657, 0]
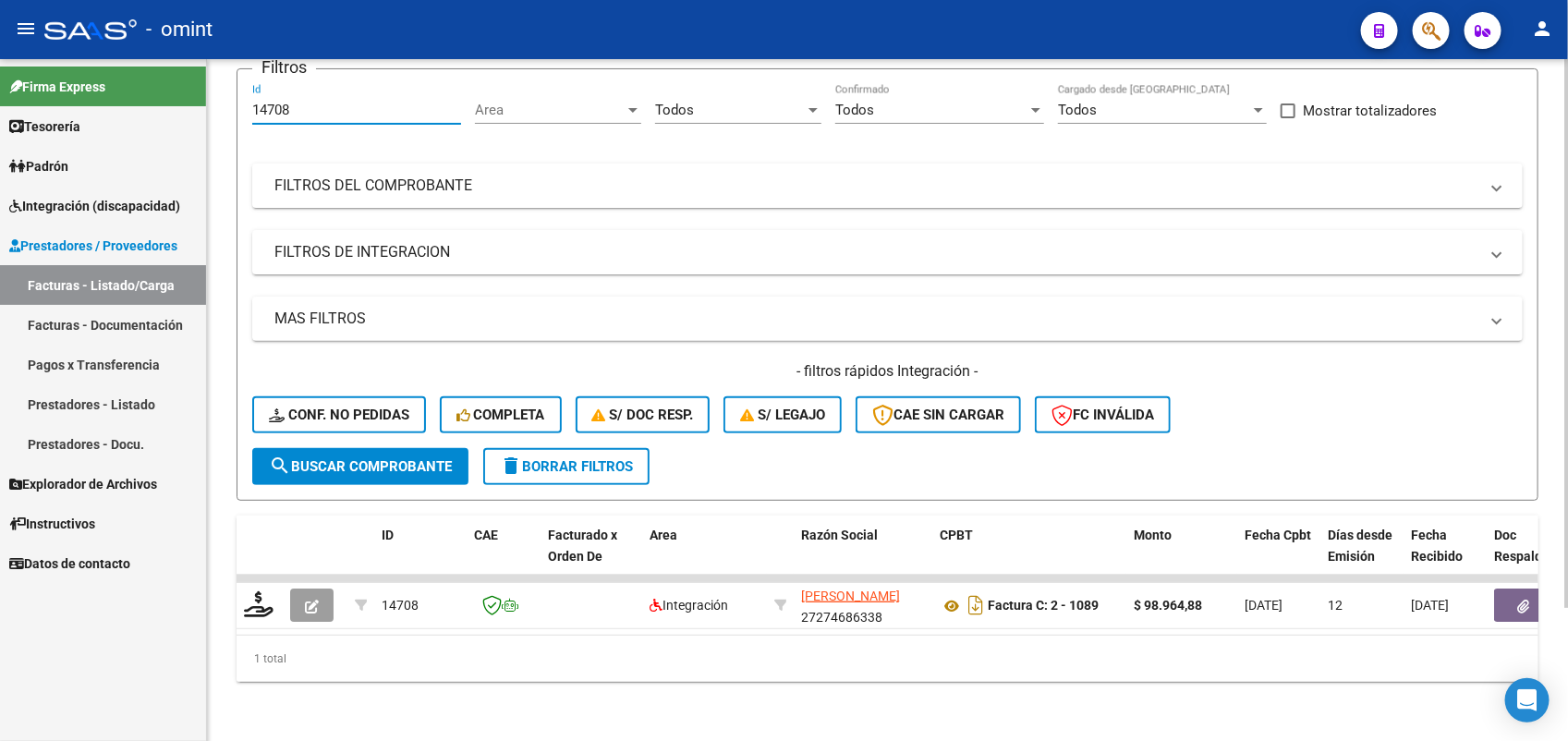
drag, startPoint x: 322, startPoint y: 94, endPoint x: 241, endPoint y: 106, distance: 81.9
click at [241, 106] on form "Filtros 14708 Id Area Area Todos Seleccionar Gerenciador Todos Confirmado Todos…" at bounding box center [887, 284] width 1302 height 432
paste input "10"
type input "14710"
click at [427, 458] on span "search Buscar Comprobante" at bounding box center [360, 467] width 183 height 17
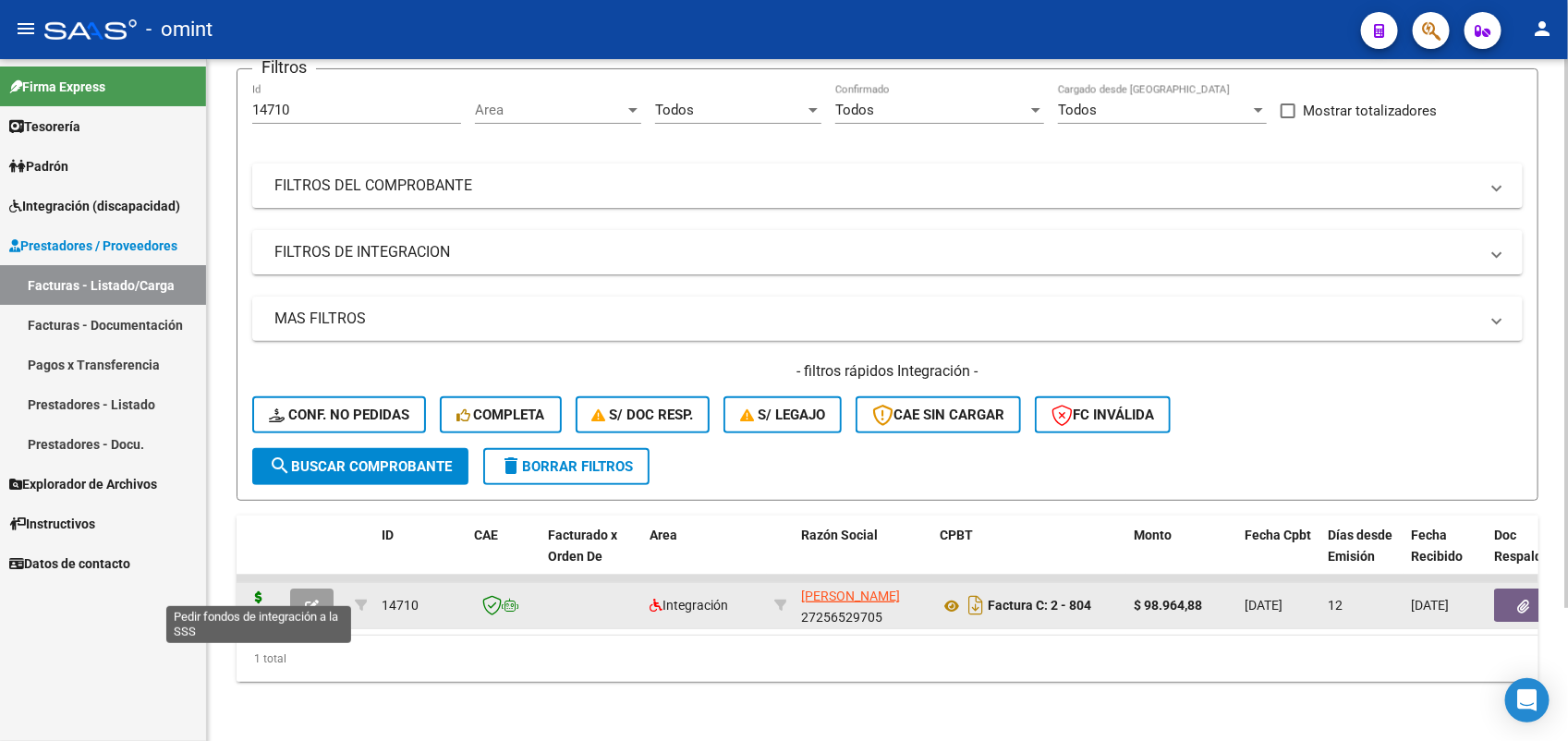
click at [272, 591] on icon at bounding box center [259, 604] width 30 height 26
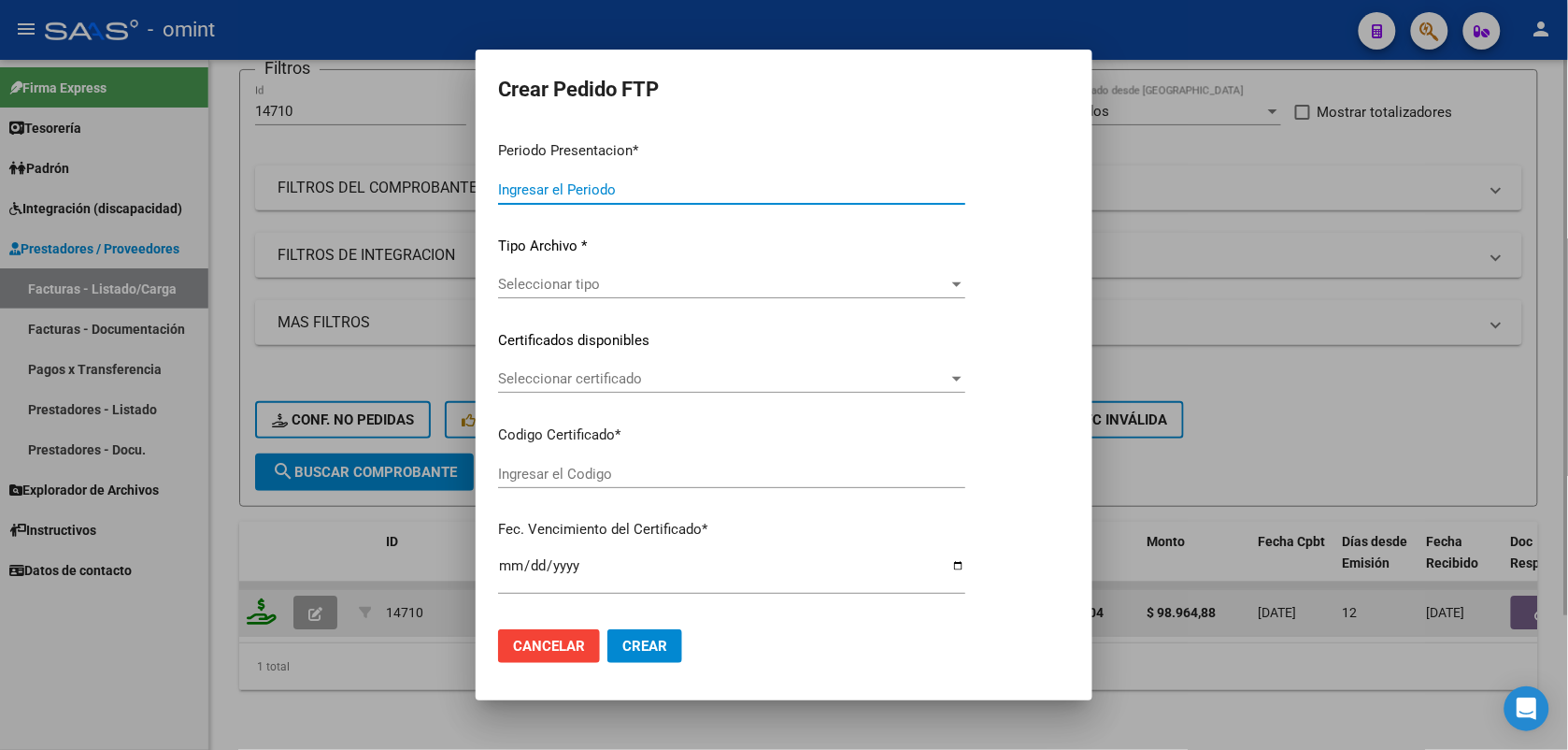
type input "202507"
type input "$ 98.964,88"
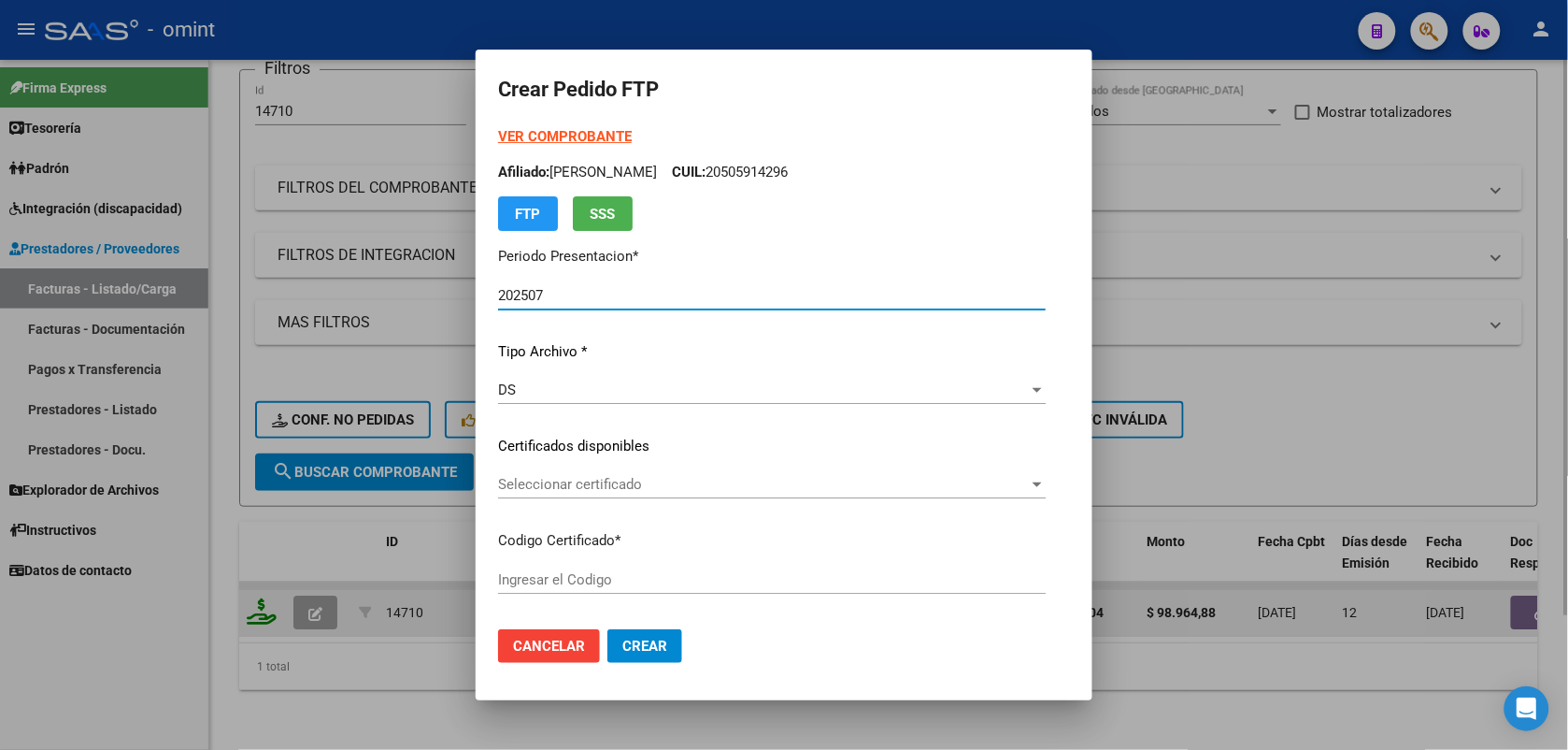
type input "661325552"
type input "[DATE]"
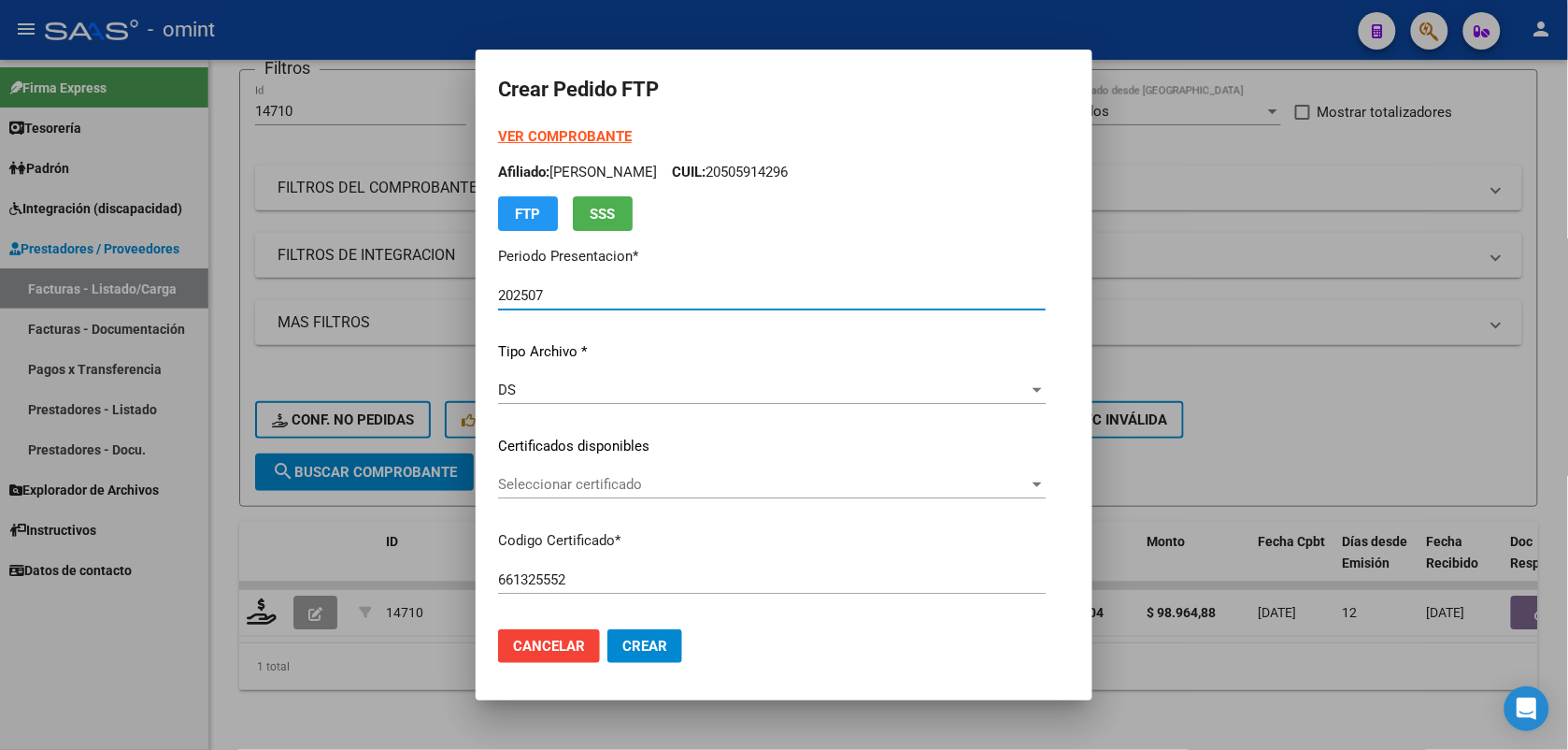
click at [534, 487] on span "Seleccionar certificado" at bounding box center [763, 485] width 531 height 17
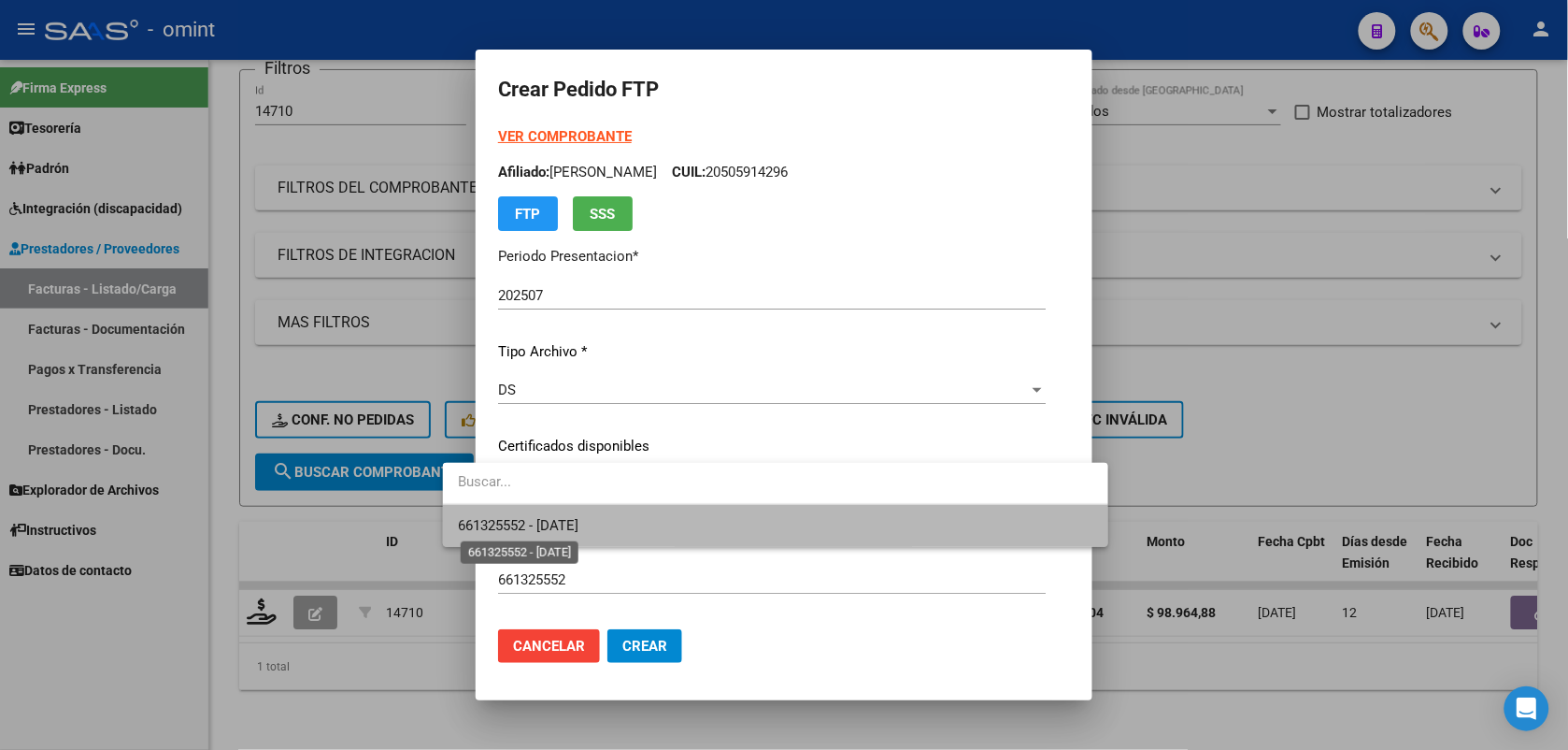
click at [535, 521] on span "661325552 - [DATE]" at bounding box center [518, 525] width 120 height 17
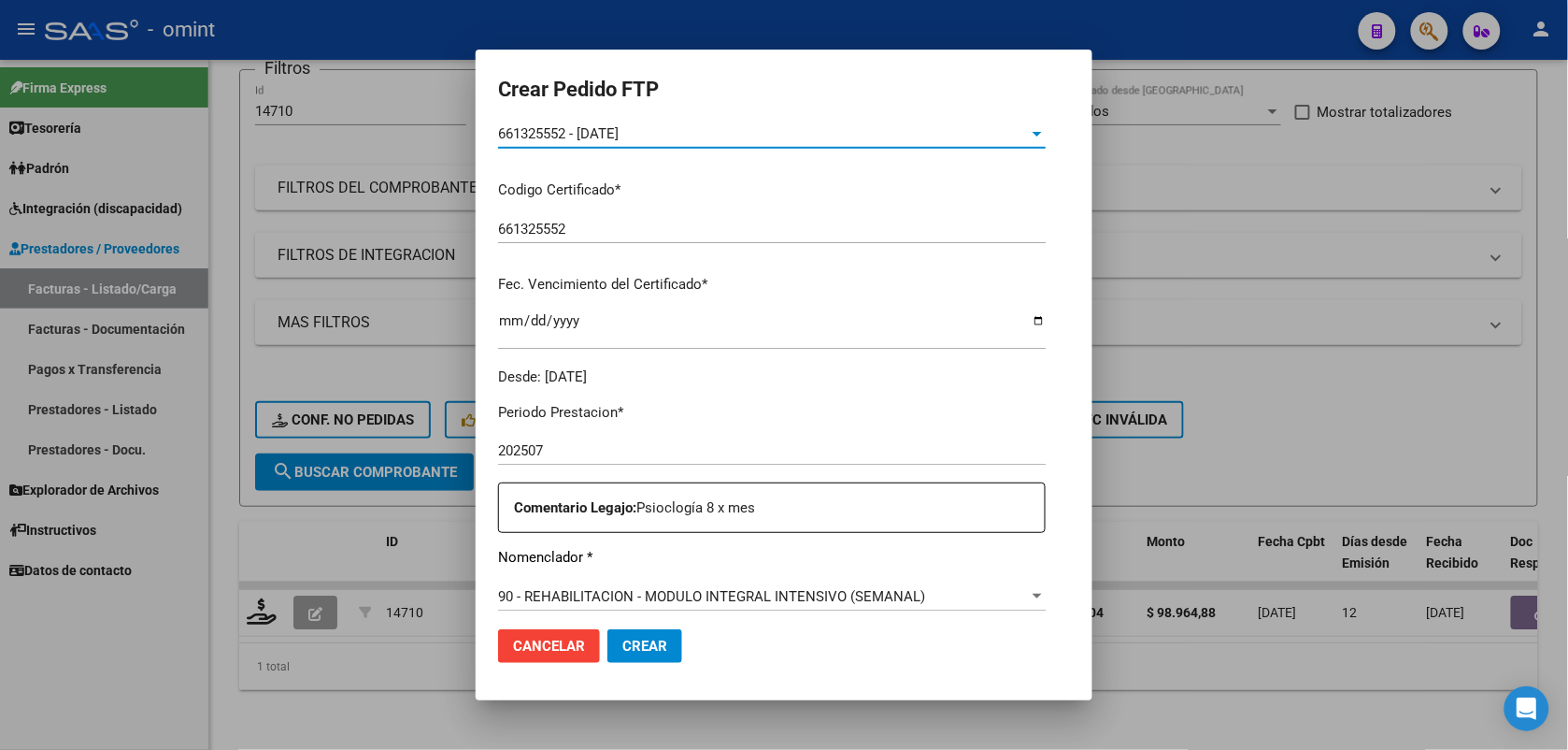
scroll to position [468, 0]
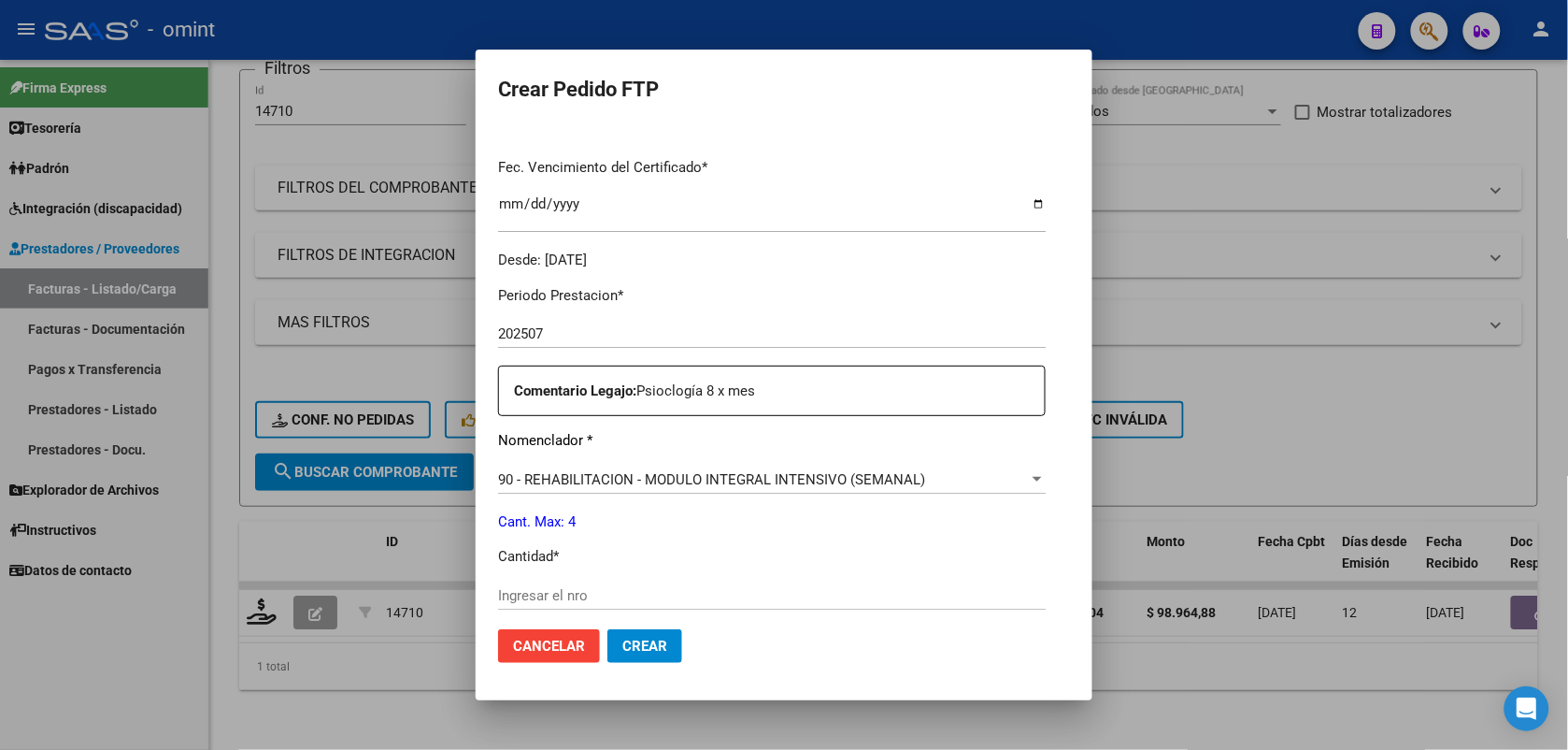
click at [534, 587] on input "Ingresar el nro" at bounding box center [771, 596] width 547 height 17
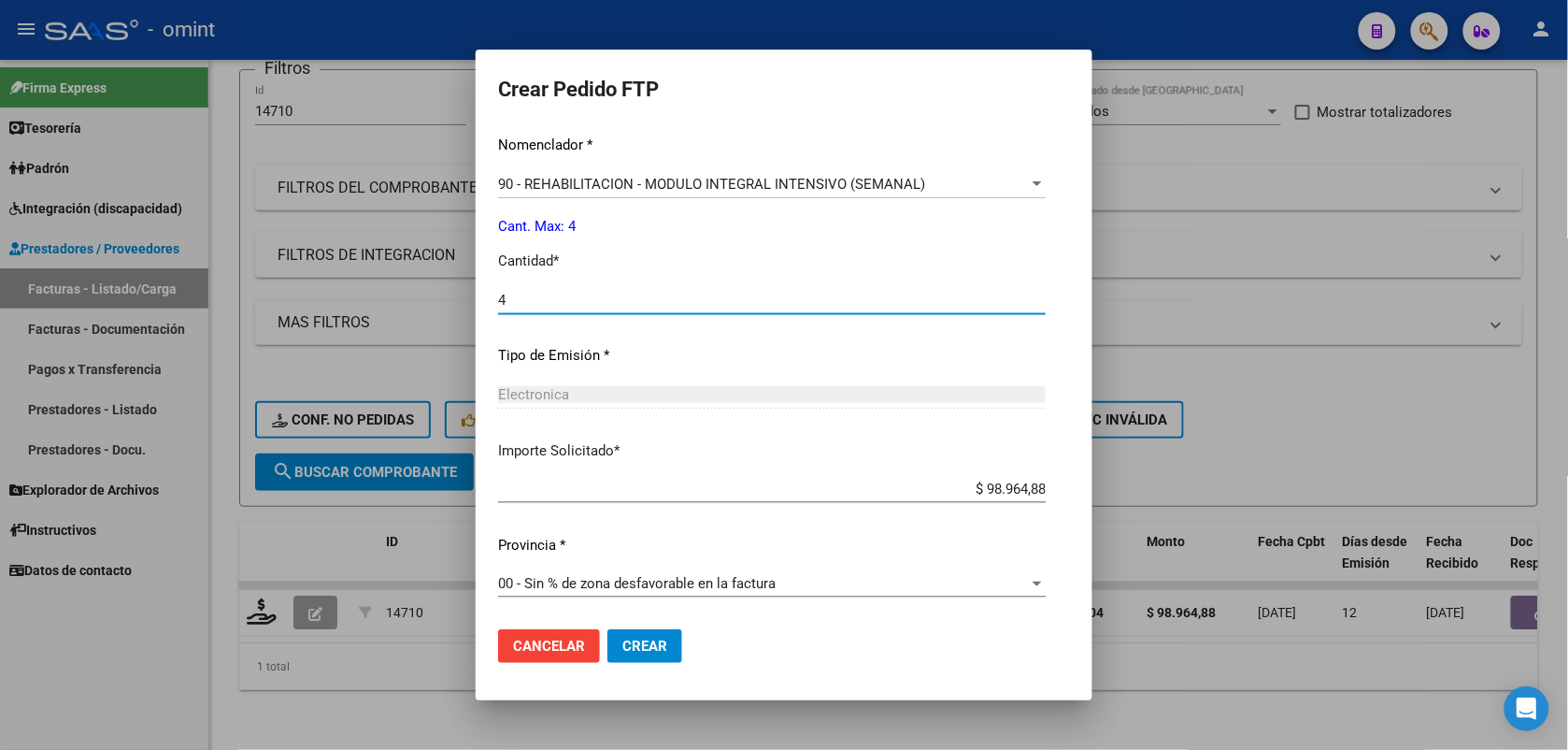
type input "4"
click at [623, 638] on span "Crear" at bounding box center [645, 646] width 45 height 17
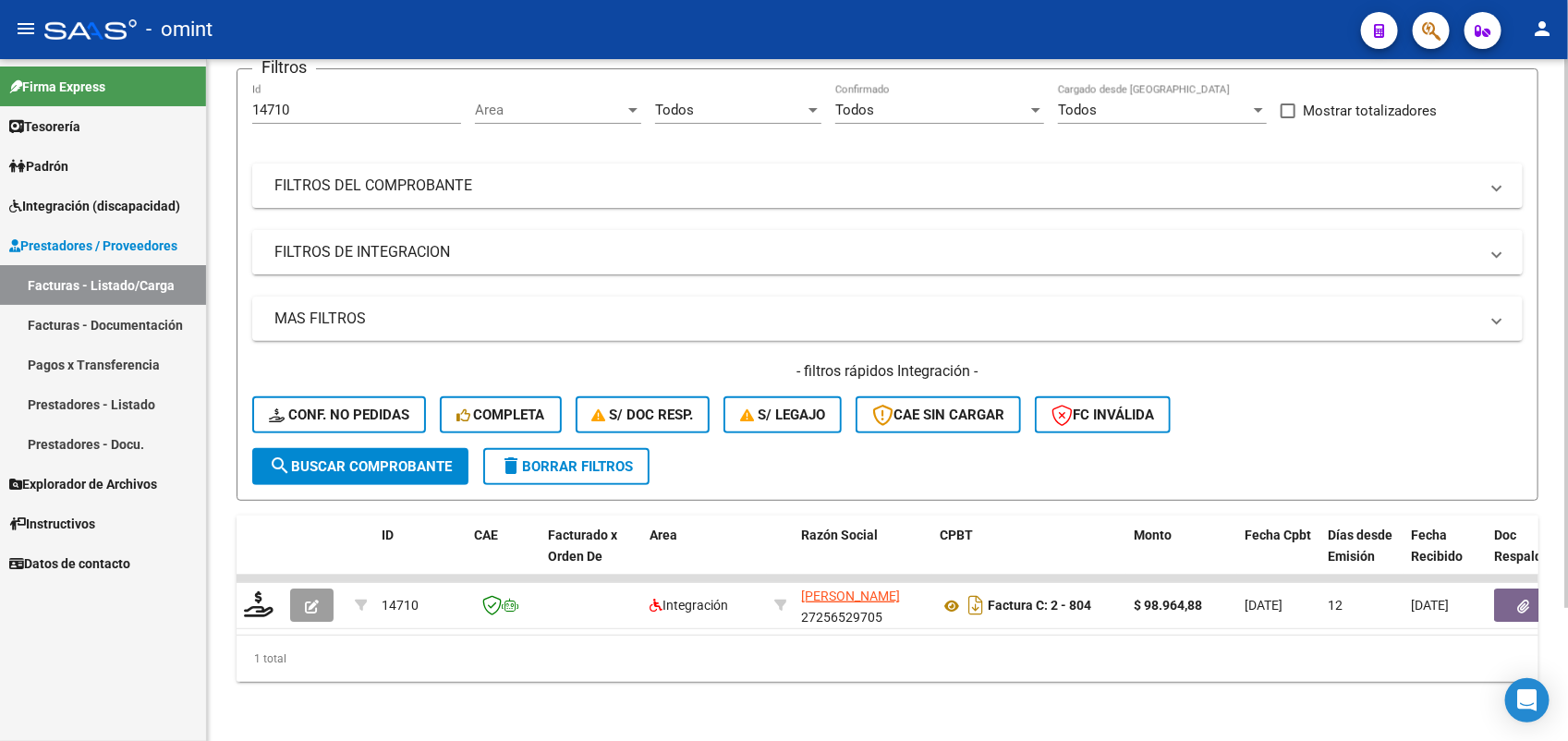
scroll to position [0, 0]
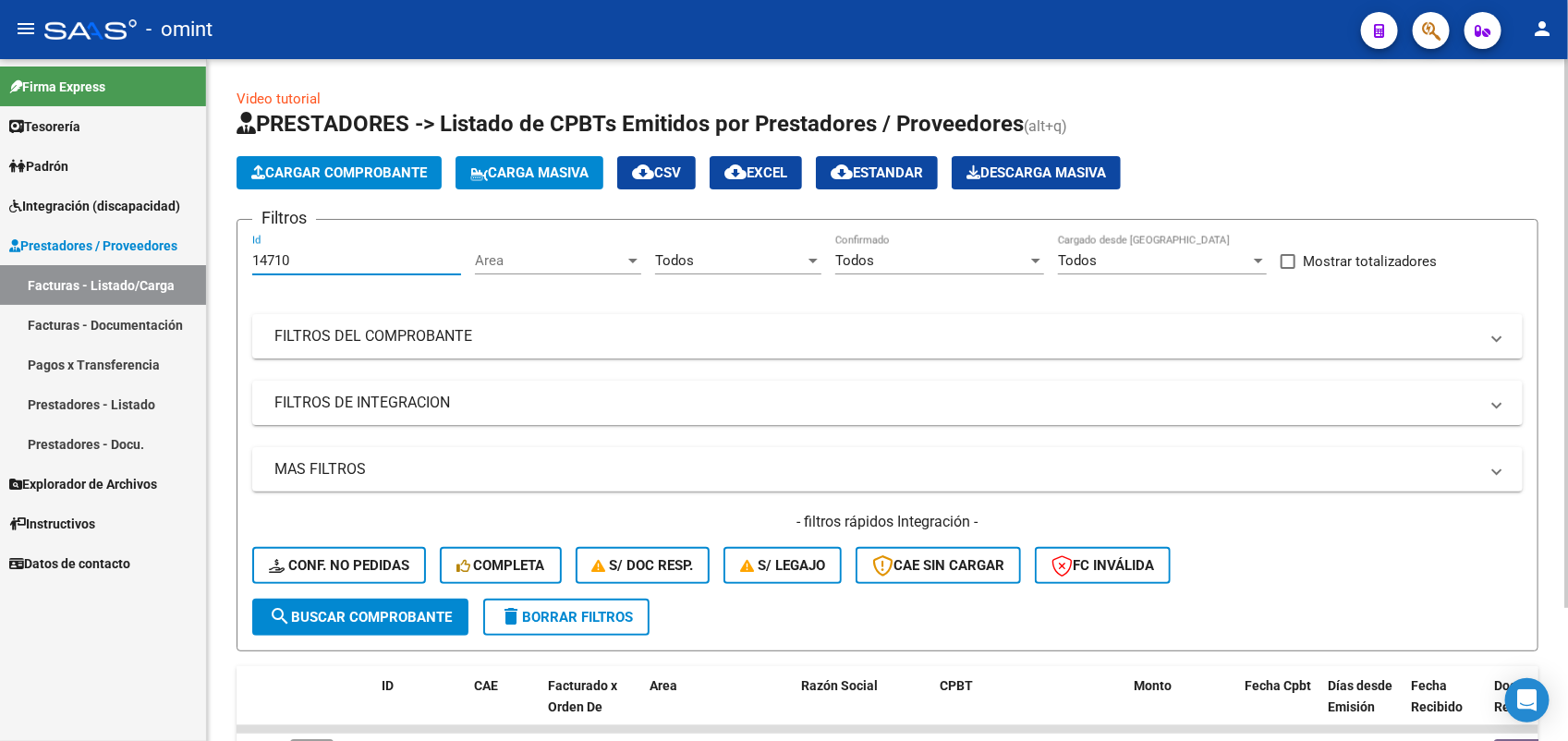
drag, startPoint x: 307, startPoint y: 264, endPoint x: 236, endPoint y: 264, distance: 71.0
click at [236, 264] on form "Filtros 14710 Id Area Area Todos Seleccionar Gerenciador Todos Confirmado Todos…" at bounding box center [887, 434] width 1302 height 432
paste input "1"
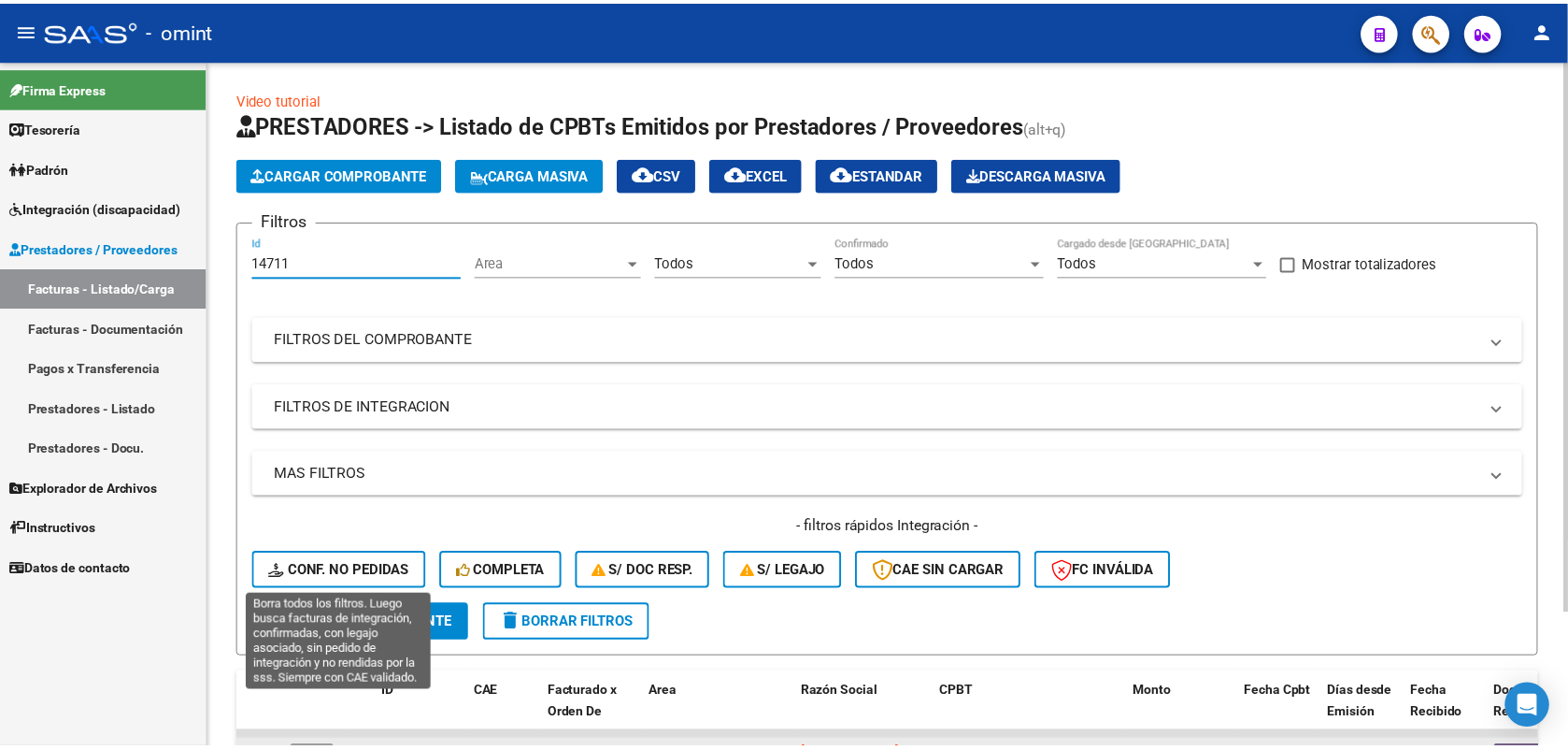
scroll to position [167, 0]
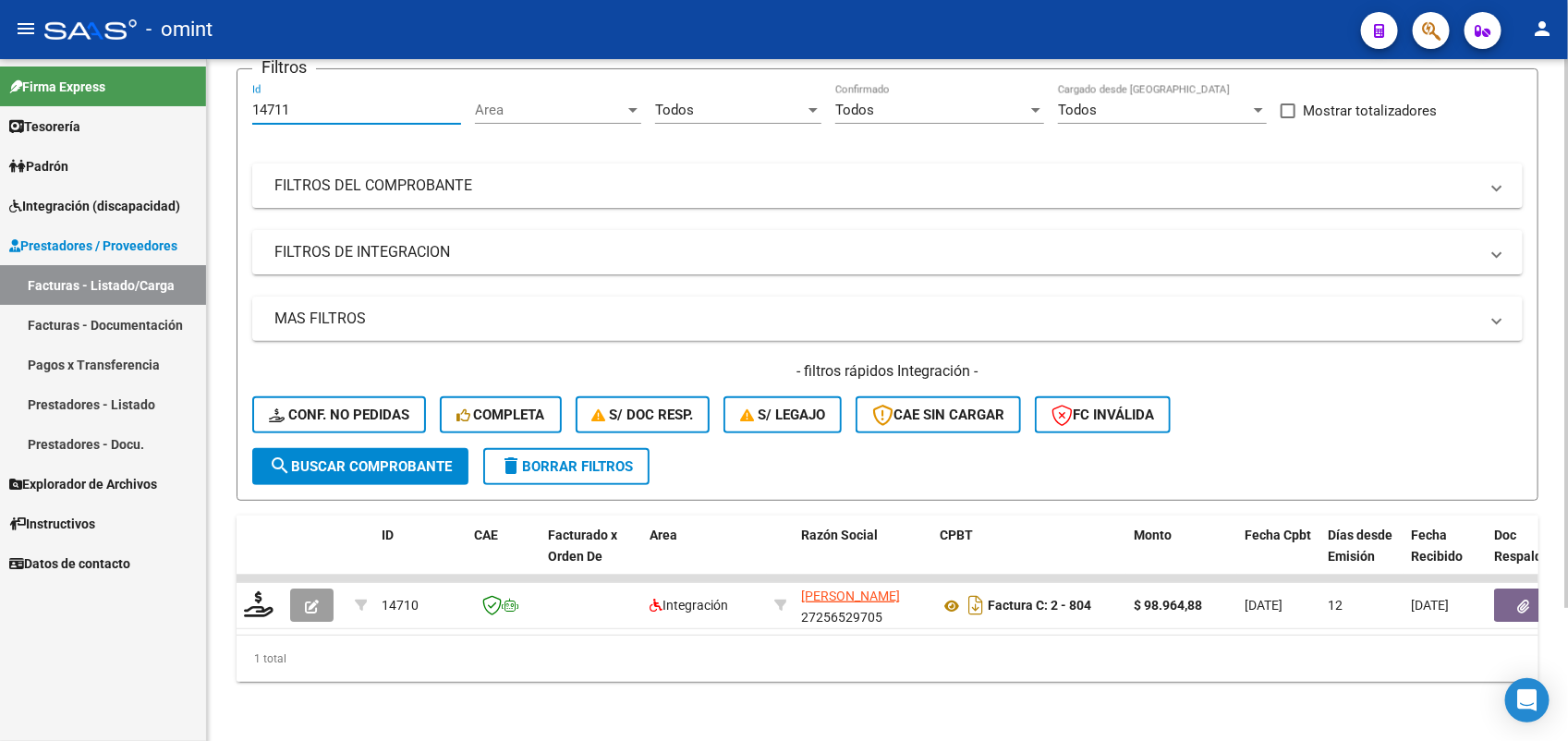
type input "14711"
click at [345, 458] on span "search Buscar Comprobante" at bounding box center [360, 467] width 183 height 17
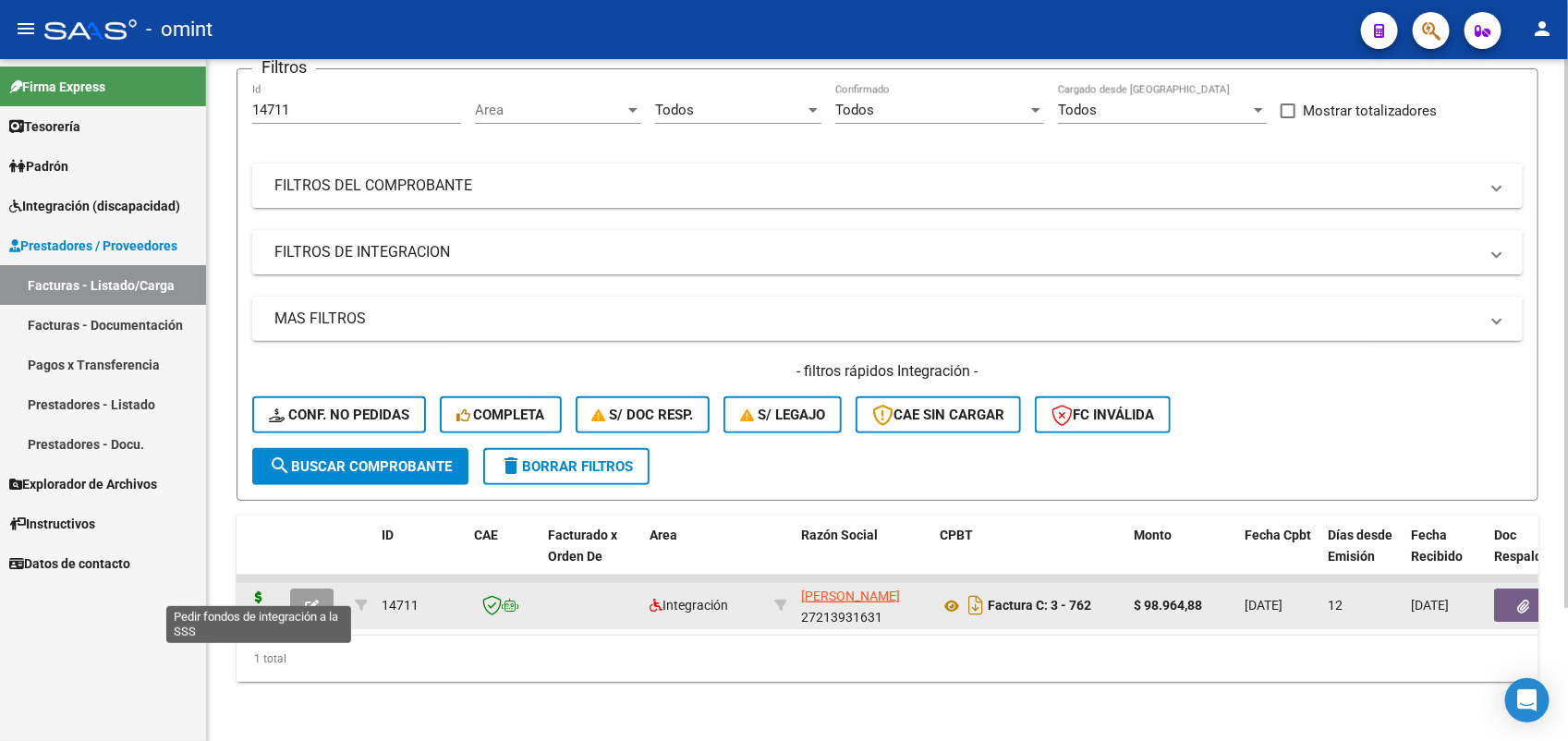
click at [257, 591] on icon at bounding box center [259, 604] width 30 height 26
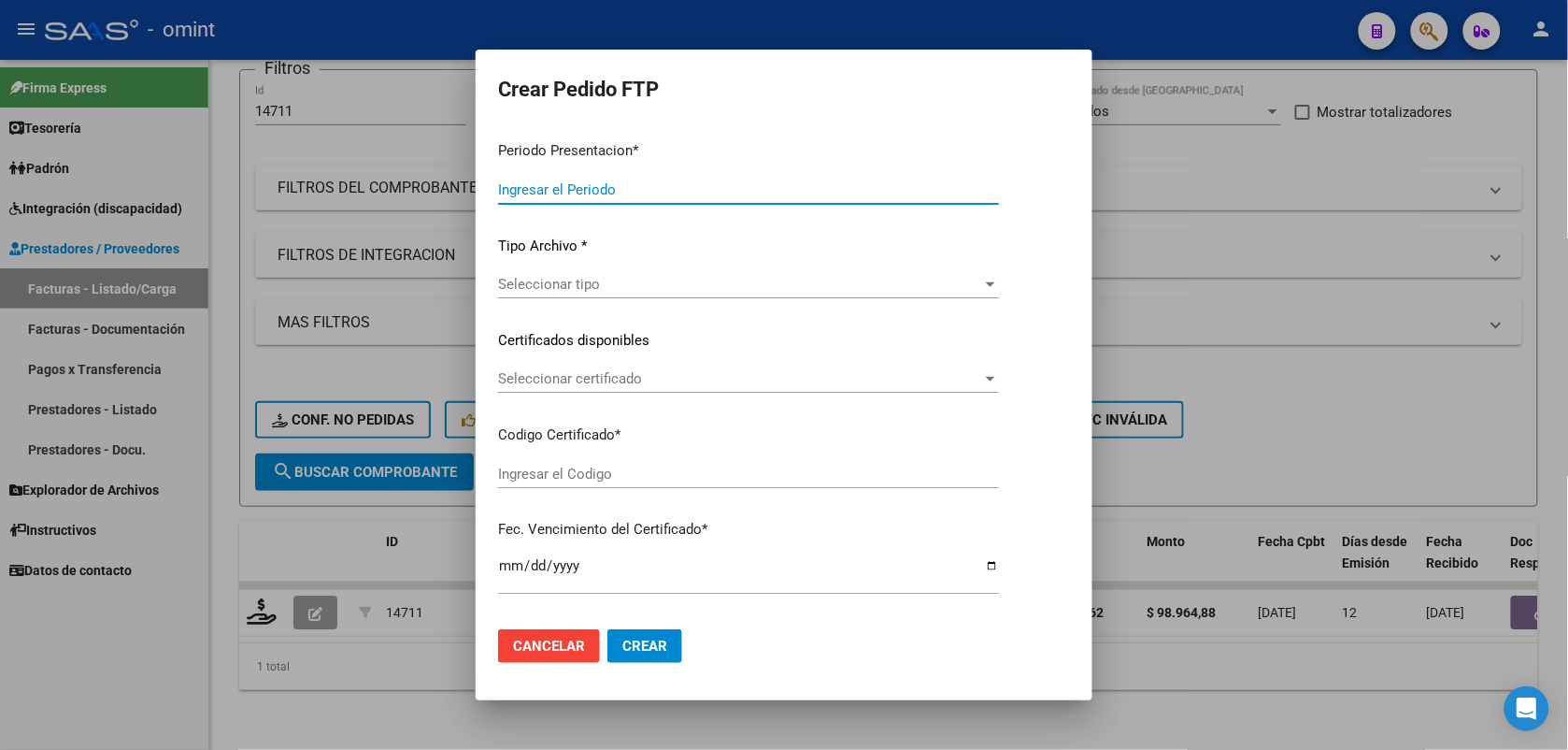
type input "202507"
type input "$ 98.964,88"
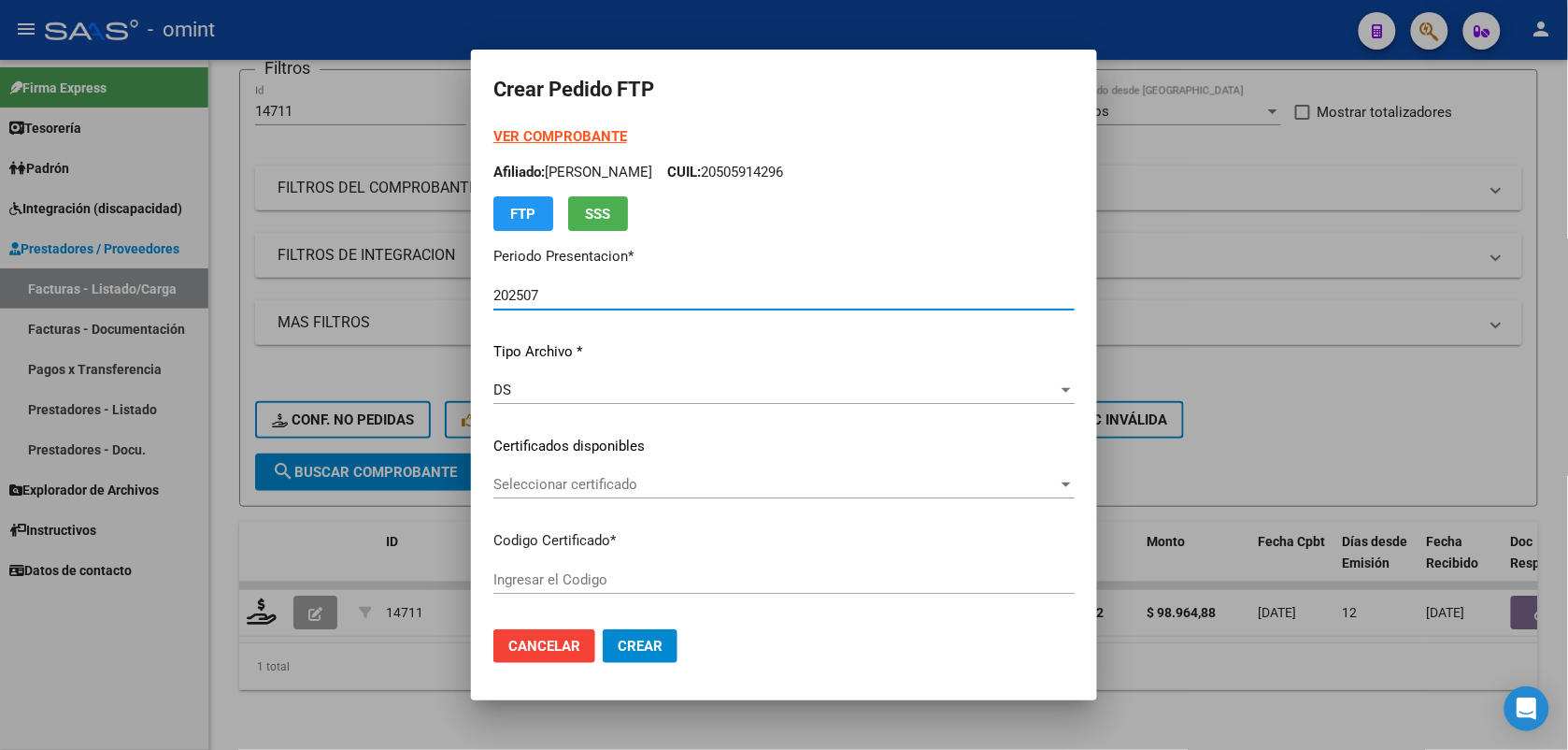
type input "661325552"
type input "[DATE]"
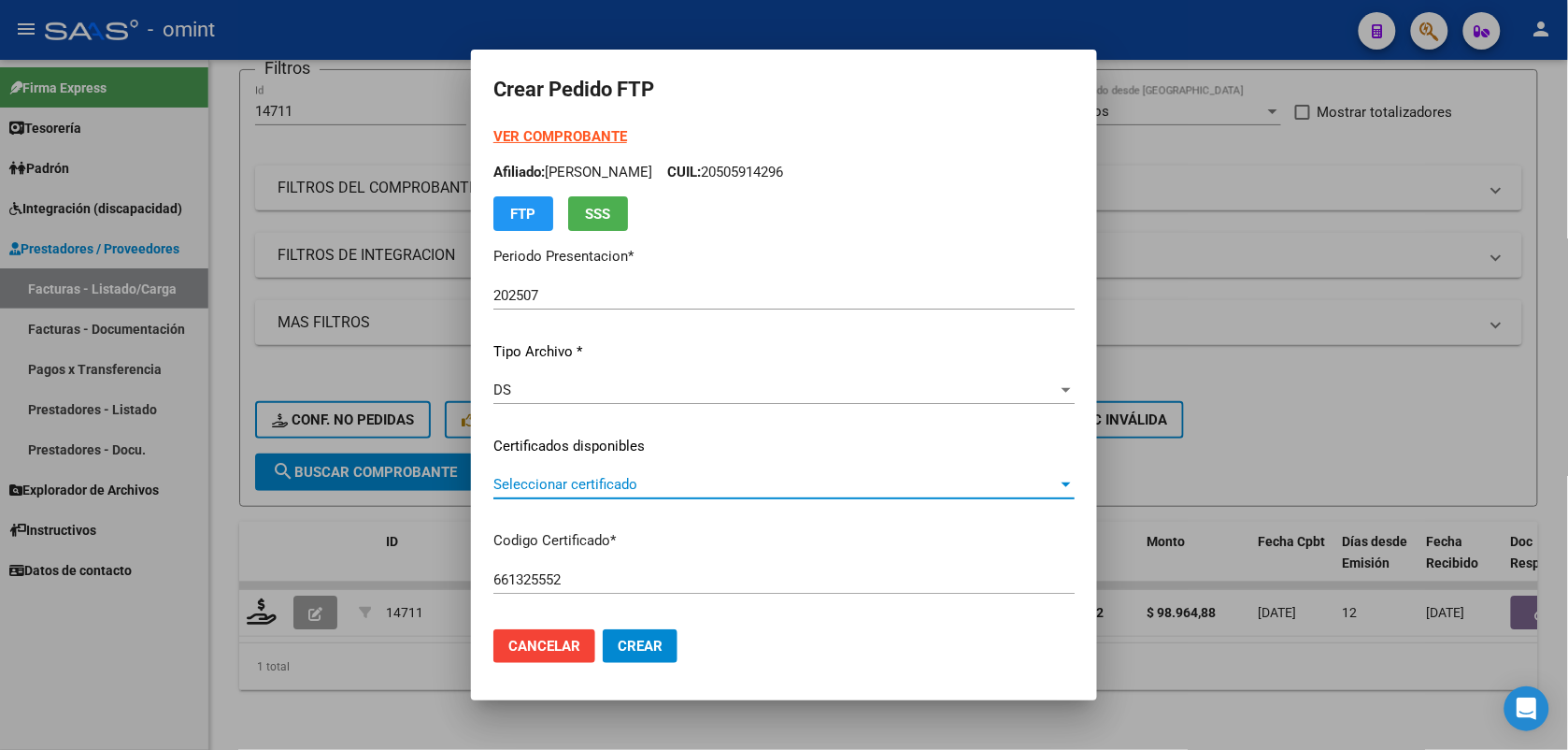
click at [529, 484] on span "Seleccionar certificado" at bounding box center [776, 485] width 564 height 17
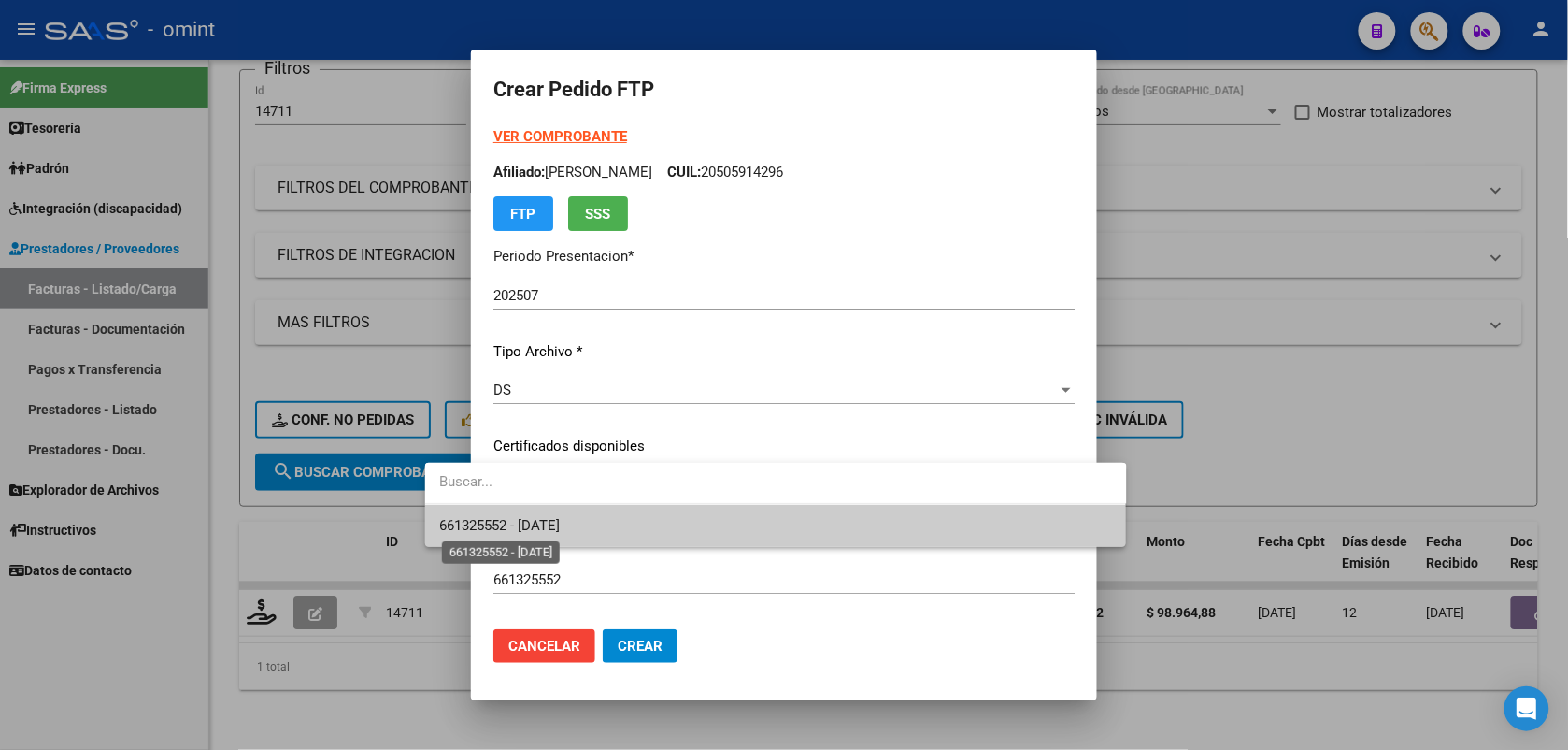
click at [561, 517] on span "661325552 - [DATE]" at bounding box center [500, 525] width 120 height 17
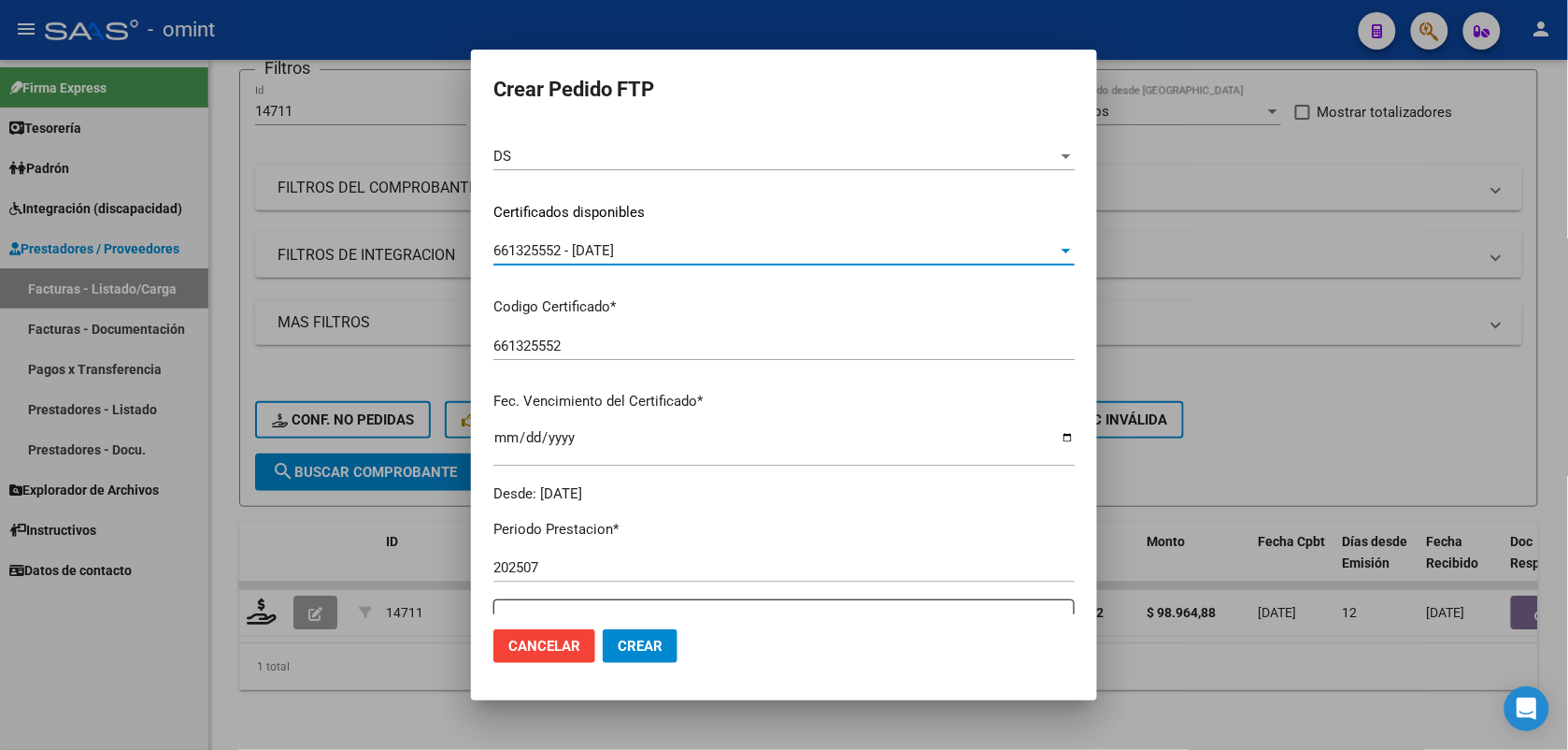
scroll to position [468, 0]
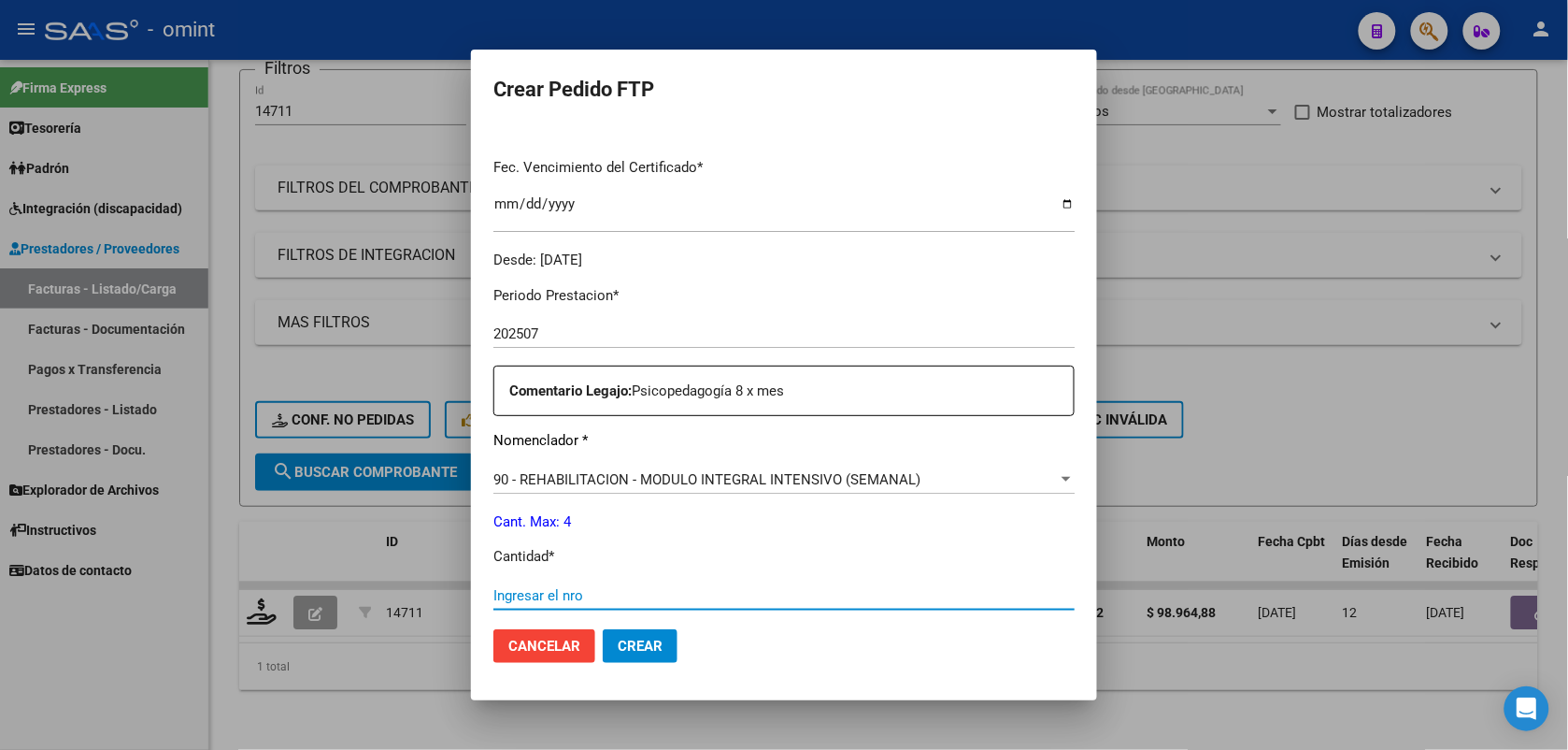
click at [509, 587] on input "Ingresar el nro" at bounding box center [784, 596] width 581 height 17
type input "4"
click at [618, 641] on span "Crear" at bounding box center [641, 646] width 45 height 17
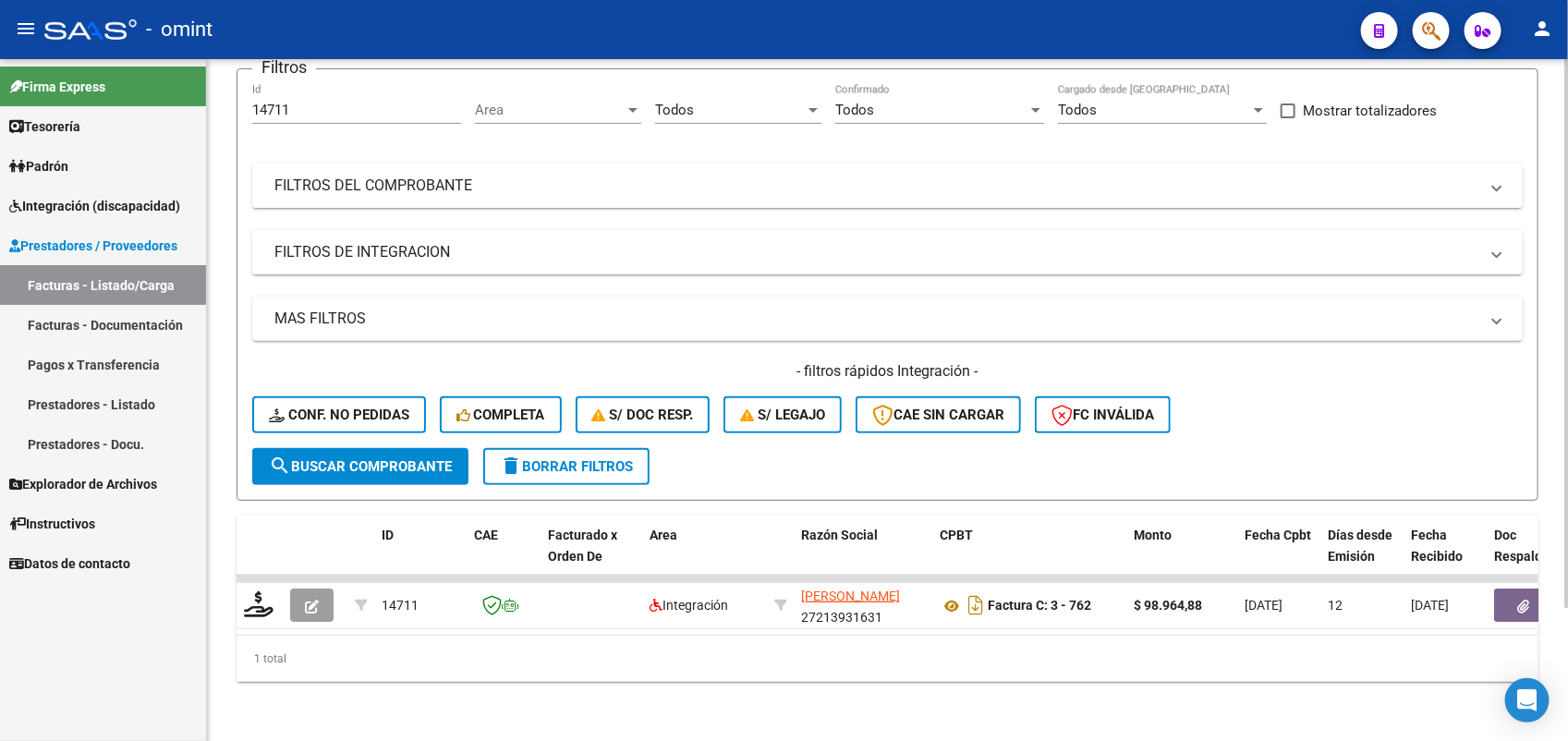
scroll to position [0, 0]
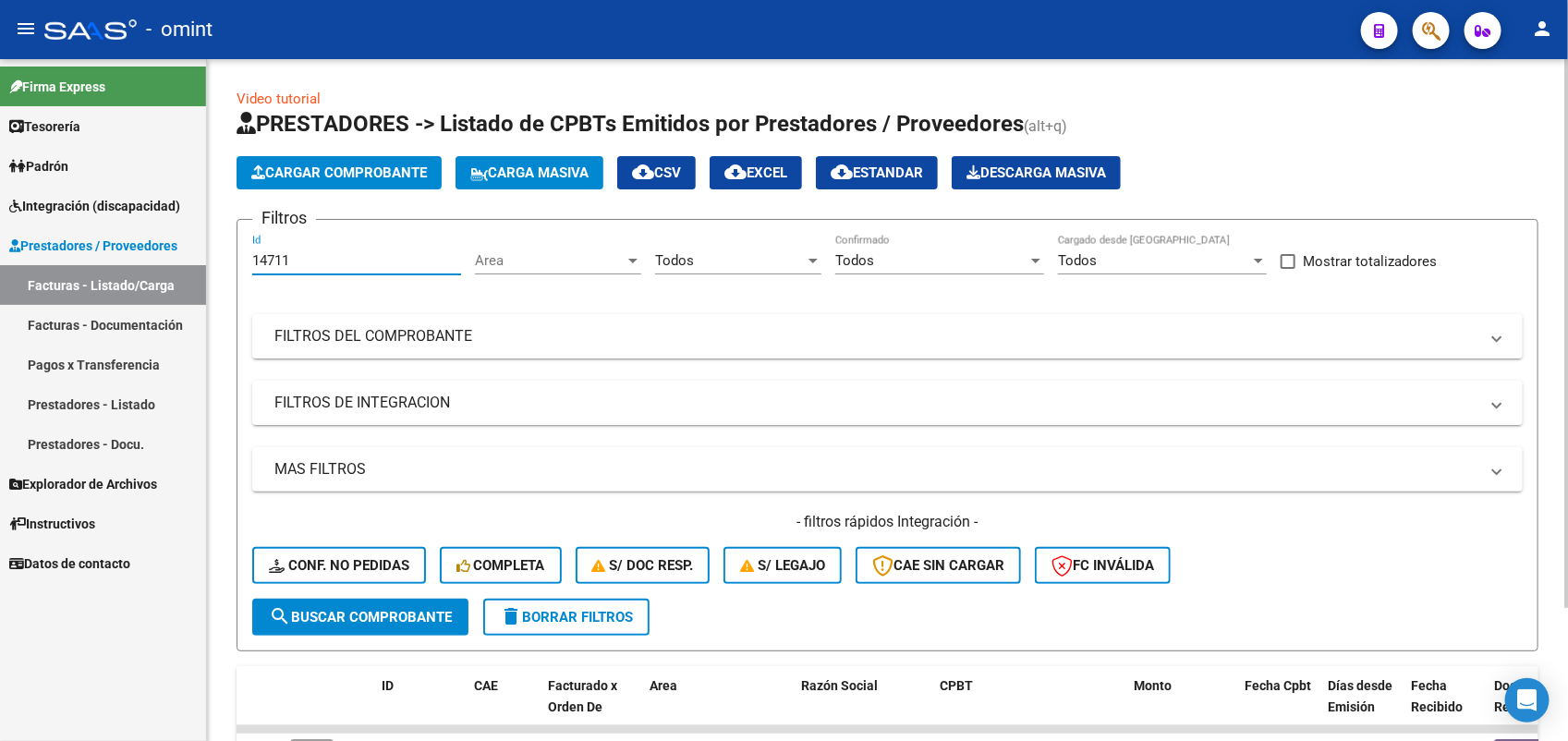
drag, startPoint x: 300, startPoint y: 252, endPoint x: 243, endPoint y: 264, distance: 58.2
click at [243, 264] on form "Filtros 14711 Id Area Area Todos Seleccionar Gerenciador Todos Confirmado Todos…" at bounding box center [887, 434] width 1302 height 432
paste input "5994"
type input "15994"
click at [347, 609] on span "search Buscar Comprobante" at bounding box center [360, 617] width 183 height 17
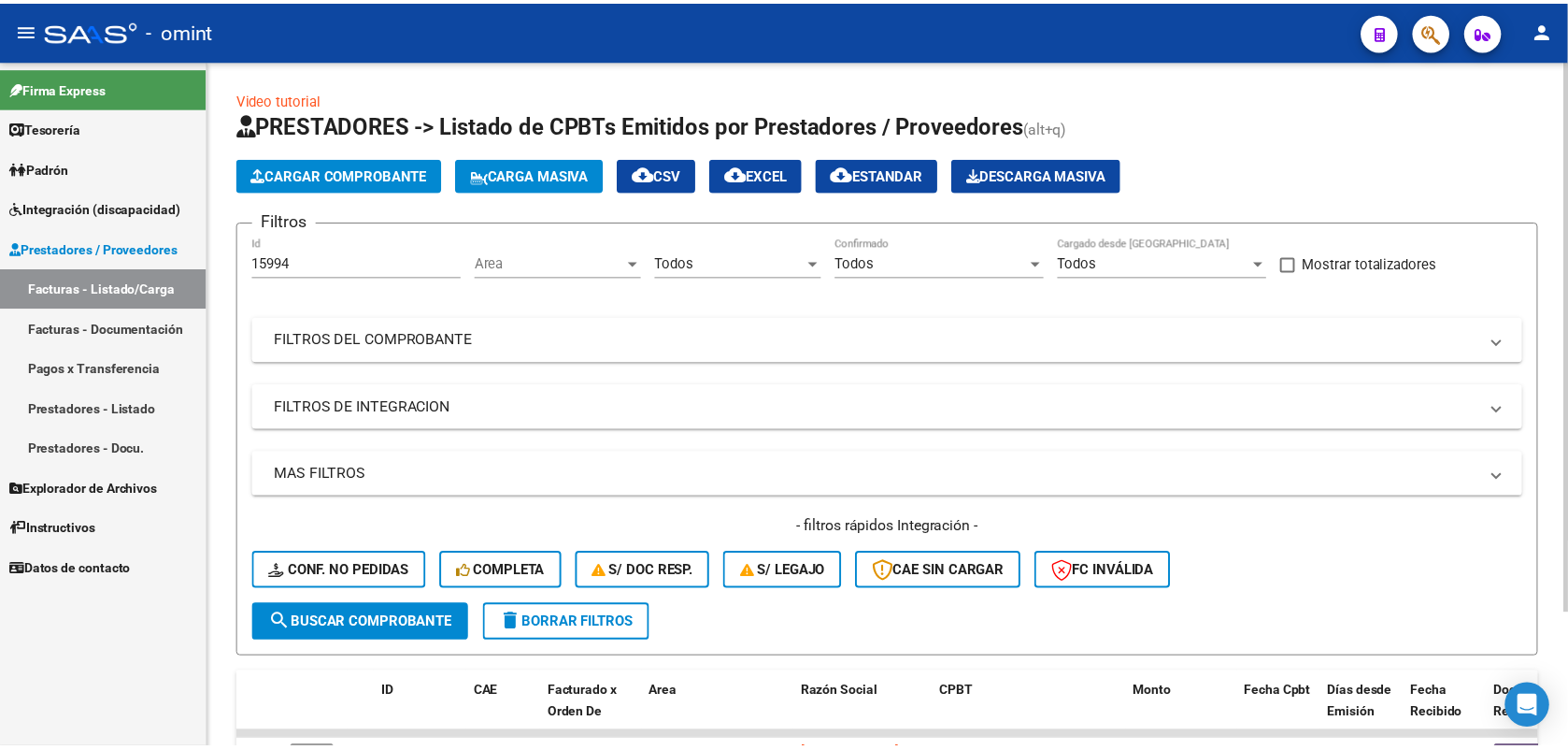
scroll to position [167, 0]
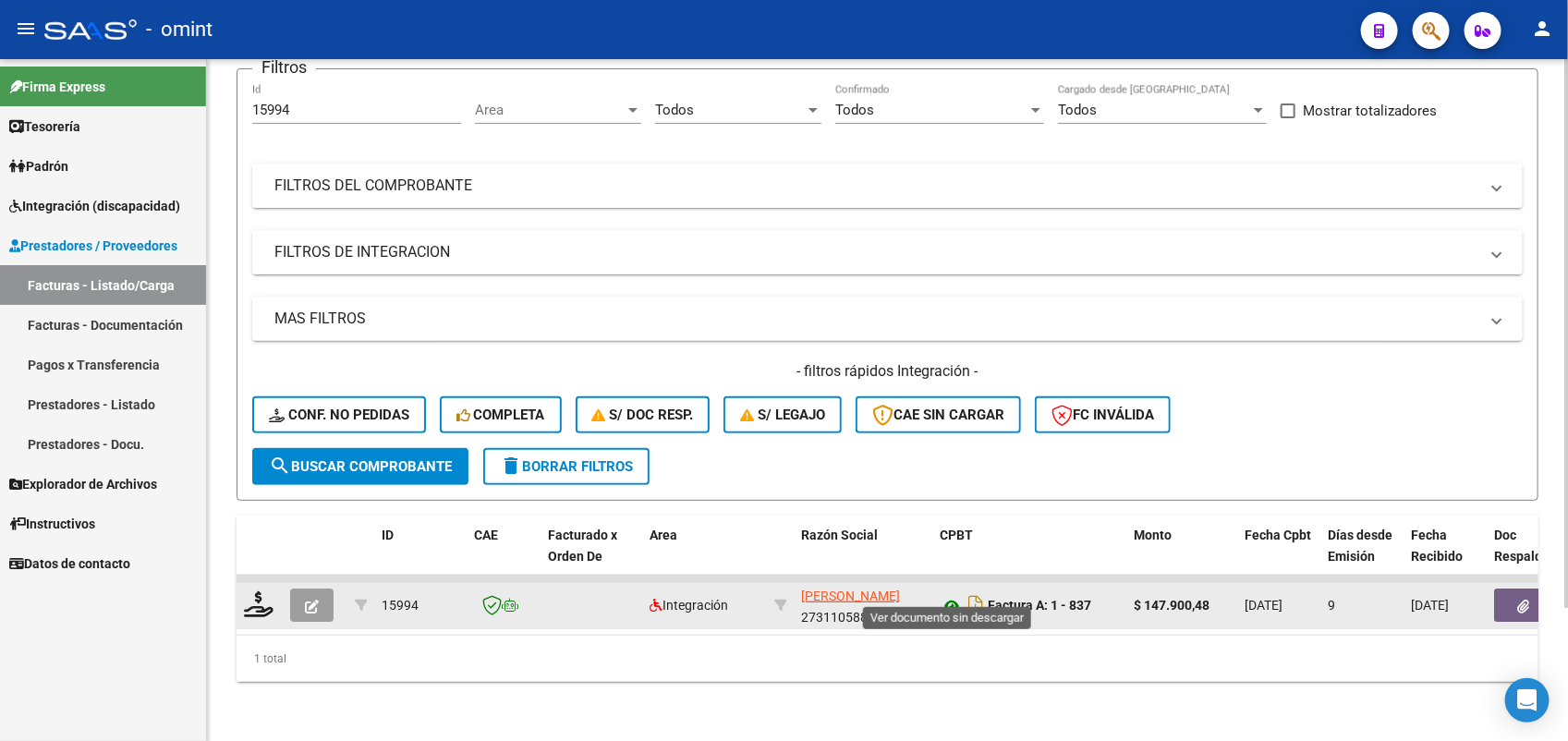
click at [950, 595] on icon at bounding box center [951, 606] width 24 height 22
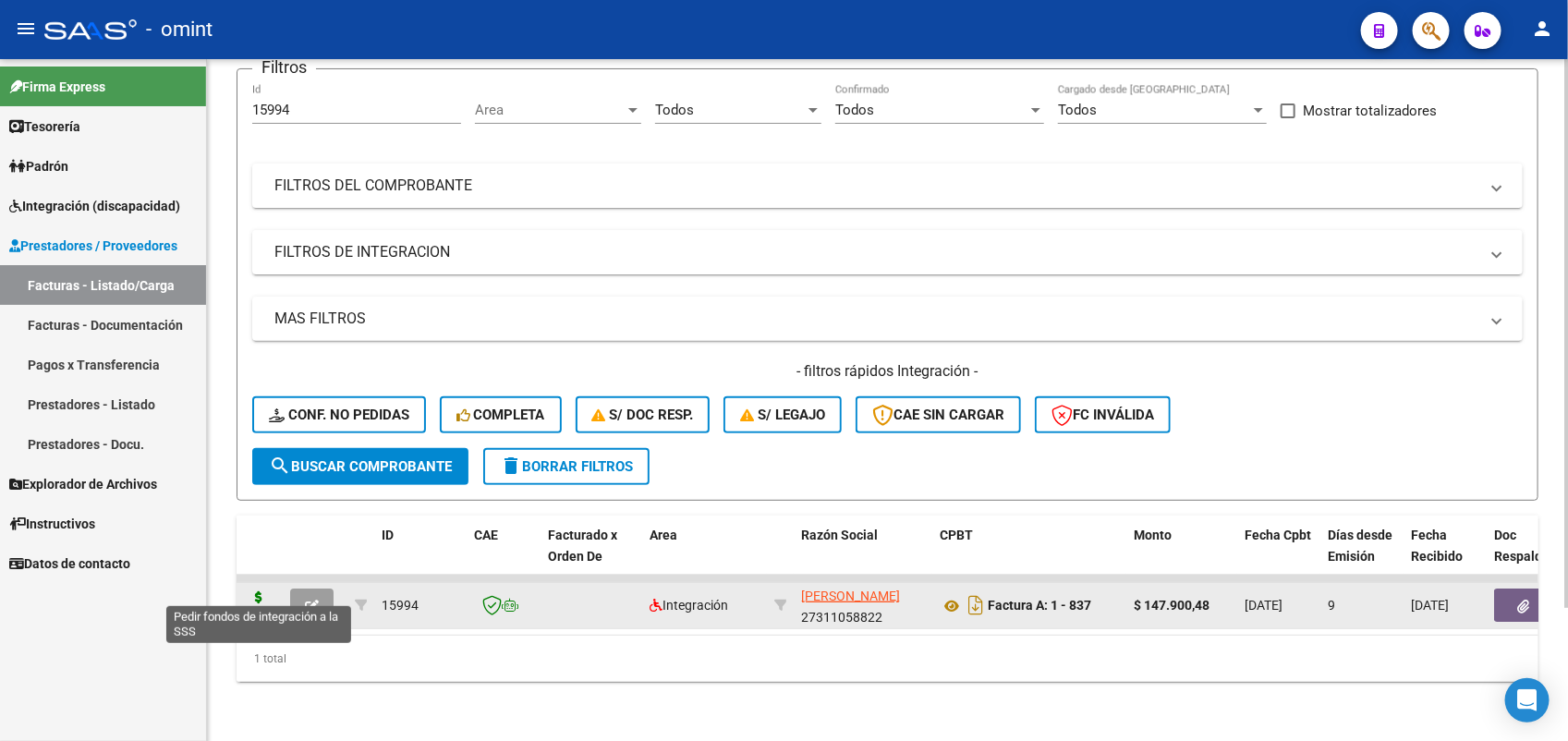
click at [259, 594] on icon at bounding box center [259, 604] width 30 height 26
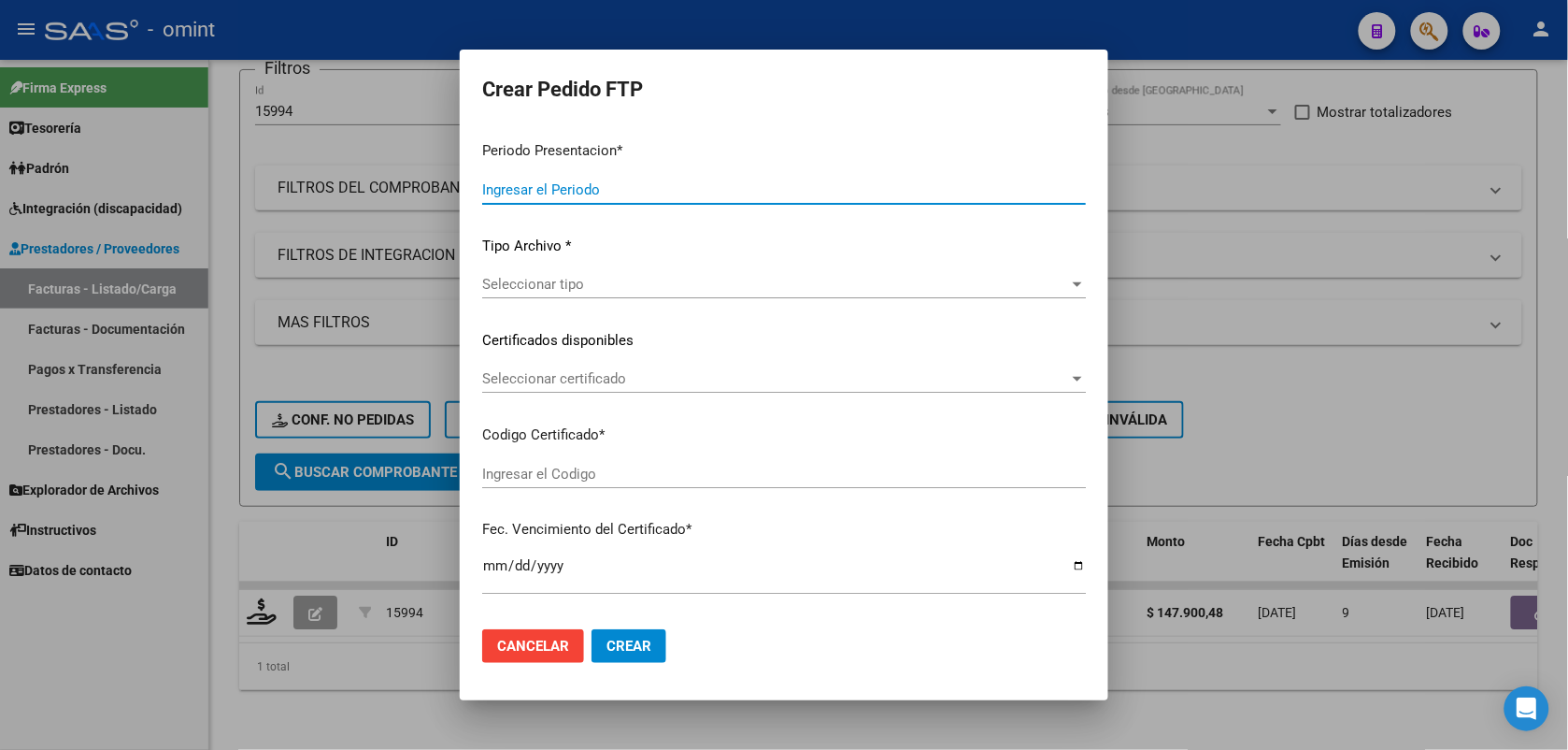
type input "202507"
type input "$ 147.900,48"
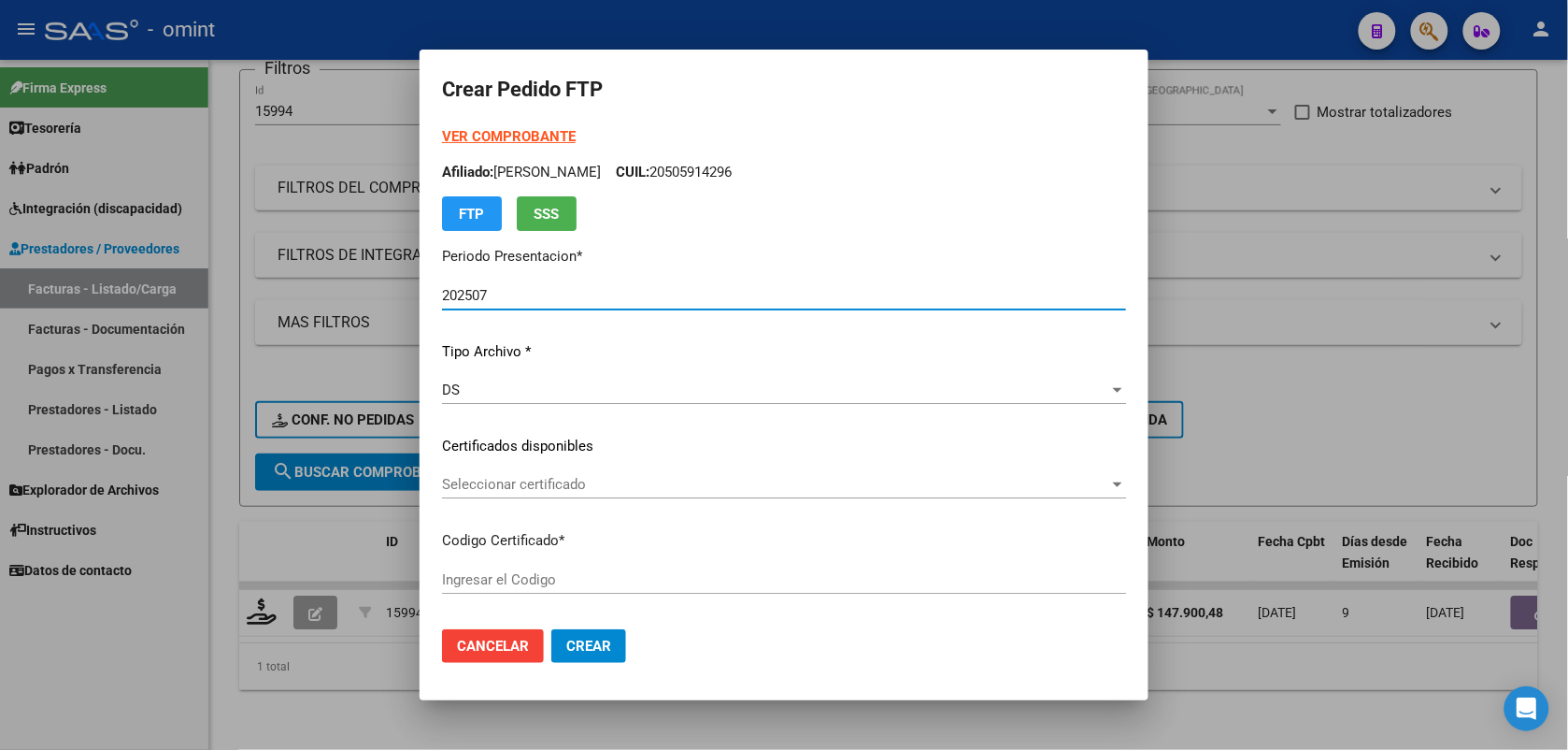
type input "661325552"
type input "[DATE]"
click at [510, 484] on span "Seleccionar certificado" at bounding box center [775, 485] width 667 height 17
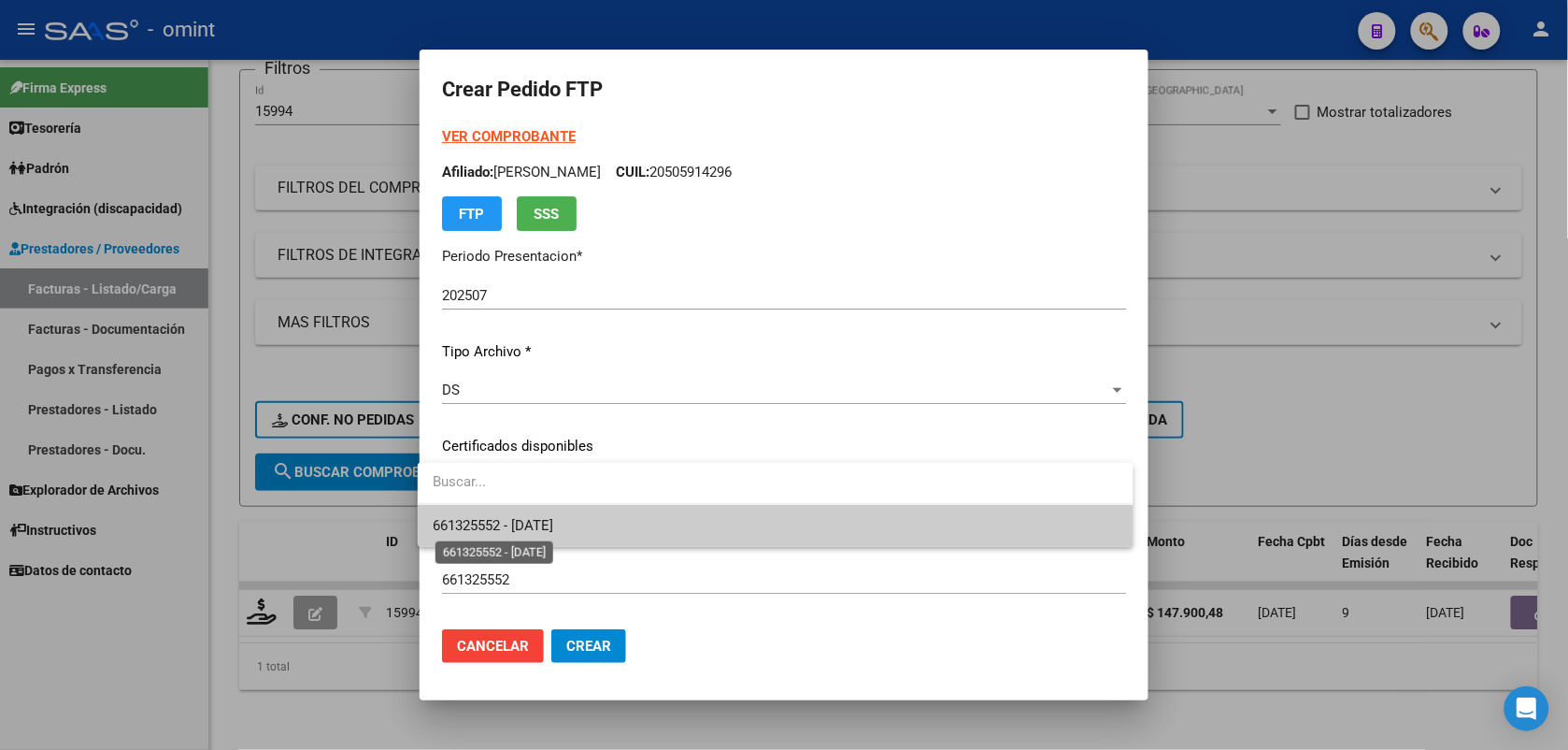
click at [511, 517] on span "661325552 - [DATE]" at bounding box center [493, 525] width 120 height 17
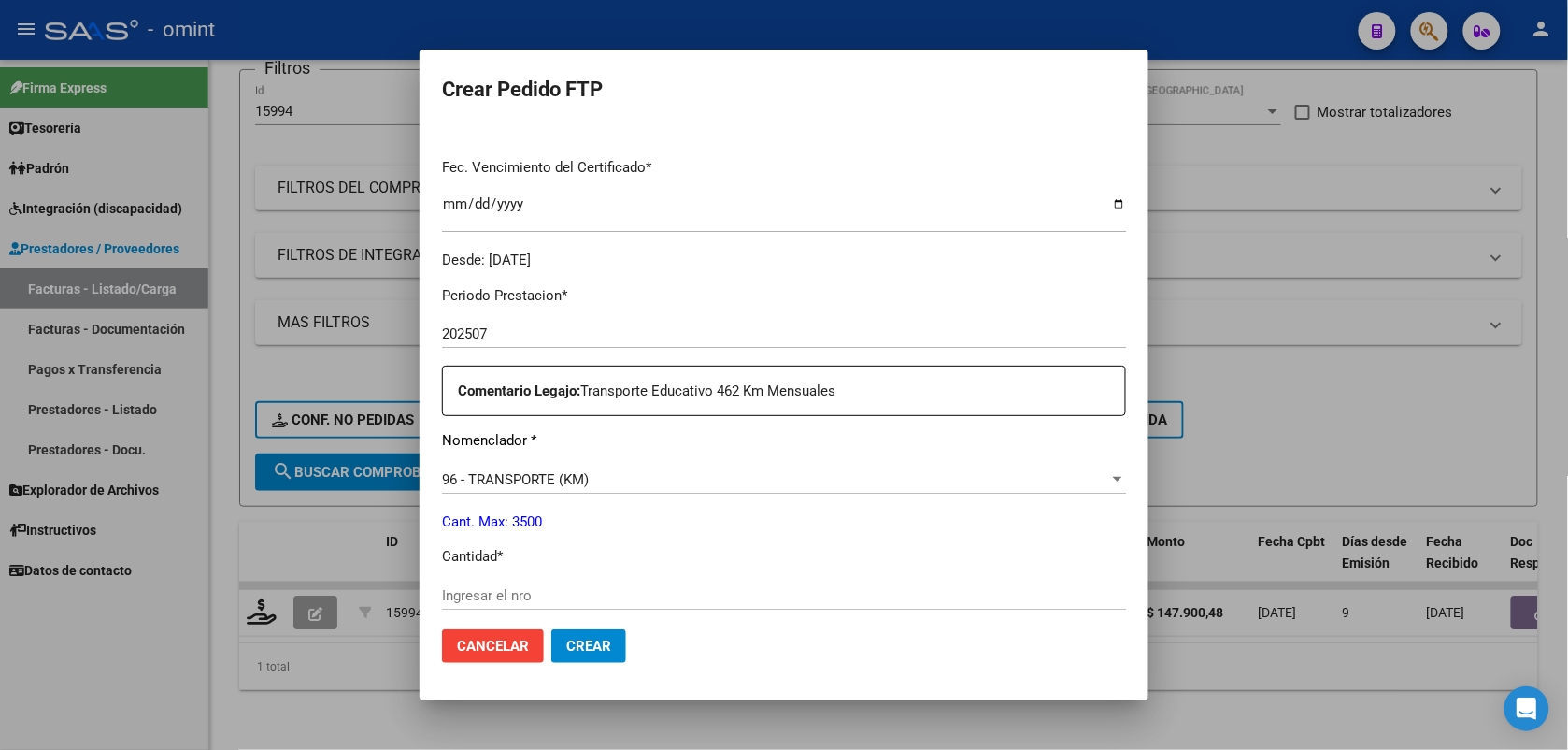
scroll to position [584, 0]
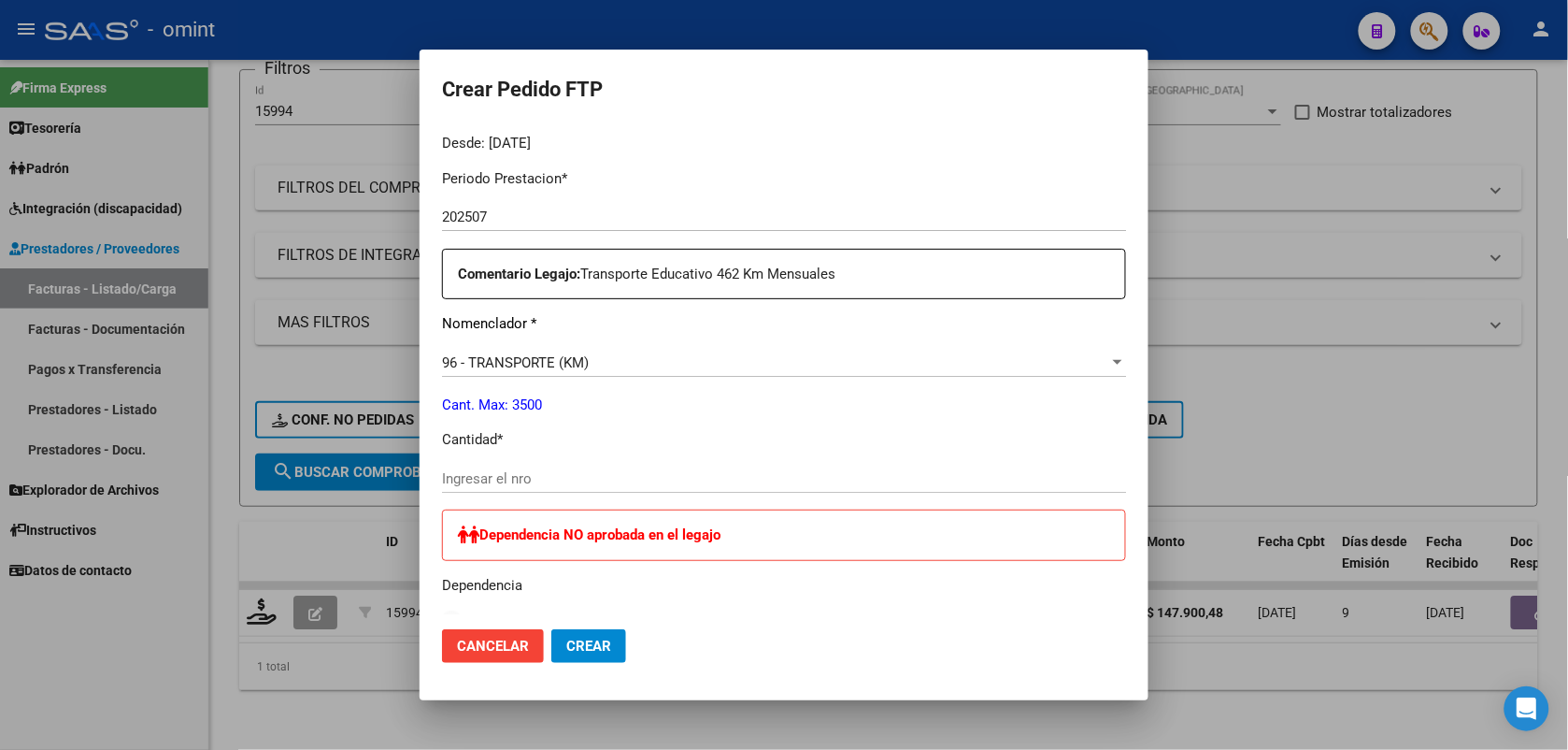
click at [497, 469] on div "Ingresar el nro" at bounding box center [784, 479] width 684 height 28
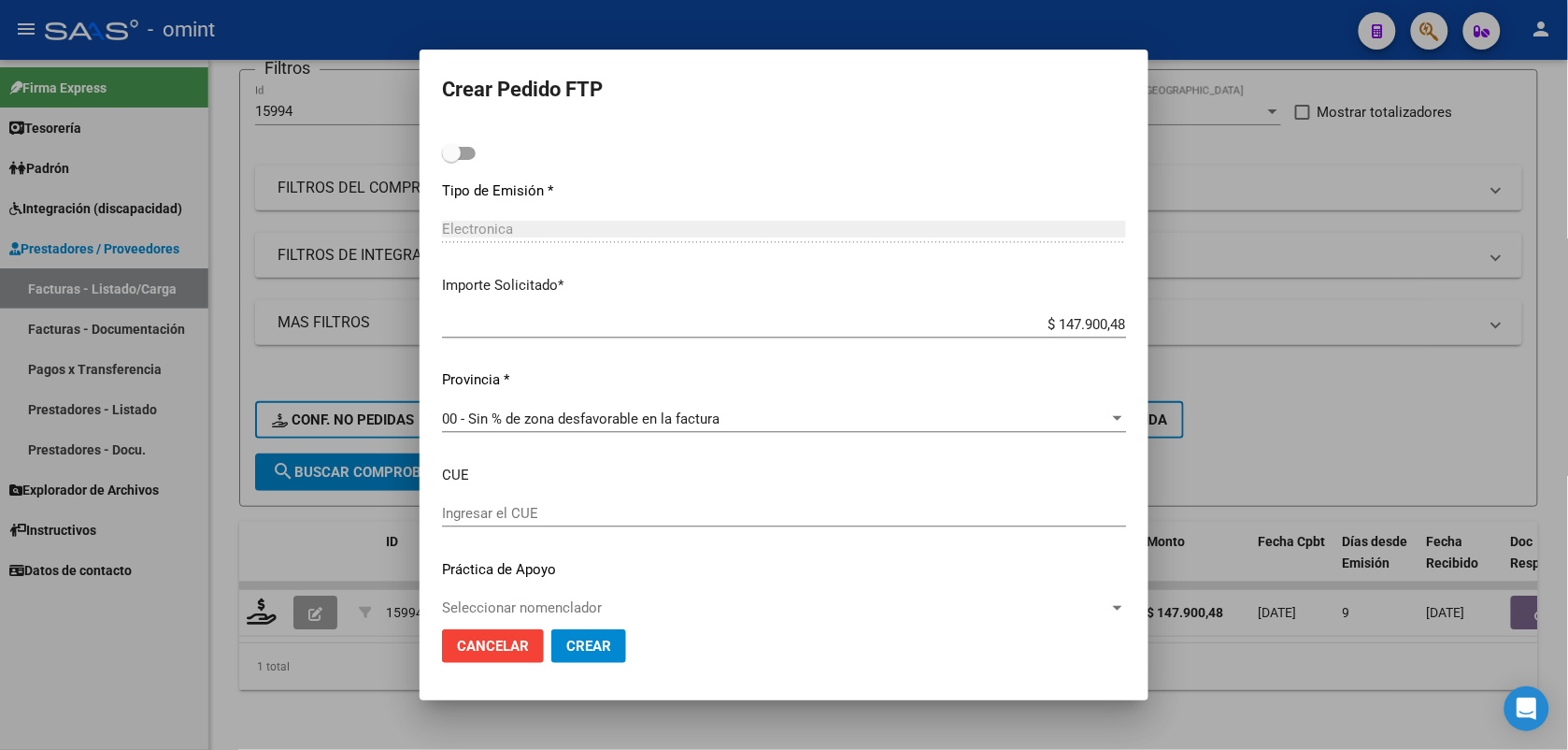
scroll to position [1076, 0]
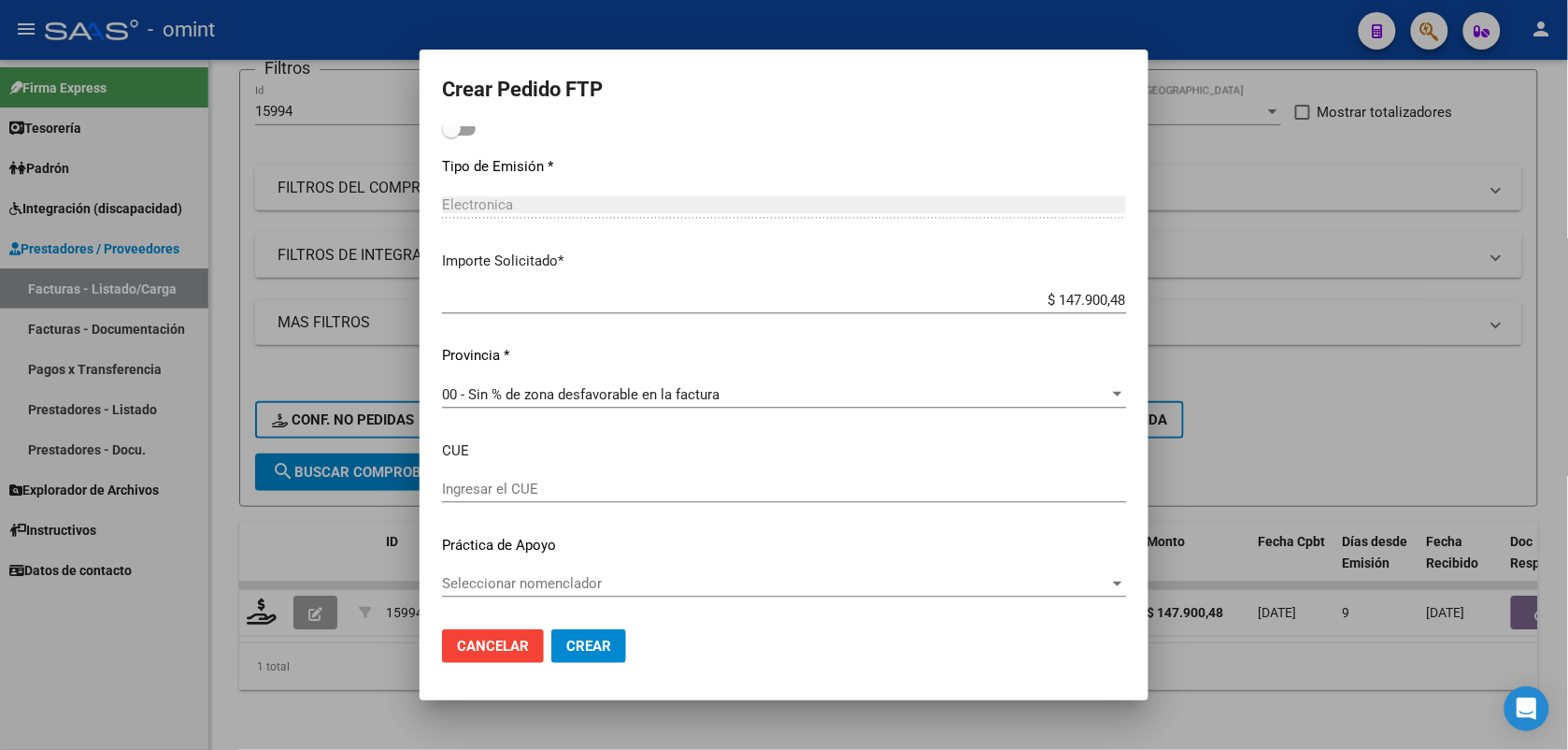
type input "273"
click at [608, 645] on button "Crear" at bounding box center [588, 646] width 74 height 34
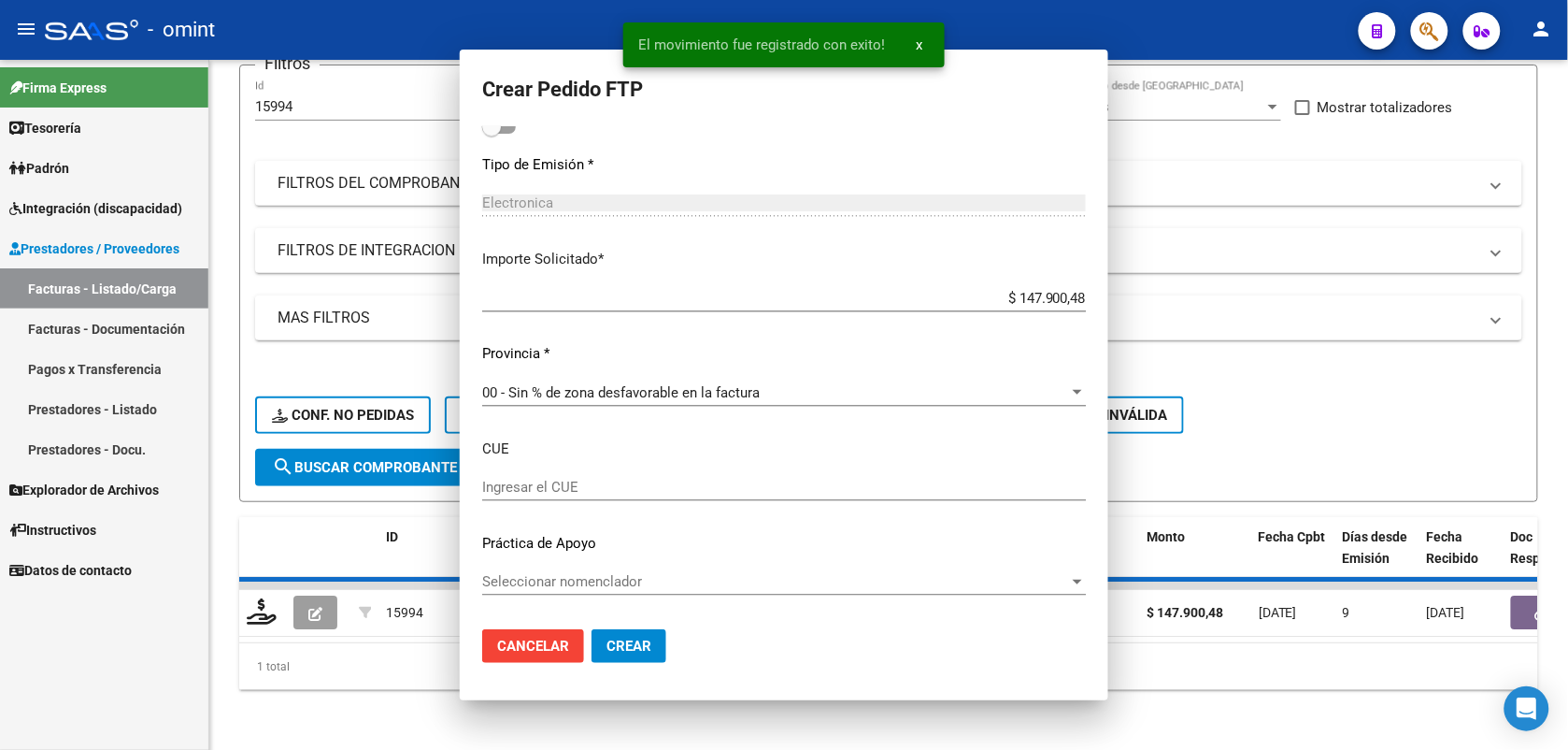
scroll to position [970, 0]
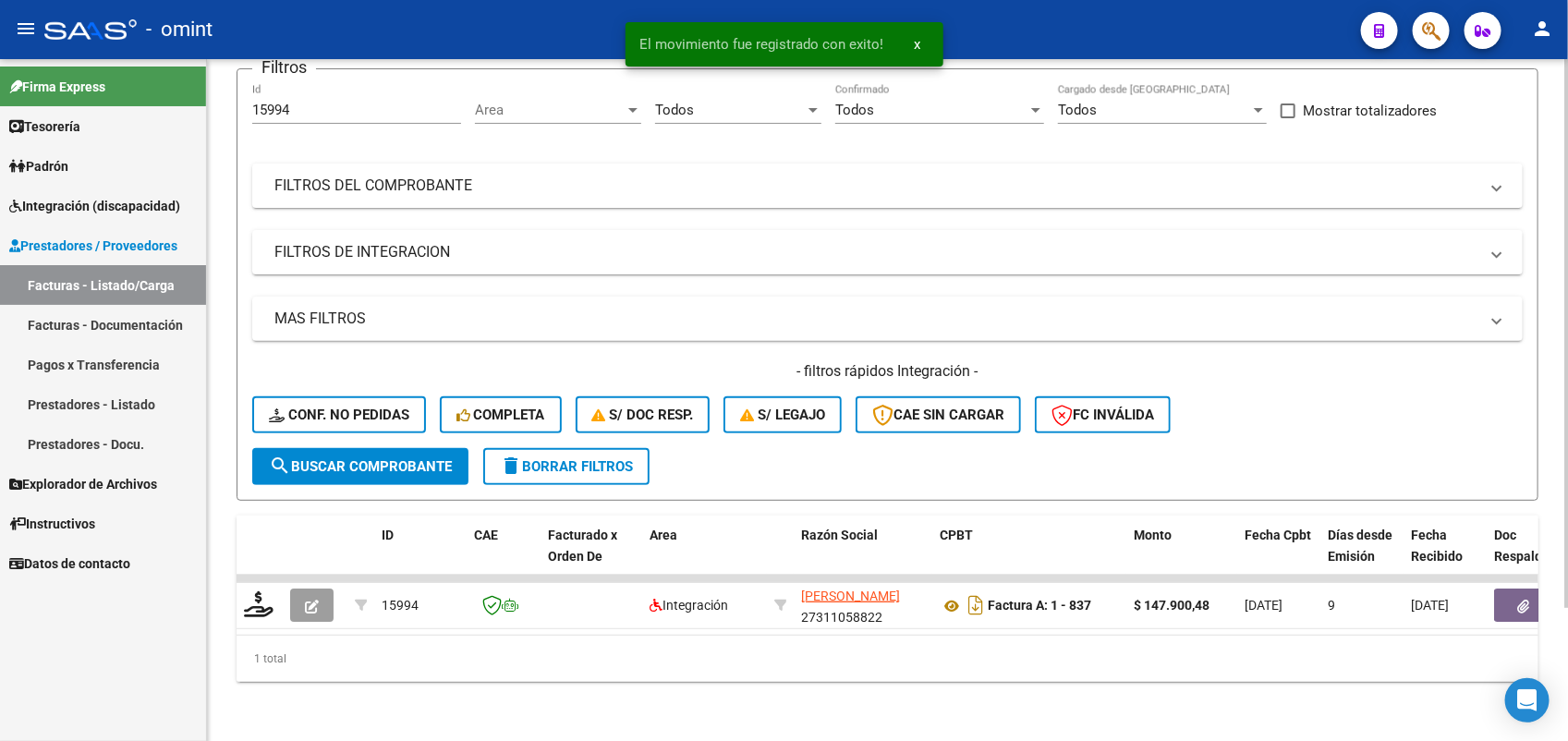
click at [632, 688] on div "Video tutorial PRESTADORES -> Listado de CPBTs Emitidos por Prestadores / Prove…" at bounding box center [887, 324] width 1361 height 832
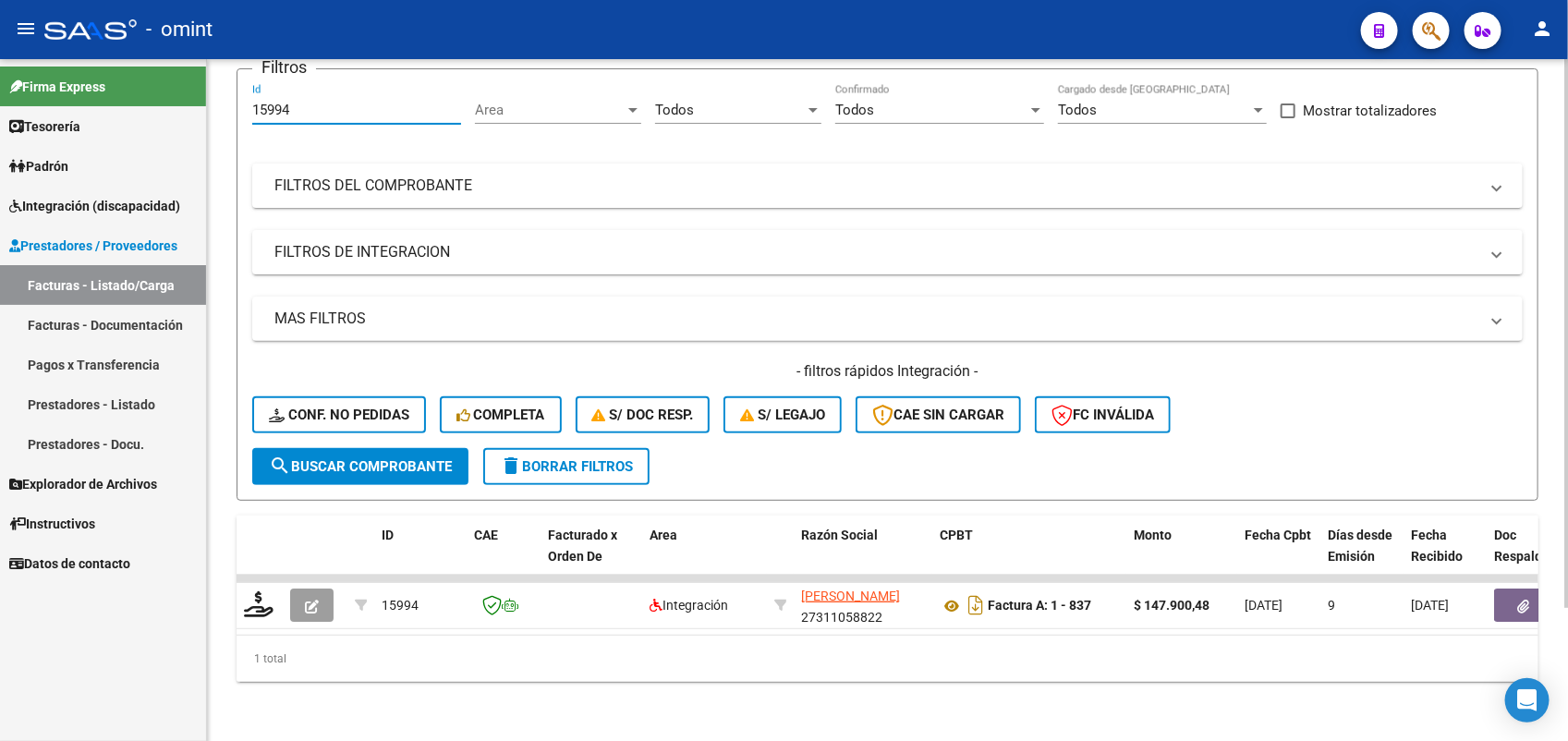
drag, startPoint x: 324, startPoint y: 93, endPoint x: 284, endPoint y: 85, distance: 40.8
click at [284, 101] on input "15994" at bounding box center [356, 110] width 209 height 17
click at [314, 101] on input "15994" at bounding box center [356, 110] width 209 height 17
drag, startPoint x: 305, startPoint y: 88, endPoint x: 246, endPoint y: 87, distance: 59.0
click at [246, 87] on form "Filtros 15994 Id Area Area Todos Seleccionar Gerenciador Todos Confirmado Todos…" at bounding box center [887, 284] width 1302 height 432
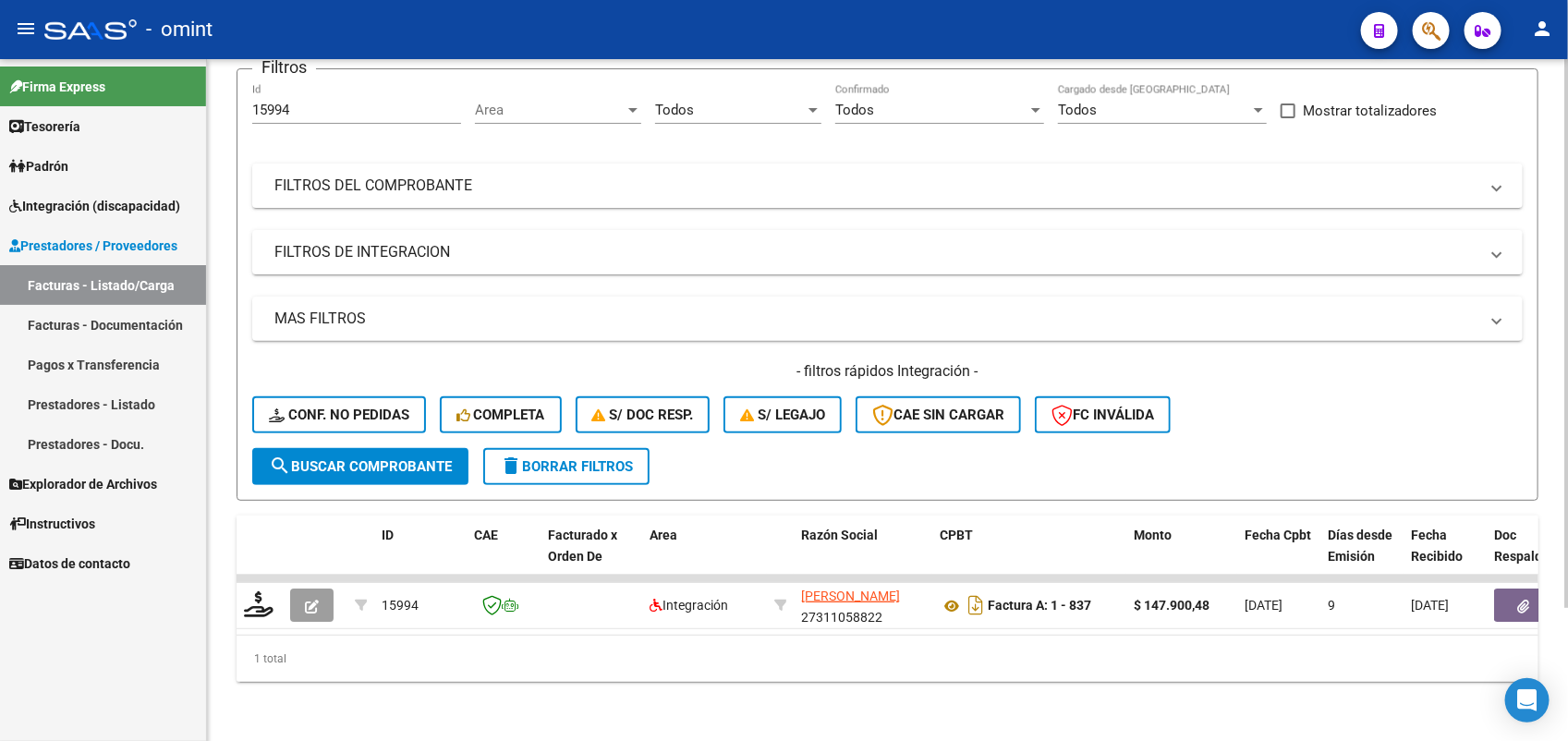
click at [376, 467] on form "Filtros 15994 Id Area Area Todos Seleccionar Gerenciador Todos Confirmado Todos…" at bounding box center [887, 284] width 1302 height 432
click at [379, 458] on span "search Buscar Comprobante" at bounding box center [360, 467] width 183 height 17
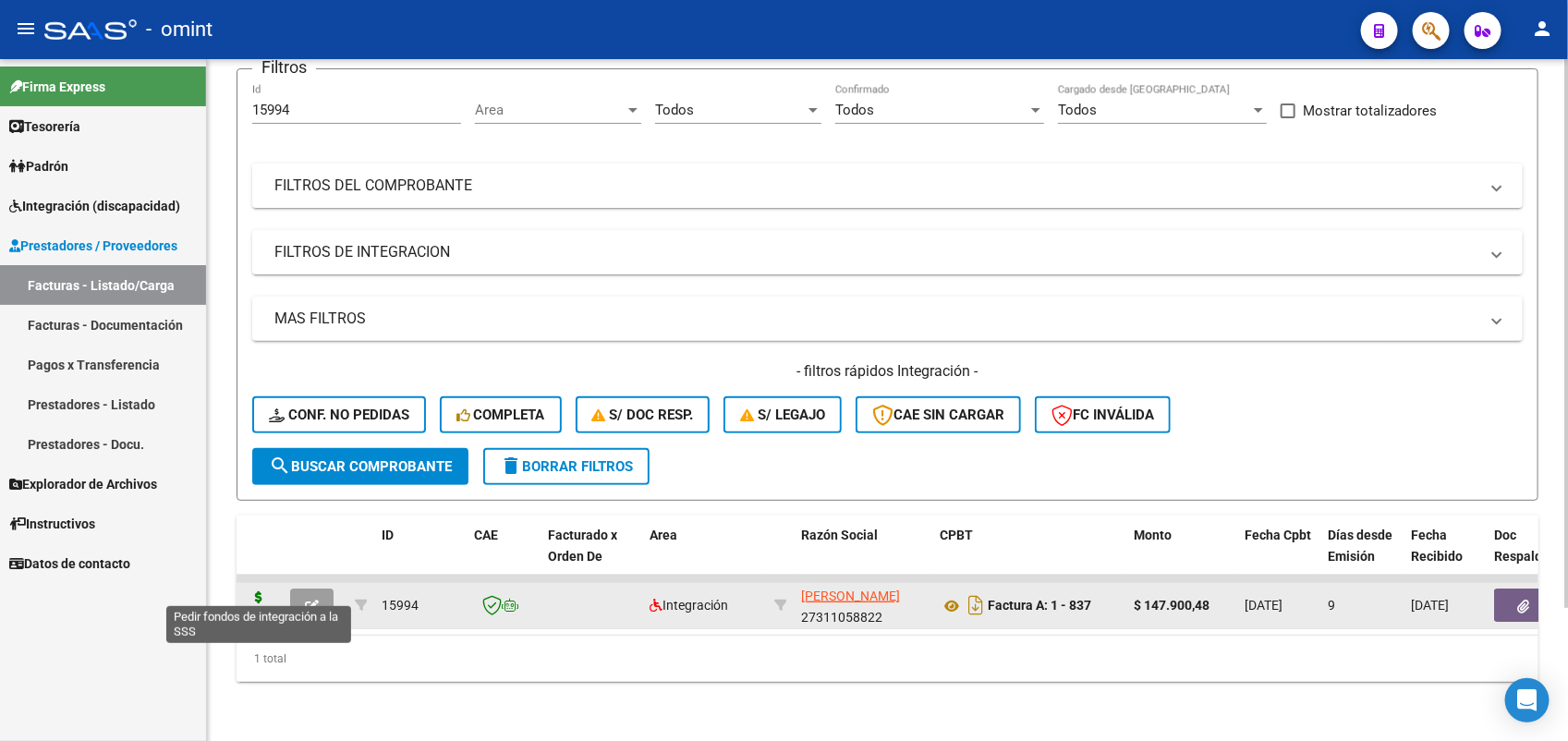
click at [263, 591] on icon at bounding box center [259, 604] width 30 height 26
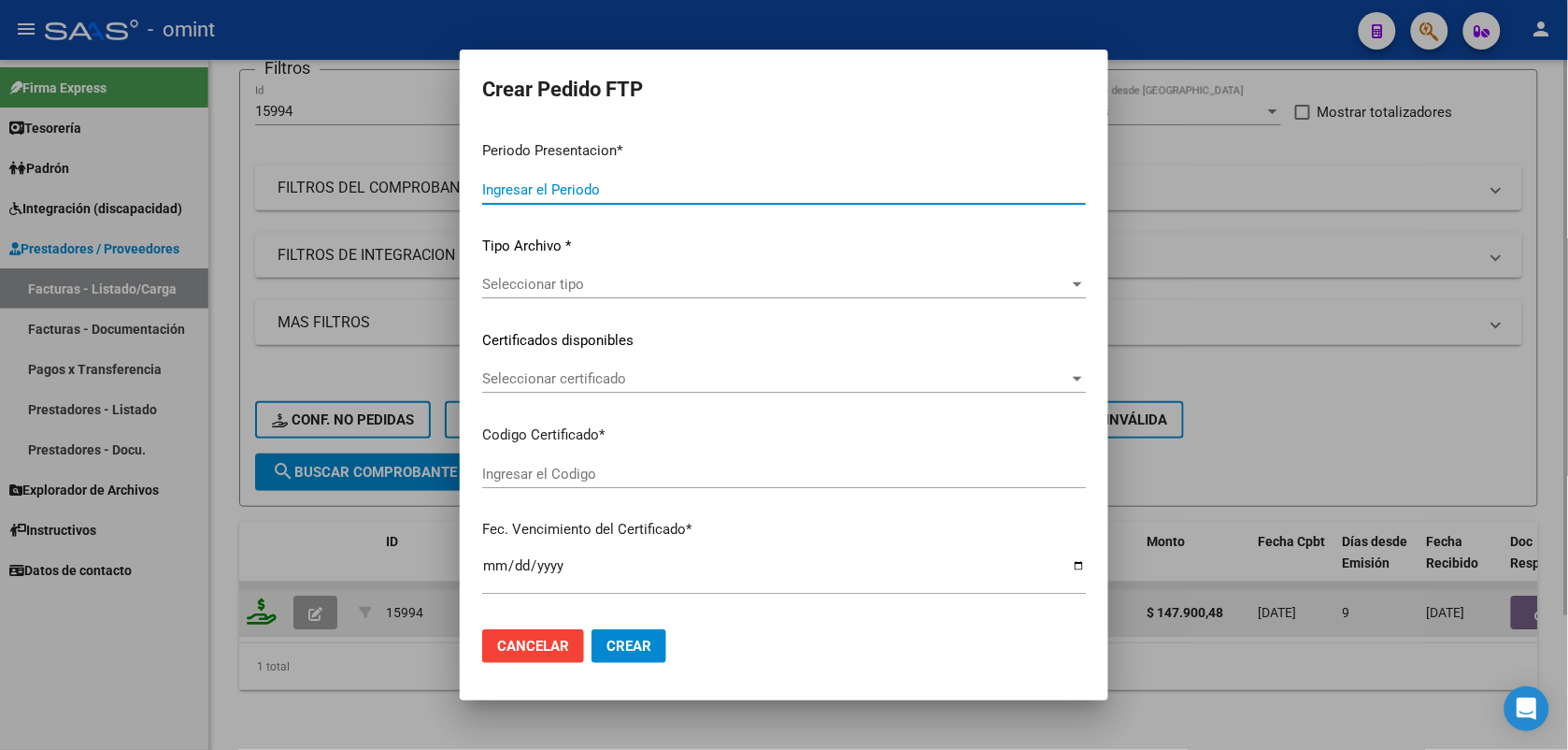
type input "202507"
type input "$ 147.900,48"
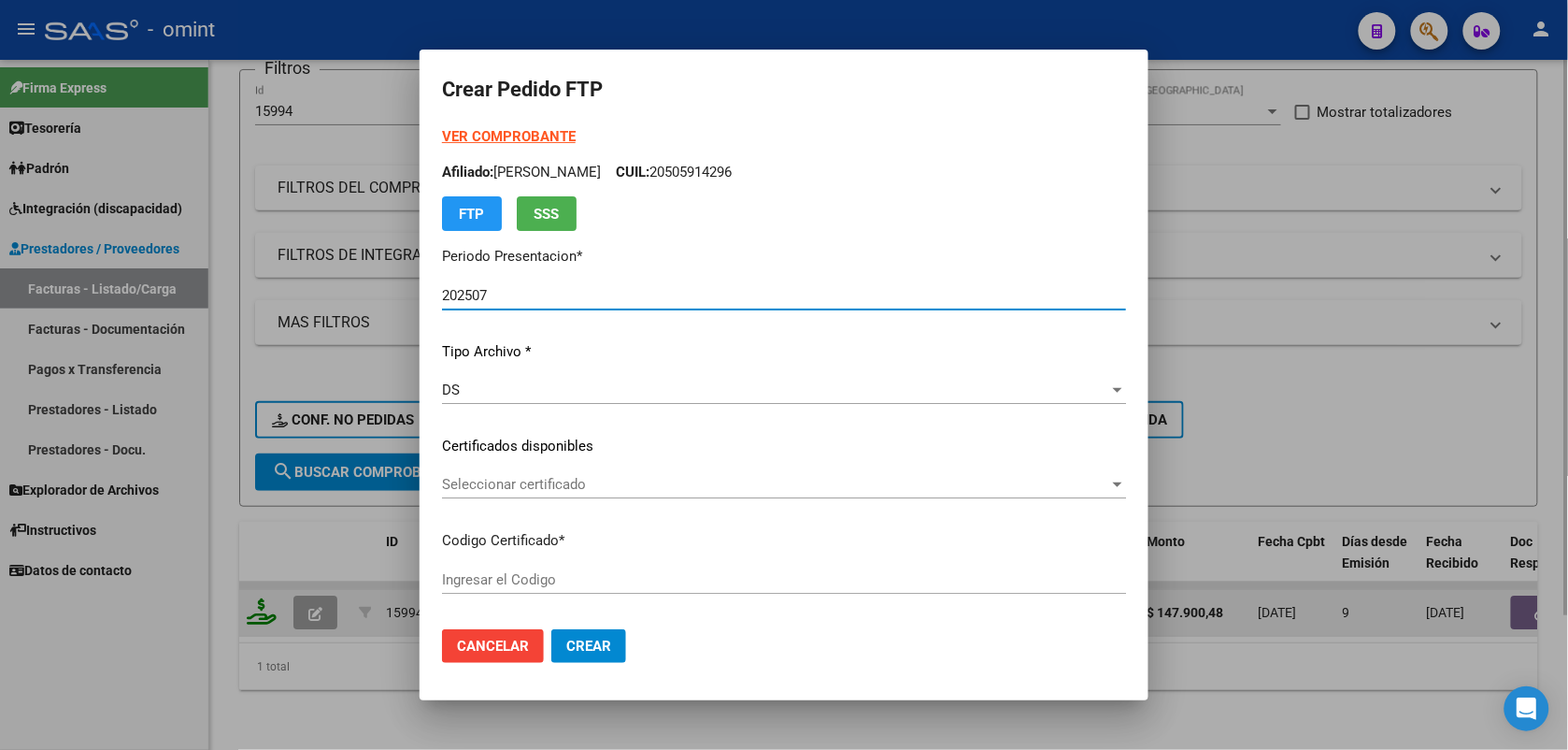
type input "661325552"
type input "[DATE]"
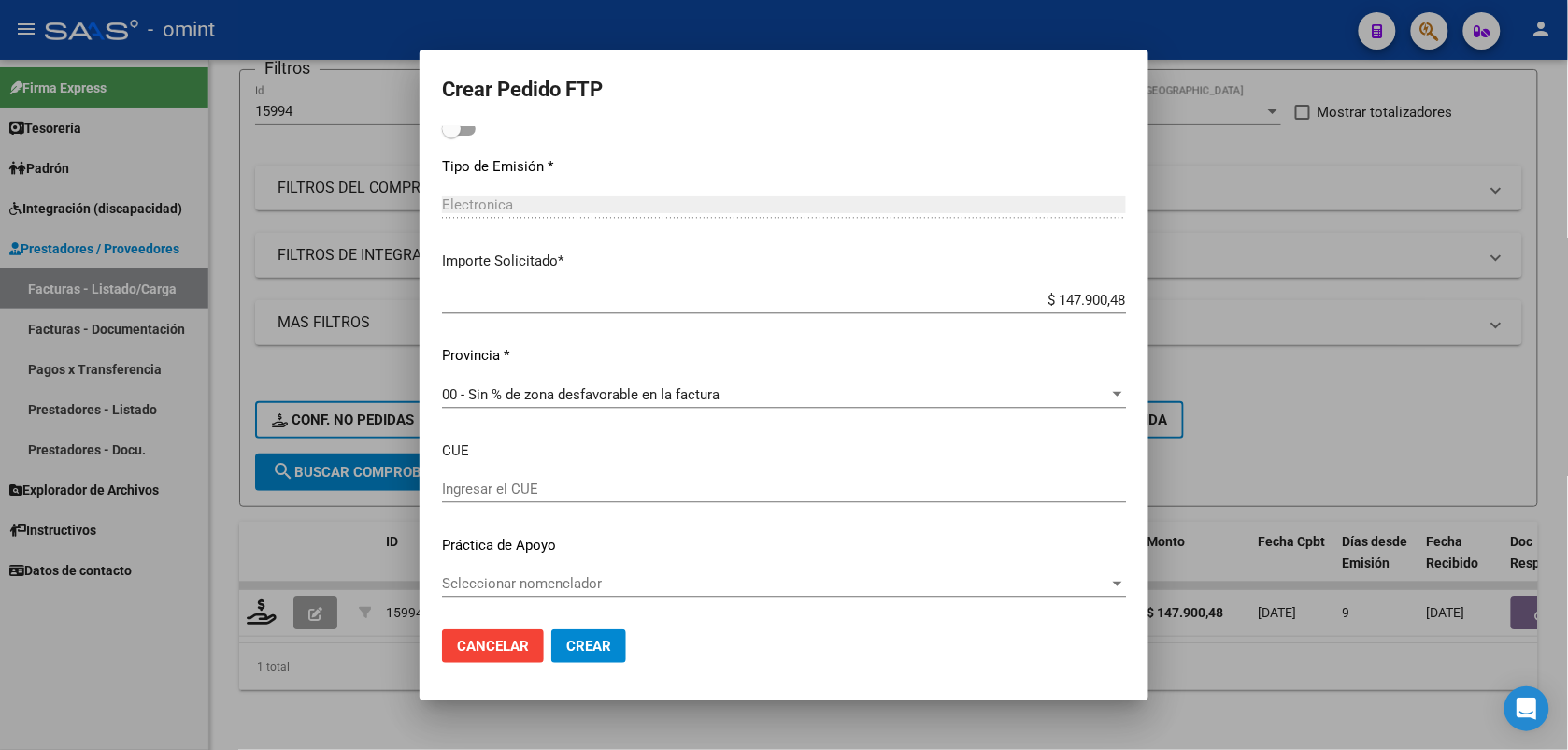
scroll to position [842, 0]
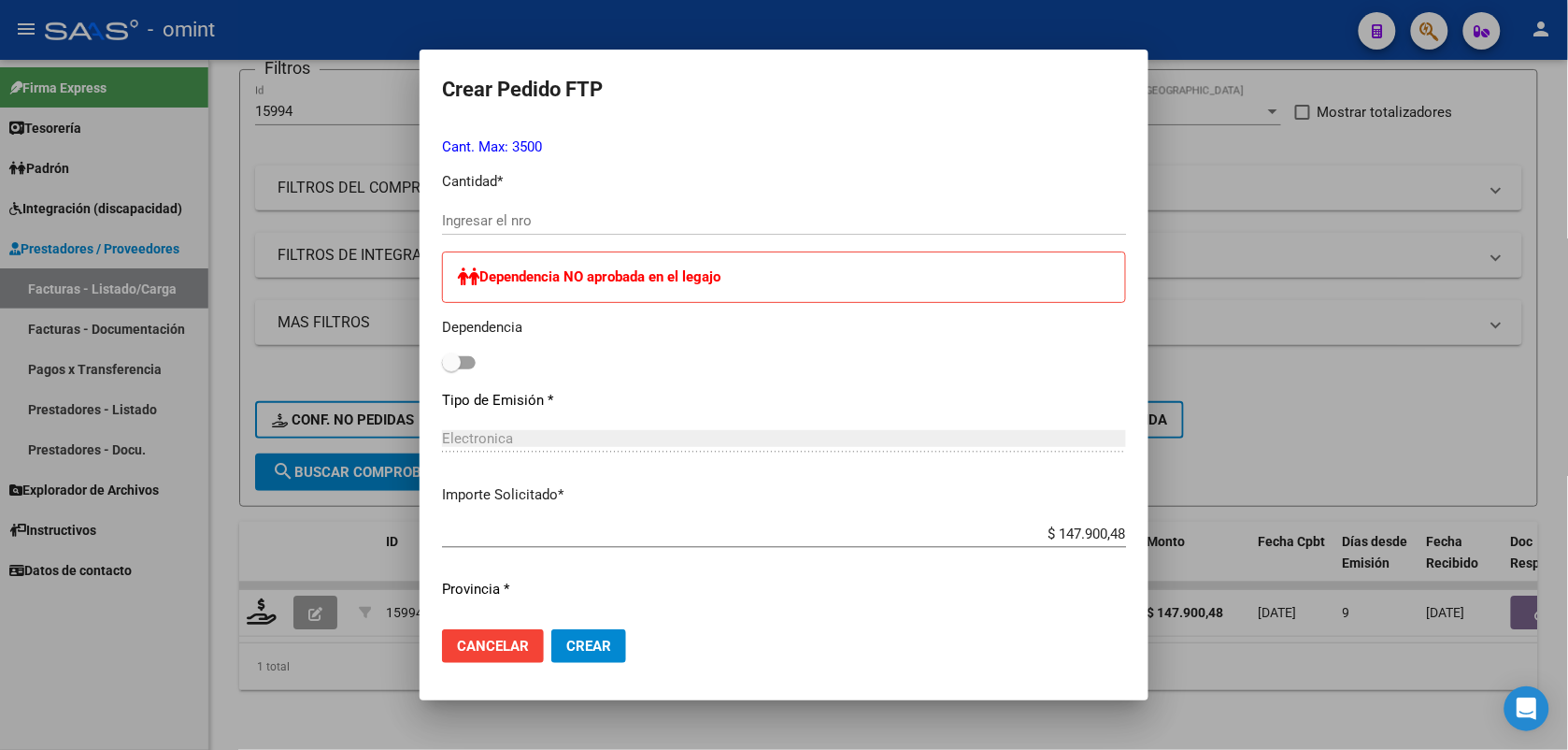
click at [1269, 369] on div at bounding box center [784, 375] width 1568 height 750
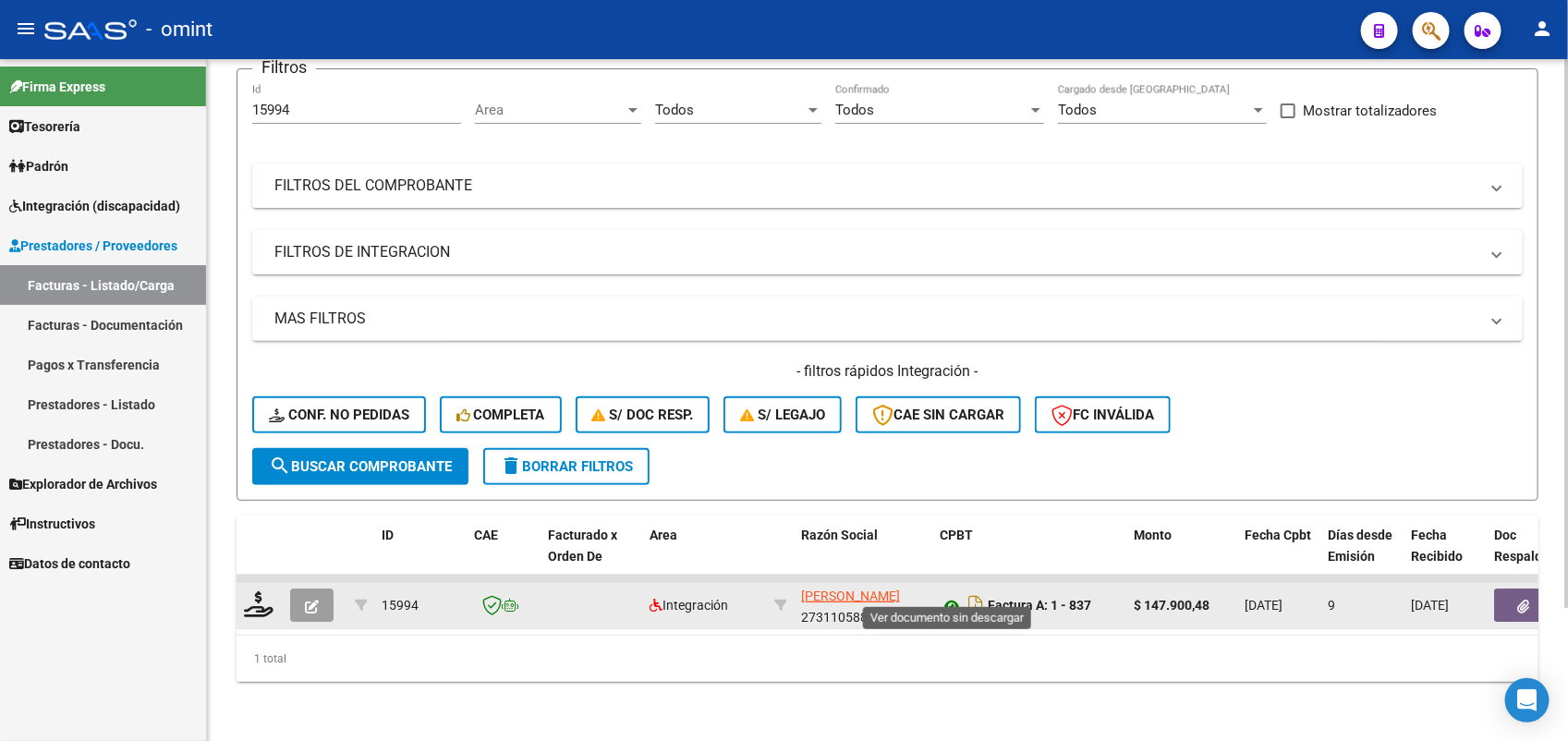
click at [943, 595] on icon at bounding box center [951, 606] width 24 height 22
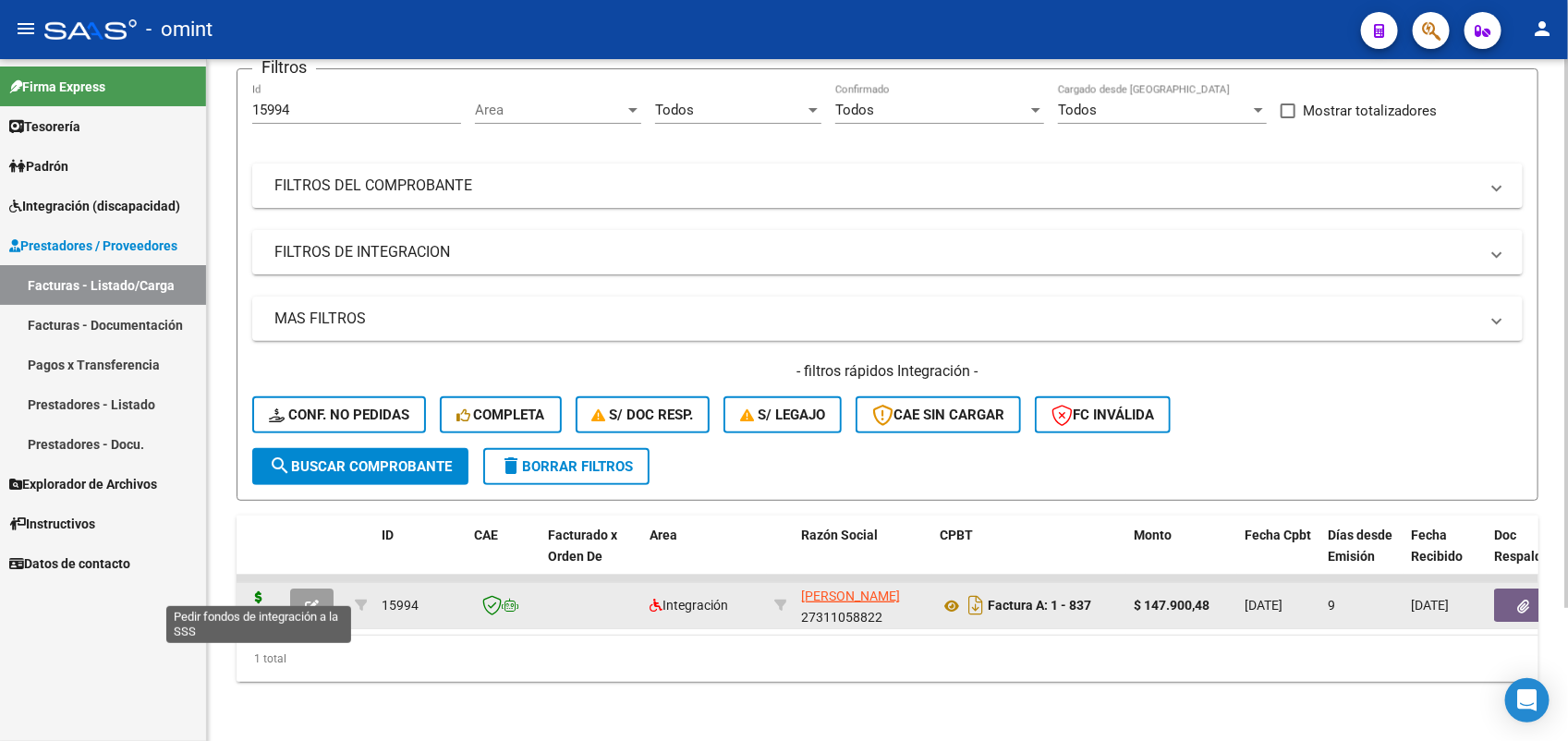
click at [263, 594] on icon at bounding box center [259, 604] width 30 height 26
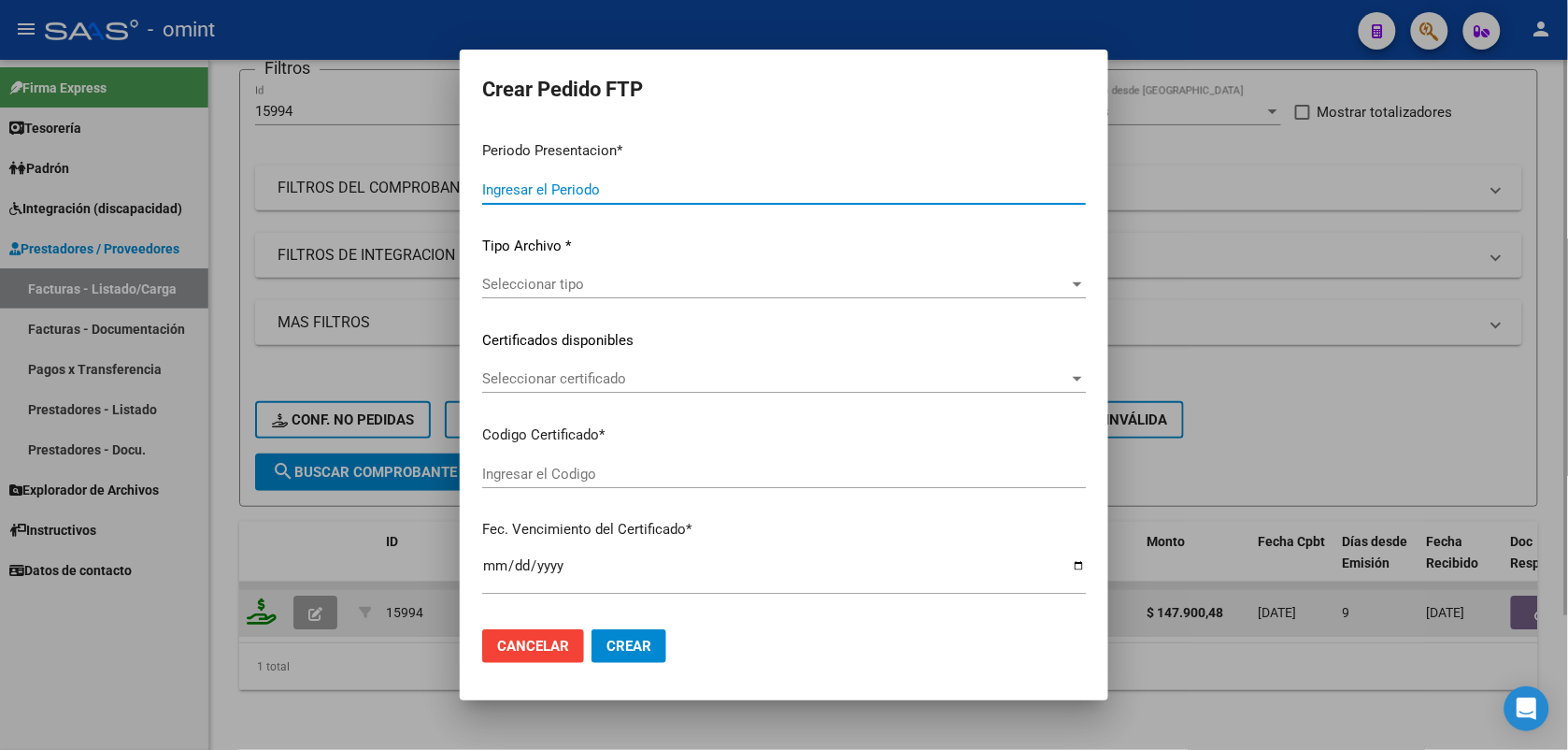
type input "202507"
type input "$ 147.900,48"
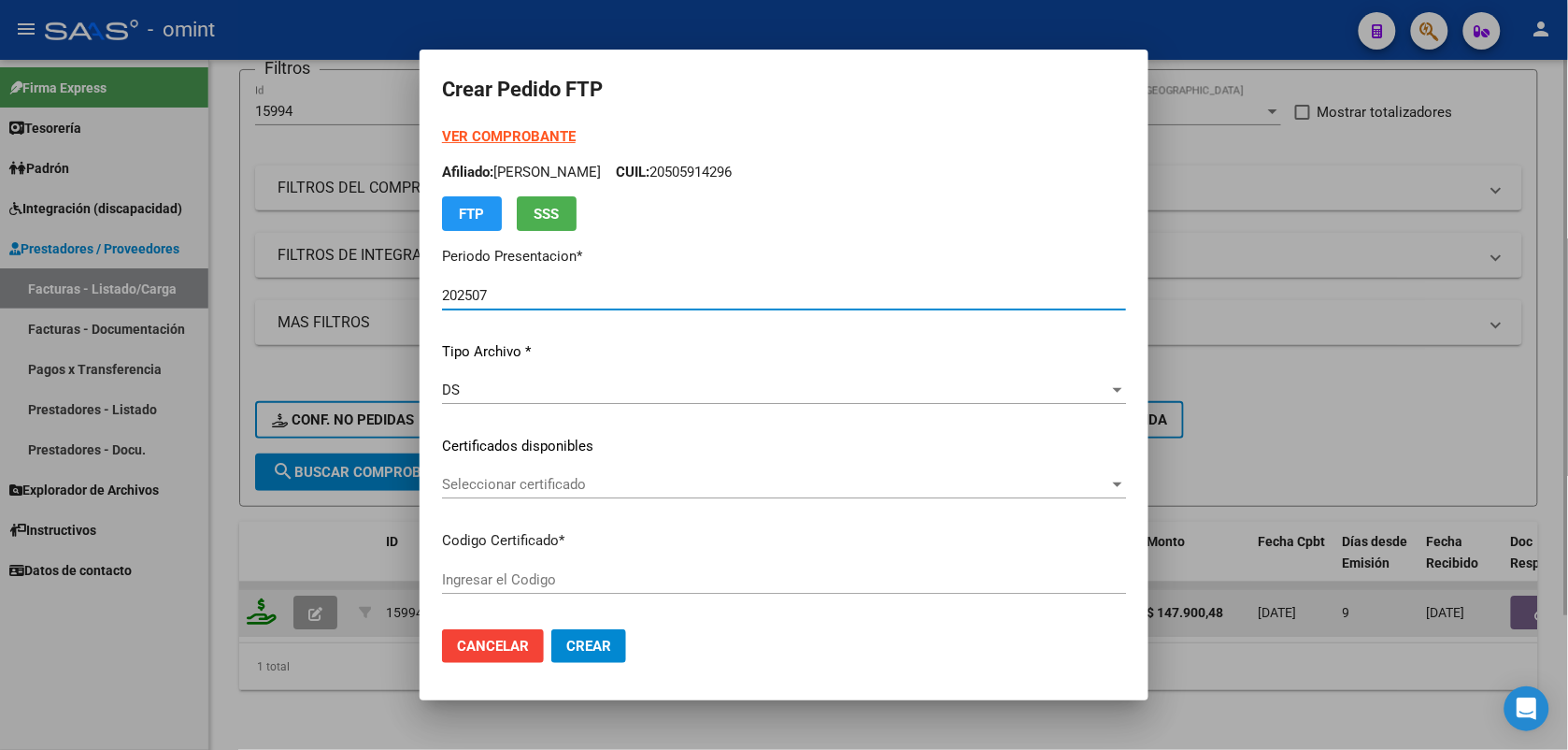
type input "661325552"
type input "[DATE]"
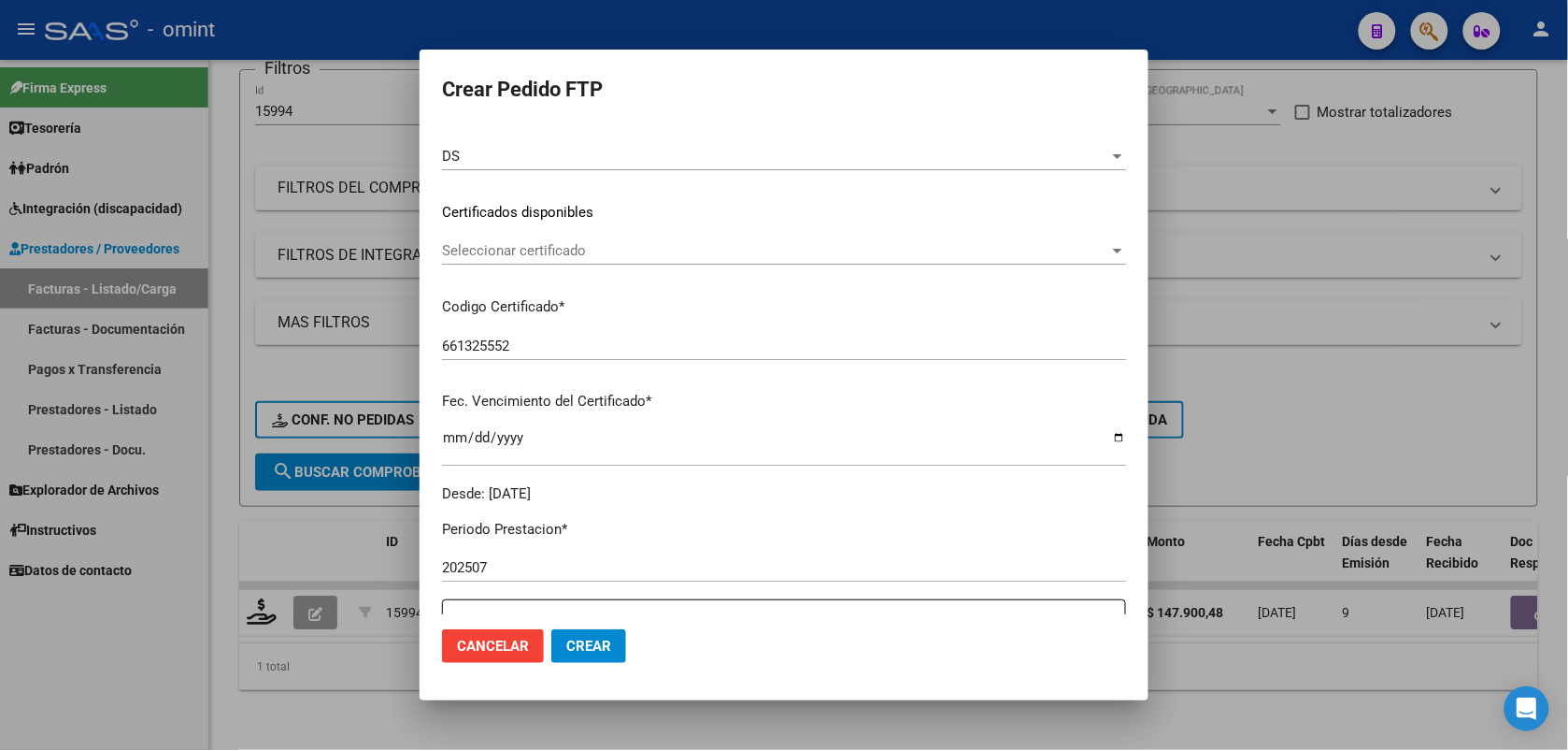
scroll to position [584, 0]
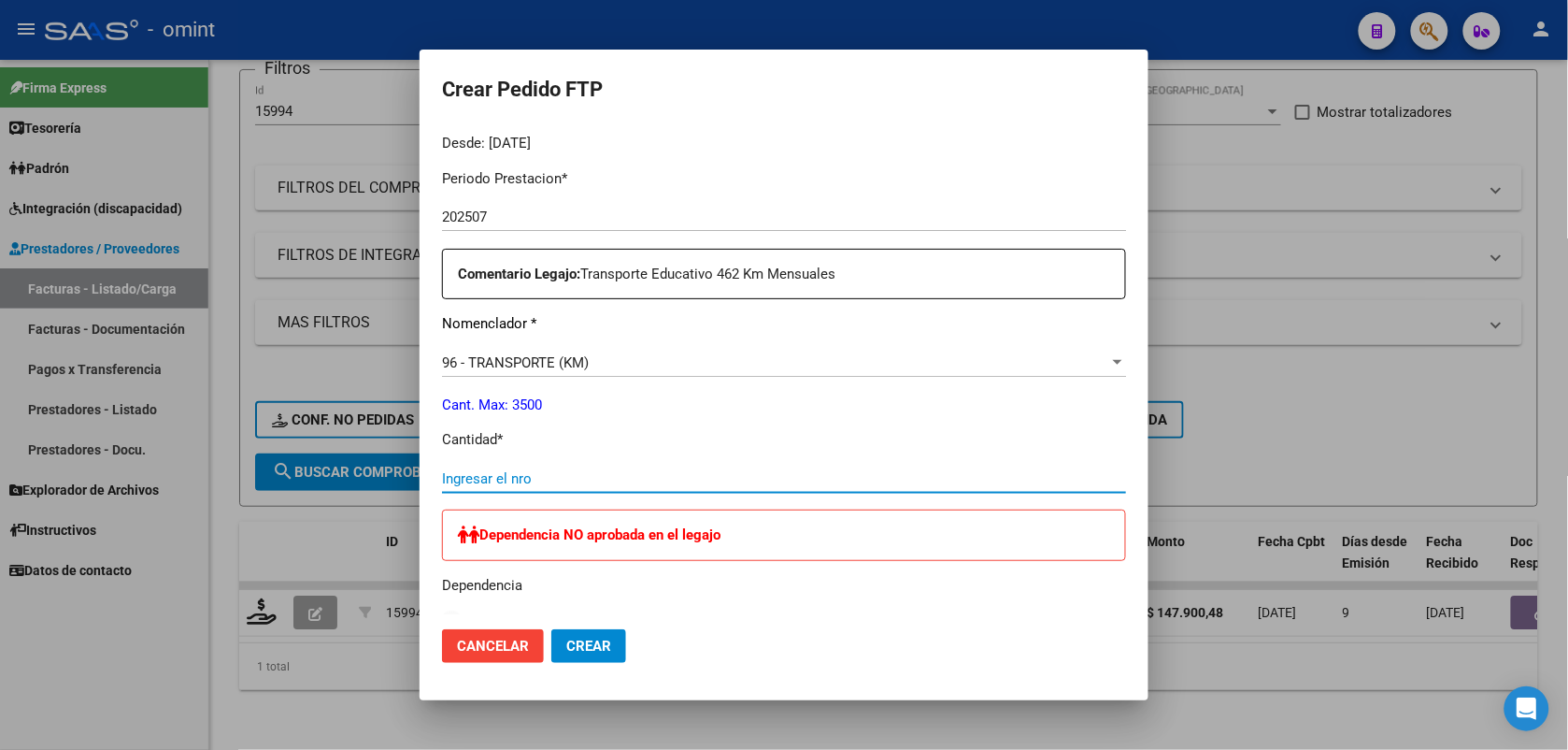
click at [566, 478] on input "Ingresar el nro" at bounding box center [784, 479] width 684 height 17
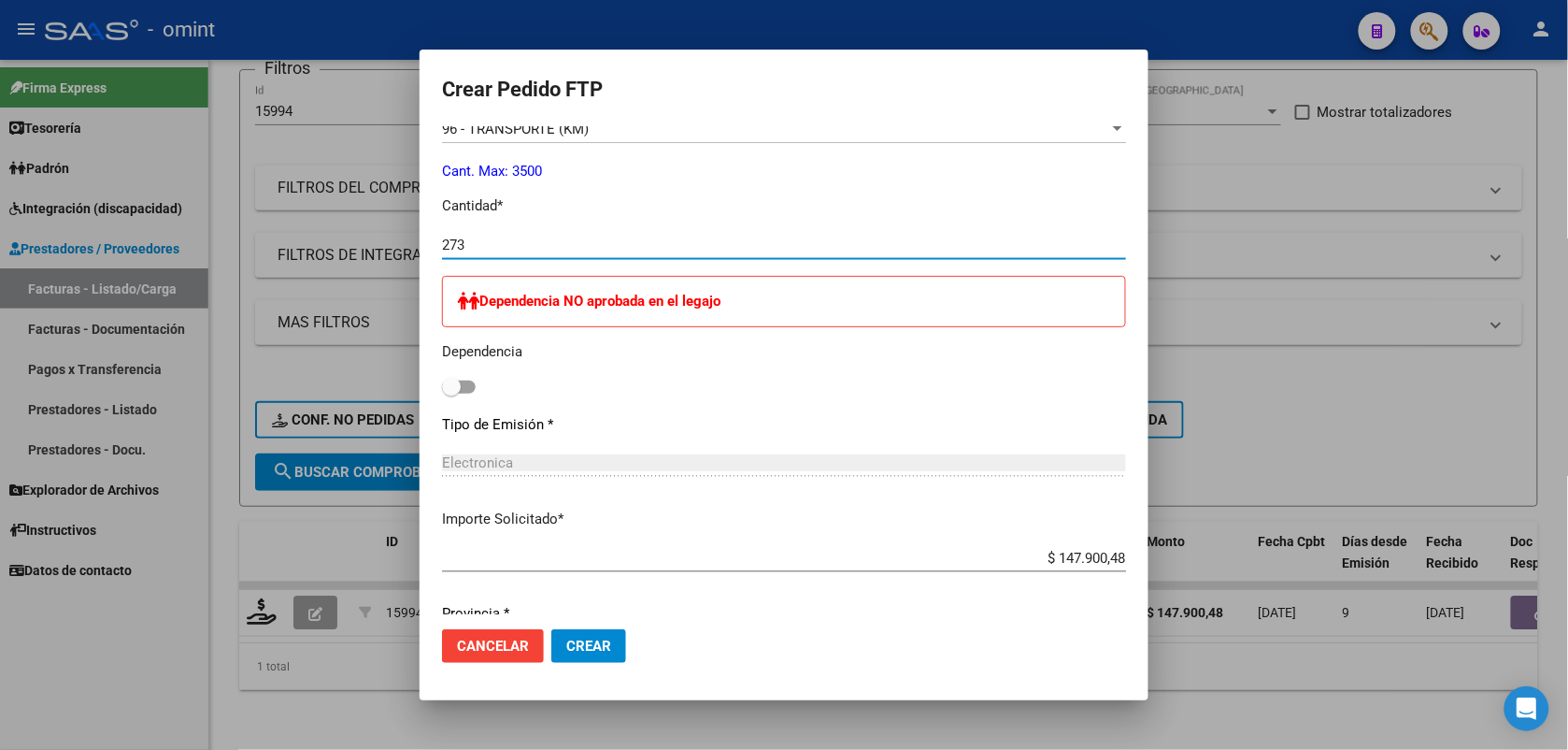
scroll to position [1076, 0]
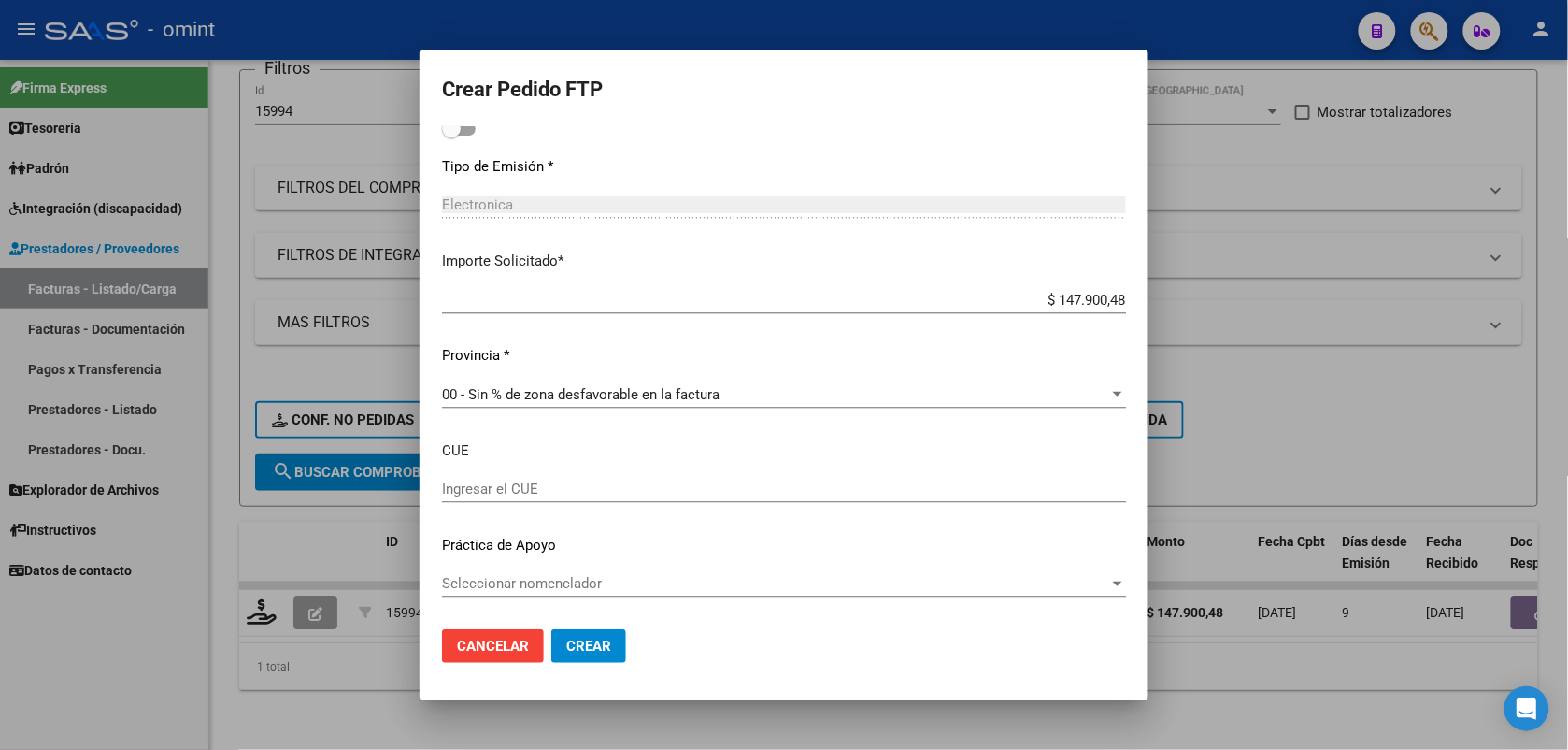
type input "273"
click at [1247, 152] on div at bounding box center [784, 375] width 1568 height 750
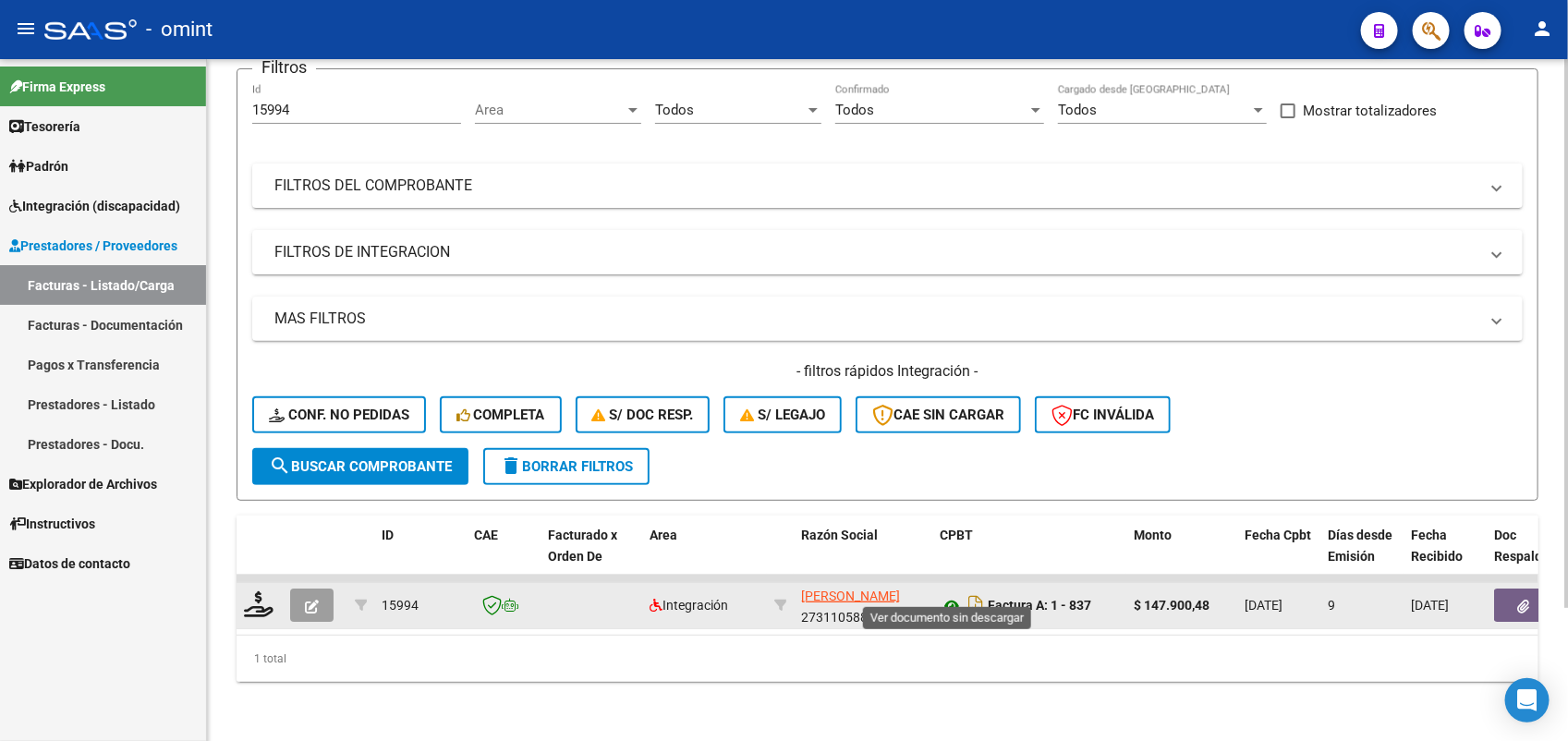
click at [952, 595] on icon at bounding box center [951, 606] width 24 height 22
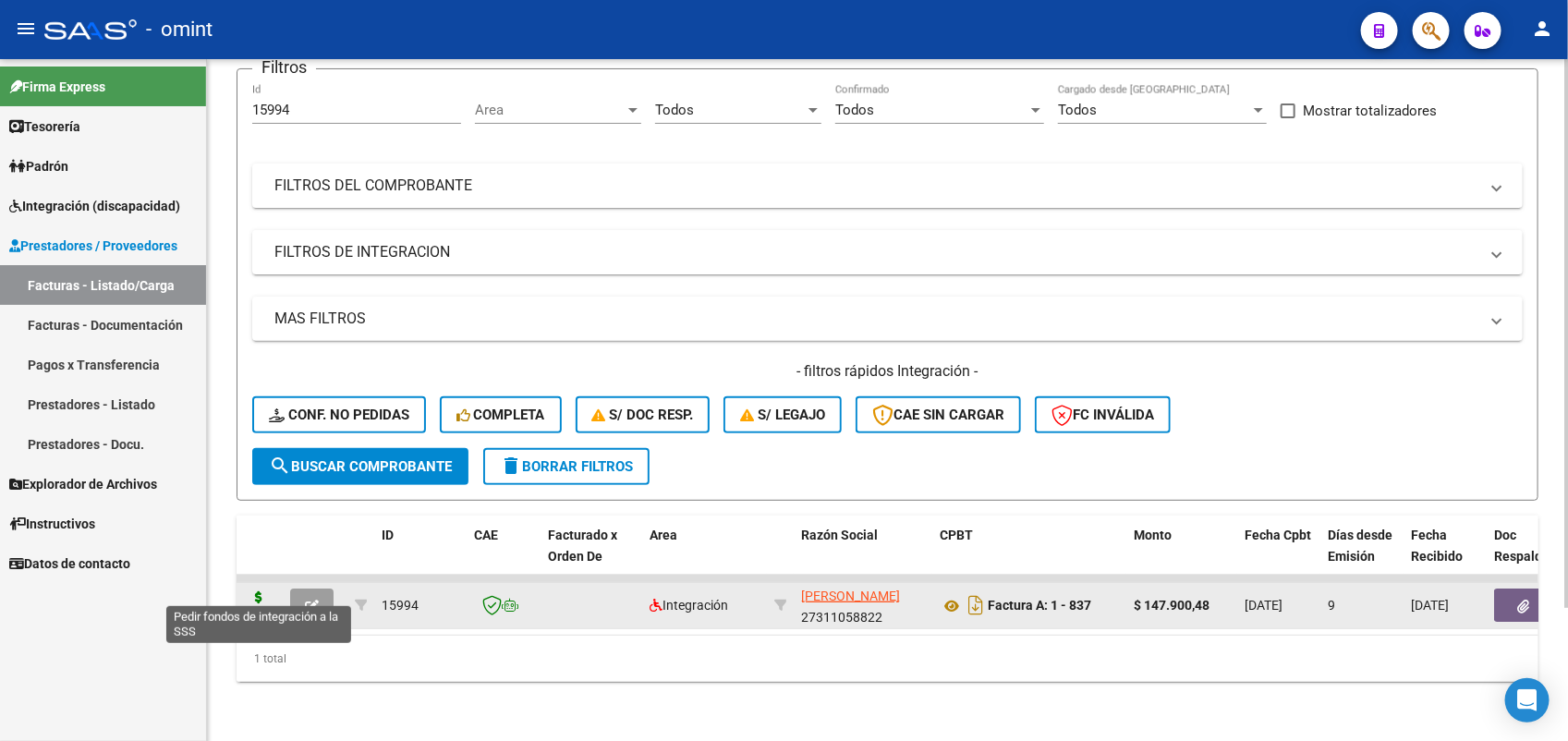
click at [247, 591] on icon at bounding box center [259, 604] width 30 height 26
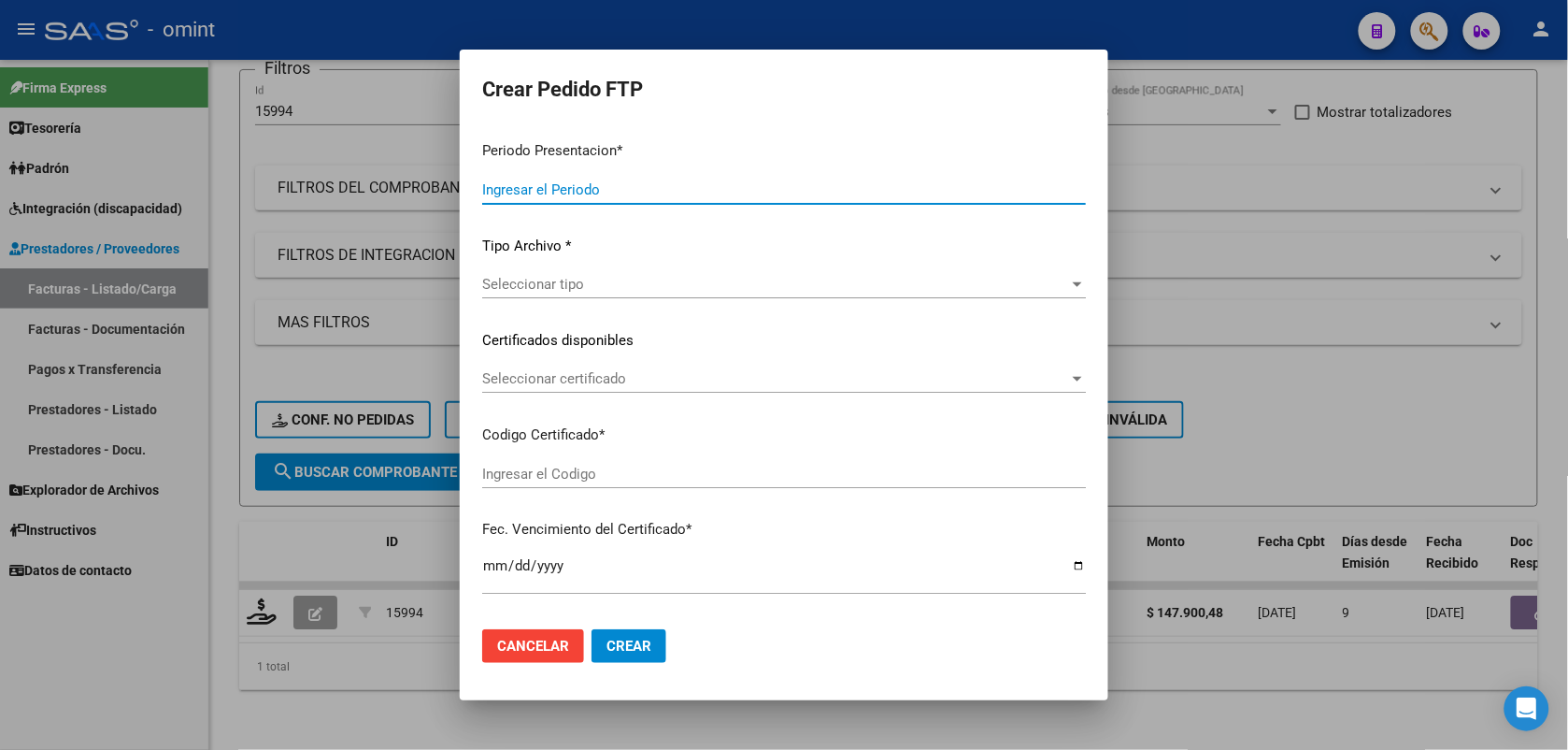
type input "202507"
type input "$ 147.900,48"
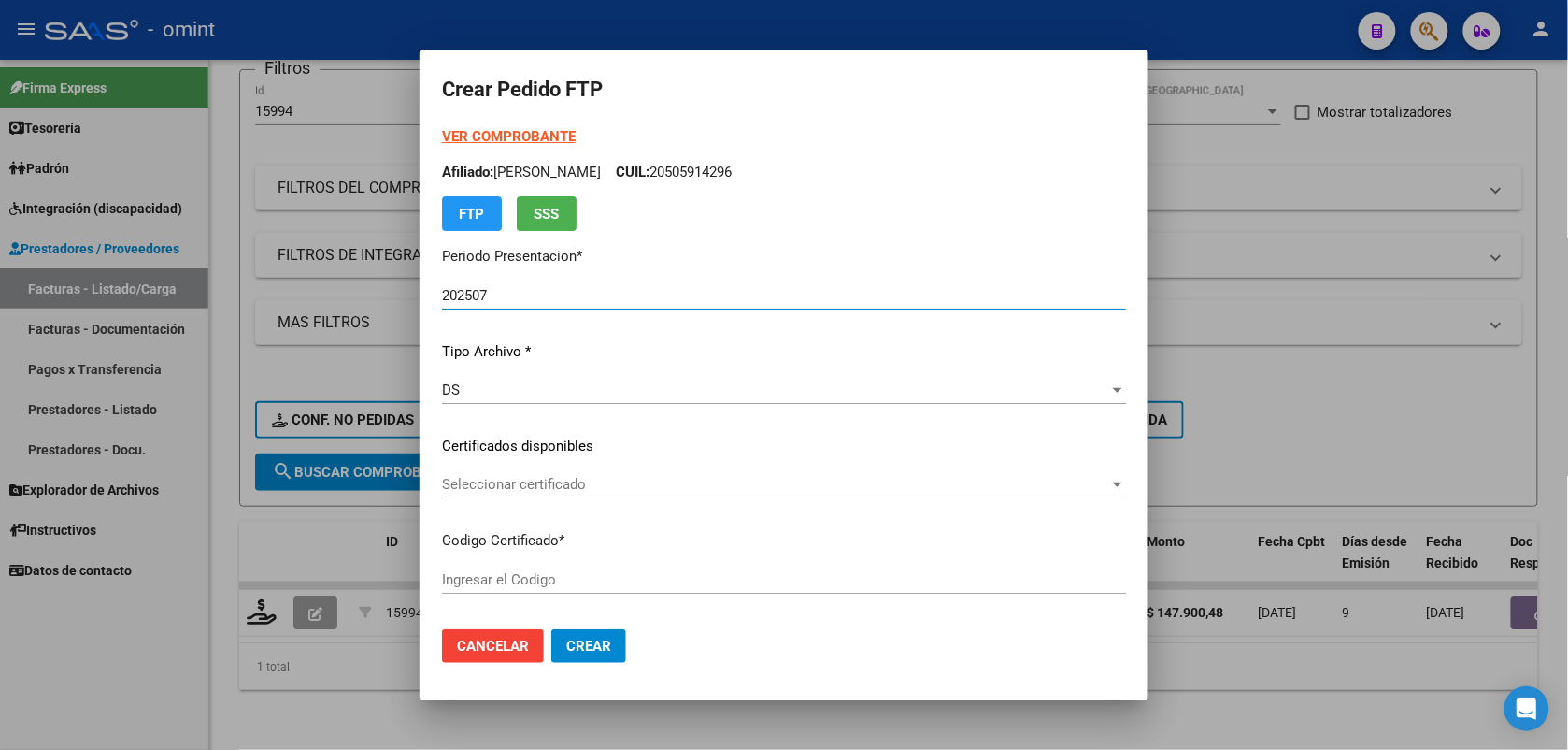
type input "661325552"
type input "[DATE]"
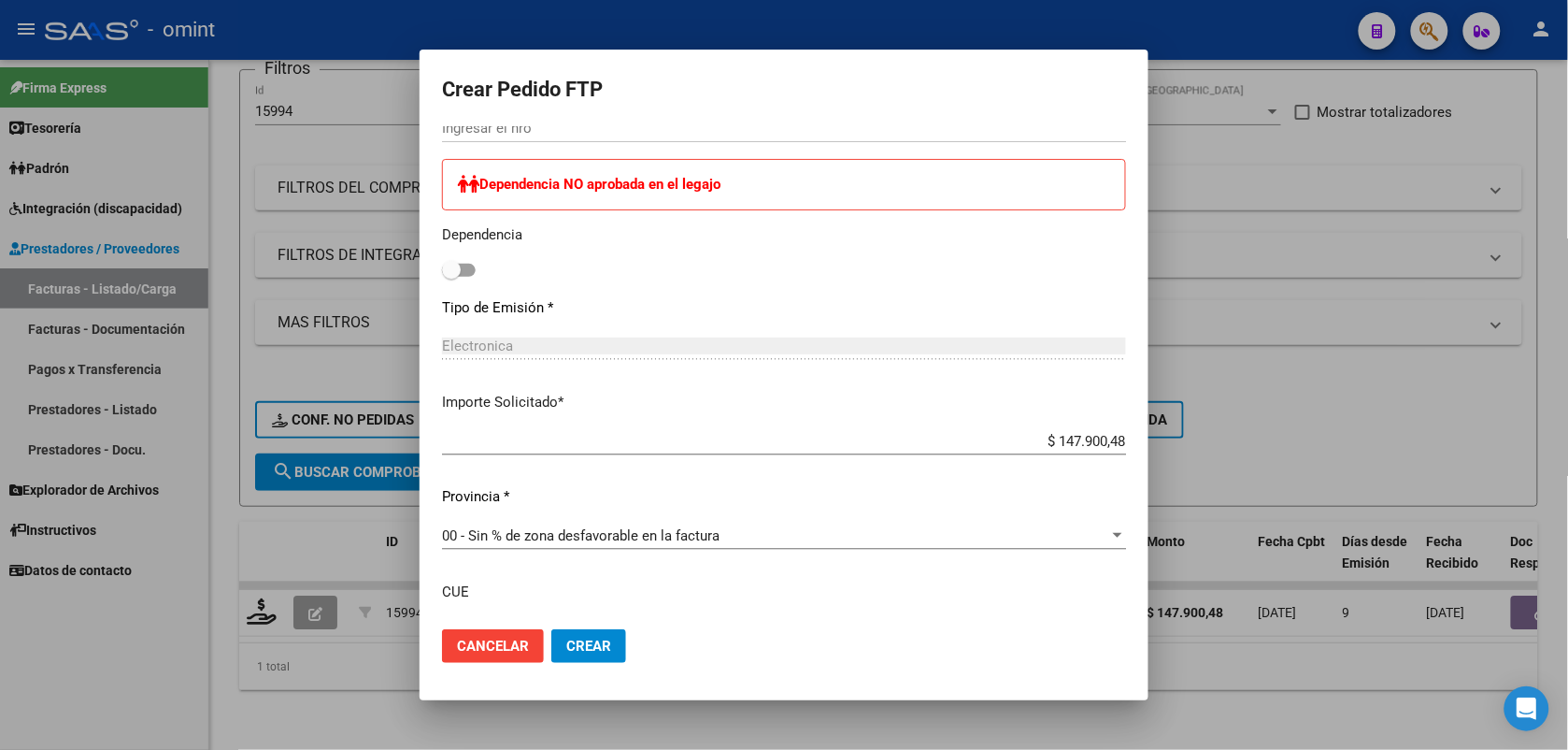
scroll to position [818, 0]
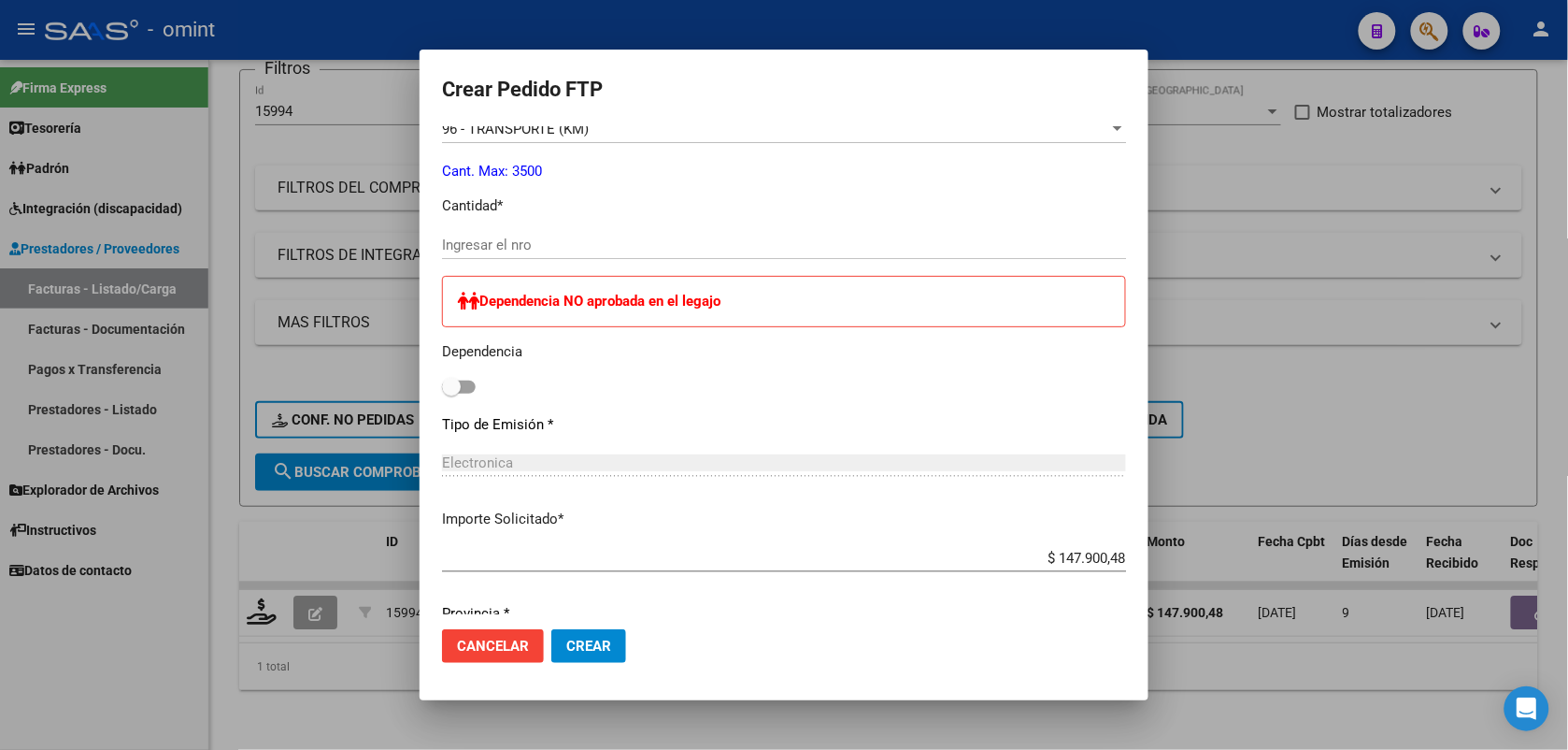
click at [478, 233] on div "Ingresar el nro" at bounding box center [784, 245] width 684 height 28
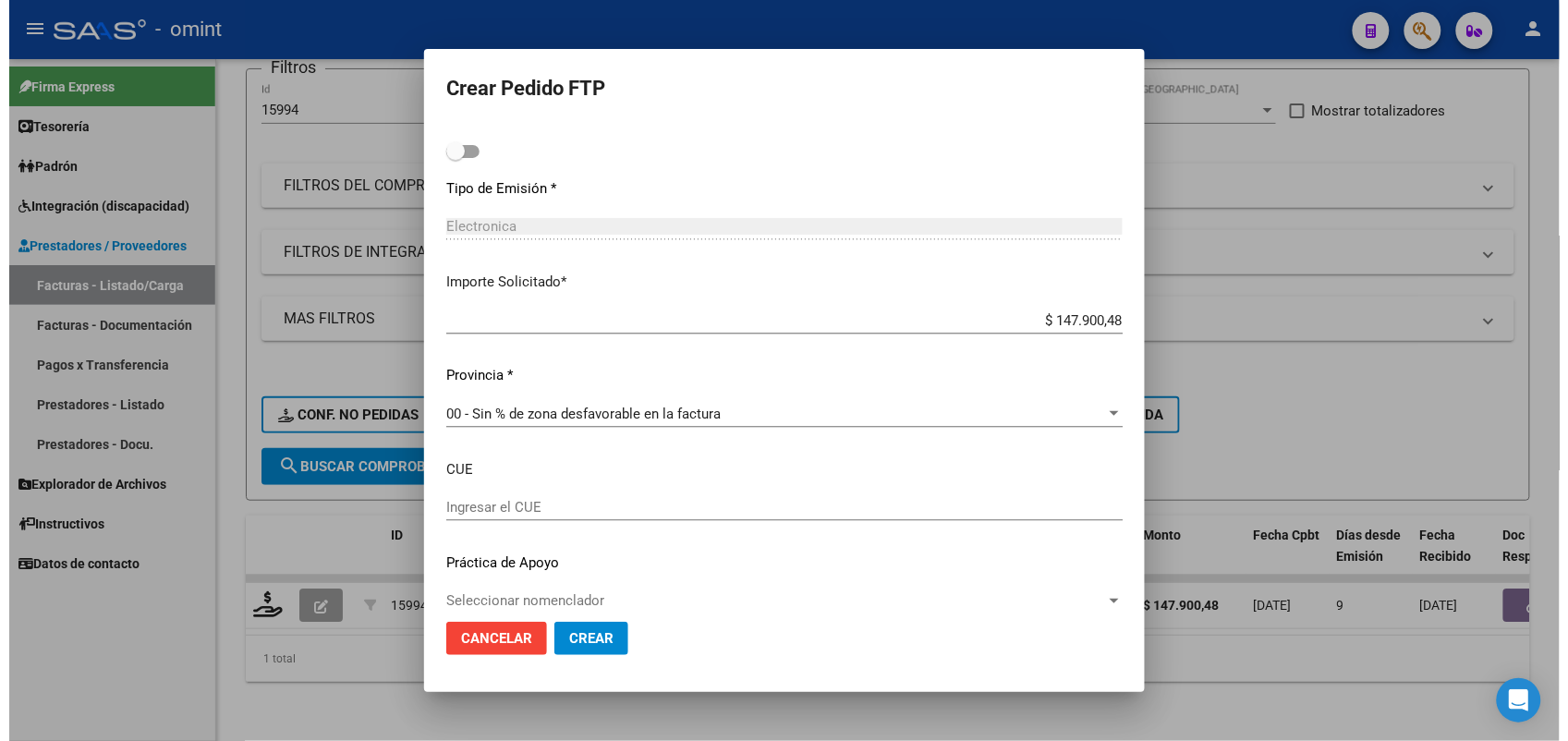
scroll to position [1063, 0]
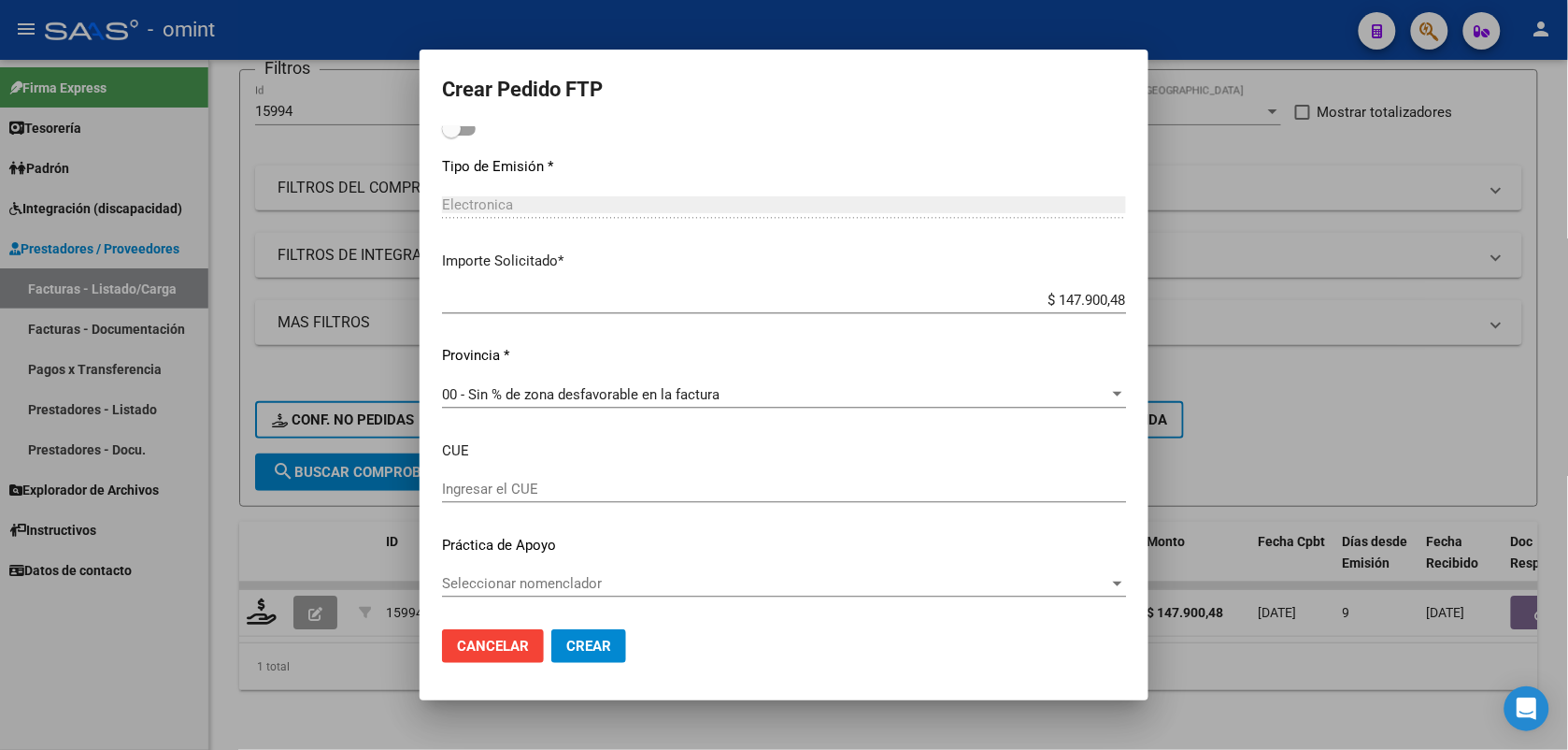
type input "273"
click at [592, 641] on span "Crear" at bounding box center [589, 646] width 45 height 17
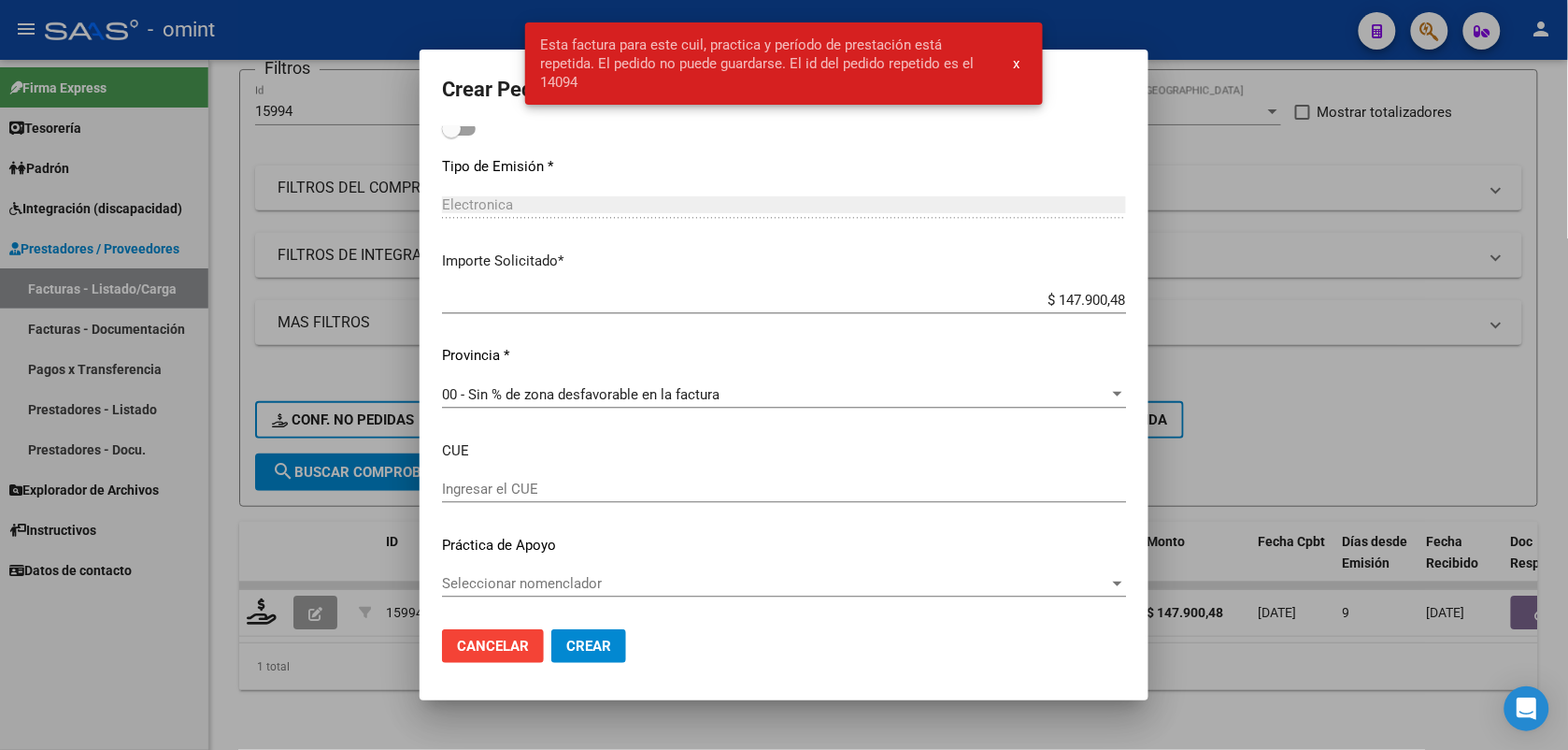
click at [390, 16] on div at bounding box center [784, 375] width 1568 height 750
